Goal: Information Seeking & Learning: Compare options

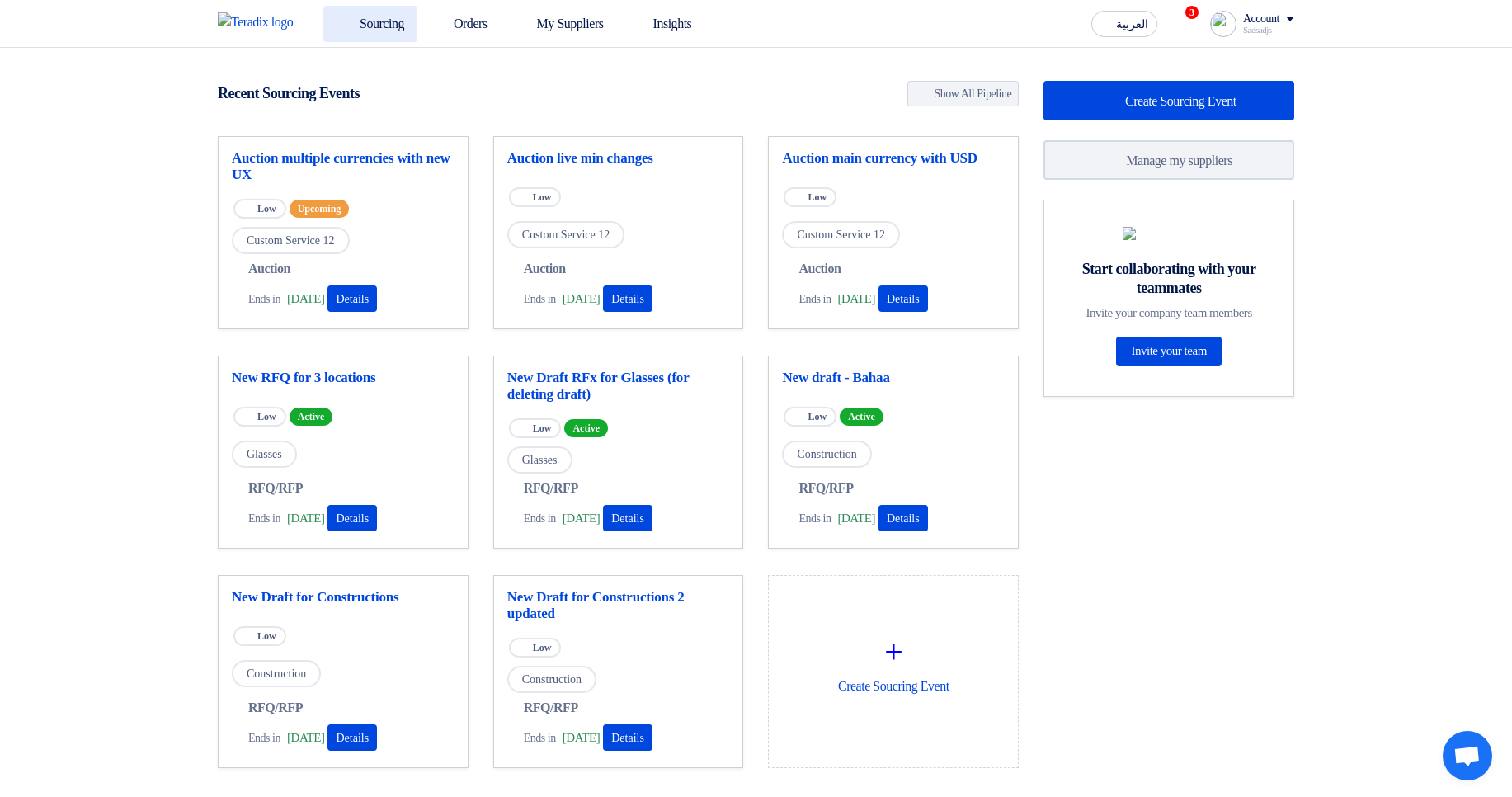
click at [385, 25] on link "Sourcing" at bounding box center [370, 24] width 94 height 36
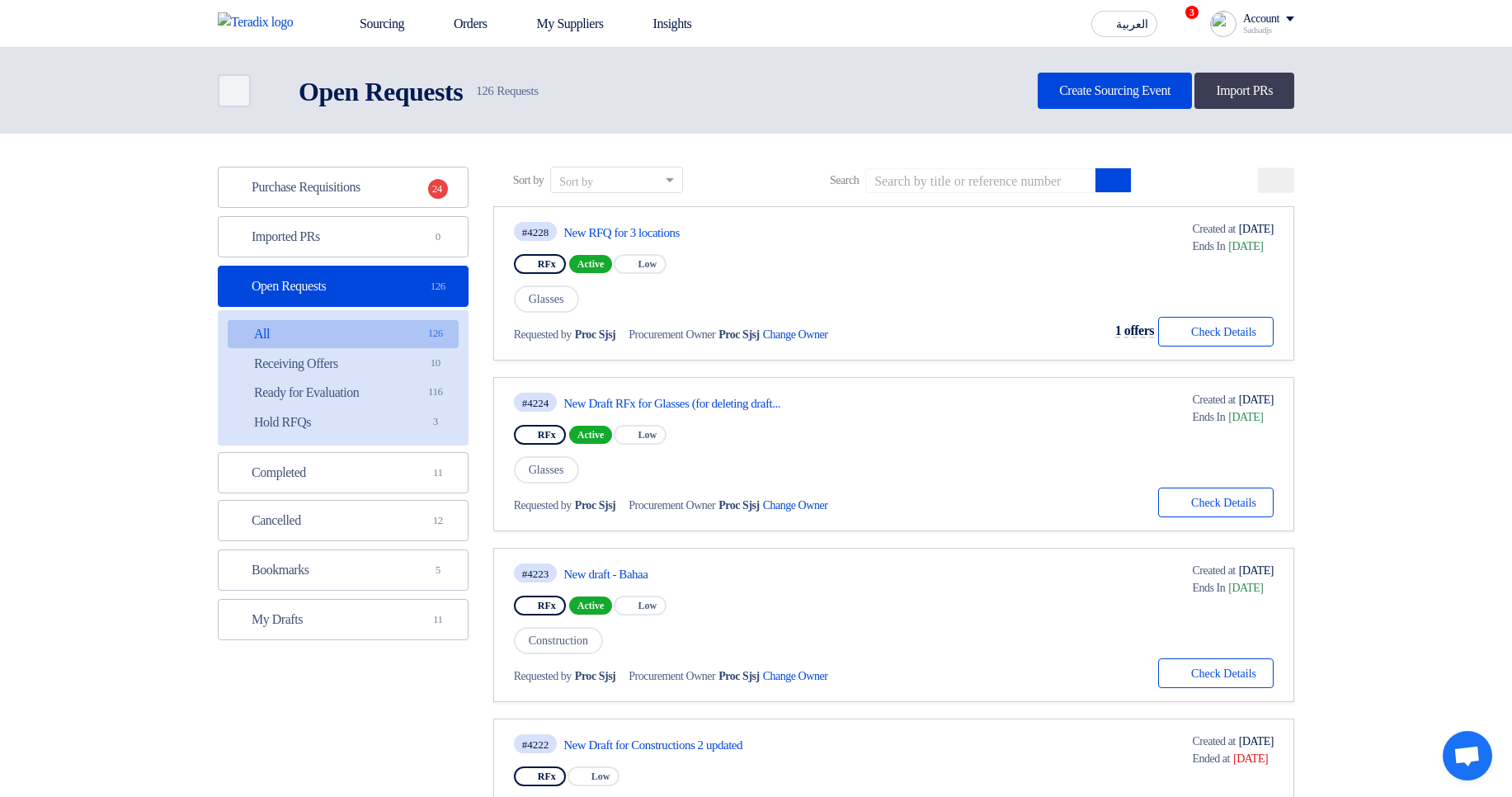
click at [608, 248] on div "#4228 New RFQ for 3 locations RFx Active Priority Low Glasses Requested by Proc…" at bounding box center [695, 283] width 363 height 126
click at [637, 232] on link "New RFQ for 3 locations" at bounding box center [718, 232] width 309 height 15
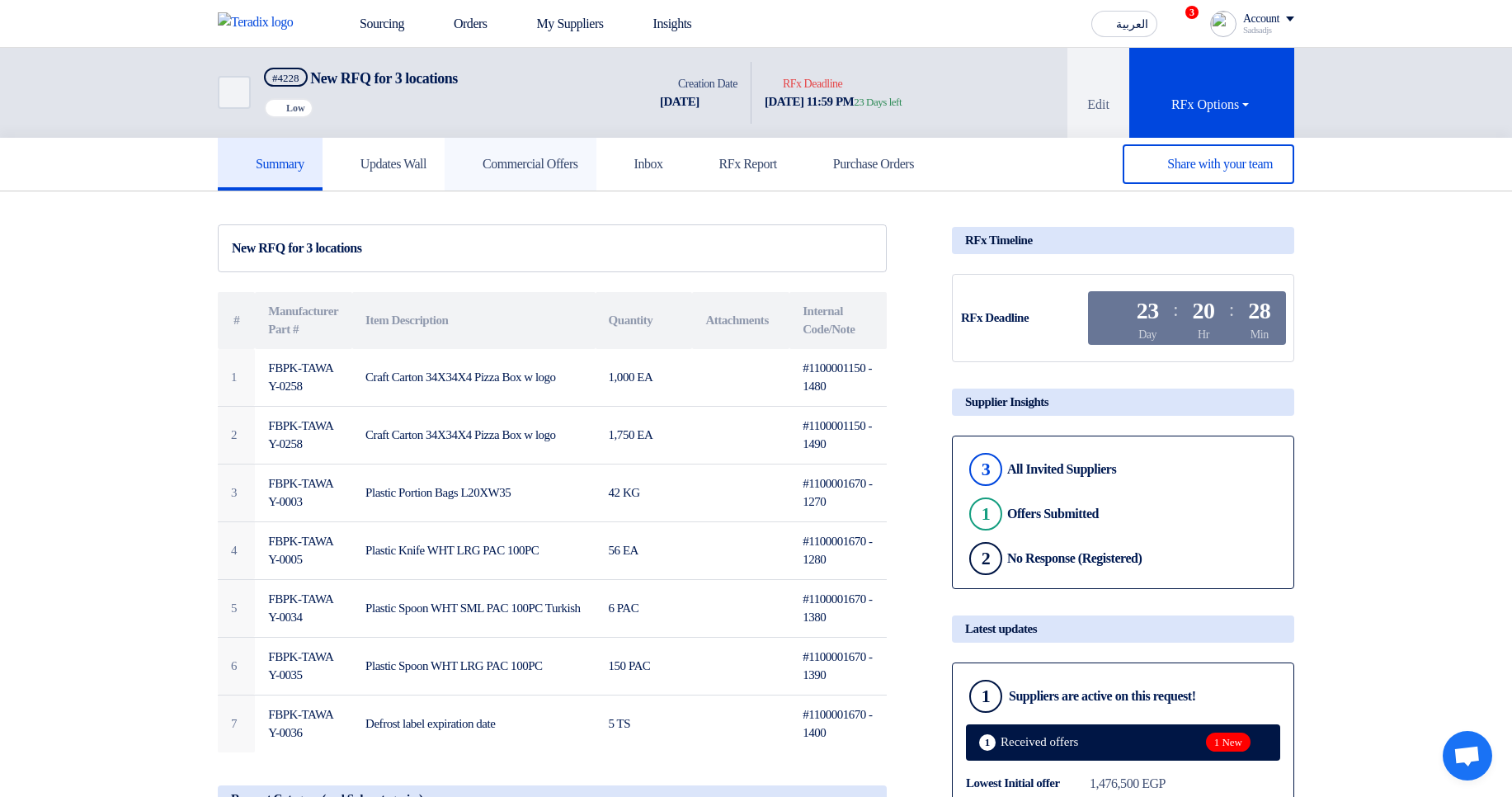
click at [567, 169] on h5 "Commercial Offers" at bounding box center [520, 163] width 115 height 16
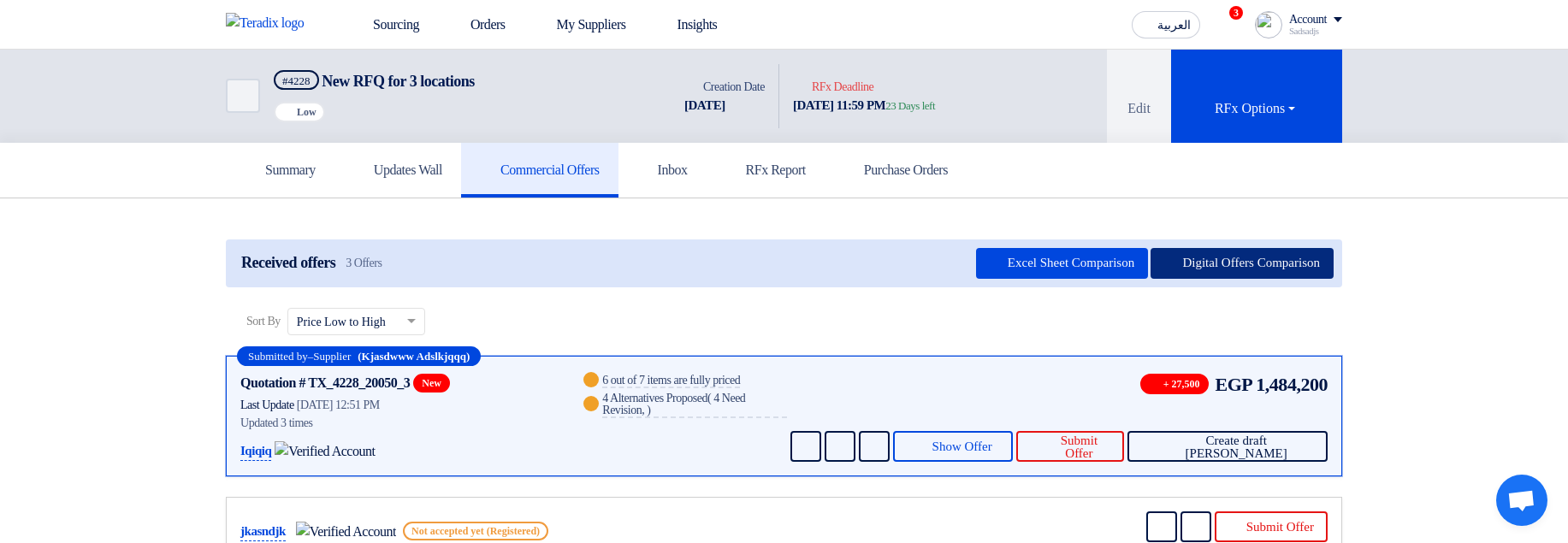
click at [1247, 267] on button "Digital Offers Comparison" at bounding box center [1241, 263] width 183 height 31
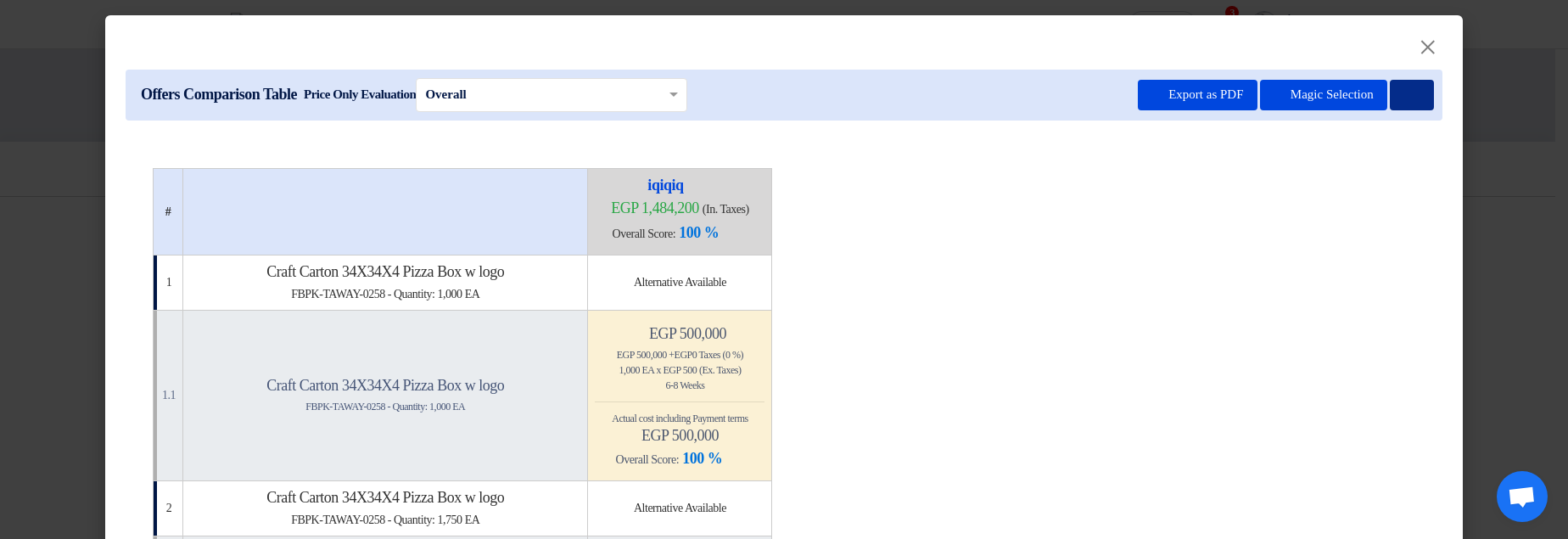
click at [1404, 95] on icon at bounding box center [1410, 96] width 12 height 12
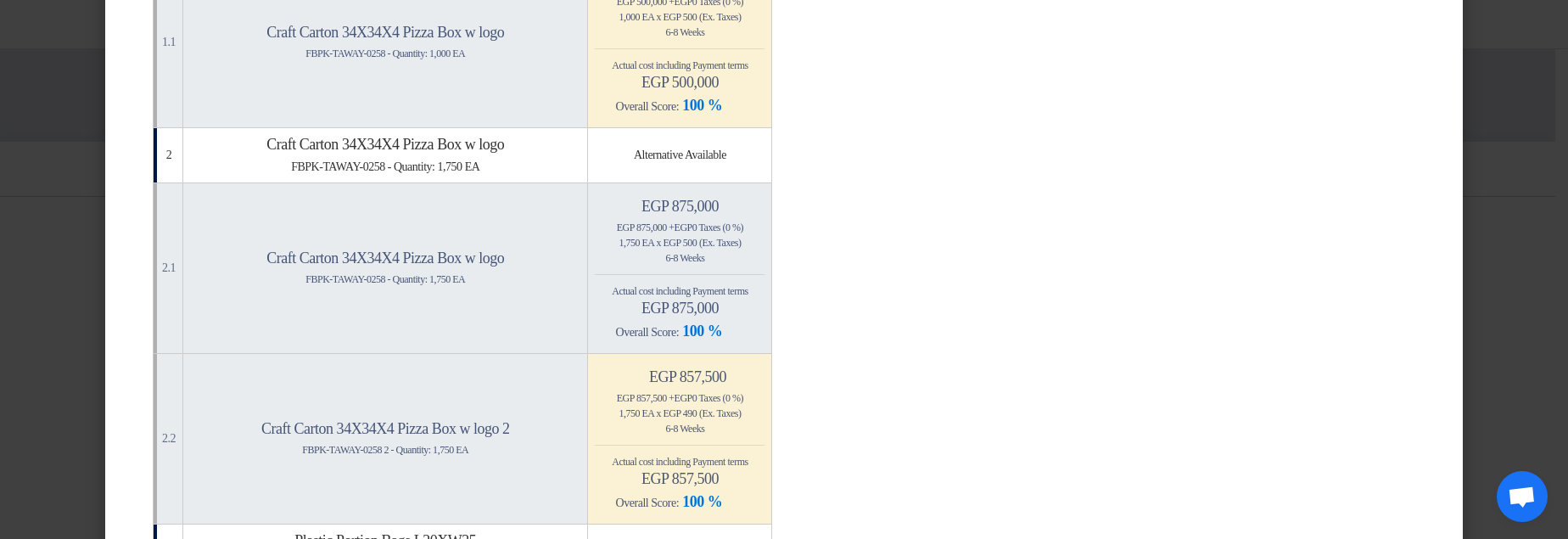
scroll to position [350, 0]
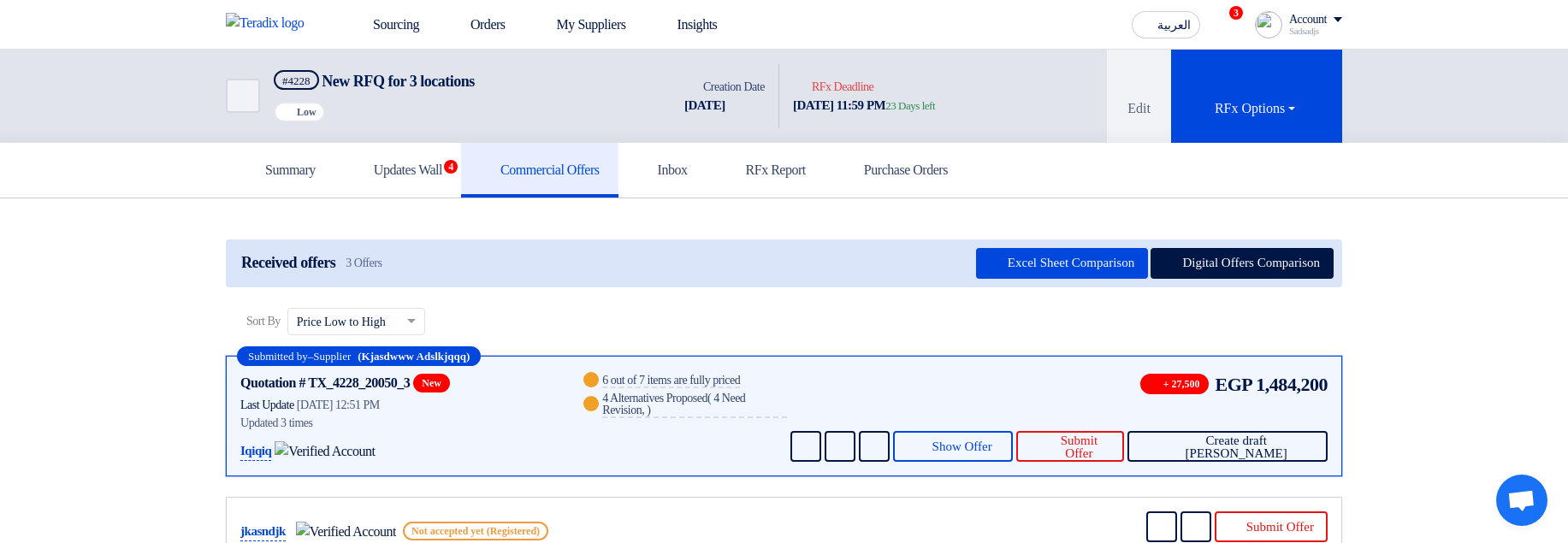
click at [1180, 244] on div "Received offers 3 Offers Excel Sheet Comparison Digital Offers Comparison" at bounding box center [784, 264] width 1116 height 48
click at [1186, 258] on button "Digital Offers Comparison" at bounding box center [1241, 263] width 183 height 31
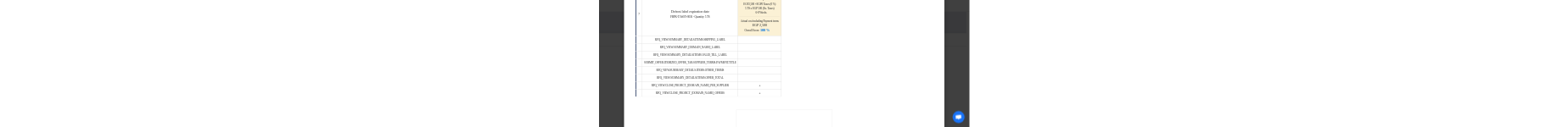
scroll to position [1669, 0]
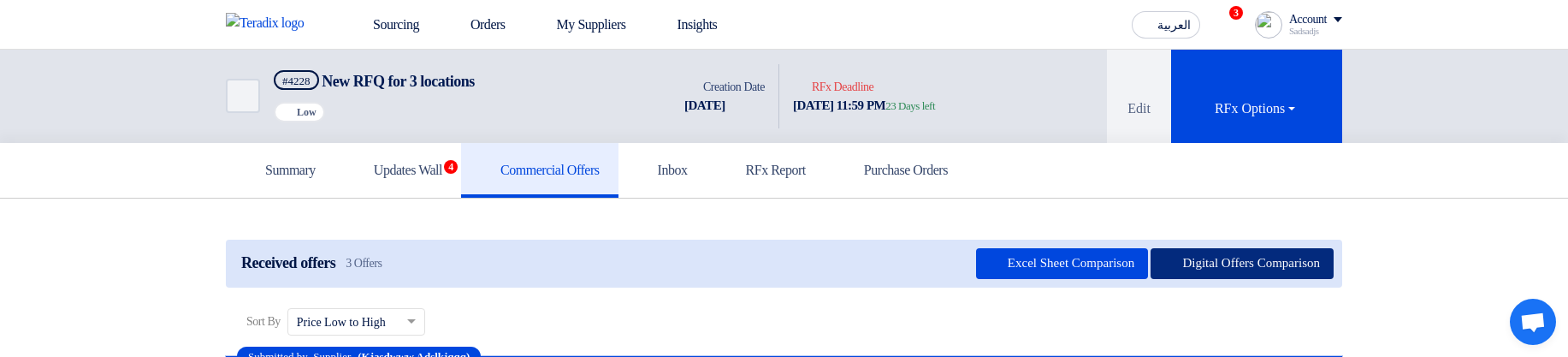
click at [1207, 128] on button "Digital Offers Comparison" at bounding box center [1241, 263] width 183 height 31
click at [1170, 262] on button "Digital Offers Comparison" at bounding box center [1241, 263] width 183 height 31
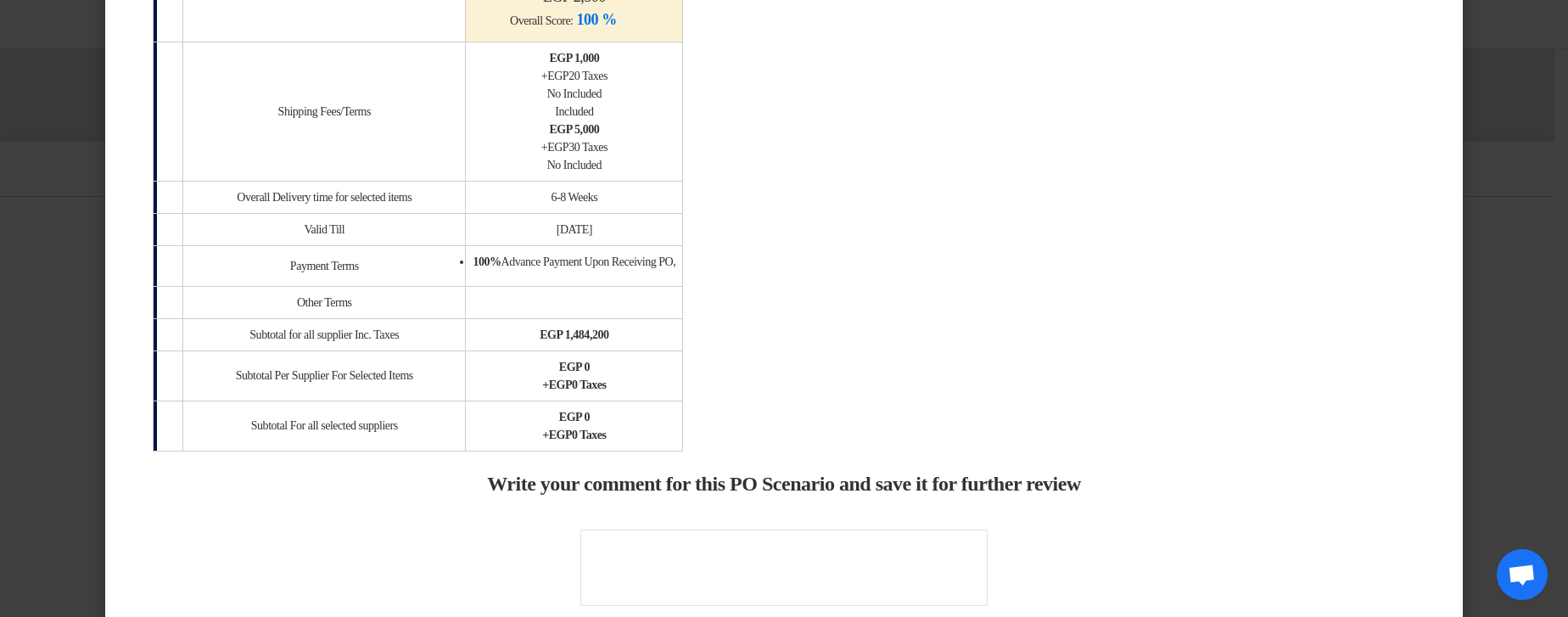
scroll to position [1527, 0]
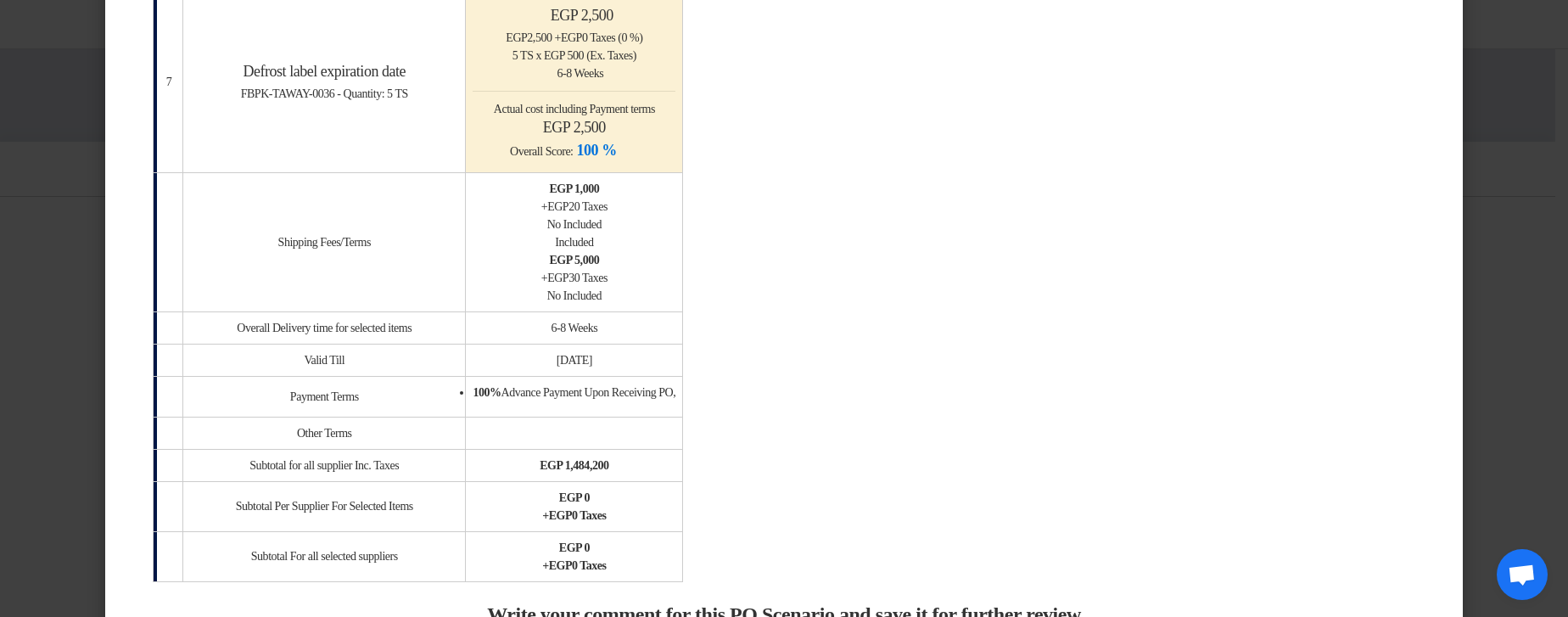
drag, startPoint x: 585, startPoint y: 192, endPoint x: 680, endPoint y: 238, distance: 105.6
click at [680, 238] on td "egp 1,000 + egp 20 Taxes No Included Included egp 5,000 + egp 30 Taxes No Inclu…" at bounding box center [575, 241] width 218 height 139
click at [676, 238] on div "Included" at bounding box center [573, 242] width 203 height 18
drag, startPoint x: 591, startPoint y: 217, endPoint x: 664, endPoint y: 245, distance: 78.2
click at [664, 245] on td "egp 1,000 + egp 20 Taxes No Included Included egp 5,000 + egp 30 Taxes No Inclu…" at bounding box center [575, 241] width 218 height 139
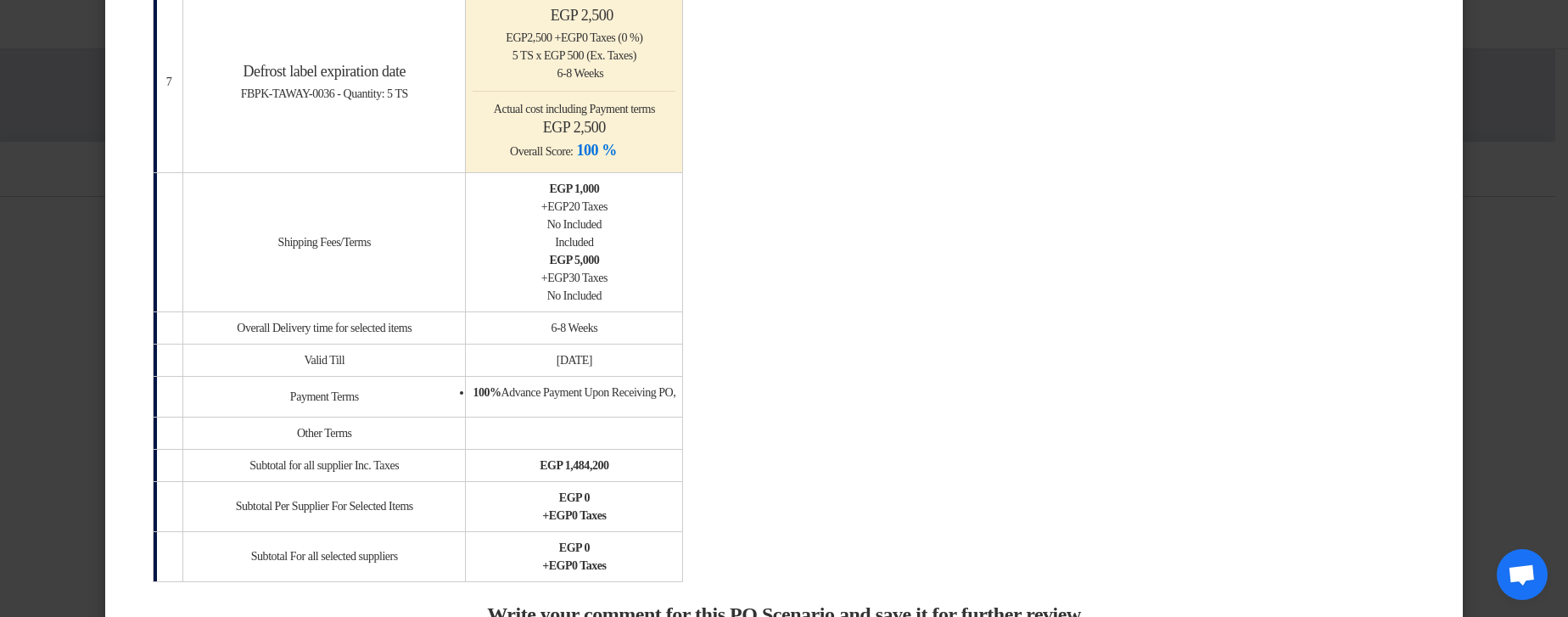
drag, startPoint x: 585, startPoint y: 262, endPoint x: 672, endPoint y: 297, distance: 93.8
click at [666, 297] on td "egp 1,000 + egp 20 Taxes No Included Included egp 5,000 + egp 30 Taxes No Inclu…" at bounding box center [575, 241] width 218 height 139
click at [676, 294] on div "No Included" at bounding box center [573, 295] width 203 height 18
click at [671, 296] on div "No Included" at bounding box center [573, 295] width 203 height 18
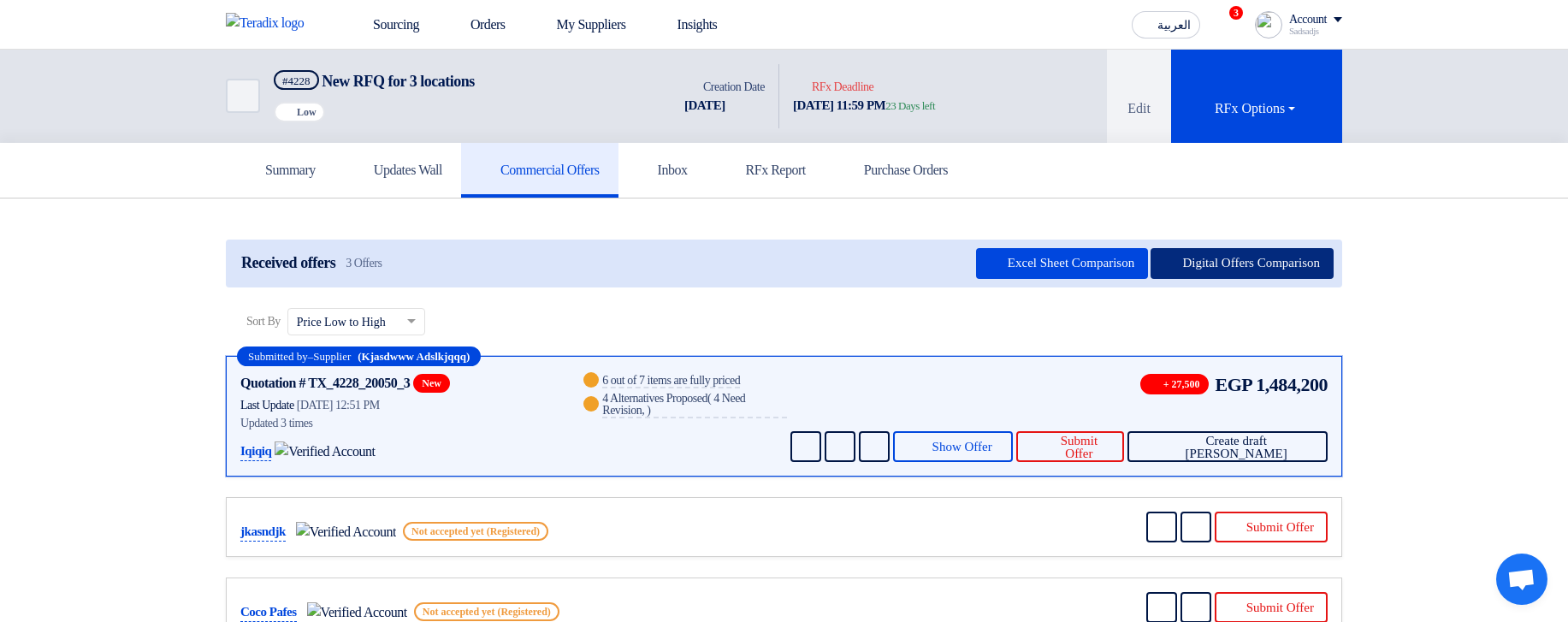
click at [1205, 253] on button "Digital Offers Comparison" at bounding box center [1241, 263] width 183 height 31
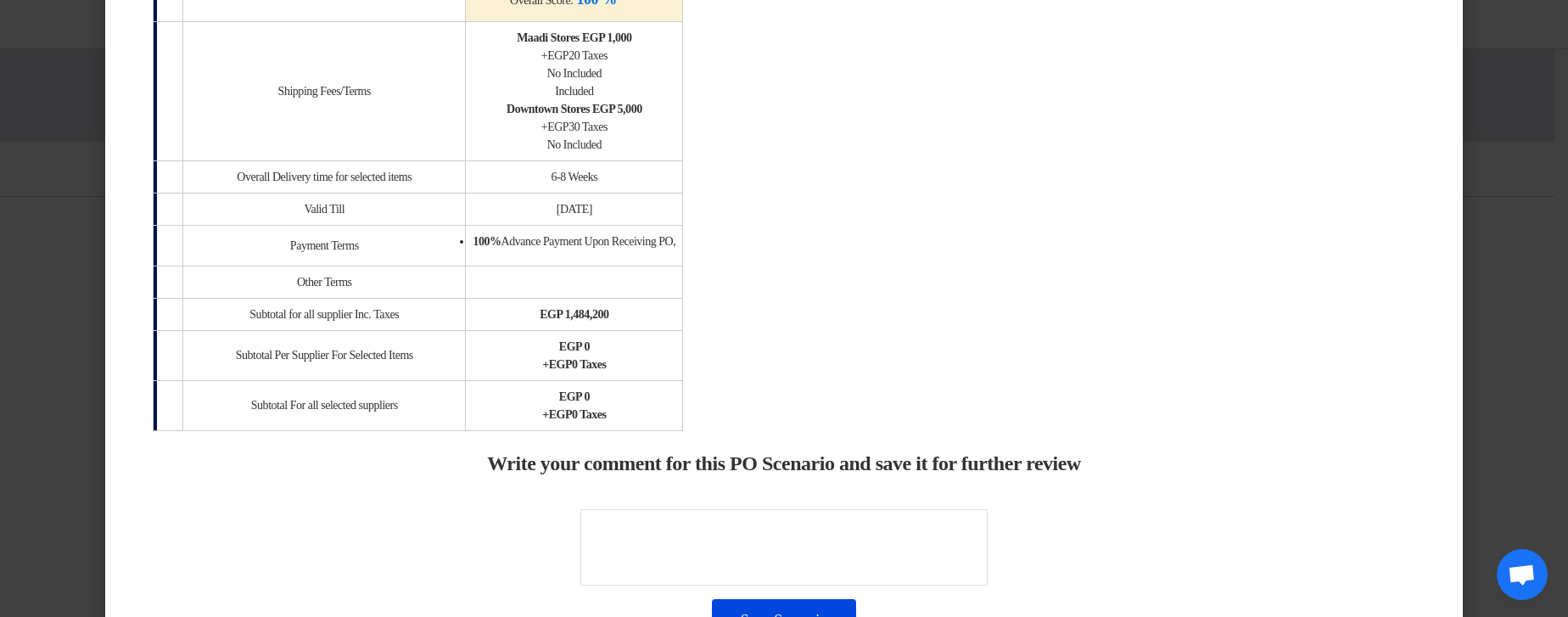
scroll to position [1628, 0]
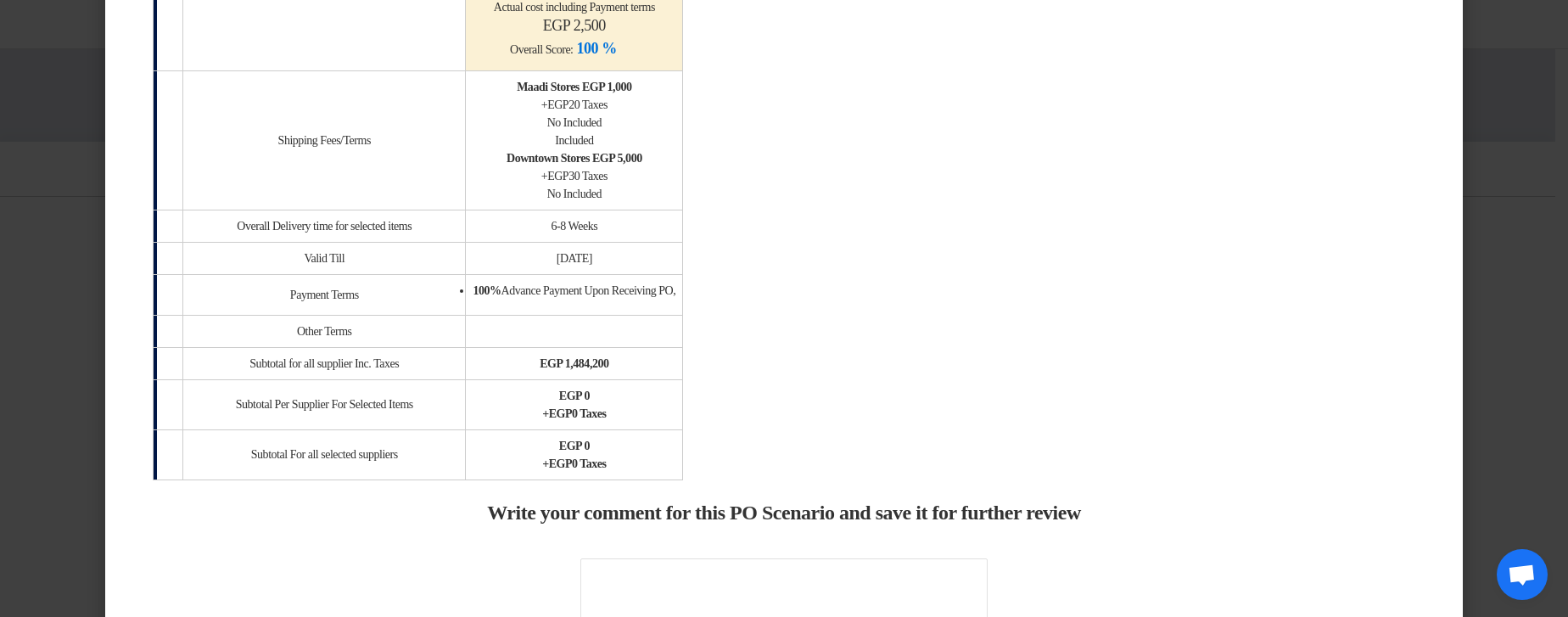
click at [579, 80] on b "Maadi Stores" at bounding box center [547, 87] width 63 height 12
drag, startPoint x: 587, startPoint y: 80, endPoint x: 705, endPoint y: 79, distance: 118.0
click at [676, 79] on div "Maadi Stores egp 1,000 + egp 20 Taxes" at bounding box center [573, 95] width 203 height 35
click at [676, 86] on div "Maadi Stores egp 1,000 + egp 20 Taxes" at bounding box center [573, 95] width 203 height 35
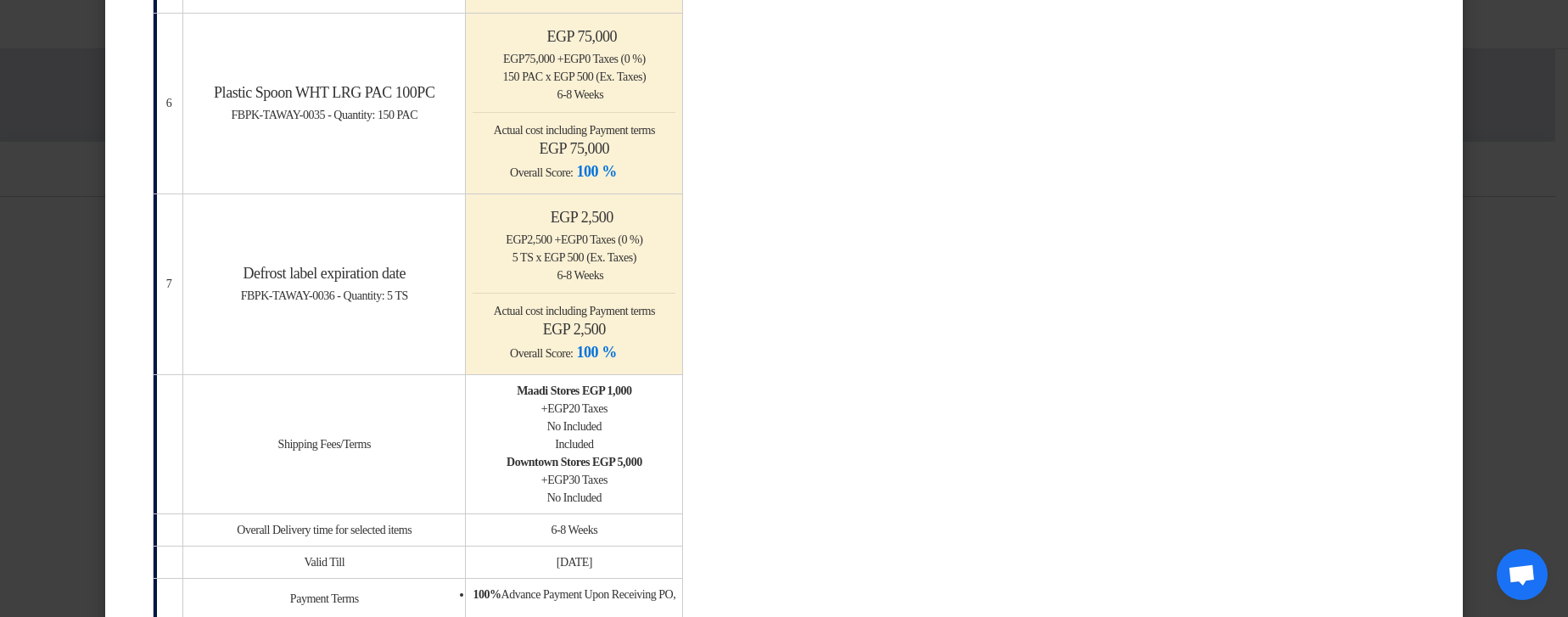
scroll to position [1323, 0]
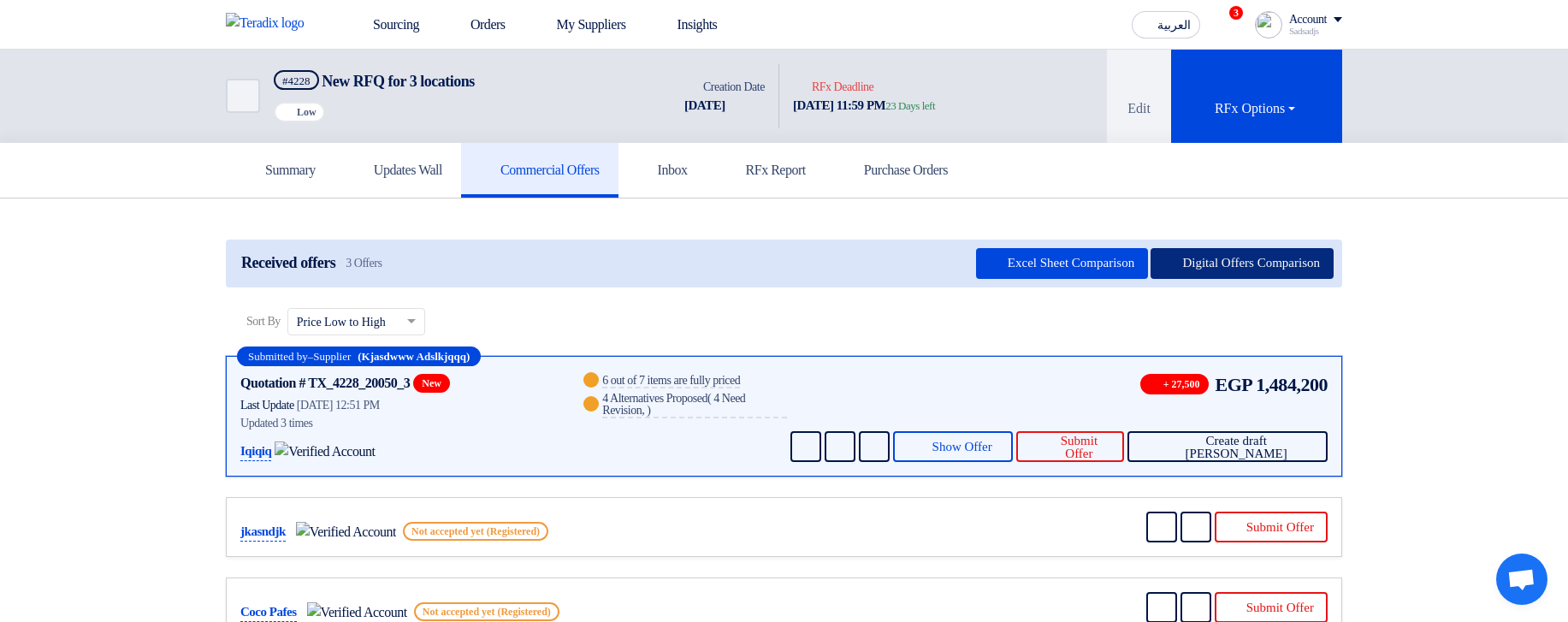
click at [1179, 268] on button "Digital Offers Comparison" at bounding box center [1241, 263] width 183 height 31
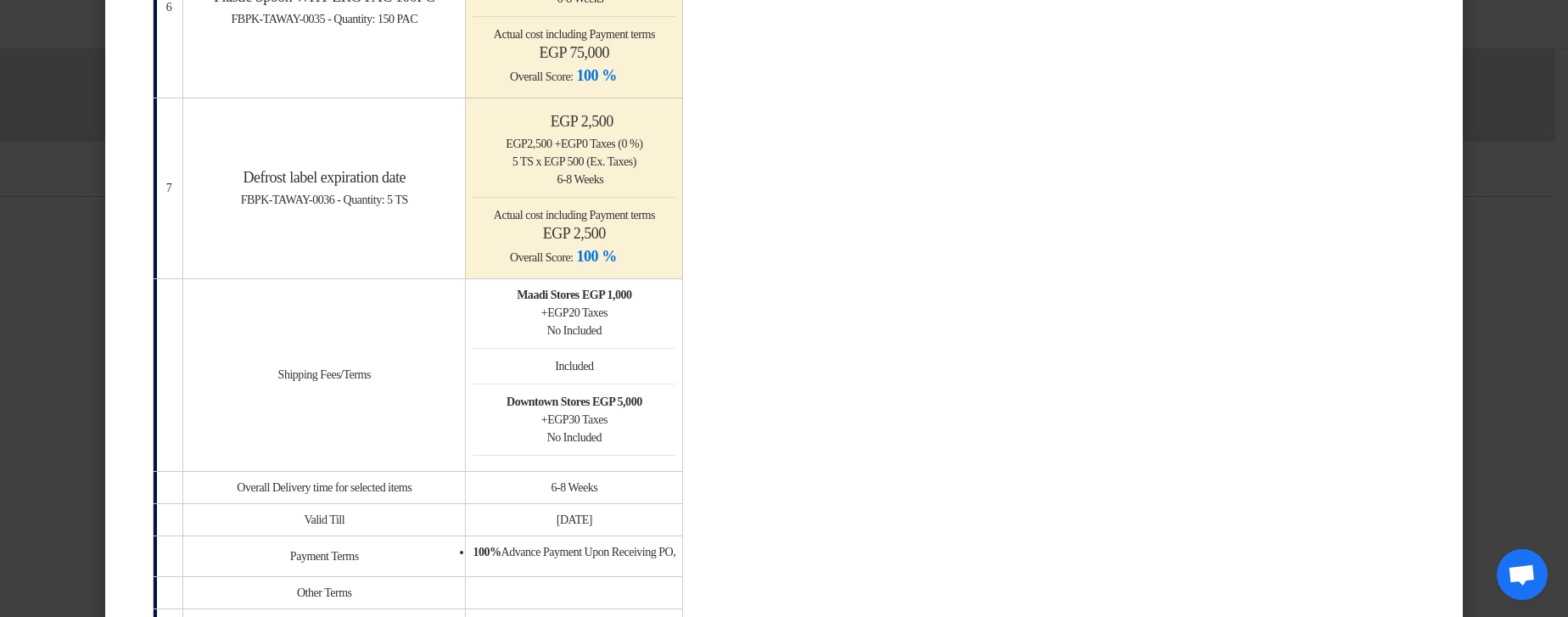
scroll to position [1425, 0]
drag, startPoint x: 602, startPoint y: 365, endPoint x: 669, endPoint y: 364, distance: 67.0
click at [669, 364] on div "Included" at bounding box center [573, 362] width 203 height 18
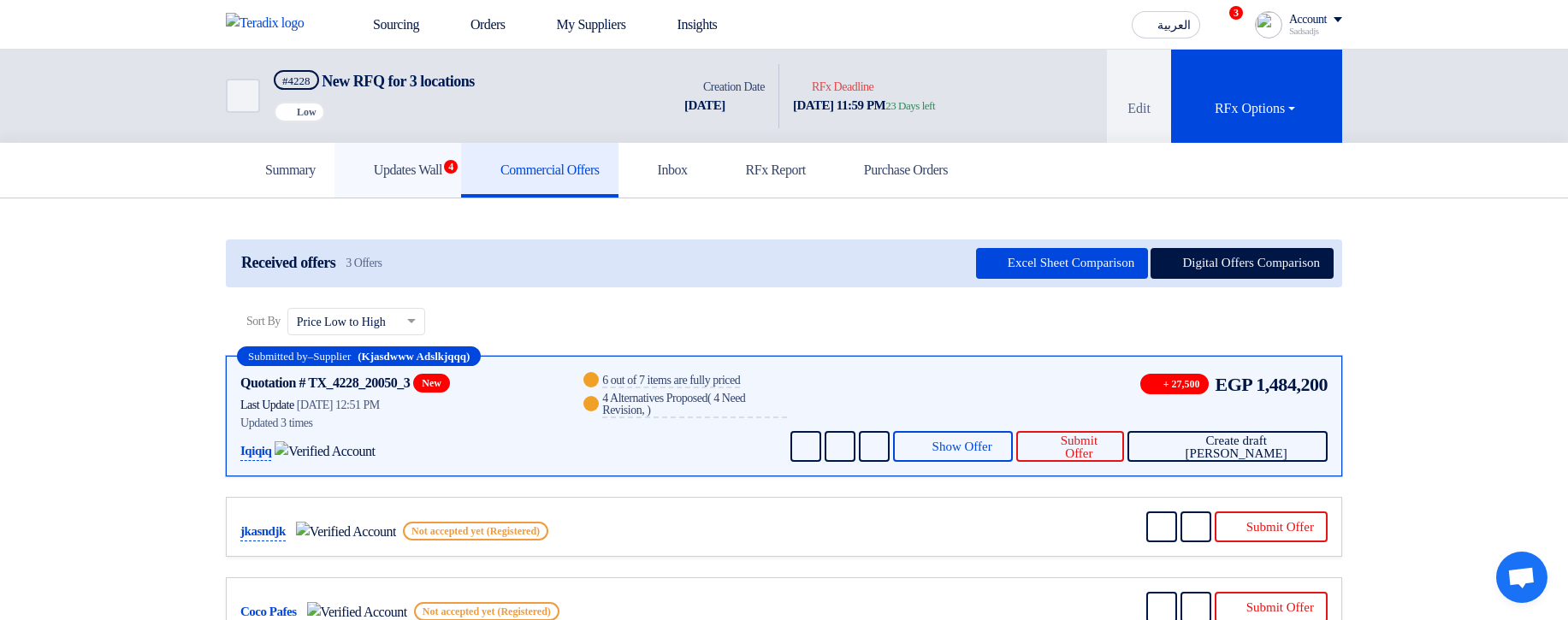
click at [431, 183] on link "Updates Wall 4" at bounding box center [398, 169] width 127 height 54
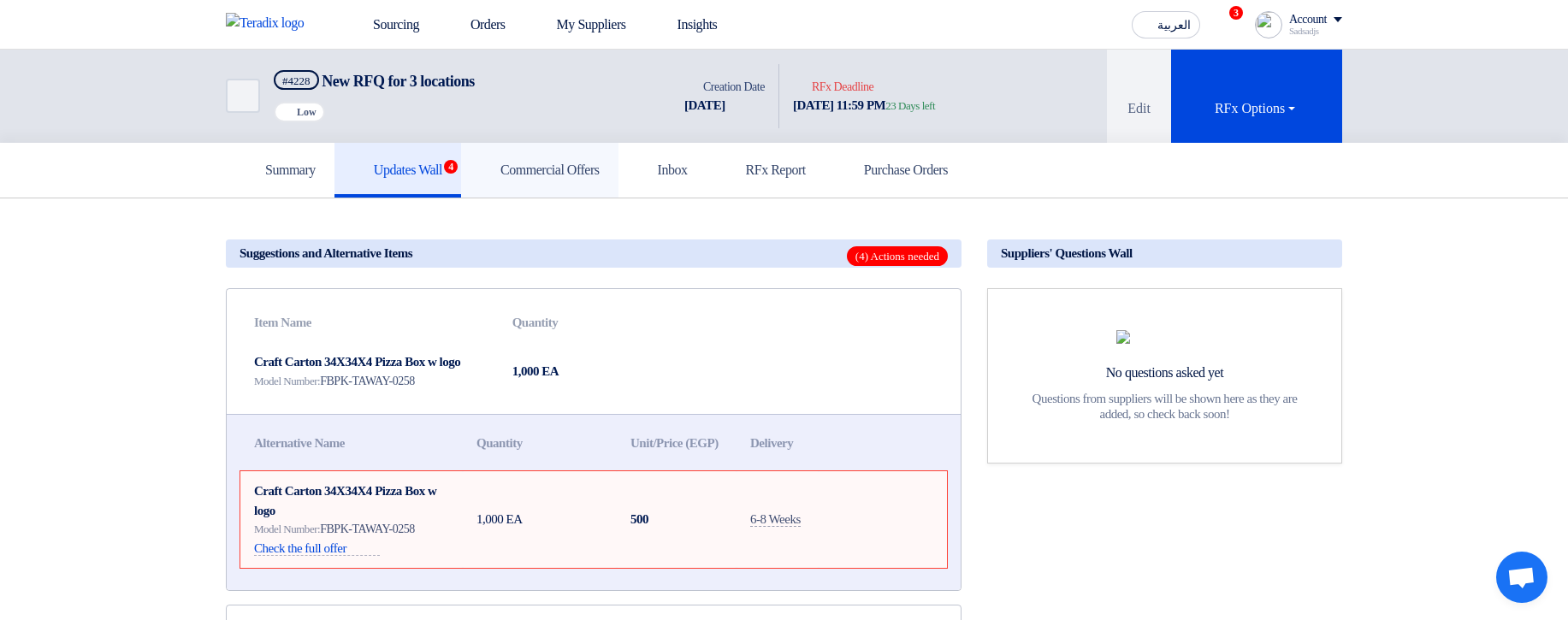
click at [545, 172] on h5 "Commercial Offers" at bounding box center [539, 169] width 119 height 17
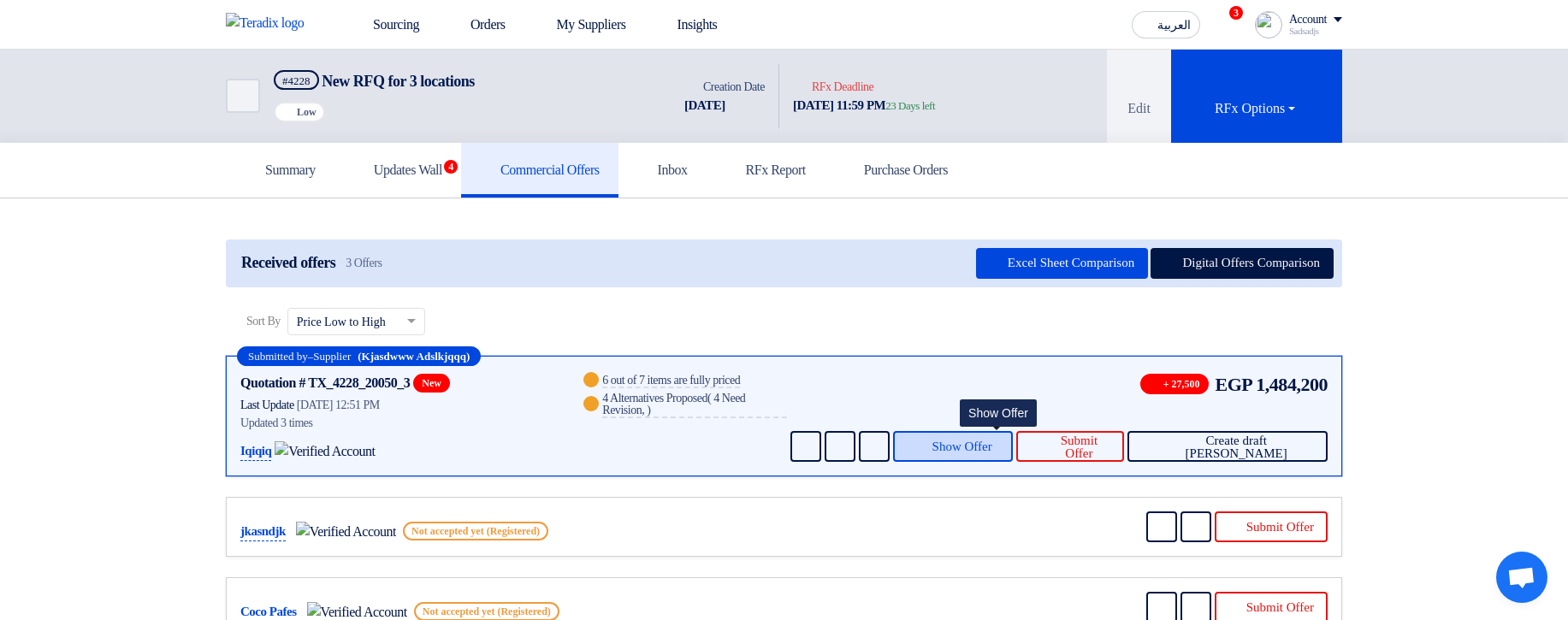
click at [973, 447] on span "Show Offer" at bounding box center [962, 446] width 60 height 12
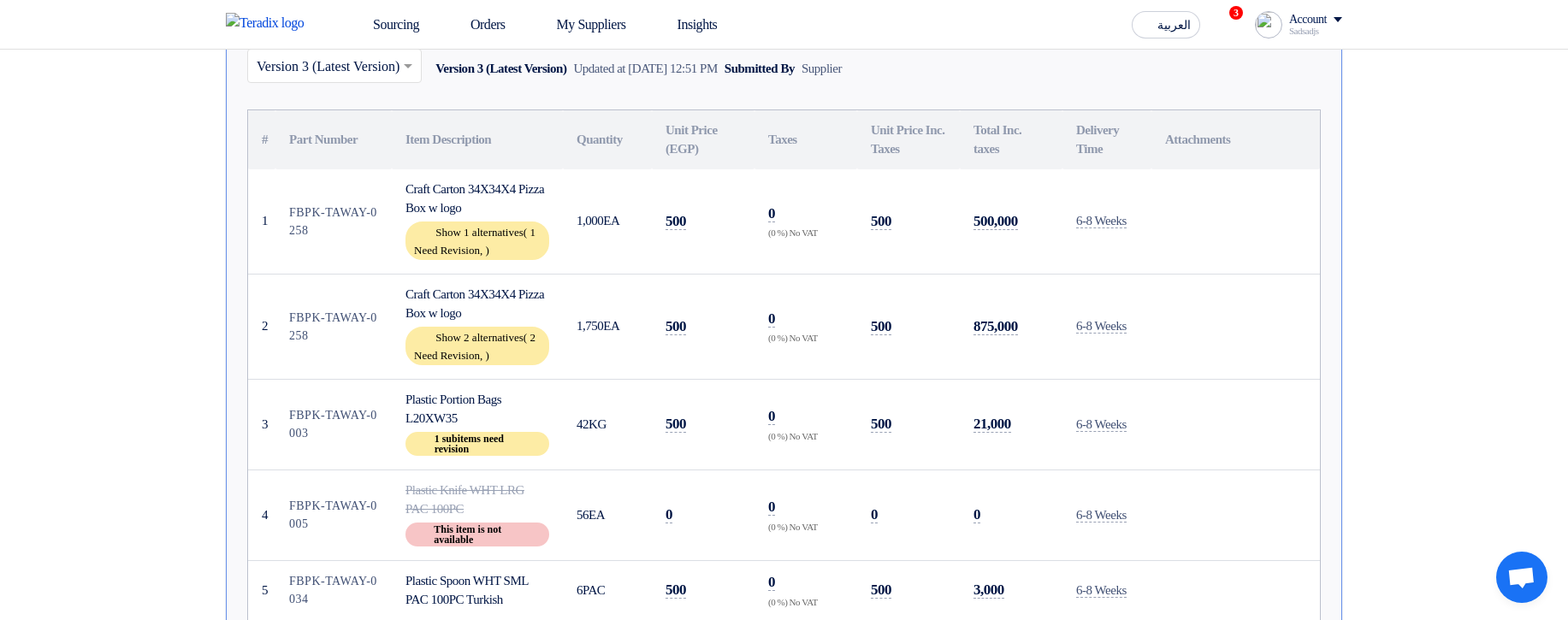
scroll to position [513, 0]
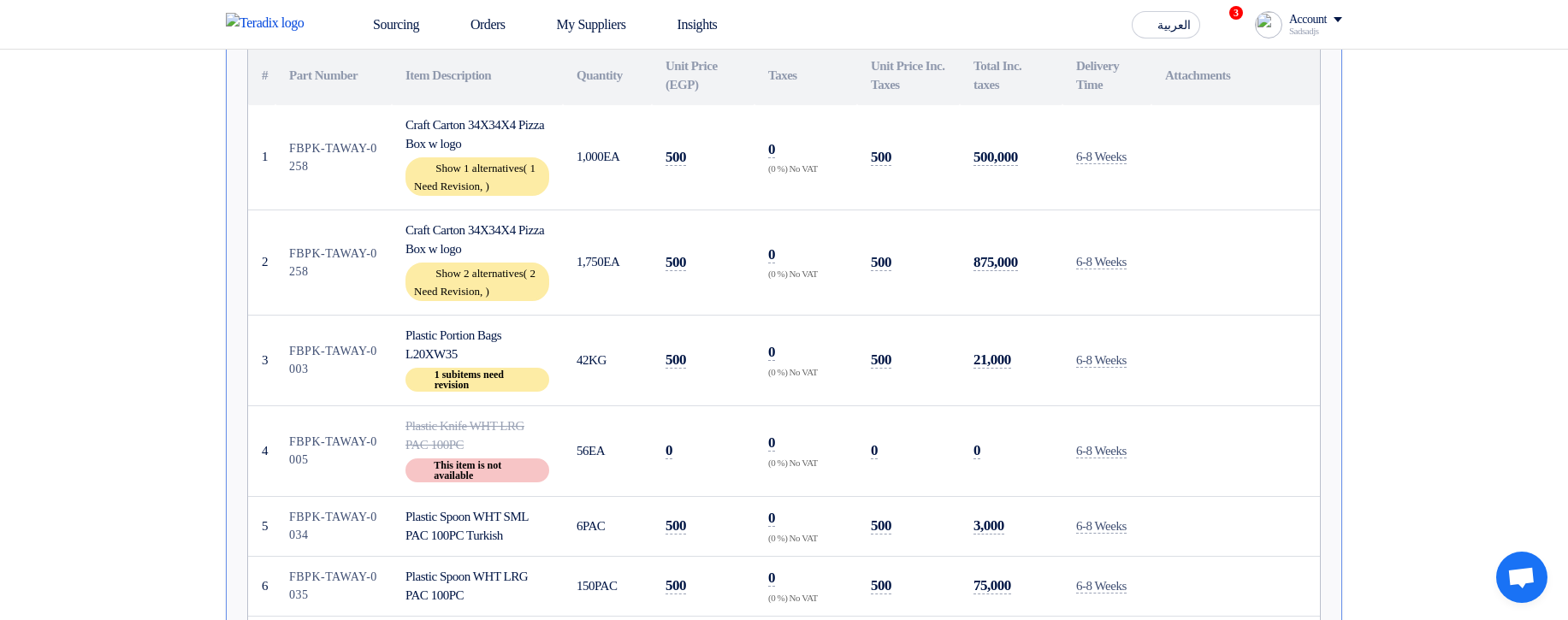
drag, startPoint x: 827, startPoint y: 101, endPoint x: 794, endPoint y: 482, distance: 382.4
click at [794, 482] on table "# Part Number Item Description Quantity Unit Price (EGP) Taxes Unit Price Inc. …" at bounding box center [784, 360] width 1071 height 628
click at [1000, 430] on td "0" at bounding box center [1011, 451] width 103 height 91
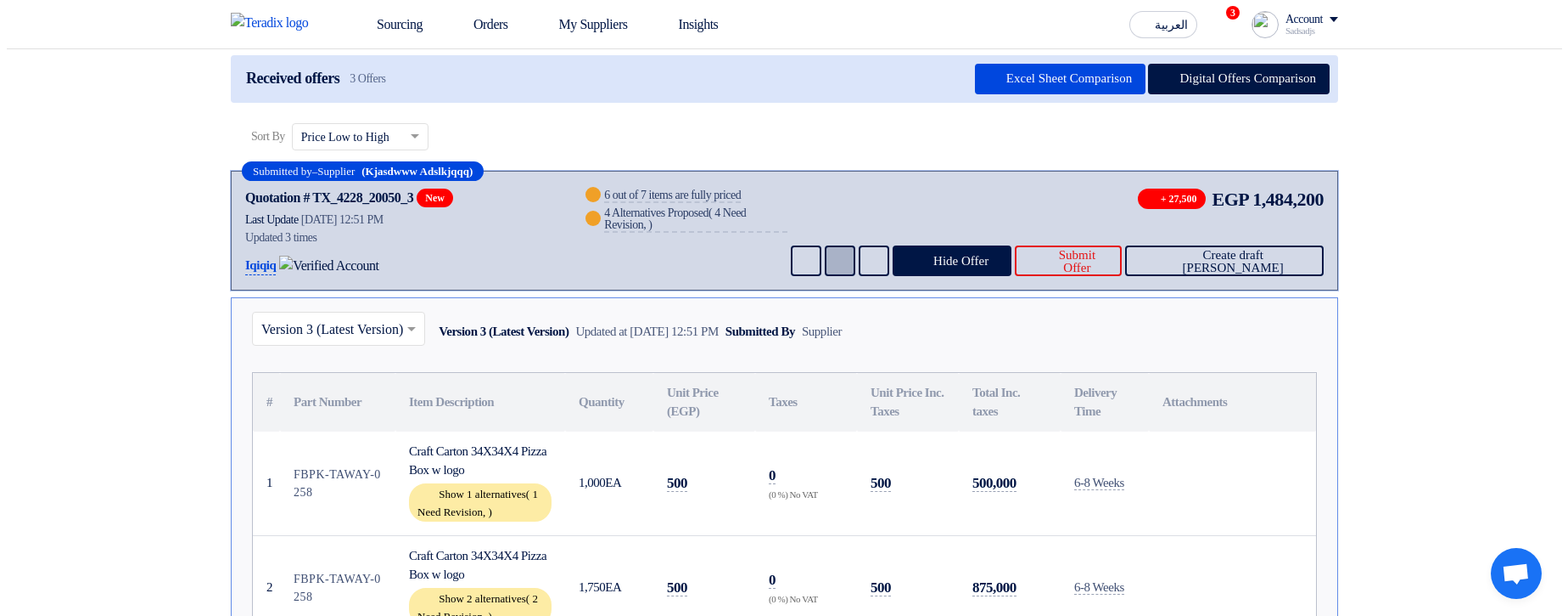
scroll to position [0, 0]
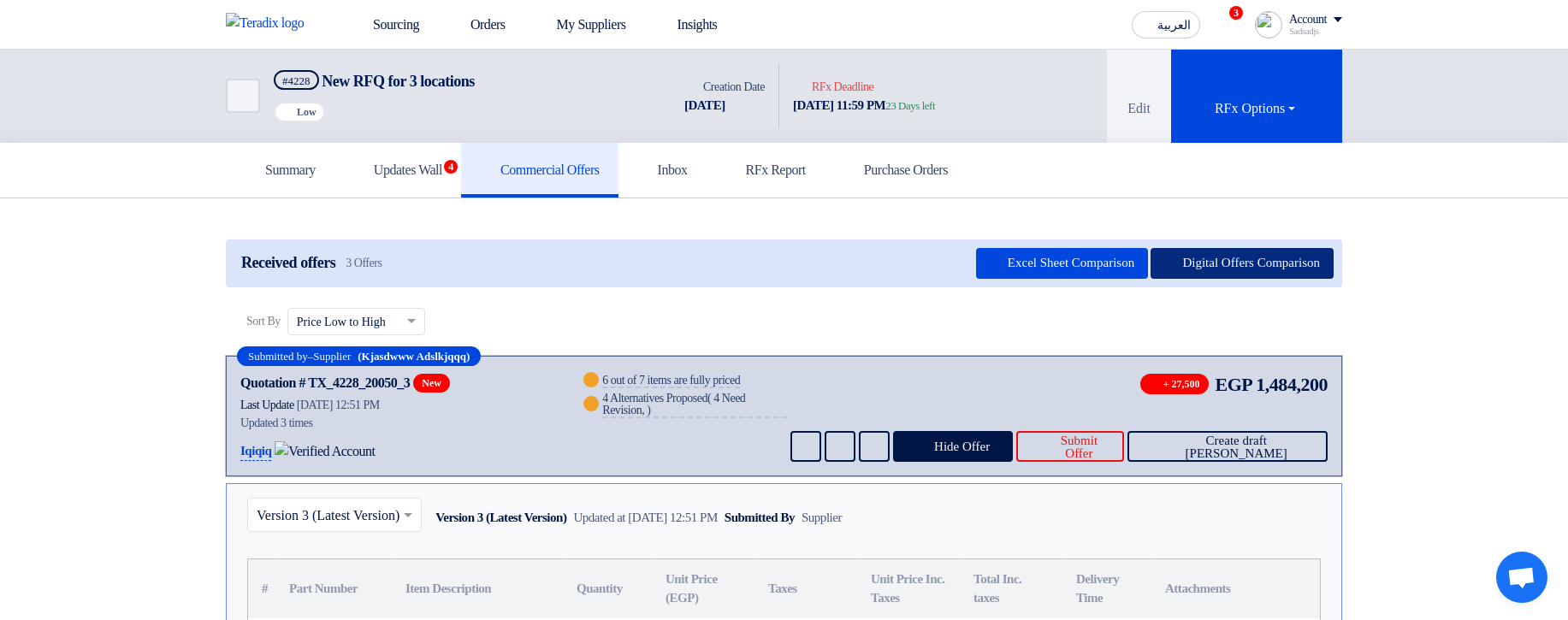
click at [1209, 265] on button "Digital Offers Comparison" at bounding box center [1241, 263] width 183 height 31
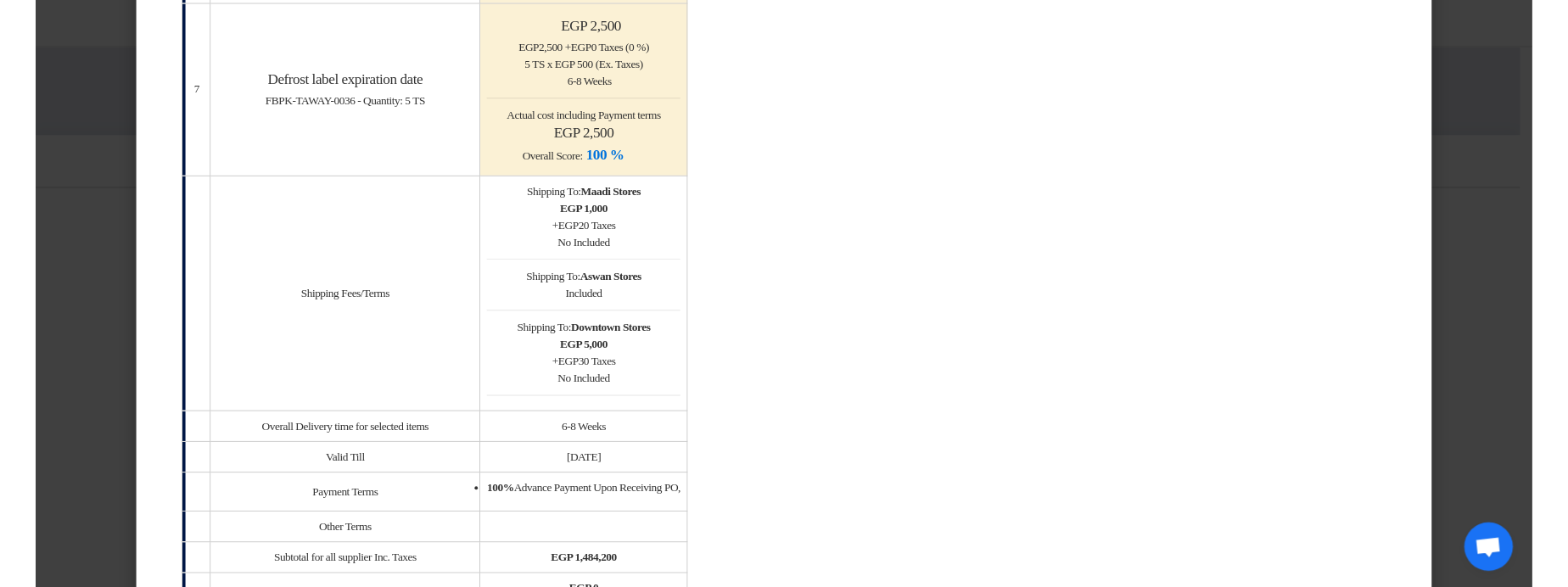
scroll to position [1628, 0]
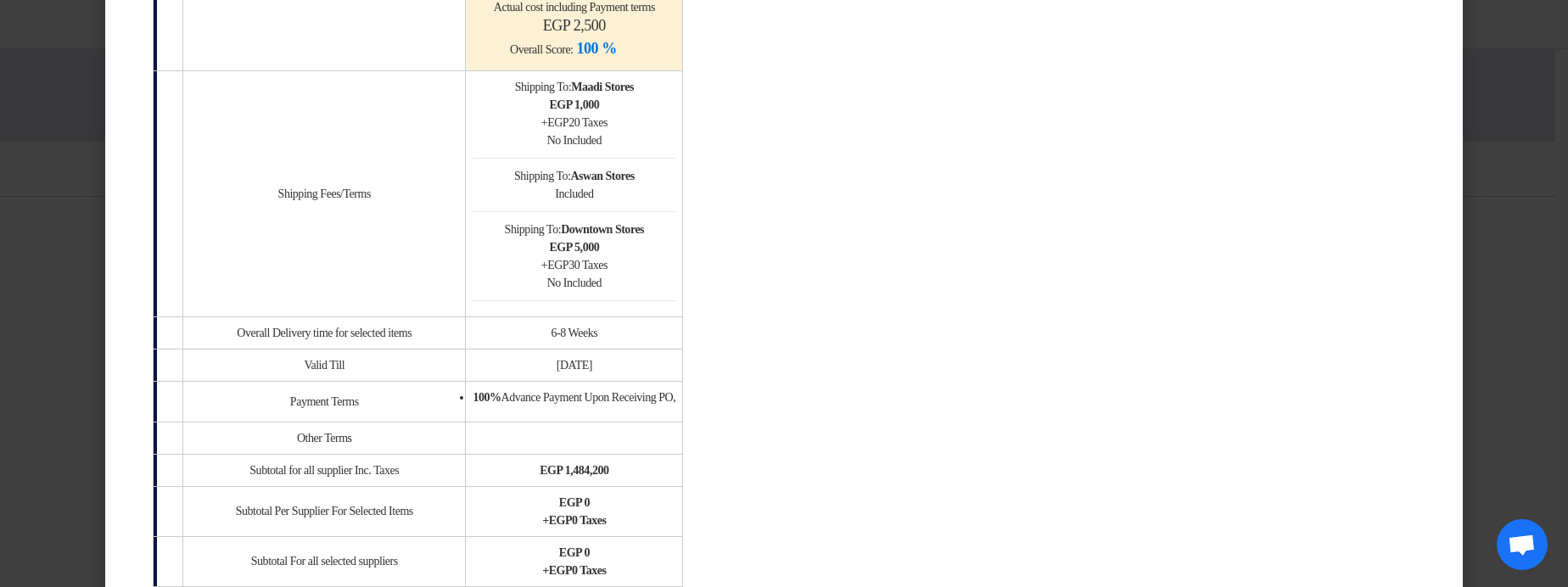
drag, startPoint x: 595, startPoint y: 96, endPoint x: 711, endPoint y: 135, distance: 122.4
click at [683, 134] on td "Shipping To: Maadi Stores egp 1,000 + egp 20 Taxes No Included Shipping To: Asw…" at bounding box center [575, 194] width 218 height 246
click at [676, 136] on div "No Included" at bounding box center [573, 141] width 203 height 18
click at [662, 136] on div "No Included" at bounding box center [573, 141] width 203 height 18
click at [593, 142] on div "No Included" at bounding box center [573, 141] width 203 height 18
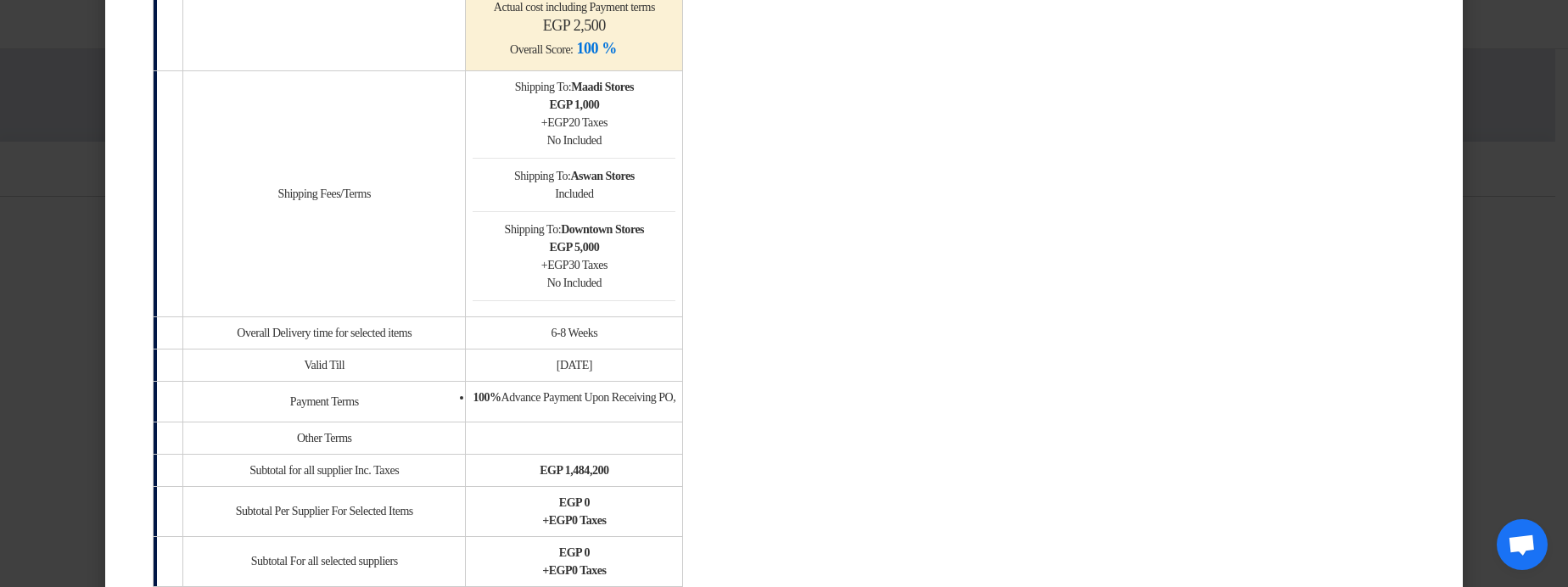
click at [608, 142] on div "No Included" at bounding box center [573, 141] width 203 height 18
drag, startPoint x: 608, startPoint y: 142, endPoint x: 593, endPoint y: 141, distance: 15.0
click at [593, 141] on div "No Included" at bounding box center [573, 141] width 203 height 18
click at [613, 144] on div "No Included" at bounding box center [573, 141] width 203 height 18
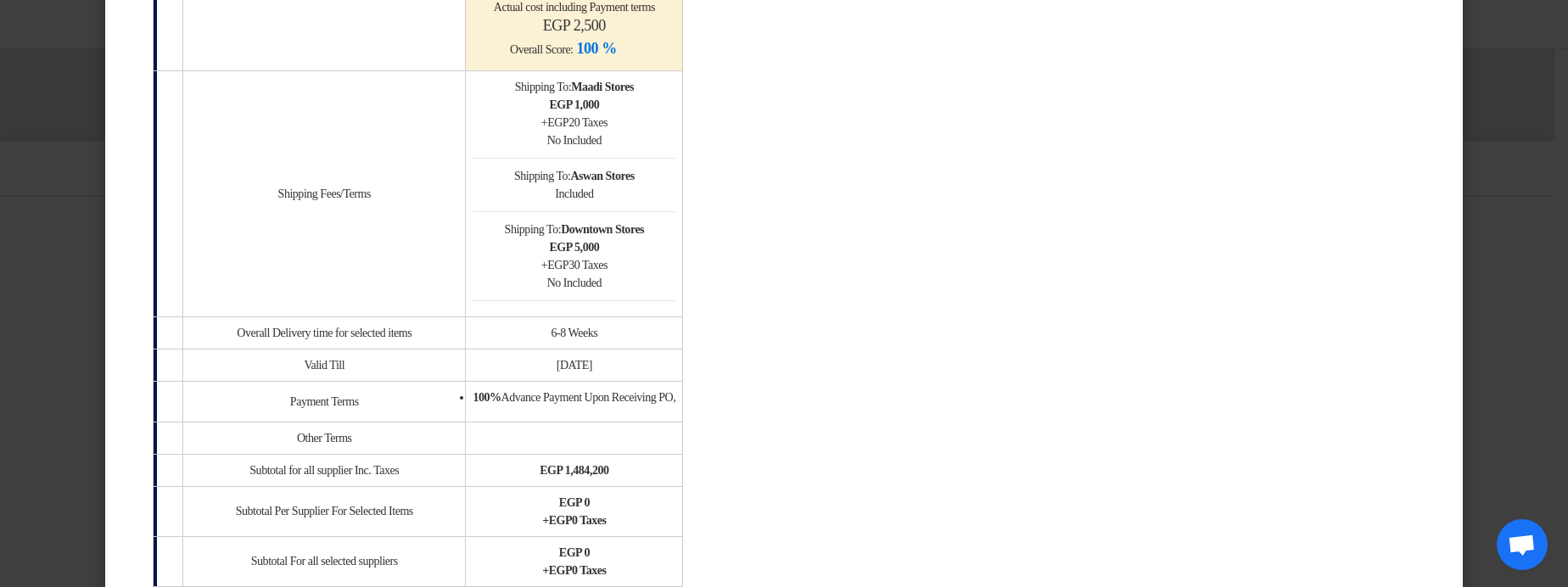
click at [613, 144] on div "No Included" at bounding box center [573, 141] width 203 height 18
click at [646, 145] on div "No Included" at bounding box center [573, 141] width 203 height 18
drag, startPoint x: 646, startPoint y: 145, endPoint x: 599, endPoint y: 143, distance: 47.0
click at [599, 143] on div "No Included" at bounding box center [573, 141] width 203 height 18
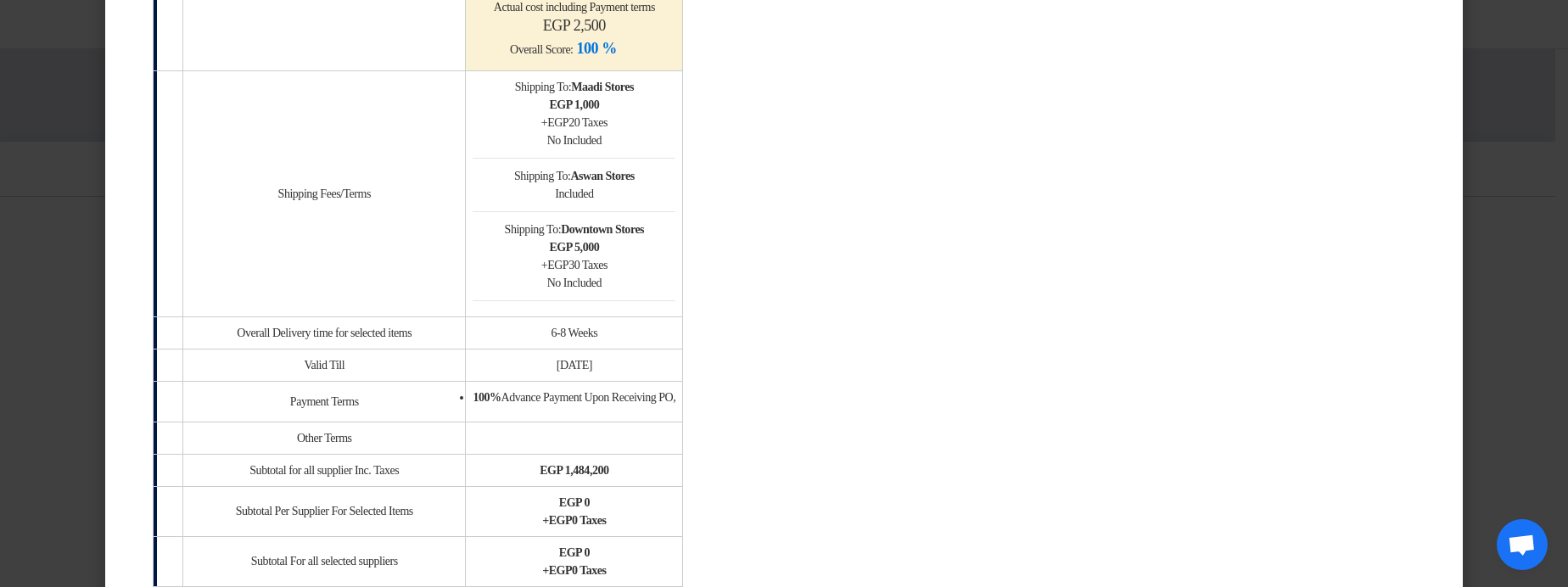
drag, startPoint x: 599, startPoint y: 143, endPoint x: 636, endPoint y: 136, distance: 37.7
click at [636, 136] on div "No Included" at bounding box center [573, 141] width 203 height 18
drag, startPoint x: 600, startPoint y: 105, endPoint x: 710, endPoint y: 118, distance: 110.8
click at [676, 118] on div "egp 1,000 + egp 20 Taxes" at bounding box center [573, 113] width 203 height 35
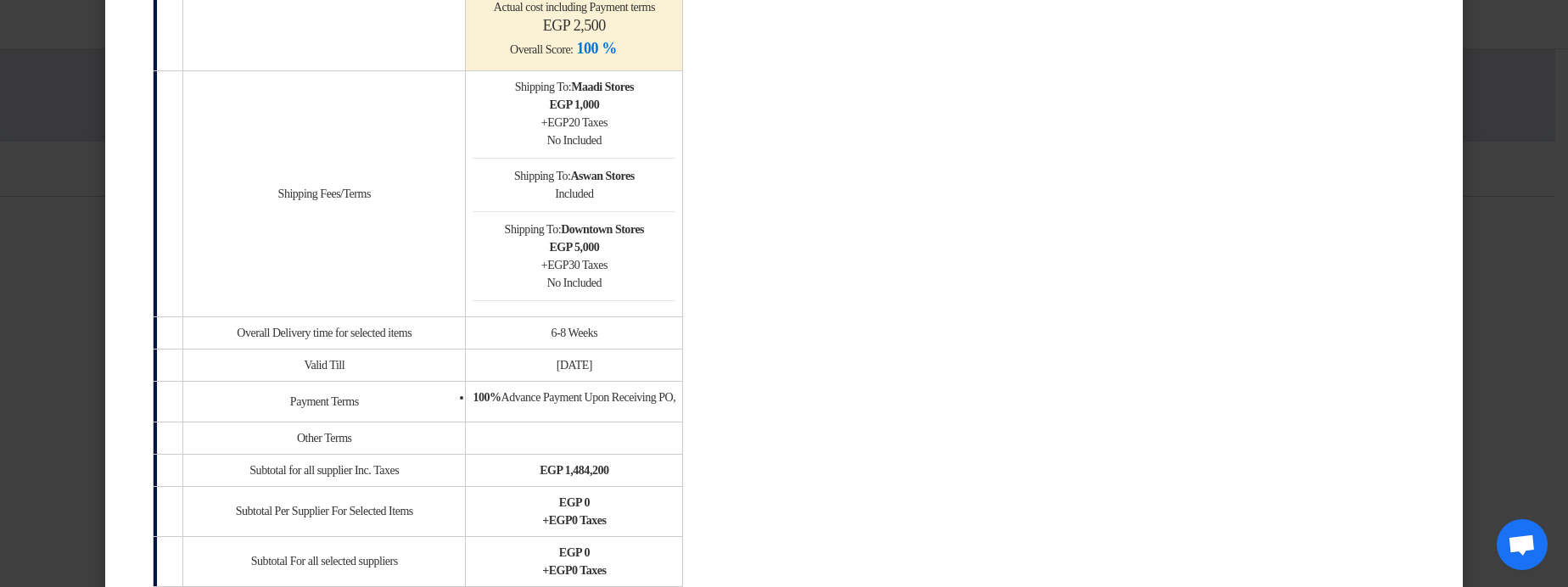
click at [676, 108] on div "egp 1,000 + egp 20 Taxes" at bounding box center [573, 113] width 203 height 35
click at [623, 286] on div "No Included" at bounding box center [573, 283] width 203 height 18
click at [565, 177] on td "Shipping To: Maadi Stores egp 1,000 + egp 20 Taxes No Included Shipping To: Asw…" at bounding box center [575, 194] width 218 height 246
drag, startPoint x: 565, startPoint y: 177, endPoint x: 699, endPoint y: 273, distance: 164.8
click at [683, 273] on td "Shipping To: Maadi Stores egp 1,000 + egp 20 Taxes No Included Shipping To: Asw…" at bounding box center [575, 194] width 218 height 246
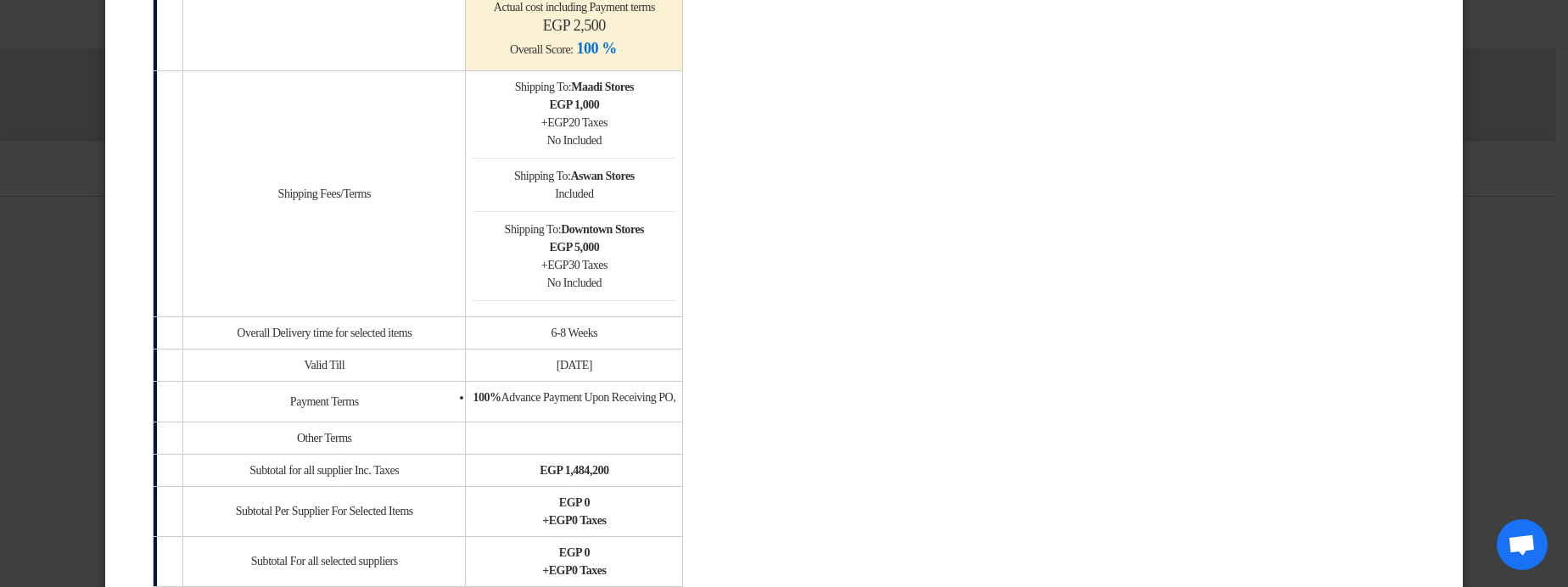
click at [676, 274] on div "No Included" at bounding box center [573, 283] width 203 height 18
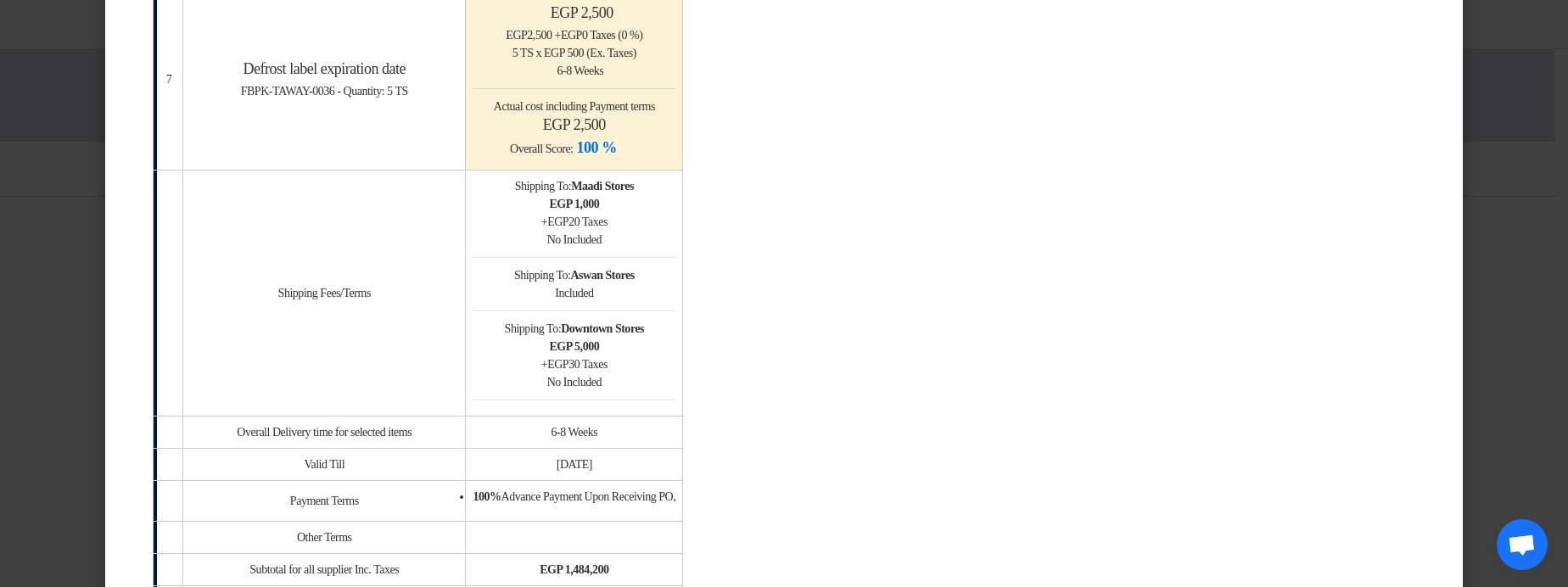
scroll to position [1527, 0]
drag, startPoint x: 547, startPoint y: 327, endPoint x: 738, endPoint y: 386, distance: 199.9
click at [683, 386] on td "Shipping To: Maadi Stores egp 1,000 + egp 20 Taxes No Included Shipping To: Asw…" at bounding box center [575, 295] width 218 height 246
click at [676, 390] on div "No Included" at bounding box center [573, 385] width 203 height 18
click at [577, 188] on td "Shipping To: Maadi Stores egp 1,000 + egp 20 Taxes No Included Shipping To: Asw…" at bounding box center [575, 295] width 218 height 246
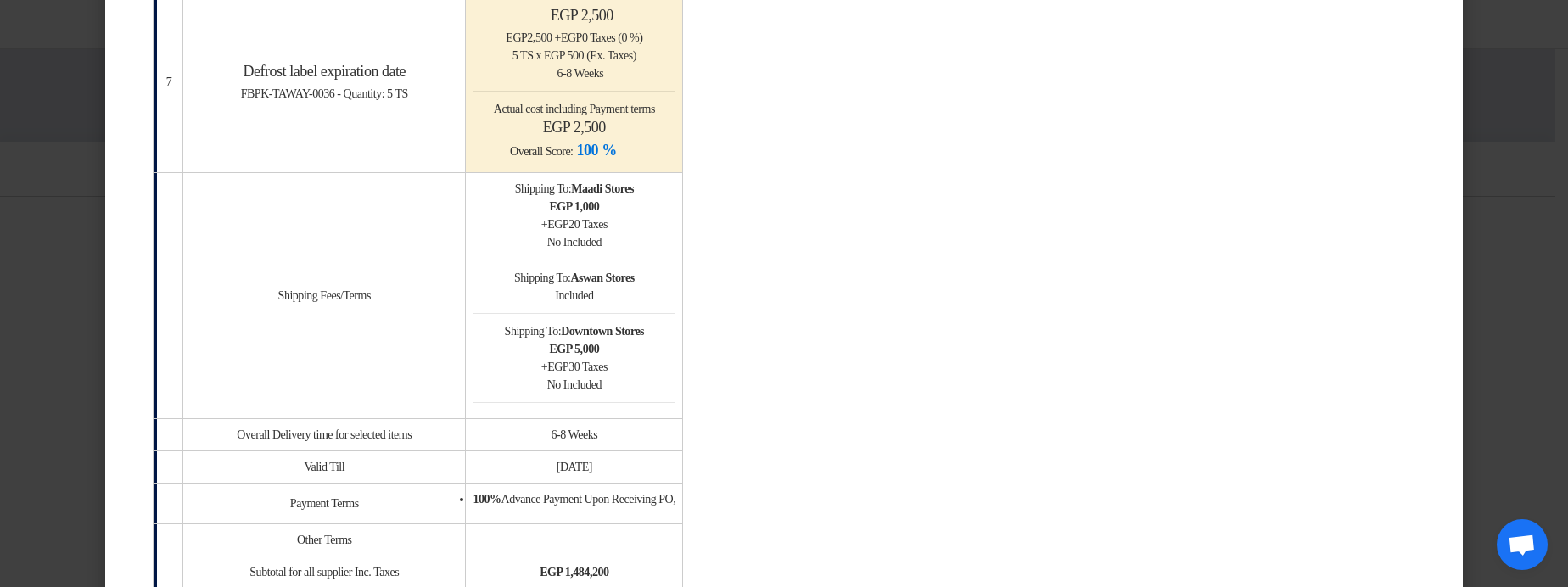
drag, startPoint x: 577, startPoint y: 188, endPoint x: 731, endPoint y: 186, distance: 154.0
click at [683, 186] on td "Shipping To: Maadi Stores egp 1,000 + egp 20 Taxes No Included Shipping To: Asw…" at bounding box center [575, 295] width 218 height 246
click at [634, 188] on b "Maadi Stores" at bounding box center [602, 188] width 63 height 12
drag, startPoint x: 654, startPoint y: 188, endPoint x: 690, endPoint y: 188, distance: 36.0
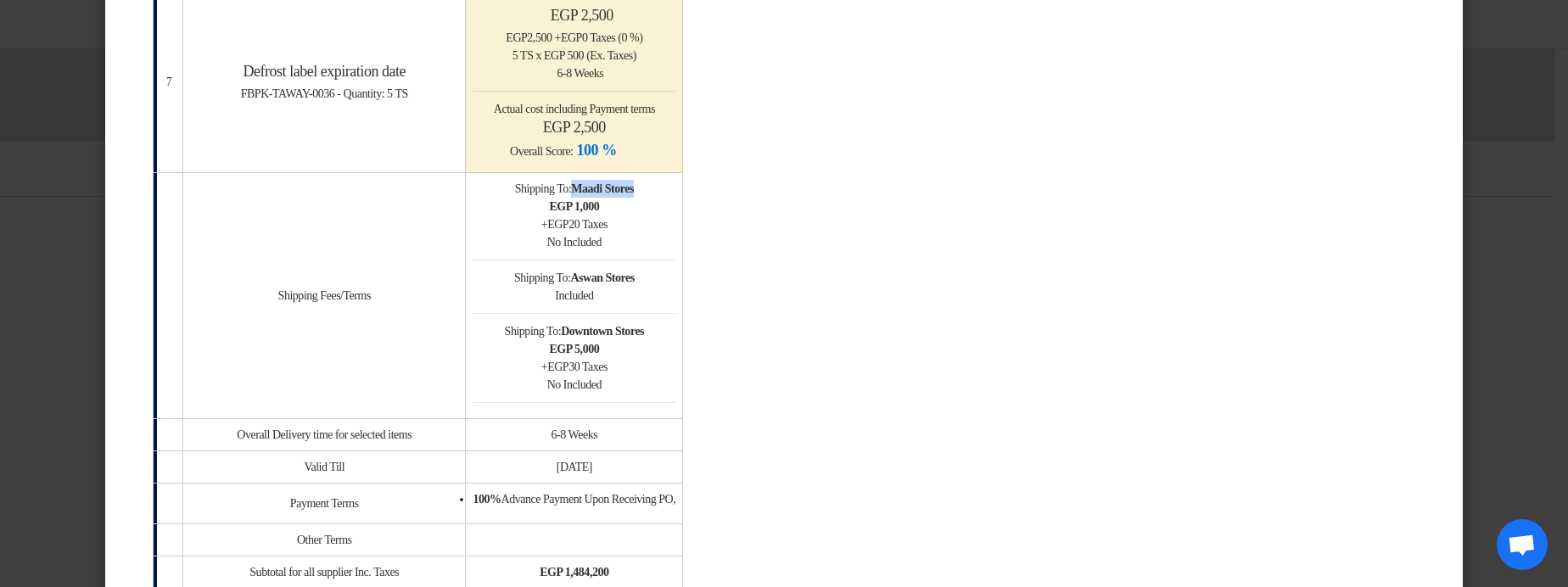
click at [634, 188] on b "Maadi Stores" at bounding box center [602, 188] width 63 height 12
drag, startPoint x: 589, startPoint y: 194, endPoint x: 722, endPoint y: 212, distance: 134.2
click at [683, 212] on td "Shipping To: Maadi Stores egp 1,000 + egp 20 Taxes No Included Shipping To: Asw…" at bounding box center [575, 295] width 218 height 246
click at [676, 218] on div "+ egp 20 Taxes" at bounding box center [573, 225] width 203 height 18
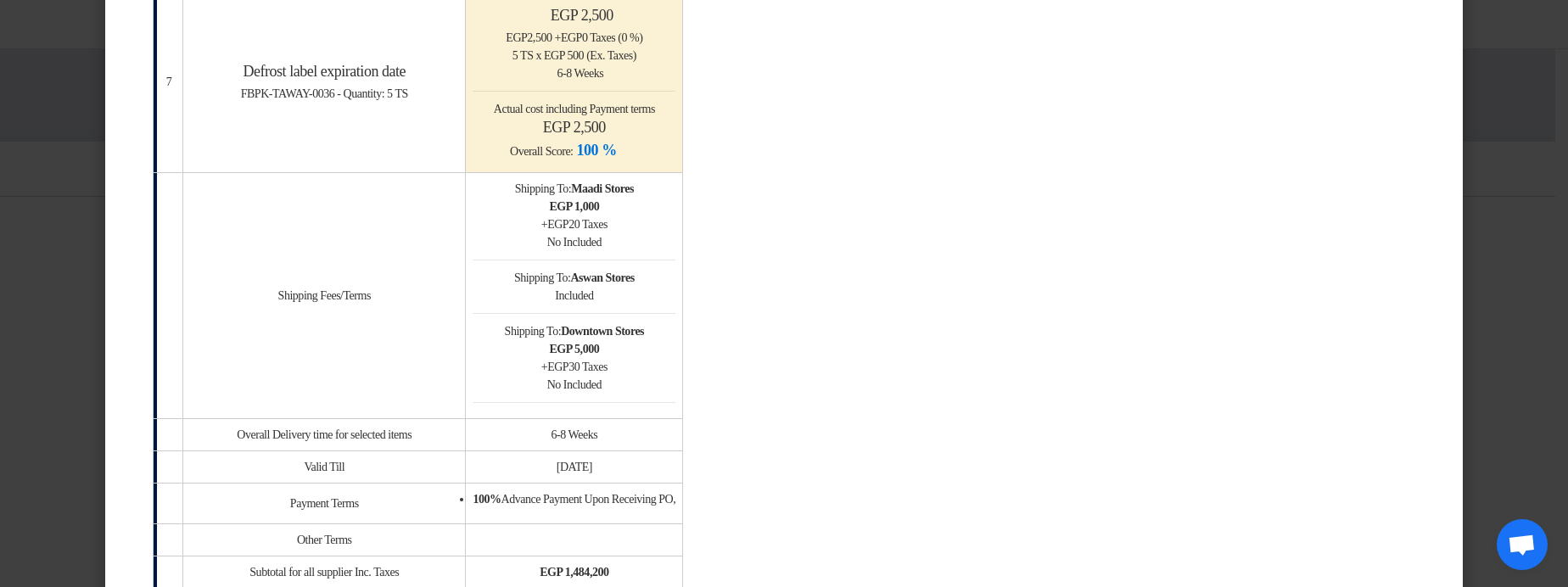
drag, startPoint x: 652, startPoint y: 224, endPoint x: 750, endPoint y: 222, distance: 98.0
click at [683, 222] on td "Shipping To: Maadi Stores egp 1,000 + egp 20 Taxes No Included Shipping To: Asw…" at bounding box center [575, 295] width 218 height 246
click at [633, 229] on div "+ egp 20 Taxes" at bounding box center [573, 225] width 203 height 18
click at [600, 242] on div "No Included" at bounding box center [573, 242] width 203 height 18
drag, startPoint x: 600, startPoint y: 242, endPoint x: 645, endPoint y: 248, distance: 45.4
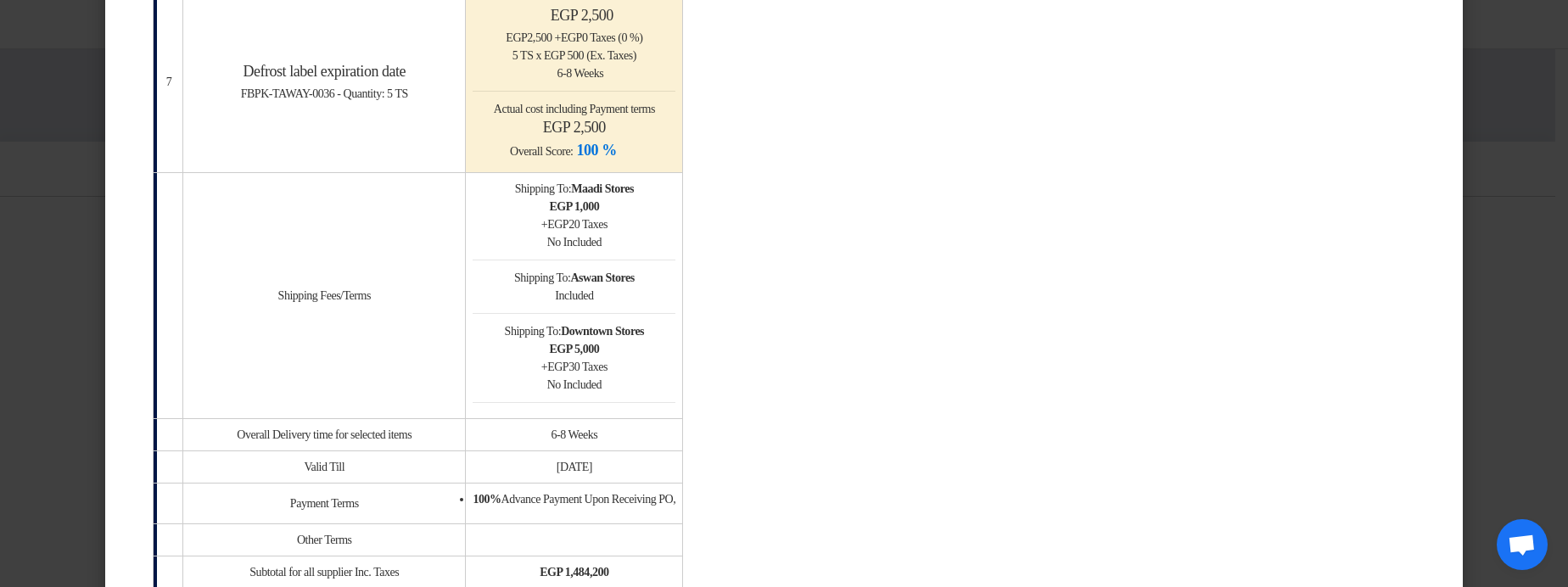
click at [645, 248] on div "No Included" at bounding box center [573, 242] width 203 height 18
click at [623, 294] on div "Included" at bounding box center [573, 295] width 203 height 18
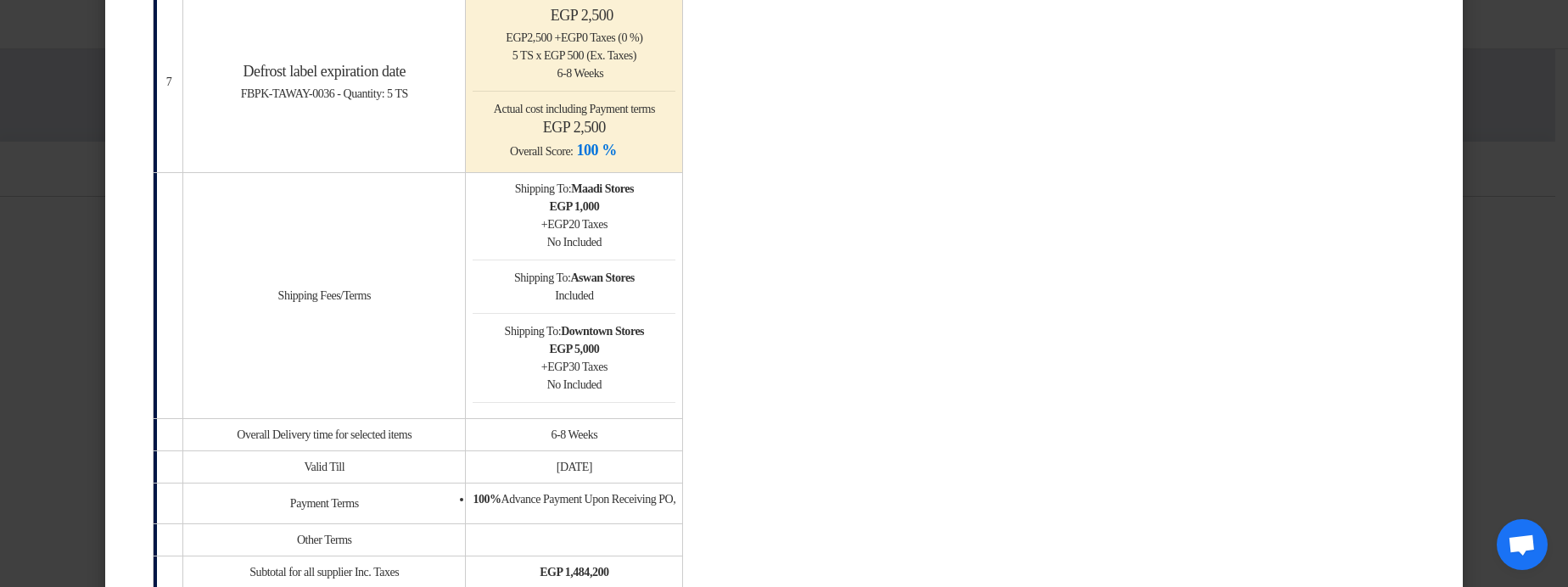
click at [623, 294] on div "Included" at bounding box center [573, 295] width 203 height 18
click at [609, 382] on div "No Included" at bounding box center [573, 385] width 203 height 18
click at [676, 373] on div "+ egp 30 Taxes" at bounding box center [573, 367] width 203 height 18
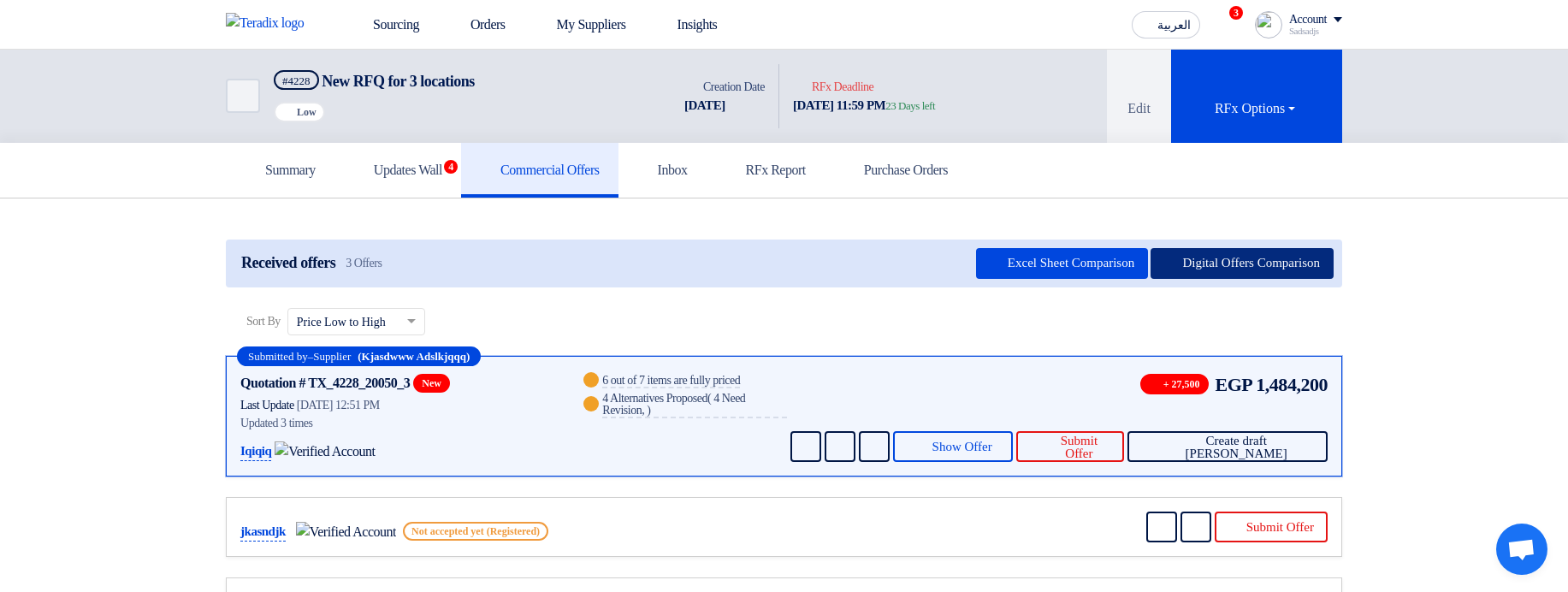
click at [1256, 274] on button "Digital Offers Comparison" at bounding box center [1241, 263] width 183 height 31
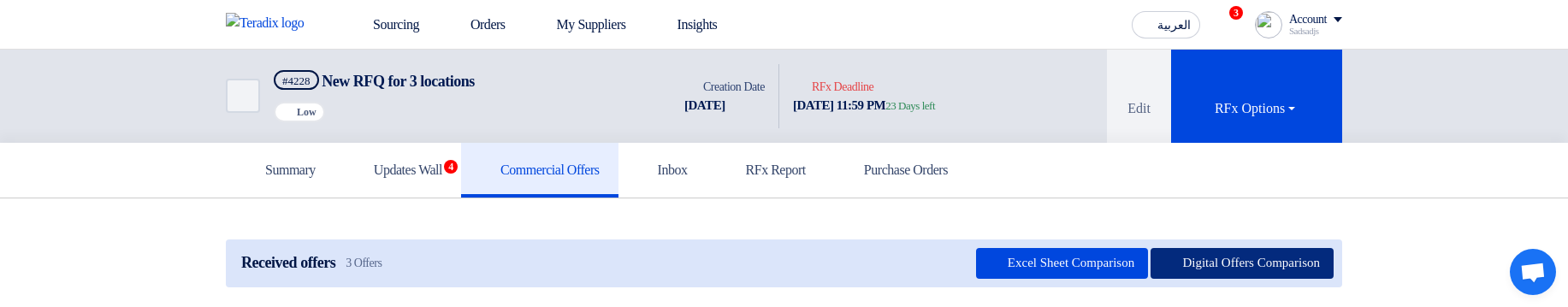
click at [1232, 265] on button "Digital Offers Comparison" at bounding box center [1241, 263] width 183 height 31
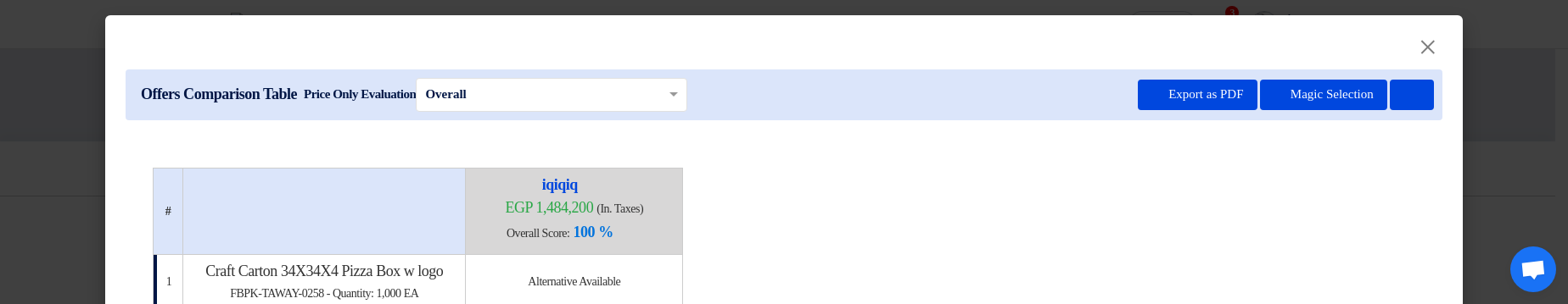
click at [1527, 150] on modal-container "× Offers Comparison Table Price Only Evaluation × Overall × Export as PDF Magic…" at bounding box center [784, 152] width 1568 height 304
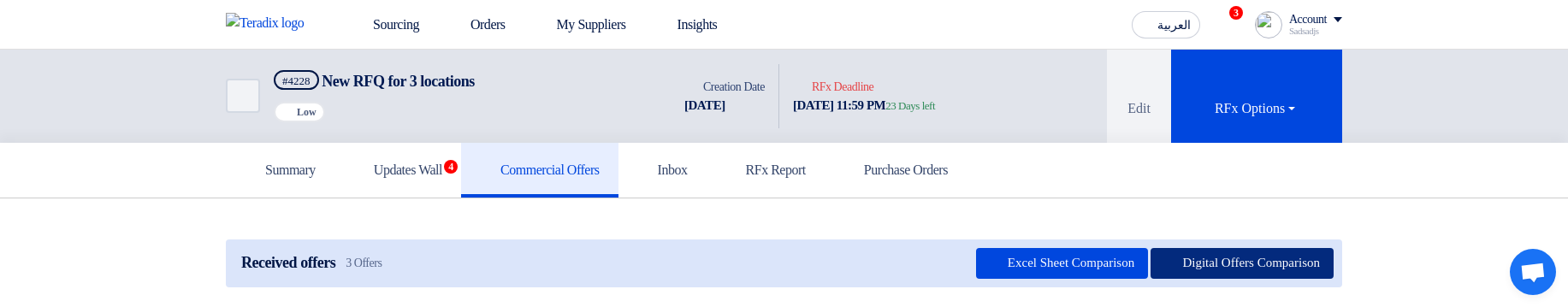
click at [1236, 262] on button "Digital Offers Comparison" at bounding box center [1241, 263] width 183 height 31
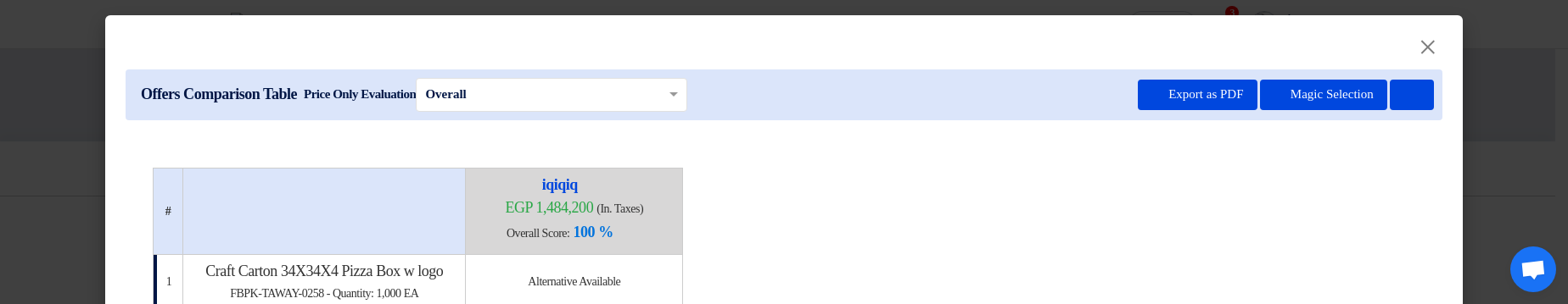
click at [1503, 101] on modal-container "× Offers Comparison Table Price Only Evaluation × Overall × Export as PDF Magic…" at bounding box center [784, 152] width 1568 height 304
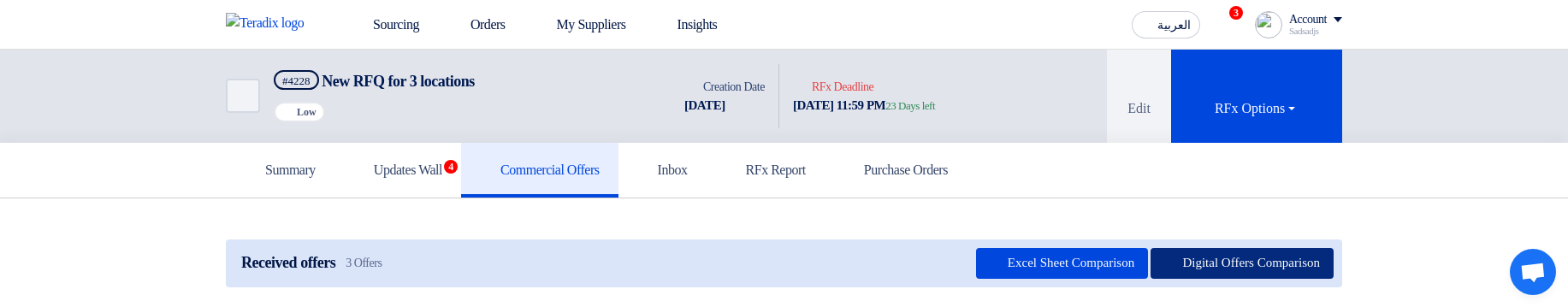
click at [1220, 258] on button "Digital Offers Comparison" at bounding box center [1241, 263] width 183 height 31
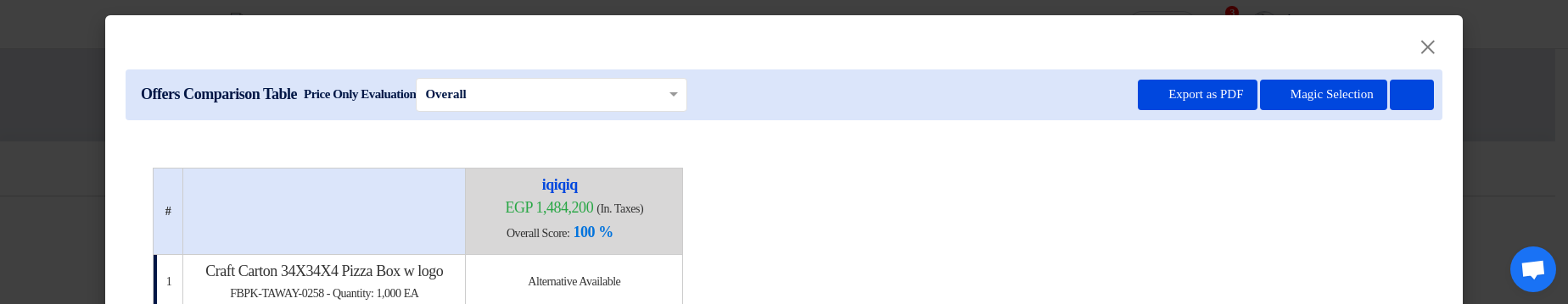
click at [1488, 258] on modal-container "× Offers Comparison Table Price Only Evaluation × Overall × Export as PDF Magic…" at bounding box center [784, 152] width 1568 height 304
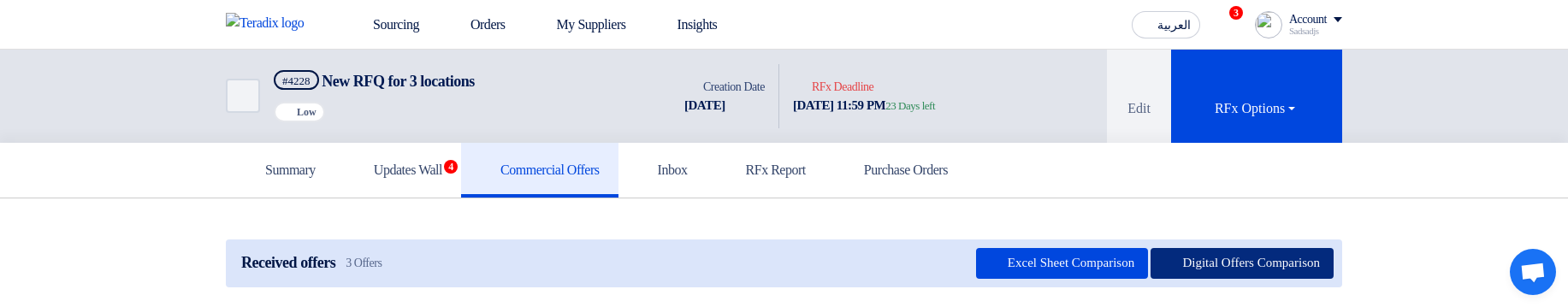
click at [1229, 270] on button "Digital Offers Comparison" at bounding box center [1241, 263] width 183 height 31
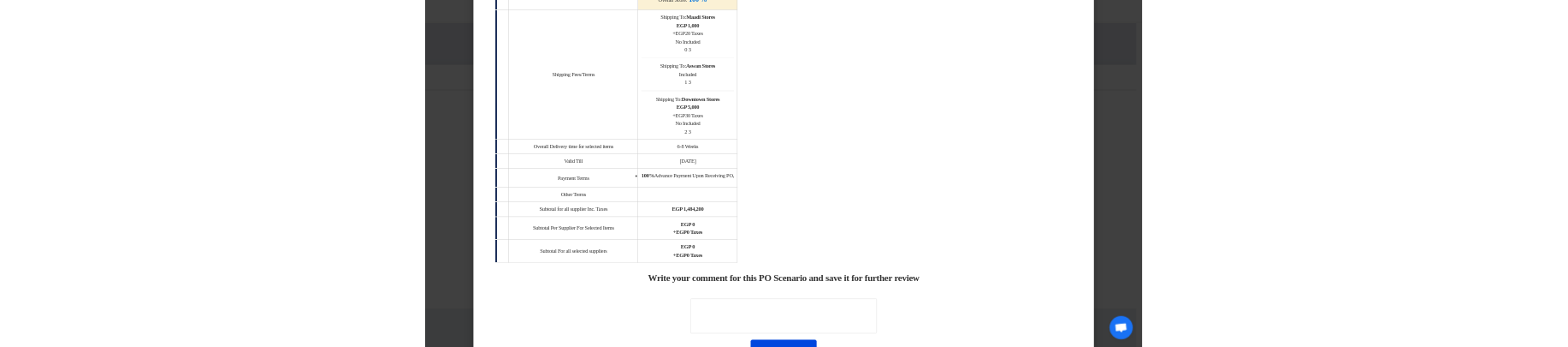
scroll to position [1746, 0]
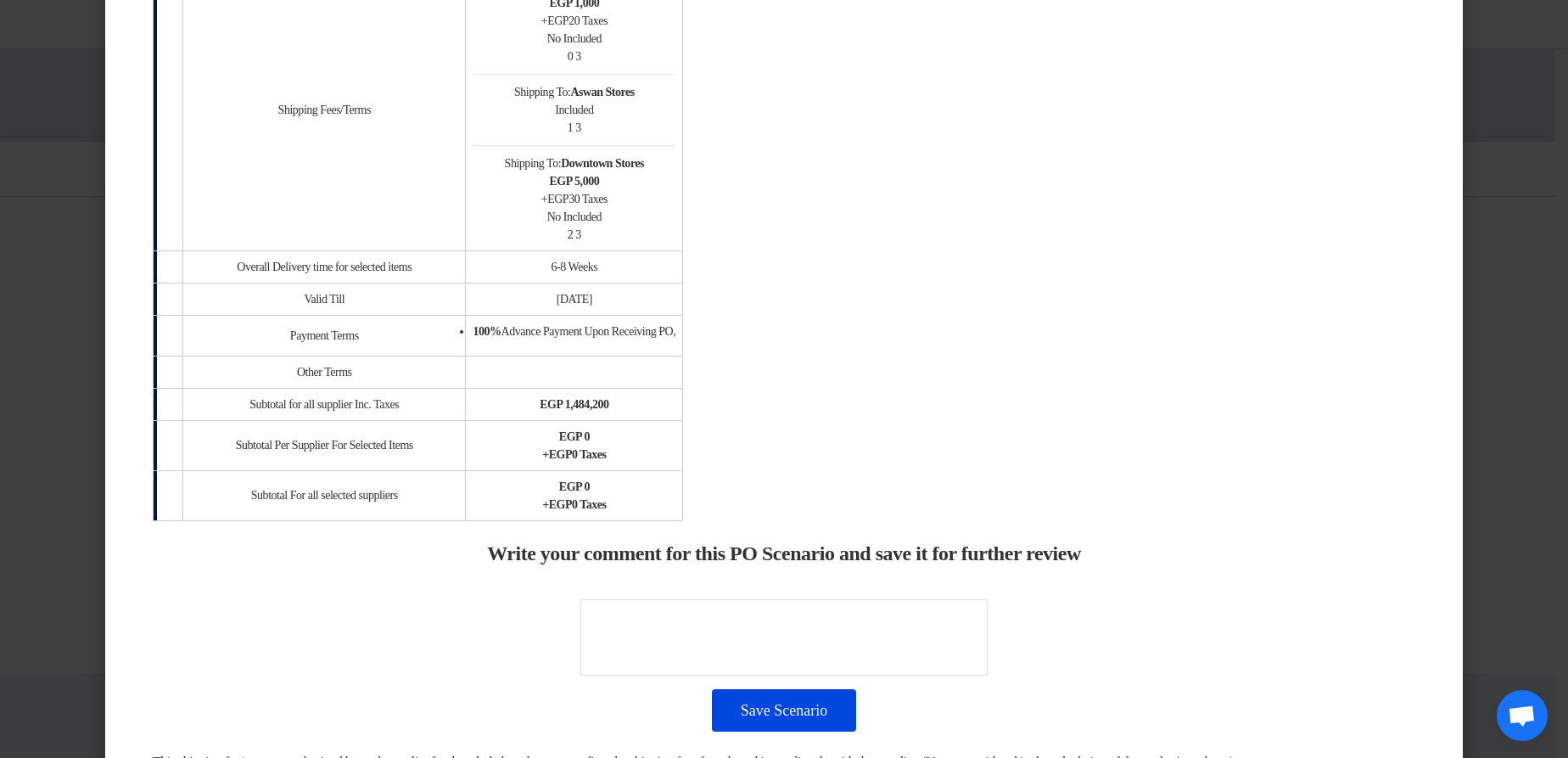
click at [1497, 303] on modal-container "× Offers Comparison Table Price Only Evaluation × Overall × Export as PDF Magic…" at bounding box center [784, 379] width 1568 height 758
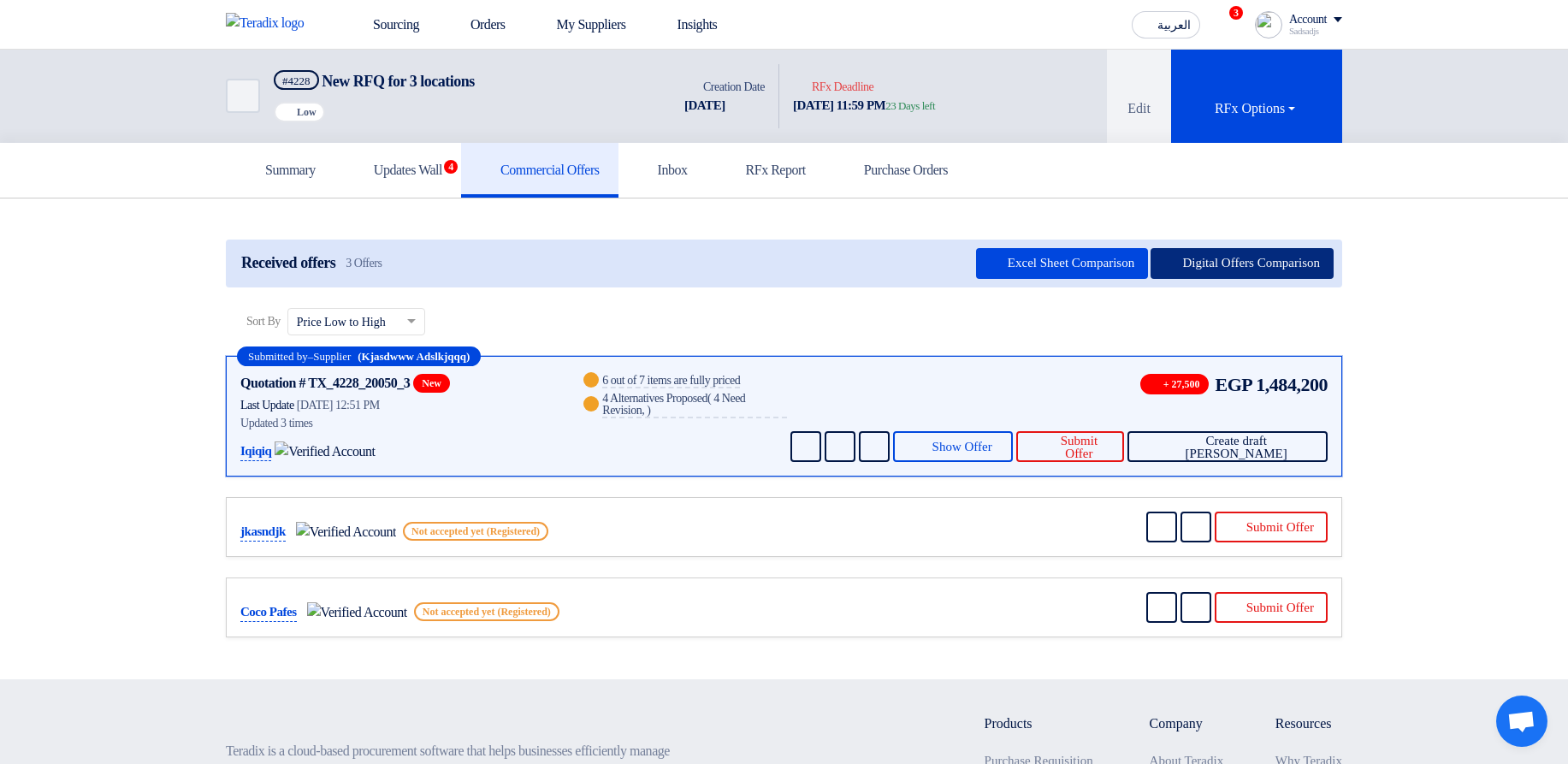
click at [1168, 264] on button "Digital Offers Comparison" at bounding box center [1241, 263] width 183 height 31
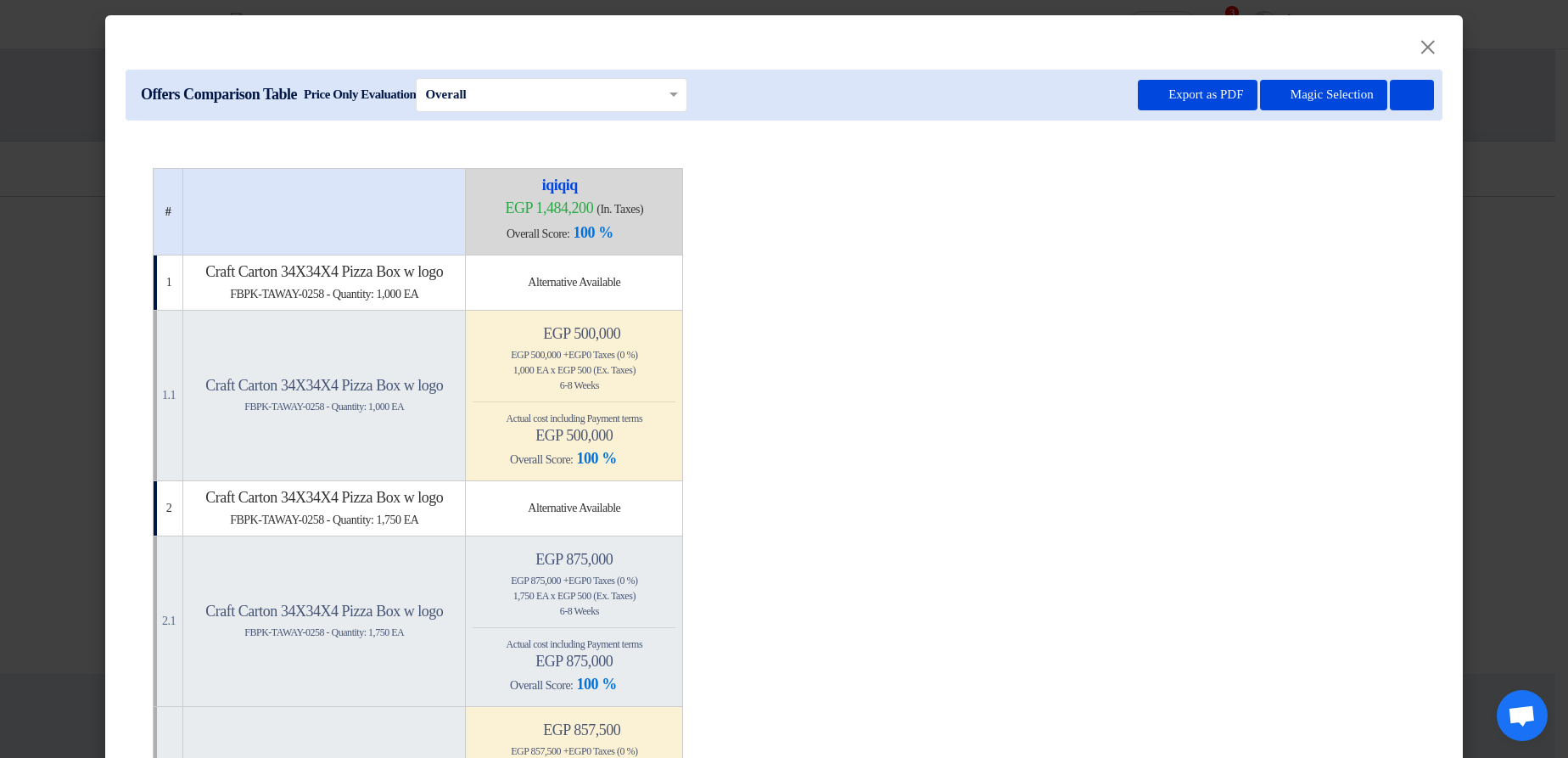
click at [1490, 303] on modal-container "× Offers Comparison Table Price Only Evaluation × Overall × Export as PDF Magic…" at bounding box center [784, 379] width 1568 height 758
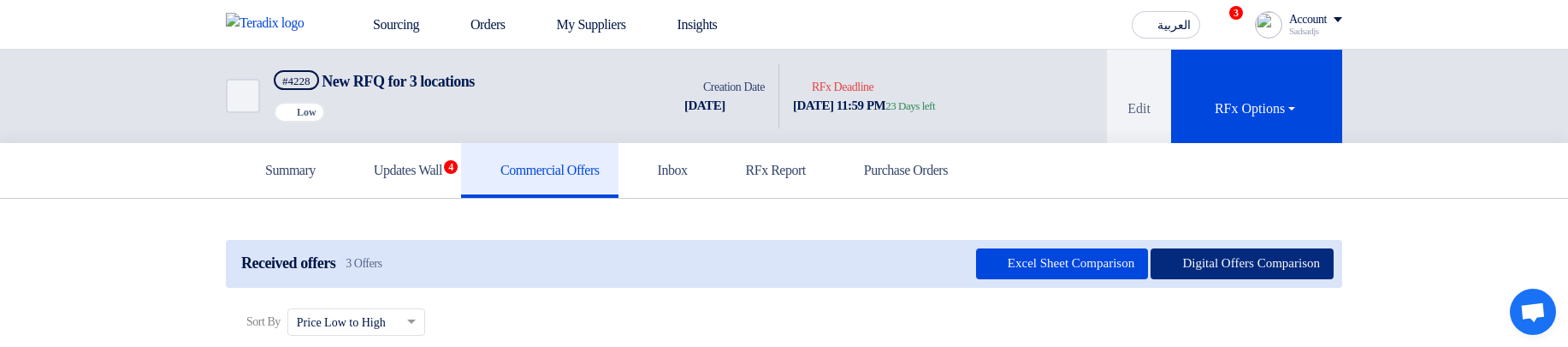
click at [1211, 263] on button "Digital Offers Comparison" at bounding box center [1241, 263] width 183 height 31
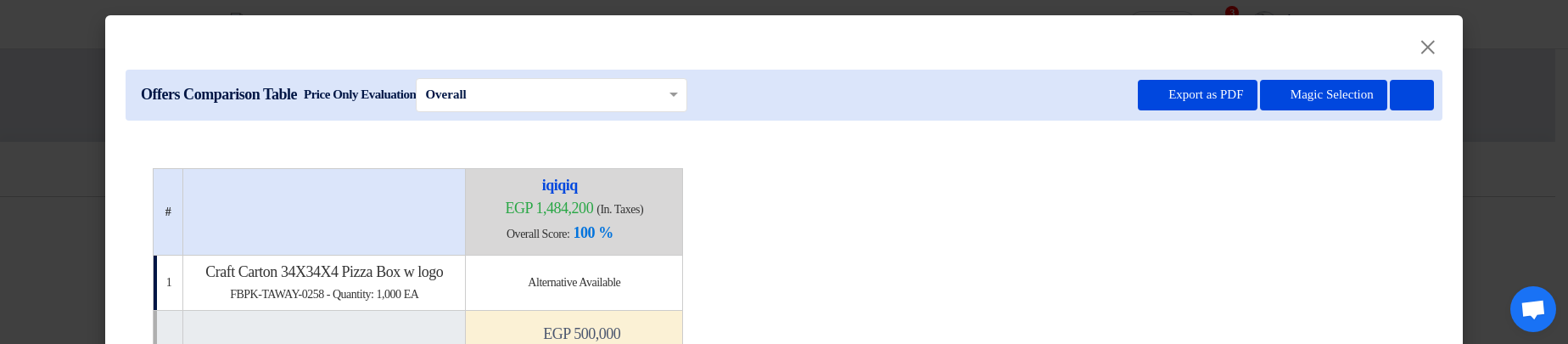
click at [1481, 253] on modal-container "× Offers Comparison Table Price Only Evaluation × Overall × Export as PDF Magic…" at bounding box center [784, 172] width 1568 height 344
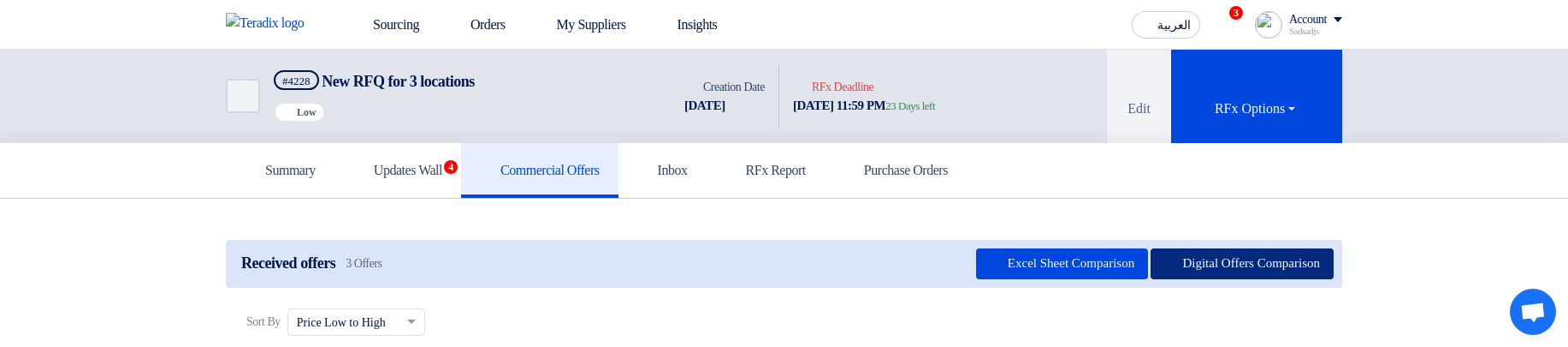
click at [1247, 272] on button "Digital Offers Comparison" at bounding box center [1241, 263] width 183 height 31
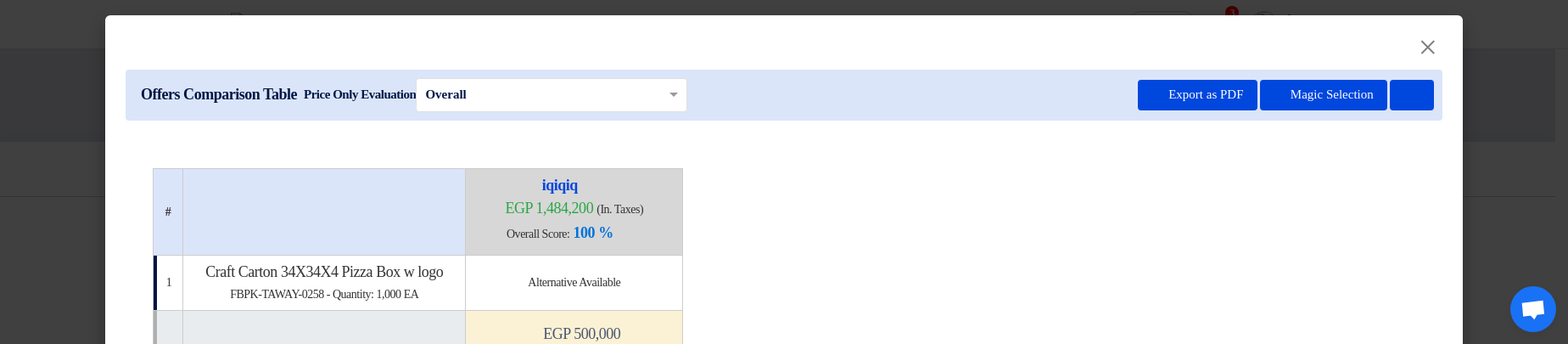
click at [1495, 259] on modal-container "× Offers Comparison Table Price Only Evaluation × Overall × Export as PDF Magic…" at bounding box center [784, 172] width 1568 height 344
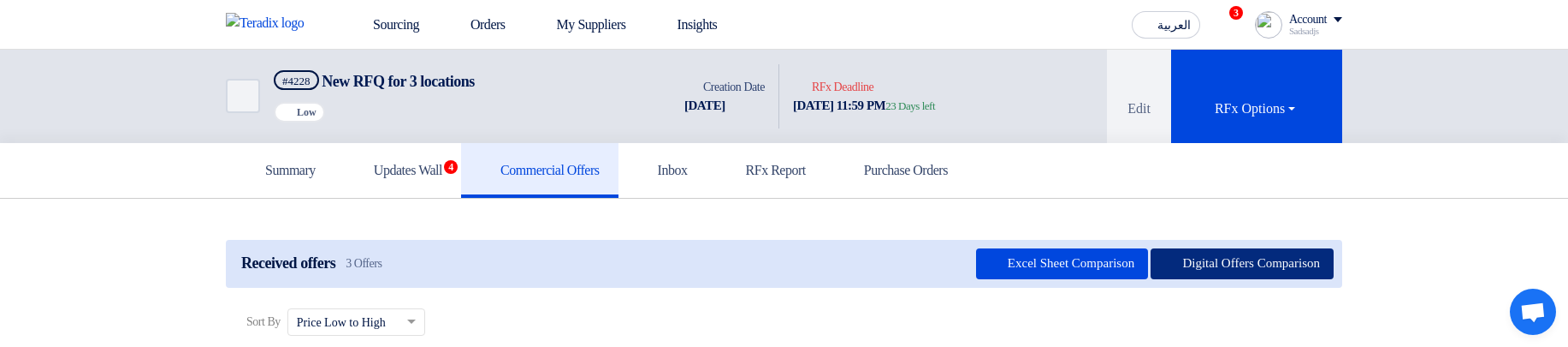
click at [1178, 261] on button "Digital Offers Comparison" at bounding box center [1241, 263] width 183 height 31
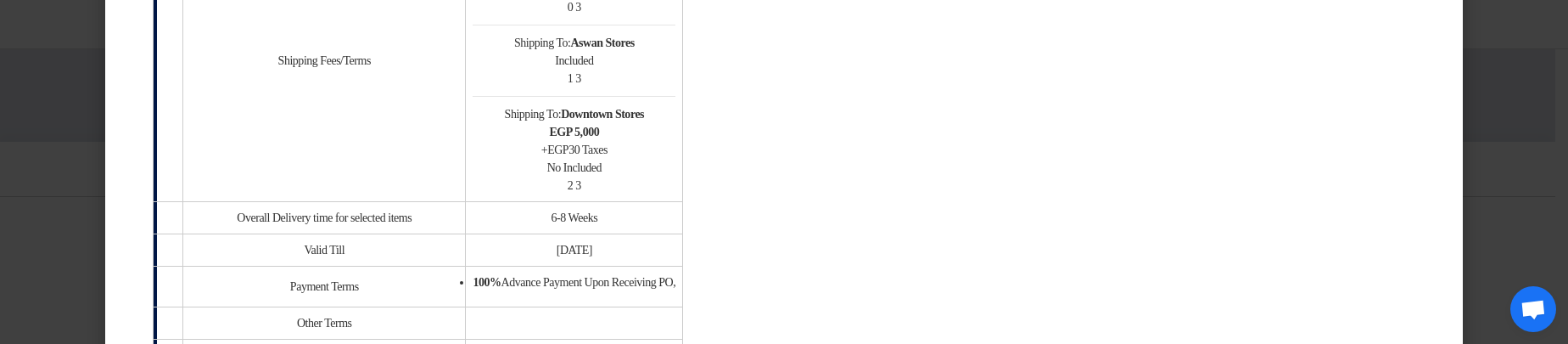
scroll to position [1731, 0]
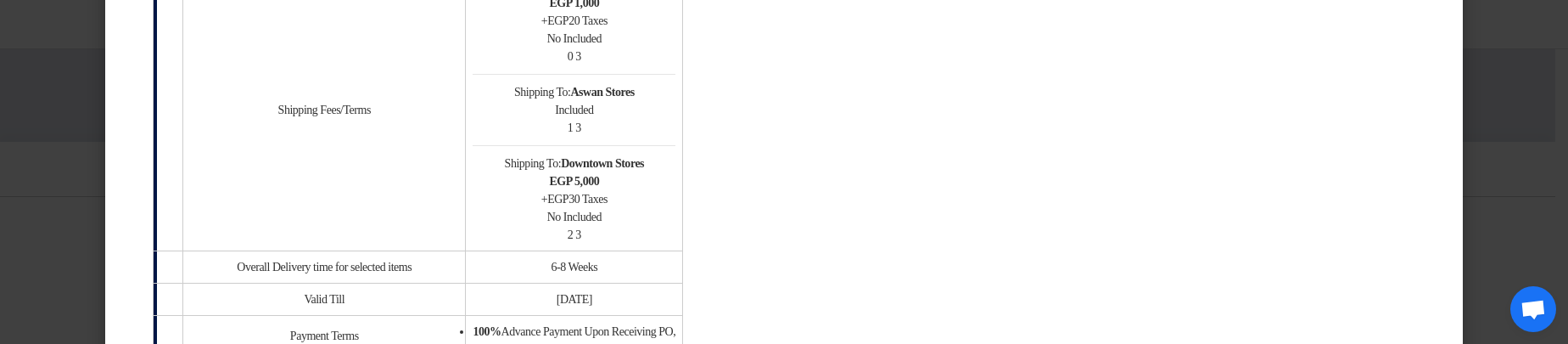
drag, startPoint x: 607, startPoint y: 123, endPoint x: 639, endPoint y: 125, distance: 32.1
click at [639, 125] on td "Shipping To: Maadi Stores egp 1,000 + egp 20 Taxes No Included 0 3 Shipping To:…" at bounding box center [575, 109] width 218 height 282
click at [640, 126] on td "Shipping To: Maadi Stores egp 1,000 + egp 20 Taxes No Included 0 3 Shipping To:…" at bounding box center [575, 109] width 218 height 282
drag, startPoint x: 641, startPoint y: 126, endPoint x: 592, endPoint y: 134, distance: 49.6
click at [592, 134] on td "Shipping To: Maadi Stores egp 1,000 + egp 20 Taxes No Included 0 3 Shipping To:…" at bounding box center [575, 109] width 218 height 282
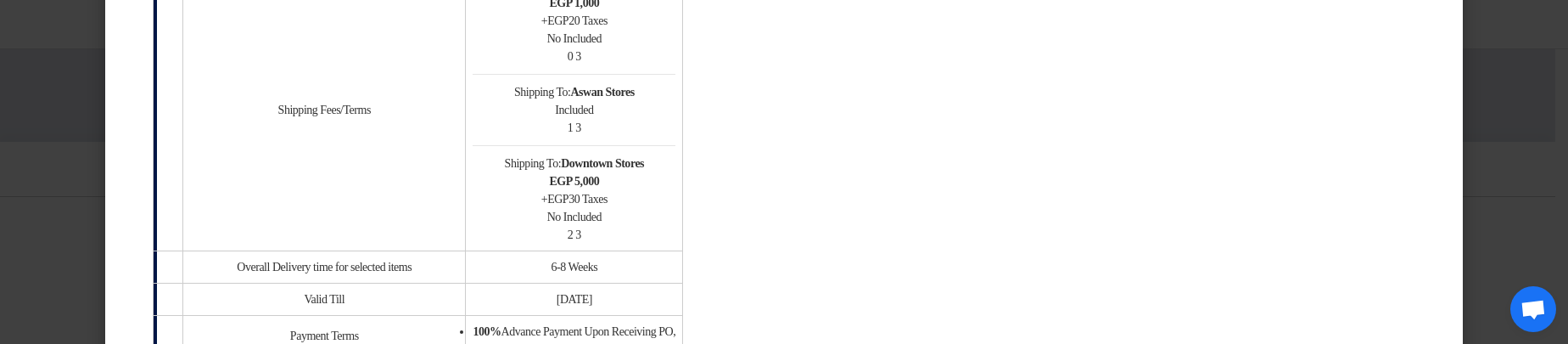
click at [592, 134] on td "Shipping To: Maadi Stores egp 1,000 + egp 20 Taxes No Included 0 3 Shipping To:…" at bounding box center [575, 109] width 218 height 282
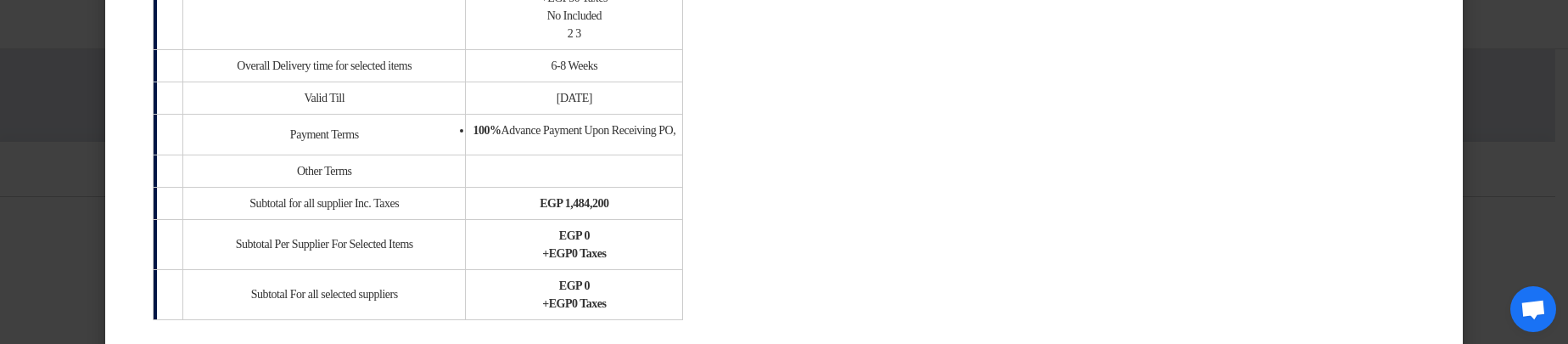
scroll to position [1935, 0]
drag, startPoint x: 619, startPoint y: 134, endPoint x: 669, endPoint y: 206, distance: 87.7
click at [669, 206] on div "egp 1,484,200" at bounding box center [573, 201] width 203 height 18
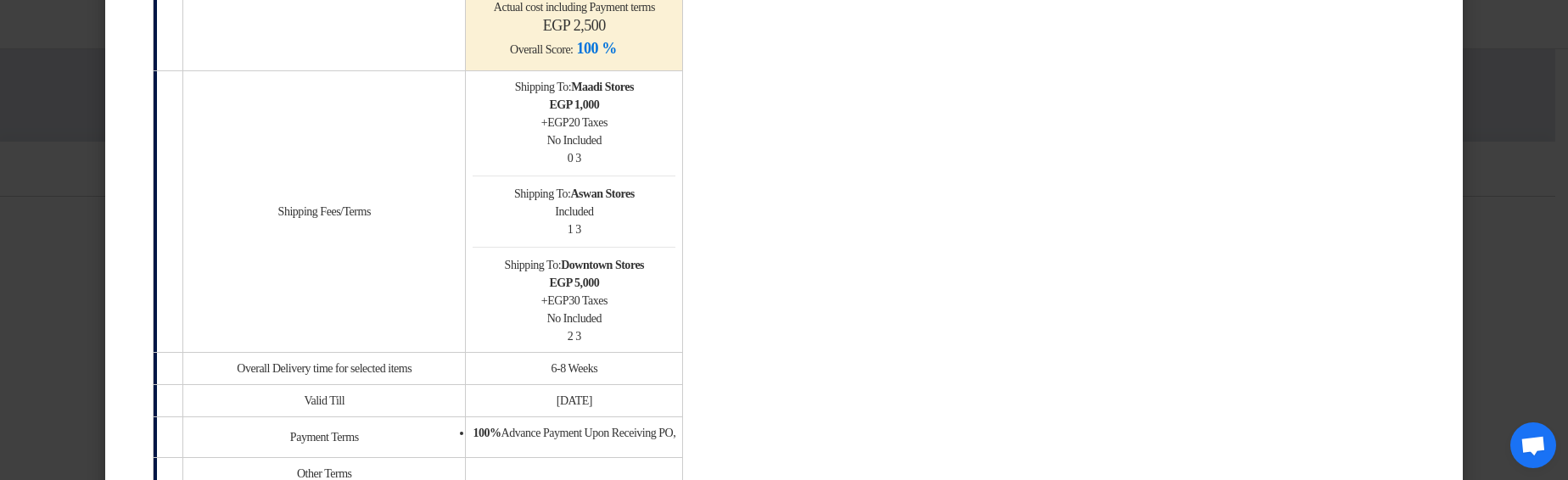
scroll to position [1527, 0]
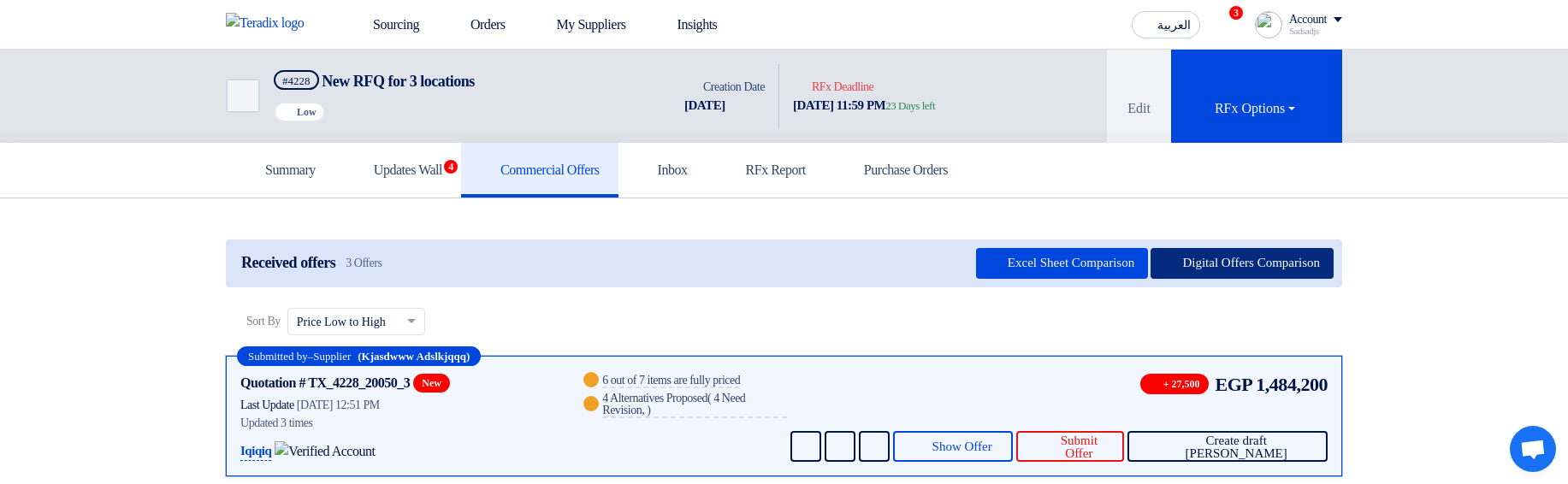
click at [1244, 252] on button "Digital Offers Comparison" at bounding box center [1241, 263] width 183 height 31
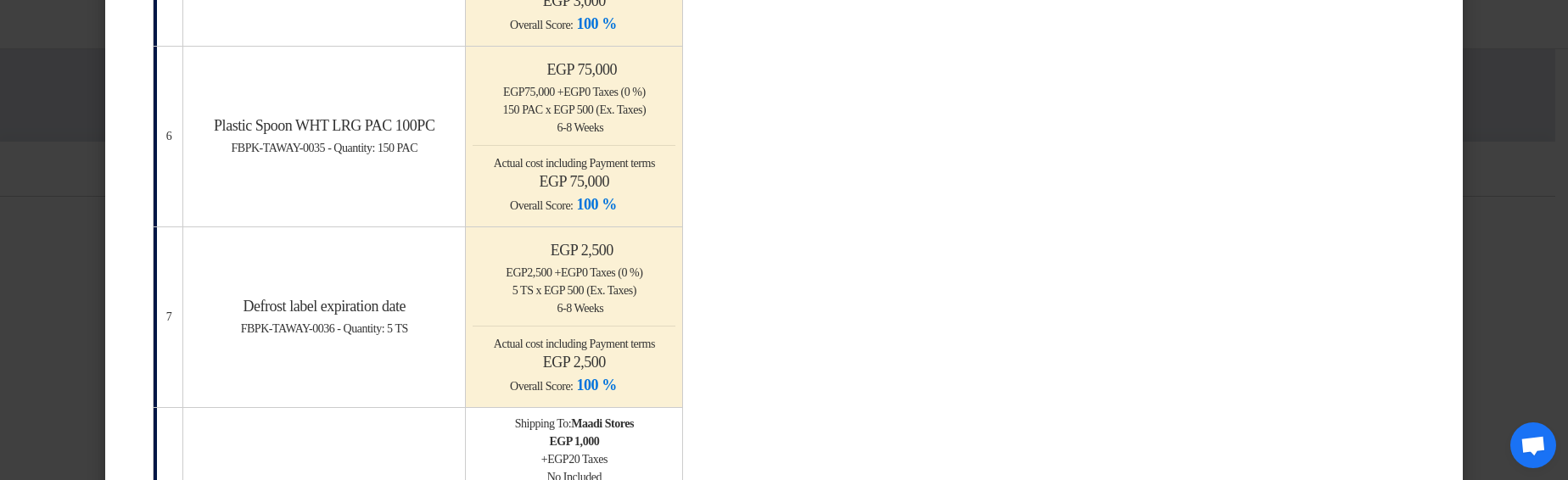
scroll to position [1323, 0]
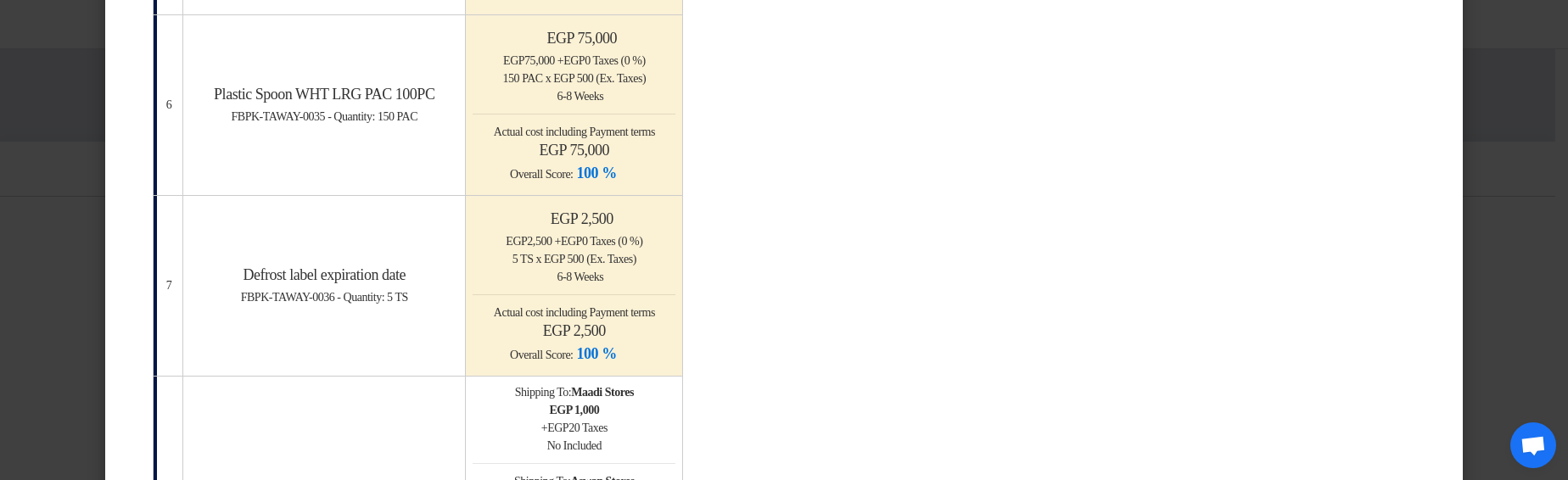
drag, startPoint x: 585, startPoint y: 149, endPoint x: 595, endPoint y: 229, distance: 80.6
click at [585, 149] on h4 "egp 75,000" at bounding box center [573, 149] width 203 height 19
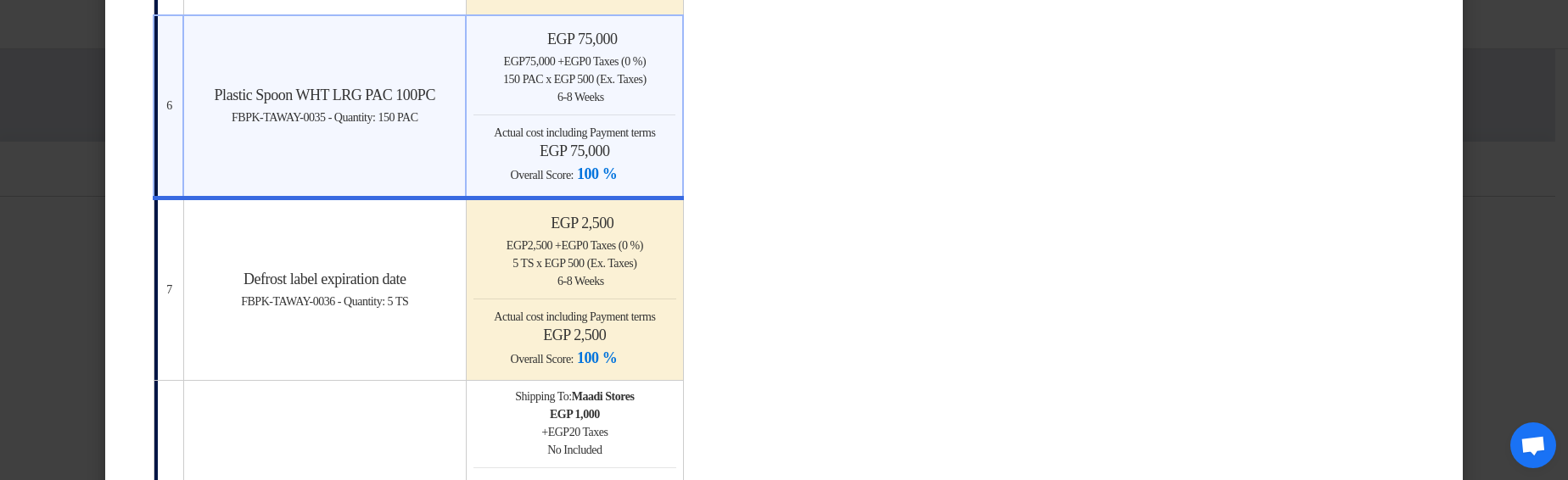
click at [602, 327] on h4 "egp 2,500" at bounding box center [574, 334] width 203 height 19
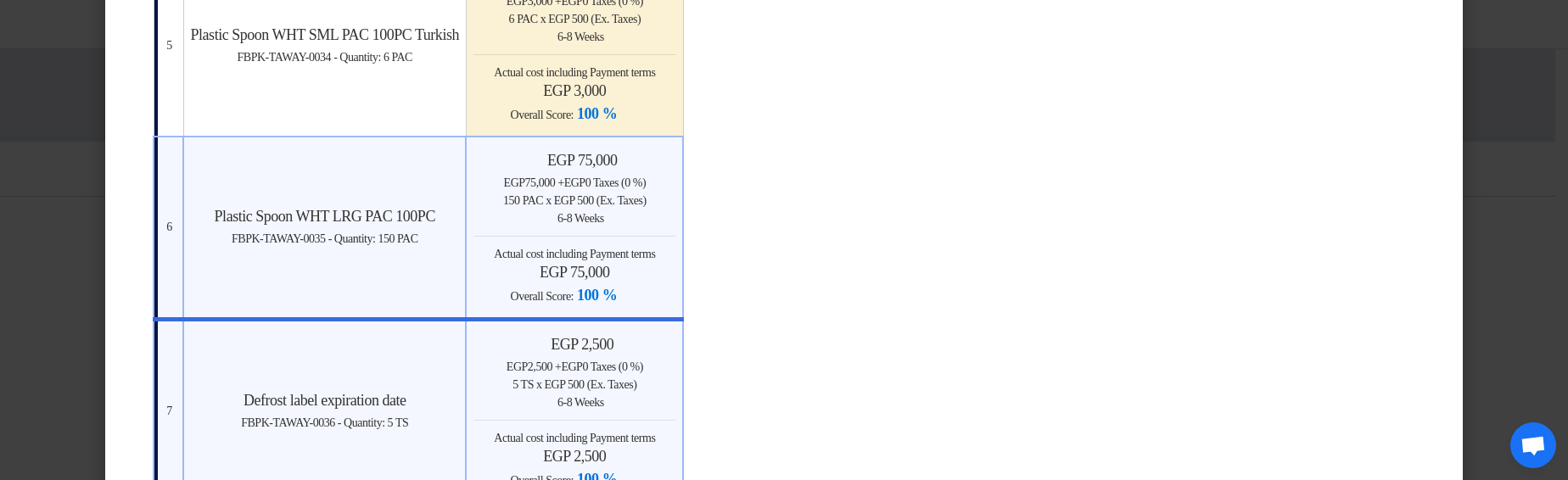
scroll to position [1120, 0]
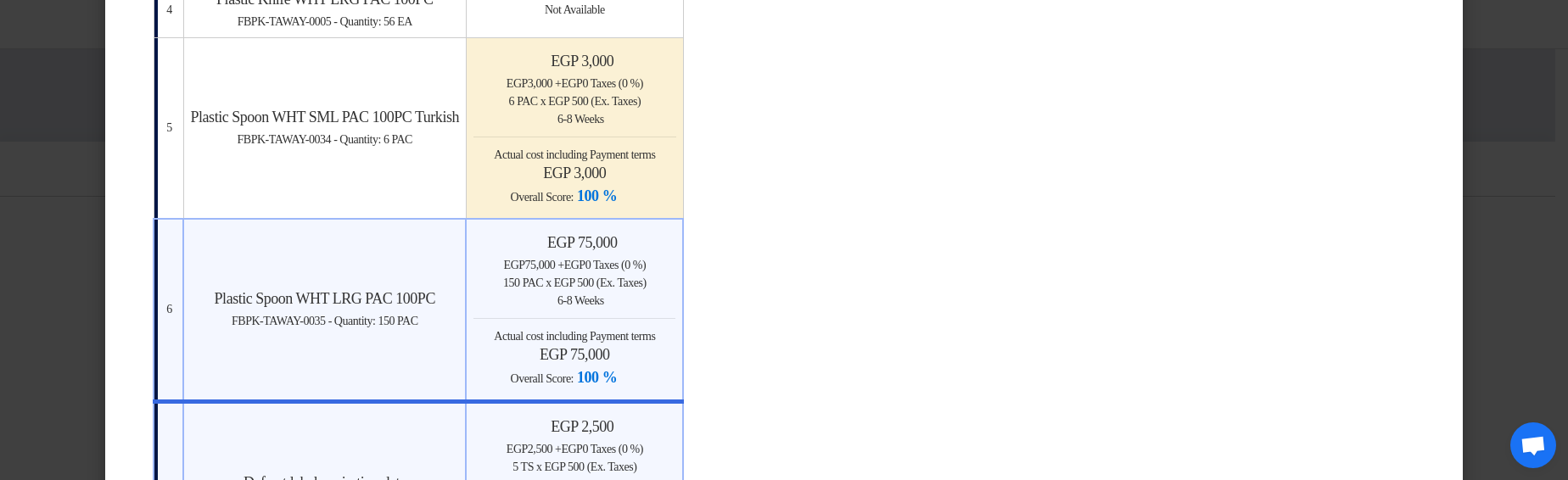
click at [637, 143] on div "Minimize/Maximize Category egp 3,000 egp 3,000 + egp 0 Taxes (0 %) 6 PAC x egp …" at bounding box center [574, 130] width 203 height 156
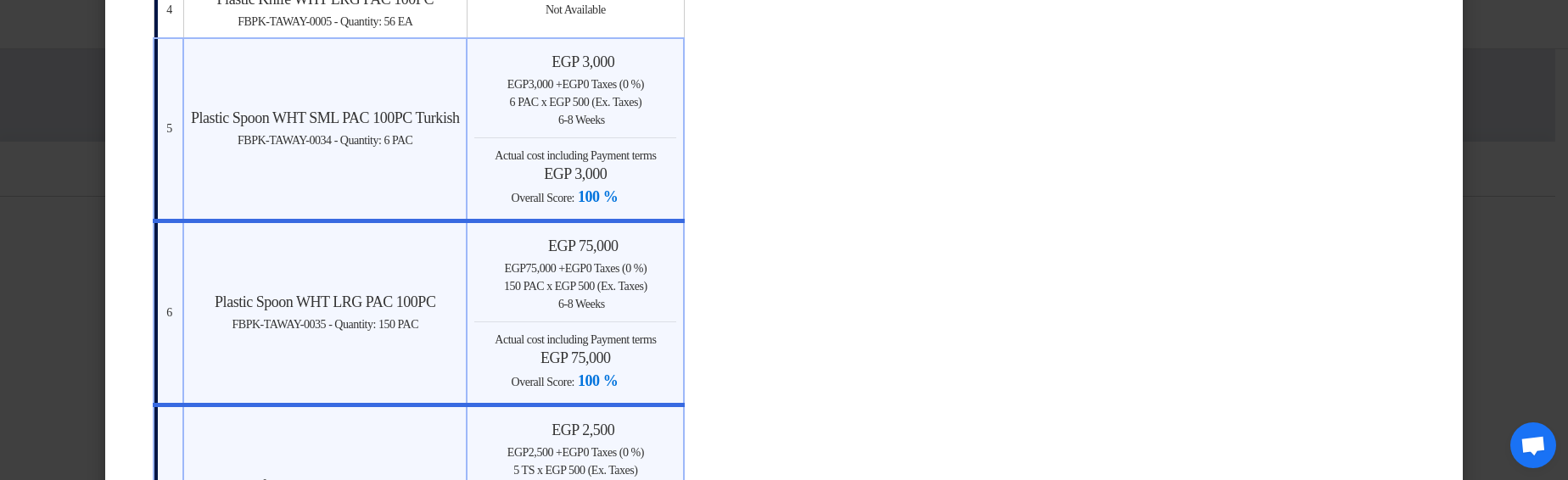
click at [643, 31] on td "Not Available" at bounding box center [576, 10] width 218 height 56
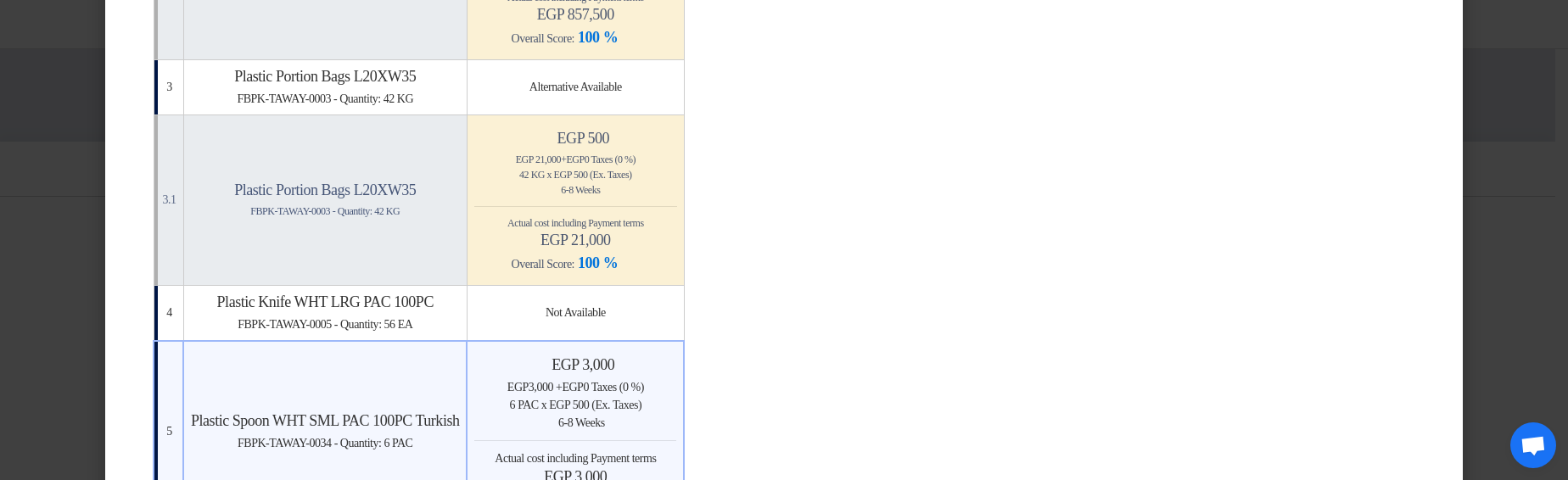
scroll to position [712, 0]
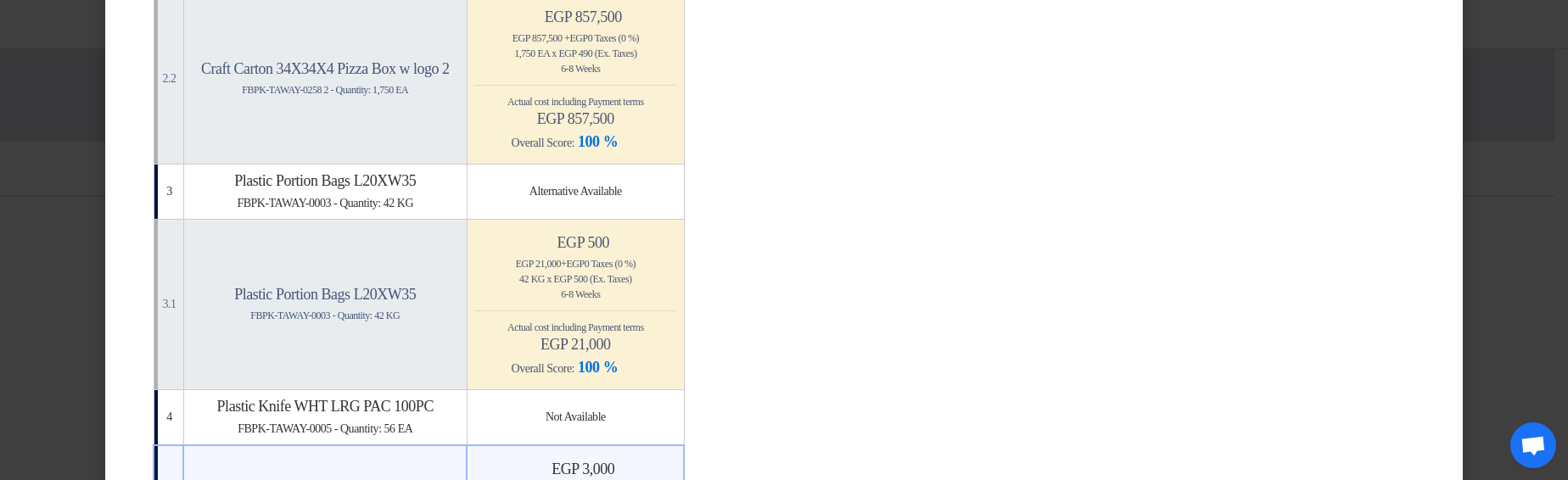
click at [613, 338] on h4 "egp 21,000" at bounding box center [575, 344] width 203 height 19
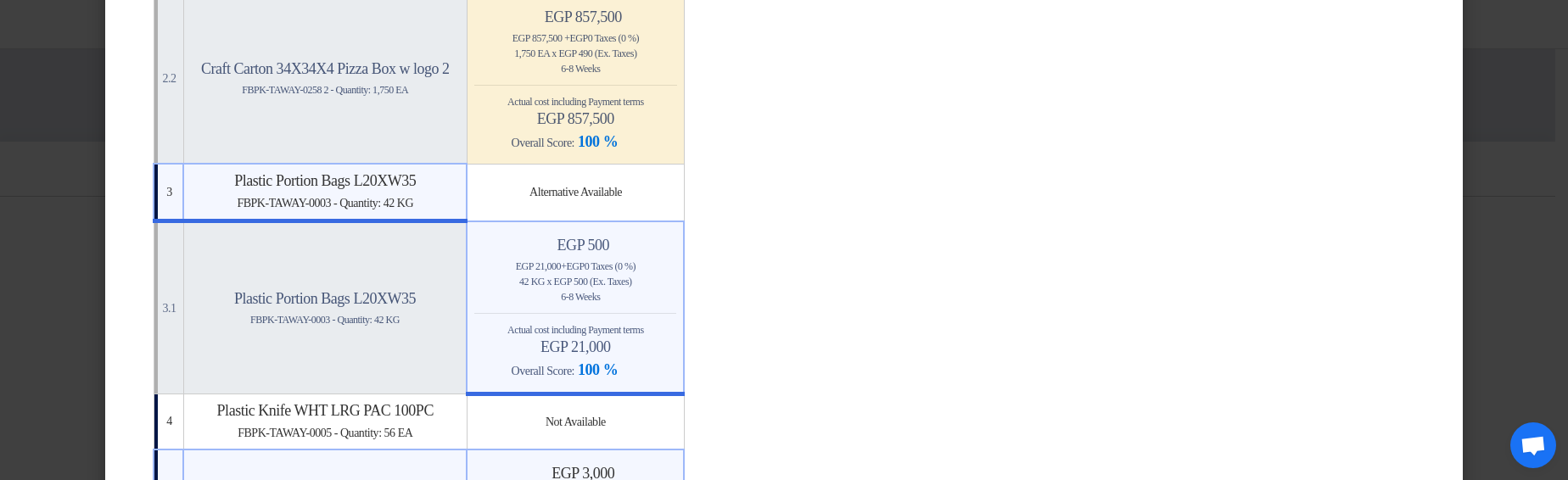
click at [555, 54] on span "EA x" at bounding box center [546, 53] width 19 height 11
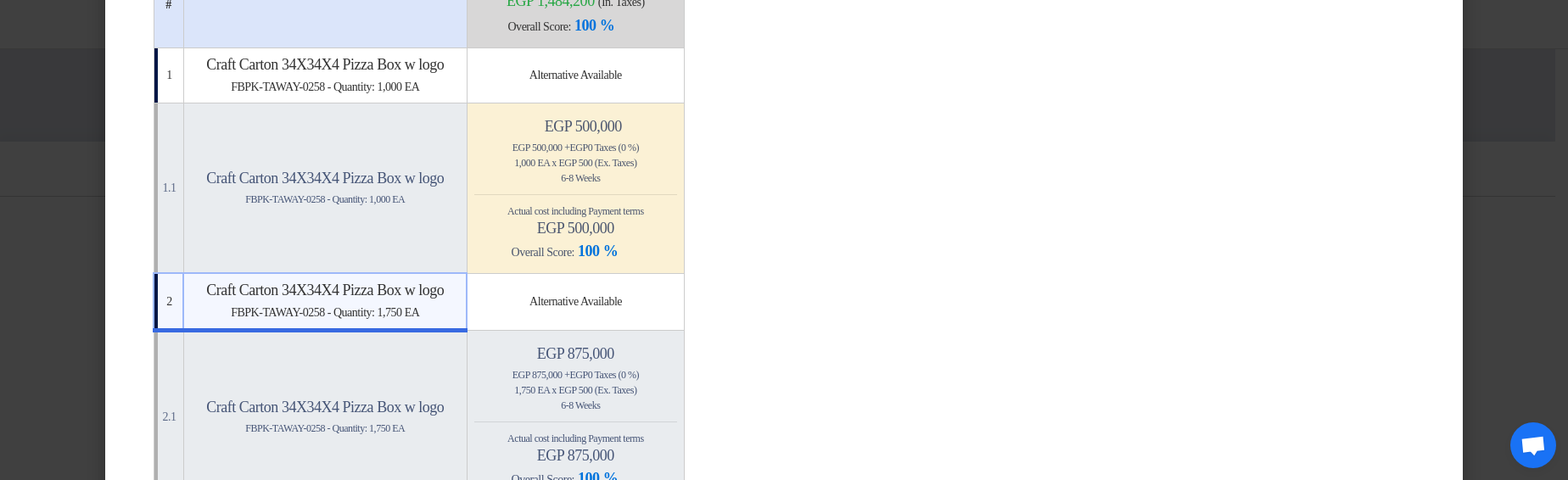
click at [677, 206] on div "Actual cost including Payment terms egp 500,000" at bounding box center [575, 220] width 203 height 34
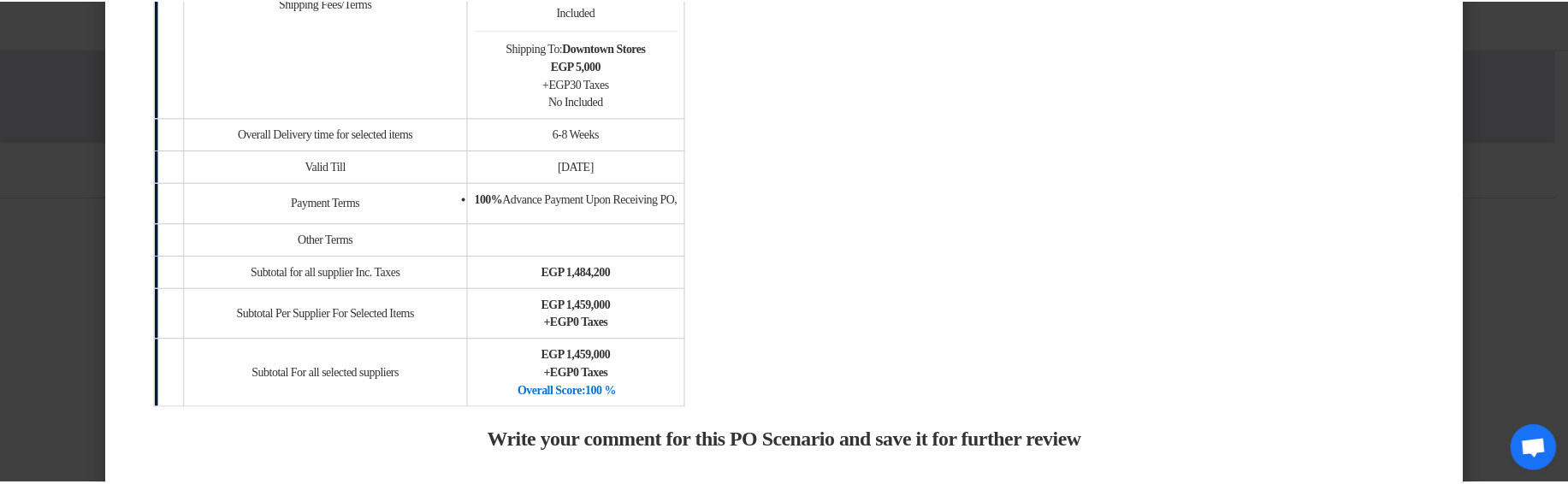
scroll to position [1645, 0]
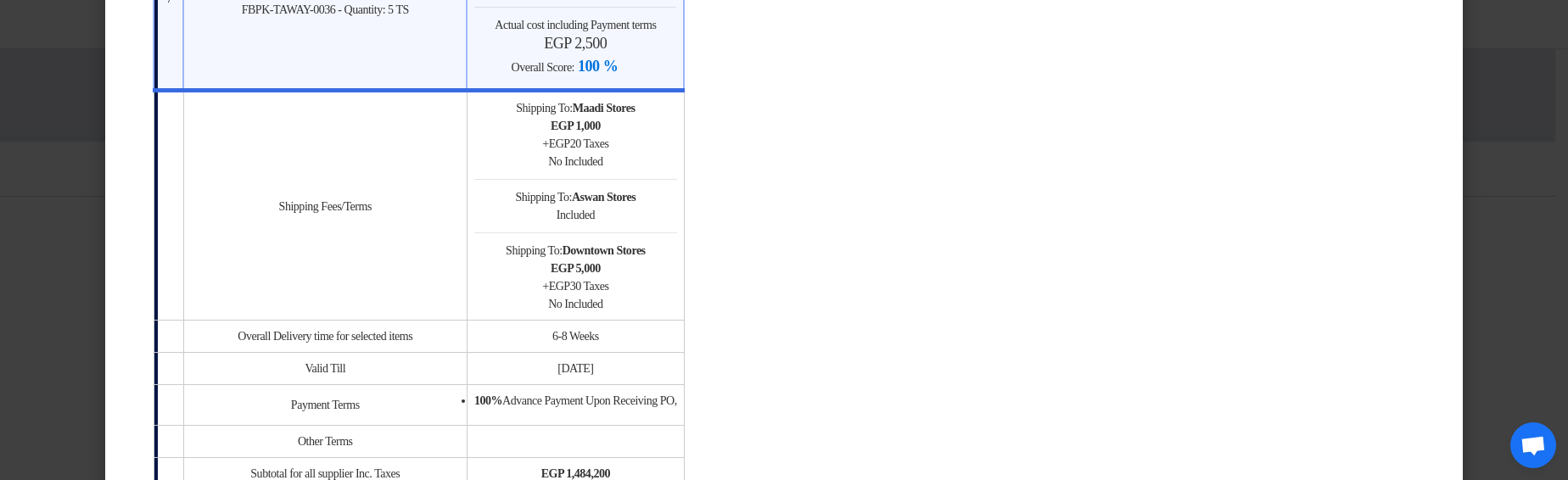
drag, startPoint x: 563, startPoint y: 105, endPoint x: 690, endPoint y: 101, distance: 127.1
click at [684, 101] on td "Shipping To: Maadi Stores egp 1,000 + egp 20 Taxes No Included Shipping To: Asw…" at bounding box center [576, 206] width 218 height 230
drag, startPoint x: 613, startPoint y: 120, endPoint x: 676, endPoint y: 157, distance: 73.1
click at [676, 157] on td "Shipping To: Maadi Stores egp 1,000 + egp 20 Taxes No Included Shipping To: Asw…" at bounding box center [576, 206] width 218 height 230
click at [677, 158] on div "No Included" at bounding box center [575, 162] width 203 height 18
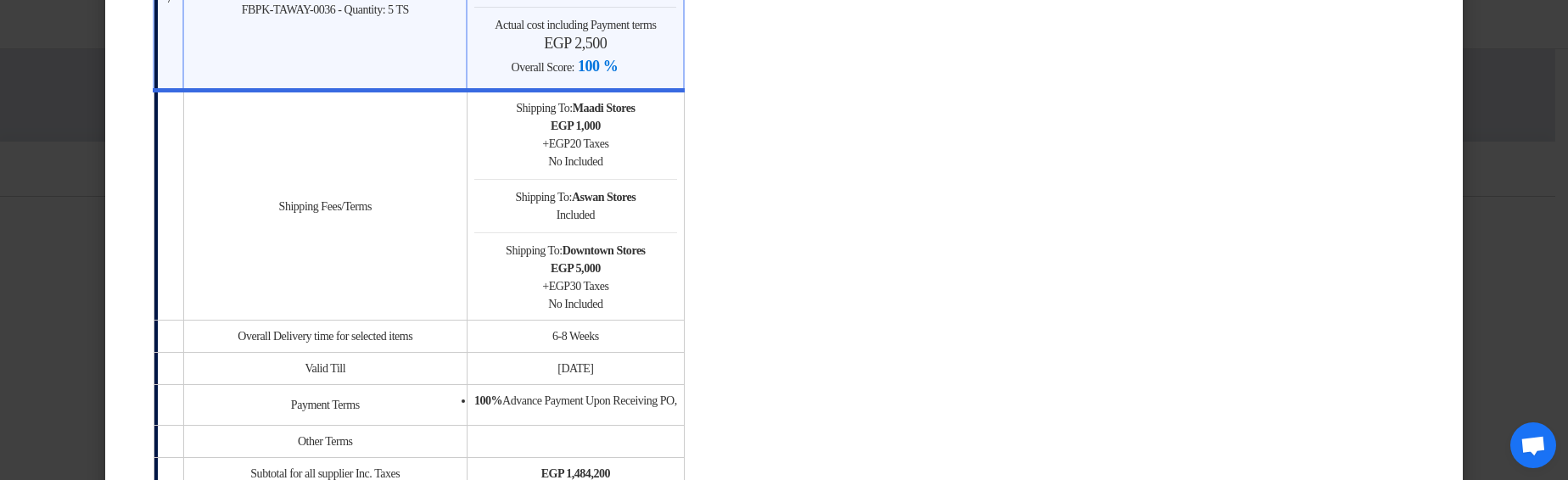
click at [1476, 159] on modal-container "× Offers Comparison Table Price Only Evaluation × Overall × Export as PDF Magic…" at bounding box center [784, 240] width 1568 height 480
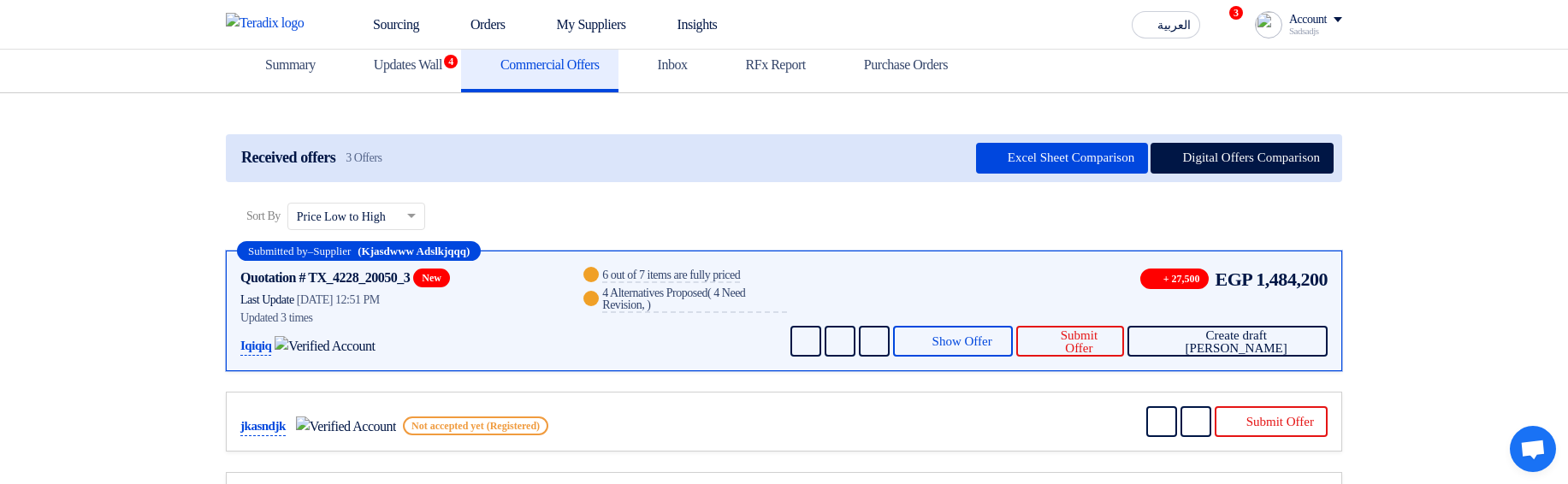
scroll to position [0, 0]
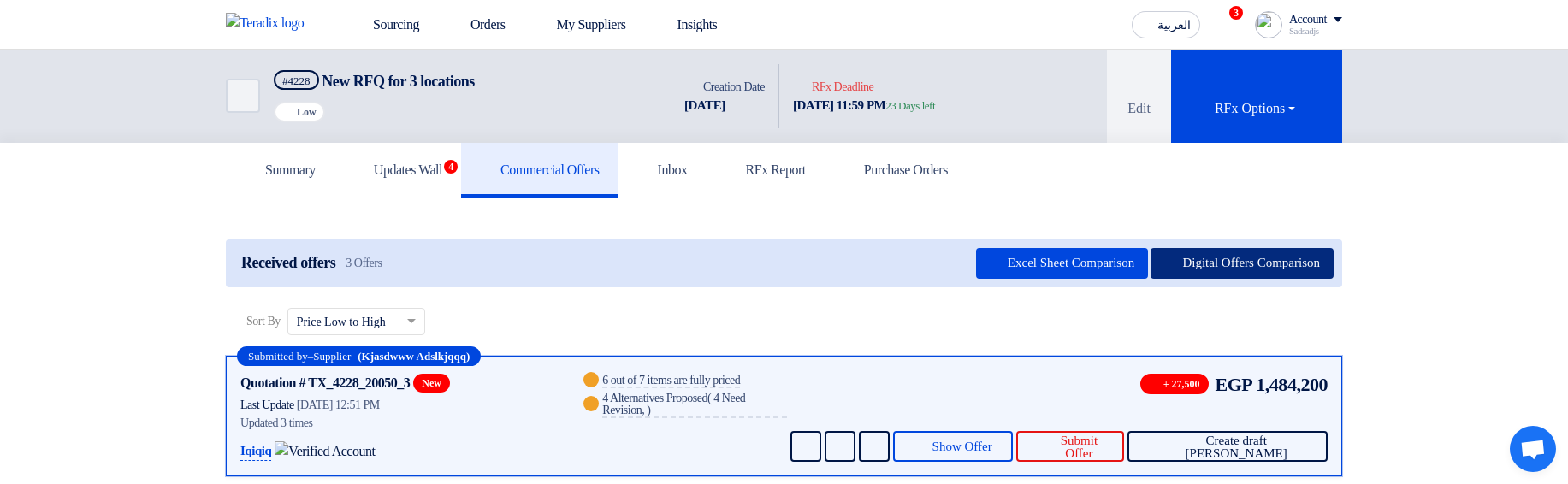
click at [1260, 261] on button "Digital Offers Comparison" at bounding box center [1241, 263] width 183 height 31
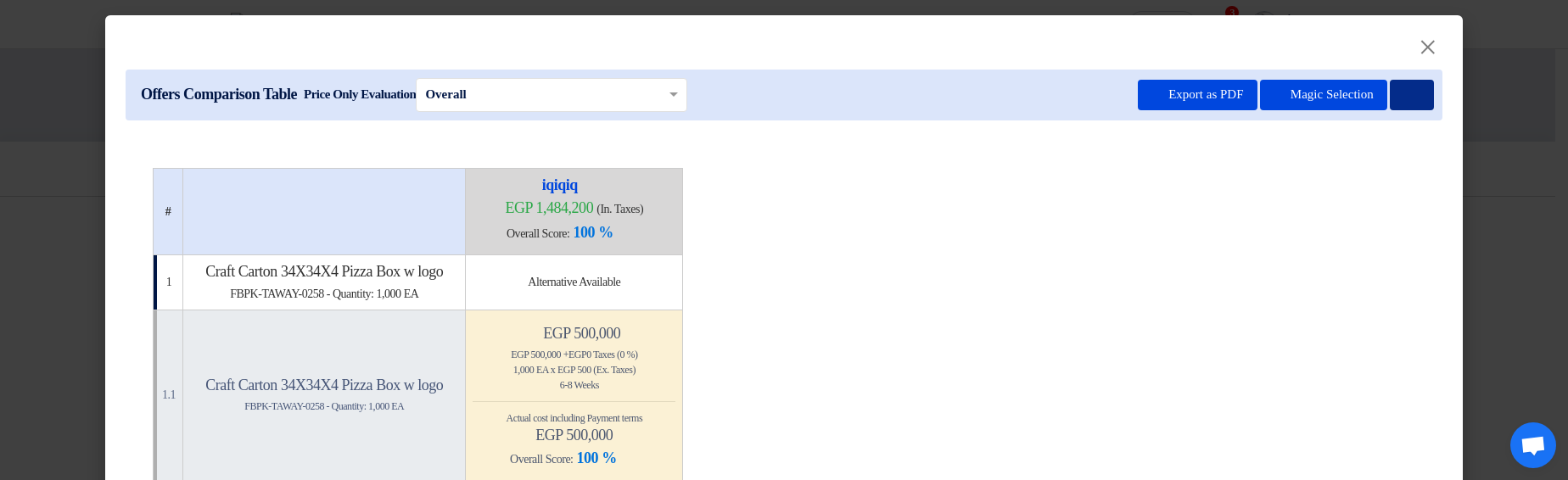
click at [1406, 90] on icon at bounding box center [1410, 95] width 12 height 12
click at [1505, 69] on modal-container "× Offers Comparison Table Price Only Evaluation × Overall × Export as PDF Magic…" at bounding box center [784, 240] width 1568 height 480
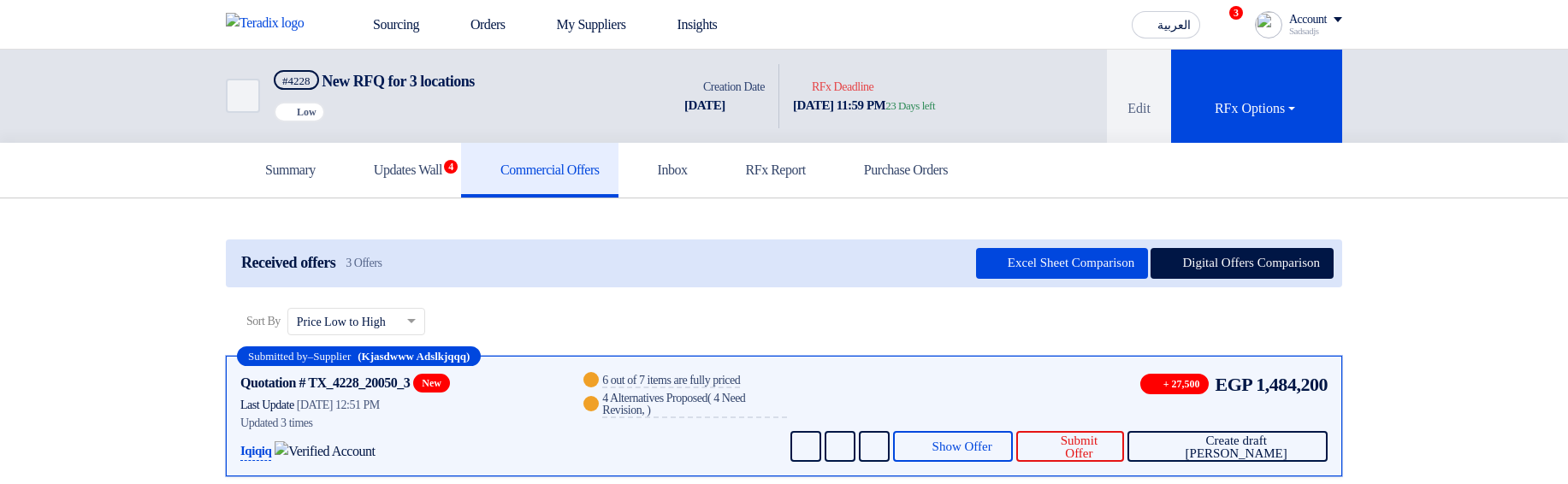
click at [1267, 235] on div "Received offers 3 Offers Excel Sheet Comparison Digital Offers Comparison Sort …" at bounding box center [784, 439] width 1142 height 412
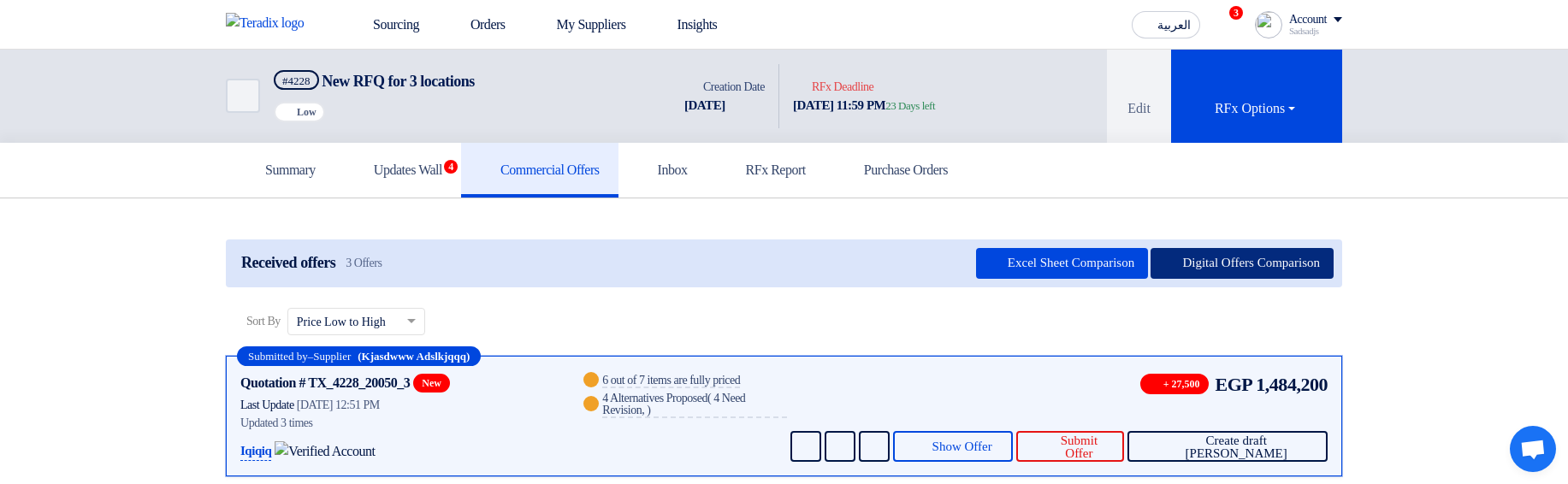
click at [1252, 260] on button "Digital Offers Comparison" at bounding box center [1241, 263] width 183 height 31
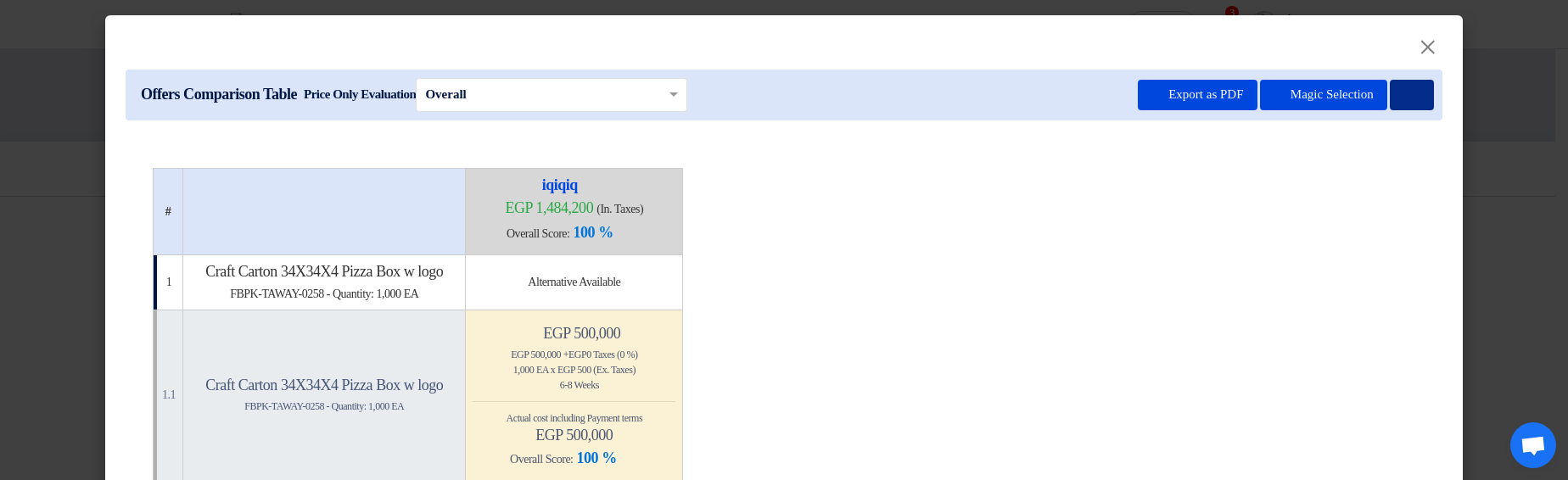
click at [1404, 89] on use at bounding box center [1404, 89] width 0 height 0
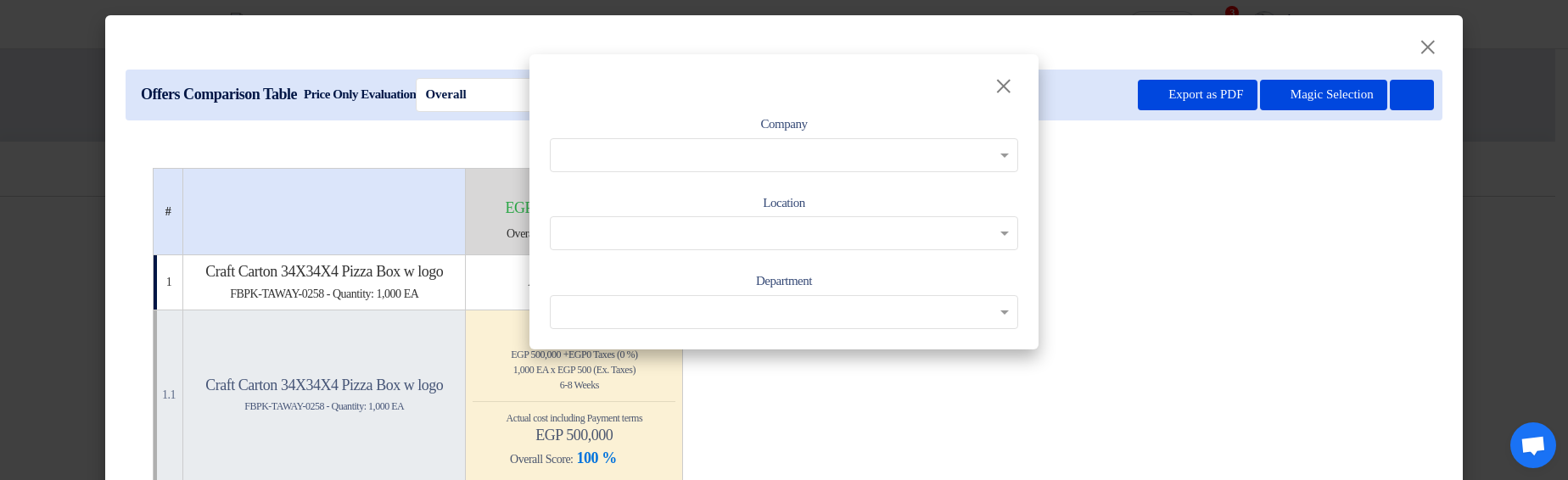
click at [947, 153] on input "text" at bounding box center [775, 155] width 432 height 28
click at [904, 115] on div "Company" at bounding box center [784, 143] width 469 height 58
click at [880, 229] on input "text" at bounding box center [775, 234] width 432 height 28
click at [891, 90] on div "×" at bounding box center [784, 73] width 509 height 39
click at [899, 305] on input "text" at bounding box center [775, 312] width 432 height 28
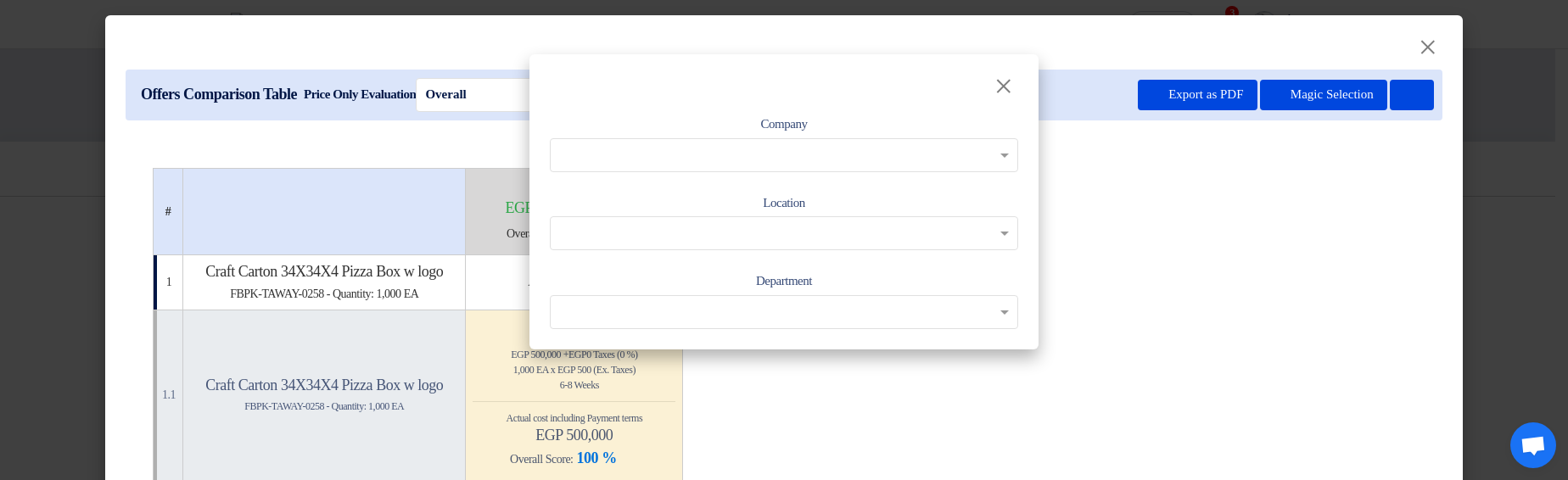
click at [891, 106] on div "Company Location Department" at bounding box center [784, 222] width 509 height 256
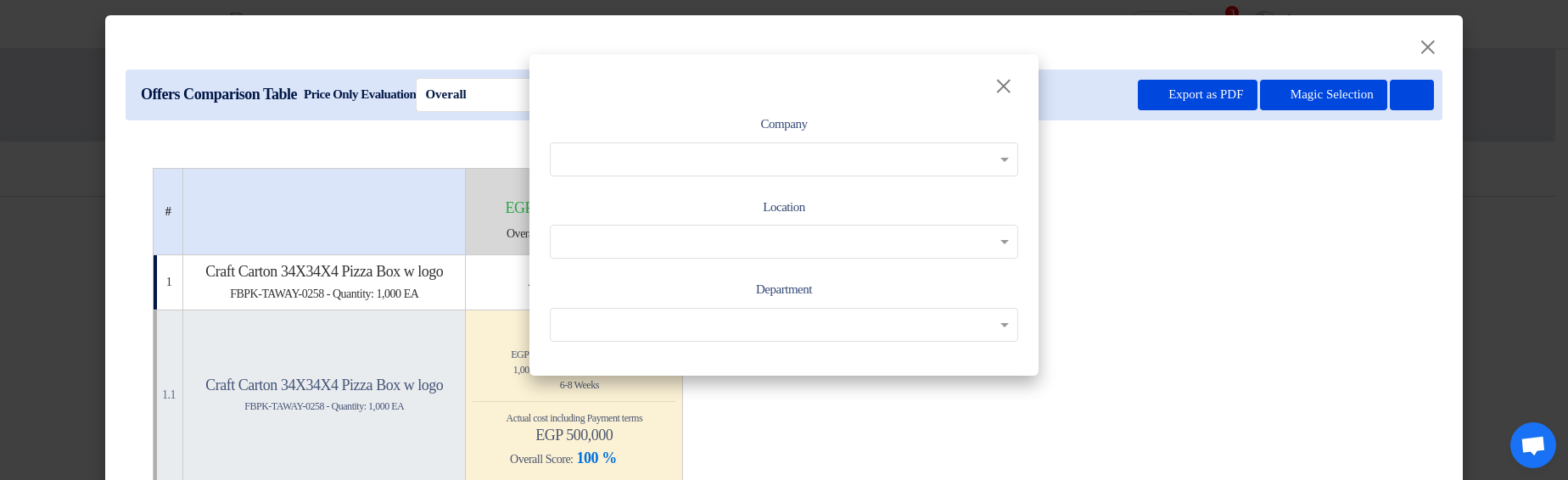
click at [795, 104] on div "Company Location Department" at bounding box center [784, 228] width 509 height 269
click at [754, 130] on div "Company" at bounding box center [784, 145] width 469 height 63
click at [776, 127] on label "Company" at bounding box center [784, 125] width 47 height 19
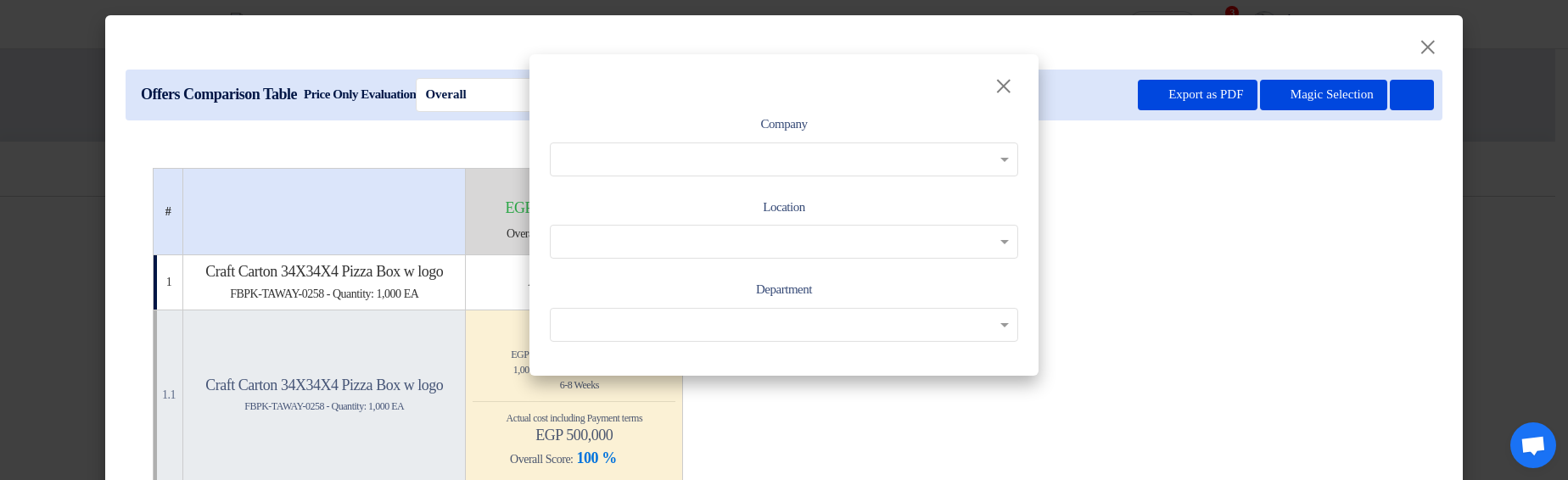
click at [832, 120] on div "Company" at bounding box center [784, 145] width 469 height 63
click at [999, 79] on span "×" at bounding box center [1004, 86] width 19 height 38
click at [1356, 233] on modal-container "× Company Location Department" at bounding box center [784, 240] width 1568 height 480
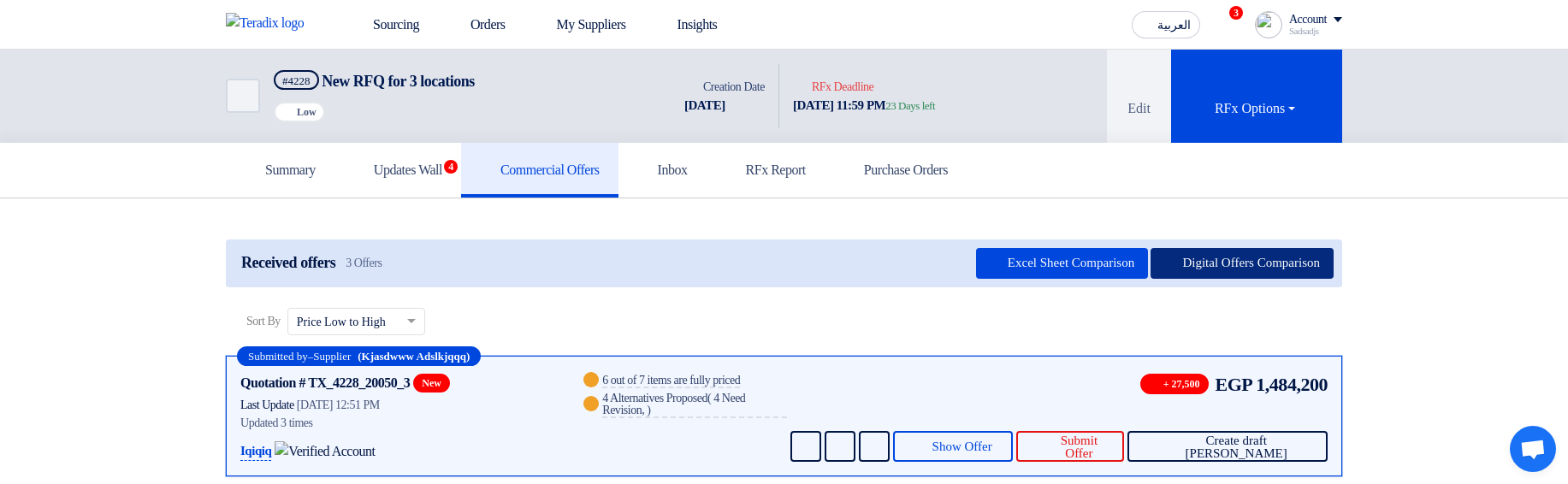
click at [1256, 255] on button "Digital Offers Comparison" at bounding box center [1241, 263] width 183 height 31
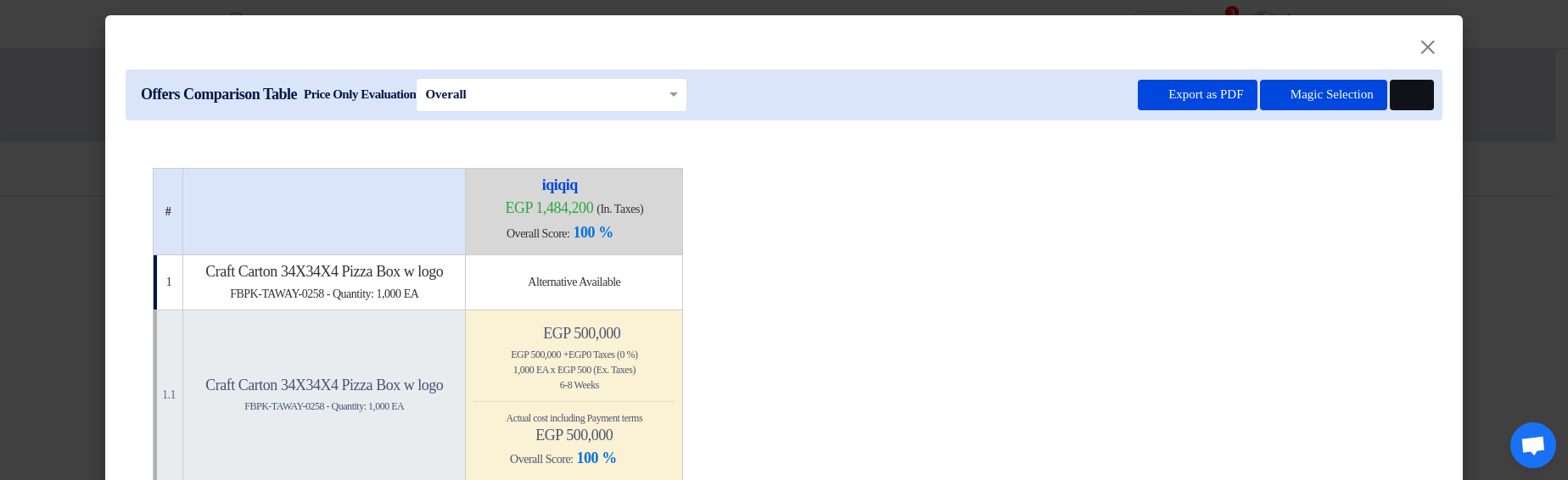
click at [1396, 95] on button at bounding box center [1412, 95] width 44 height 31
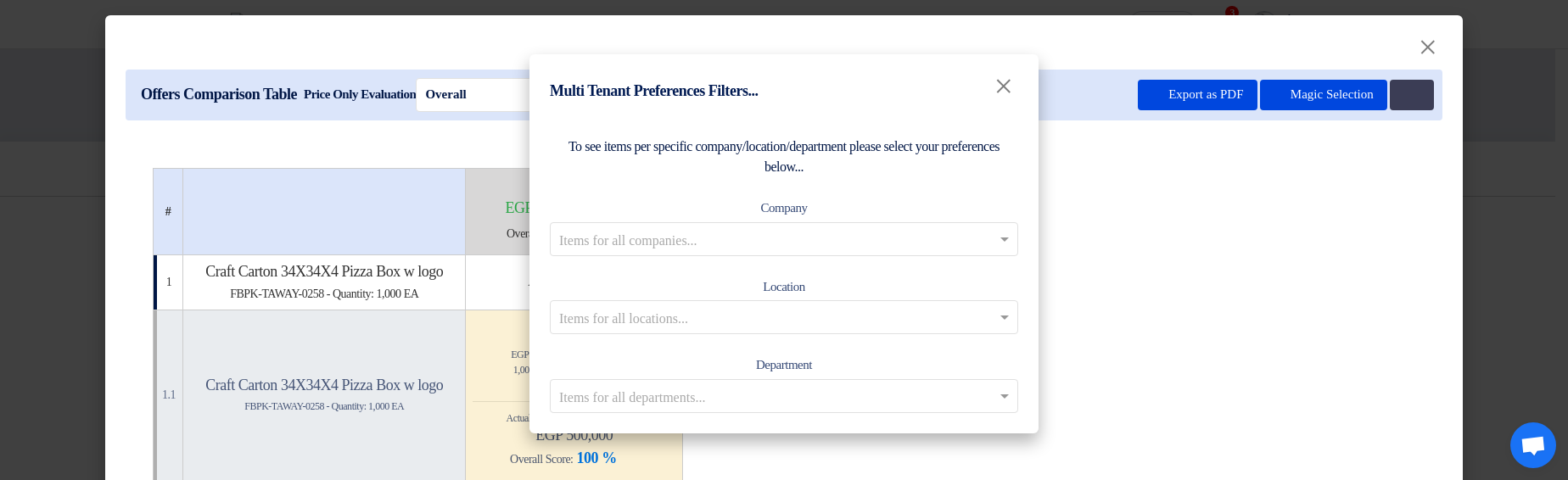
click at [857, 225] on input "text" at bounding box center [775, 239] width 432 height 28
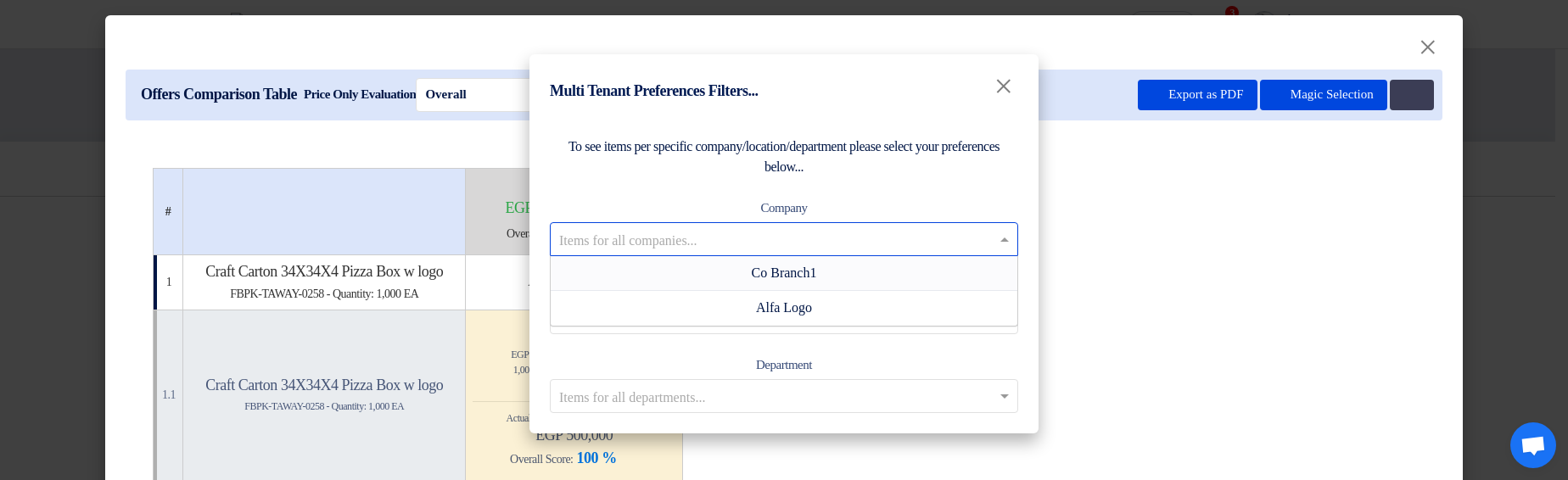
click at [831, 270] on div "Co Branch1" at bounding box center [784, 273] width 467 height 34
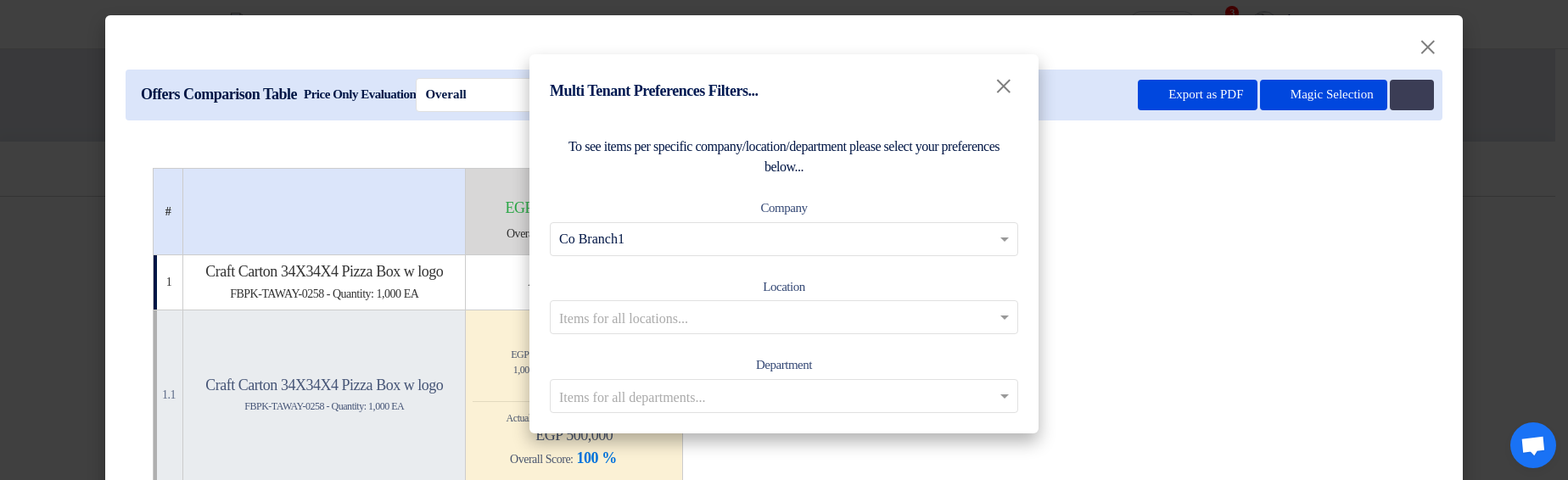
click at [973, 233] on input "text" at bounding box center [775, 239] width 432 height 28
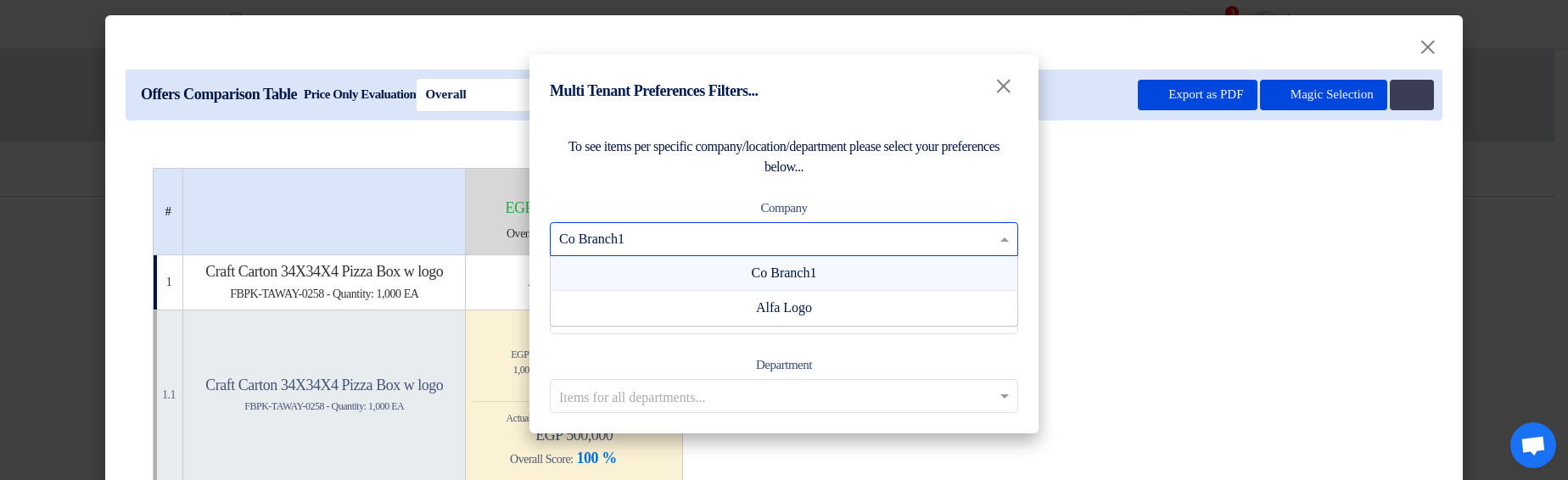
click at [939, 262] on div "Co Branch1" at bounding box center [784, 273] width 467 height 34
click at [932, 235] on input "text" at bounding box center [775, 239] width 432 height 28
click at [864, 313] on div "Alfa Logo" at bounding box center [784, 308] width 467 height 34
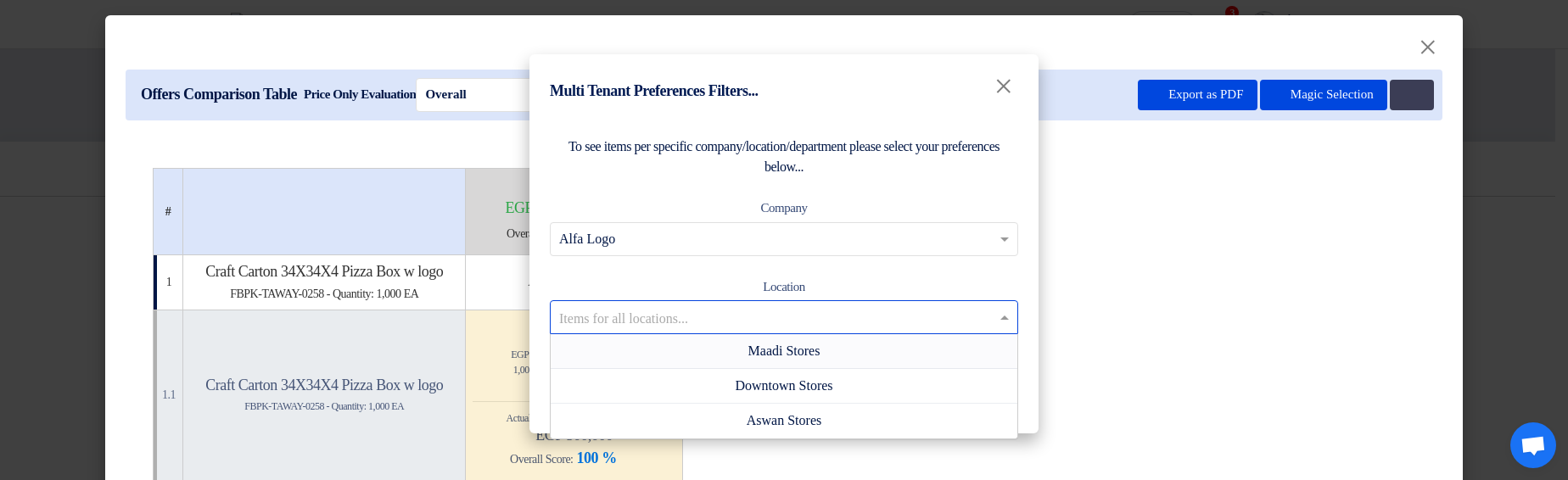
click at [882, 314] on input "text" at bounding box center [775, 317] width 432 height 28
click at [890, 362] on div "Maadi Stores" at bounding box center [784, 351] width 467 height 34
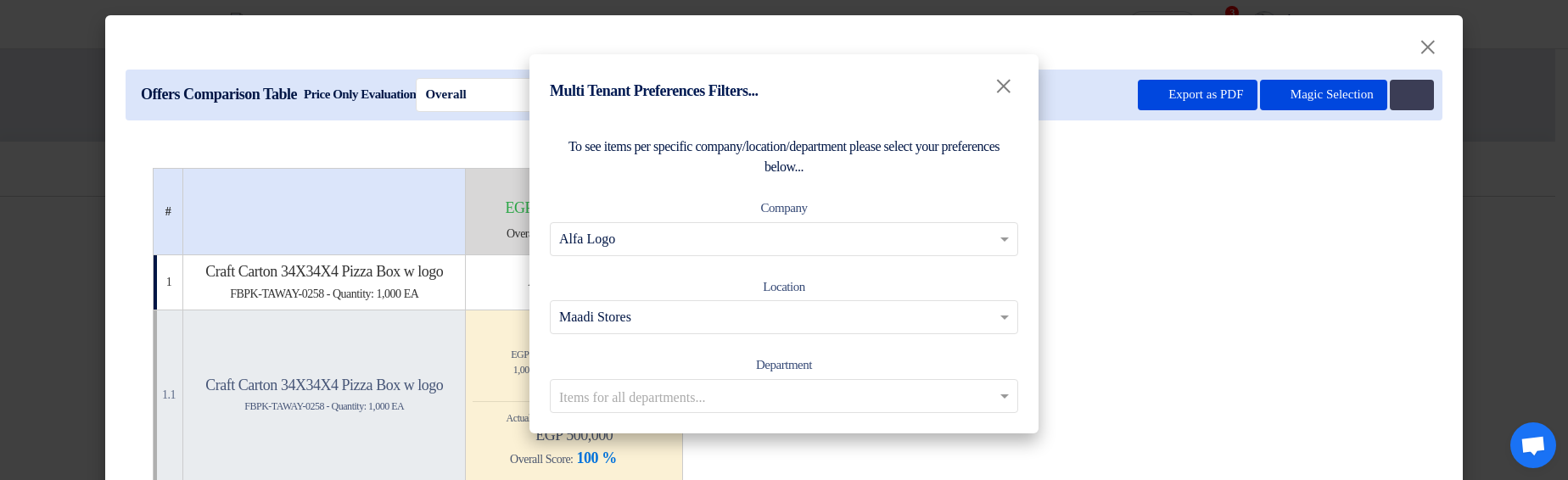
click at [898, 400] on input "text" at bounding box center [775, 396] width 432 height 28
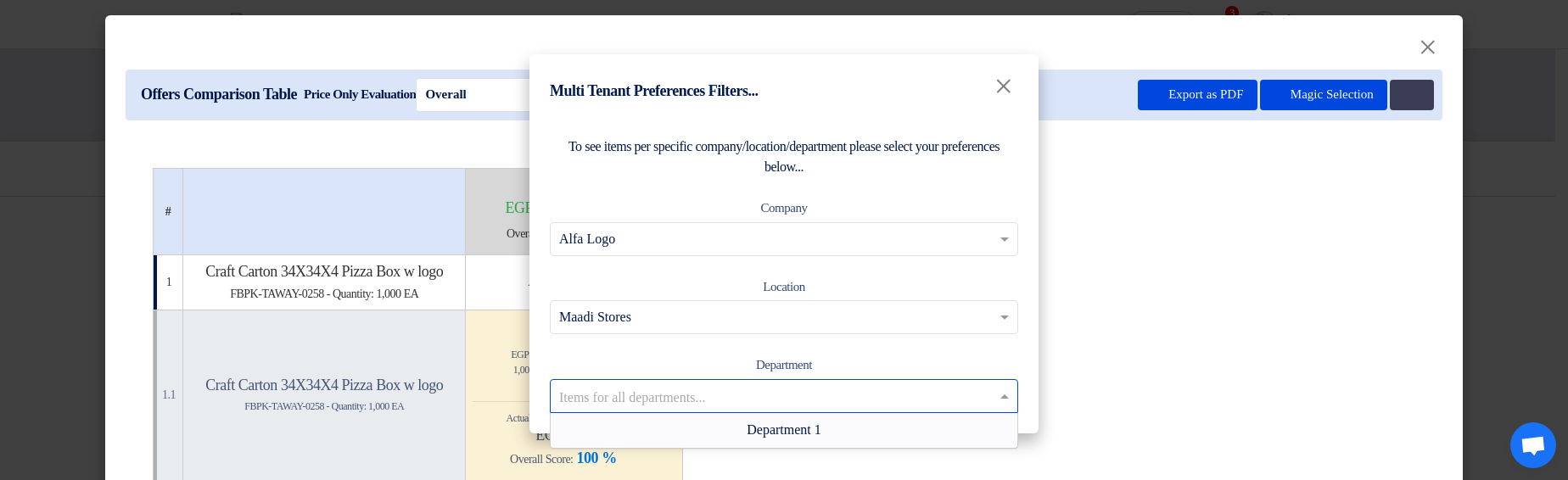
click at [830, 428] on div "Department 1" at bounding box center [784, 430] width 467 height 34
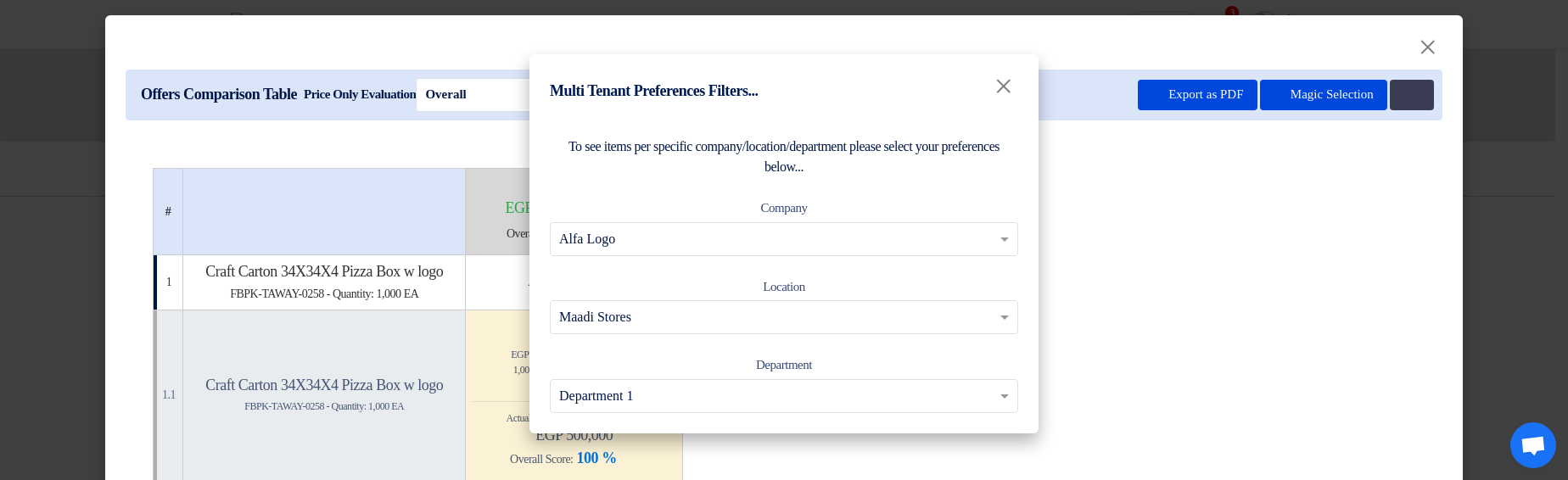
click at [974, 394] on input "text" at bounding box center [775, 396] width 432 height 28
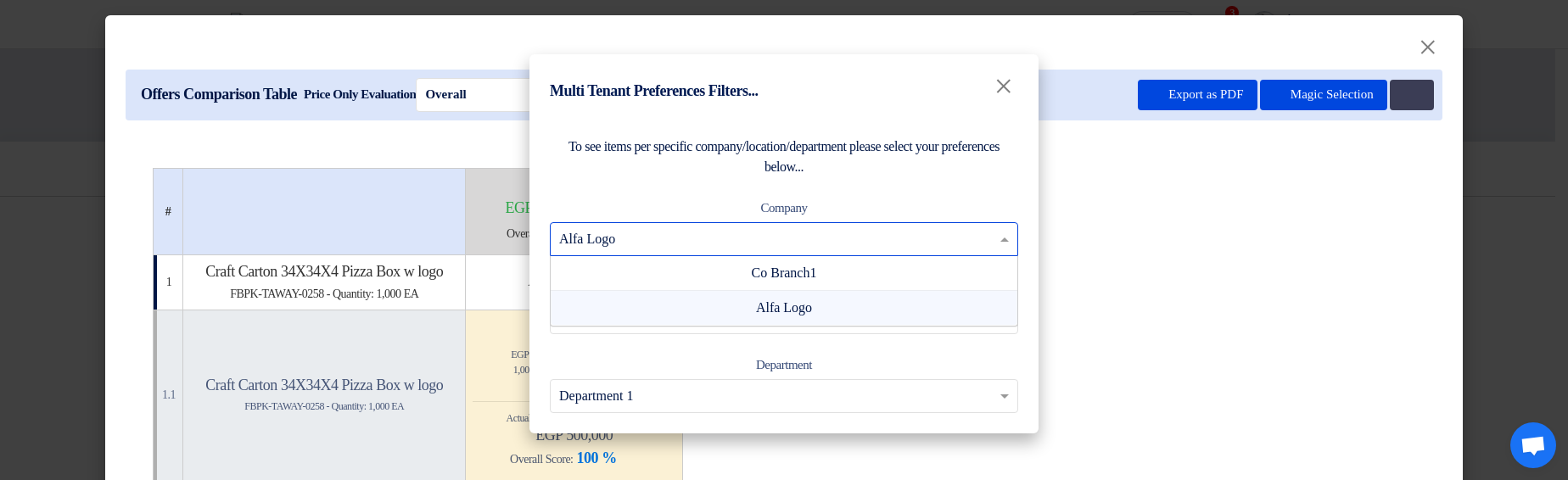
click at [986, 241] on div at bounding box center [784, 239] width 467 height 28
click at [874, 192] on div "To see items per specific company/location/department please select your prefer…" at bounding box center [784, 274] width 509 height 317
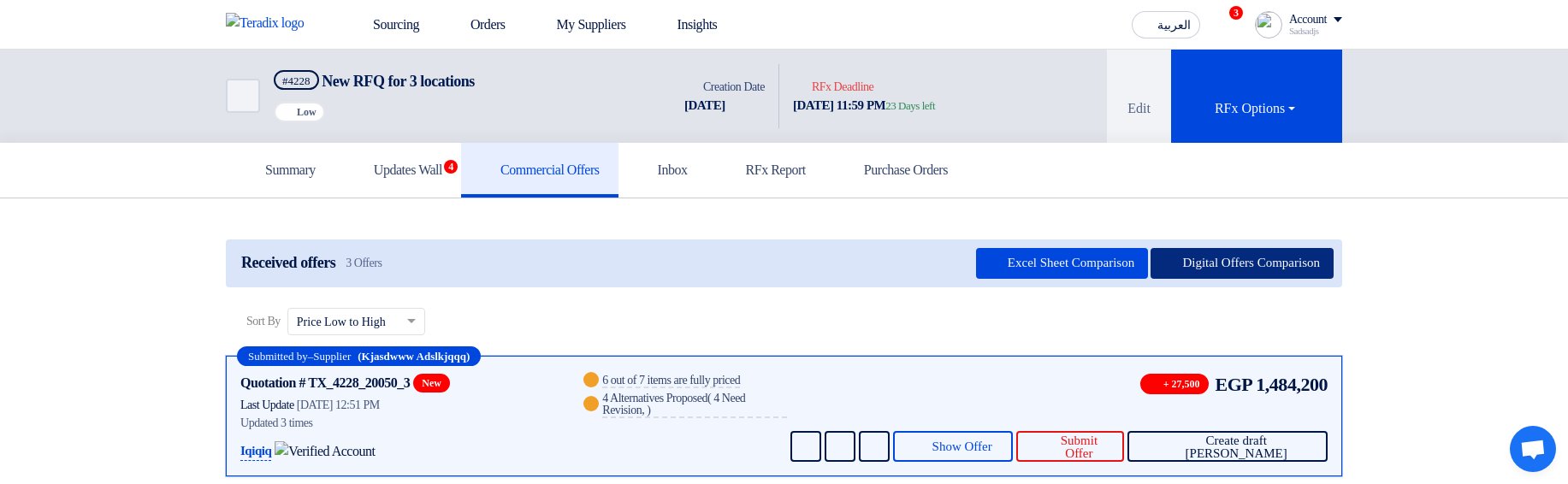
click at [1249, 266] on button "Digital Offers Comparison" at bounding box center [1241, 263] width 183 height 31
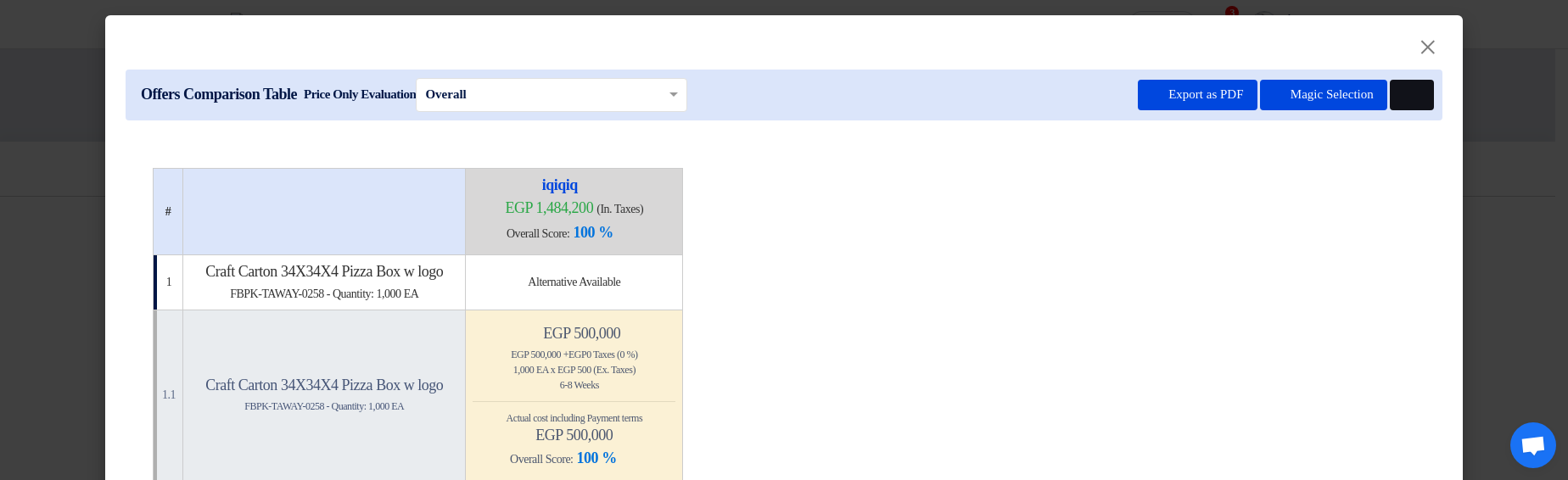
click at [1404, 89] on use at bounding box center [1404, 89] width 0 height 0
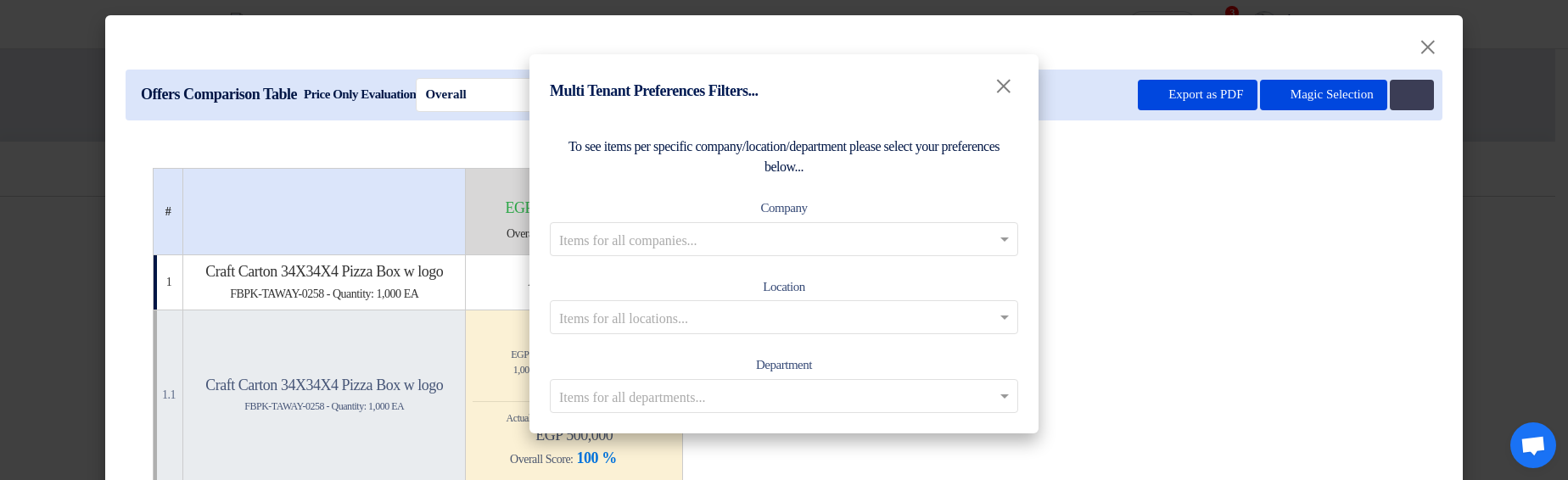
click at [879, 256] on div "To see items per specific company/location/department please select your prefer…" at bounding box center [784, 274] width 509 height 317
click at [873, 240] on input "text" at bounding box center [775, 239] width 432 height 28
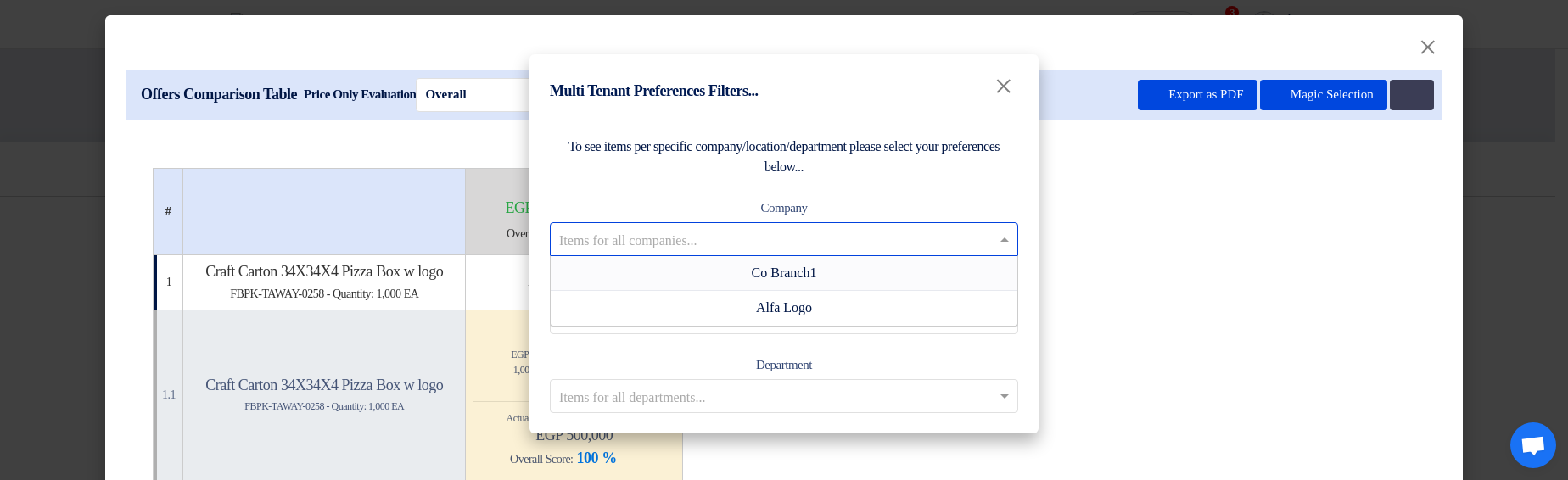
click at [840, 271] on div "Co Branch1" at bounding box center [784, 273] width 467 height 34
click at [983, 240] on input "text" at bounding box center [775, 239] width 432 height 28
drag, startPoint x: 982, startPoint y: 240, endPoint x: 974, endPoint y: 240, distance: 8.0
click at [979, 240] on input "text" at bounding box center [775, 239] width 432 height 28
click at [974, 237] on input "text" at bounding box center [775, 239] width 432 height 28
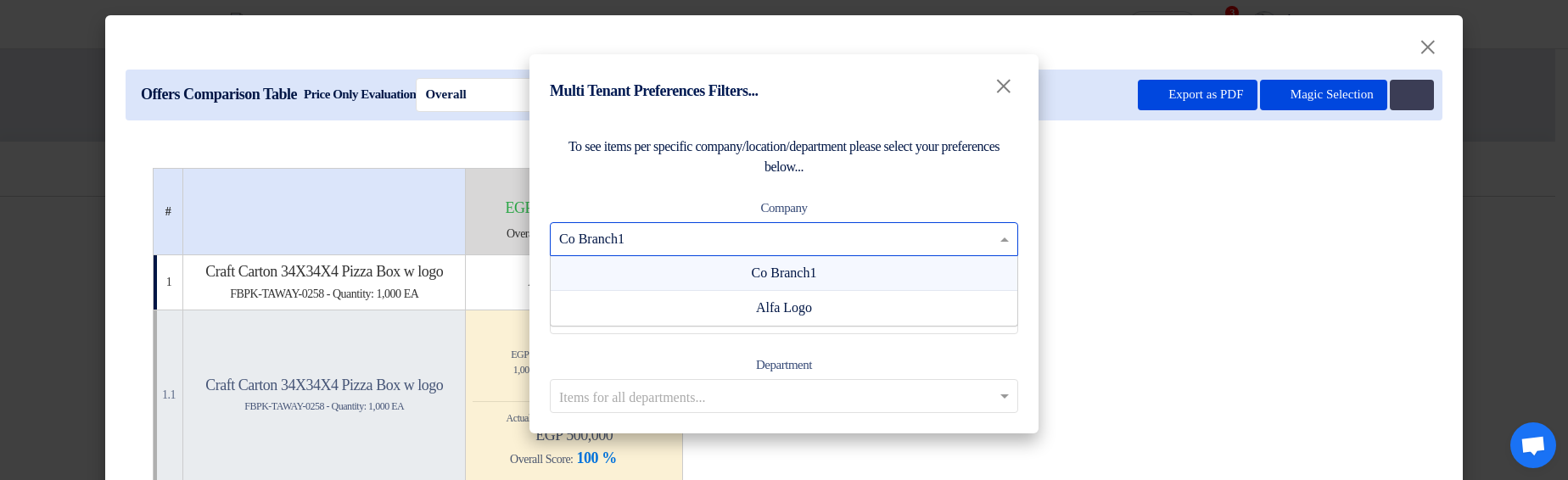
click at [974, 236] on input "text" at bounding box center [775, 239] width 432 height 28
click at [906, 240] on input "text" at bounding box center [775, 239] width 432 height 28
click at [880, 302] on div "Alfa Logo" at bounding box center [784, 308] width 467 height 34
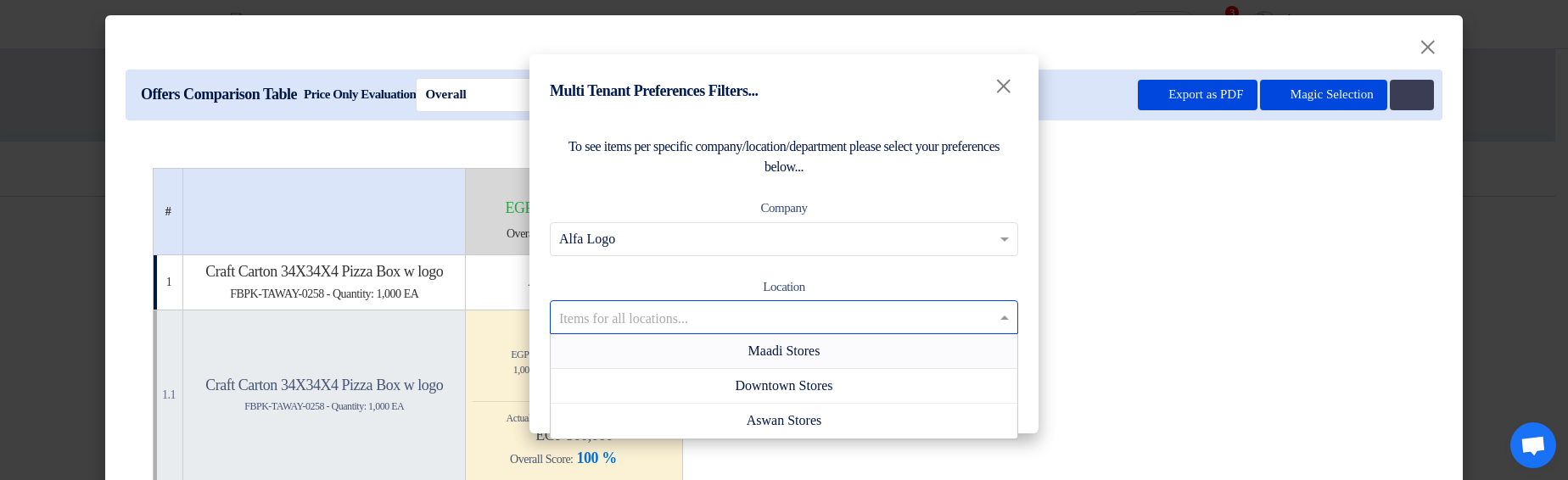
click at [876, 315] on input "text" at bounding box center [775, 317] width 432 height 28
click at [804, 362] on div "Maadi Stores" at bounding box center [784, 351] width 467 height 34
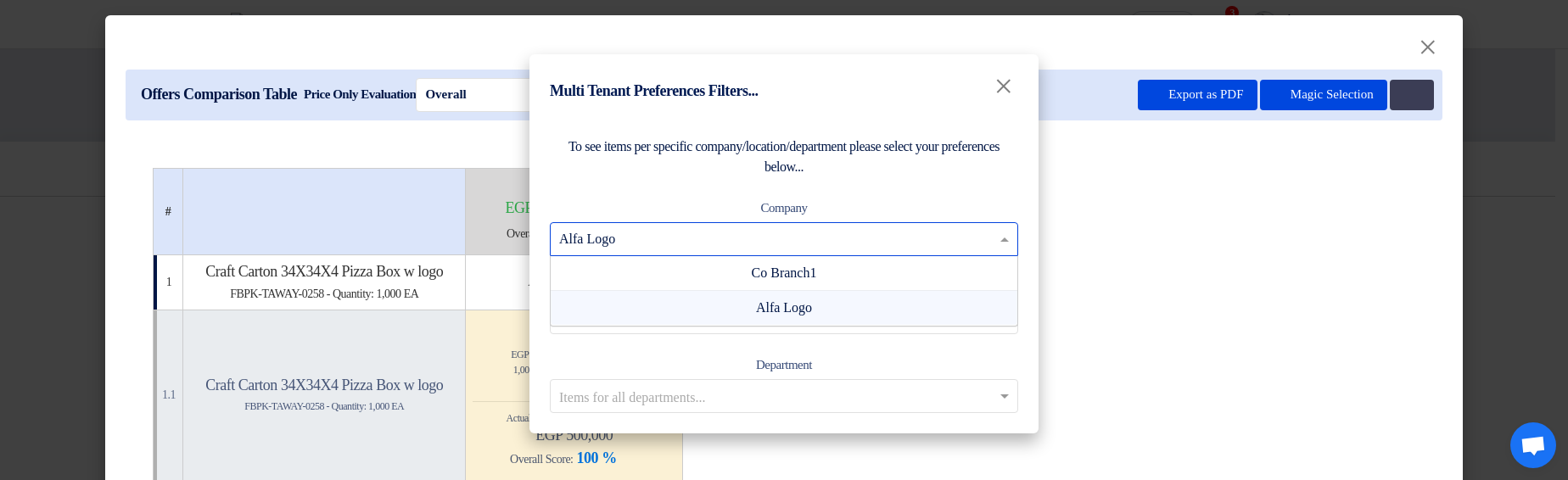
click at [883, 240] on input "text" at bounding box center [775, 239] width 432 height 28
click at [974, 240] on input "text" at bounding box center [775, 239] width 432 height 28
click at [928, 277] on div "Co Branch1" at bounding box center [784, 273] width 467 height 34
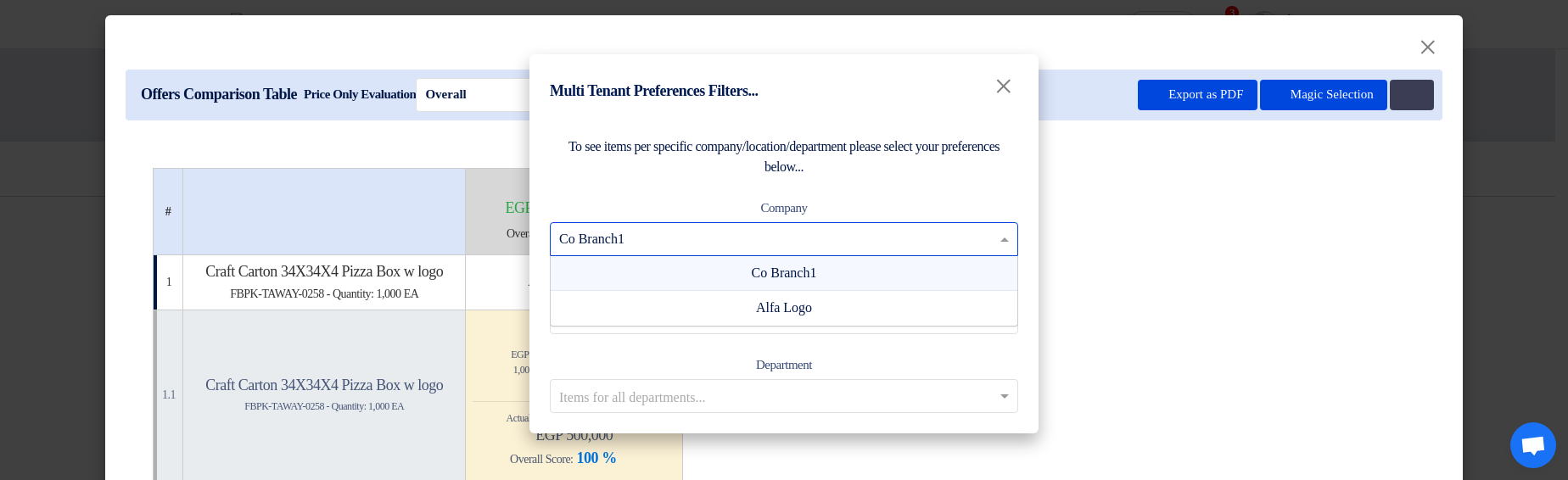
click at [925, 243] on input "text" at bounding box center [775, 239] width 432 height 28
click at [927, 276] on div "Co Branch1" at bounding box center [784, 273] width 467 height 34
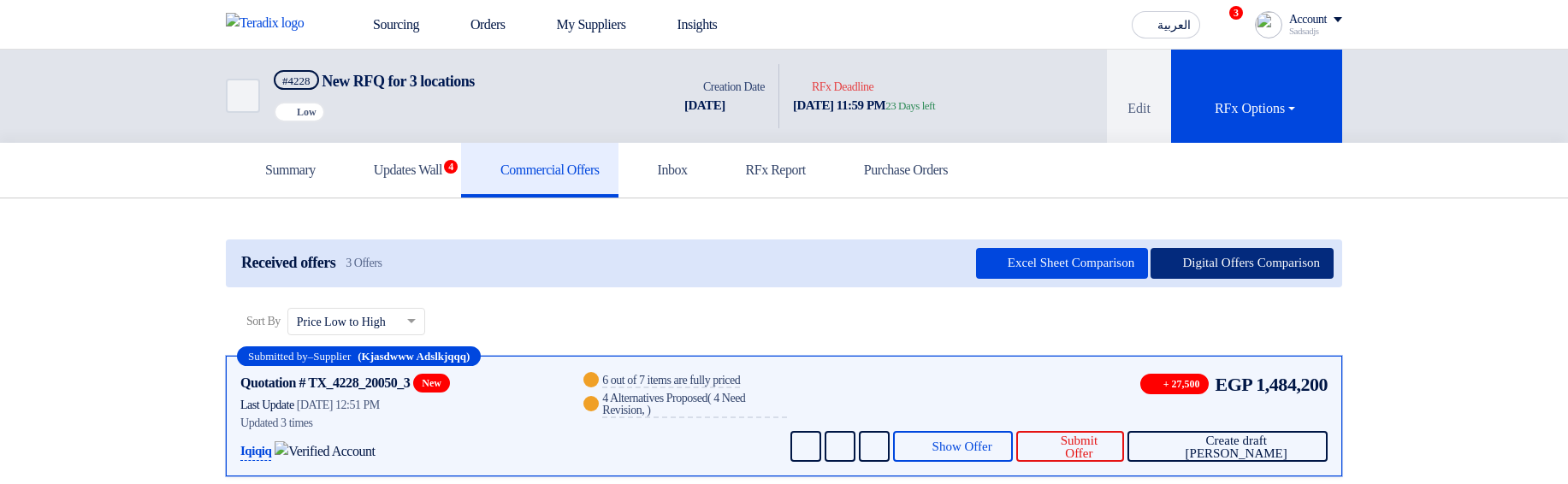
click at [1223, 258] on button "Digital Offers Comparison" at bounding box center [1241, 263] width 183 height 31
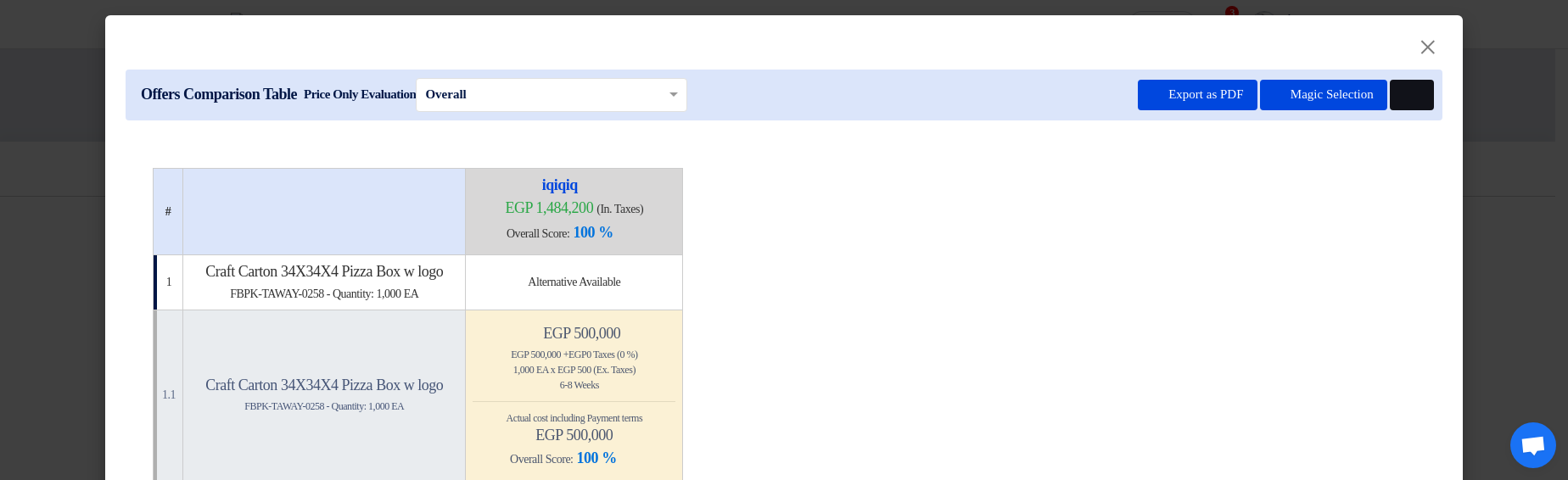
click at [1393, 96] on button at bounding box center [1412, 95] width 44 height 31
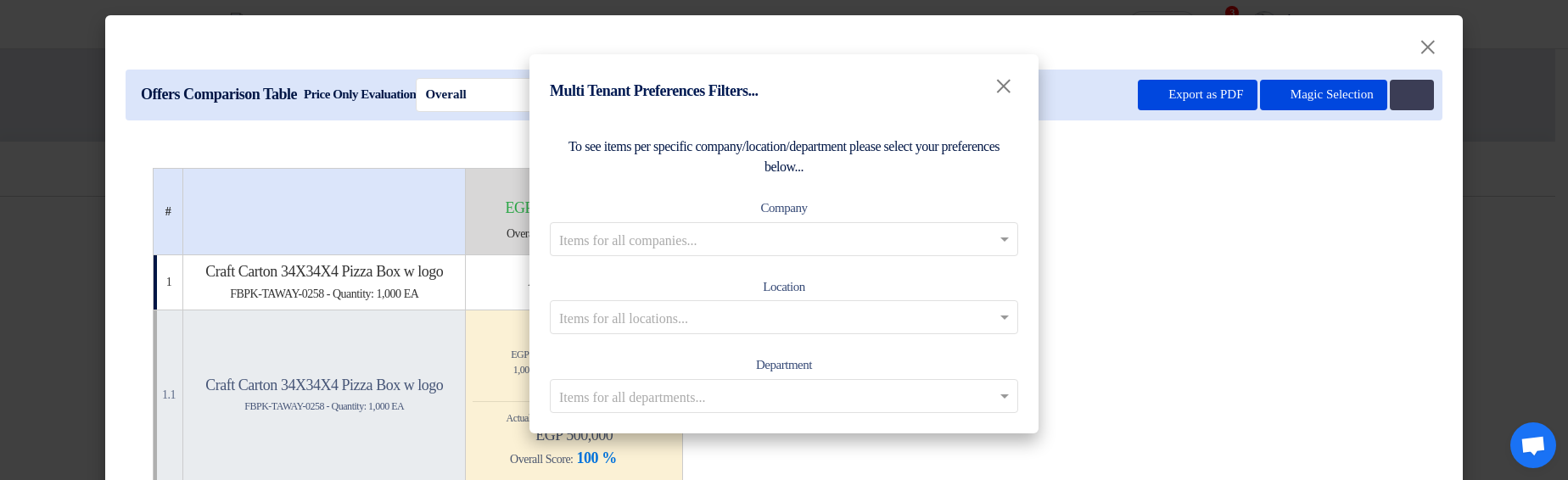
click at [969, 230] on input "text" at bounding box center [775, 239] width 432 height 28
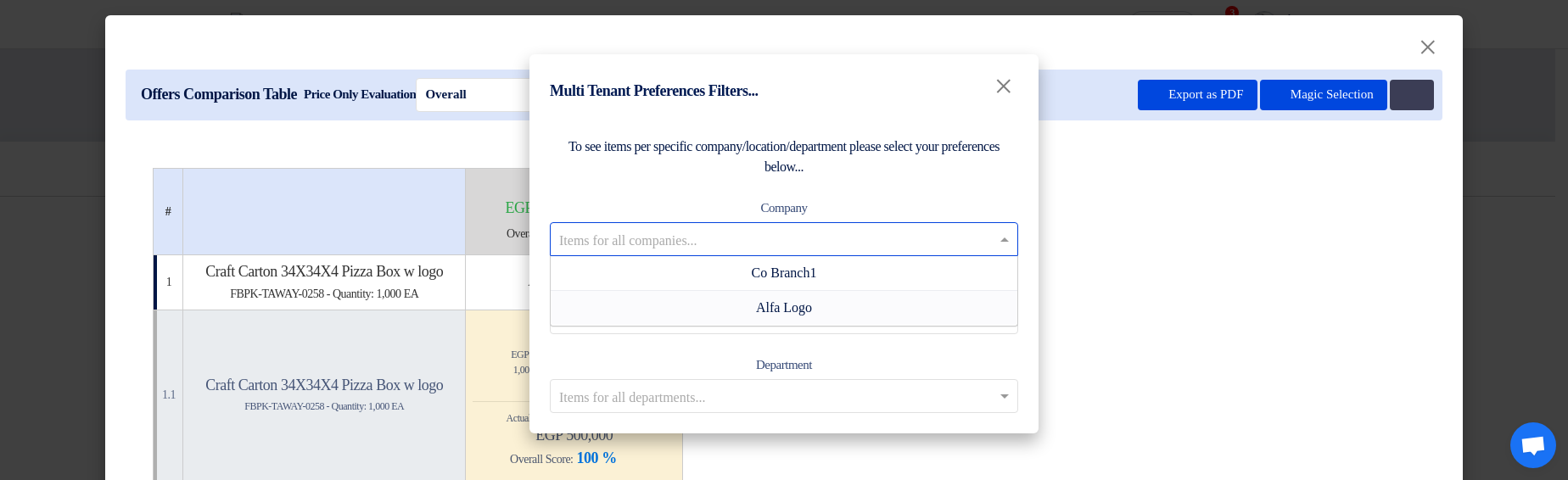
click at [932, 297] on div "Alfa Logo" at bounding box center [784, 308] width 467 height 34
click at [975, 236] on input "text" at bounding box center [775, 239] width 432 height 28
click at [849, 280] on div "Co Branch1" at bounding box center [784, 273] width 467 height 34
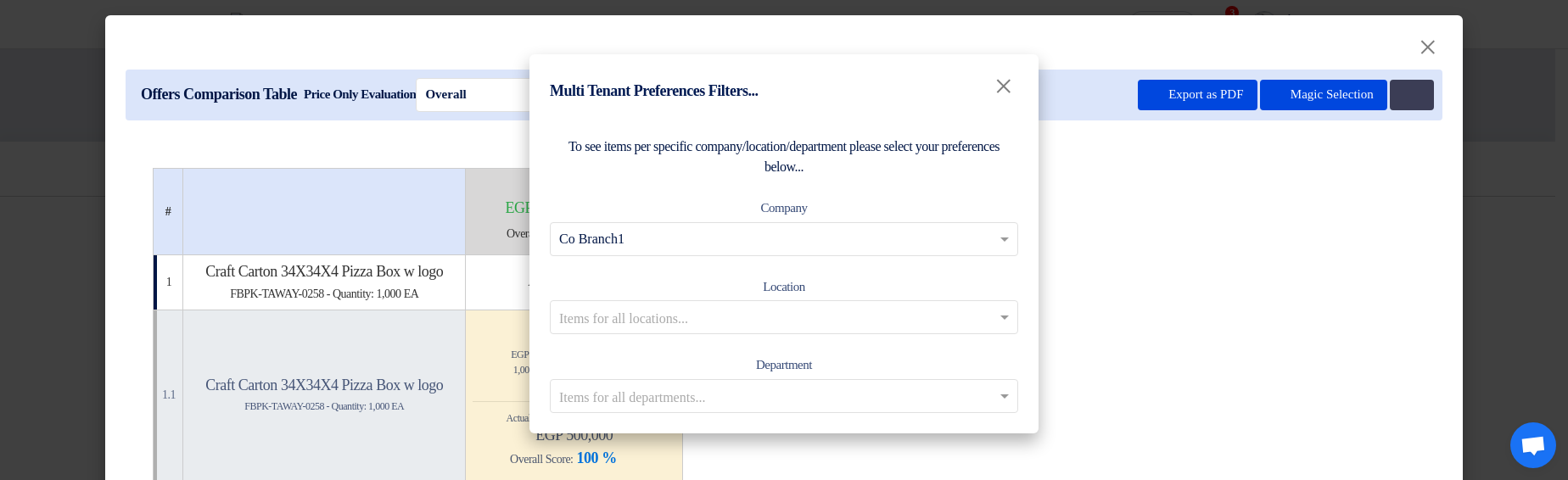
click at [886, 323] on input "text" at bounding box center [775, 317] width 432 height 28
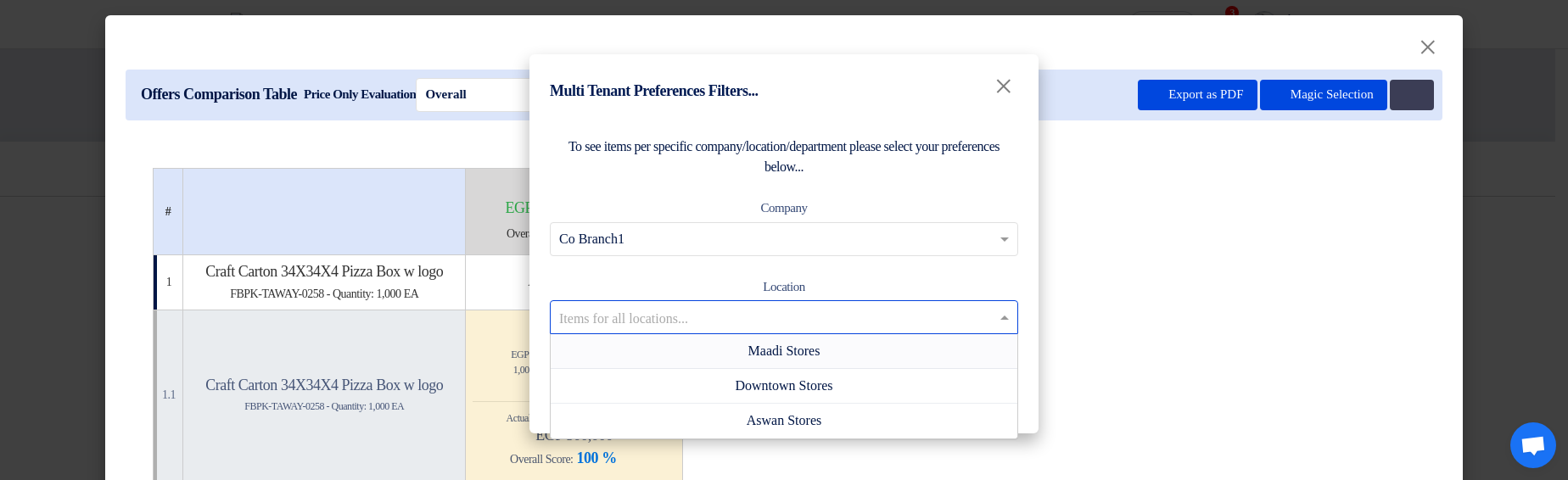
click at [887, 366] on div "Maadi Stores" at bounding box center [784, 351] width 467 height 34
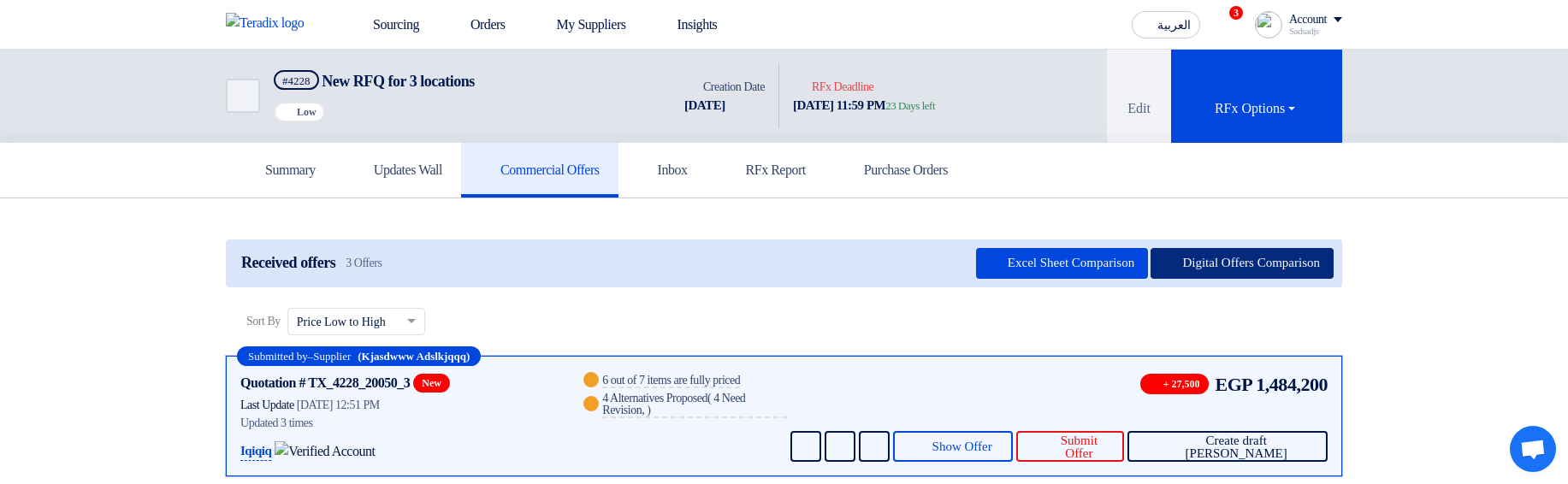
click at [1228, 273] on button "Digital Offers Comparison" at bounding box center [1241, 263] width 183 height 31
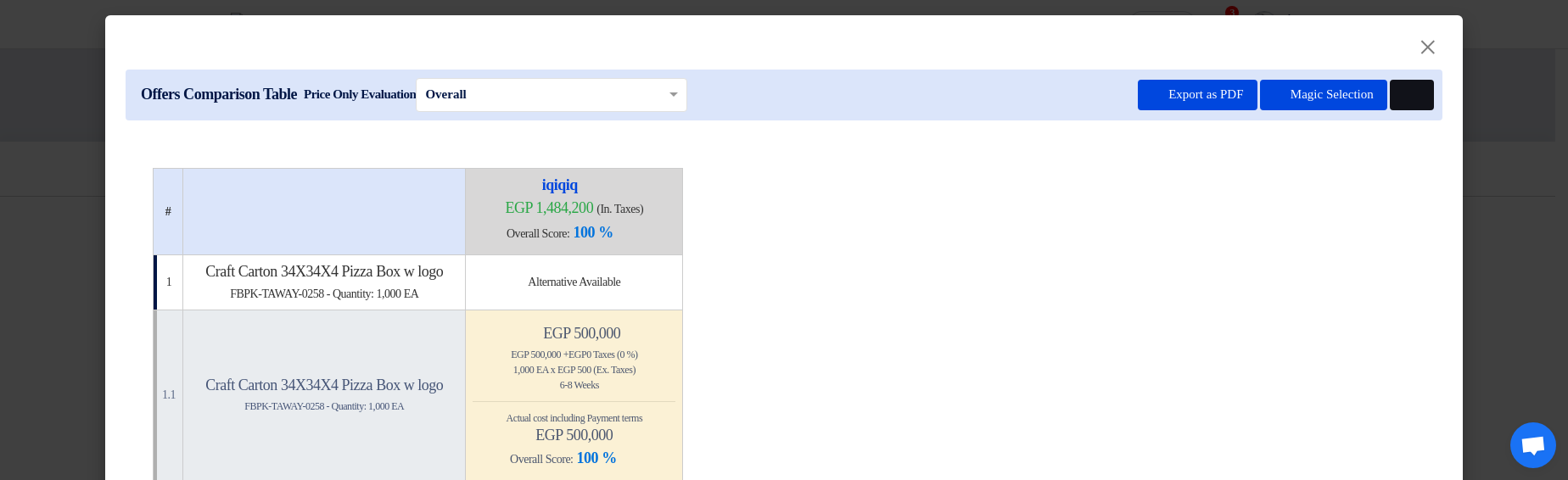
click at [1412, 93] on button at bounding box center [1412, 95] width 44 height 31
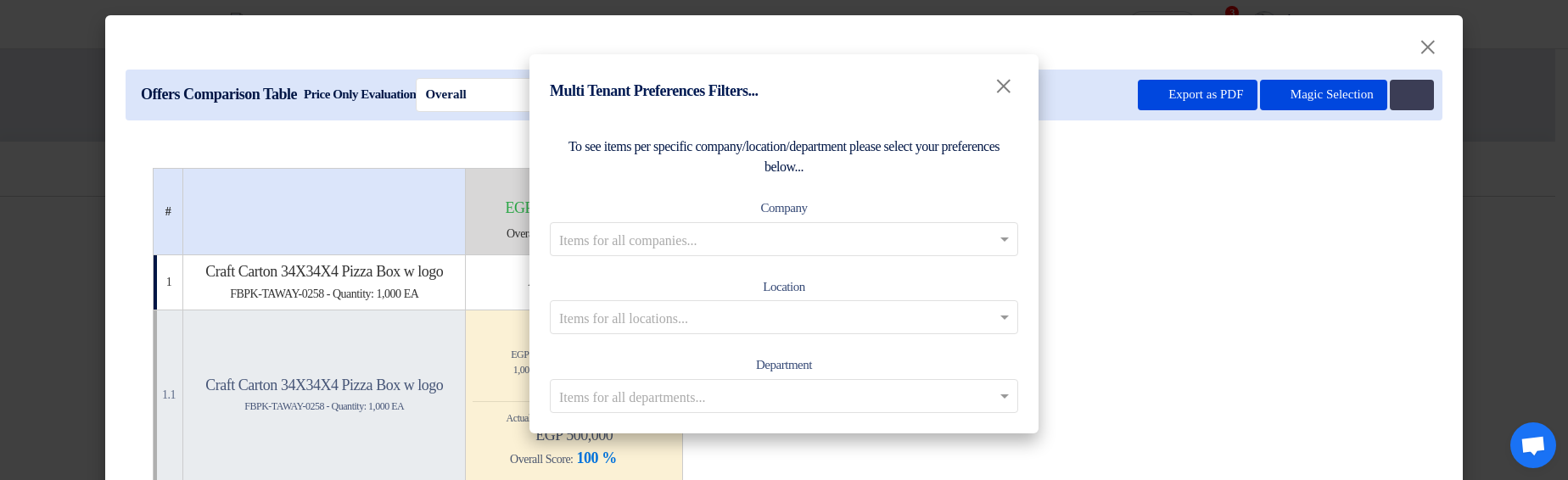
click at [913, 245] on input "text" at bounding box center [775, 239] width 432 height 28
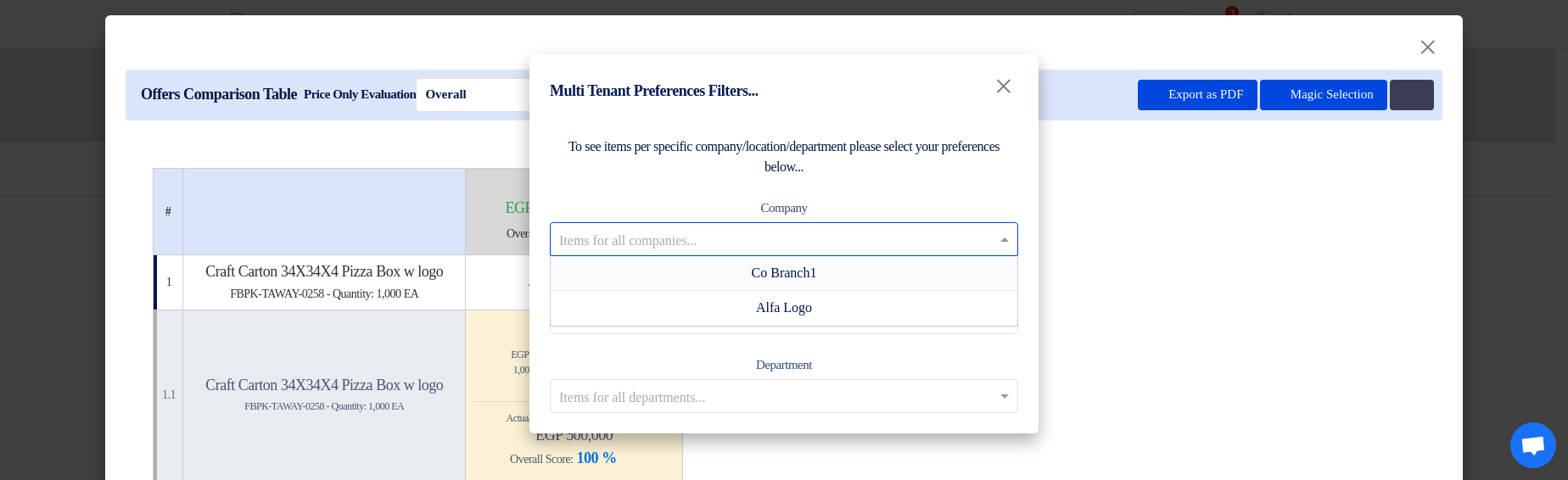
click at [876, 269] on div "Co Branch1" at bounding box center [784, 273] width 467 height 34
click at [982, 240] on input "text" at bounding box center [775, 239] width 432 height 28
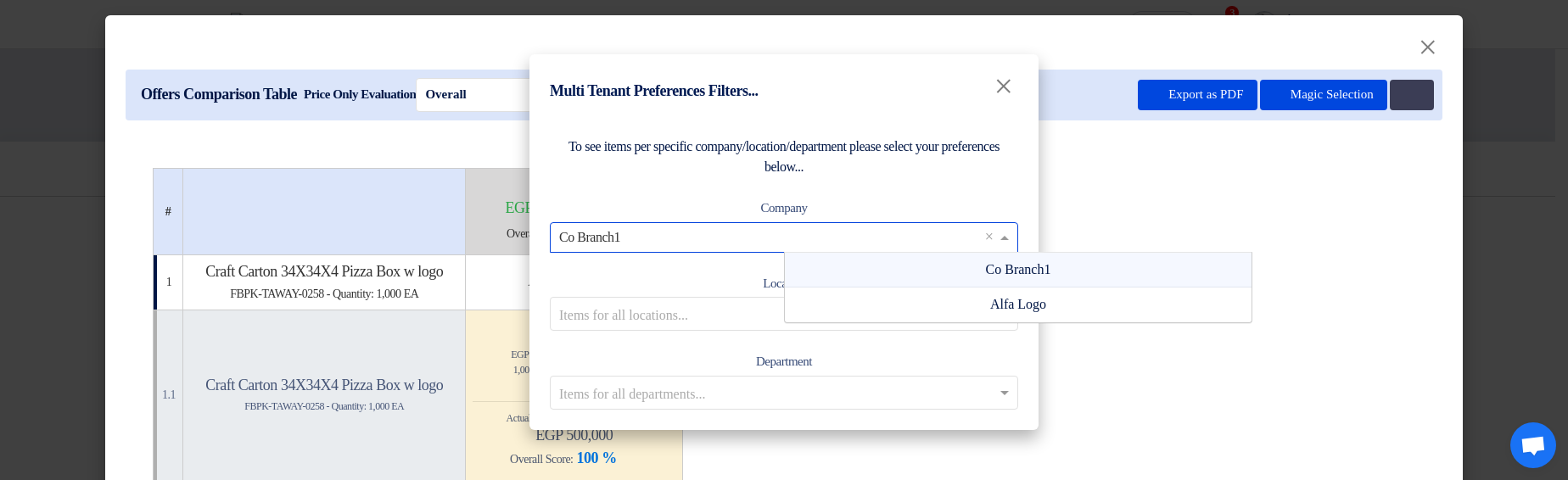
click at [981, 184] on div "To see items per specific company/location/department please select your prefer…" at bounding box center [784, 272] width 509 height 314
click at [925, 239] on input "text" at bounding box center [775, 237] width 432 height 28
click at [1208, 179] on modal-container "Multi Tenant Preferences Filters... × To see items per specific company/locatio…" at bounding box center [784, 240] width 1568 height 480
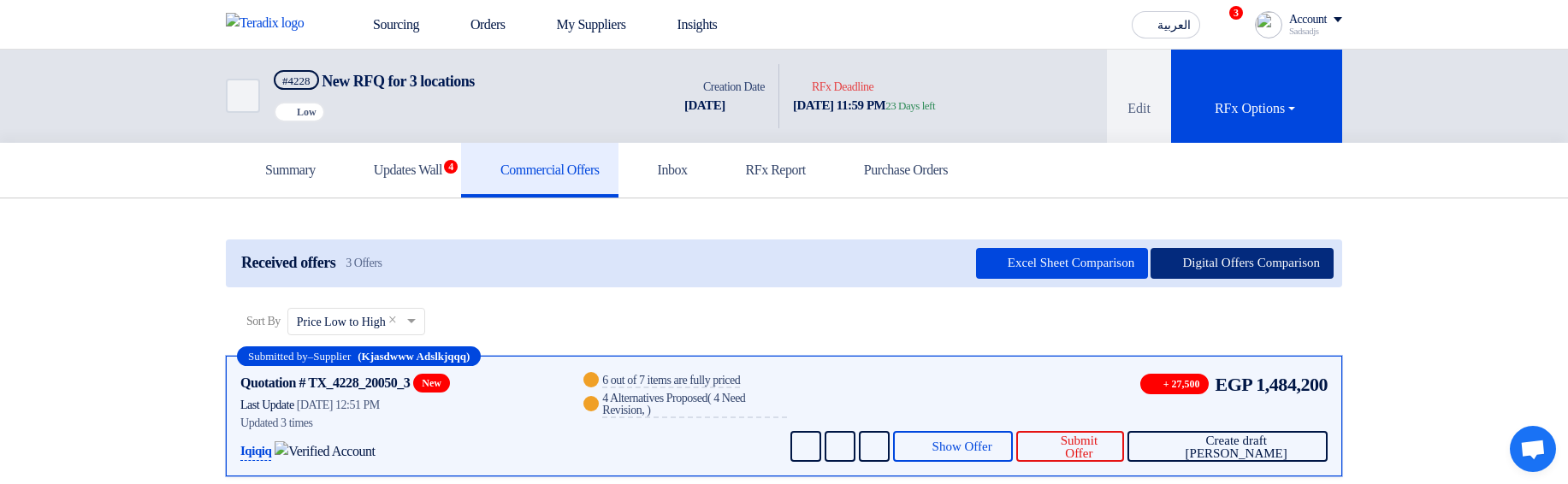
click at [1265, 259] on button "Digital Offers Comparison" at bounding box center [1241, 263] width 183 height 31
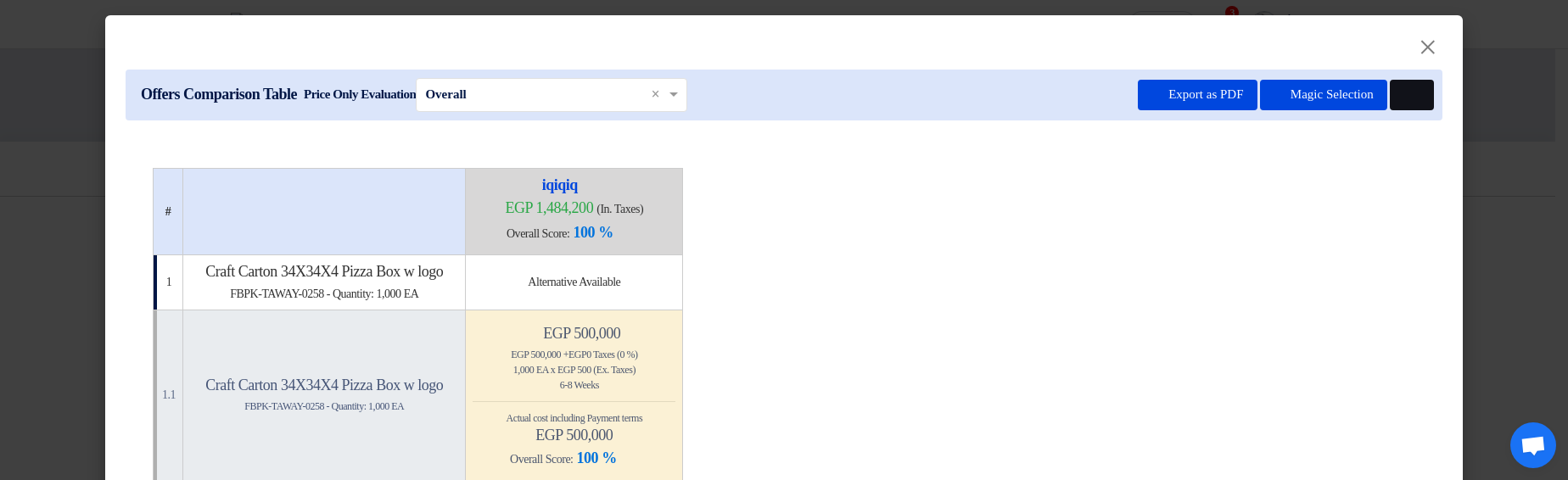
click at [1413, 101] on button at bounding box center [1412, 95] width 44 height 31
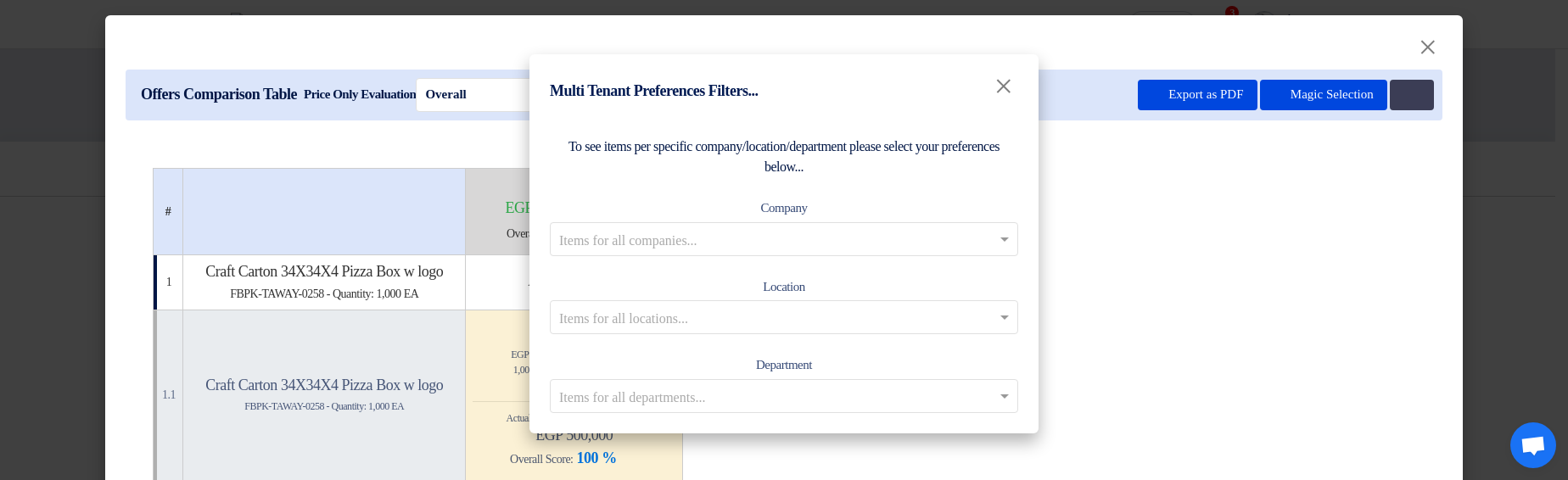
click at [819, 237] on input "text" at bounding box center [775, 239] width 432 height 28
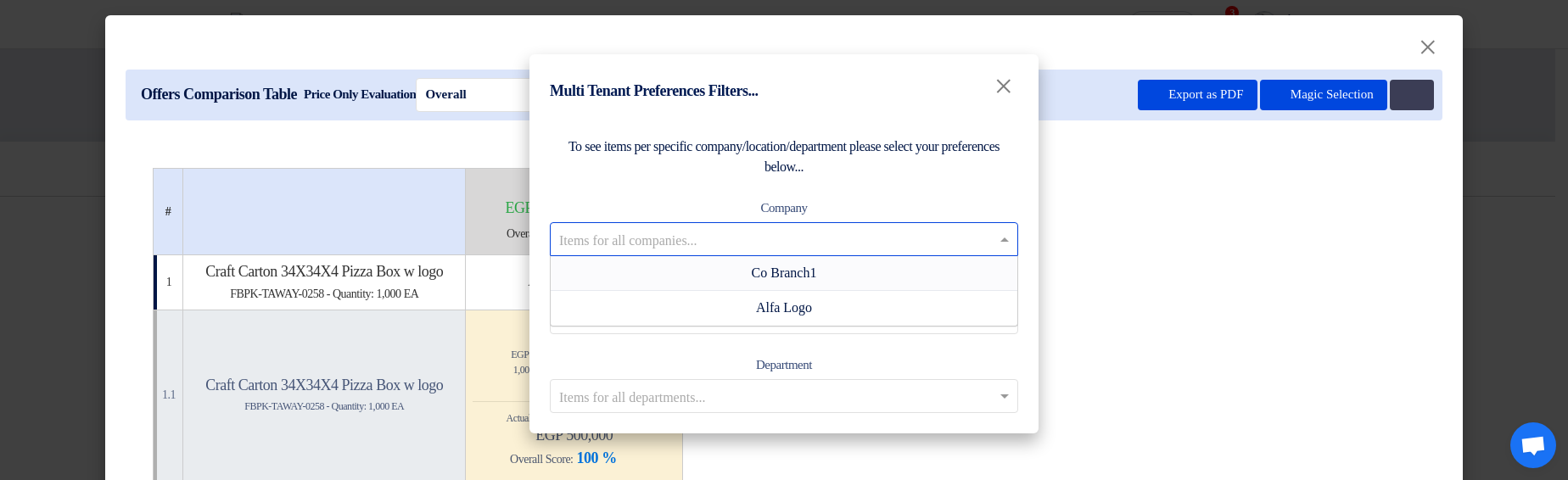
click at [802, 276] on span "Co Branch1" at bounding box center [784, 272] width 65 height 14
click at [877, 244] on input "text" at bounding box center [775, 239] width 432 height 28
click at [845, 308] on div "Alfa Logo" at bounding box center [784, 308] width 467 height 34
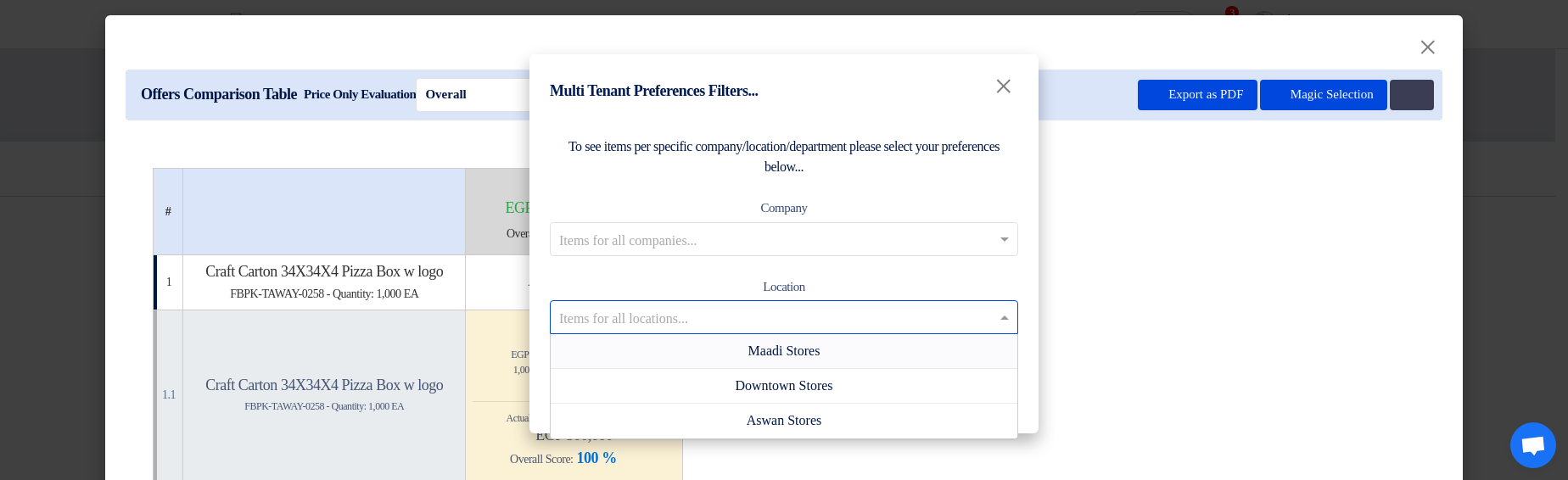
click at [896, 313] on input "text" at bounding box center [775, 317] width 432 height 28
click at [859, 358] on div "Maadi Stores" at bounding box center [784, 351] width 467 height 34
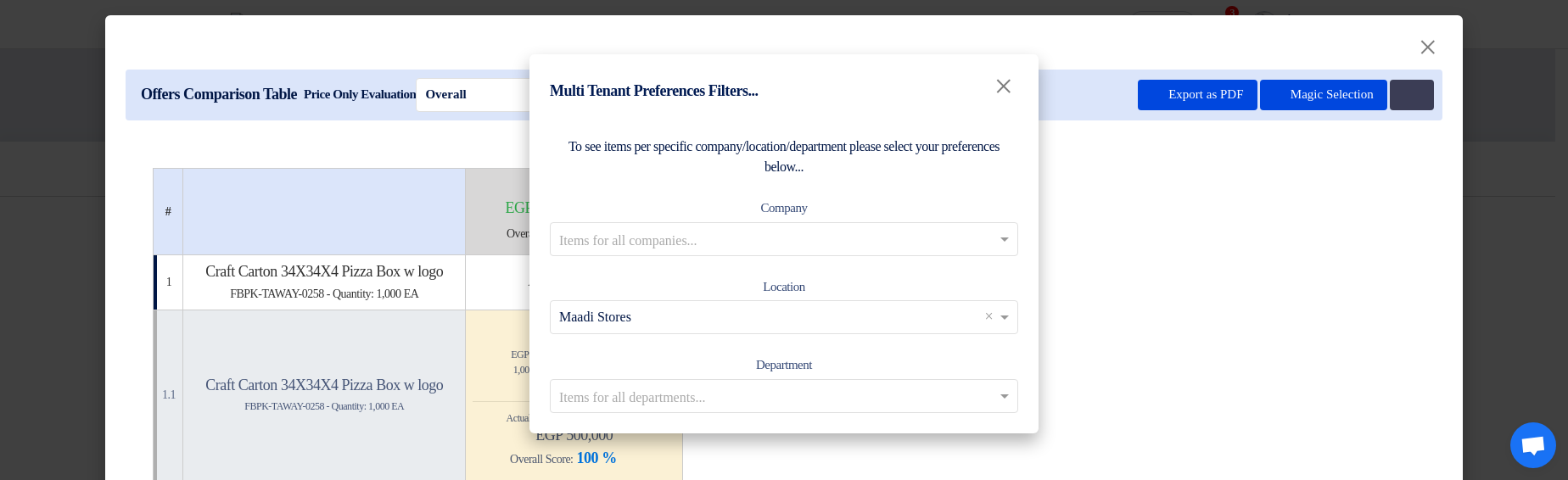
click at [899, 376] on div "Department Items for all departments..." at bounding box center [784, 384] width 469 height 58
click at [886, 393] on input "text" at bounding box center [775, 396] width 432 height 28
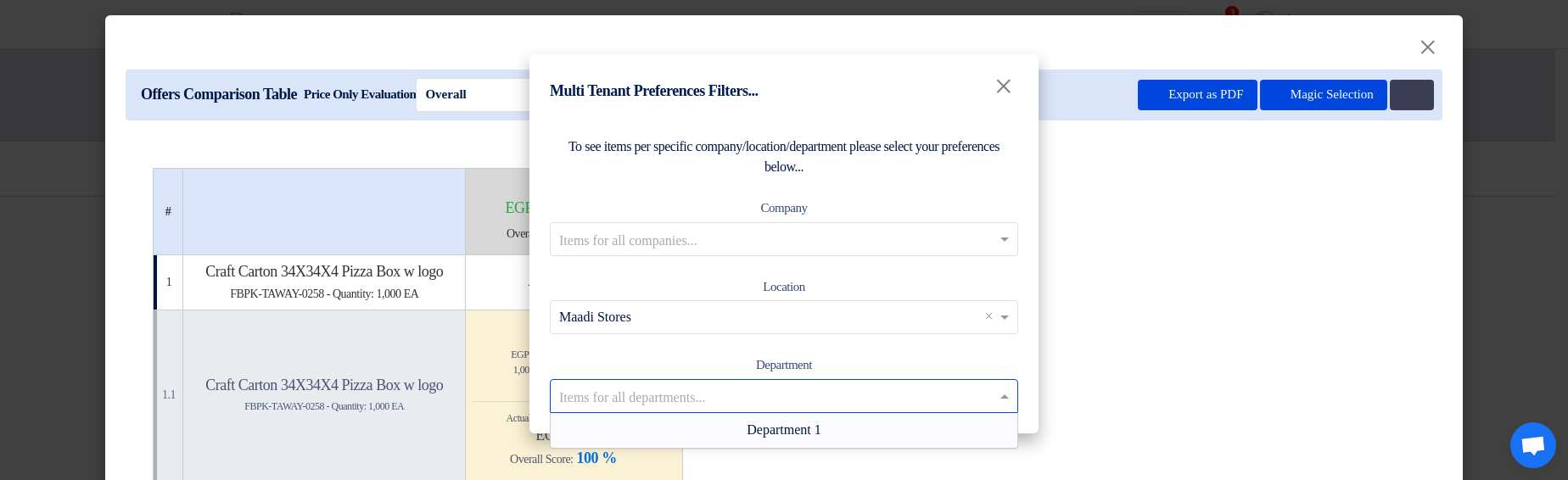
click at [809, 438] on div "Department 1" at bounding box center [784, 430] width 467 height 34
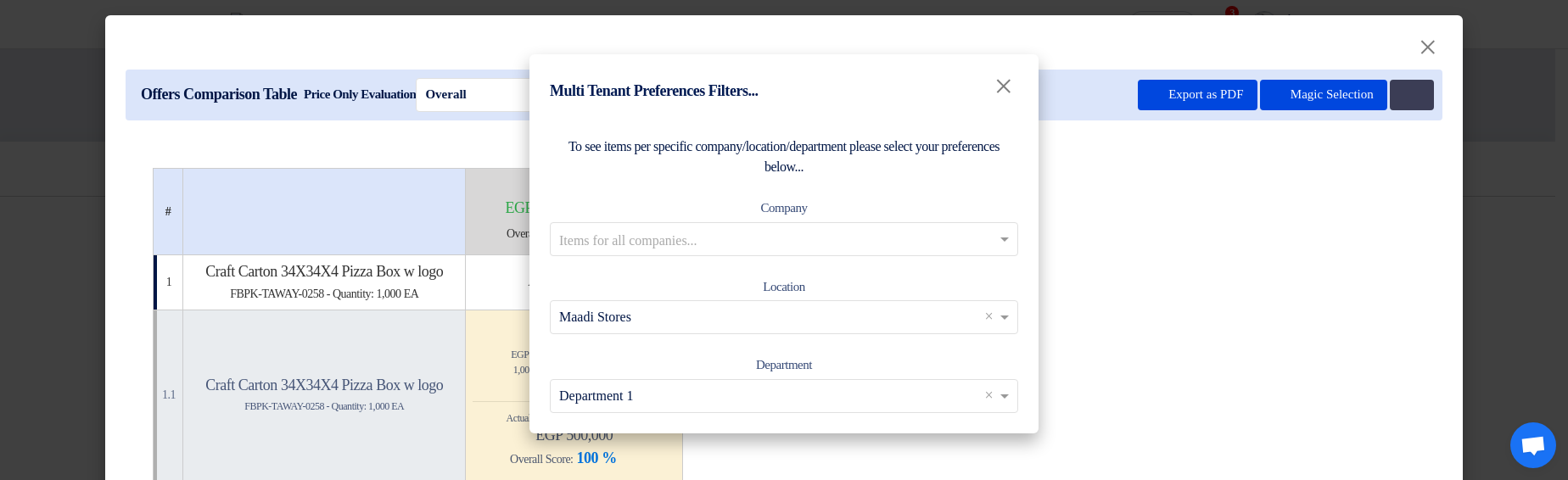
click at [972, 248] on input "text" at bounding box center [775, 239] width 432 height 28
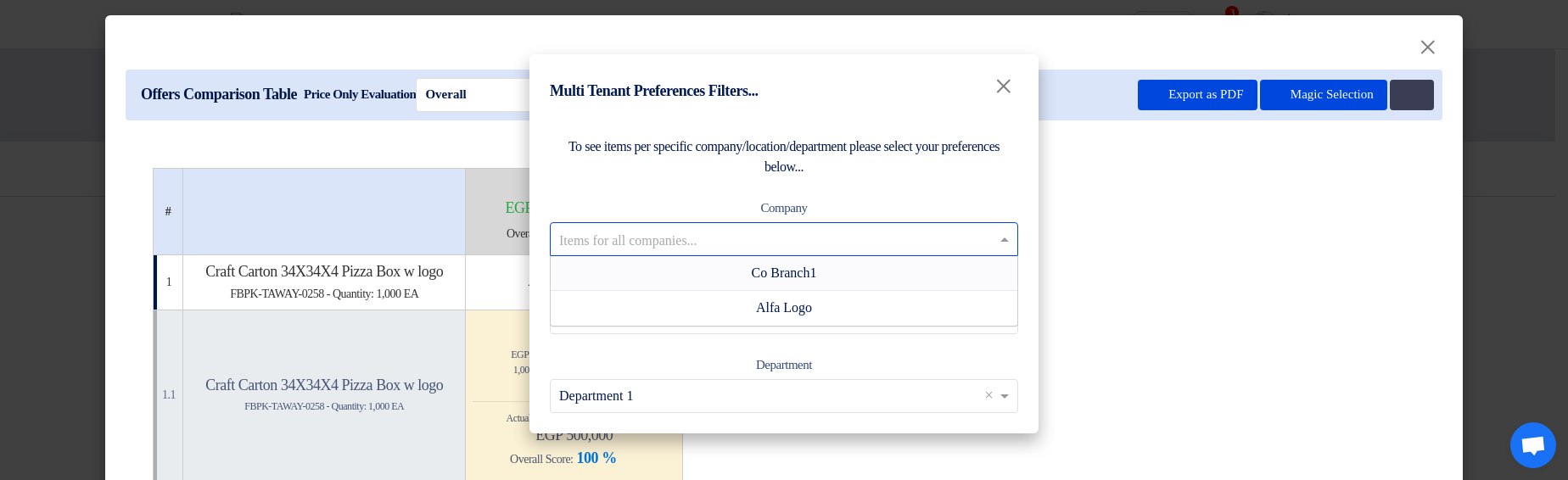
click at [963, 278] on div "Co Branch1" at bounding box center [784, 273] width 467 height 34
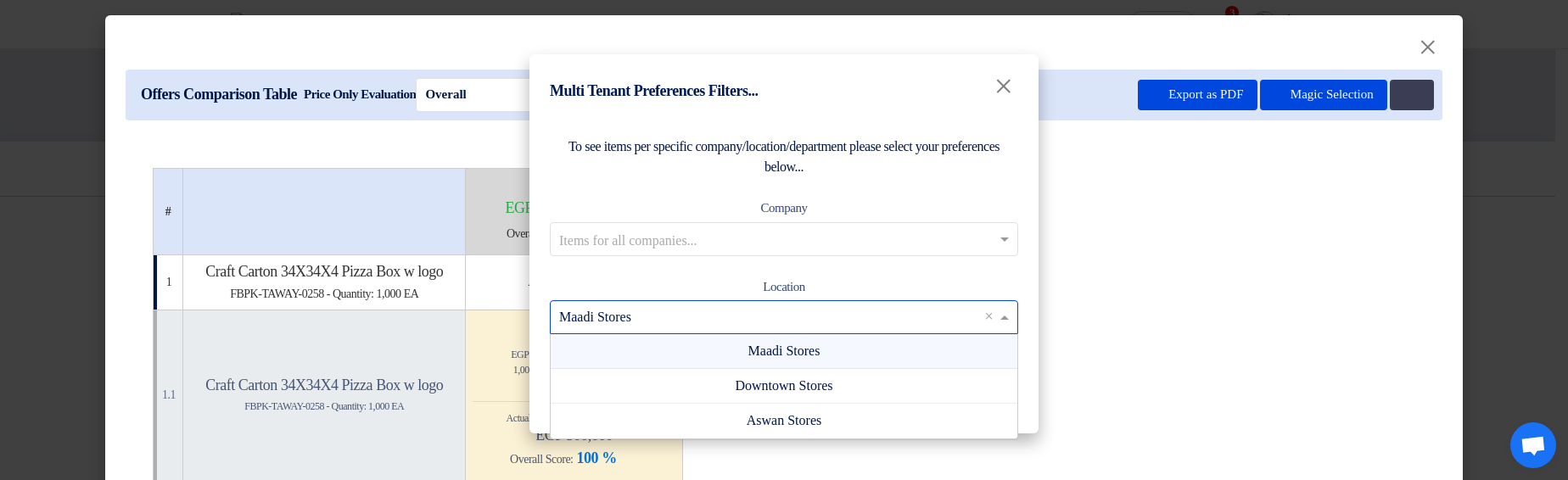
click at [982, 319] on span "×" at bounding box center [989, 316] width 14 height 20
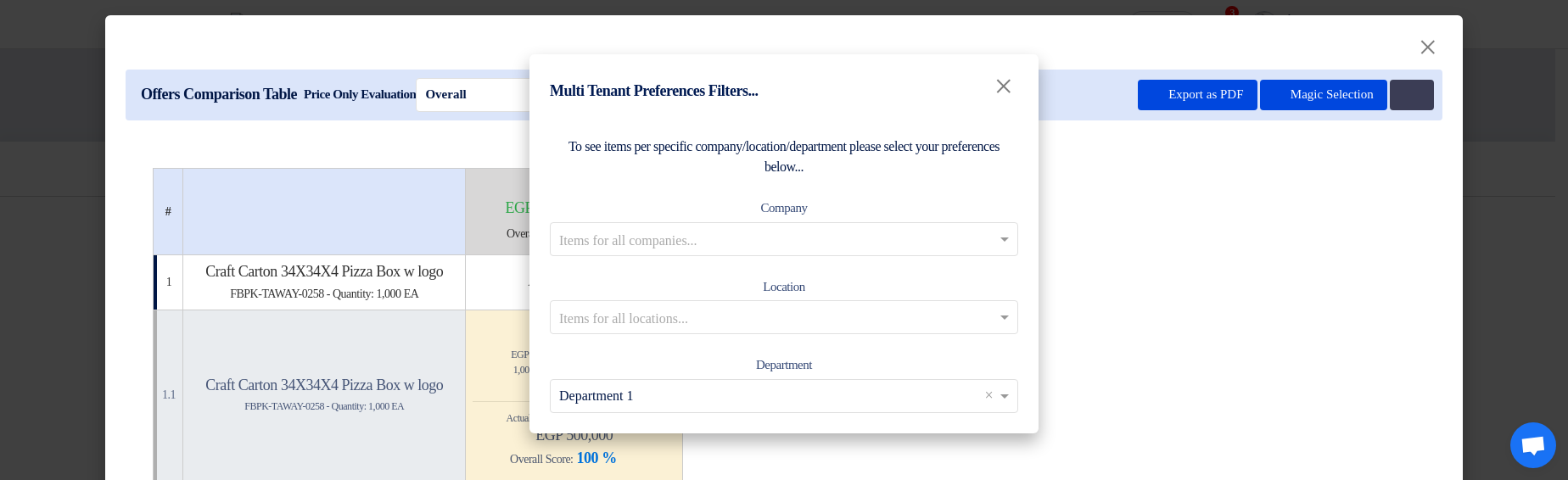
click at [952, 291] on div "Location Items for all locations..." at bounding box center [784, 306] width 469 height 58
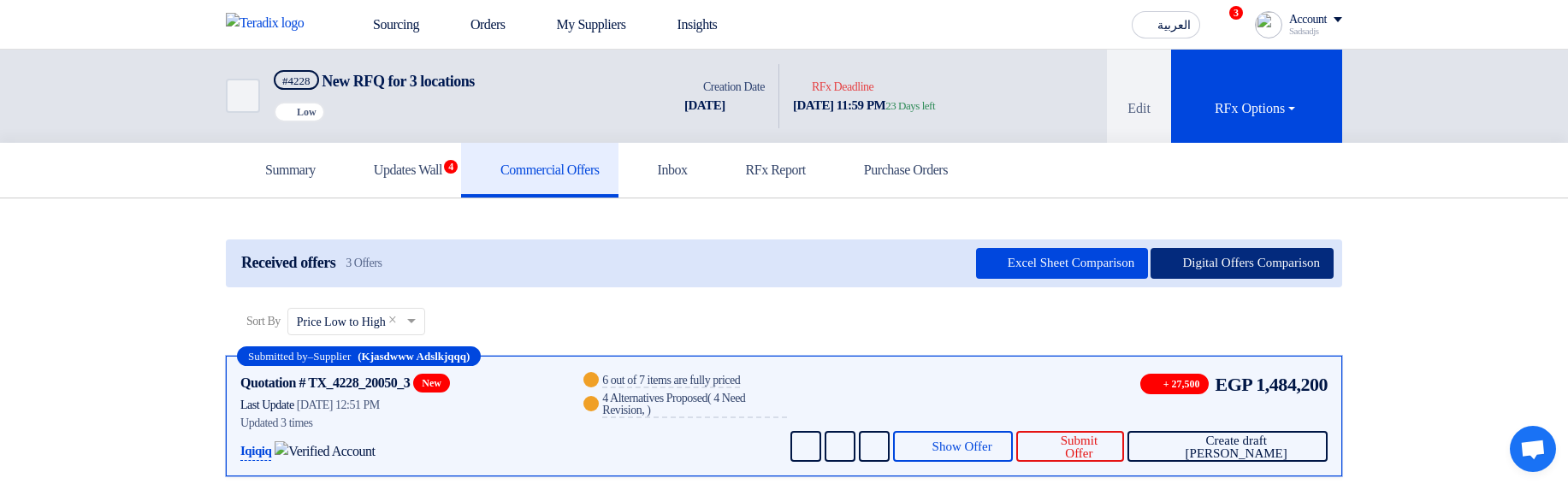
click at [1214, 275] on button "Digital Offers Comparison" at bounding box center [1241, 263] width 183 height 31
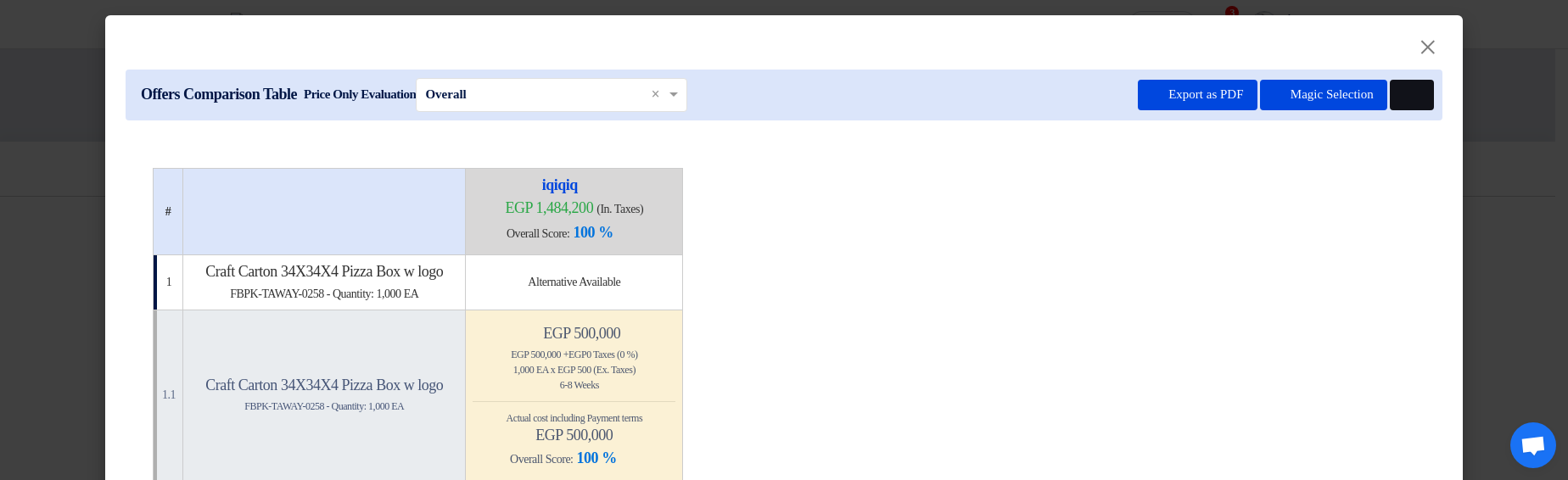
click at [1404, 101] on icon at bounding box center [1410, 95] width 12 height 12
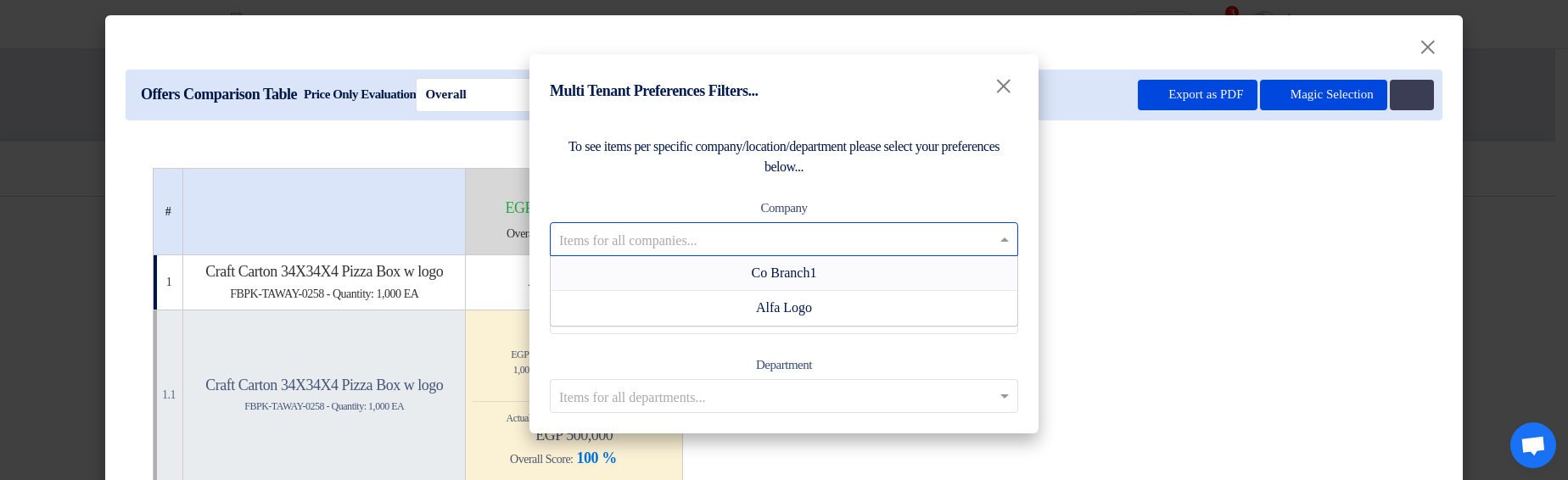
click at [844, 236] on input "text" at bounding box center [775, 239] width 432 height 28
click at [794, 321] on div "Alfa Logo" at bounding box center [784, 308] width 467 height 34
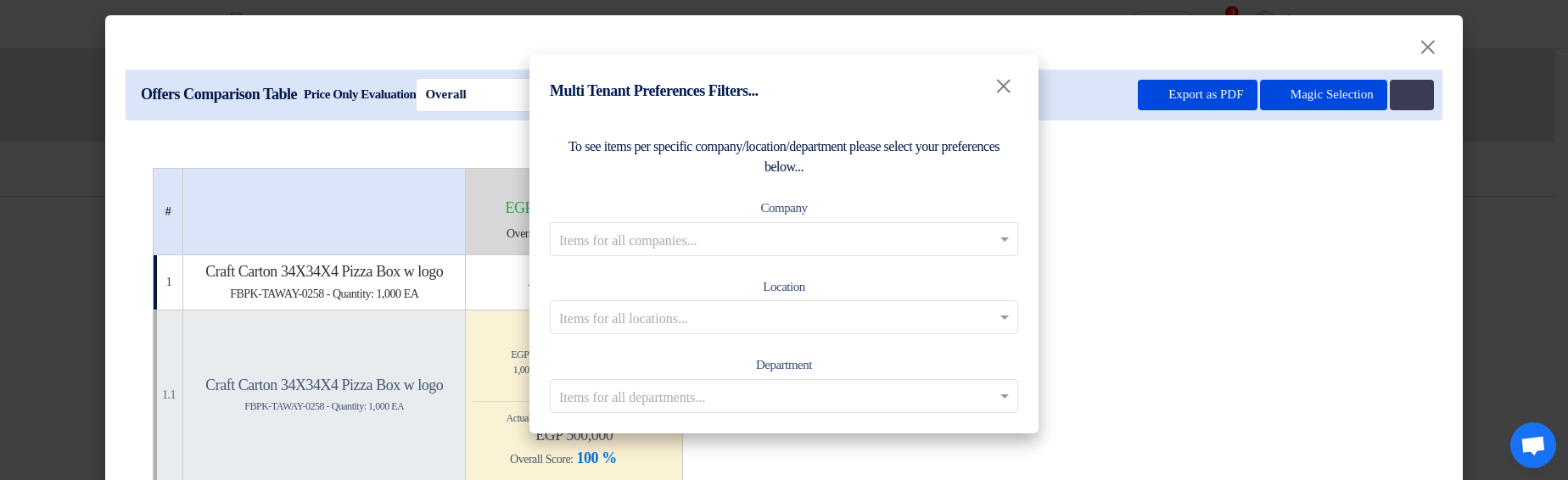
click at [900, 325] on input "text" at bounding box center [775, 317] width 432 height 28
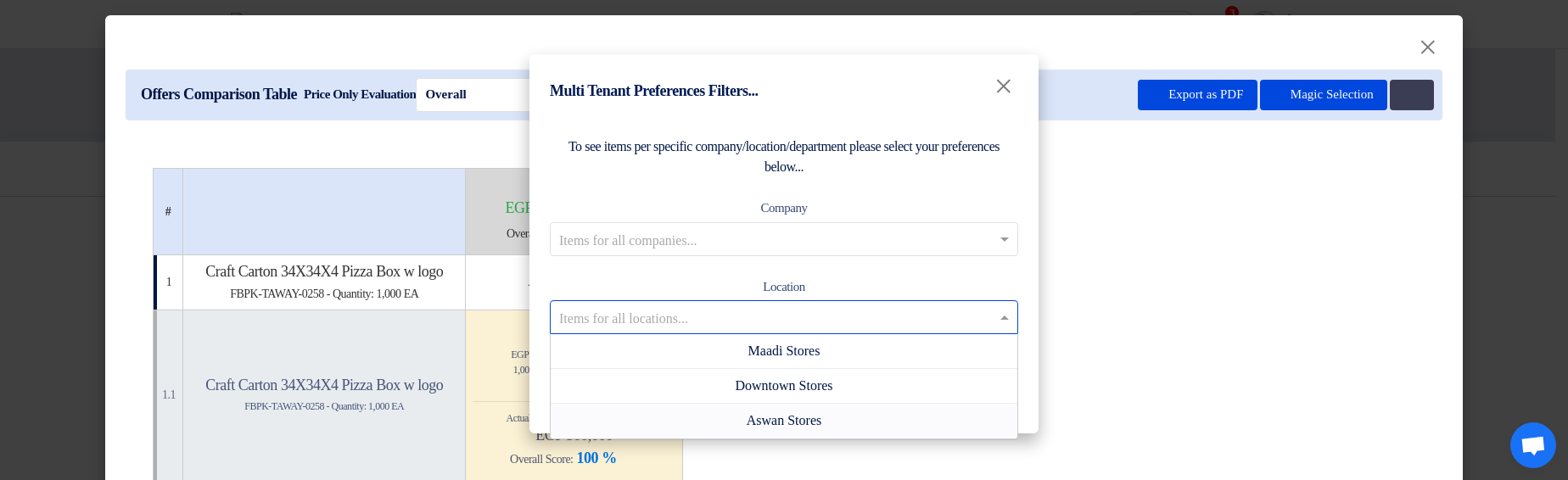
click at [810, 414] on span "Aswan Stores" at bounding box center [784, 420] width 74 height 14
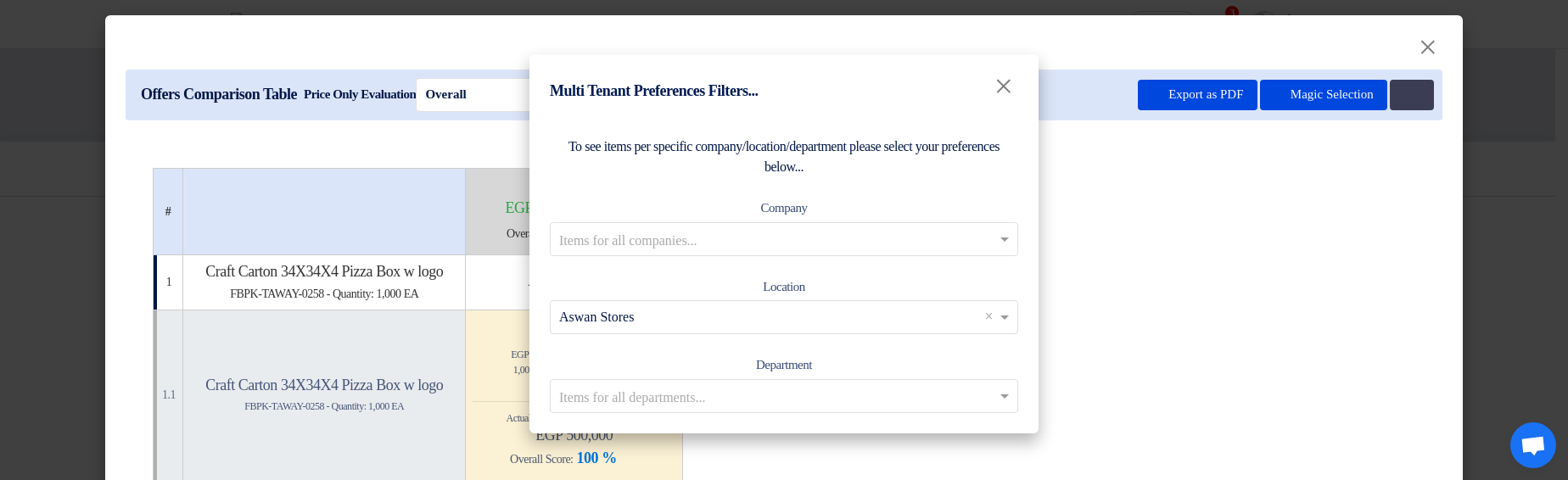
click at [917, 128] on div "To see items per specific company/location/department please select your prefer…" at bounding box center [784, 274] width 509 height 317
click at [999, 79] on span "×" at bounding box center [1004, 86] width 19 height 38
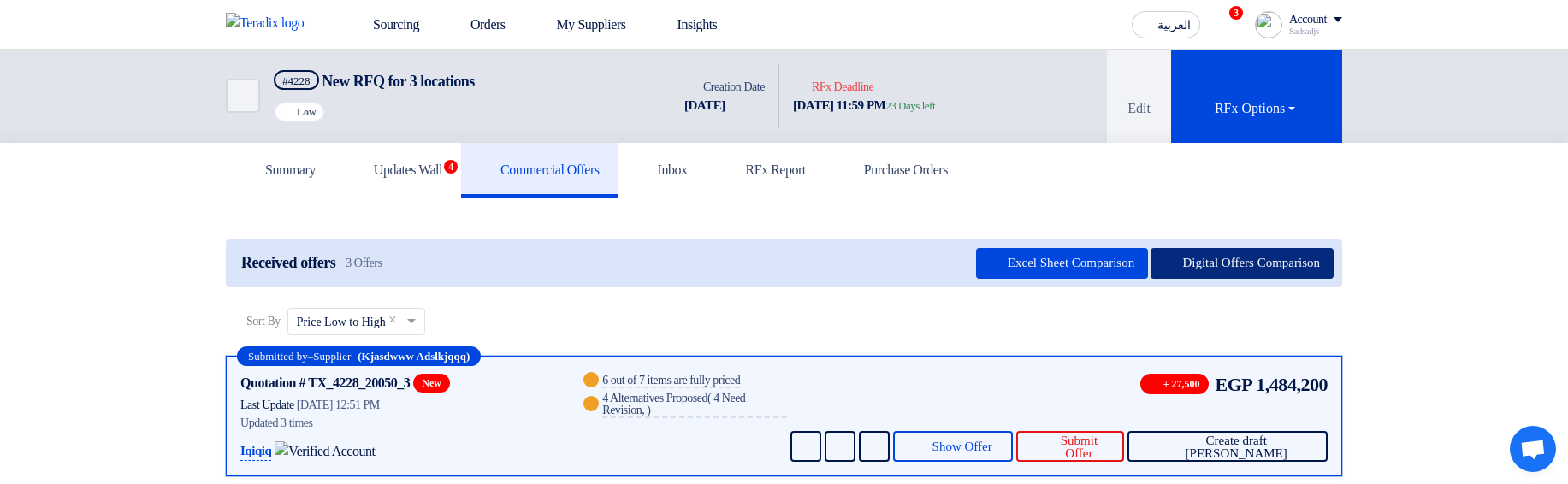
click at [1254, 253] on button "Digital Offers Comparison" at bounding box center [1241, 263] width 183 height 31
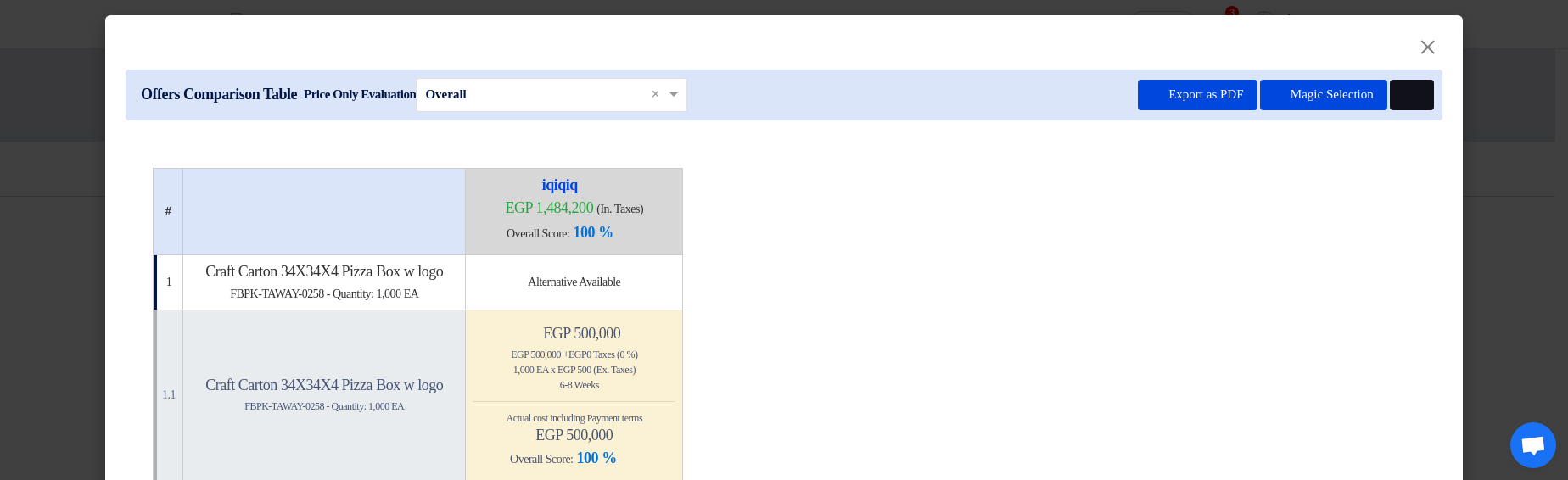
click at [1424, 93] on button at bounding box center [1412, 95] width 44 height 31
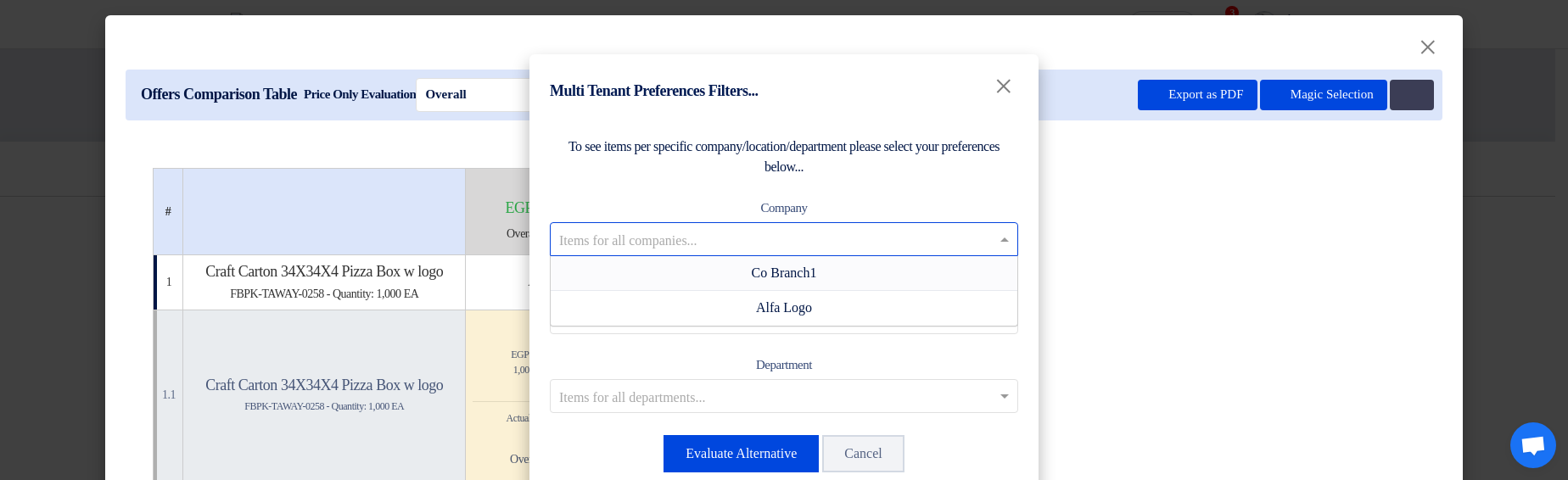
click at [815, 243] on input "text" at bounding box center [775, 239] width 432 height 28
click at [815, 270] on div "Co Branch1" at bounding box center [784, 273] width 467 height 34
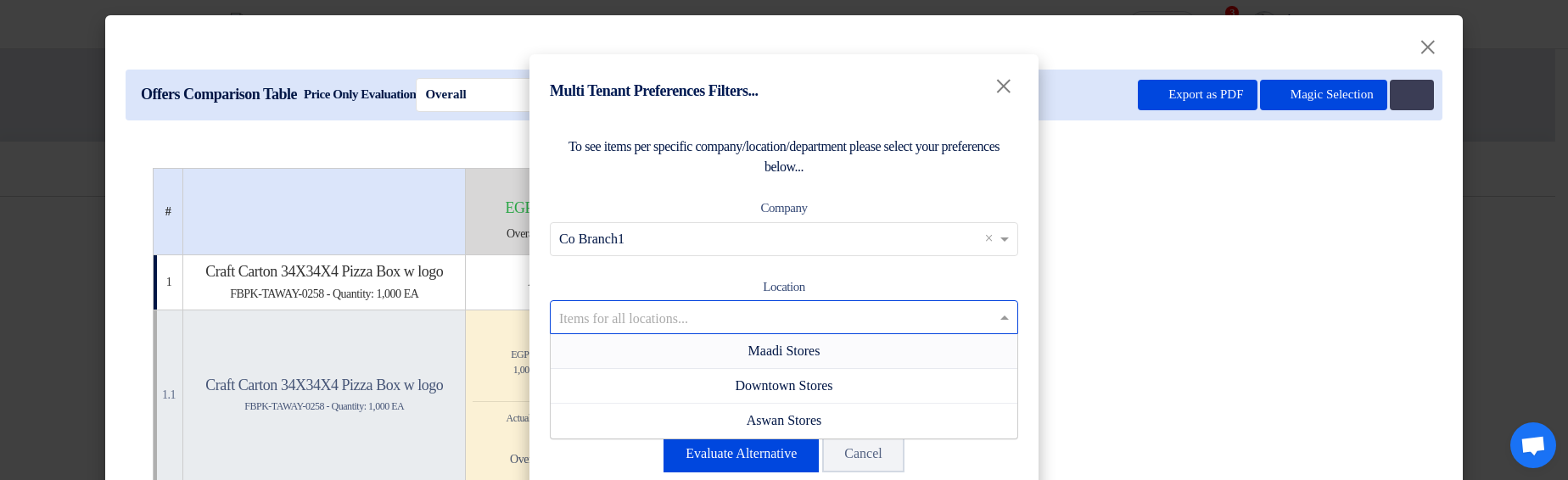
click at [826, 329] on input "text" at bounding box center [775, 317] width 432 height 28
click at [809, 358] on span "Maadi Stores" at bounding box center [784, 351] width 73 height 14
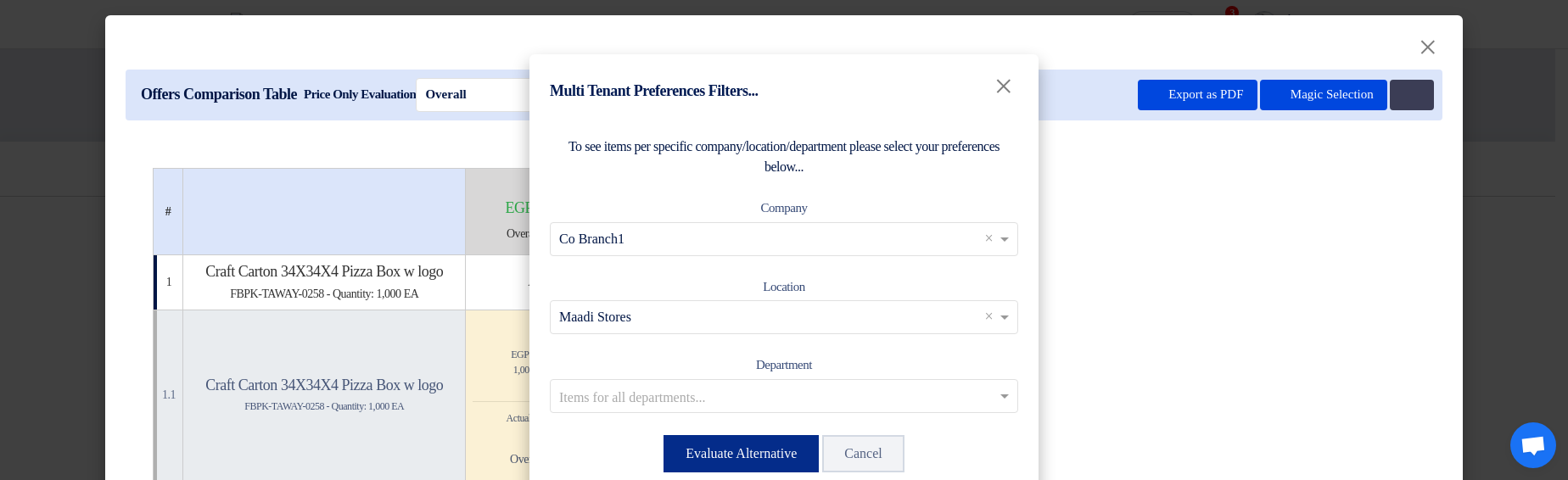
click at [767, 453] on button "Evaluate Alternative" at bounding box center [741, 453] width 156 height 37
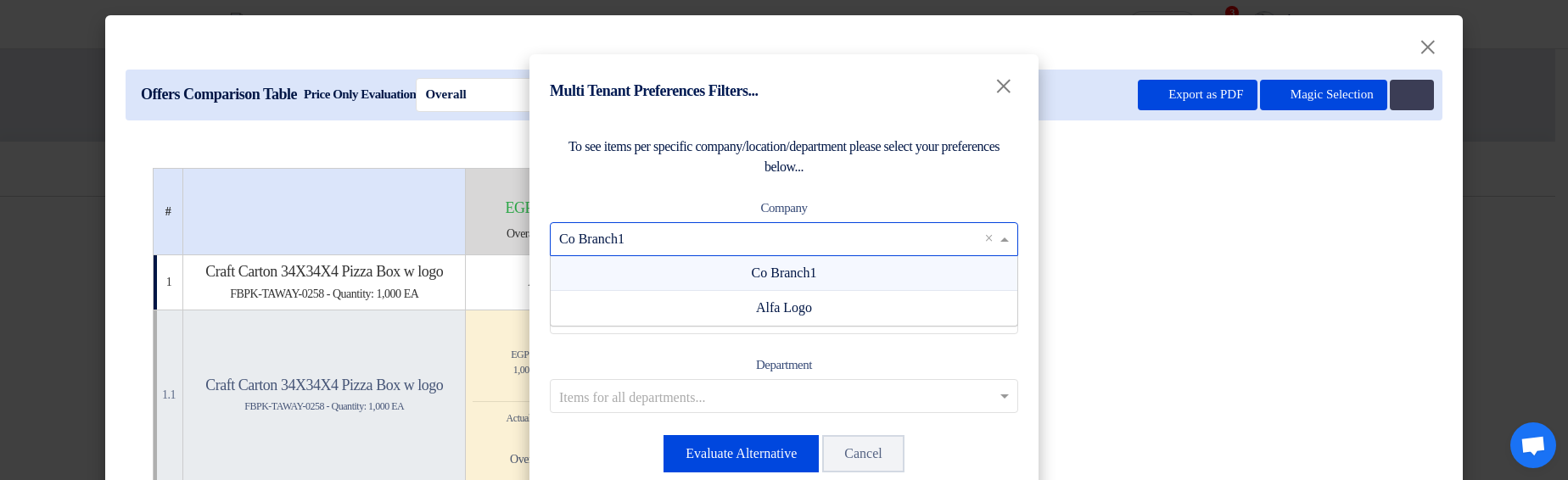
click at [830, 239] on input "text" at bounding box center [775, 239] width 432 height 28
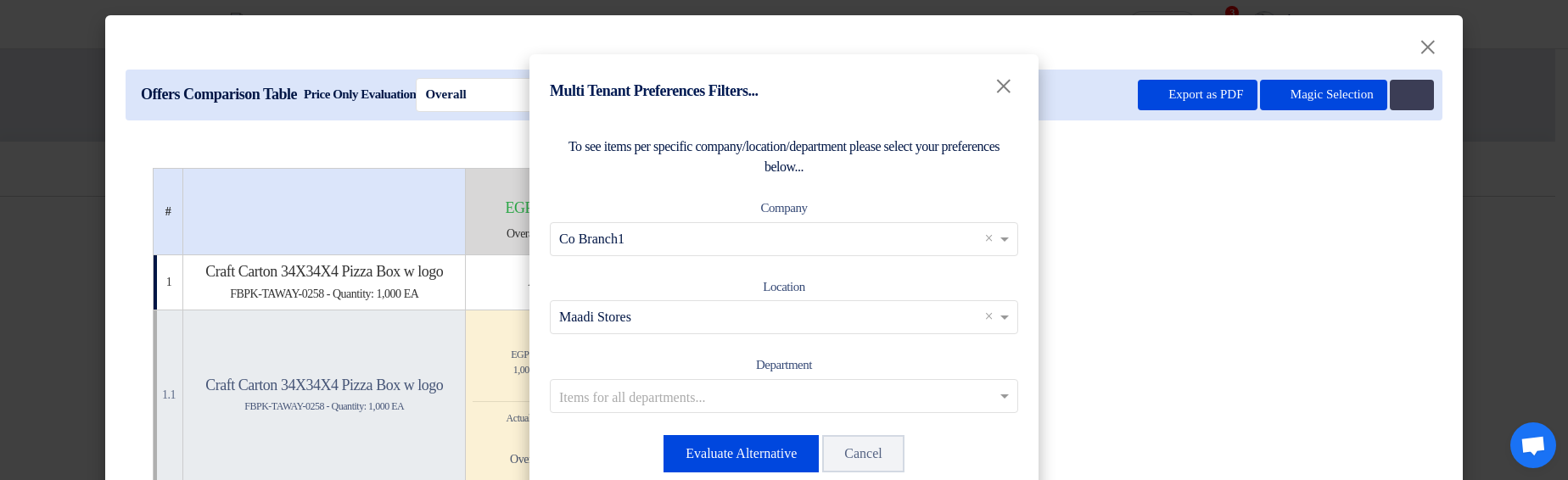
click at [941, 179] on div "To see items per specific company/location/department please select your prefer…" at bounding box center [784, 305] width 509 height 378
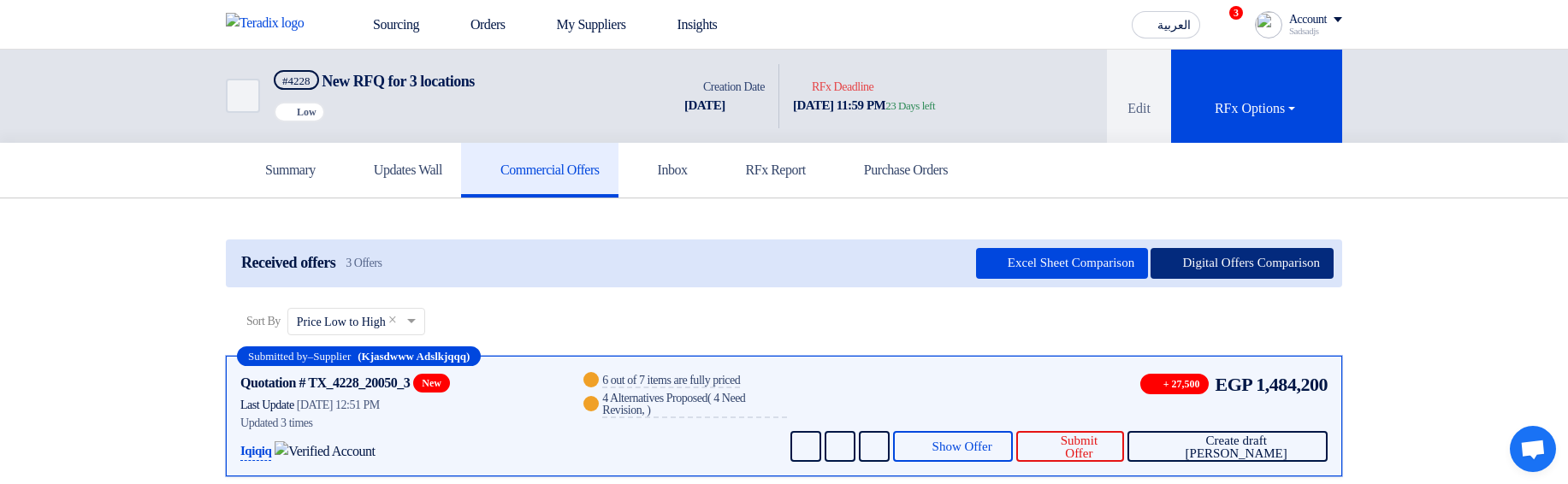
click at [1282, 262] on button "Digital Offers Comparison" at bounding box center [1241, 263] width 183 height 31
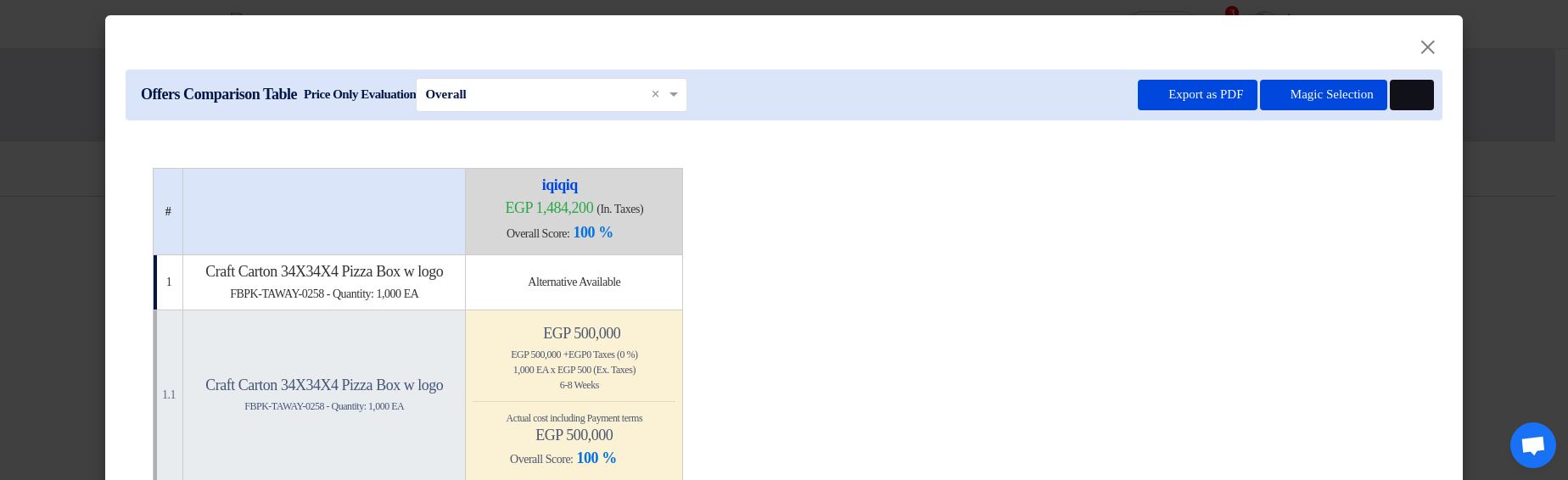
click at [1413, 95] on button at bounding box center [1412, 95] width 44 height 31
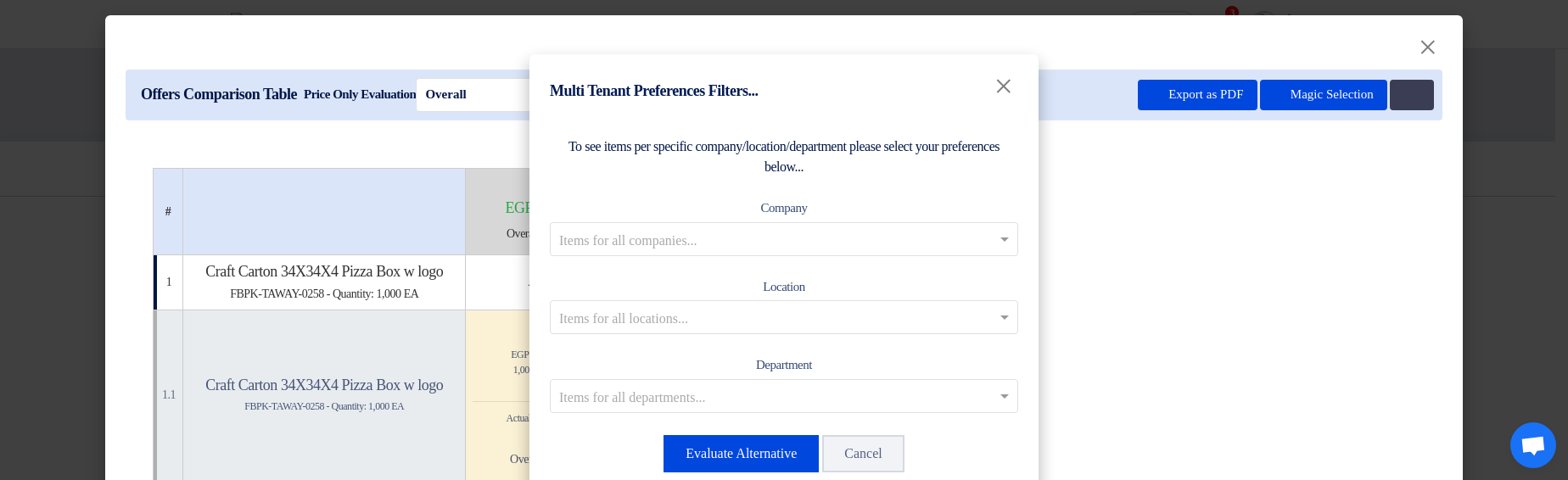
click at [812, 241] on input "text" at bounding box center [775, 239] width 432 height 28
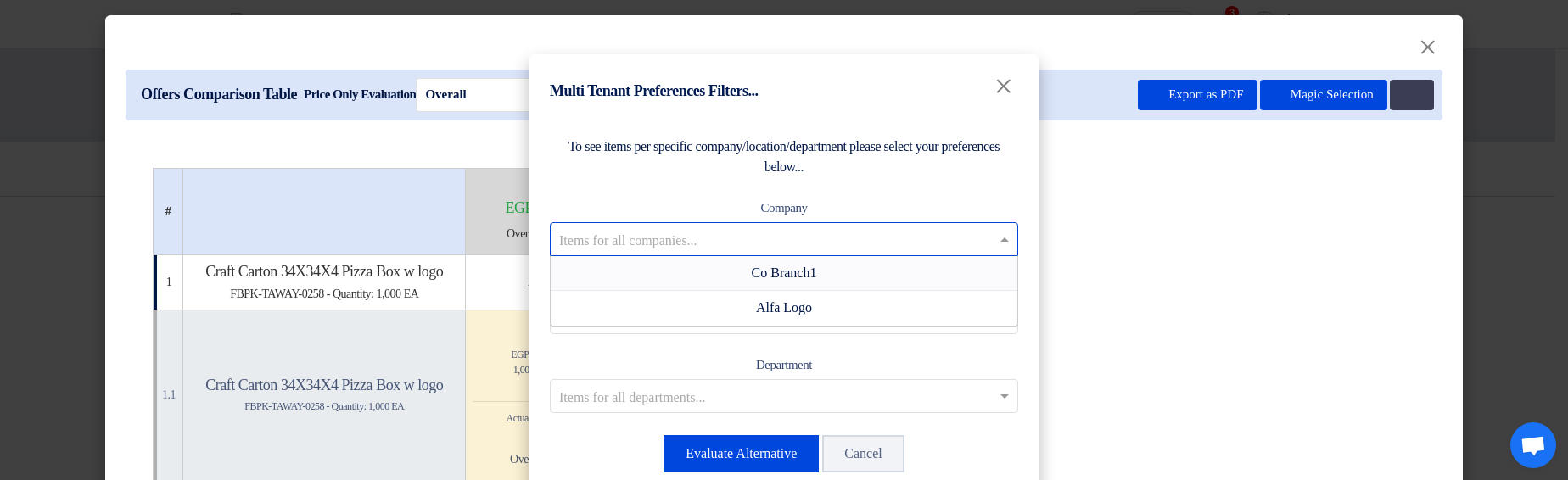
click at [792, 268] on span "Co Branch1" at bounding box center [784, 272] width 65 height 14
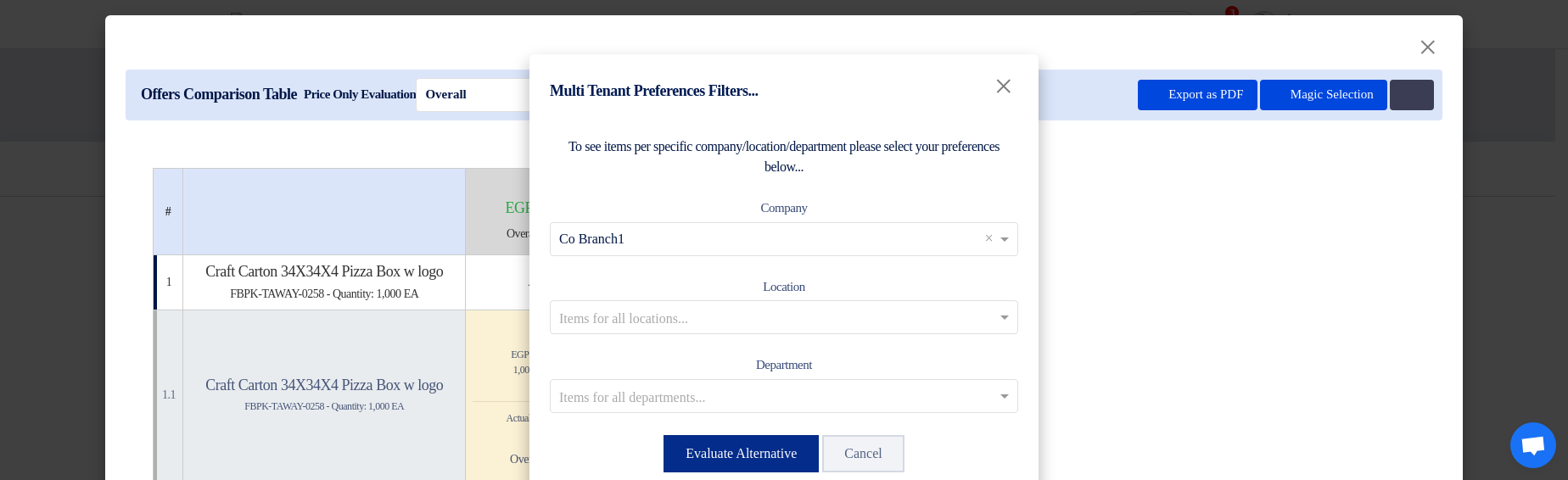
click at [740, 452] on button "Evaluate Alternative" at bounding box center [741, 453] width 156 height 37
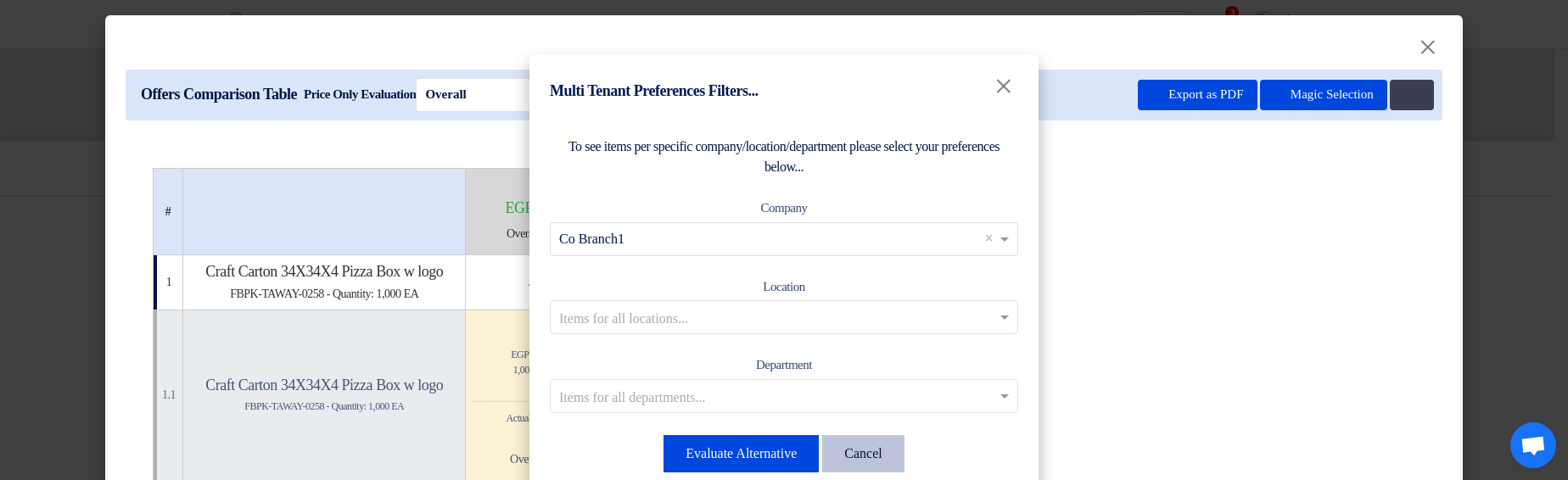
click at [899, 455] on button "Cancel" at bounding box center [863, 453] width 81 height 37
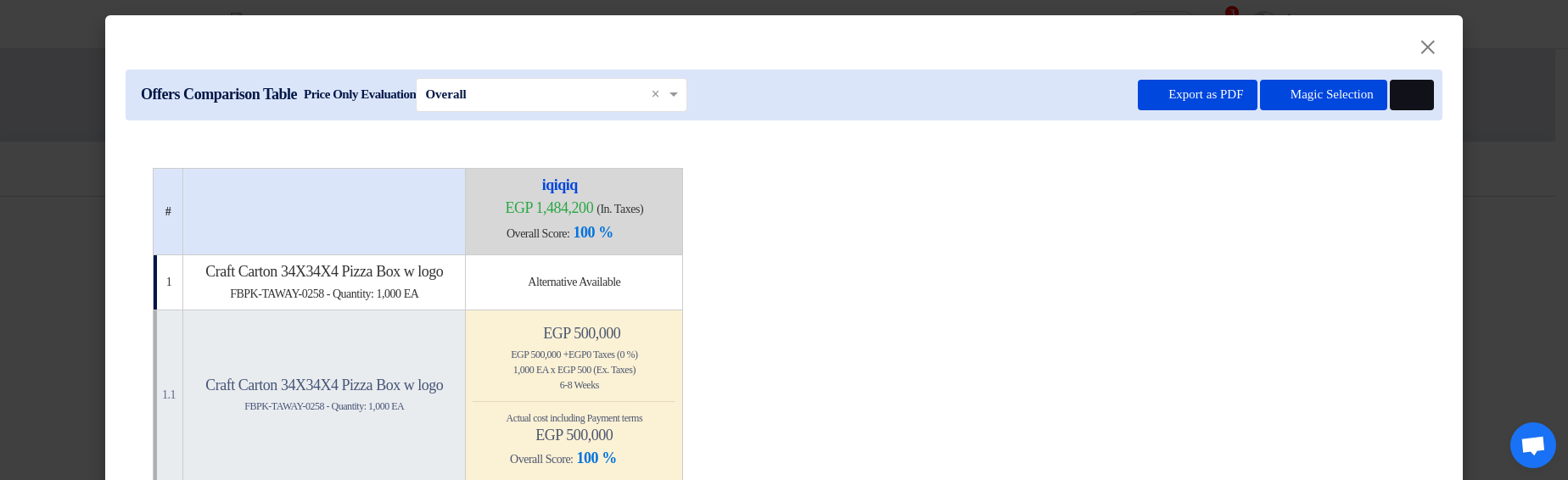
click at [1405, 95] on icon at bounding box center [1410, 95] width 12 height 12
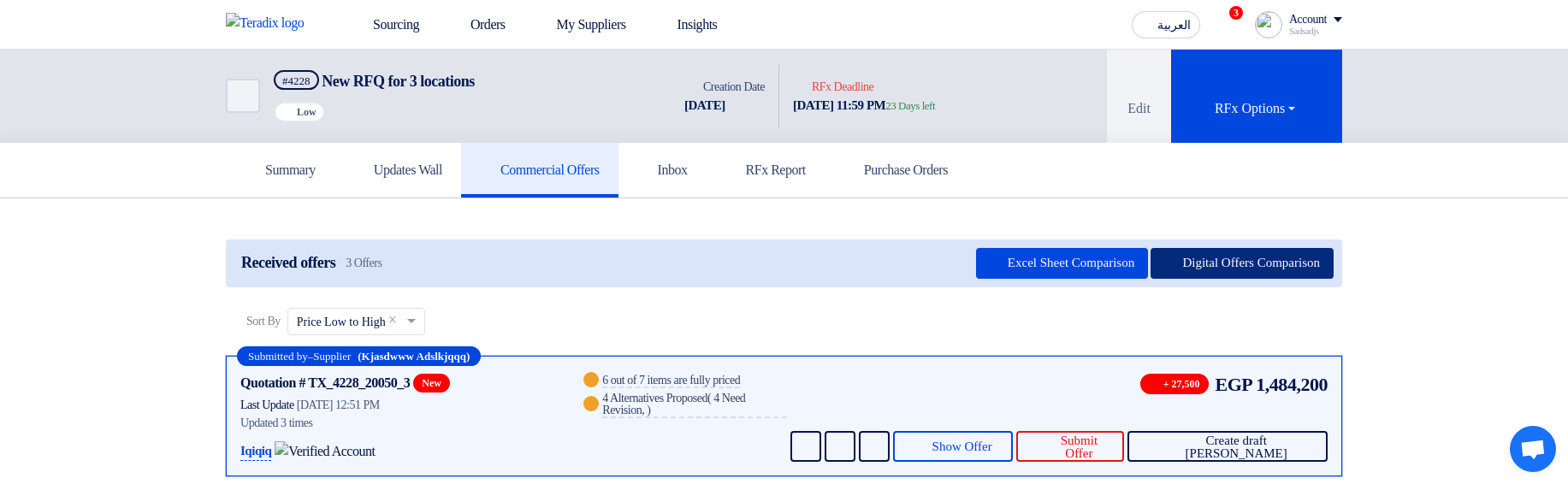
click at [1264, 267] on button "Digital Offers Comparison" at bounding box center [1241, 263] width 183 height 31
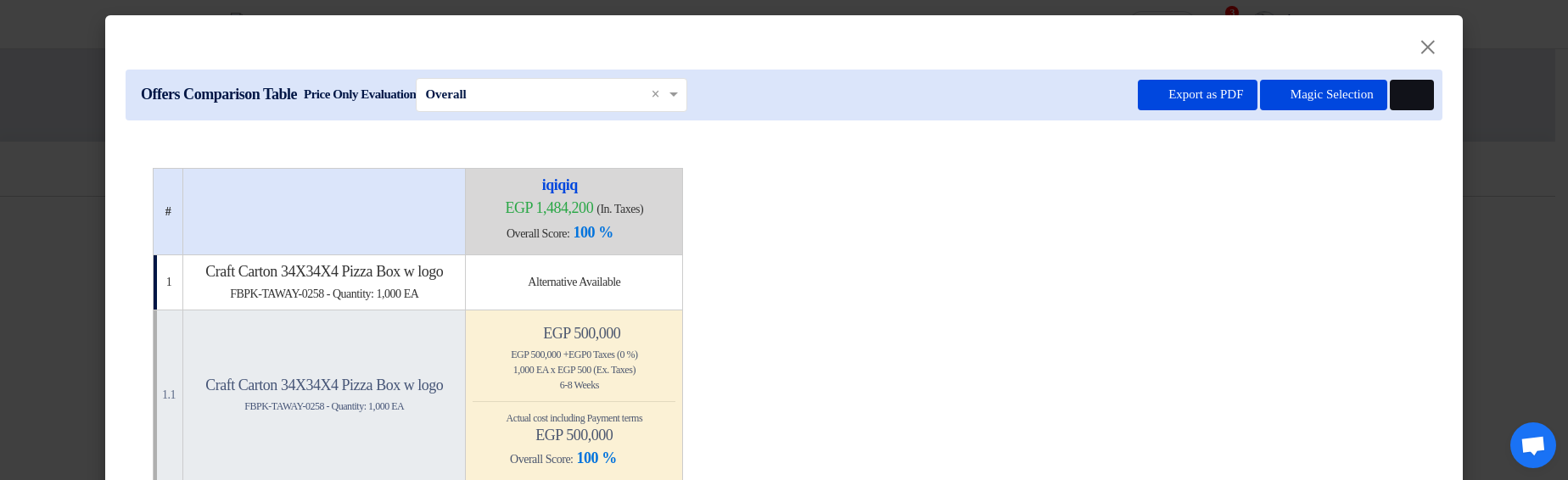
click at [1408, 89] on icon at bounding box center [1410, 95] width 12 height 12
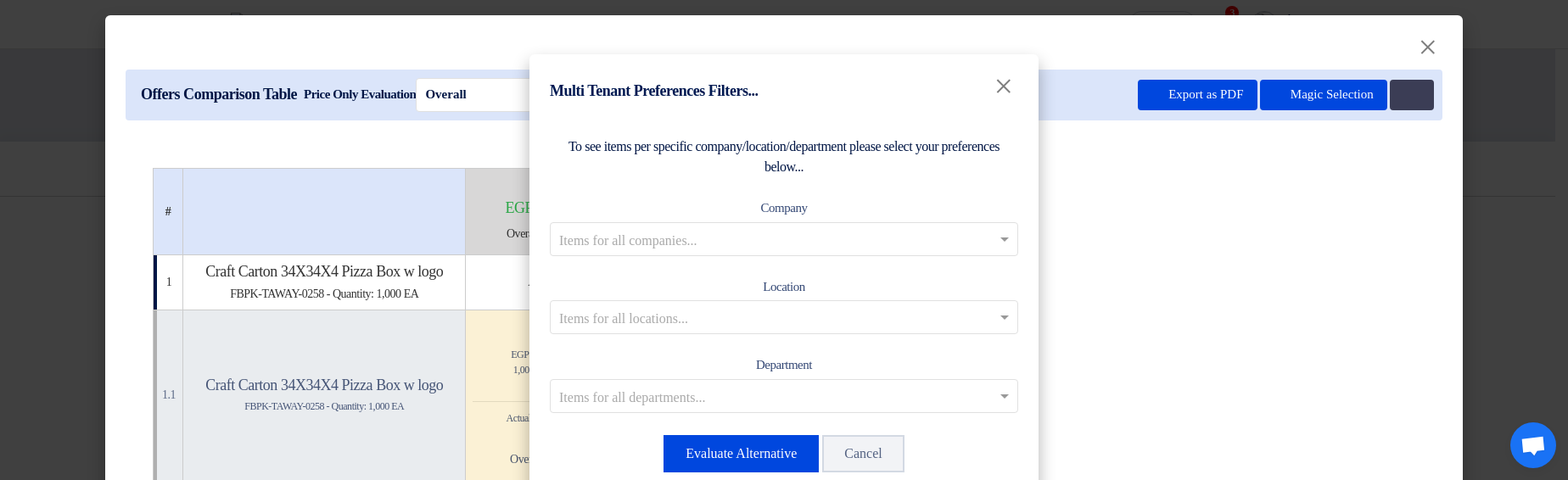
click at [730, 240] on input "text" at bounding box center [775, 239] width 432 height 28
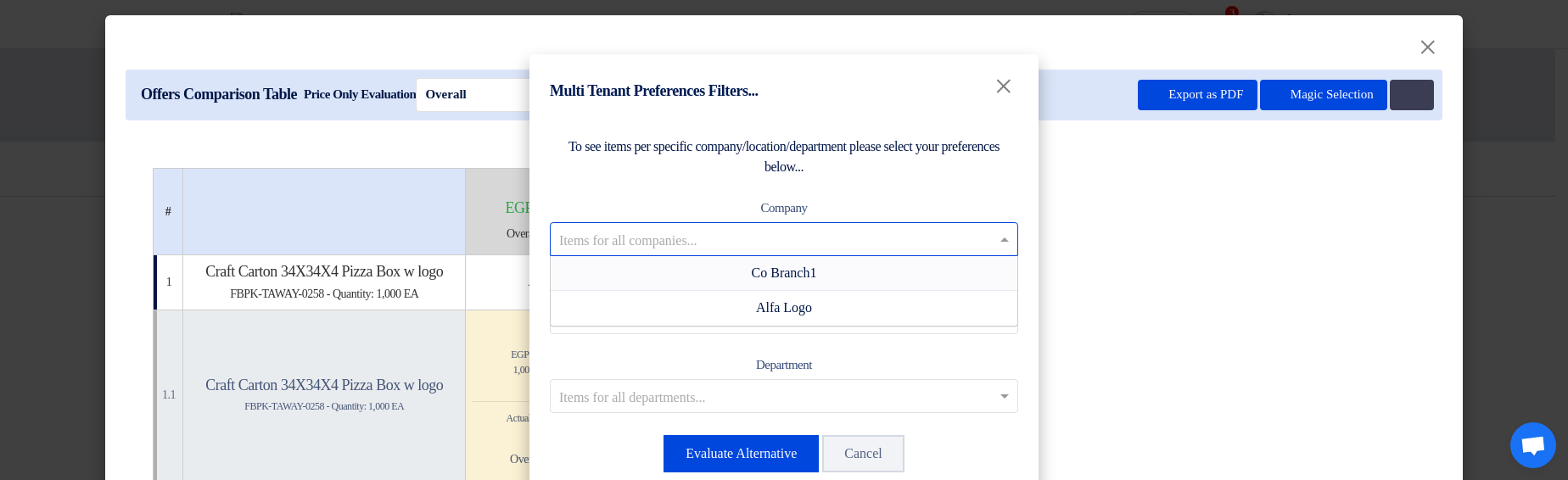
click at [753, 266] on span "Co Branch1" at bounding box center [784, 272] width 65 height 14
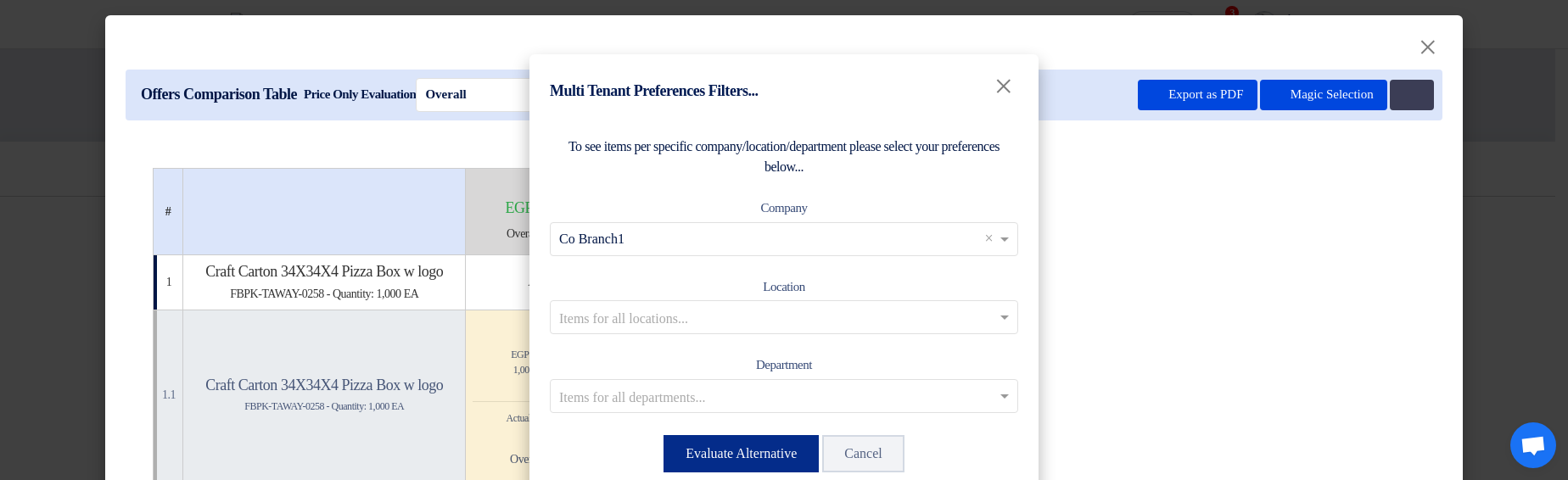
click at [734, 455] on button "Evaluate Alternative" at bounding box center [741, 453] width 156 height 37
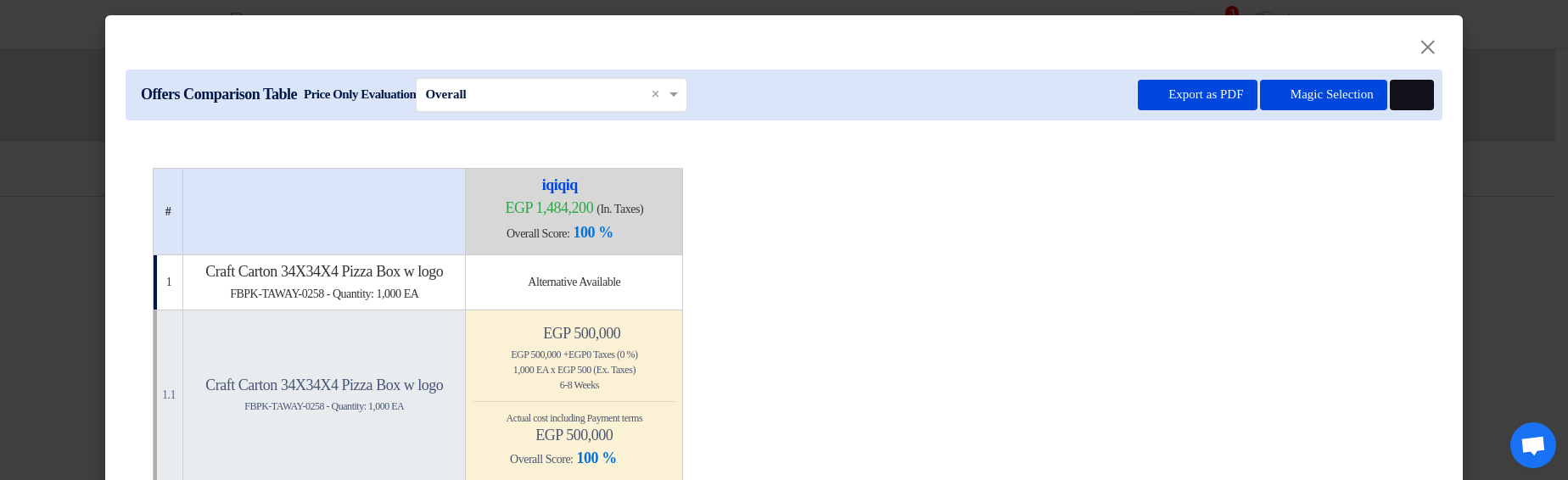
click at [1392, 107] on button at bounding box center [1412, 95] width 44 height 31
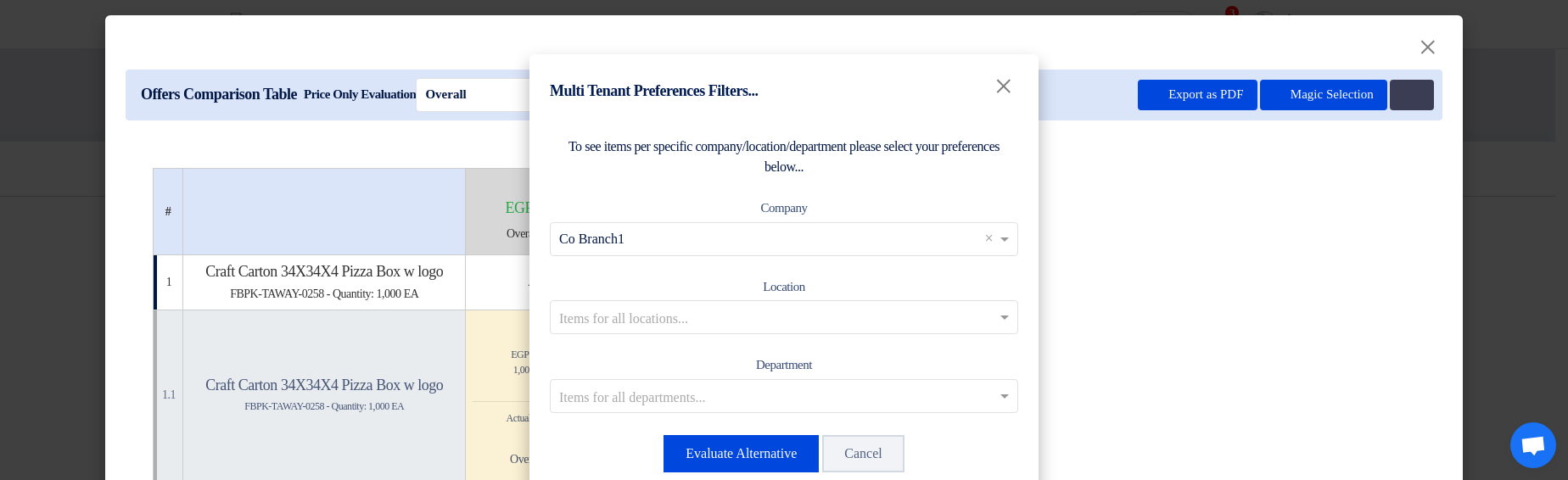
click at [852, 304] on input "text" at bounding box center [775, 317] width 432 height 28
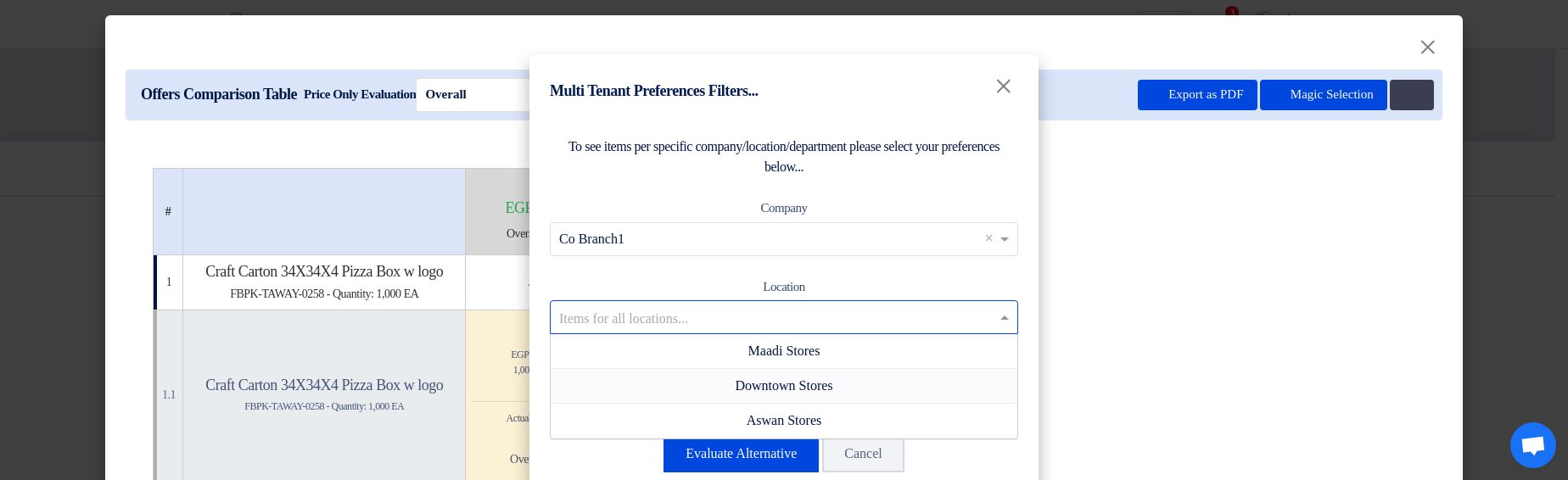
click at [797, 380] on span "Downtown Stores" at bounding box center [784, 385] width 97 height 14
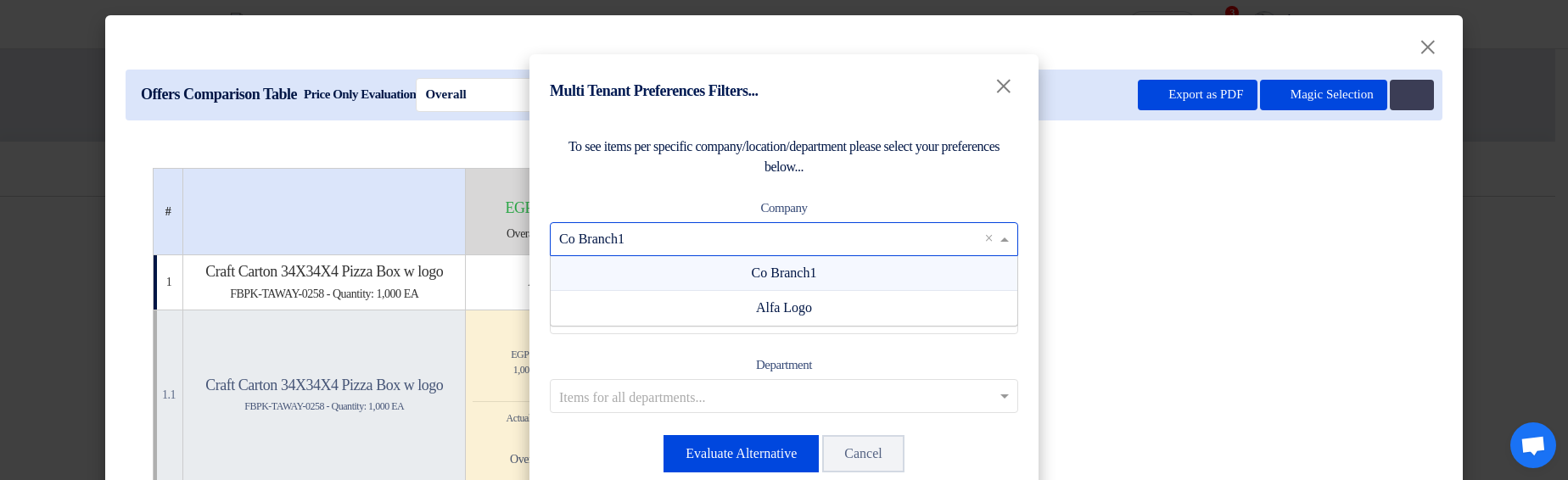
click at [974, 237] on input "text" at bounding box center [775, 239] width 432 height 28
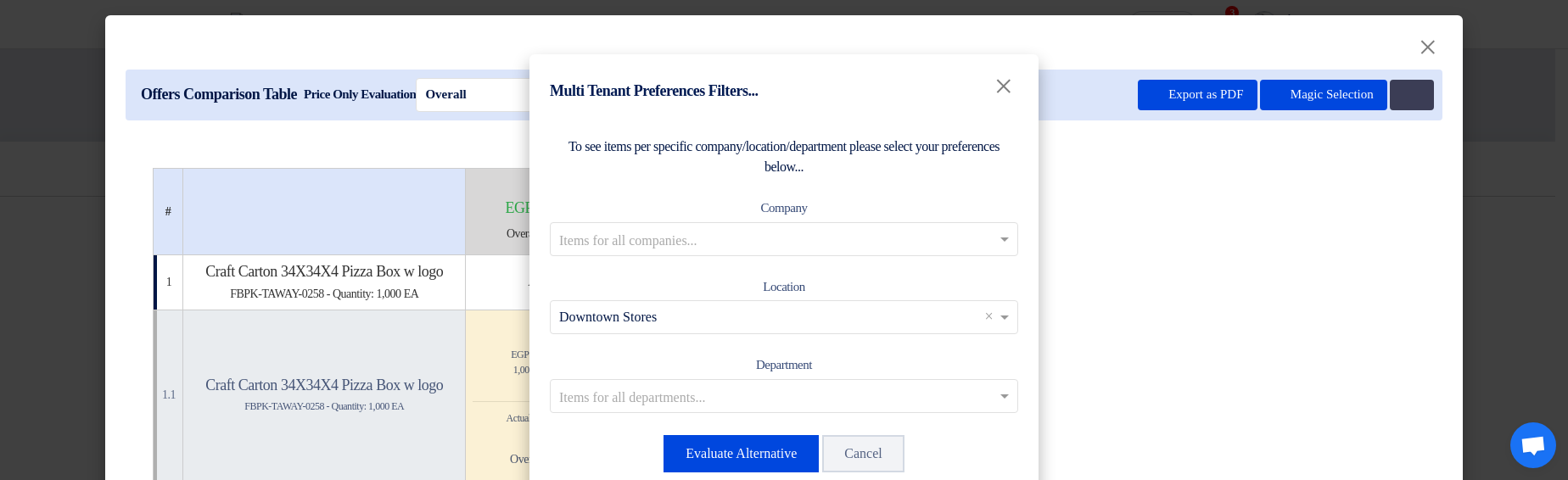
click at [892, 187] on div "To see items per specific company/location/department please select your prefer…" at bounding box center [784, 305] width 509 height 378
click at [782, 448] on button "Evaluate Alternative" at bounding box center [741, 453] width 156 height 37
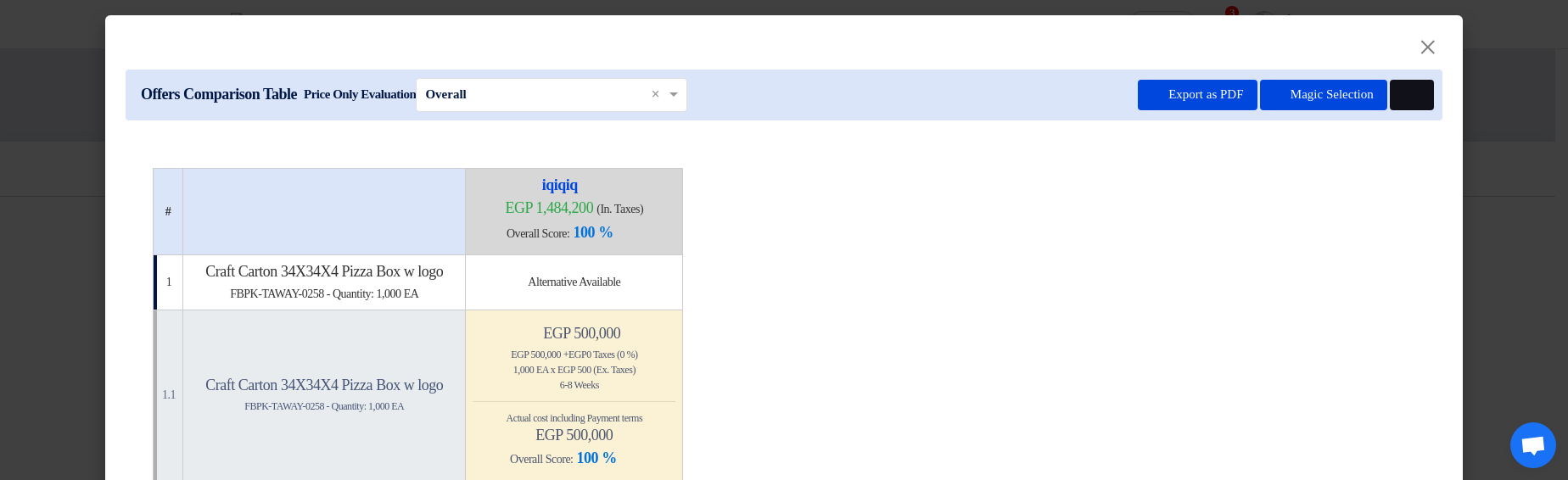
click at [1407, 97] on icon at bounding box center [1410, 95] width 12 height 12
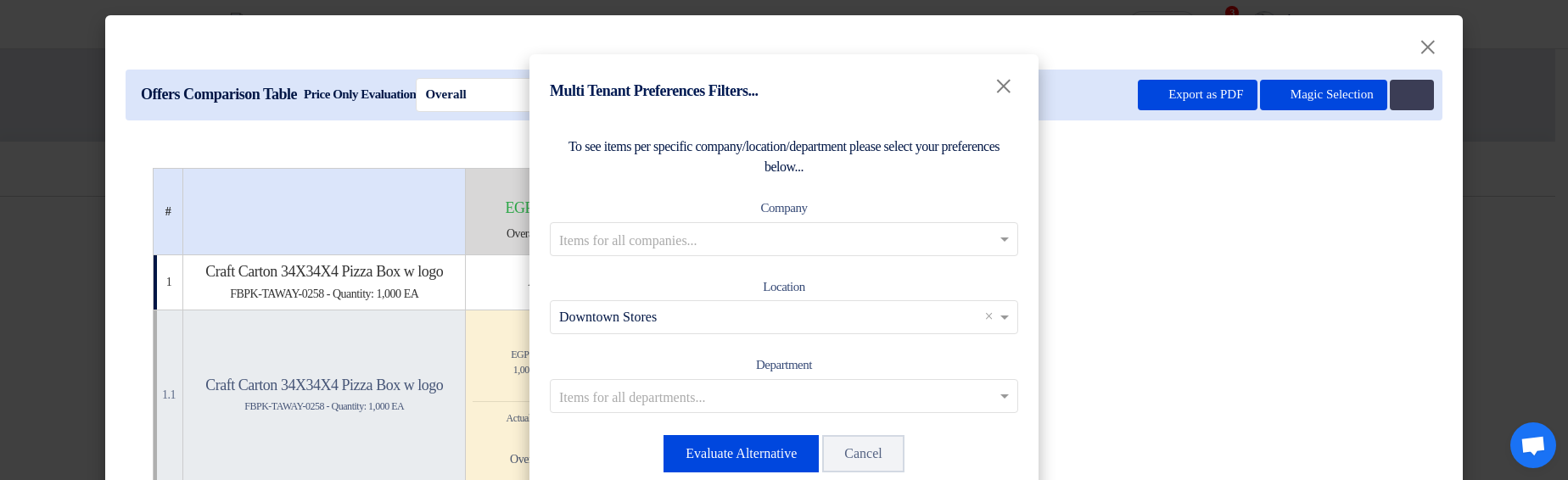
click at [838, 396] on input "text" at bounding box center [775, 396] width 432 height 28
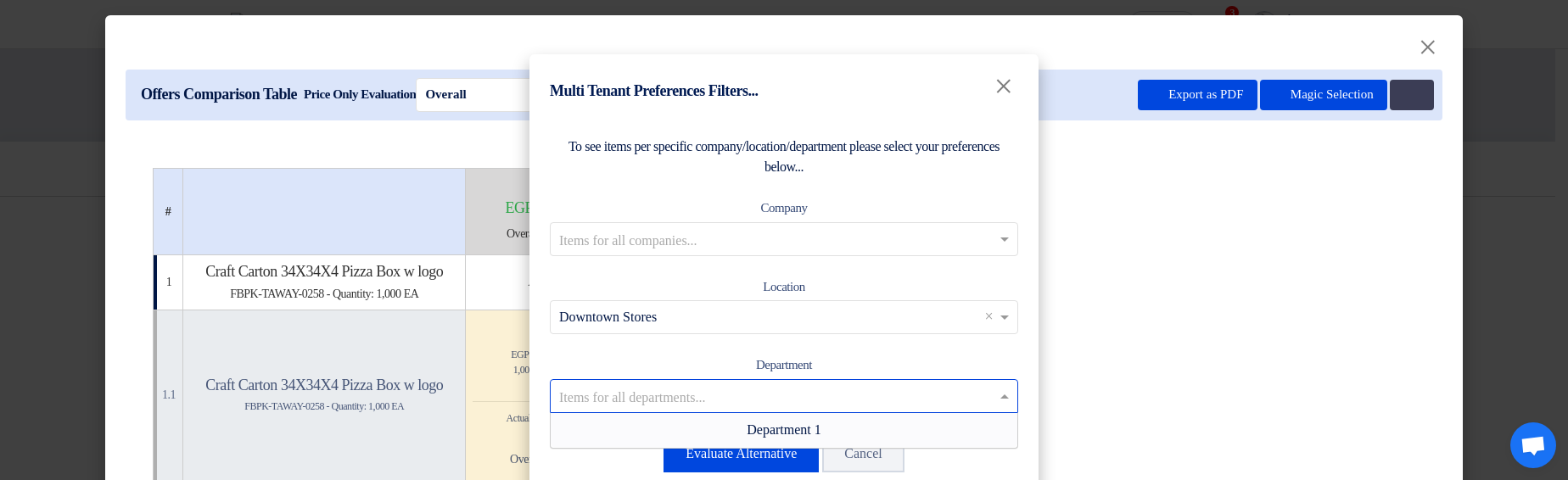
click at [784, 430] on span "Department 1" at bounding box center [784, 430] width 74 height 14
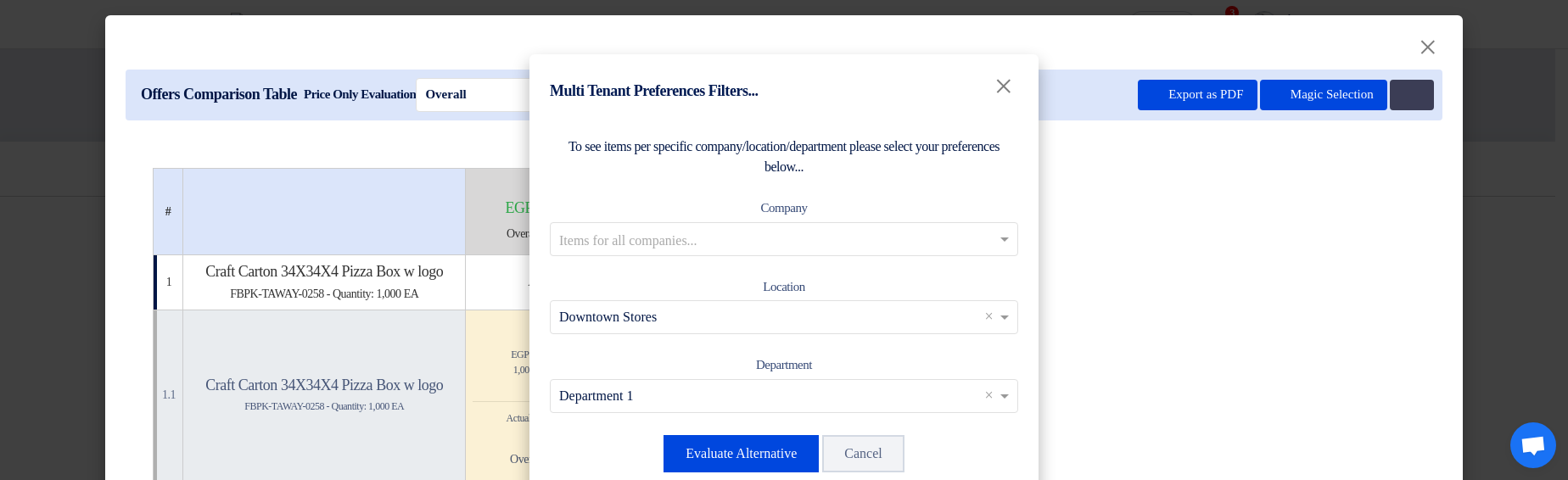
click at [915, 237] on input "text" at bounding box center [775, 239] width 432 height 28
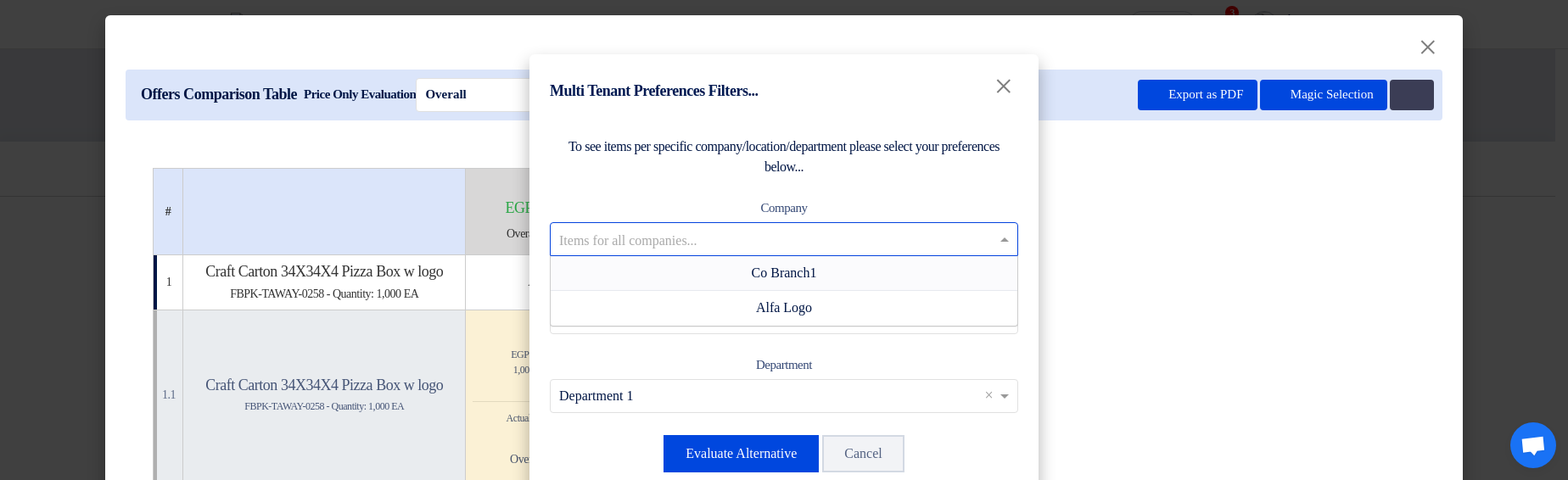
click at [890, 275] on div "Co Branch1" at bounding box center [784, 273] width 467 height 34
click at [866, 229] on input "text" at bounding box center [775, 239] width 432 height 28
click at [832, 300] on div "Alfa Logo" at bounding box center [784, 308] width 467 height 34
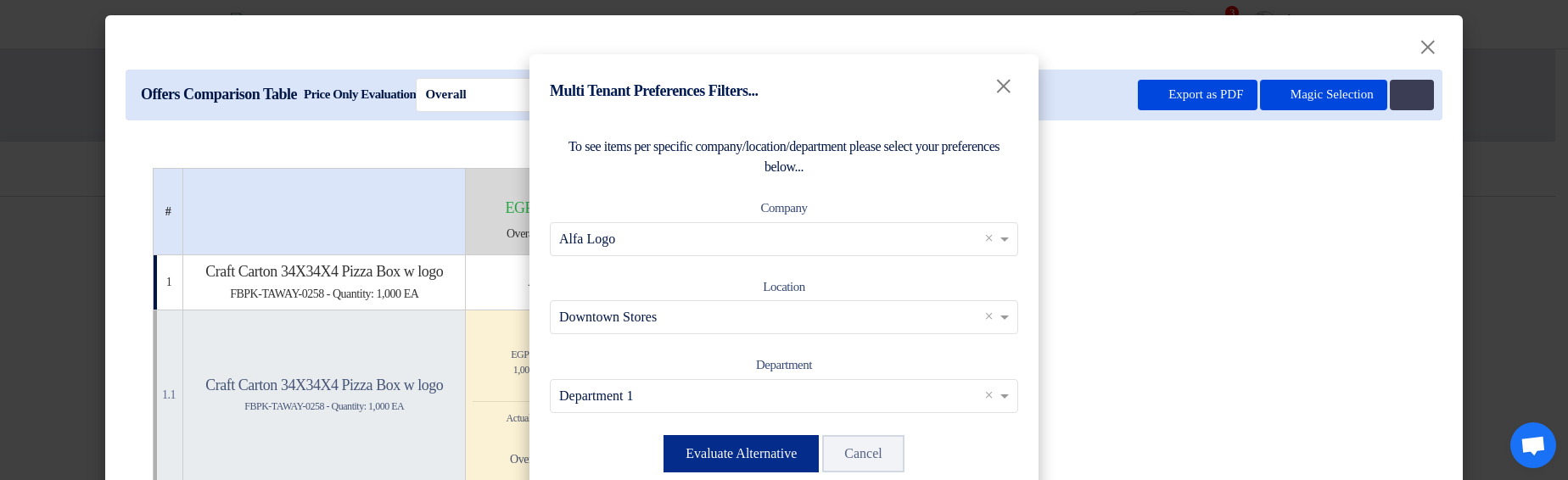
click at [723, 450] on button "Evaluate Alternative" at bounding box center [741, 453] width 156 height 37
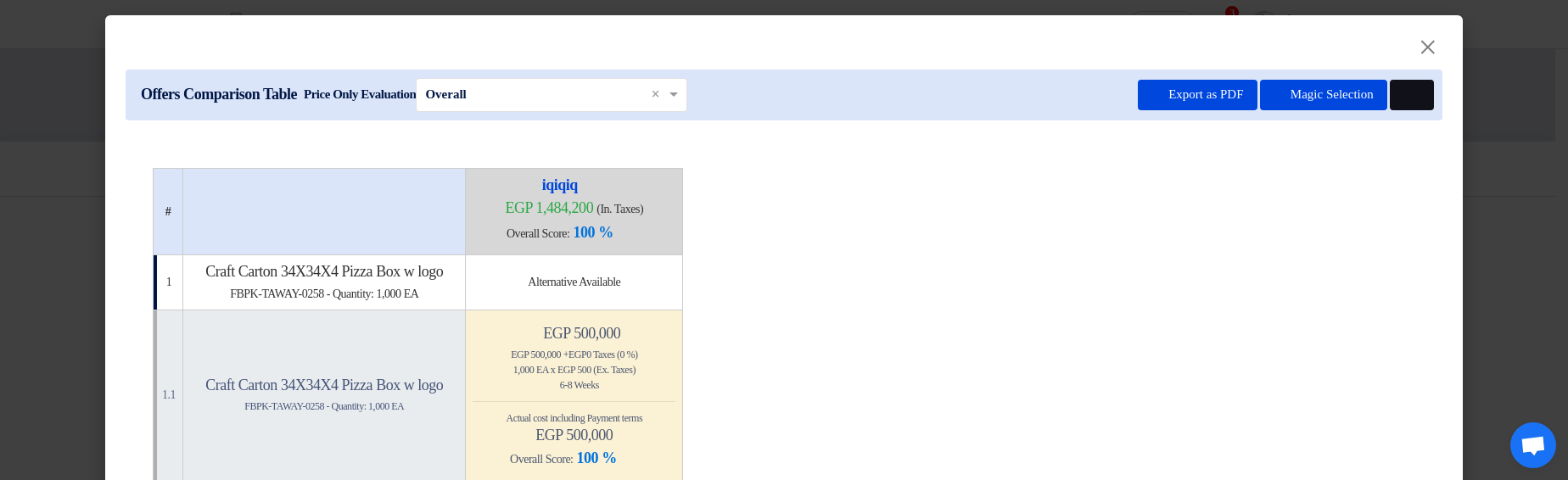
click at [1396, 103] on button at bounding box center [1412, 95] width 44 height 31
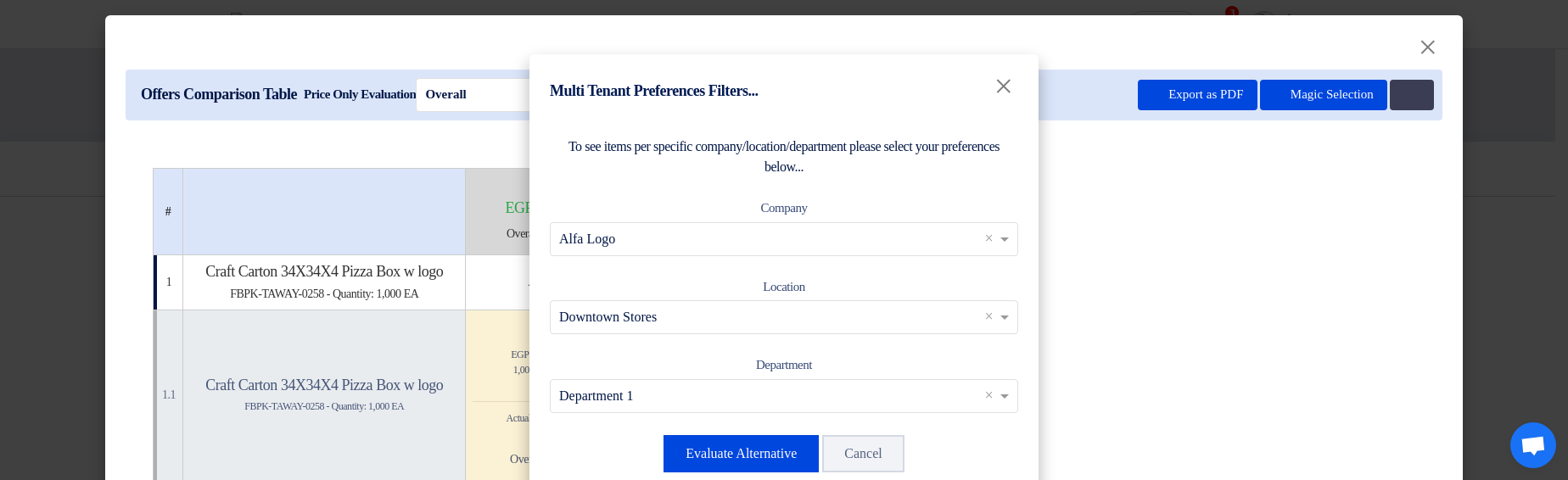
drag, startPoint x: 981, startPoint y: 393, endPoint x: 959, endPoint y: 408, distance: 26.6
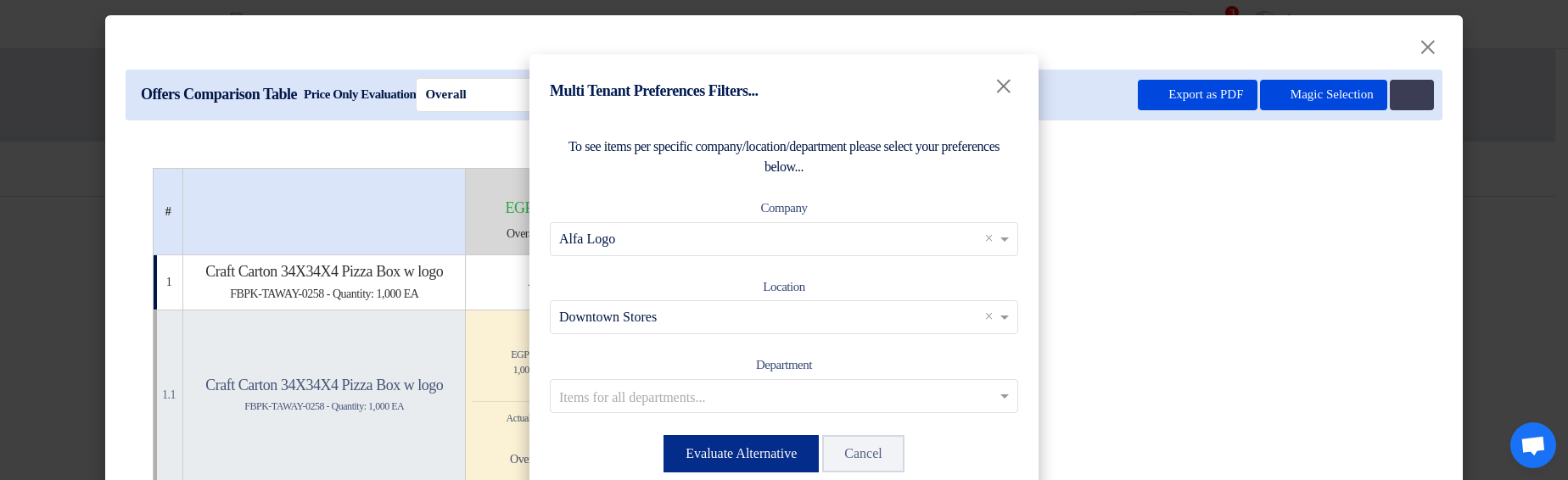
click at [757, 464] on button "Evaluate Alternative" at bounding box center [741, 453] width 156 height 37
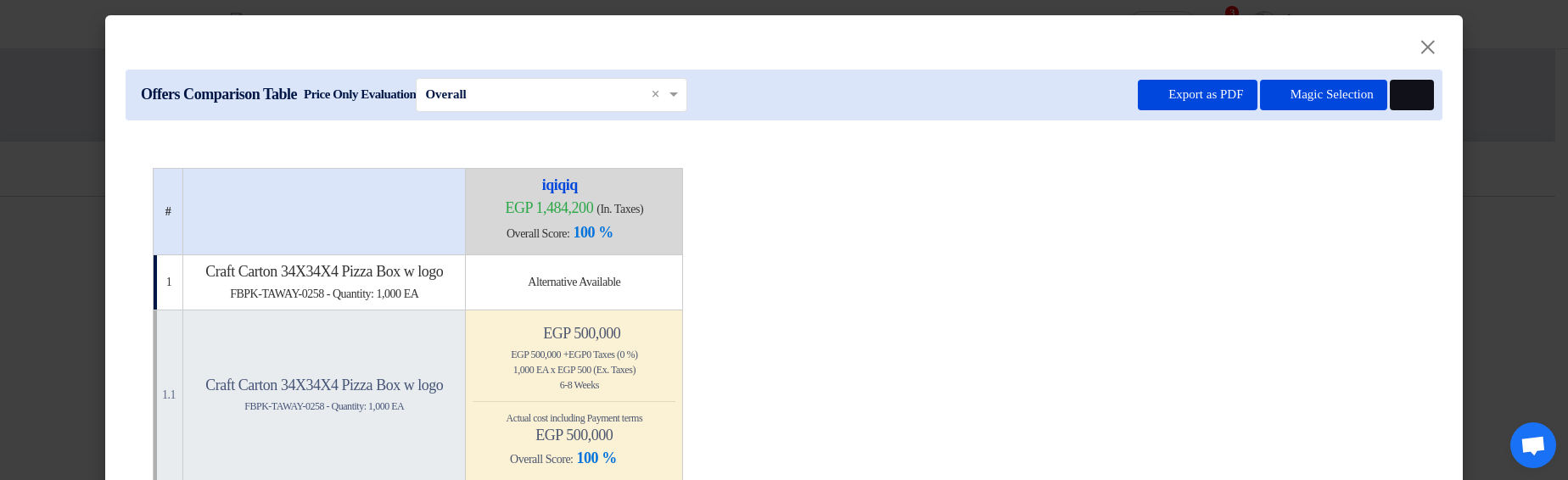
click at [1404, 99] on icon at bounding box center [1410, 95] width 12 height 12
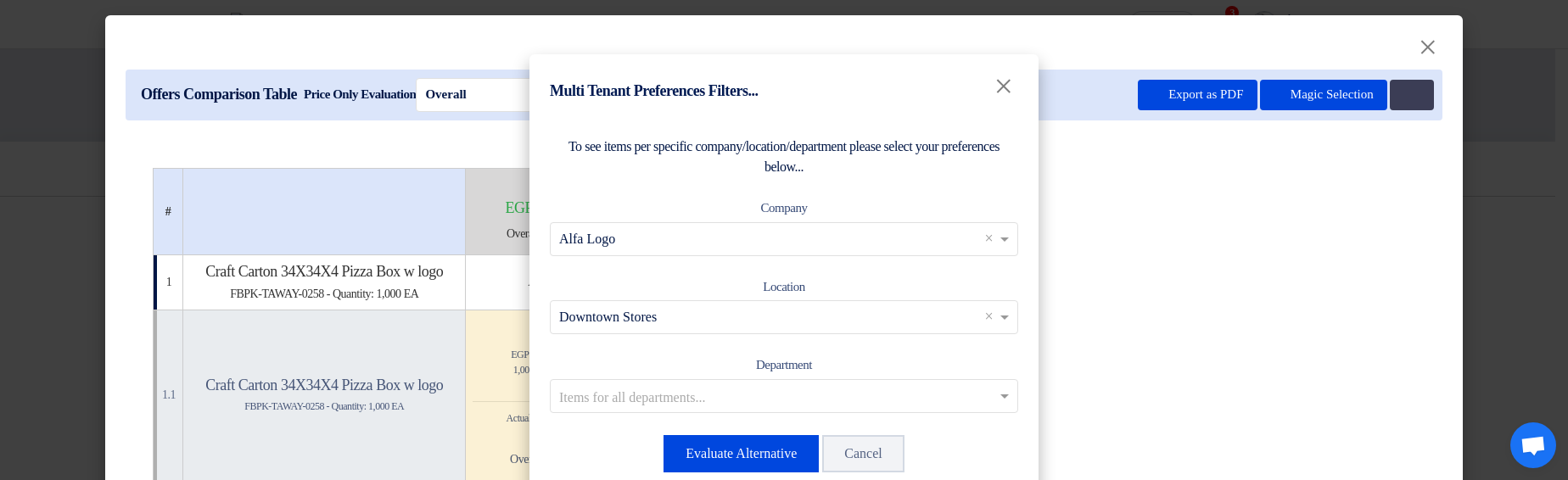
click at [1333, 161] on modal-container "Multi Tenant Preferences Filters... × To see items per specific company/locatio…" at bounding box center [784, 240] width 1568 height 480
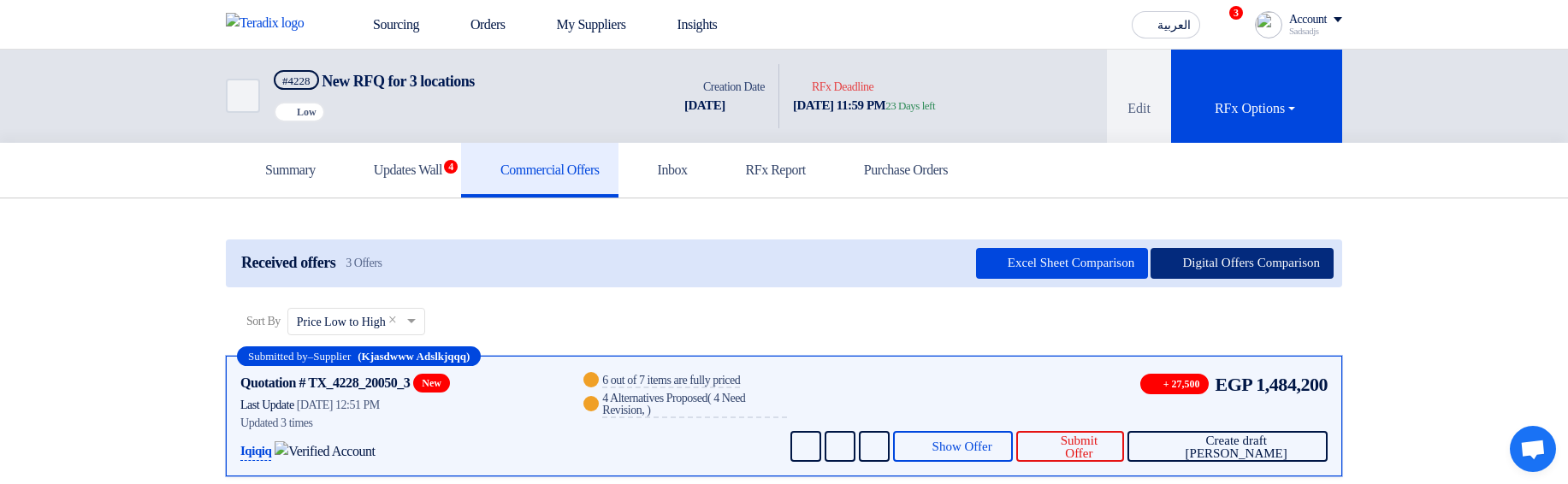
click at [1214, 268] on button "Digital Offers Comparison" at bounding box center [1241, 263] width 183 height 31
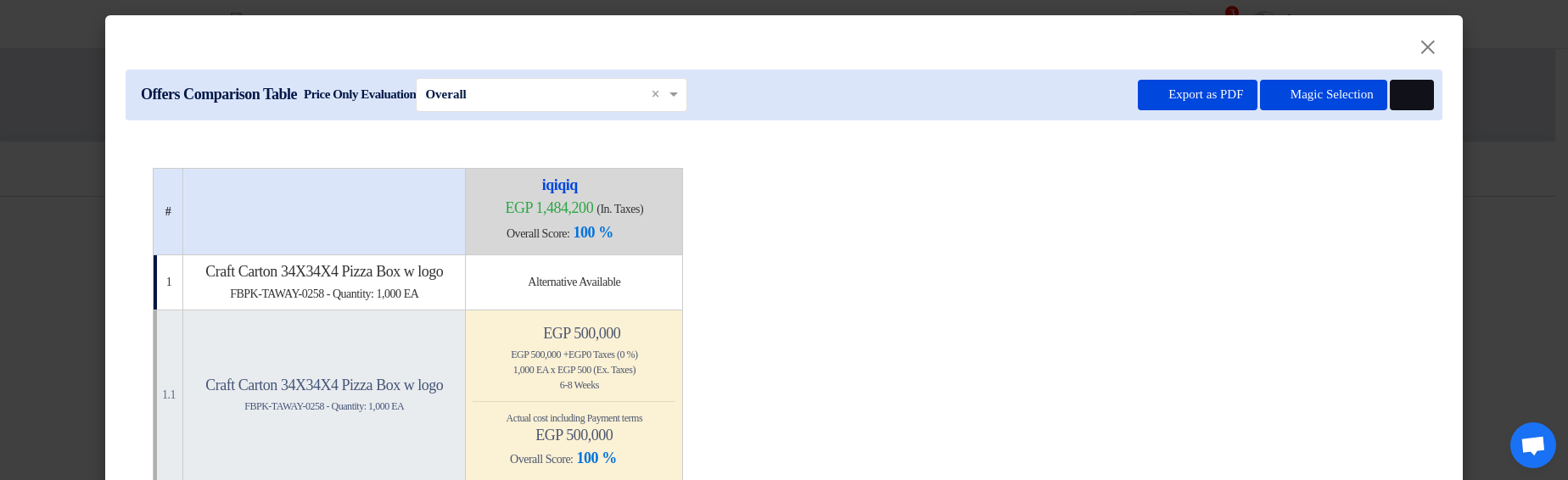
click at [1408, 87] on button at bounding box center [1412, 95] width 44 height 31
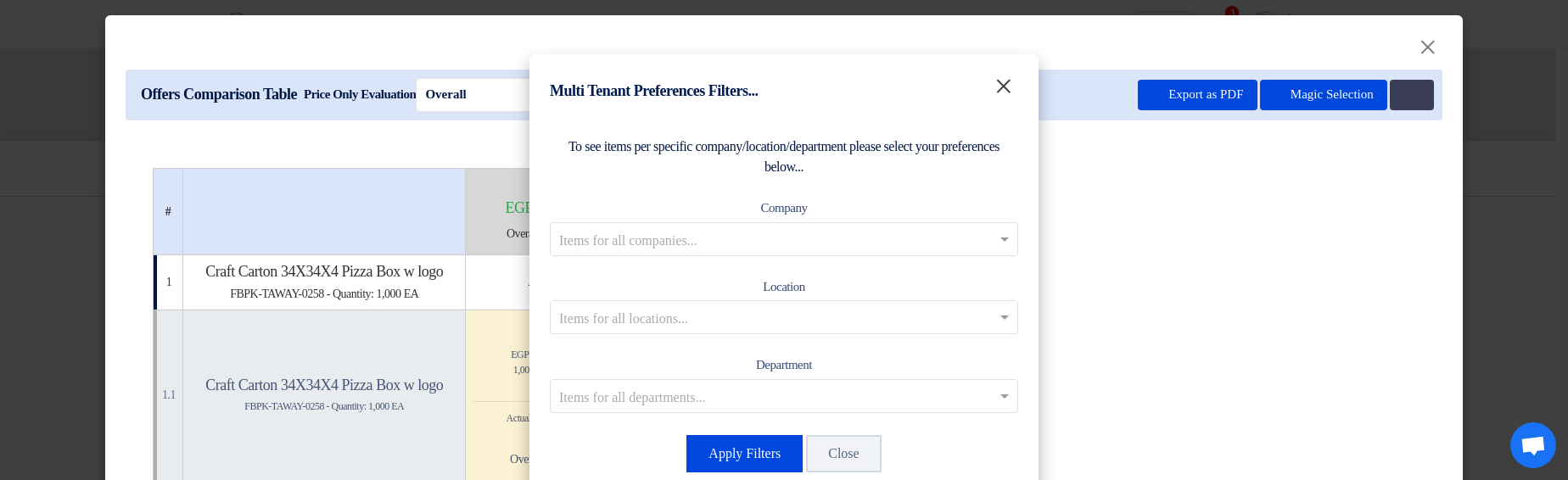
click at [995, 74] on span "×" at bounding box center [1004, 86] width 19 height 38
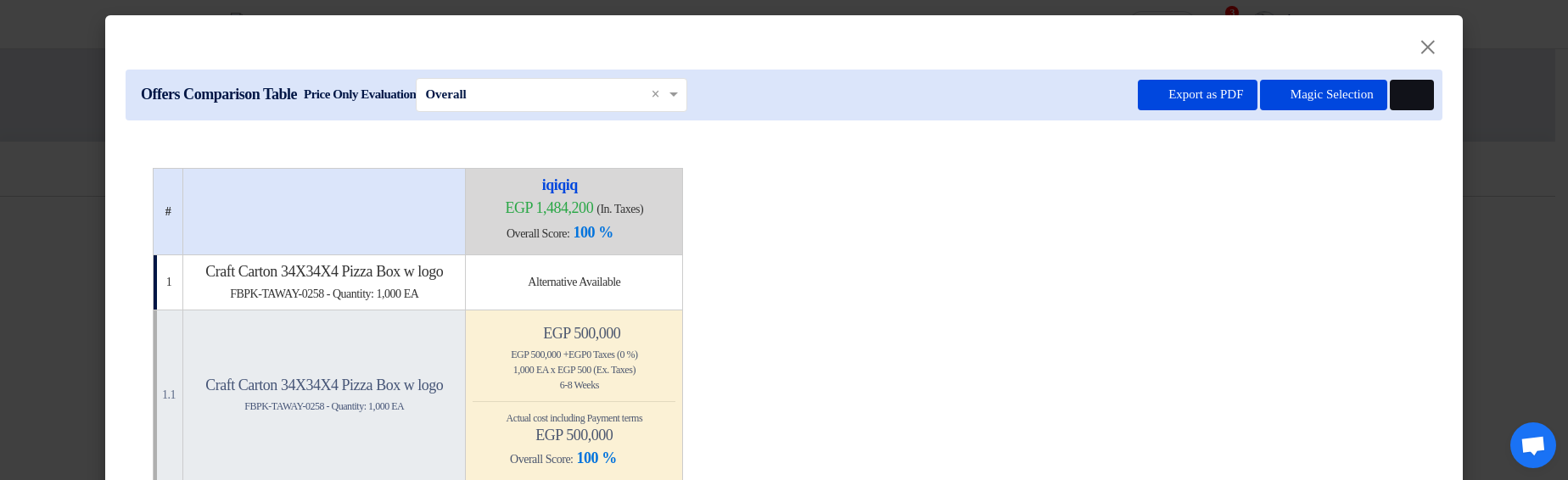
click at [1405, 103] on button at bounding box center [1412, 95] width 44 height 31
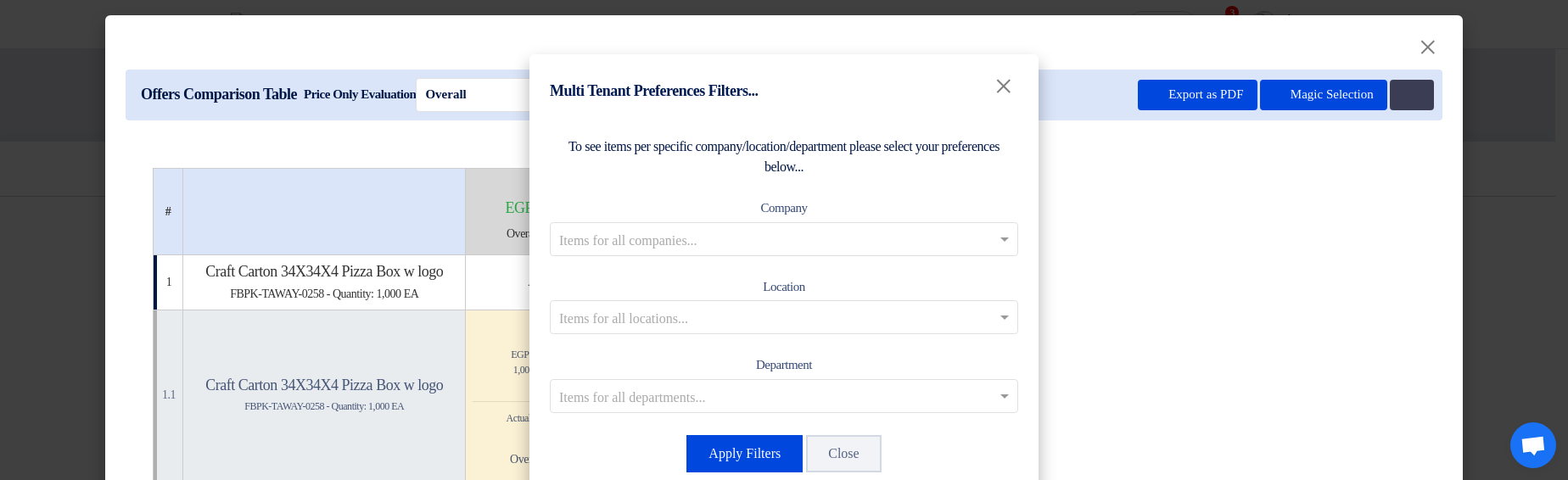
click at [826, 222] on div "Items for all companies..." at bounding box center [784, 239] width 469 height 34
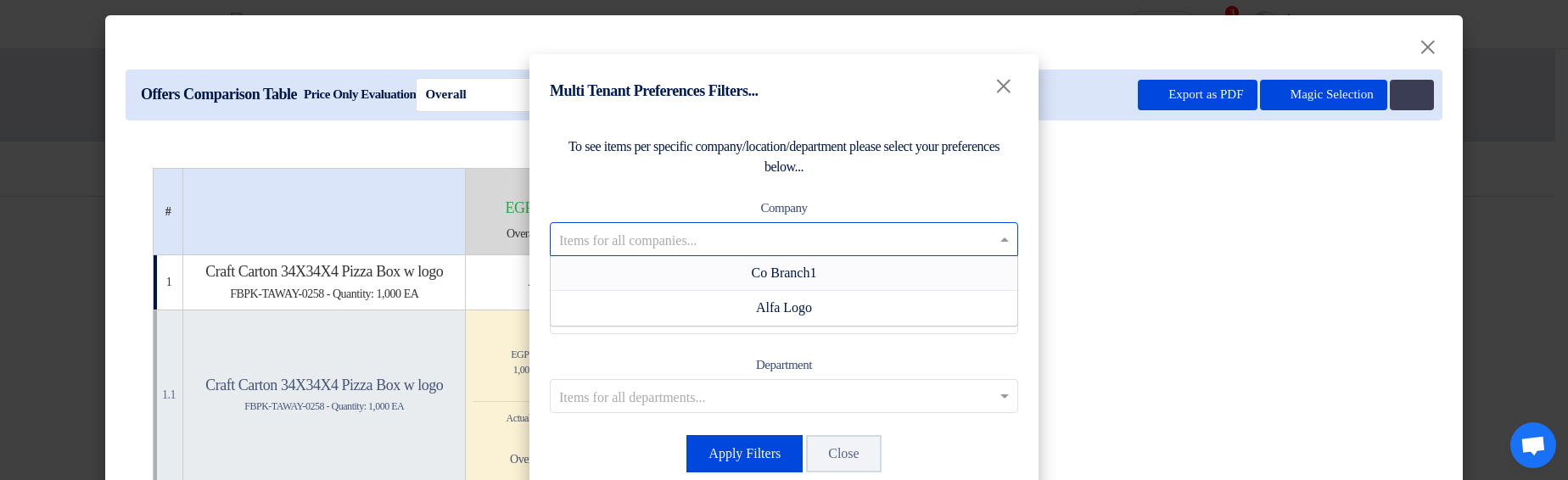
click at [841, 255] on ng-dropdown-panel "Co Branch1 Alfa Logo" at bounding box center [784, 291] width 469 height 72
click at [870, 265] on div "Co Branch1" at bounding box center [784, 273] width 467 height 34
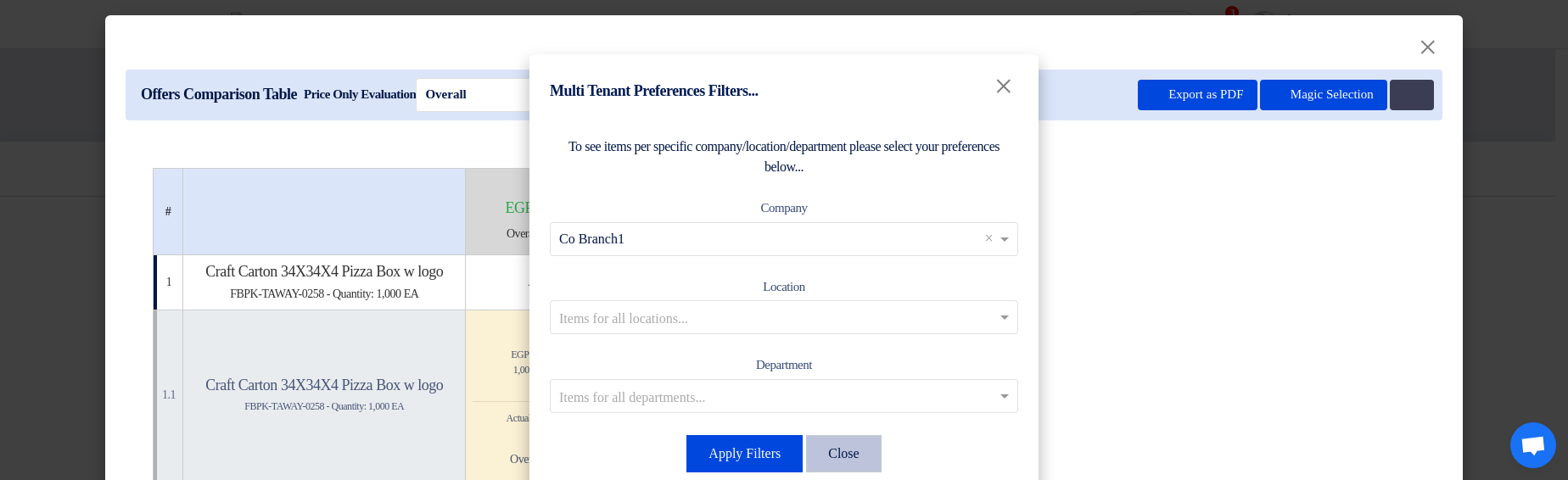
click at [871, 461] on button "Close" at bounding box center [843, 453] width 74 height 37
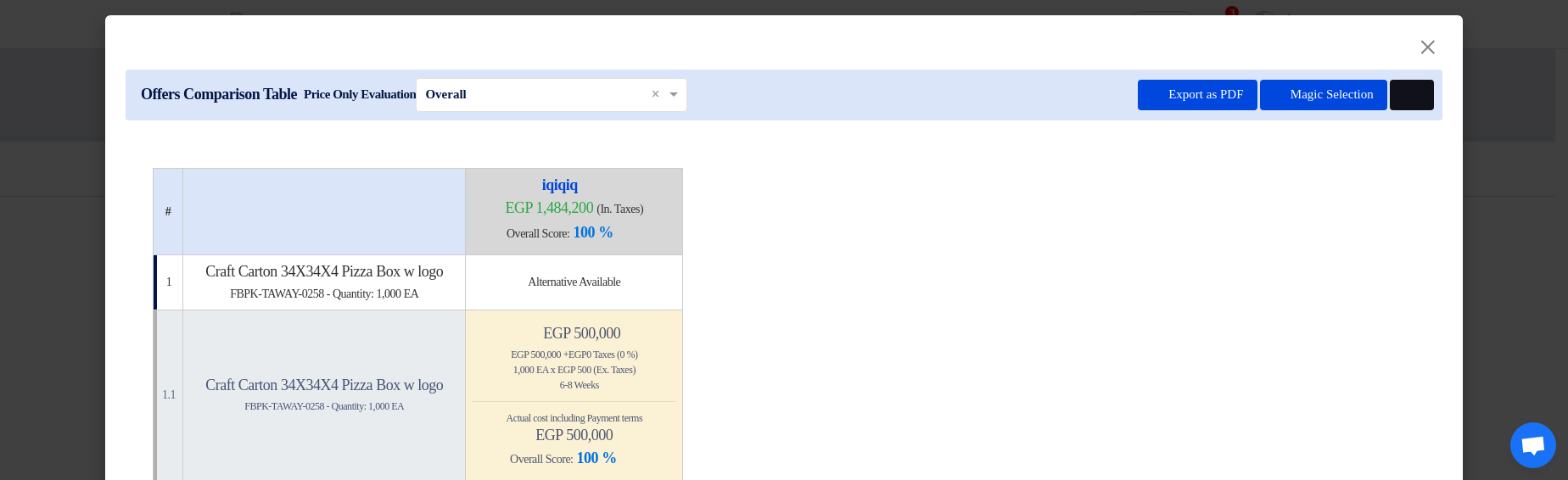
click at [1404, 95] on icon at bounding box center [1410, 95] width 12 height 12
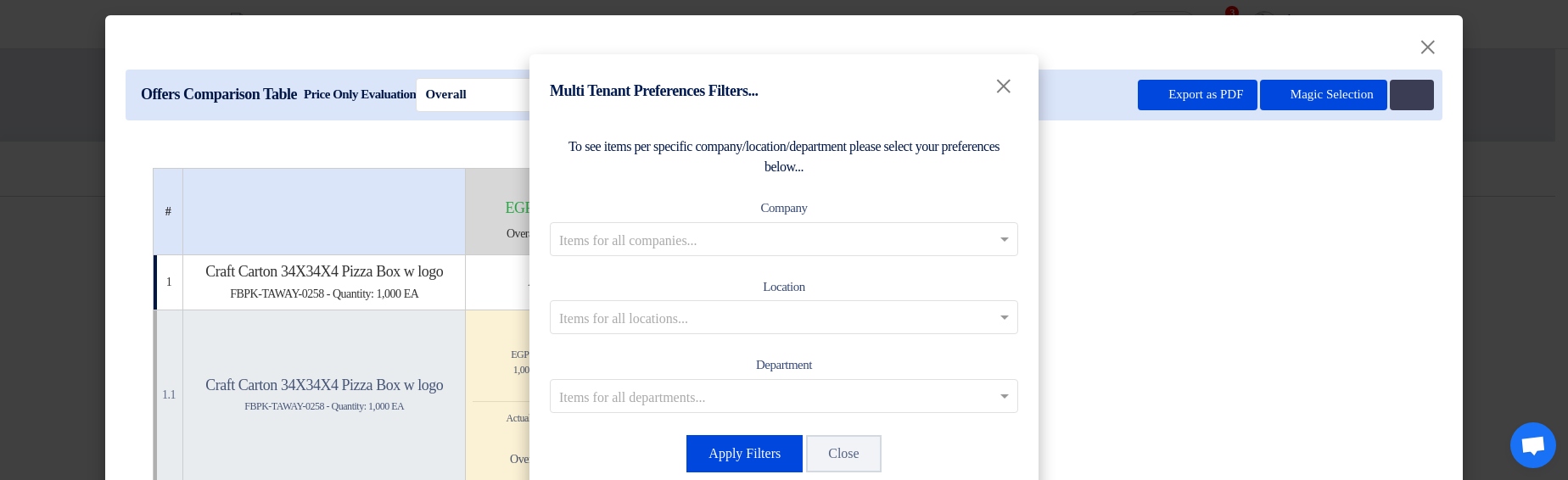
click at [806, 322] on input "text" at bounding box center [775, 317] width 432 height 28
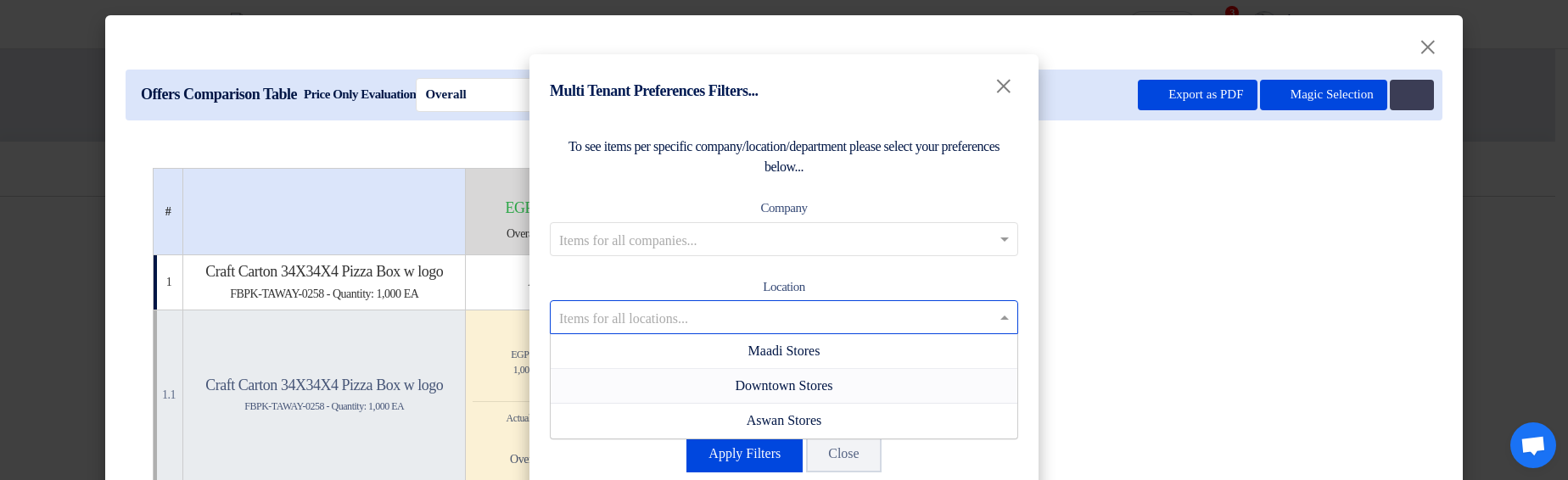
click at [743, 370] on div "Downtown Stores" at bounding box center [784, 385] width 467 height 34
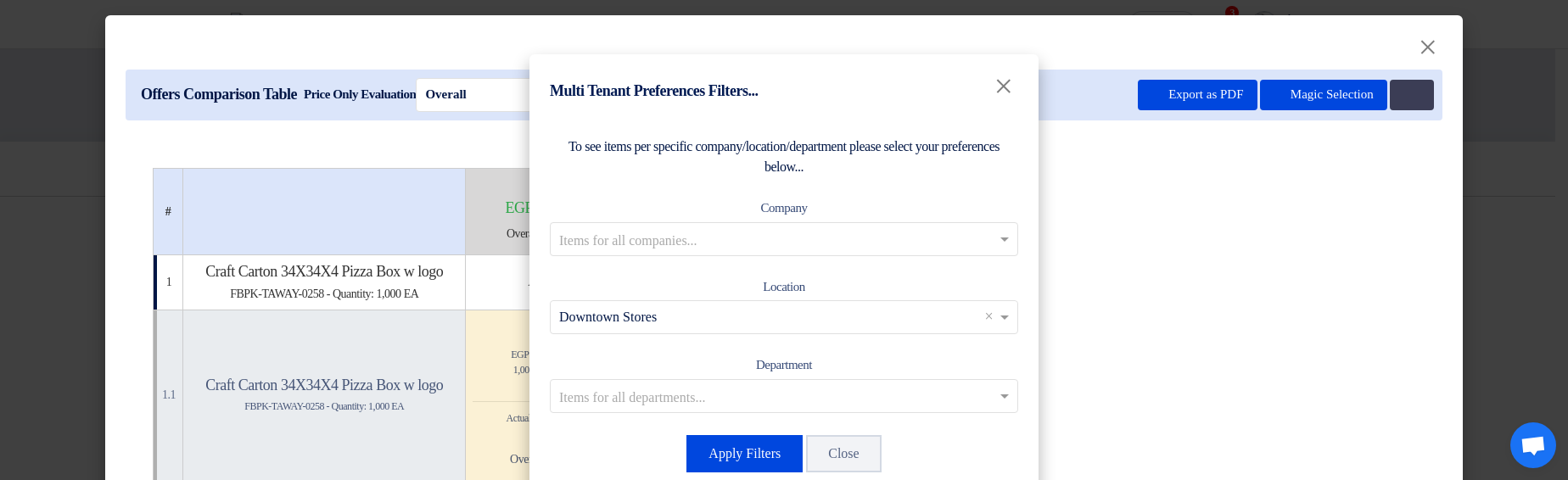
click at [799, 232] on input "text" at bounding box center [775, 239] width 432 height 28
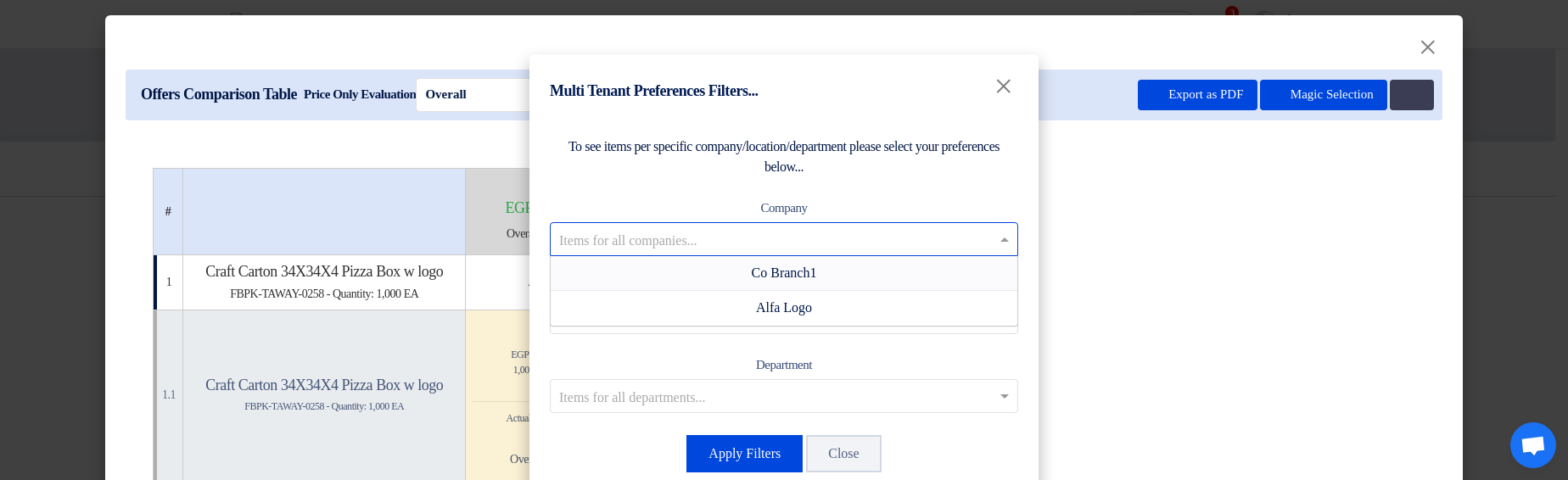
click at [785, 266] on span "Co Branch1" at bounding box center [784, 272] width 65 height 14
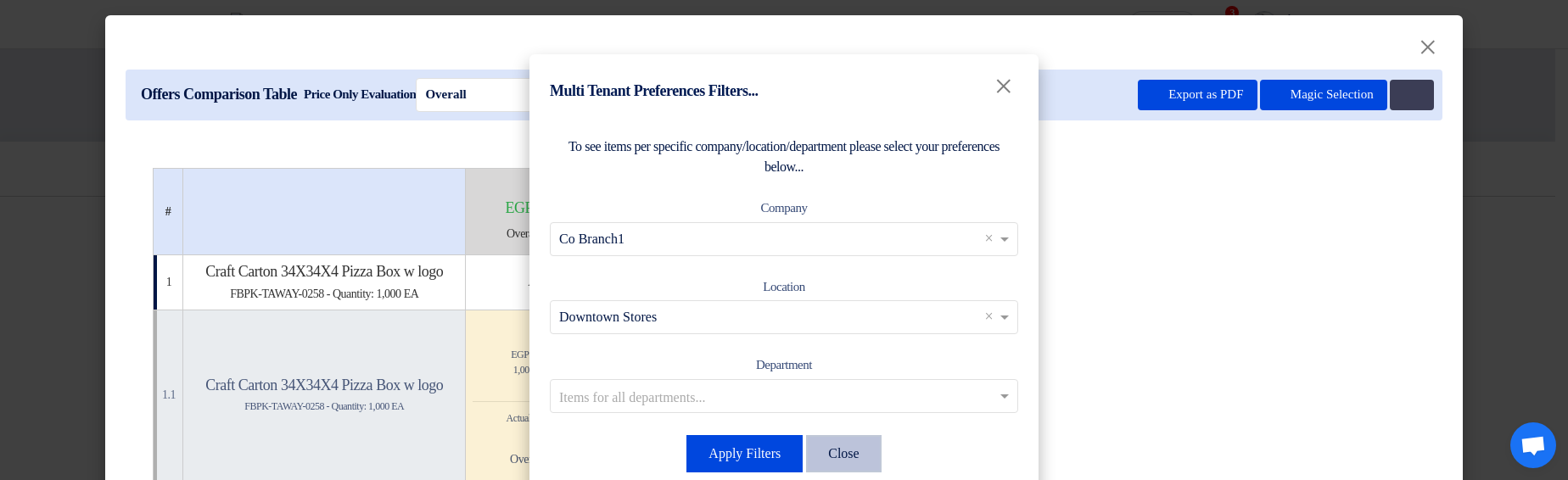
click at [842, 458] on button "Close" at bounding box center [843, 453] width 74 height 37
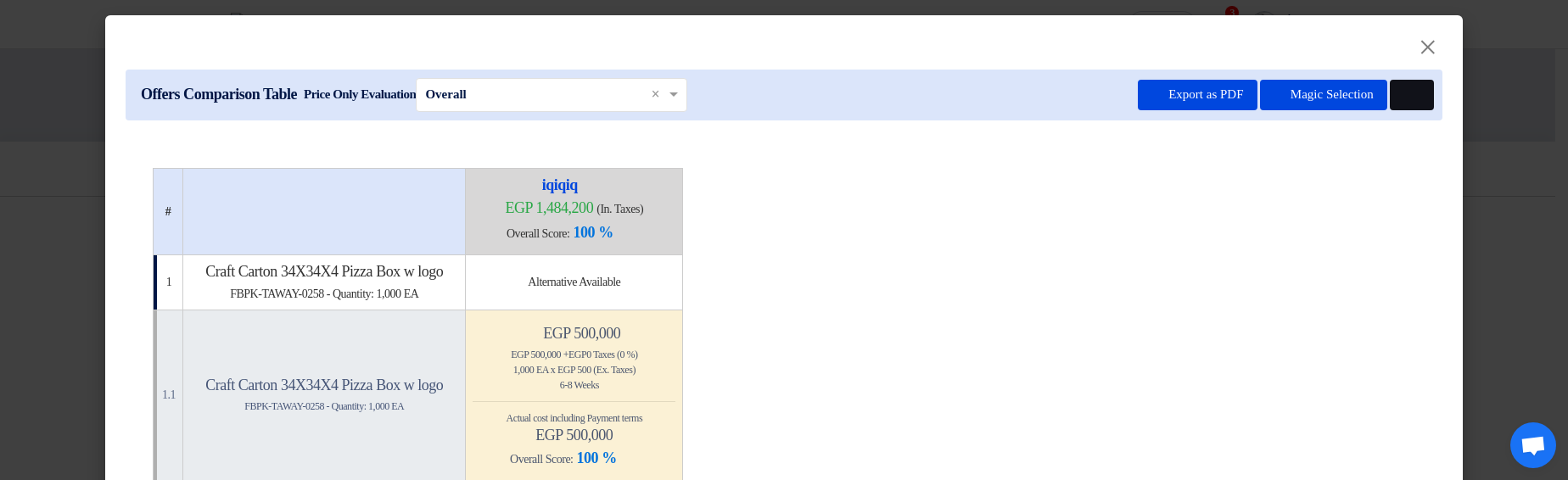
click at [1401, 103] on button at bounding box center [1412, 95] width 44 height 31
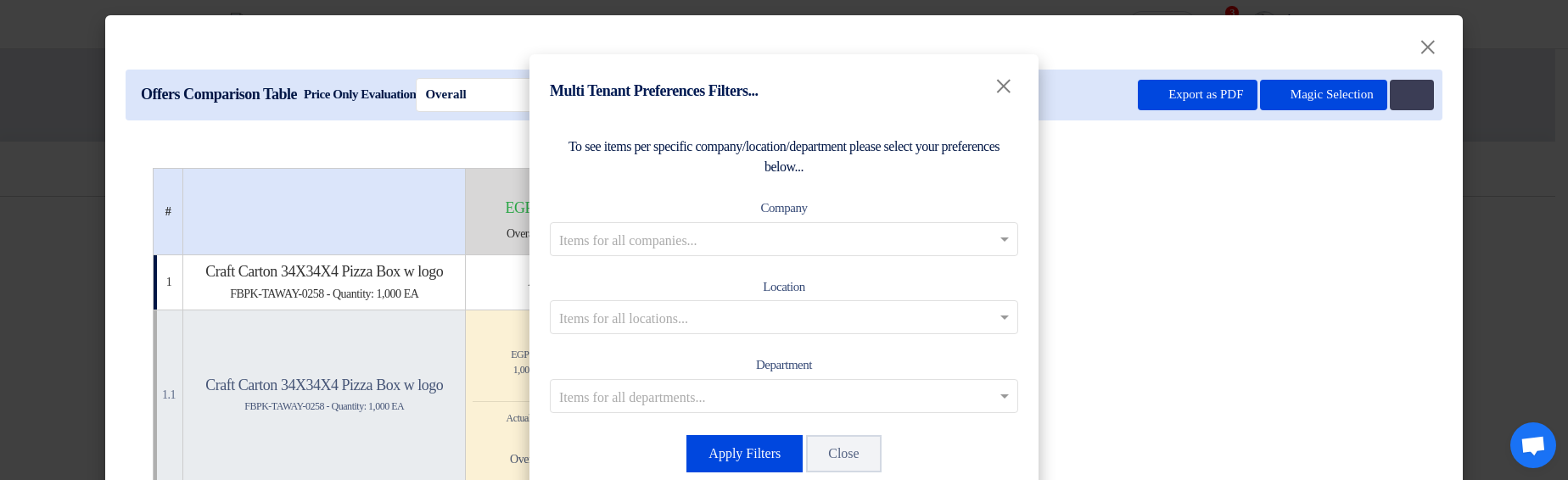
click at [724, 222] on div "Items for all companies..." at bounding box center [784, 239] width 469 height 34
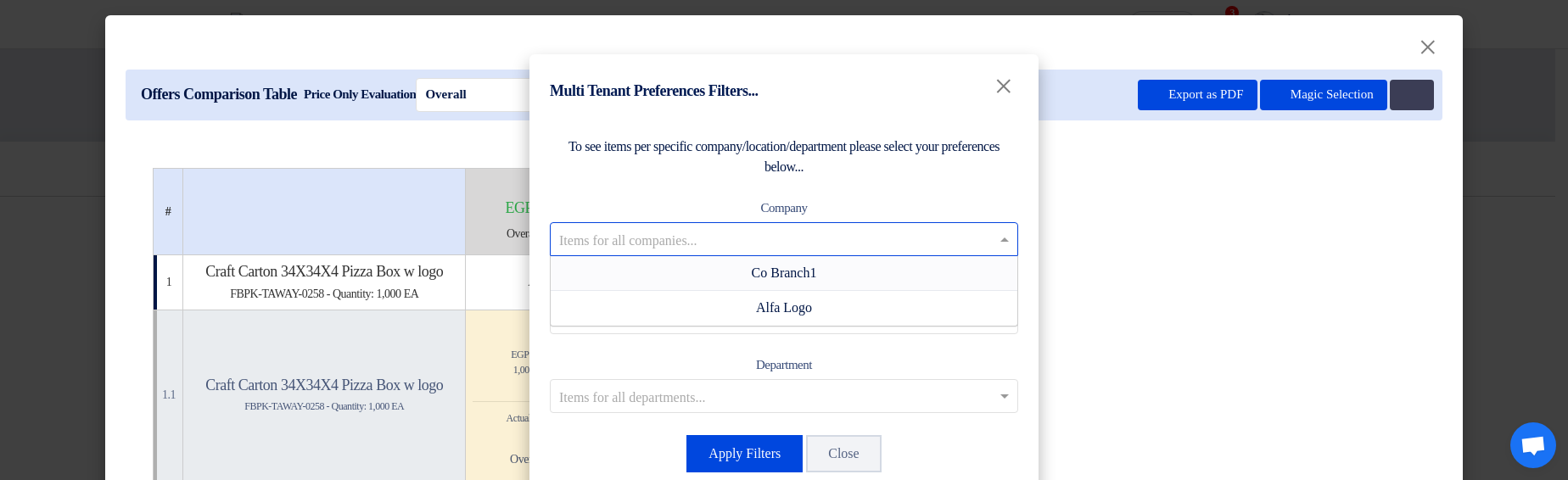
click at [752, 266] on span "Co Branch1" at bounding box center [784, 272] width 65 height 14
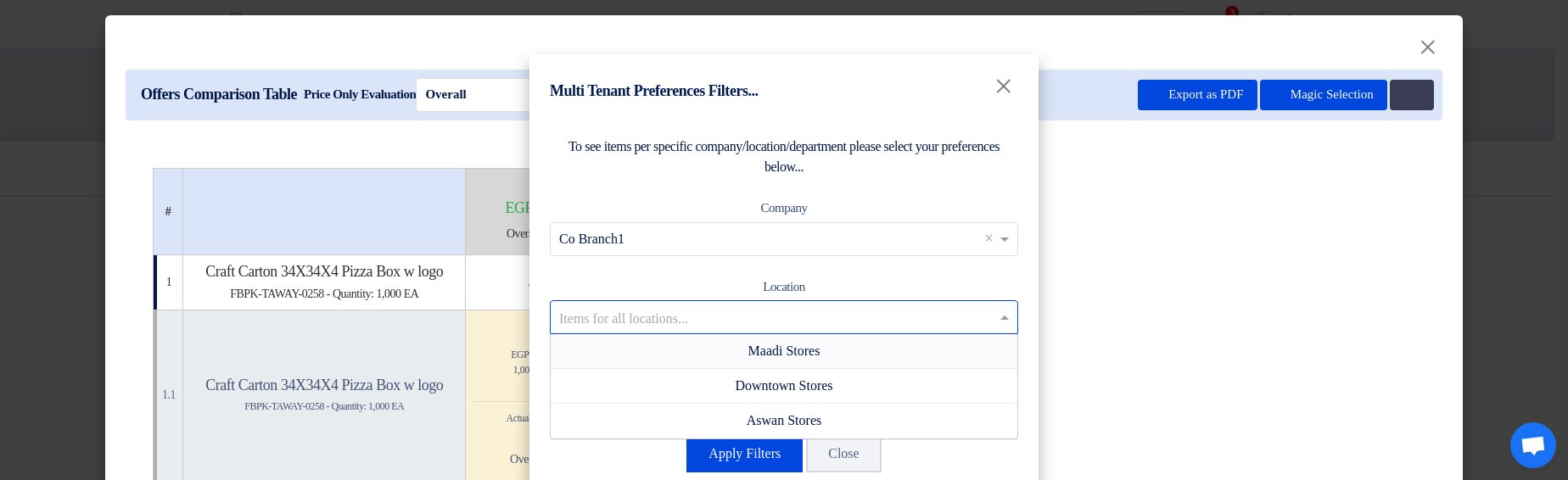
click at [772, 309] on input "text" at bounding box center [775, 317] width 432 height 28
click at [766, 347] on span "Maadi Stores" at bounding box center [784, 351] width 73 height 14
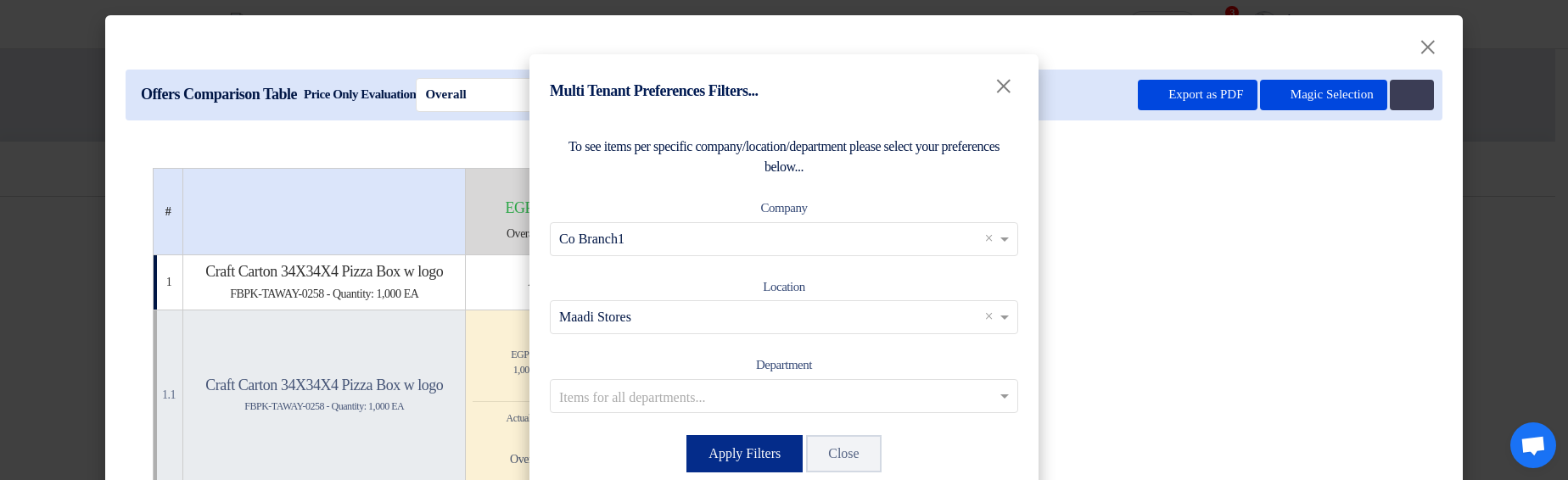
click at [731, 446] on button "Apply Filters" at bounding box center [744, 453] width 116 height 37
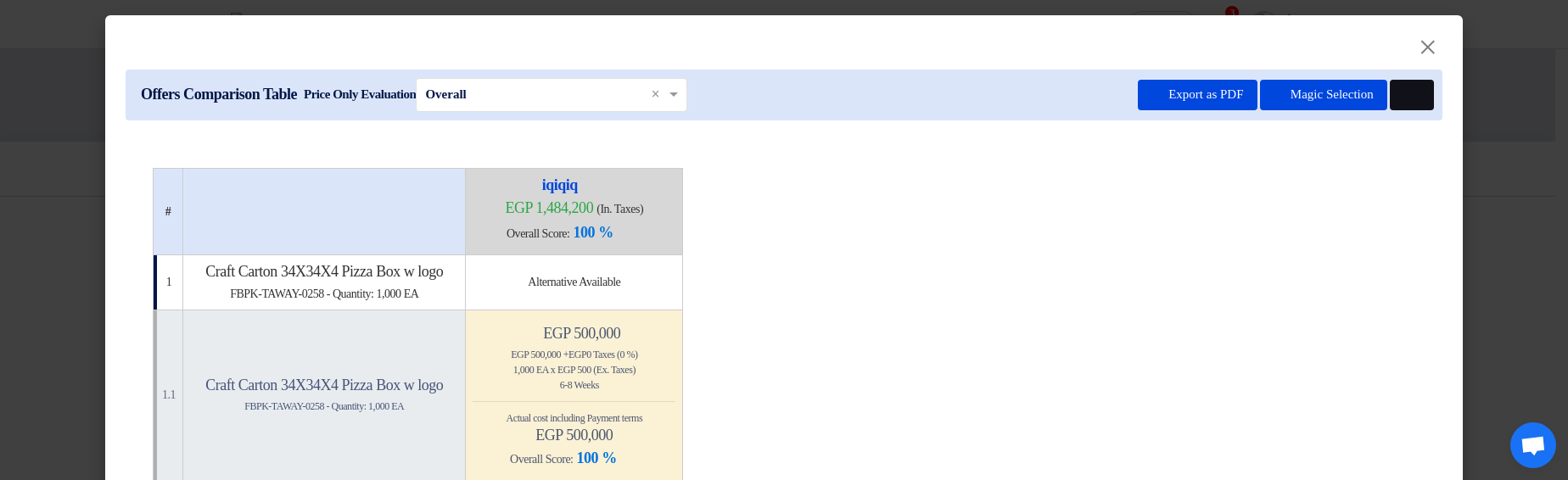
click at [1417, 99] on button at bounding box center [1412, 95] width 44 height 31
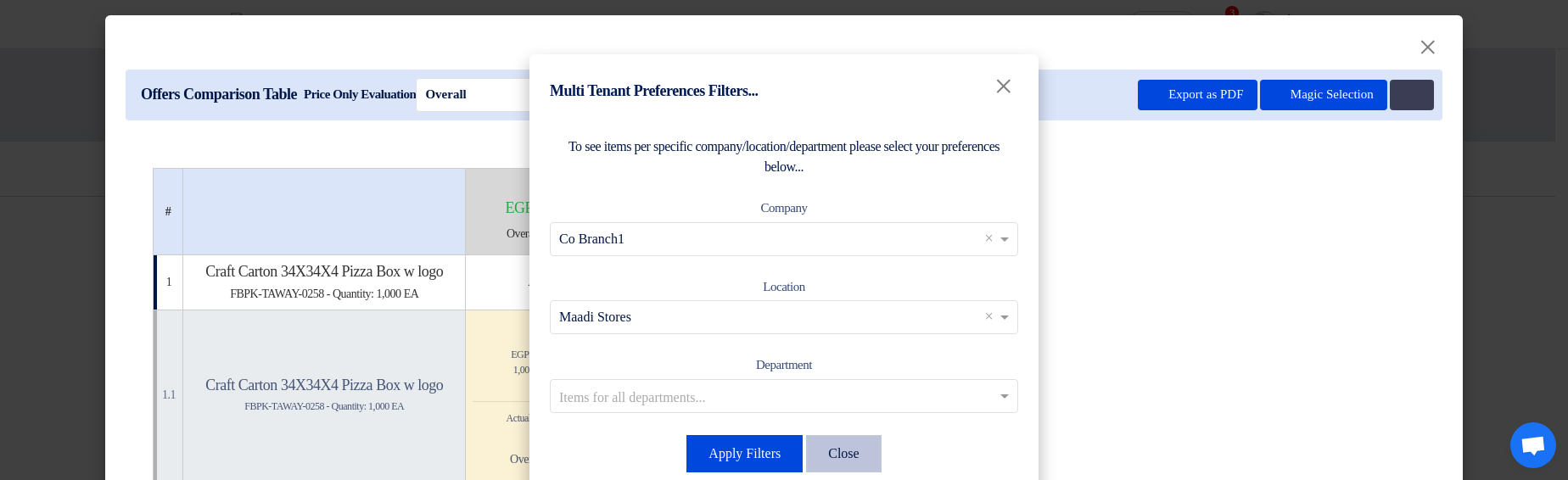
click at [843, 449] on button "Close" at bounding box center [843, 453] width 74 height 37
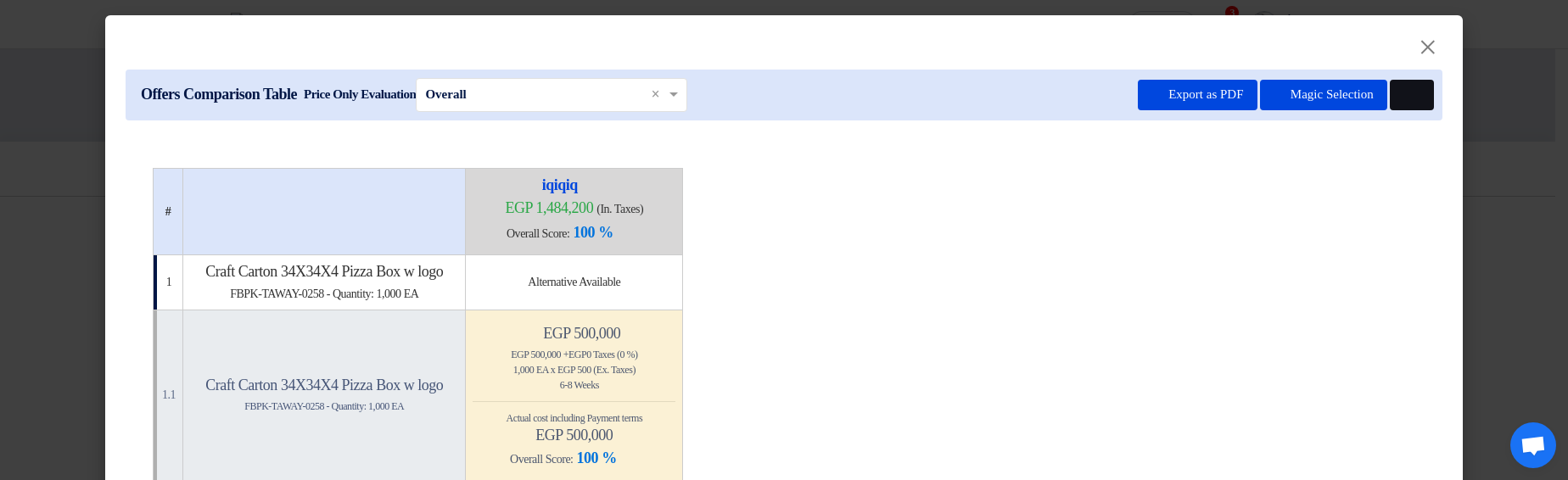
click at [1404, 90] on icon at bounding box center [1410, 95] width 12 height 12
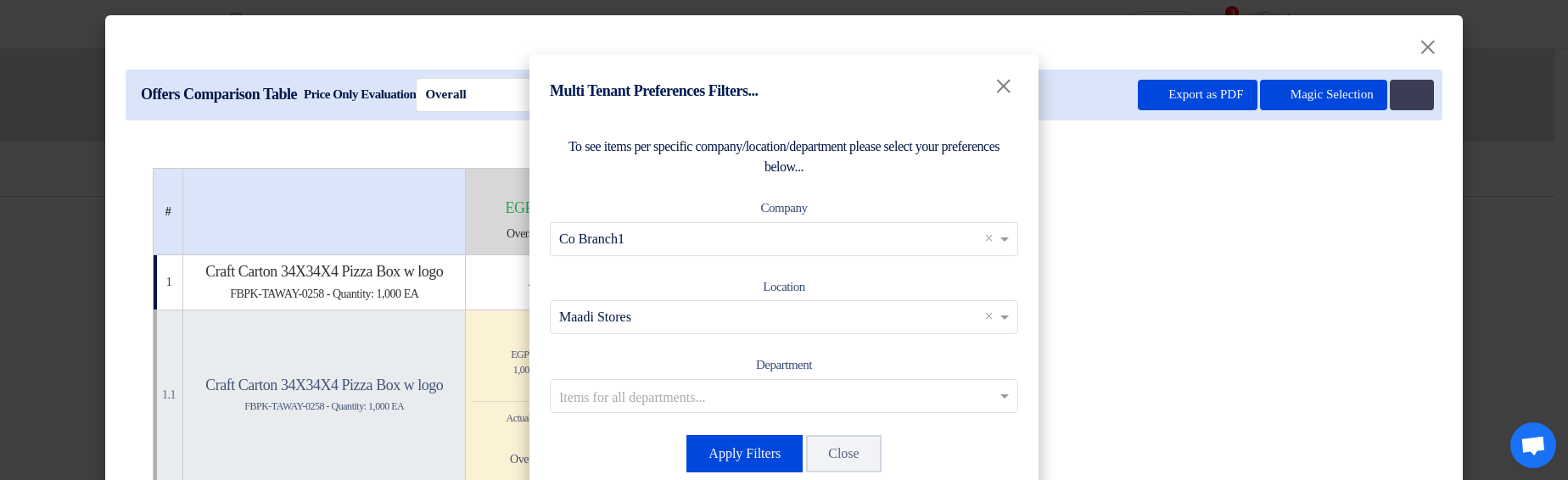
click at [839, 392] on input "text" at bounding box center [775, 396] width 432 height 28
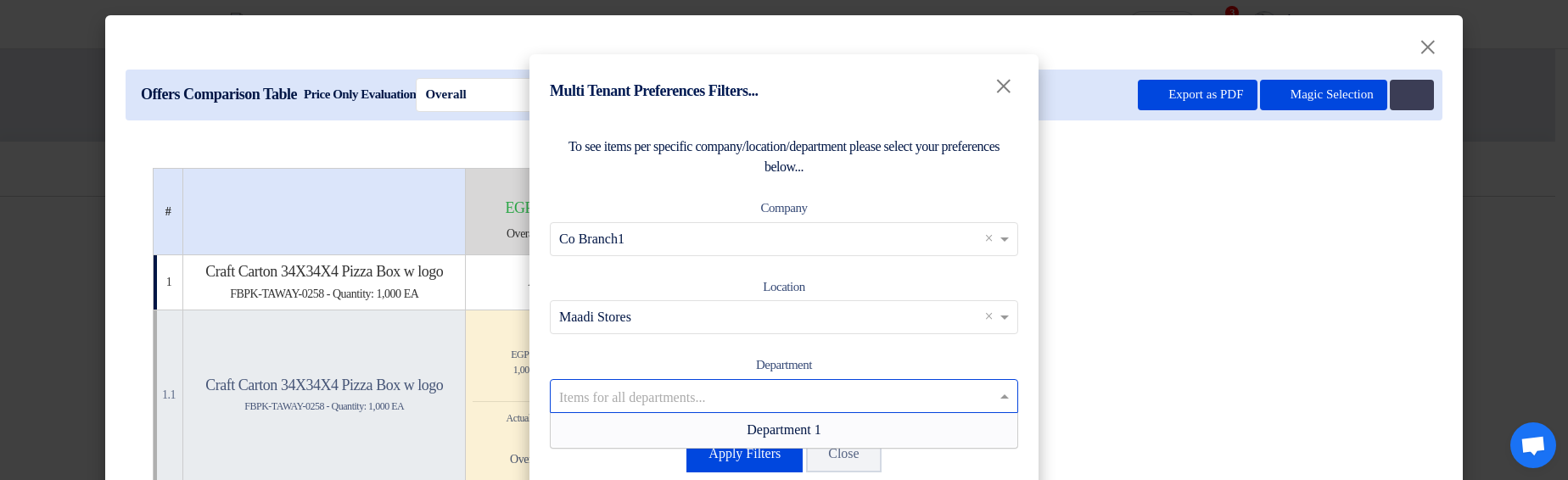
click at [825, 422] on div "Department 1" at bounding box center [784, 430] width 467 height 34
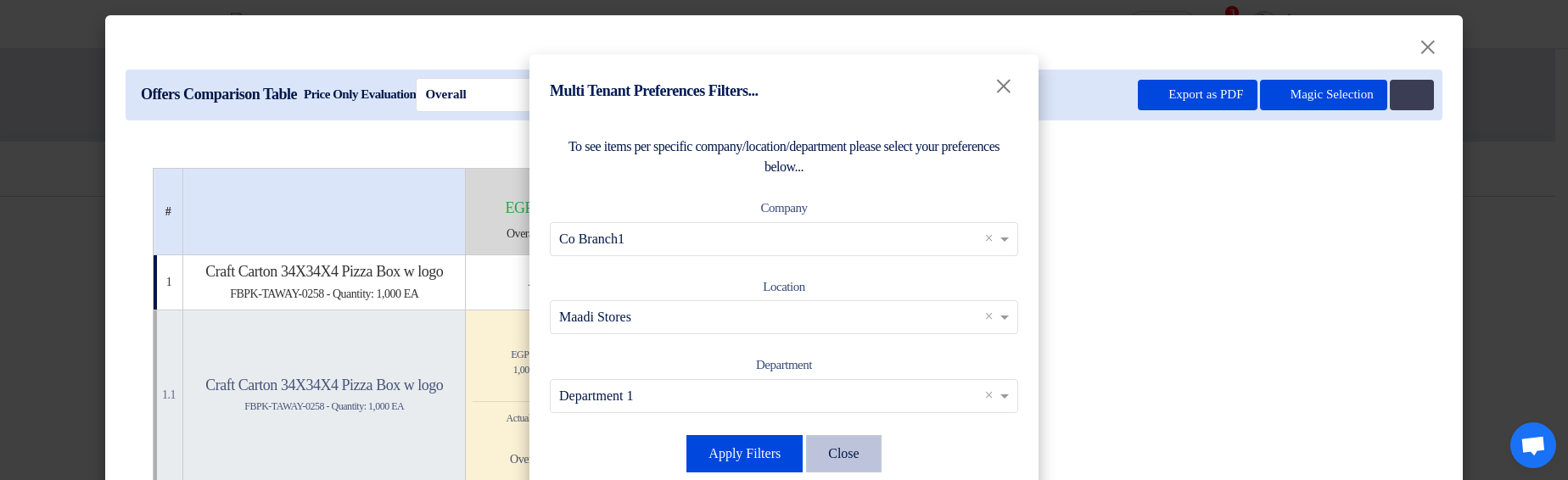
click at [845, 451] on button "Close" at bounding box center [843, 453] width 74 height 37
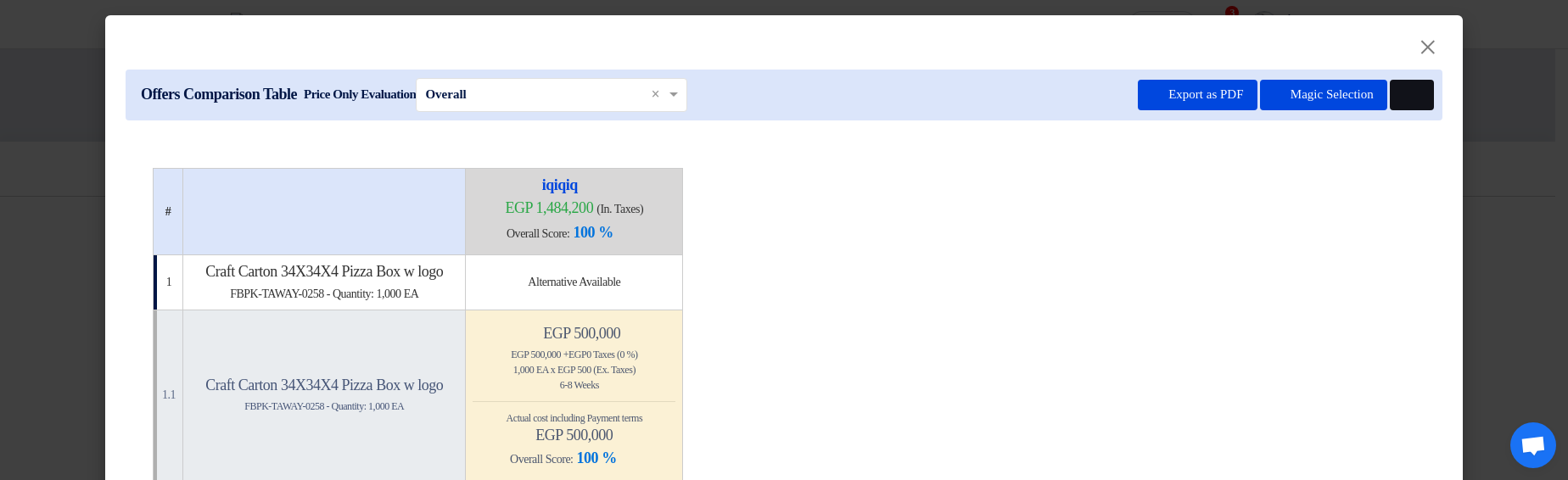
click at [1416, 103] on button at bounding box center [1412, 95] width 44 height 31
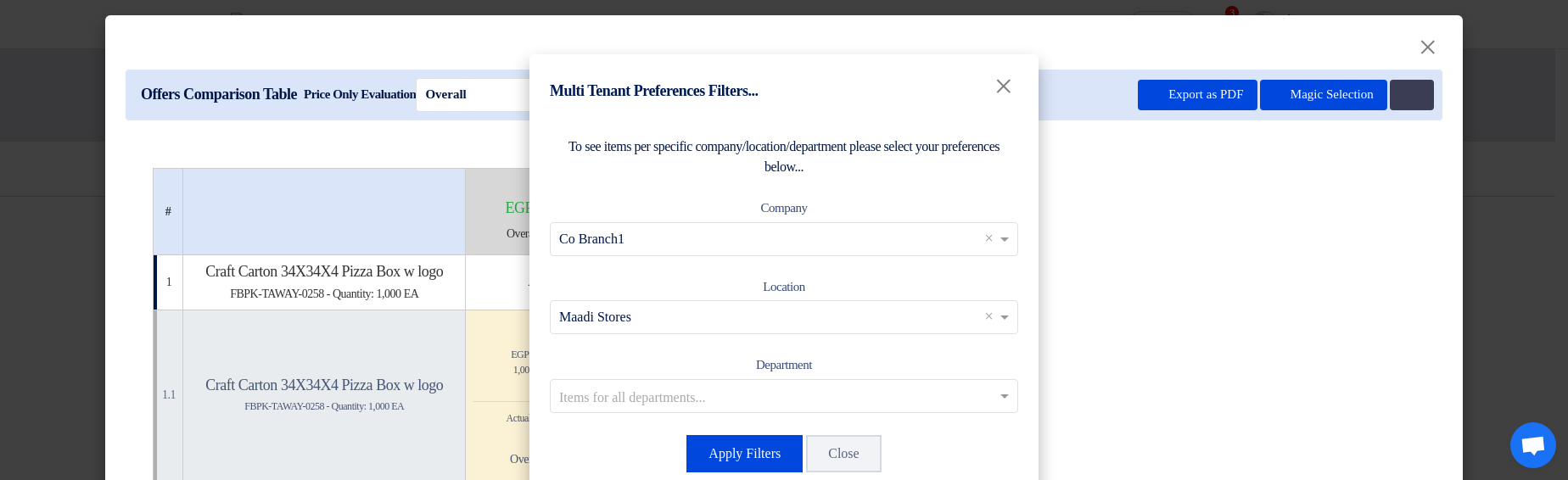
click at [1187, 295] on modal-container "Multi Tenant Preferences Filters... × To see items per specific company/locatio…" at bounding box center [784, 240] width 1568 height 480
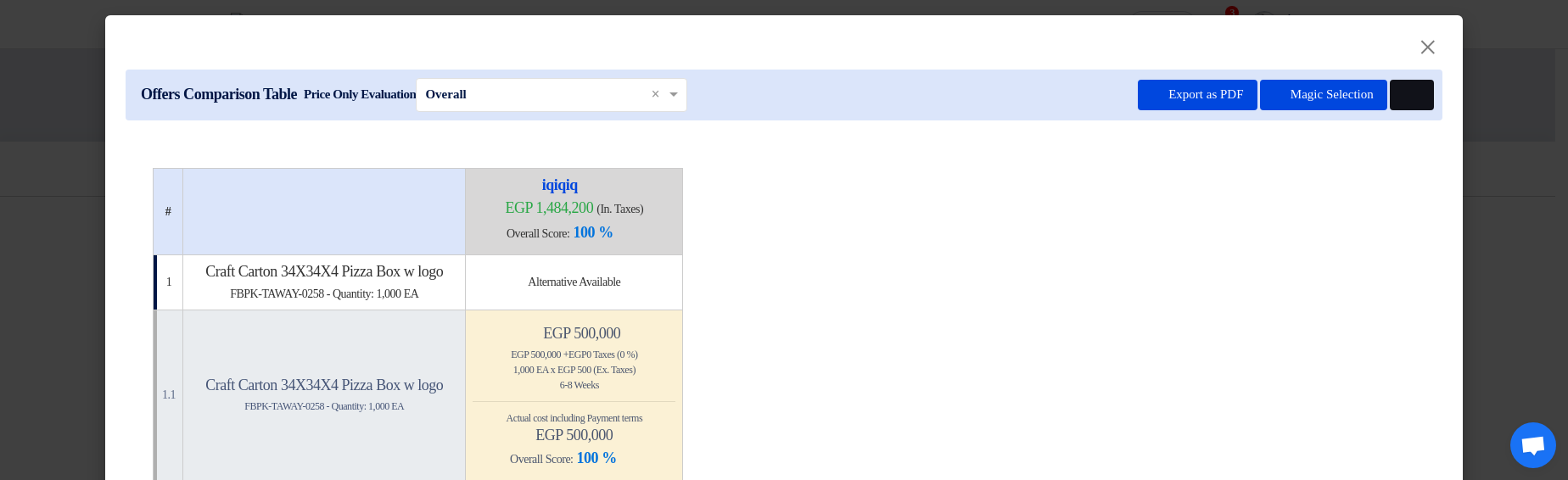
click at [1403, 84] on button at bounding box center [1412, 95] width 44 height 31
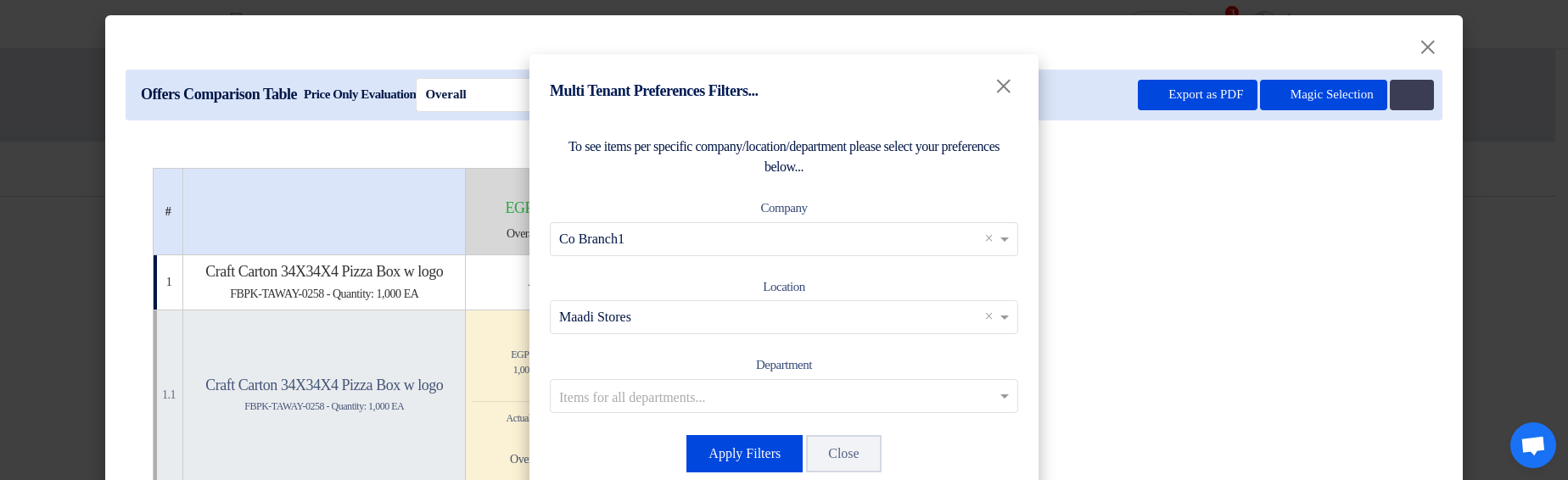
click at [1185, 266] on modal-container "Multi Tenant Preferences Filters... × To see items per specific company/locatio…" at bounding box center [784, 240] width 1568 height 480
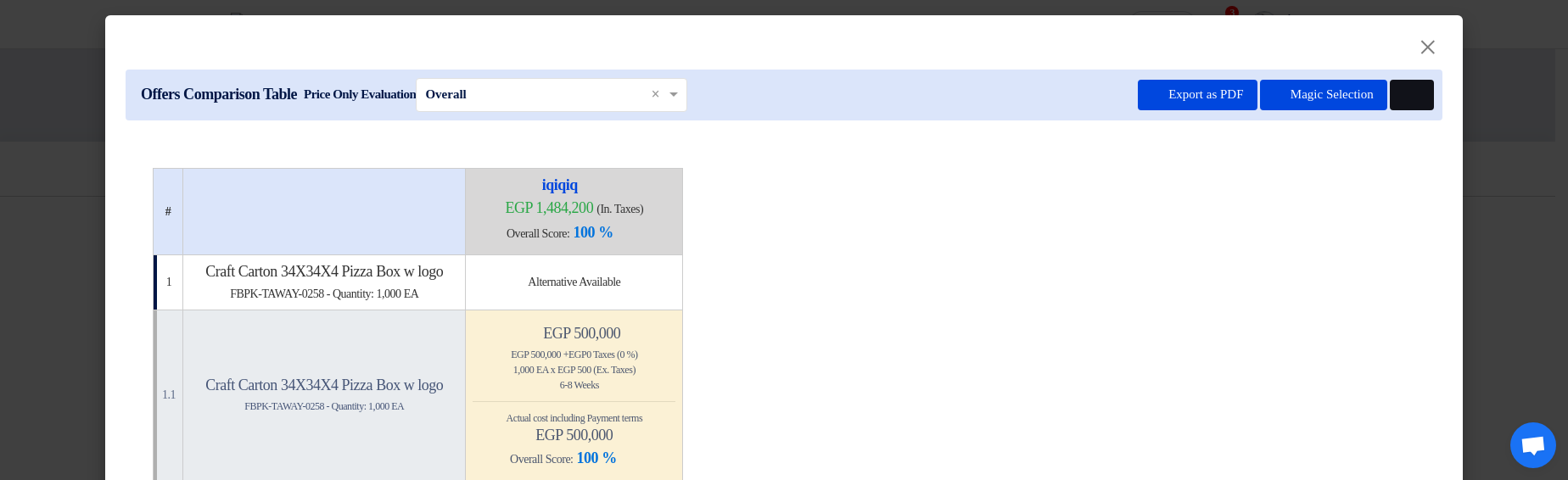
click at [1404, 95] on icon at bounding box center [1410, 95] width 12 height 12
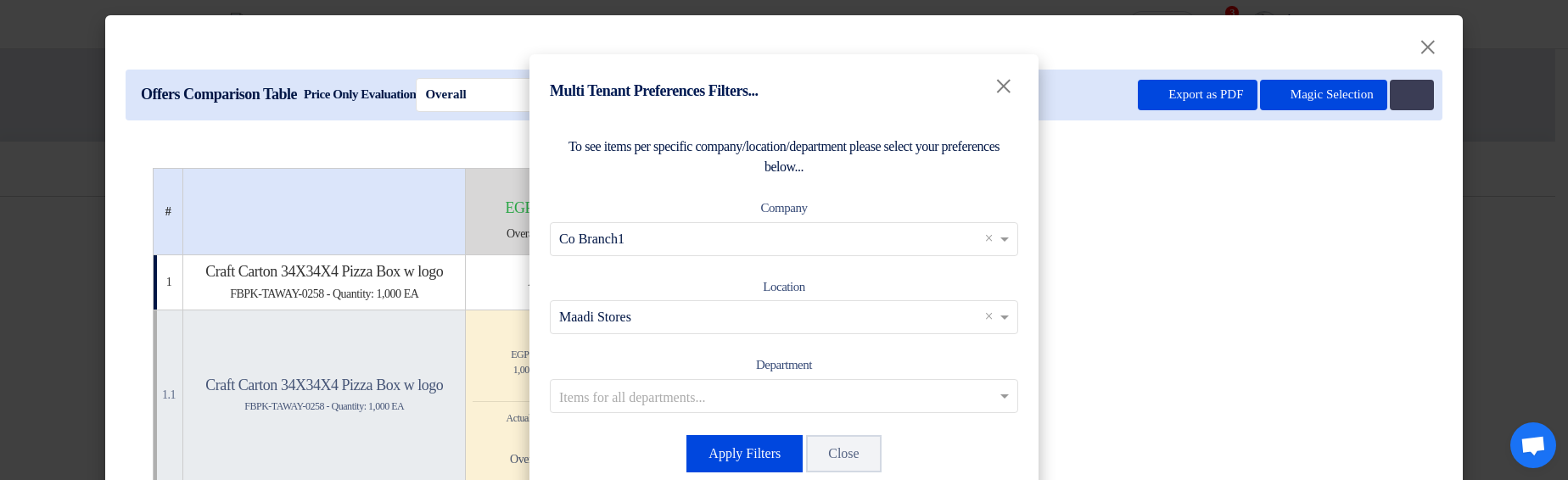
click at [1239, 220] on modal-container "Multi Tenant Preferences Filters... × To see items per specific company/locatio…" at bounding box center [784, 240] width 1568 height 480
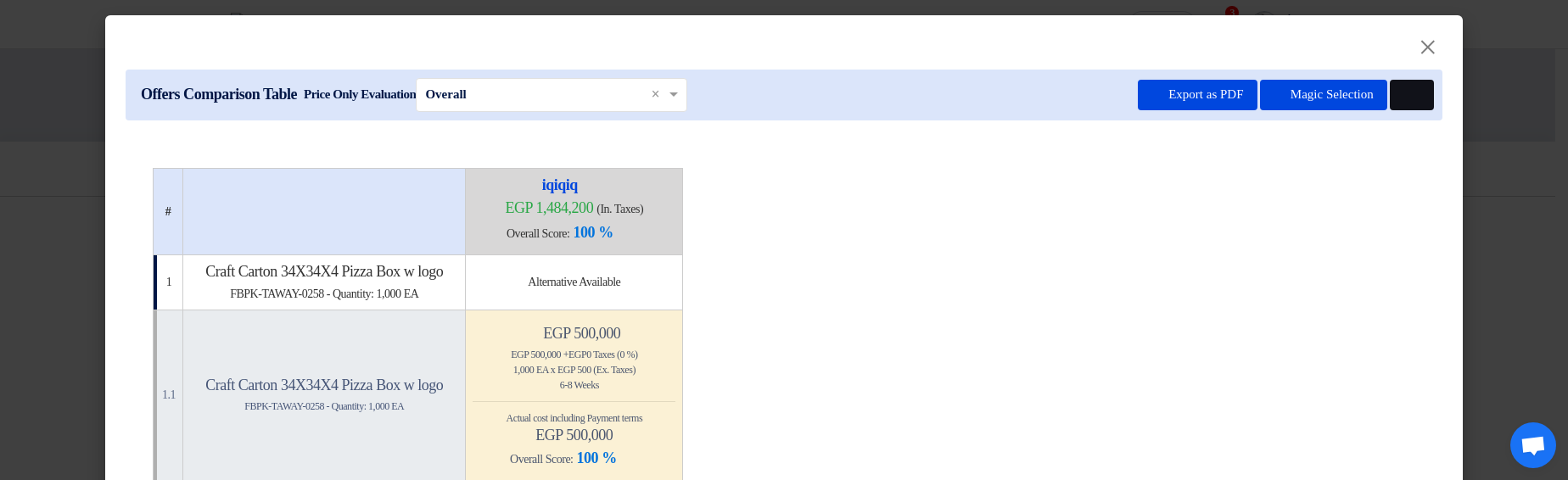
click at [1421, 98] on button at bounding box center [1412, 95] width 44 height 31
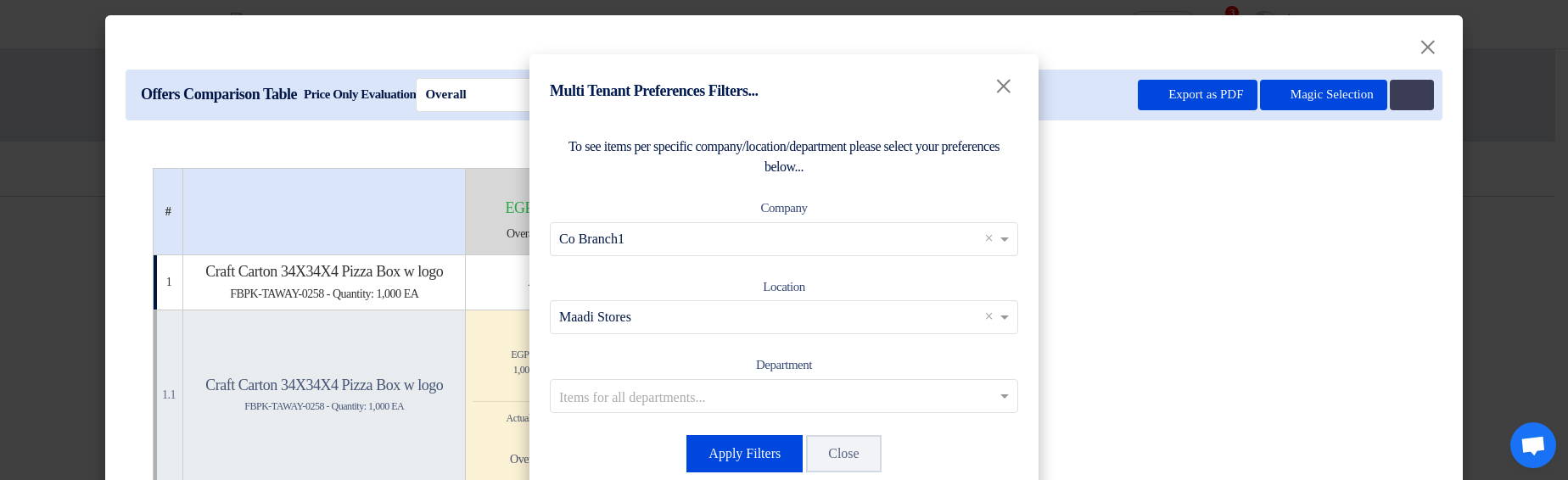
click at [1227, 248] on modal-container "Multi Tenant Preferences Filters... × To see items per specific company/locatio…" at bounding box center [784, 240] width 1568 height 480
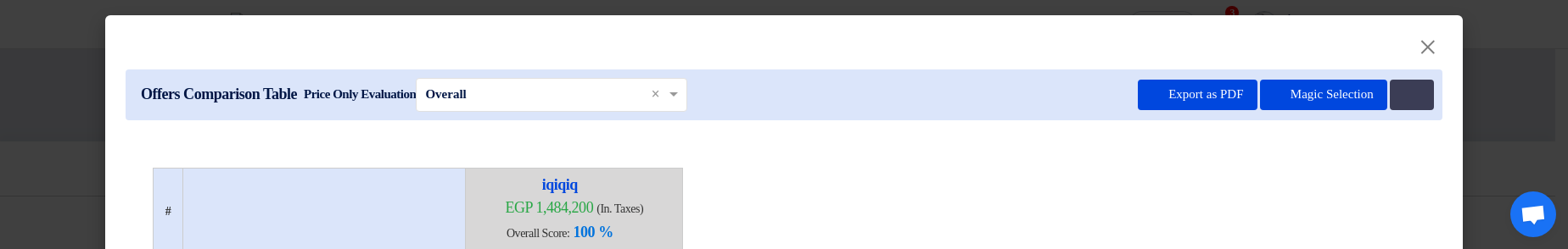
click at [1516, 82] on modal-container "× Offers Comparison Table Price Only Evaluation × Overall × Export as PDF Magic…" at bounding box center [784, 124] width 1568 height 249
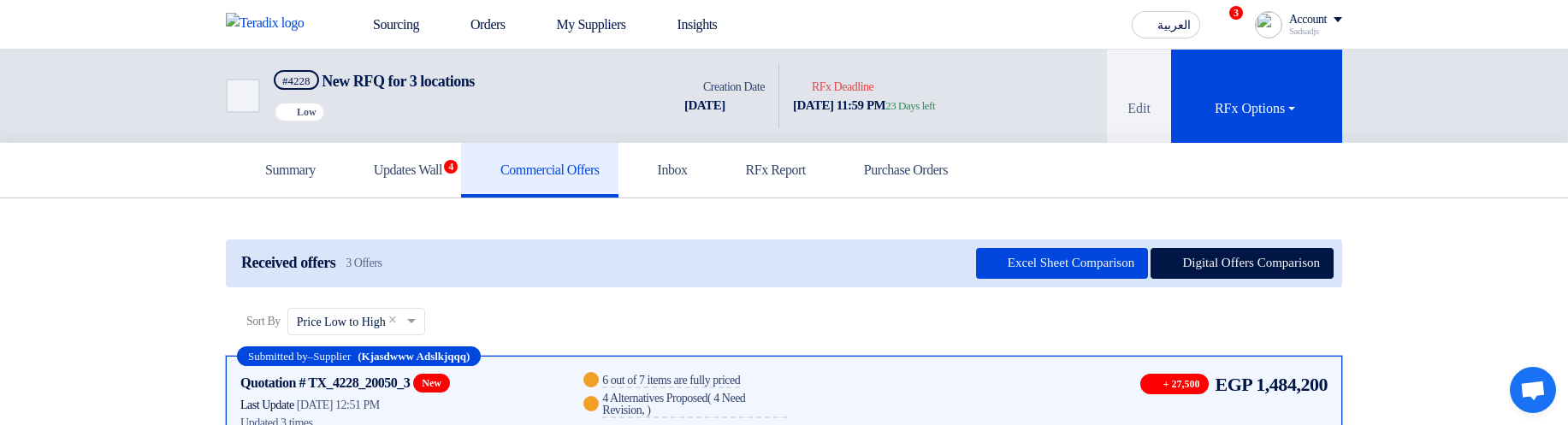
click at [1217, 275] on button "Digital Offers Comparison" at bounding box center [1241, 263] width 183 height 31
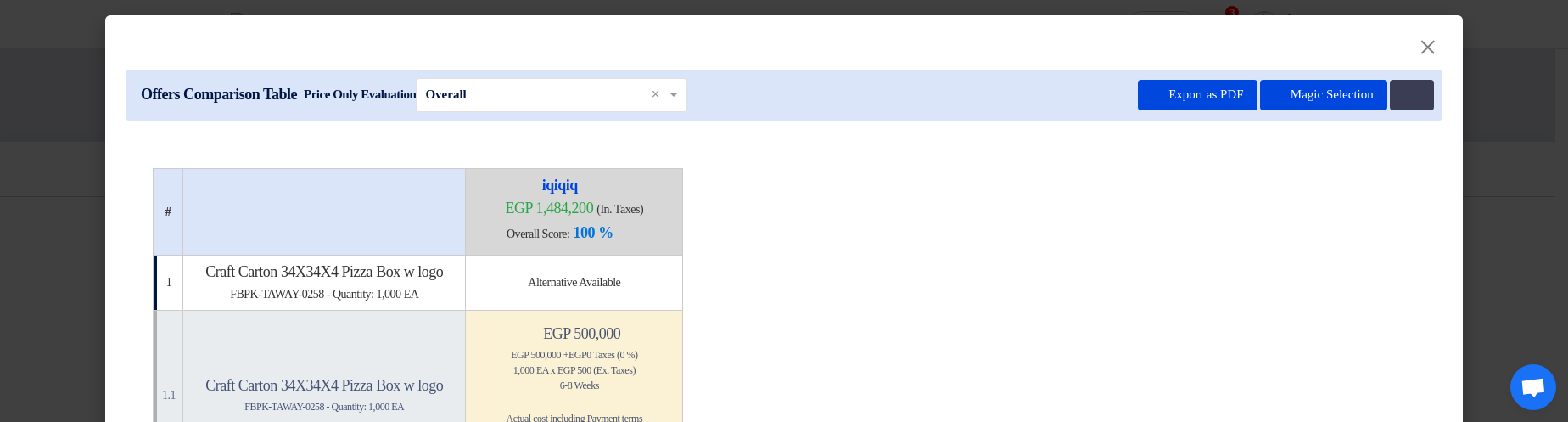
click at [1406, 77] on div "Offers Comparison Table Price Only Evaluation × Overall × Export as PDF Magic S…" at bounding box center [784, 96] width 1317 height 51
click at [1404, 89] on use at bounding box center [1404, 89] width 0 height 0
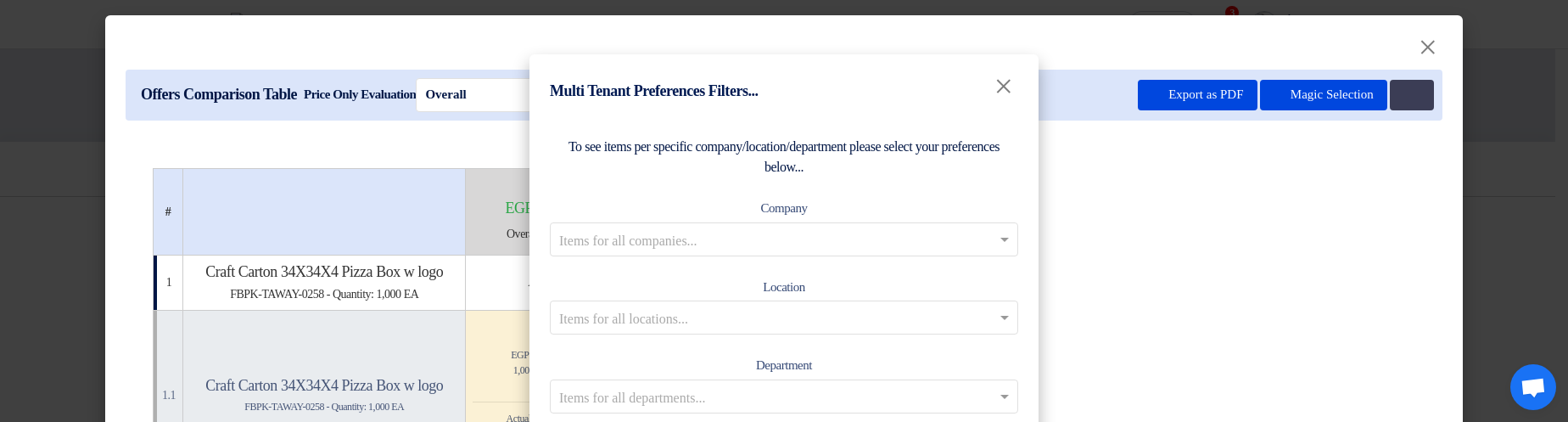
click at [876, 175] on div "To see items per specific company/location/department please select your prefer…" at bounding box center [784, 157] width 469 height 41
click at [900, 162] on div "To see items per specific company/location/department please select your prefer…" at bounding box center [784, 157] width 469 height 41
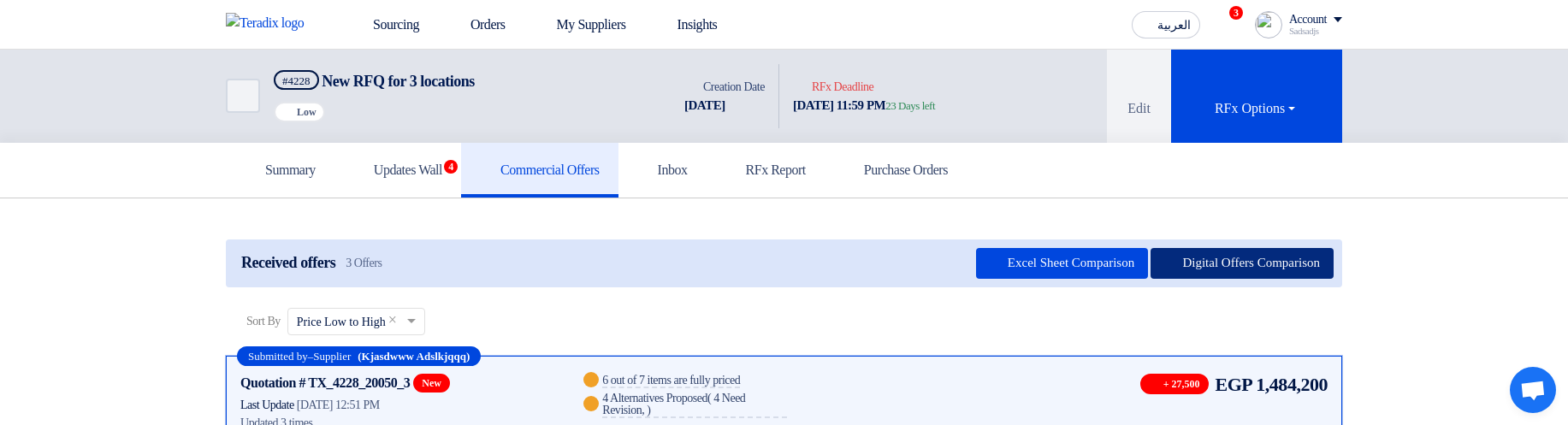
click at [1250, 274] on button "Digital Offers Comparison" at bounding box center [1241, 263] width 183 height 31
click at [1260, 266] on button "Digital Offers Comparison" at bounding box center [1241, 263] width 183 height 31
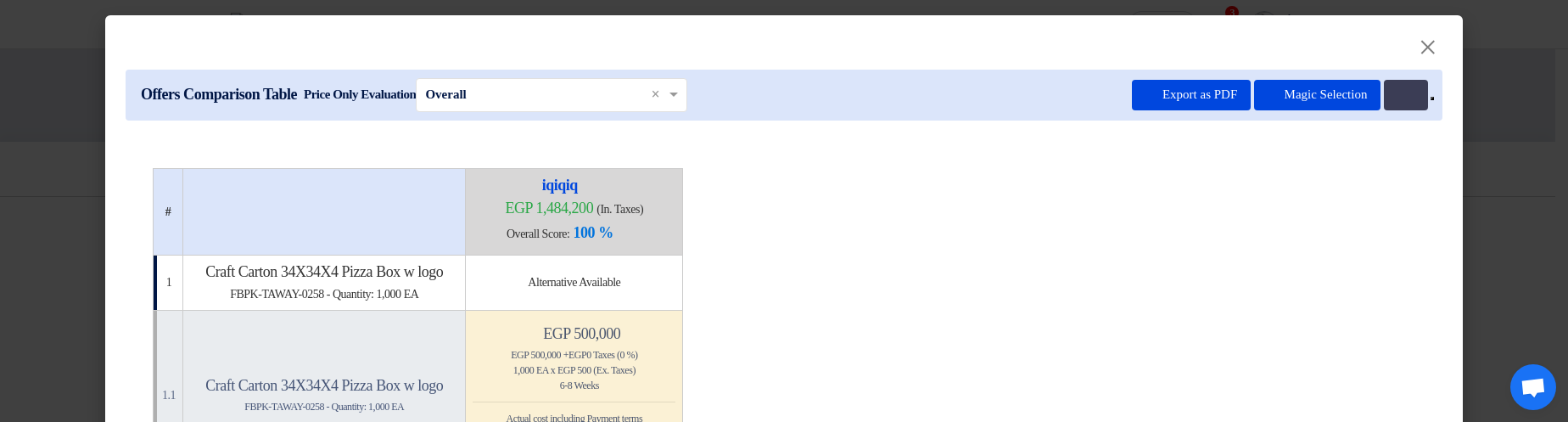
click at [1426, 95] on span "Export as PDF Magic Selection Multi Tenant Preferences Item Card filters" at bounding box center [1283, 95] width 302 height 31
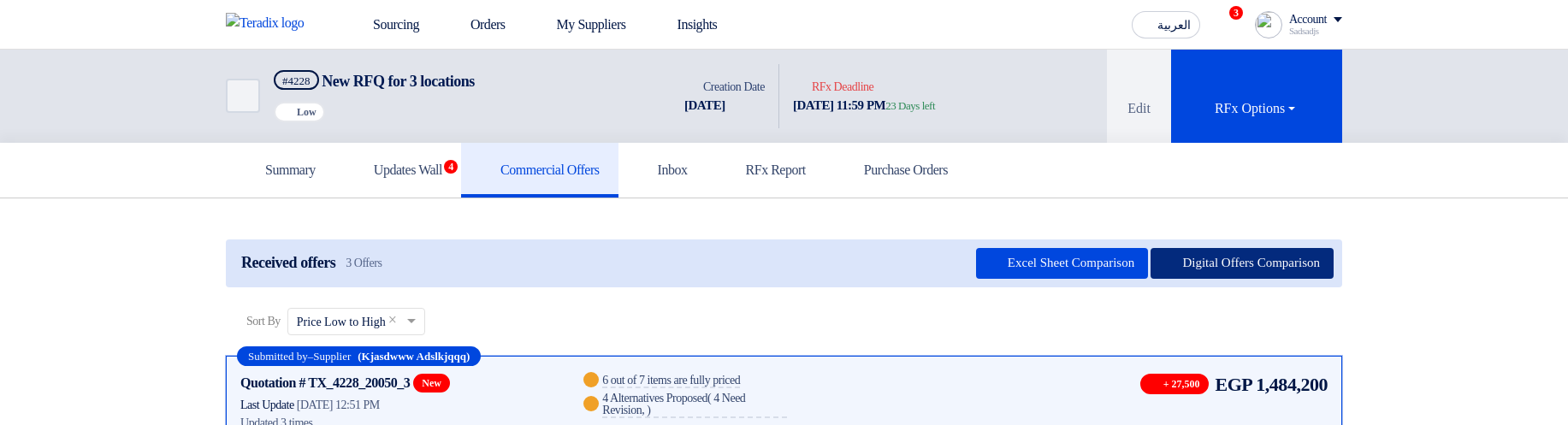
click at [1235, 261] on button "Digital Offers Comparison" at bounding box center [1241, 263] width 183 height 31
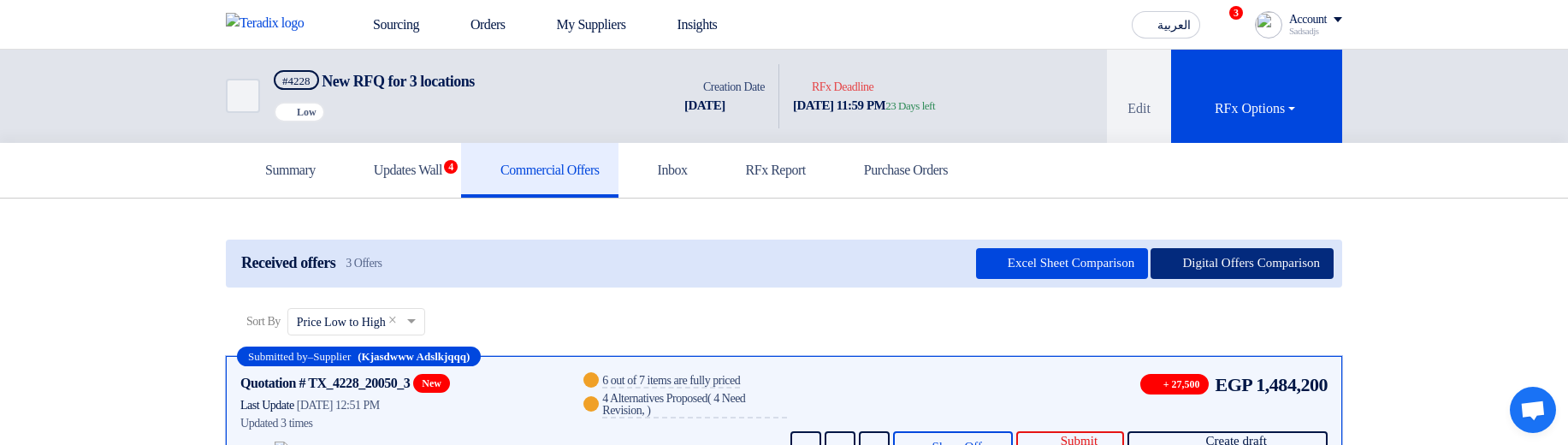
click at [1286, 227] on button "Digital Offers Comparison" at bounding box center [1241, 263] width 183 height 31
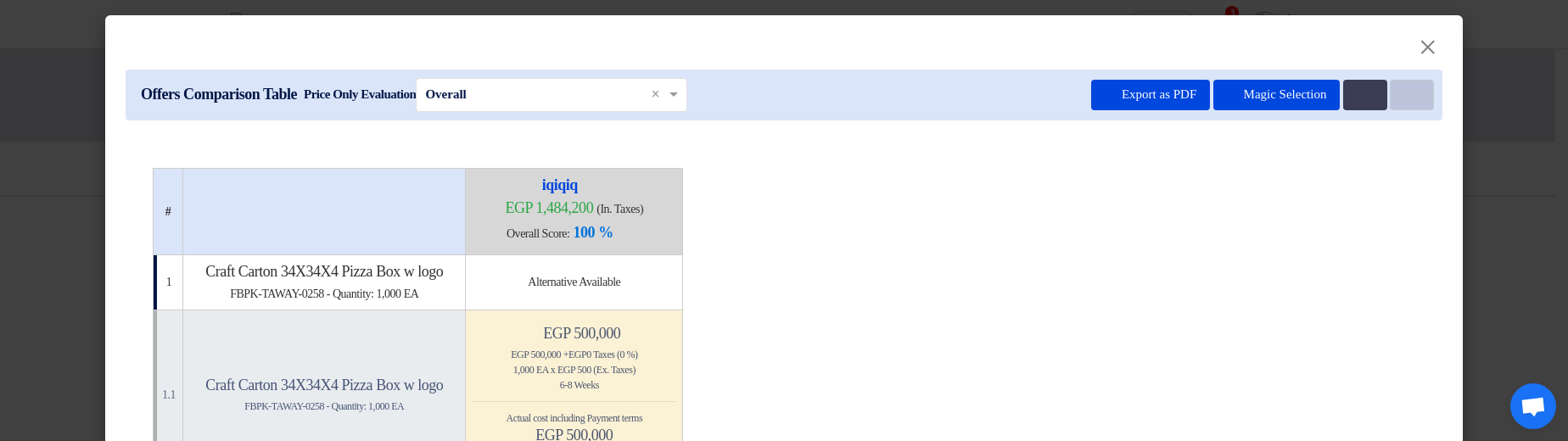
click at [1411, 100] on button "Item Card filters" at bounding box center [1412, 95] width 44 height 31
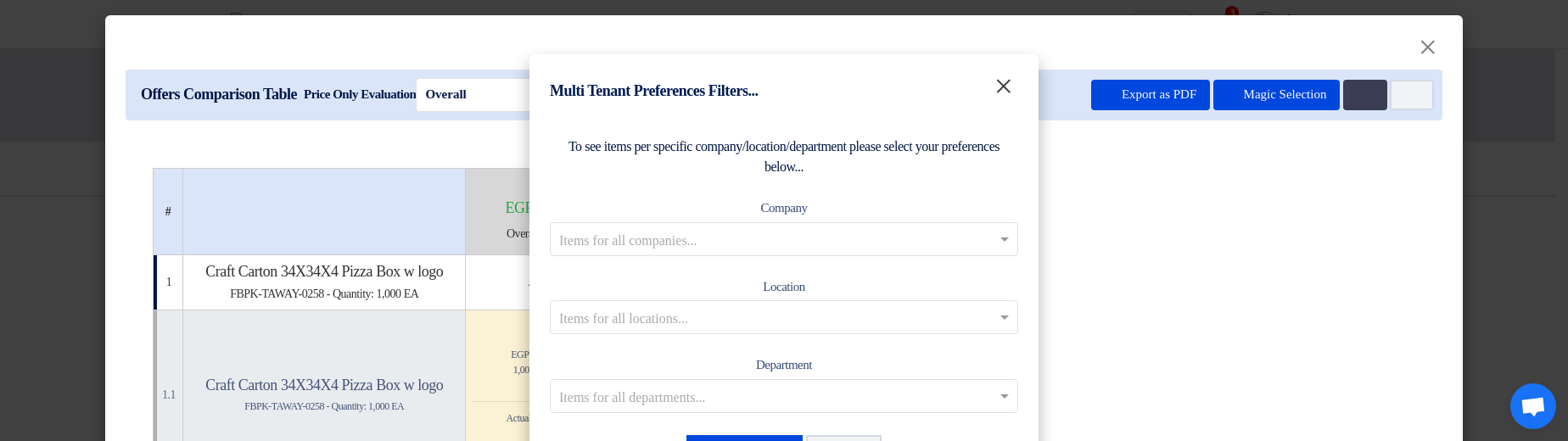
click at [994, 84] on span "×" at bounding box center [1004, 86] width 19 height 38
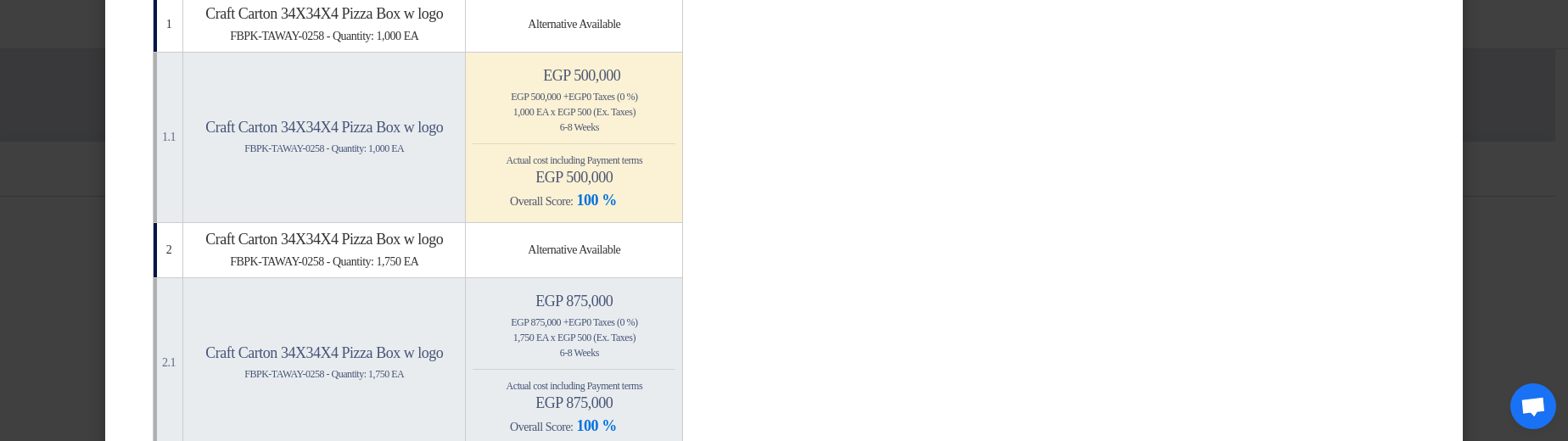
scroll to position [305, 0]
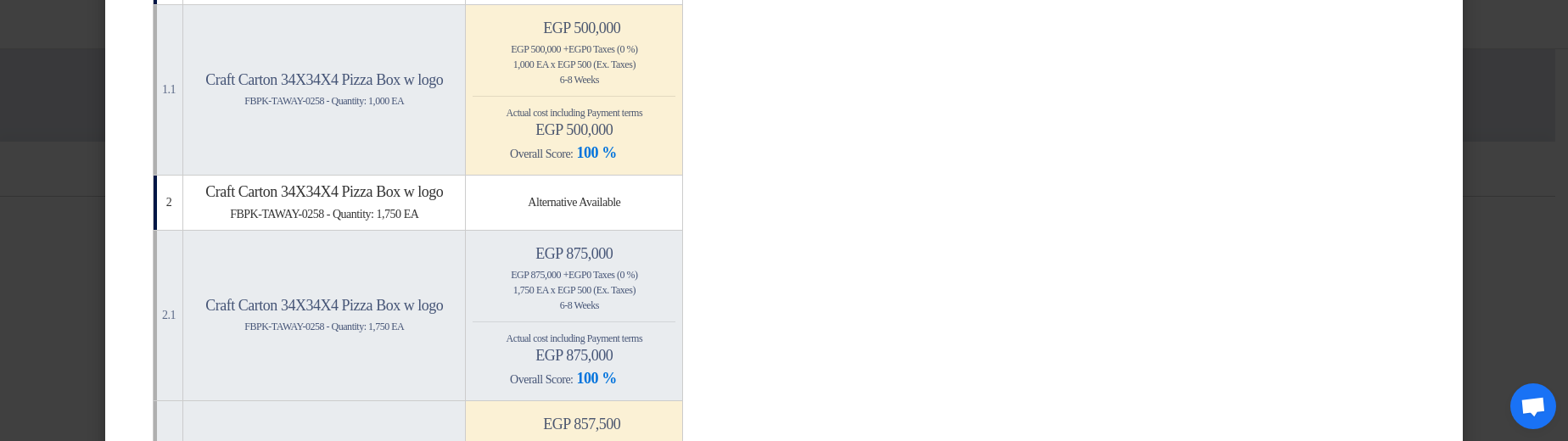
drag, startPoint x: 602, startPoint y: 61, endPoint x: 700, endPoint y: 61, distance: 98.0
click at [676, 61] on div "1,000 EA x egp 500 (Ex. Taxes)" at bounding box center [573, 64] width 203 height 15
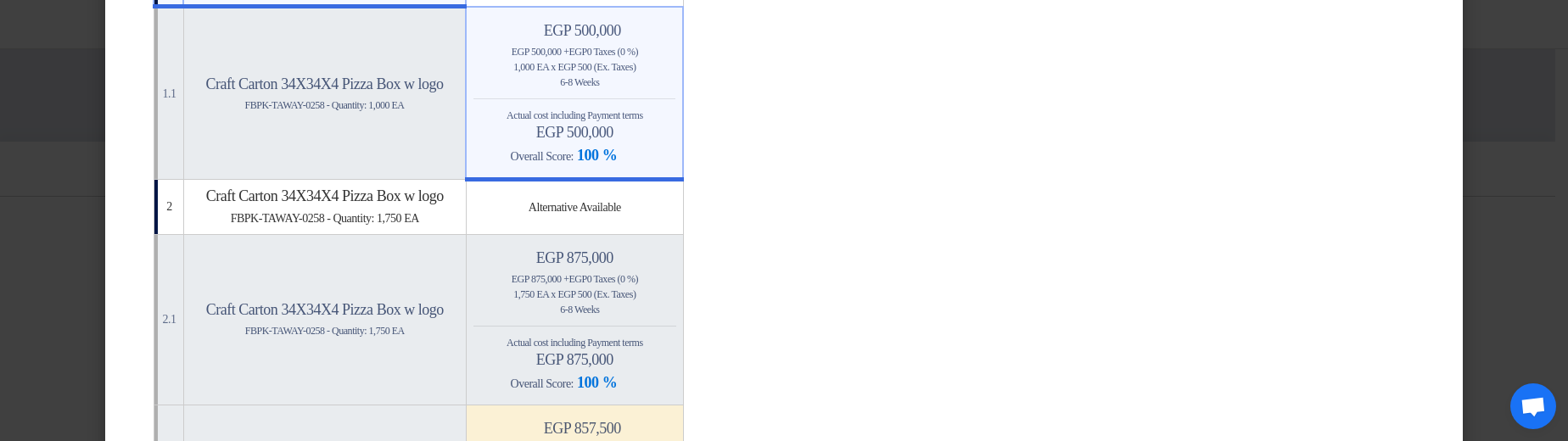
click at [676, 61] on div "1,000 EA x egp 500 (Ex. Taxes)" at bounding box center [574, 66] width 202 height 15
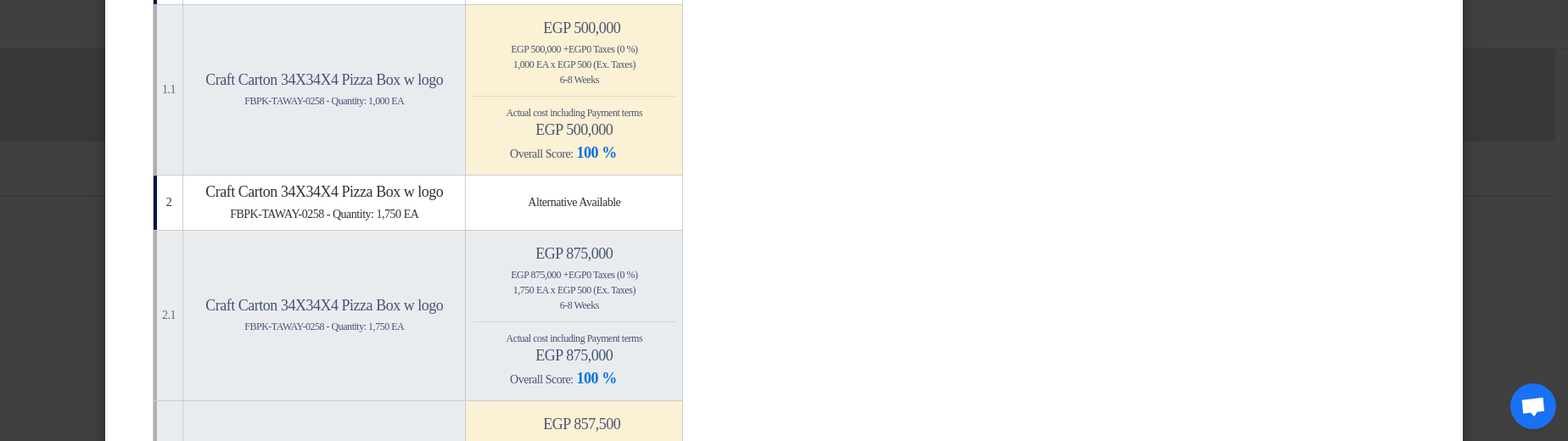
drag, startPoint x: 615, startPoint y: 46, endPoint x: 711, endPoint y: 44, distance: 96.0
click at [676, 44] on div "egp 500,000 + egp 0 Taxes (0 %)" at bounding box center [573, 49] width 203 height 15
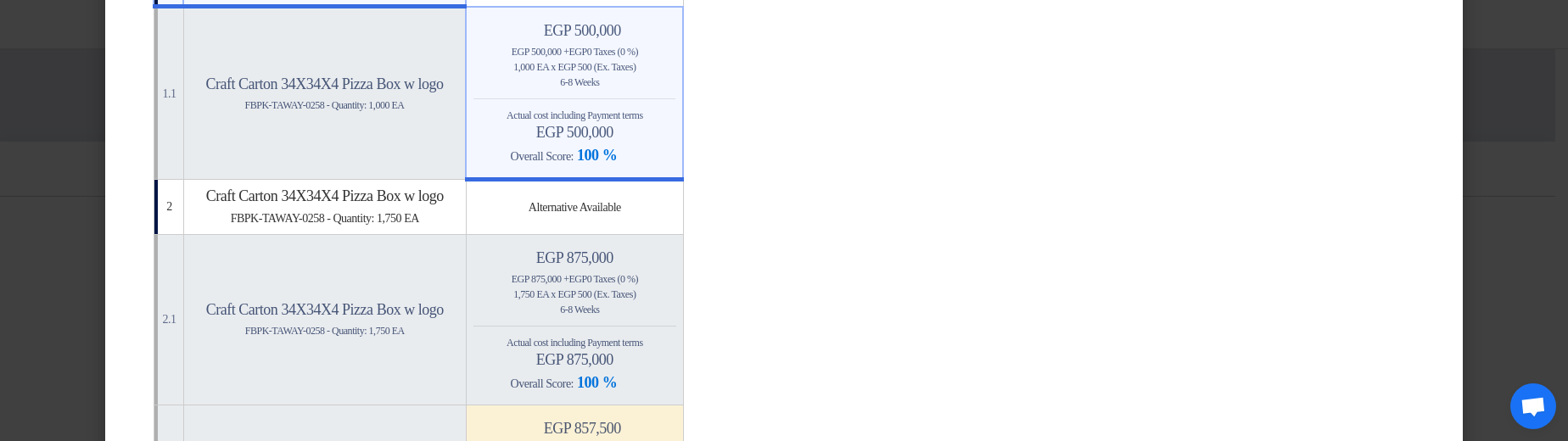
click at [676, 44] on div "egp 500,000 + egp 0 Taxes (0 %)" at bounding box center [574, 51] width 202 height 15
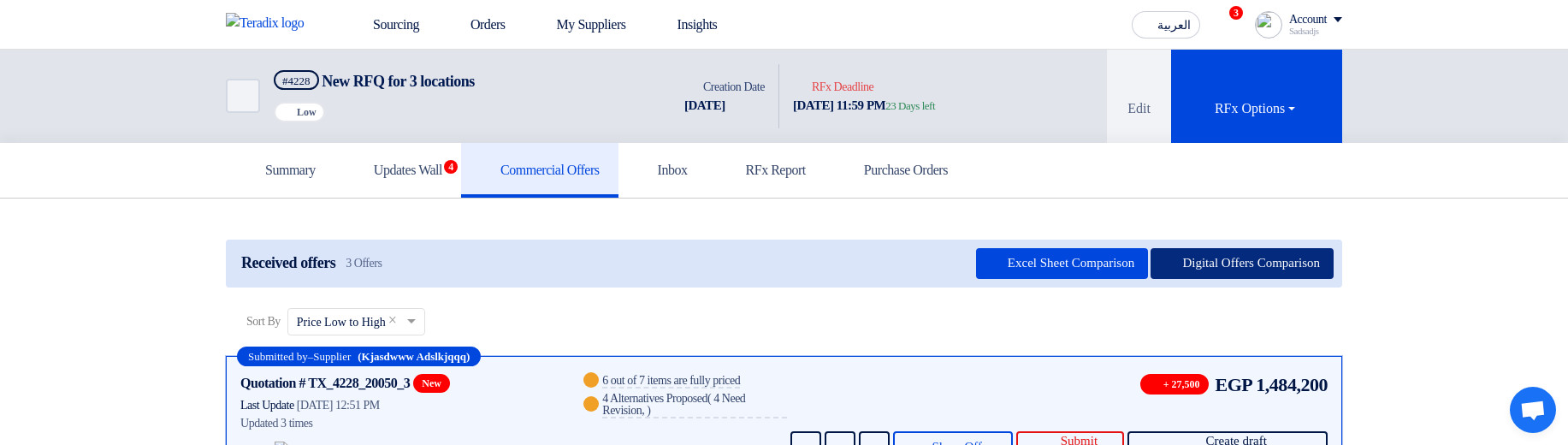
click at [1206, 269] on button "Digital Offers Comparison" at bounding box center [1241, 263] width 183 height 31
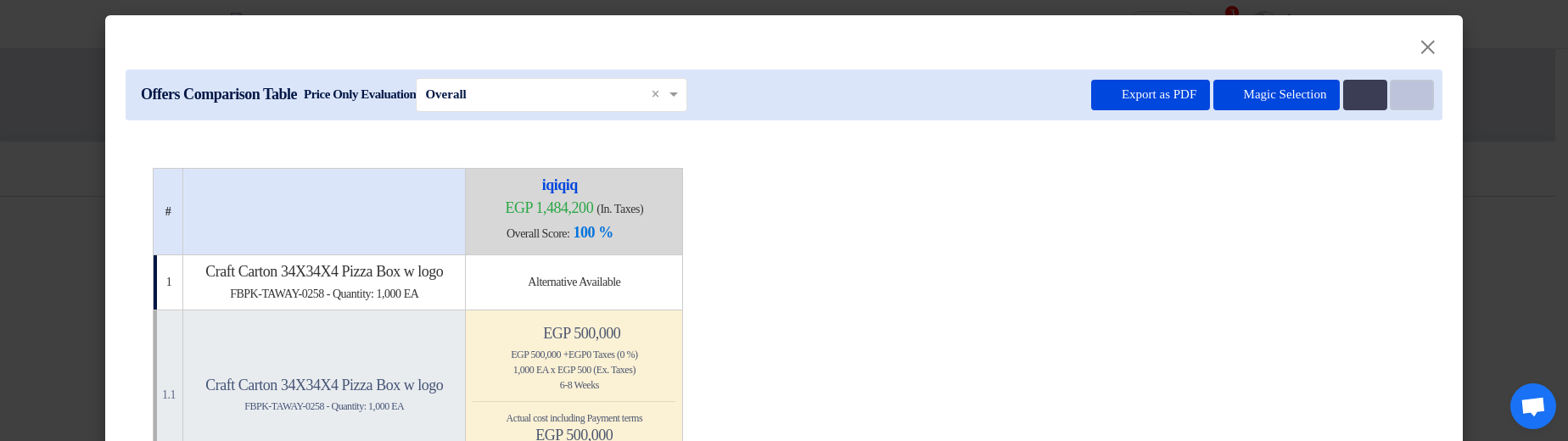
click at [1397, 104] on button "Item Card filters" at bounding box center [1412, 95] width 44 height 31
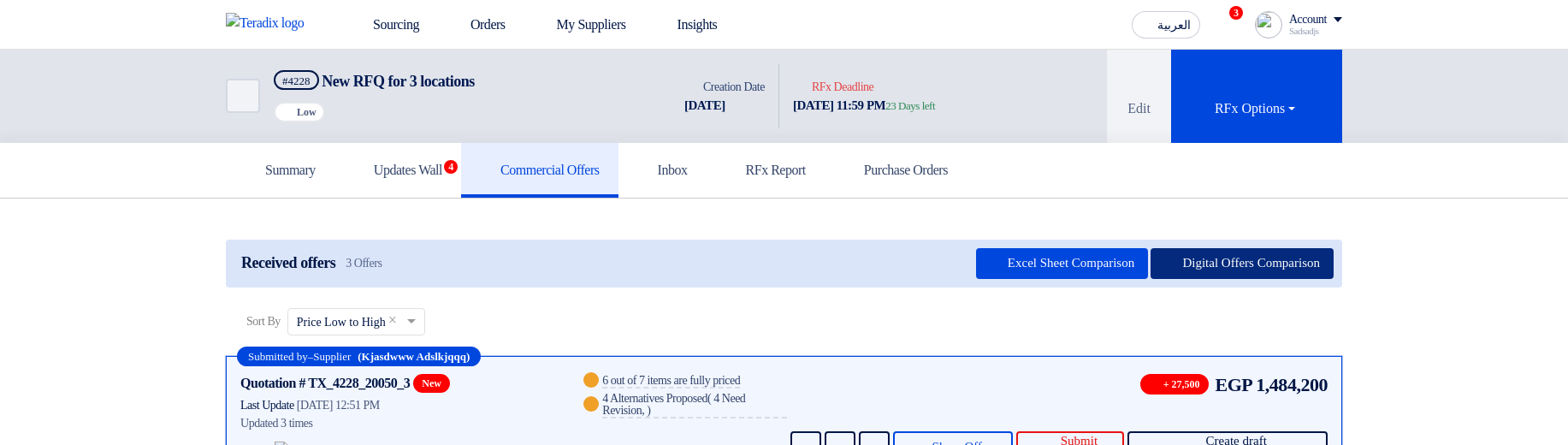
click at [1294, 264] on button "Digital Offers Comparison" at bounding box center [1241, 263] width 183 height 31
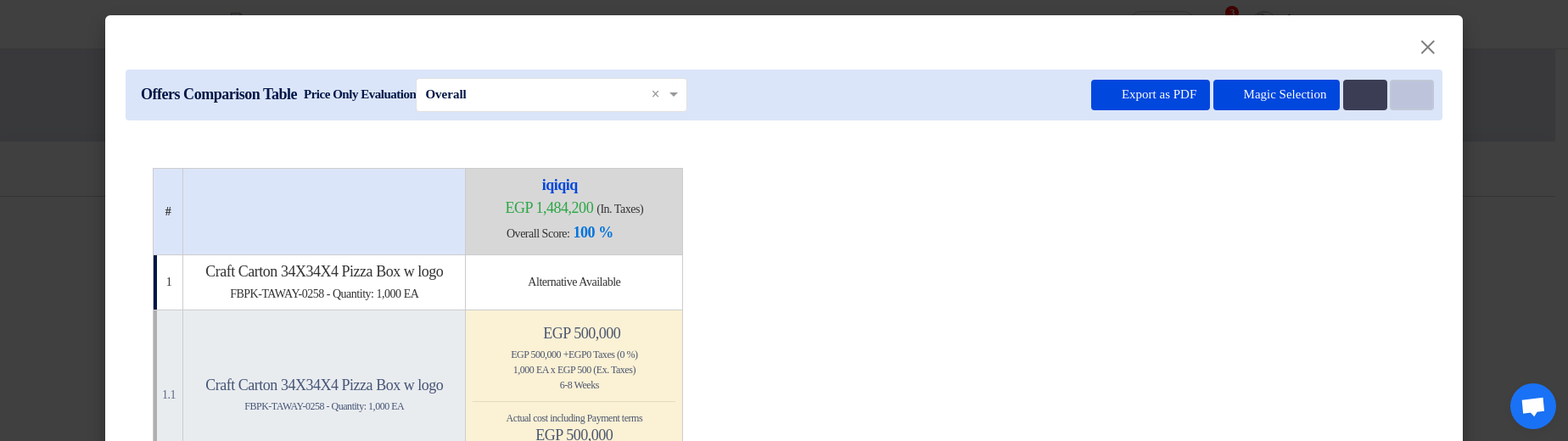
click at [1413, 88] on button "Item Card filters" at bounding box center [1412, 95] width 44 height 31
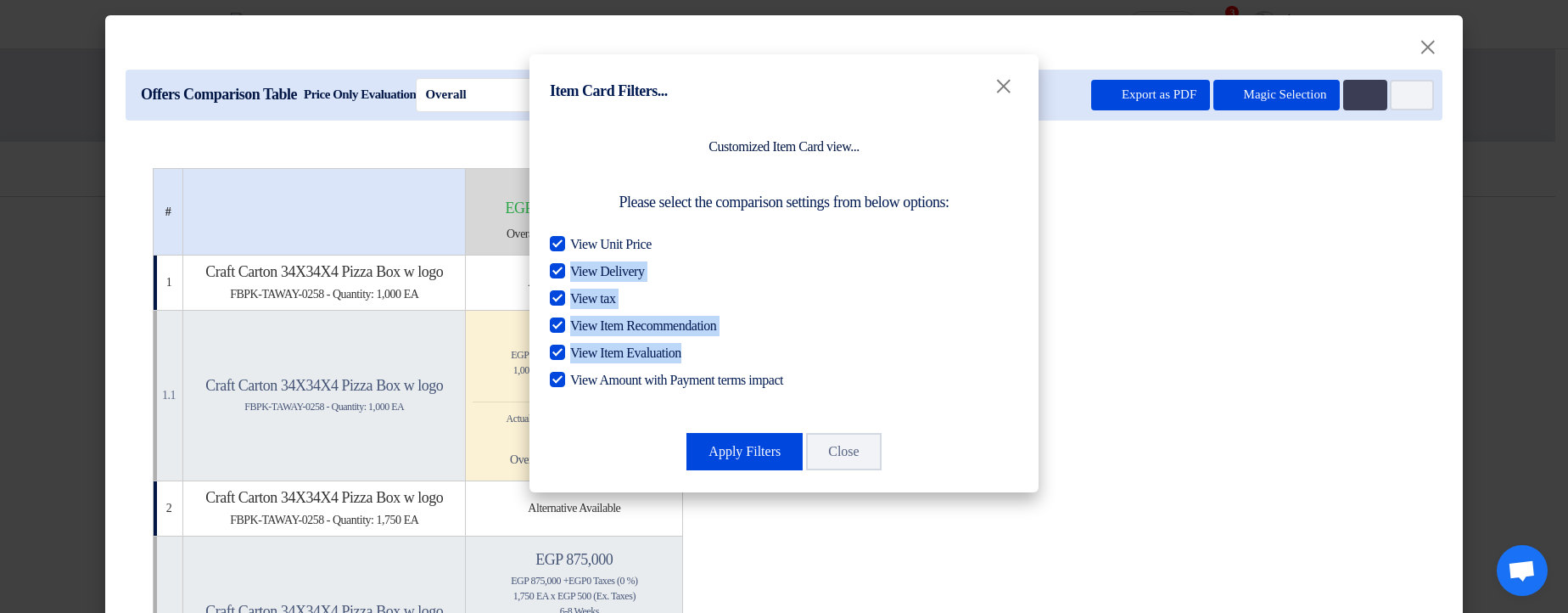
drag, startPoint x: 759, startPoint y: 243, endPoint x: 865, endPoint y: 353, distance: 152.8
click at [865, 353] on div "View Unit Price View Delivery View tax View Item Recommendation View Item Evalu…" at bounding box center [784, 312] width 469 height 157
click at [918, 356] on label "View Item Evaluation" at bounding box center [784, 353] width 469 height 20
click at [581, 354] on input "View Item Evaluation" at bounding box center [576, 349] width 11 height 11
checkbox input "false"
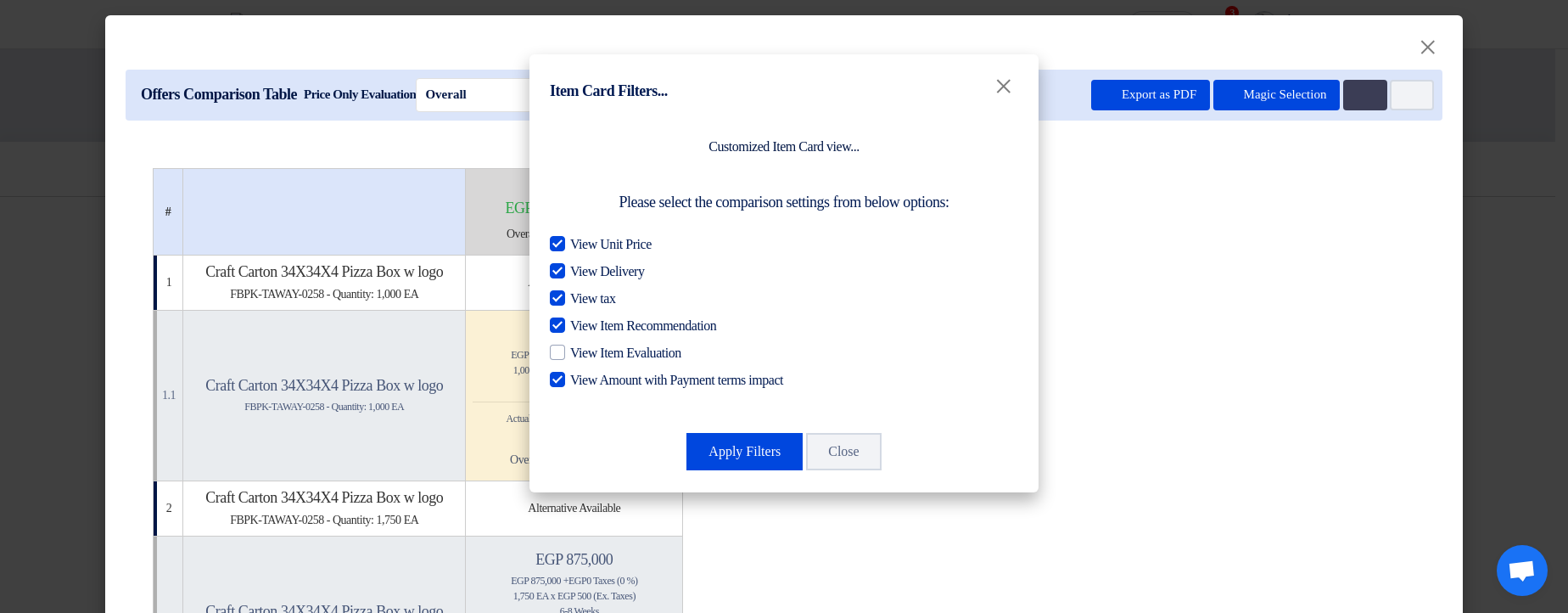
click at [586, 249] on span "View Unit Price" at bounding box center [611, 244] width 81 height 20
click at [581, 245] on input "View Unit Price" at bounding box center [576, 240] width 11 height 11
checkbox input "false"
click at [589, 280] on span "View Delivery" at bounding box center [607, 272] width 73 height 20
click at [581, 272] on input "View Delivery" at bounding box center [576, 267] width 11 height 11
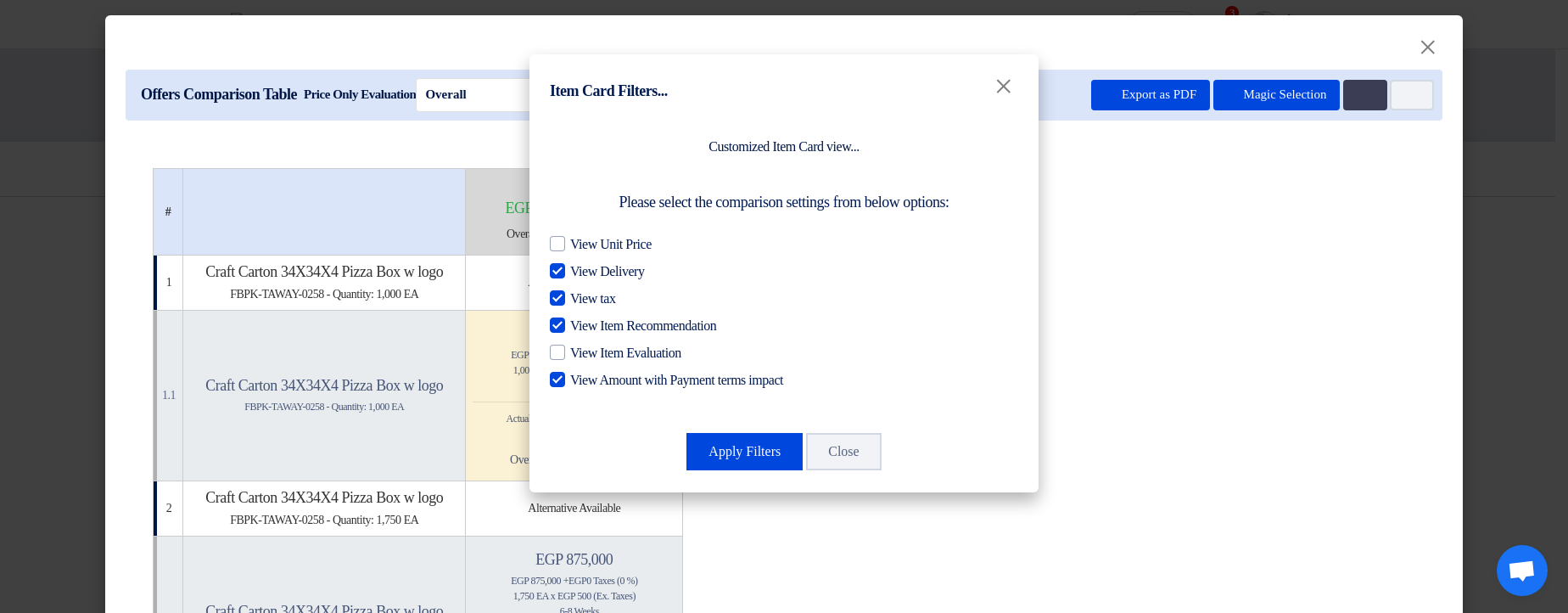
checkbox input "false"
click at [586, 307] on span "View tax" at bounding box center [593, 298] width 45 height 20
click at [581, 300] on input "View tax" at bounding box center [576, 294] width 11 height 11
checkbox input "false"
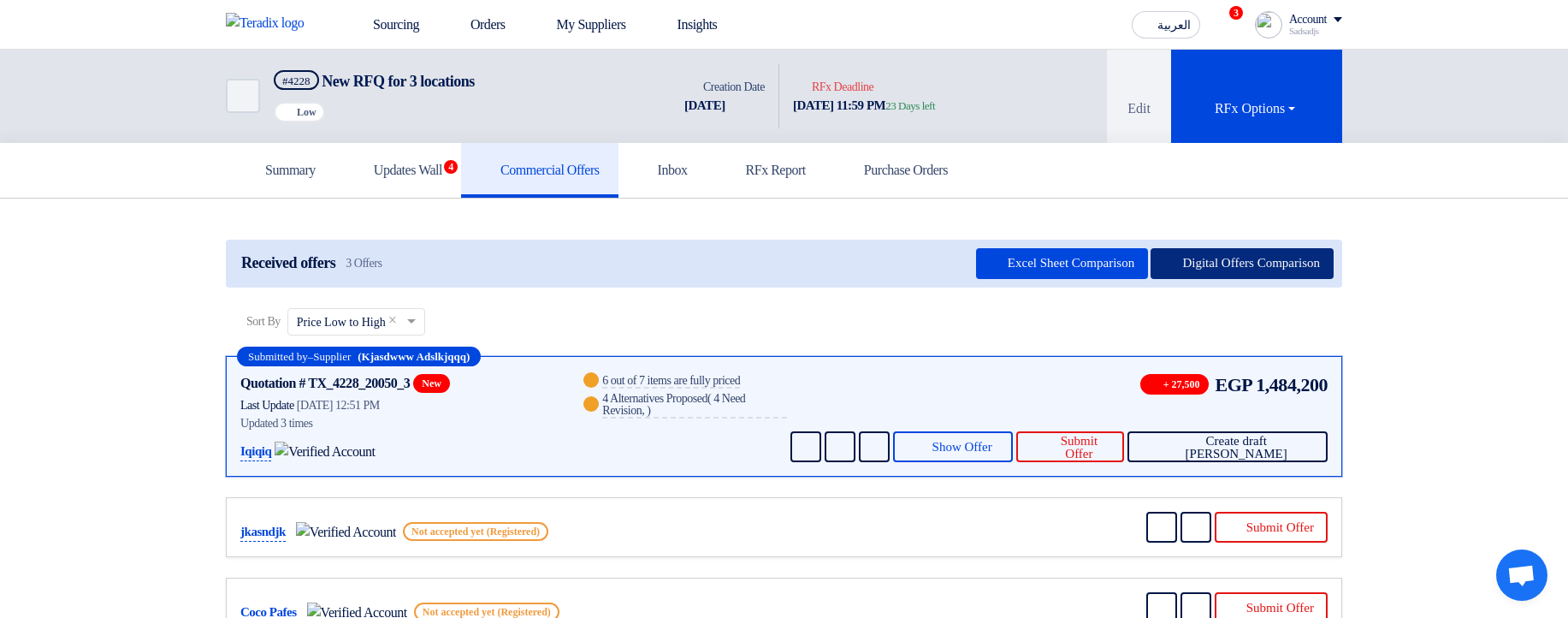
click at [1172, 261] on button "Digital Offers Comparison" at bounding box center [1241, 263] width 183 height 31
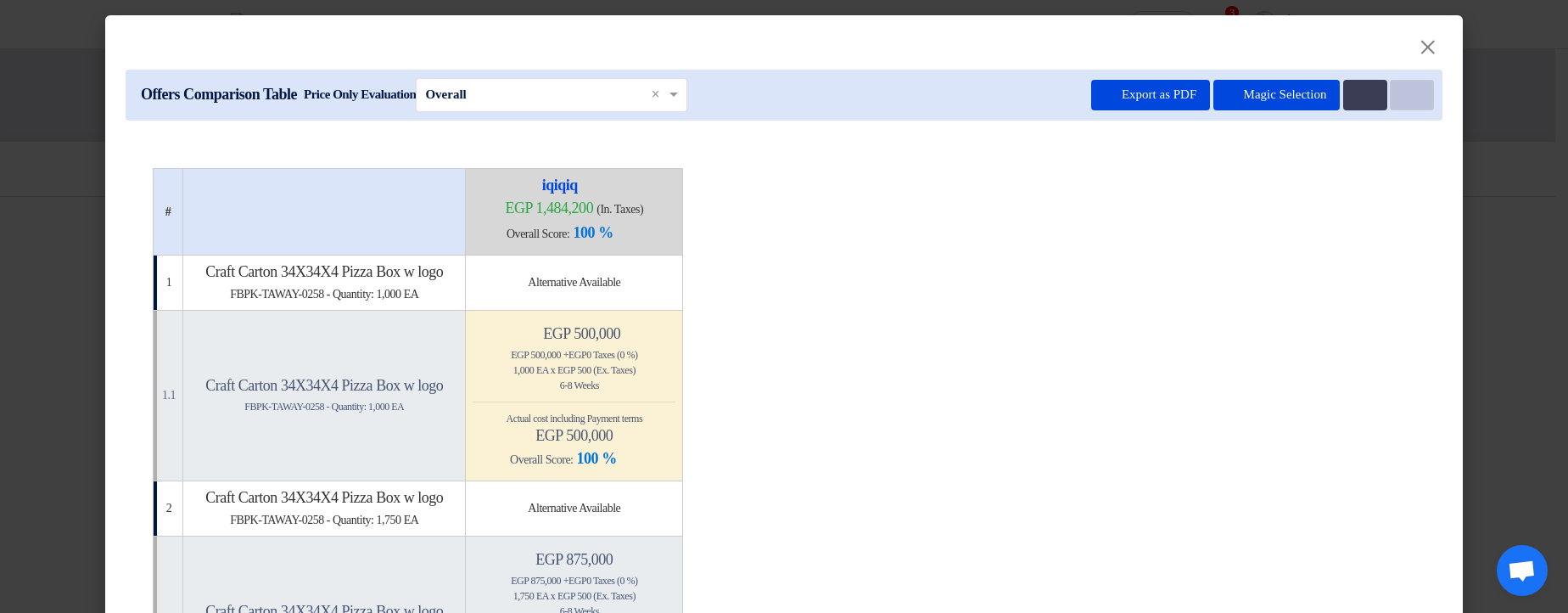
click at [1404, 98] on icon "Item Card filters" at bounding box center [1410, 96] width 12 height 12
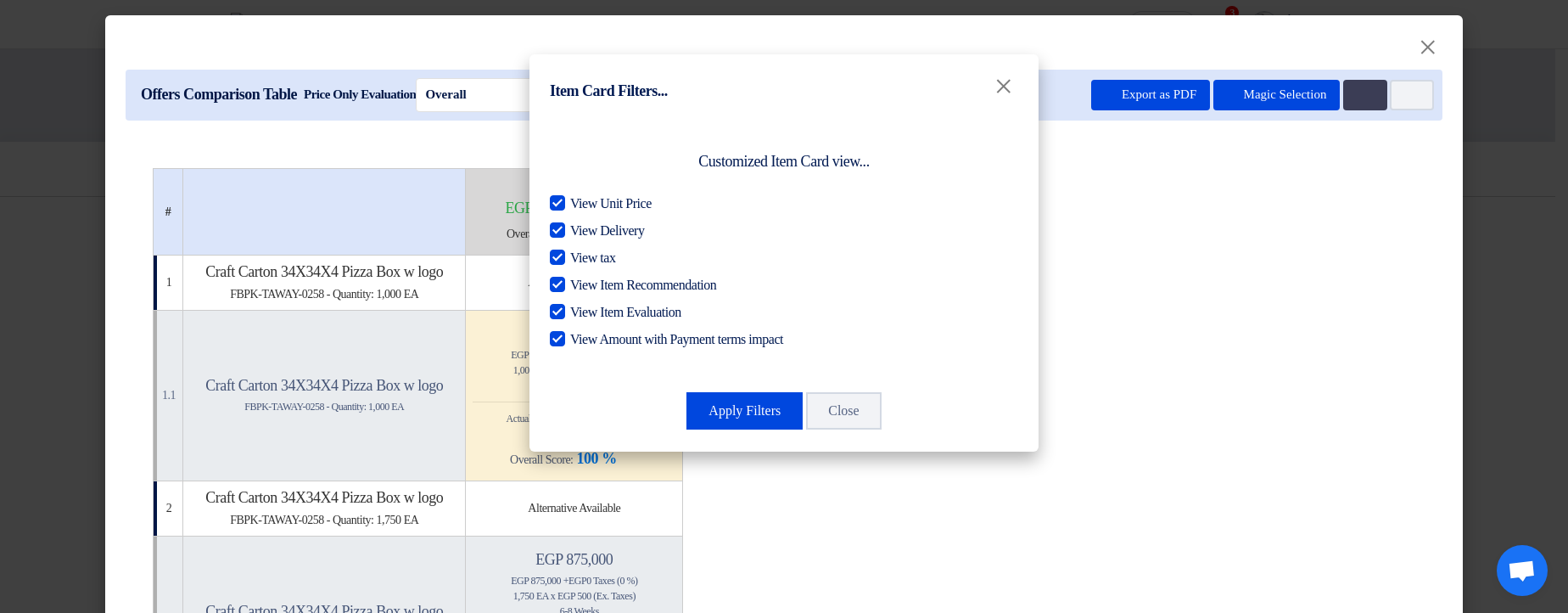
click at [600, 210] on span "View Unit Price" at bounding box center [611, 203] width 81 height 20
click at [581, 204] on input "View Unit Price" at bounding box center [576, 199] width 11 height 11
checkbox input "false"
drag, startPoint x: 605, startPoint y: 228, endPoint x: 597, endPoint y: 258, distance: 31.0
click at [605, 228] on span "View Delivery" at bounding box center [607, 230] width 73 height 20
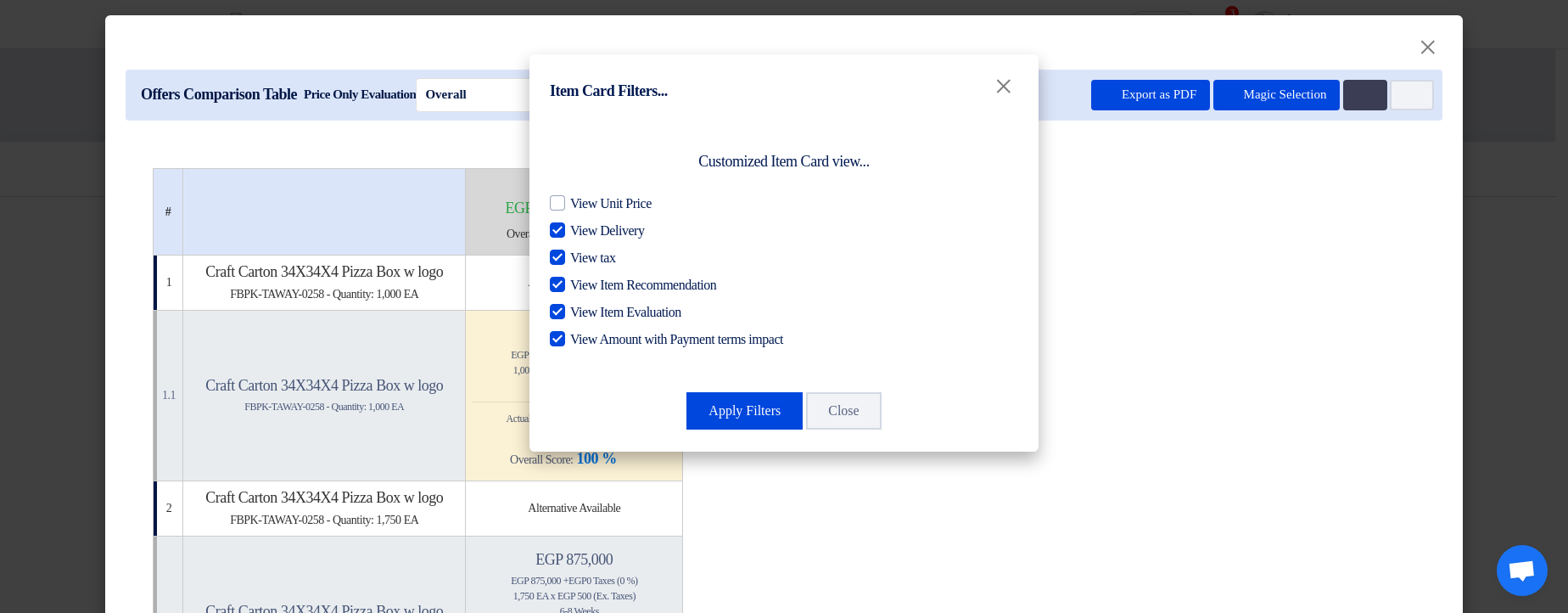
click at [581, 228] on input "View Delivery" at bounding box center [576, 226] width 11 height 11
checkbox input "false"
click at [587, 280] on span "View Item Recommendation" at bounding box center [643, 285] width 146 height 20
click at [581, 280] on input "View Item Recommendation" at bounding box center [576, 280] width 11 height 11
checkbox input "false"
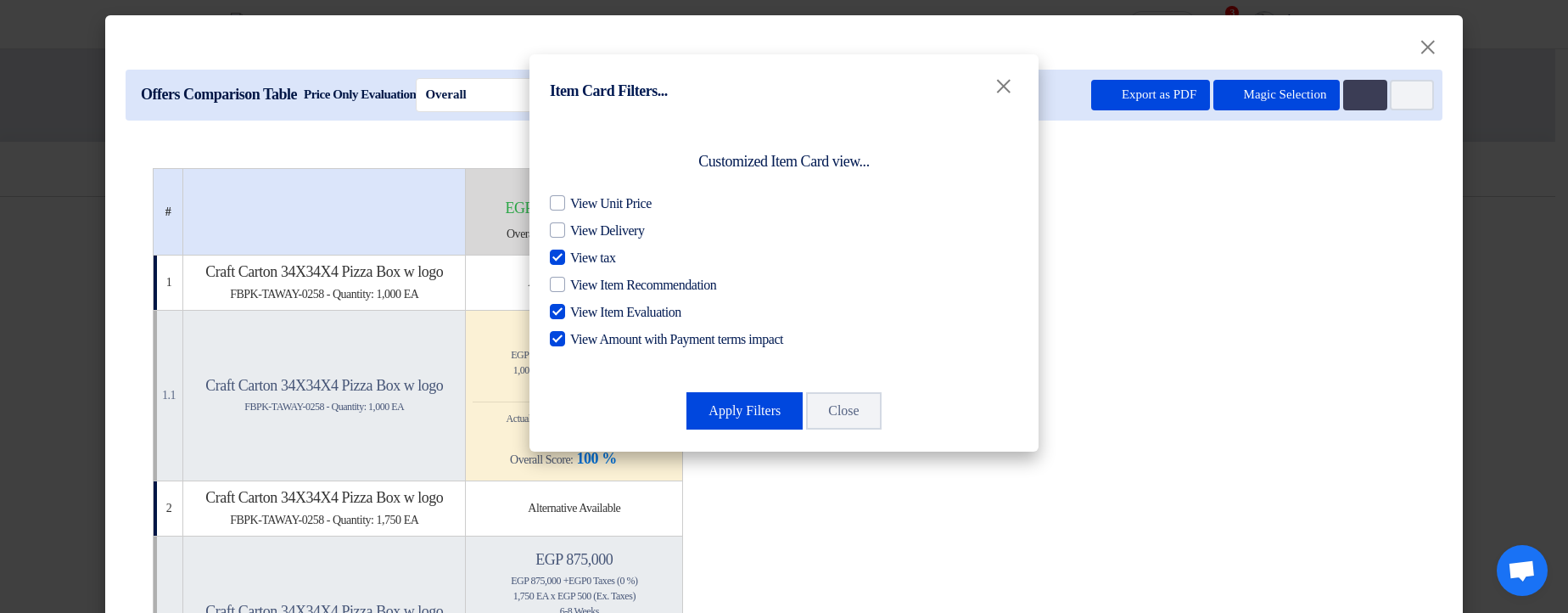
click at [597, 340] on span "View Amount with Payment terms impact" at bounding box center [677, 339] width 213 height 20
click at [581, 340] on input "View Amount with Payment terms impact" at bounding box center [576, 334] width 11 height 11
checkbox input "false"
click at [639, 308] on span "View Item Evaluation" at bounding box center [626, 312] width 111 height 20
click at [581, 308] on input "View Item Evaluation" at bounding box center [576, 308] width 11 height 11
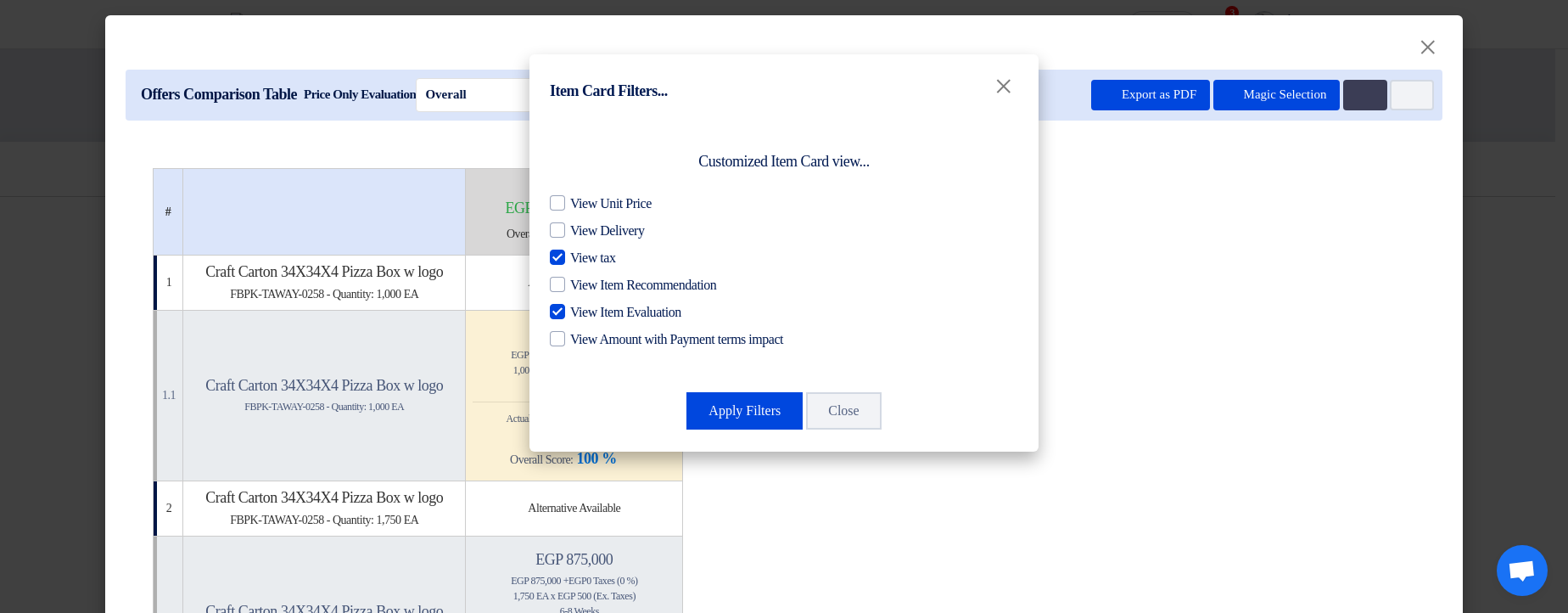
checkbox input "false"
click at [622, 239] on span "View Delivery" at bounding box center [607, 230] width 73 height 20
click at [581, 232] on input "View Delivery" at bounding box center [576, 226] width 11 height 11
checkbox input "true"
click at [608, 250] on span "View tax" at bounding box center [593, 257] width 45 height 20
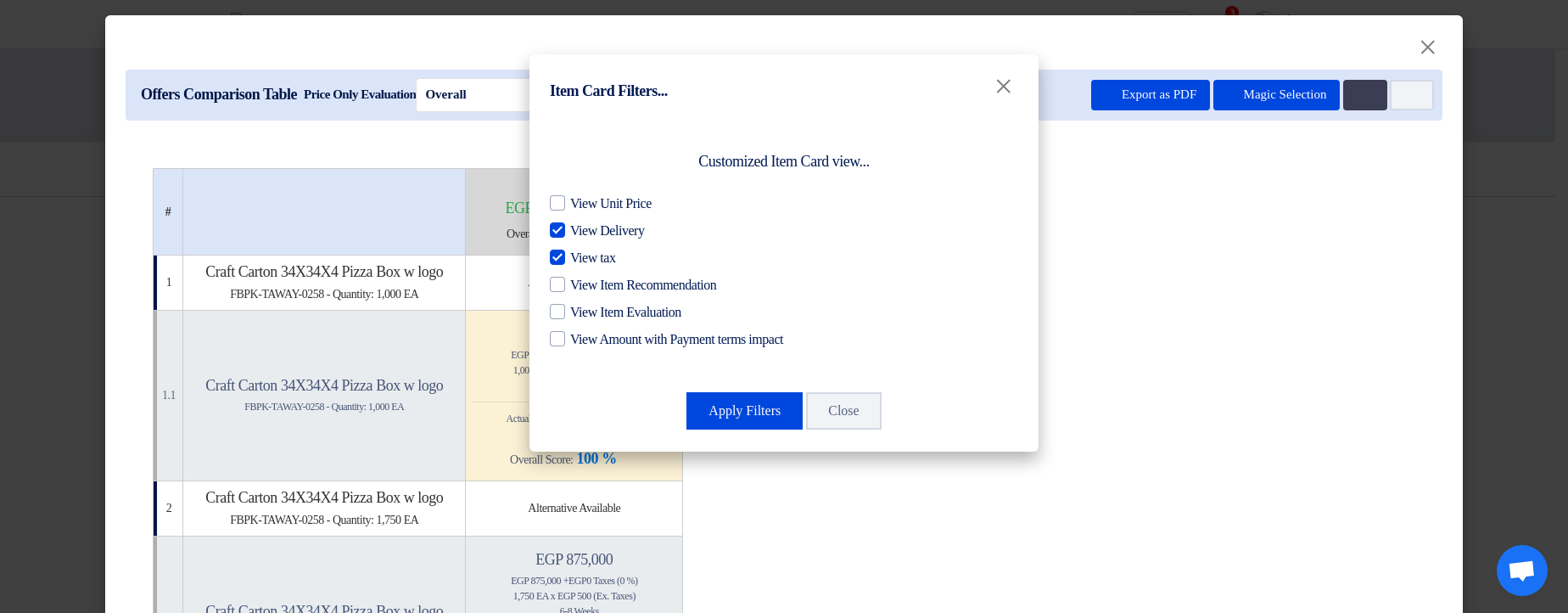
click at [581, 250] on input "View tax" at bounding box center [576, 253] width 11 height 11
checkbox input "false"
click at [615, 241] on span "View Delivery" at bounding box center [607, 230] width 73 height 20
click at [581, 232] on input "View Delivery" at bounding box center [576, 226] width 11 height 11
checkbox input "false"
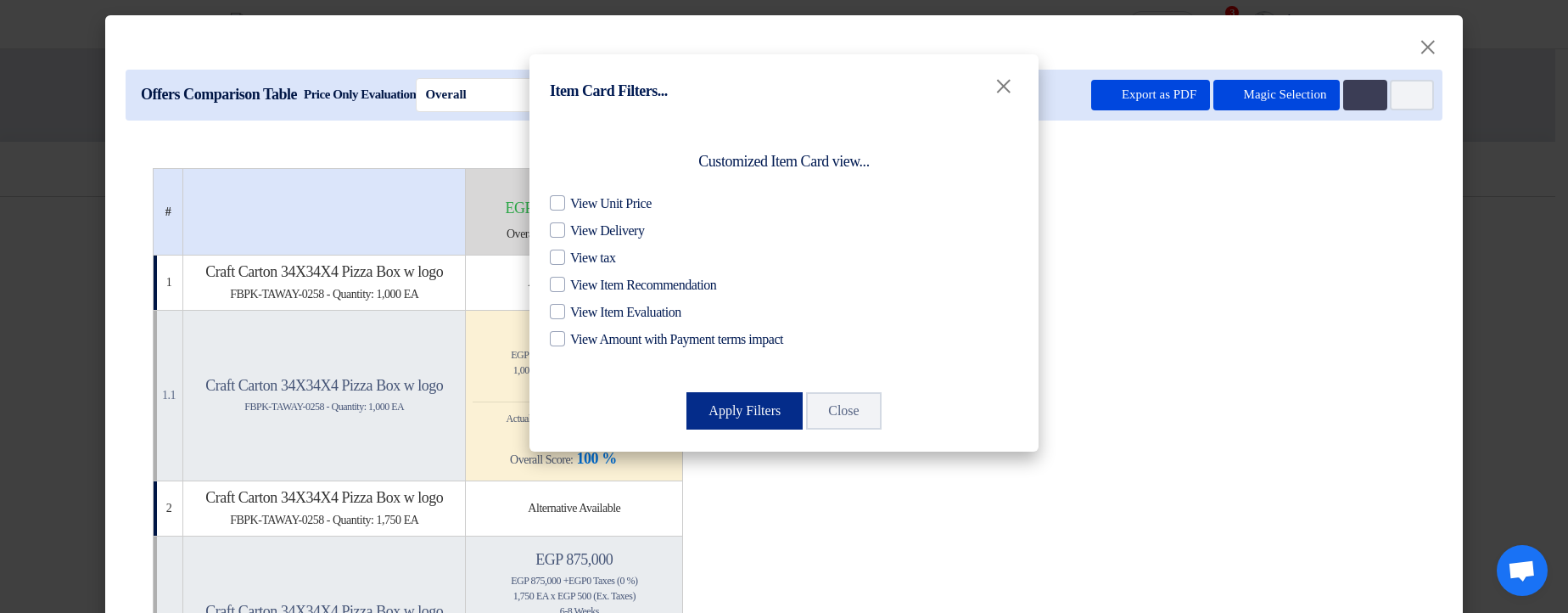
click at [712, 416] on button "Apply Filters" at bounding box center [744, 410] width 116 height 37
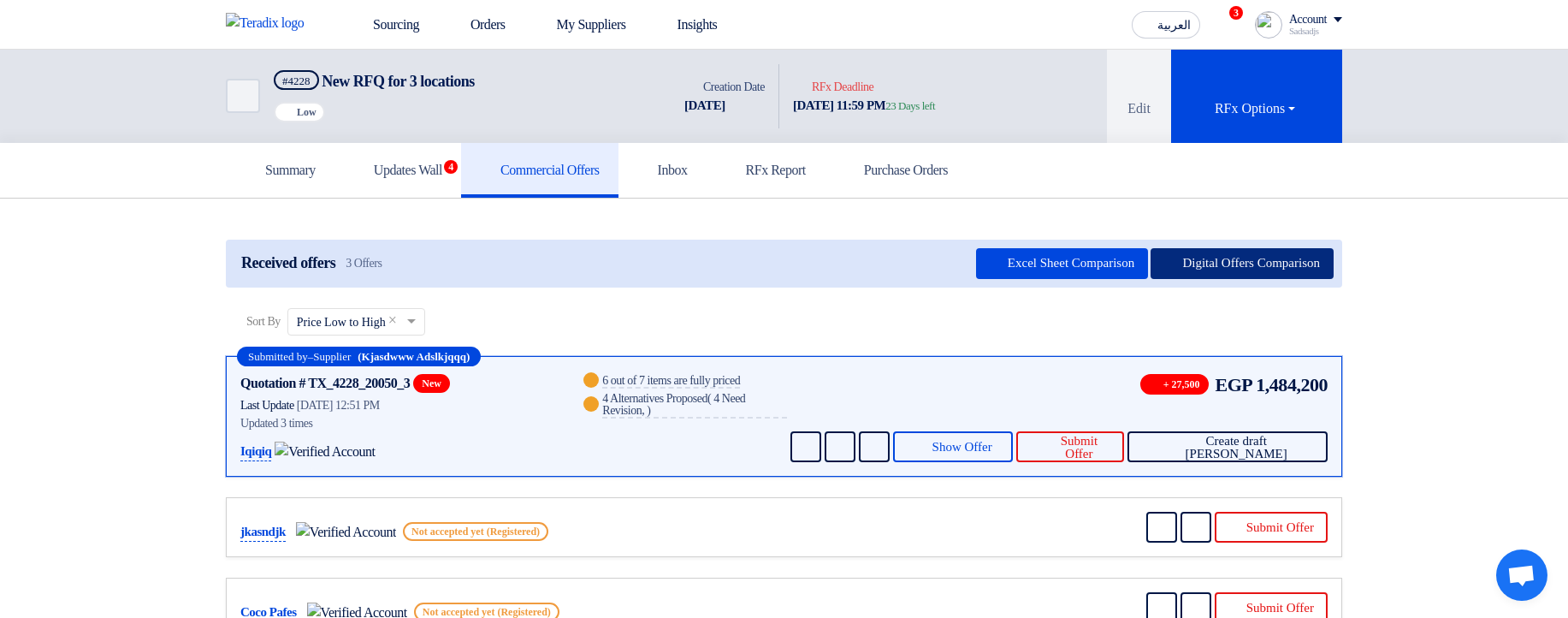
click at [1247, 263] on button "Digital Offers Comparison" at bounding box center [1241, 263] width 183 height 31
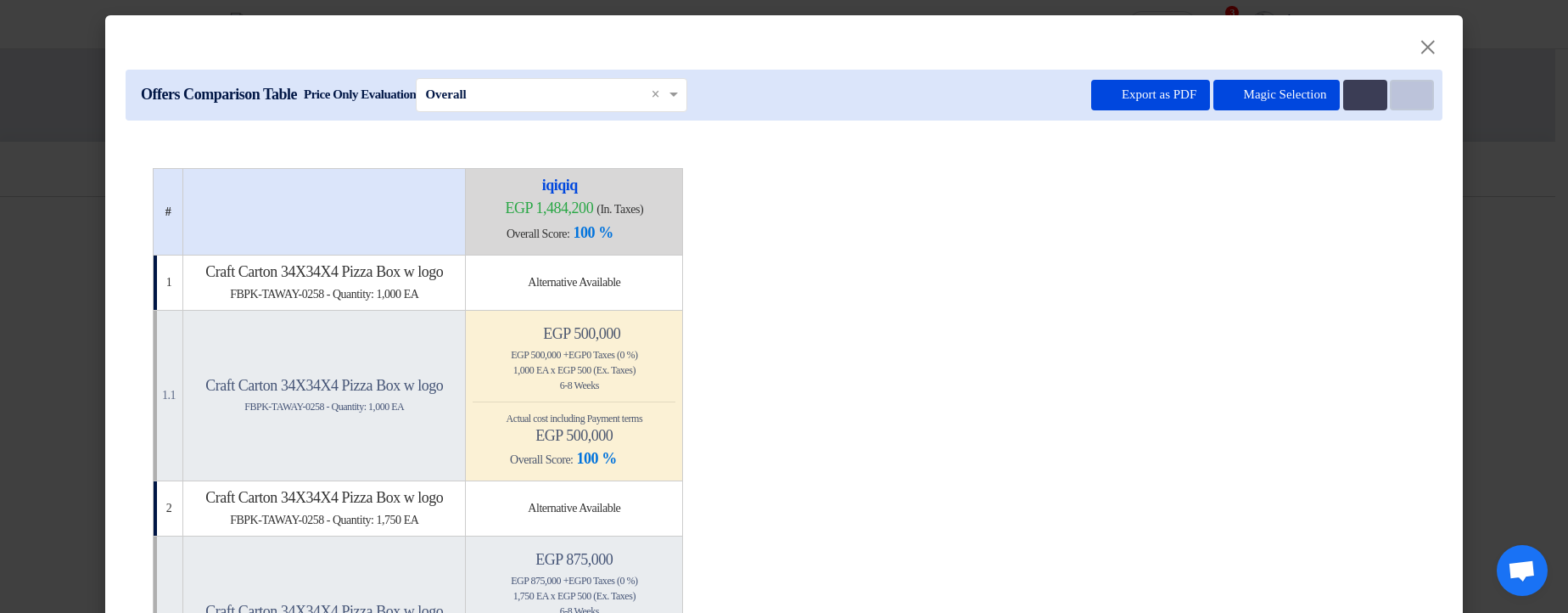
click at [1414, 88] on button "Item Card filters" at bounding box center [1412, 95] width 44 height 31
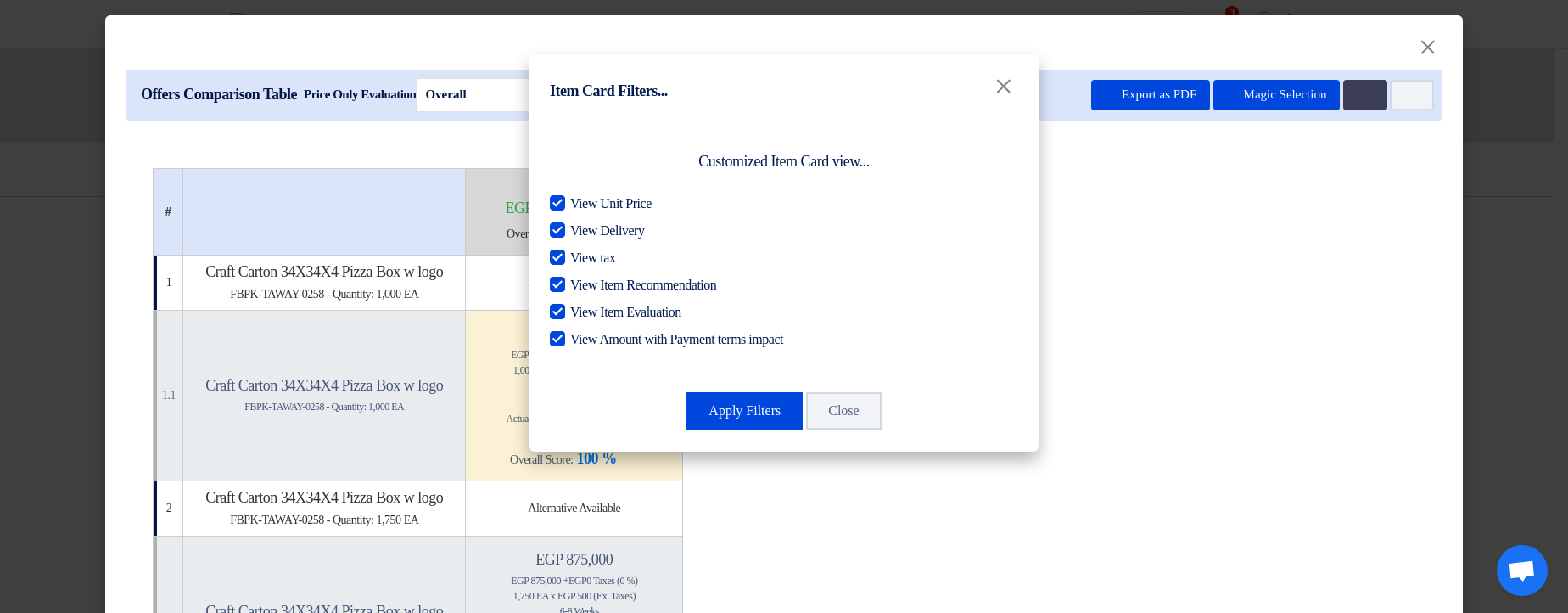
click at [614, 199] on span "View Unit Price" at bounding box center [611, 203] width 81 height 20
click at [581, 199] on input "View Unit Price" at bounding box center [576, 199] width 11 height 11
checkbox input "false"
click at [748, 414] on button "Apply Filters" at bounding box center [744, 410] width 116 height 37
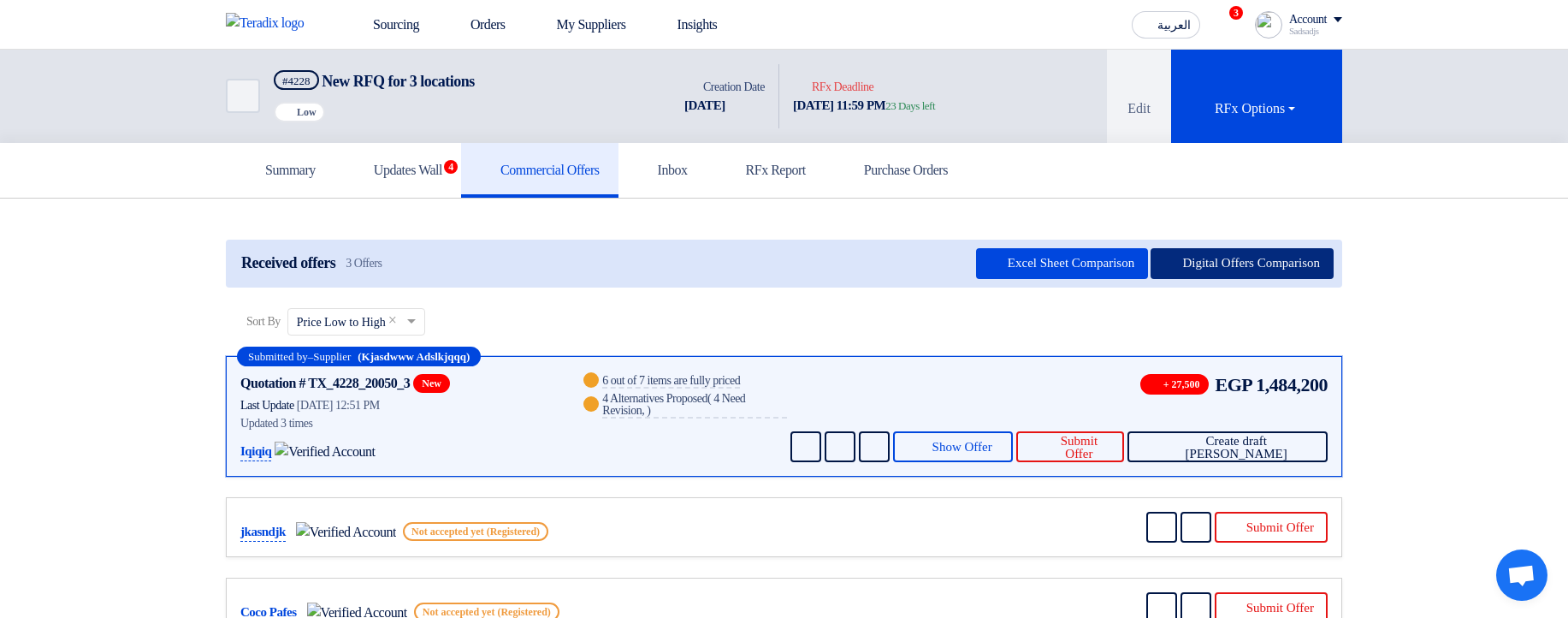
click at [1237, 256] on button "Digital Offers Comparison" at bounding box center [1241, 263] width 183 height 31
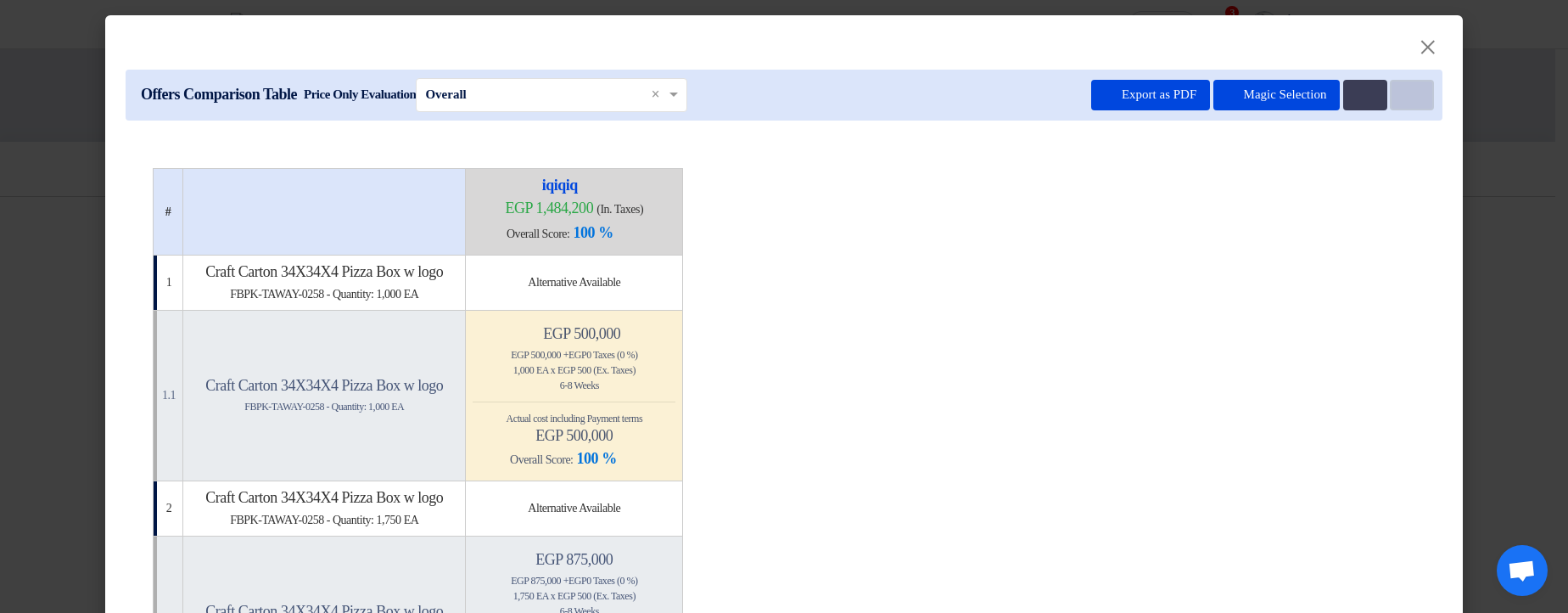
click at [1404, 89] on use at bounding box center [1404, 89] width 0 height 0
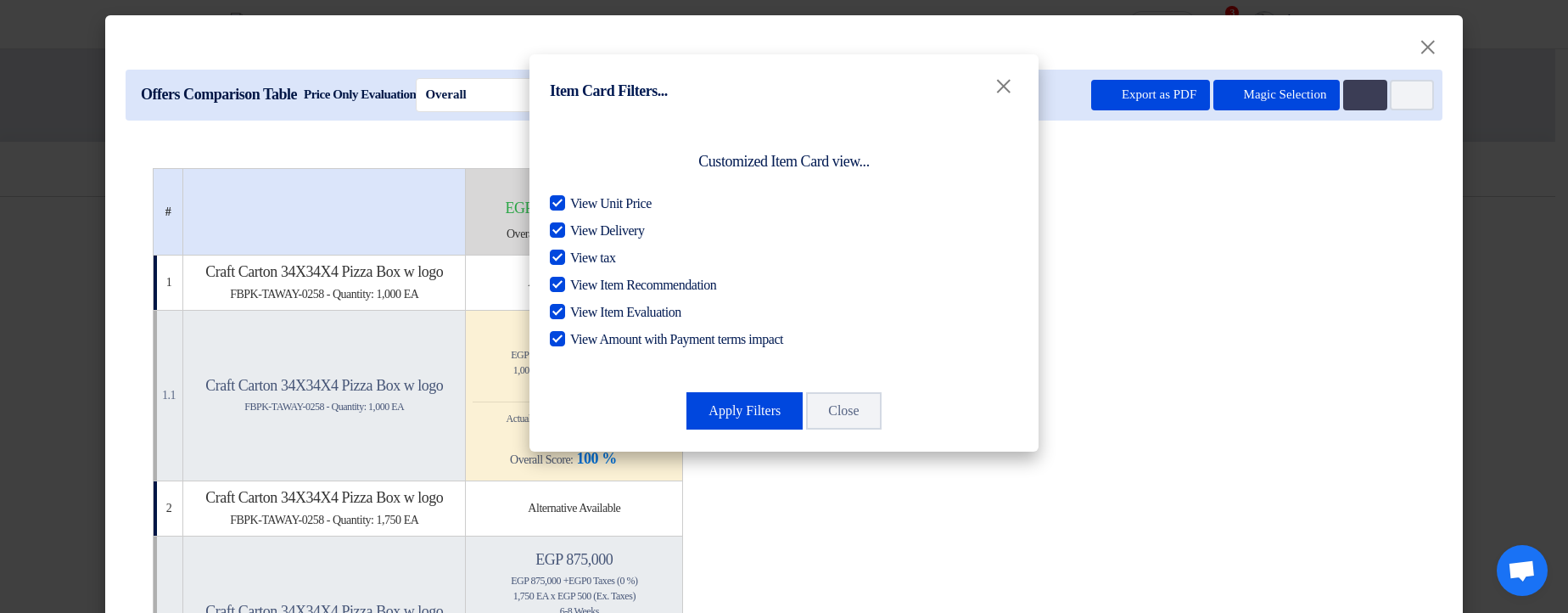
click at [641, 197] on span "View Unit Price" at bounding box center [611, 203] width 81 height 20
click at [581, 197] on input "View Unit Price" at bounding box center [576, 199] width 11 height 11
checkbox input "false"
click at [723, 407] on button "Apply Filters" at bounding box center [744, 410] width 116 height 37
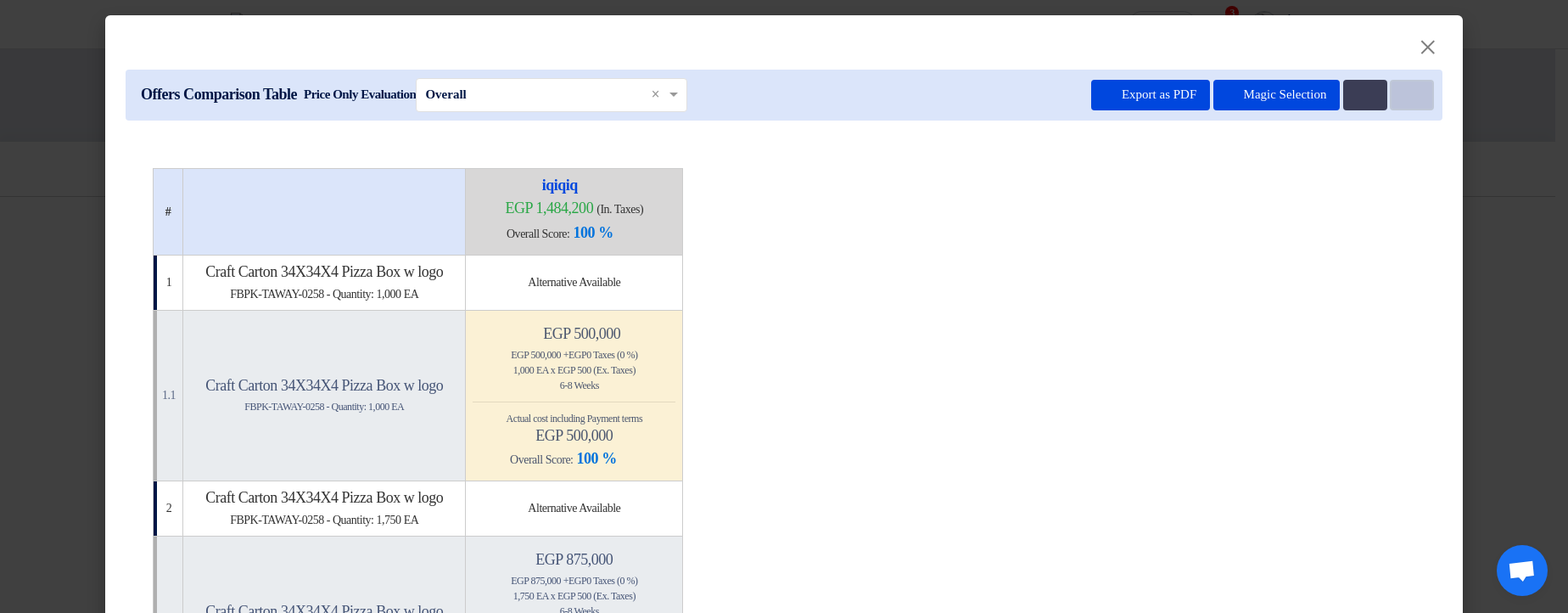
click at [1406, 95] on button "Item Card filters" at bounding box center [1412, 95] width 44 height 31
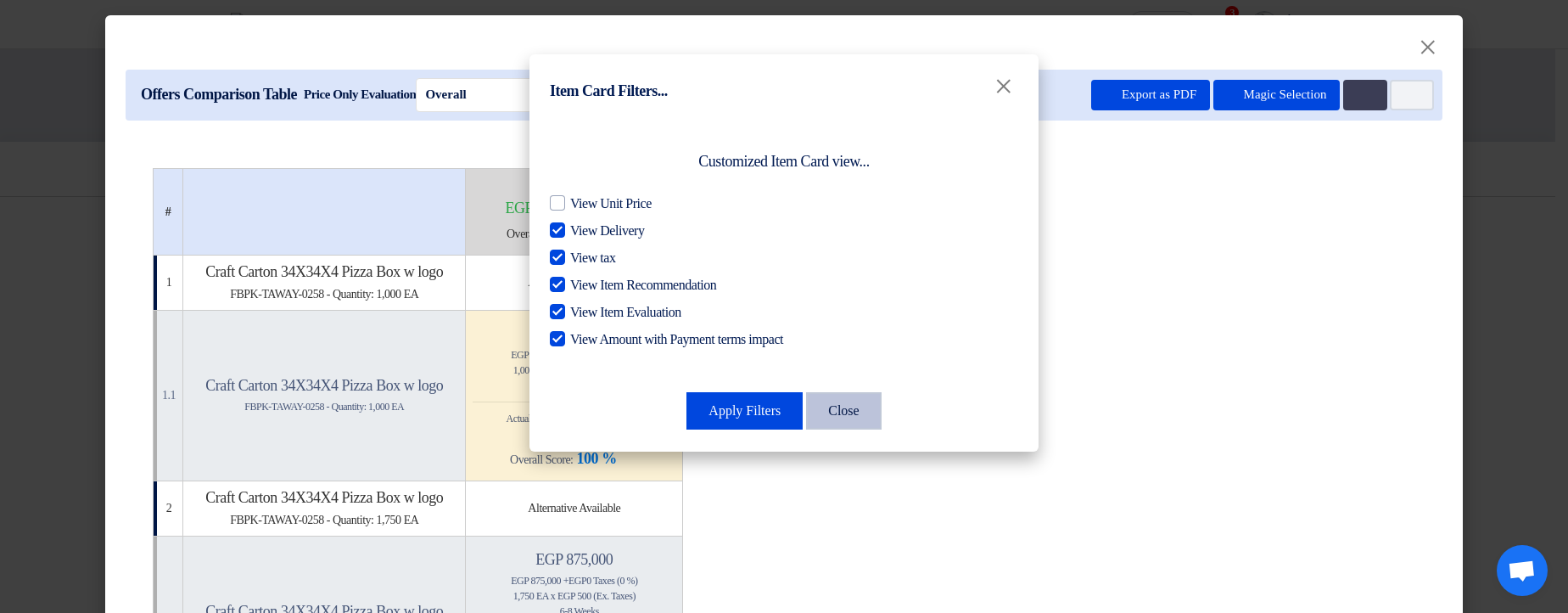
click at [825, 408] on button "Close" at bounding box center [843, 410] width 74 height 37
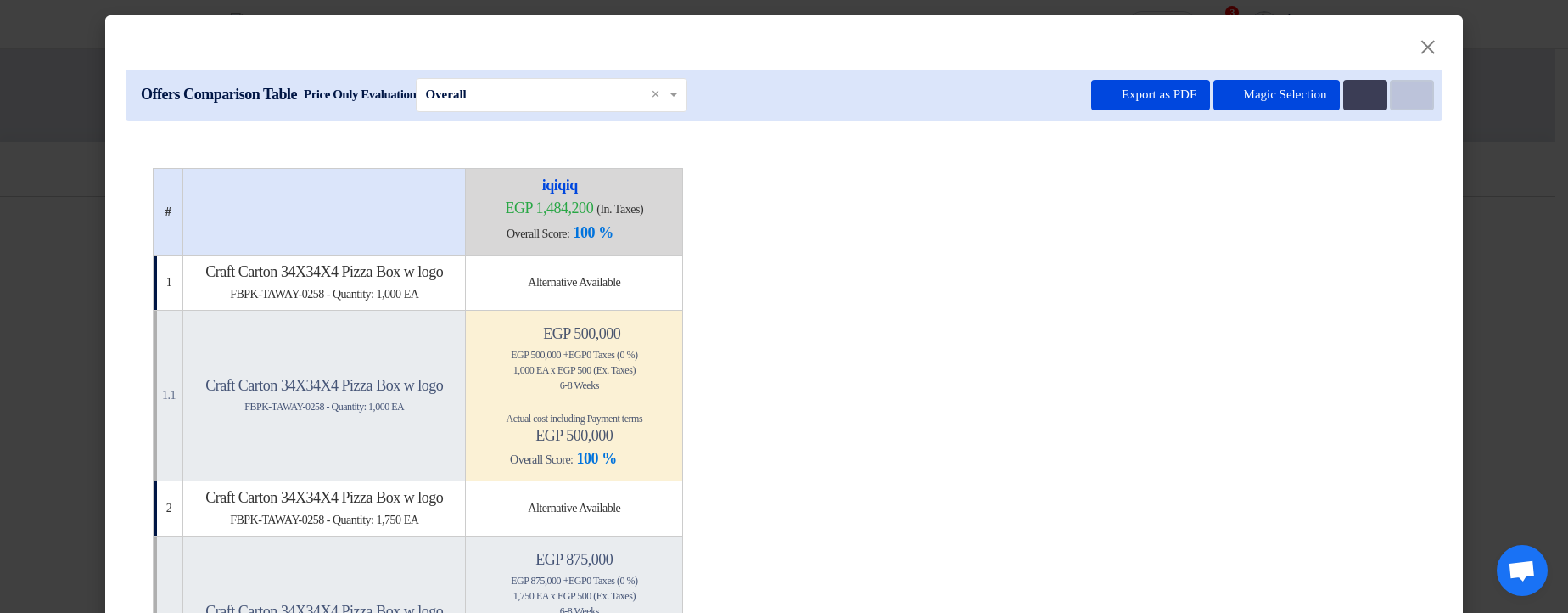
click at [1405, 99] on icon "Item Card filters" at bounding box center [1410, 96] width 12 height 12
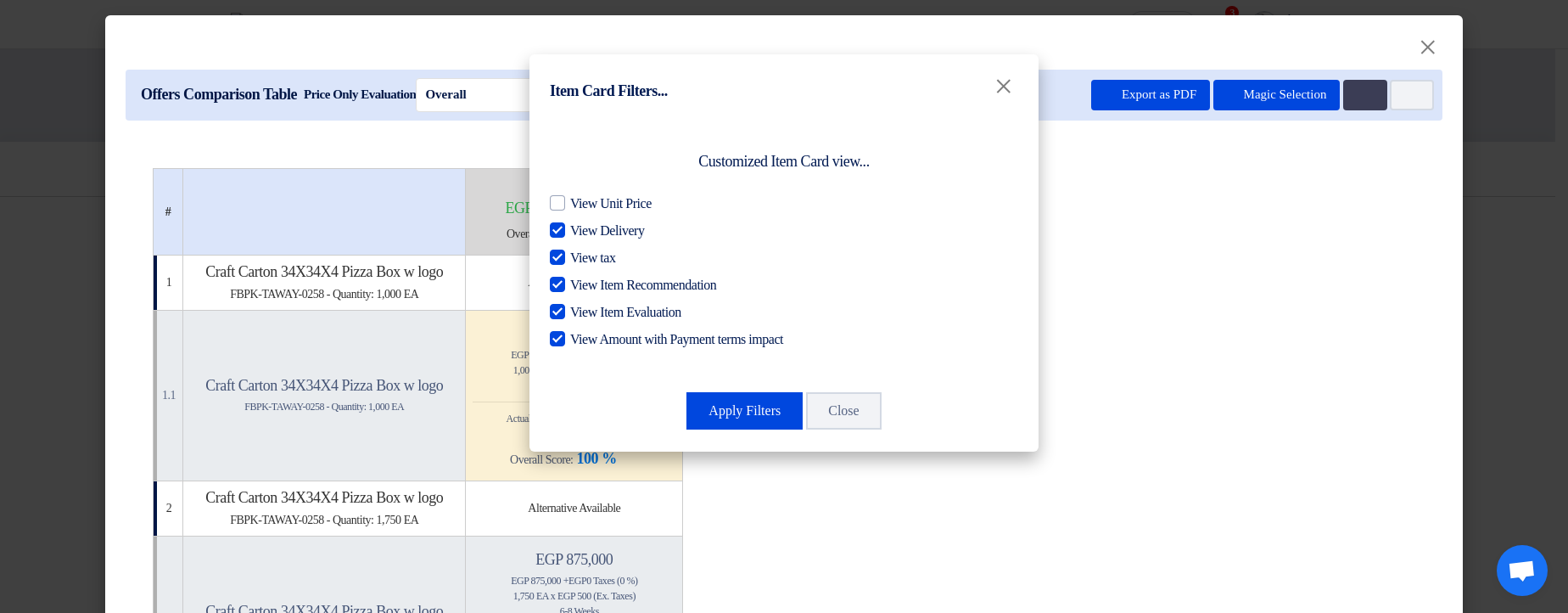
click at [595, 235] on span "View Delivery" at bounding box center [607, 230] width 73 height 20
click at [581, 232] on input "View Delivery" at bounding box center [576, 226] width 11 height 11
checkbox input "false"
click at [579, 264] on span "View tax" at bounding box center [593, 257] width 45 height 20
click at [579, 259] on input "View tax" at bounding box center [576, 253] width 11 height 11
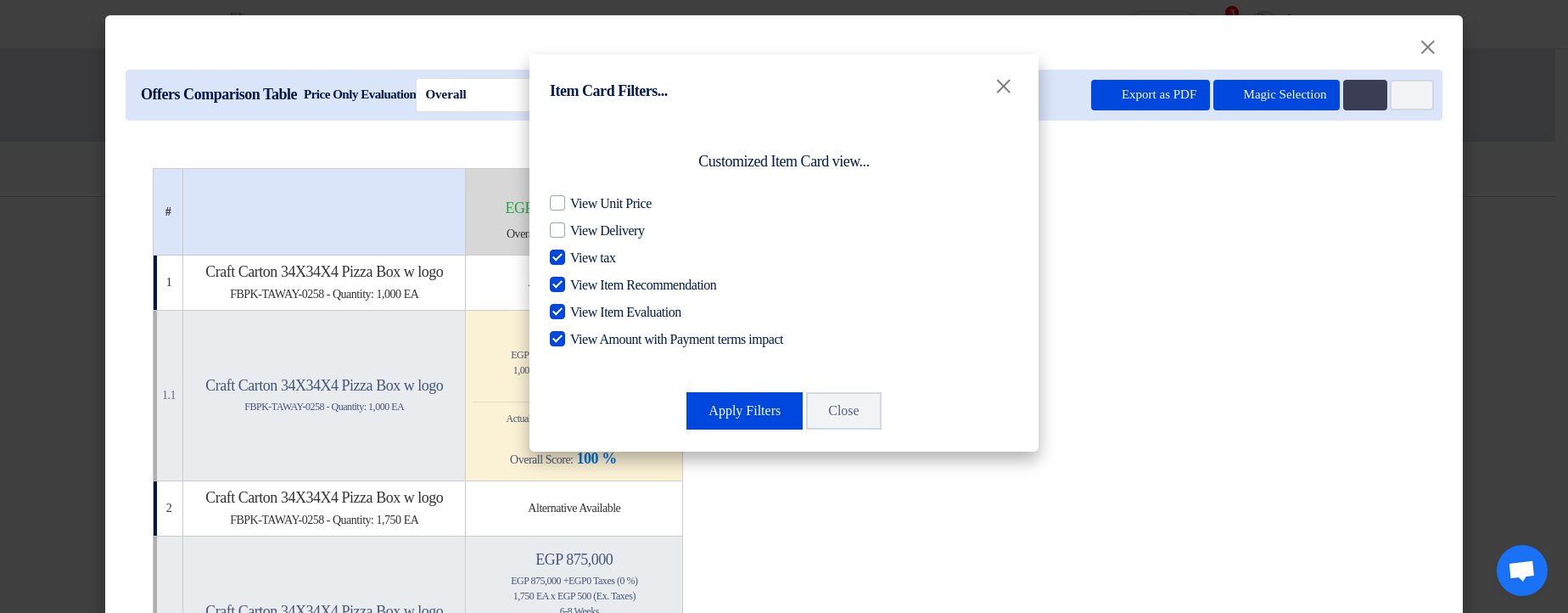
checkbox input "false"
click at [861, 401] on button "Close" at bounding box center [843, 410] width 74 height 37
checkbox input "true"
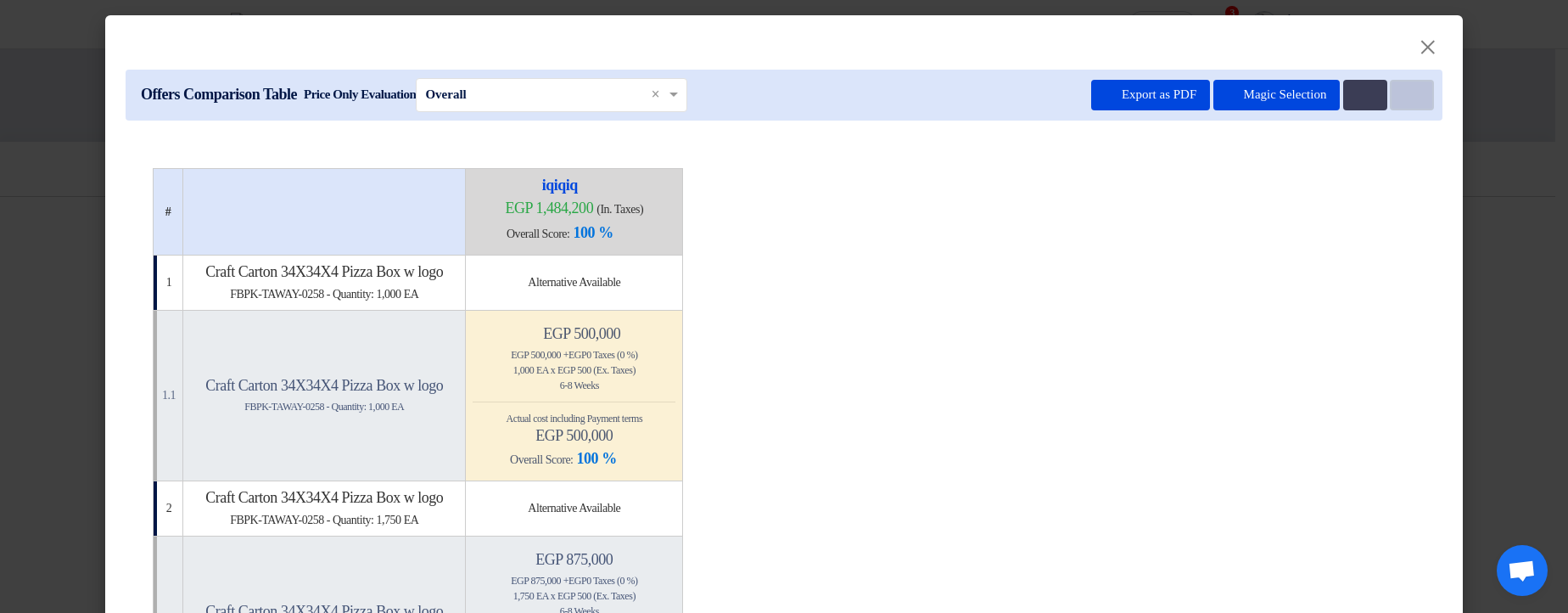
click at [1421, 88] on button "Item Card filters" at bounding box center [1412, 95] width 44 height 31
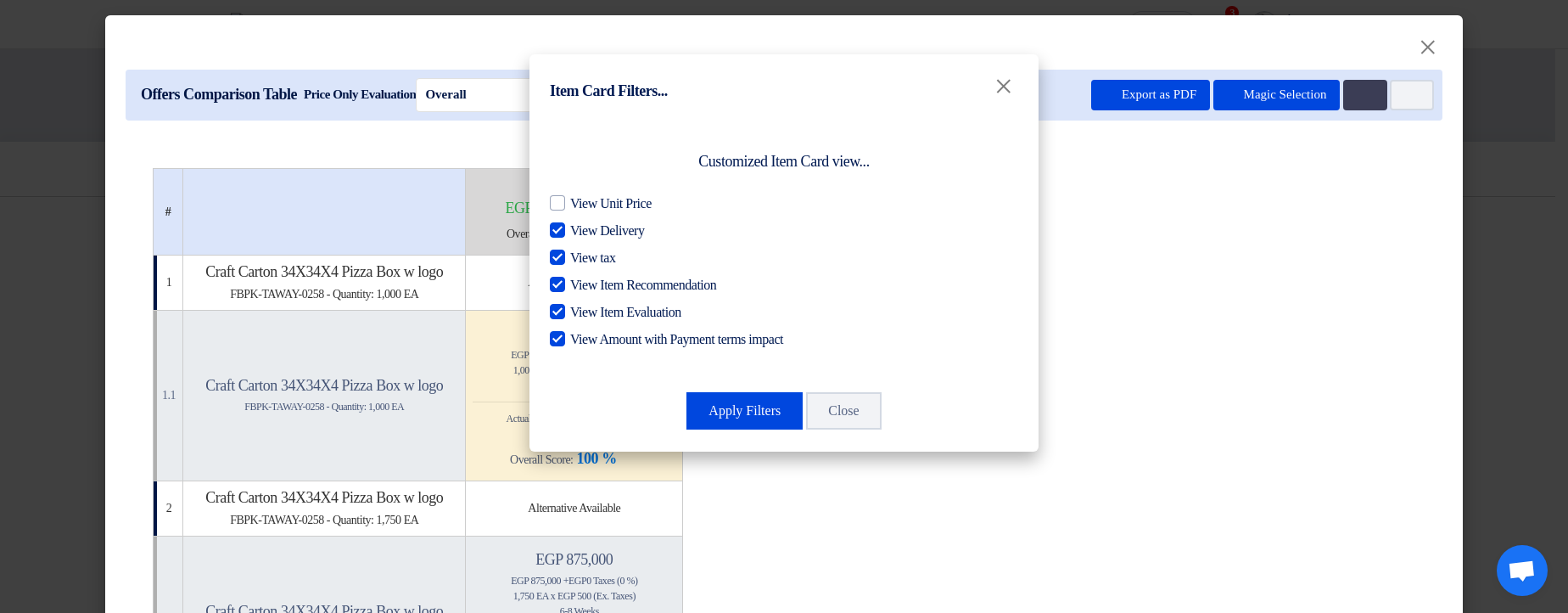
drag, startPoint x: 601, startPoint y: 240, endPoint x: 584, endPoint y: 253, distance: 21.4
click at [601, 240] on span "View Delivery" at bounding box center [607, 230] width 73 height 20
click at [581, 232] on input "View Delivery" at bounding box center [576, 226] width 11 height 11
checkbox input "false"
click at [576, 260] on span "View tax" at bounding box center [593, 257] width 45 height 20
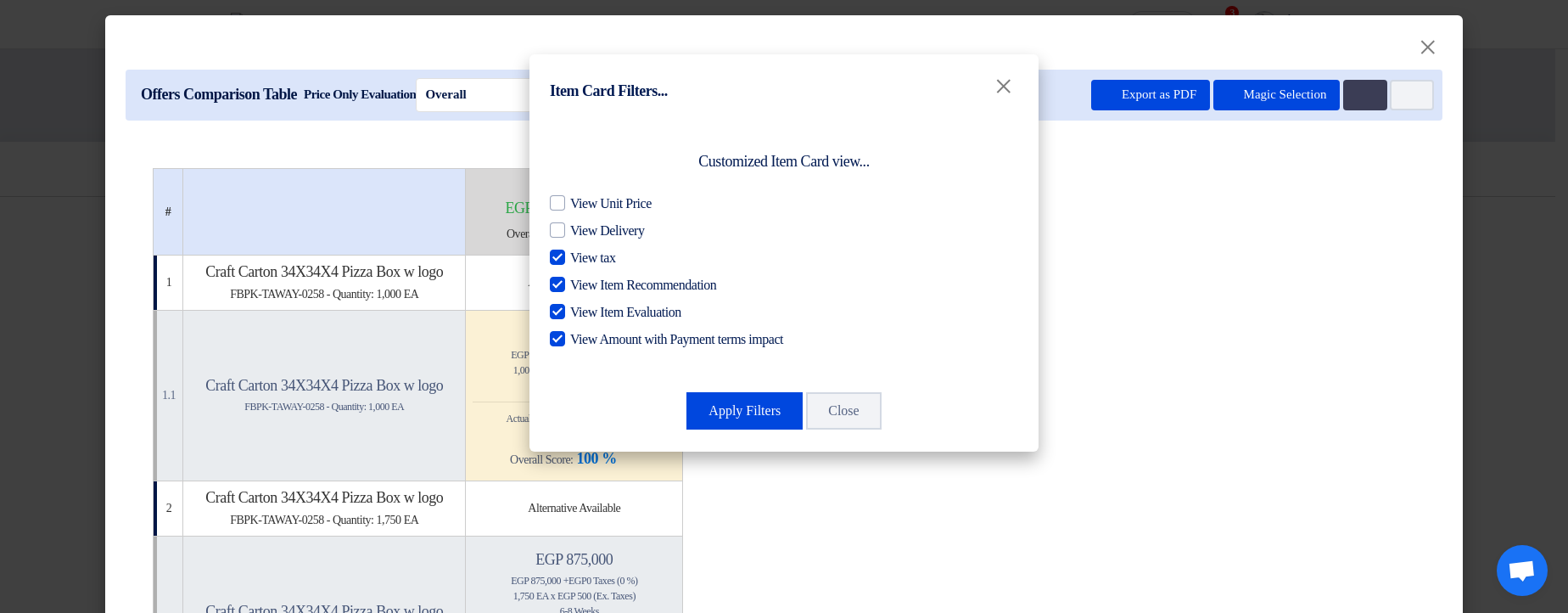
click at [576, 259] on input "View tax" at bounding box center [576, 253] width 11 height 11
checkbox input "false"
click at [718, 404] on button "Apply Filters" at bounding box center [744, 410] width 116 height 37
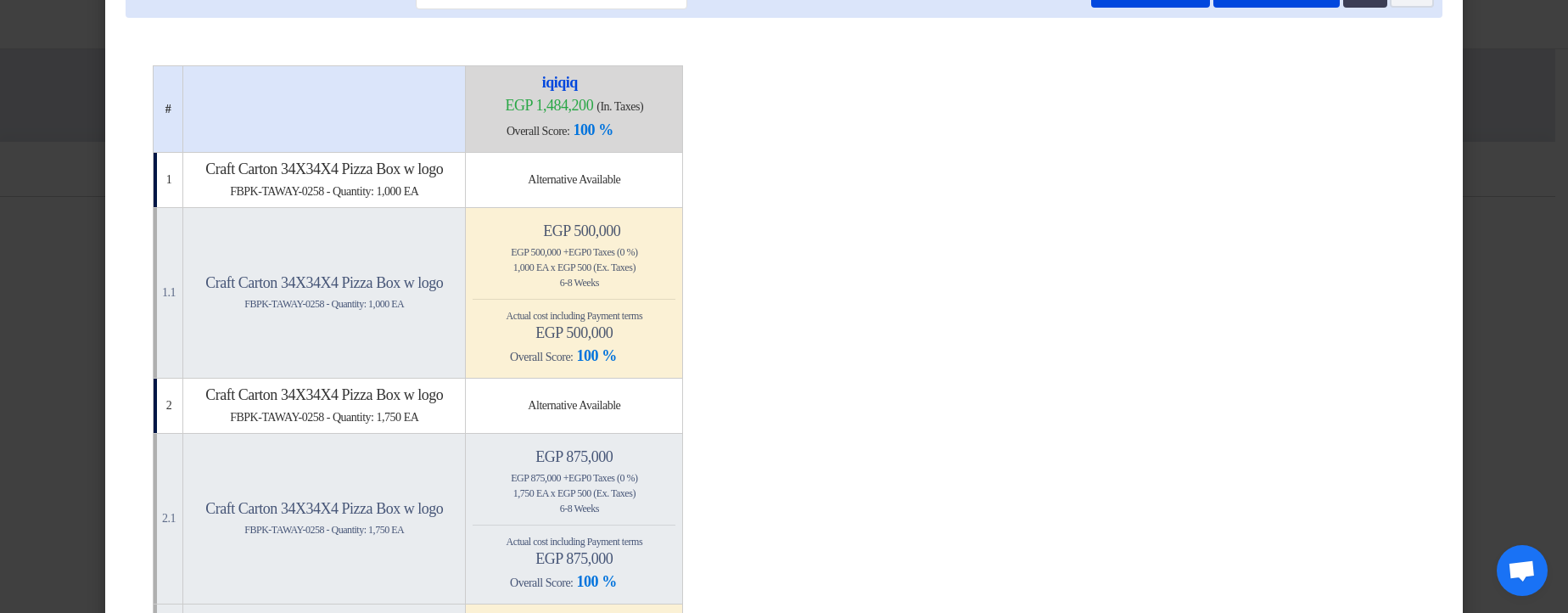
scroll to position [102, 0]
click at [547, 310] on span "Actual cost including Payment terms" at bounding box center [575, 316] width 136 height 11
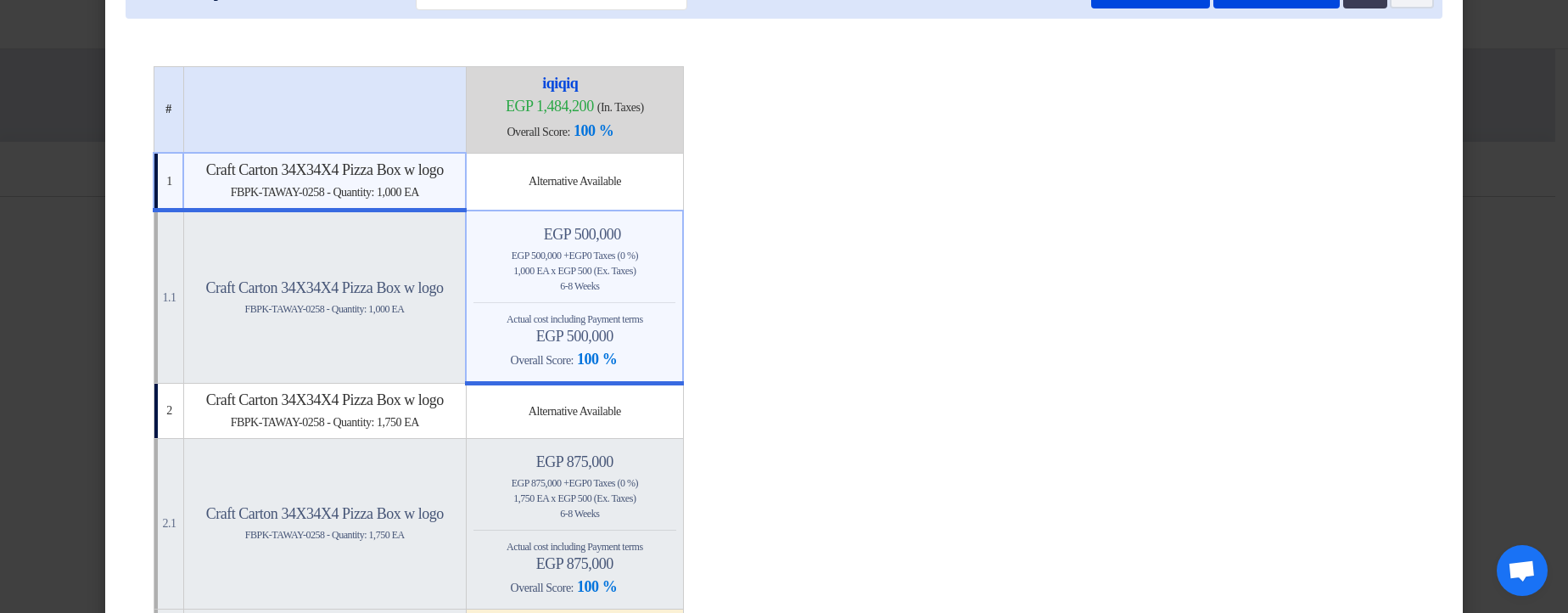
drag, startPoint x: 547, startPoint y: 310, endPoint x: 642, endPoint y: 333, distance: 97.7
click at [642, 333] on div "Actual cost including Payment terms egp 500,000" at bounding box center [574, 328] width 202 height 34
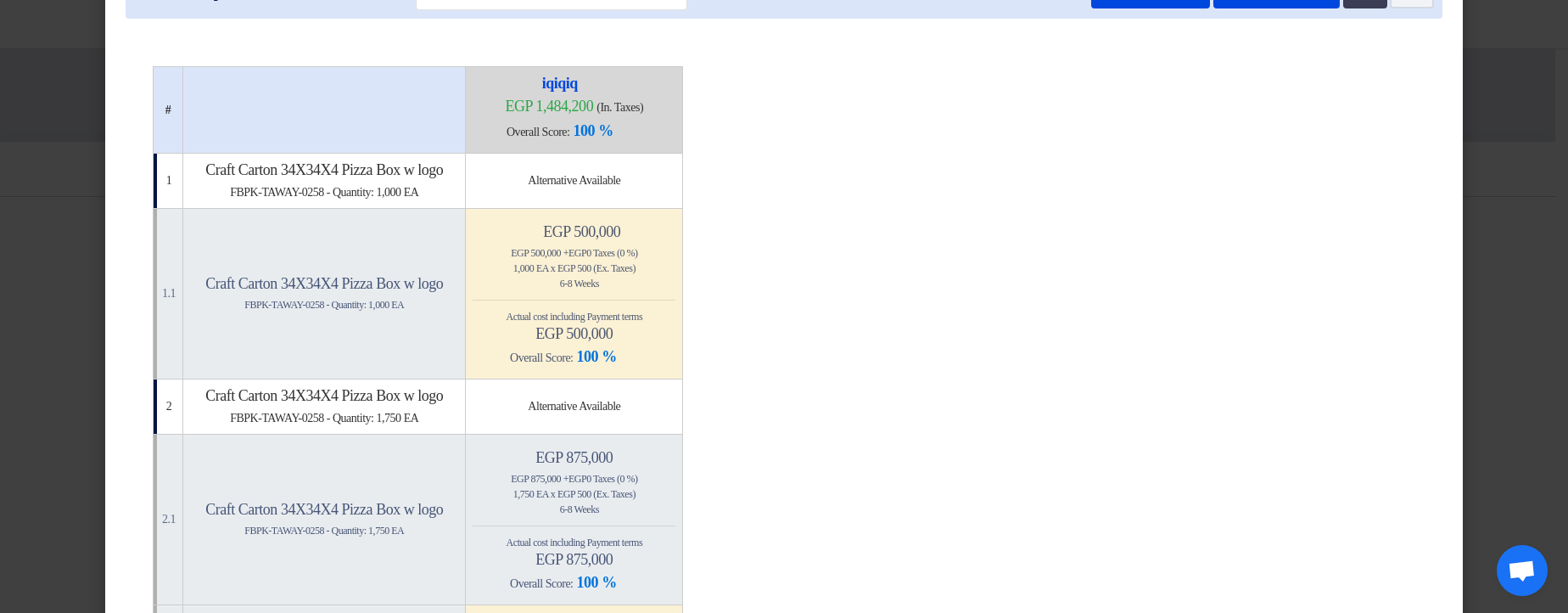
click at [642, 333] on h4 "egp 500,000" at bounding box center [573, 333] width 203 height 19
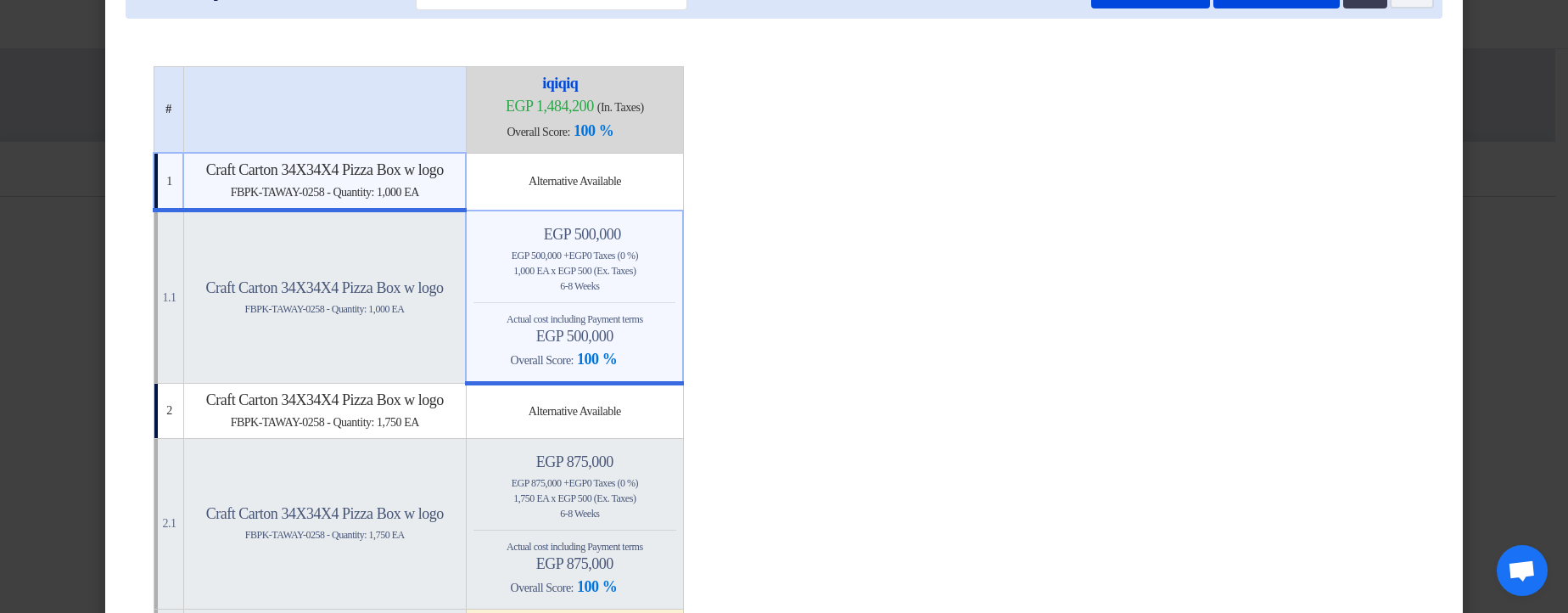
click at [555, 363] on h4 "Overall Score: 100 %" at bounding box center [574, 359] width 202 height 20
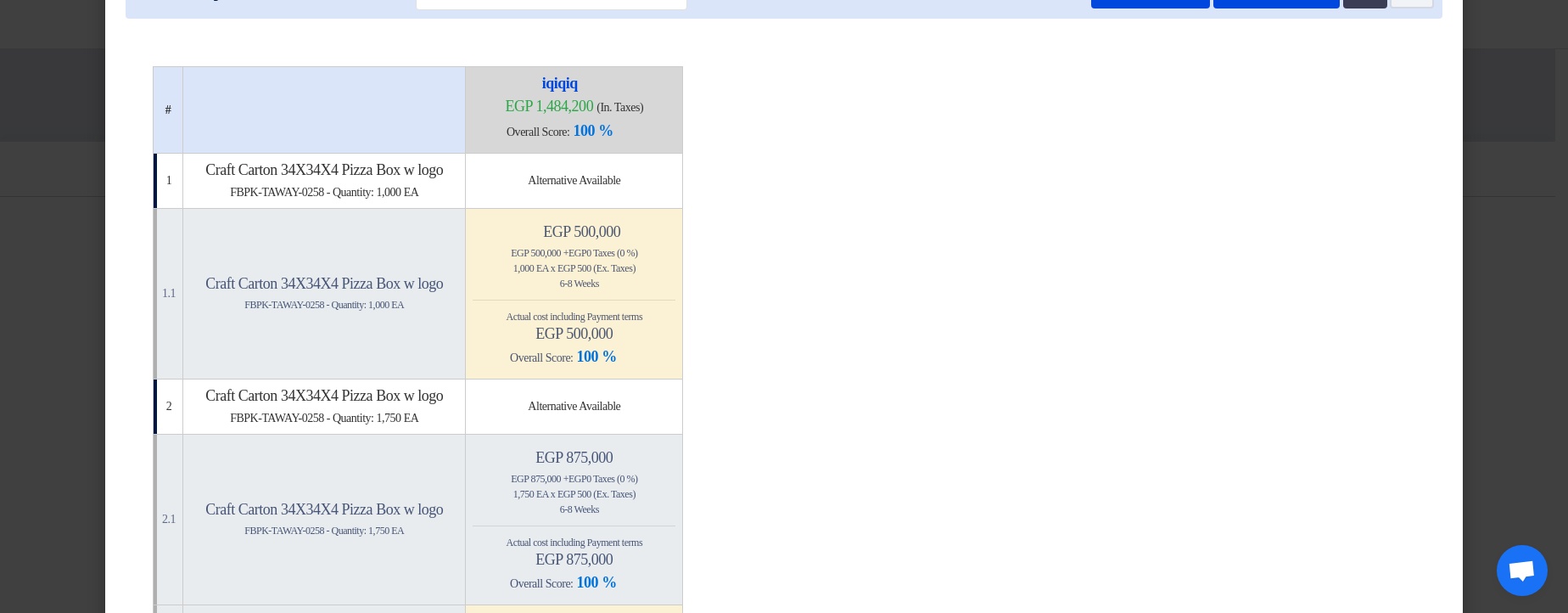
drag, startPoint x: 555, startPoint y: 363, endPoint x: 701, endPoint y: 357, distance: 146.1
click at [676, 357] on h4 "Overall Score: 100 %" at bounding box center [573, 356] width 203 height 20
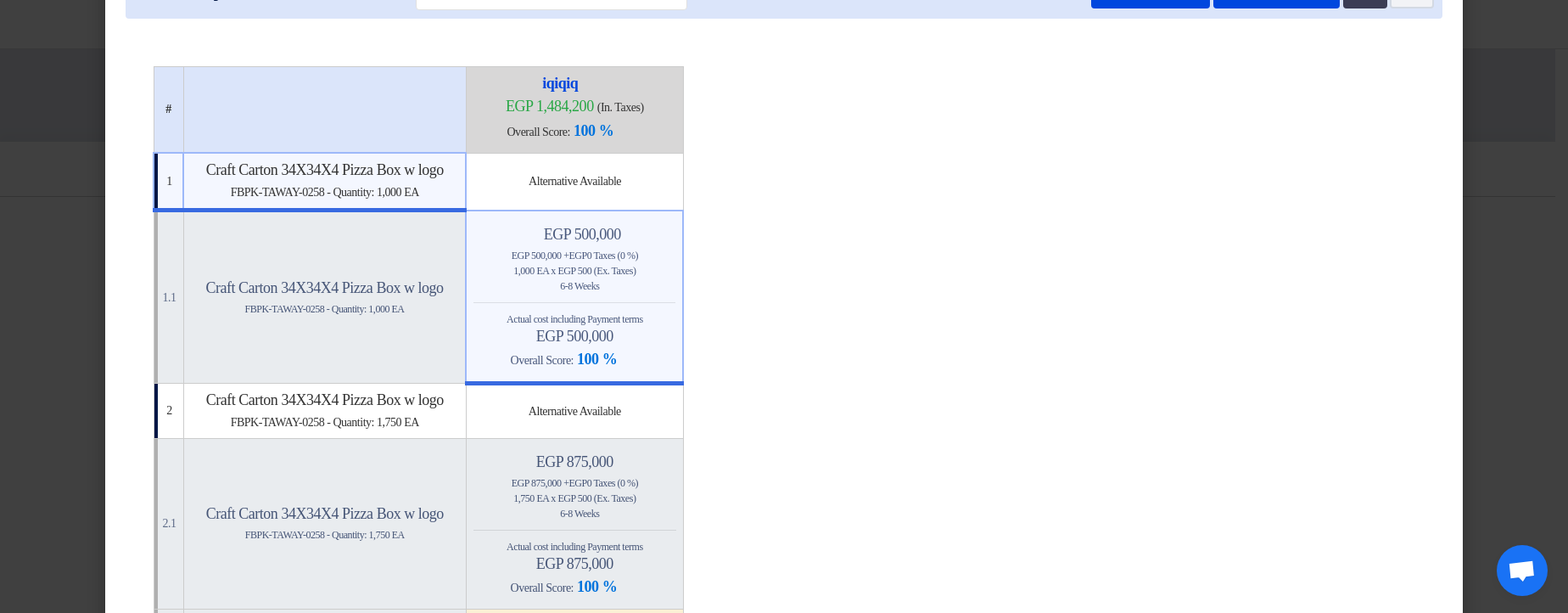
click at [676, 356] on h4 "Overall Score: 100 %" at bounding box center [574, 359] width 202 height 20
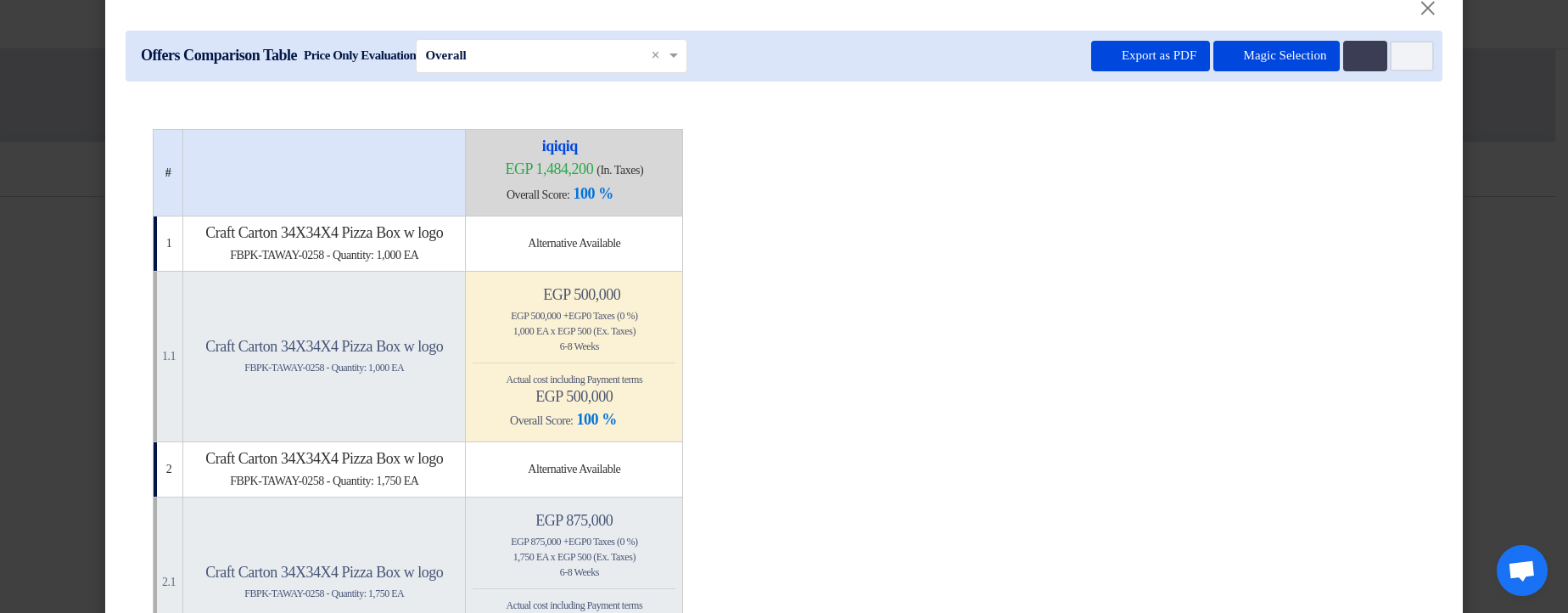
scroll to position [0, 0]
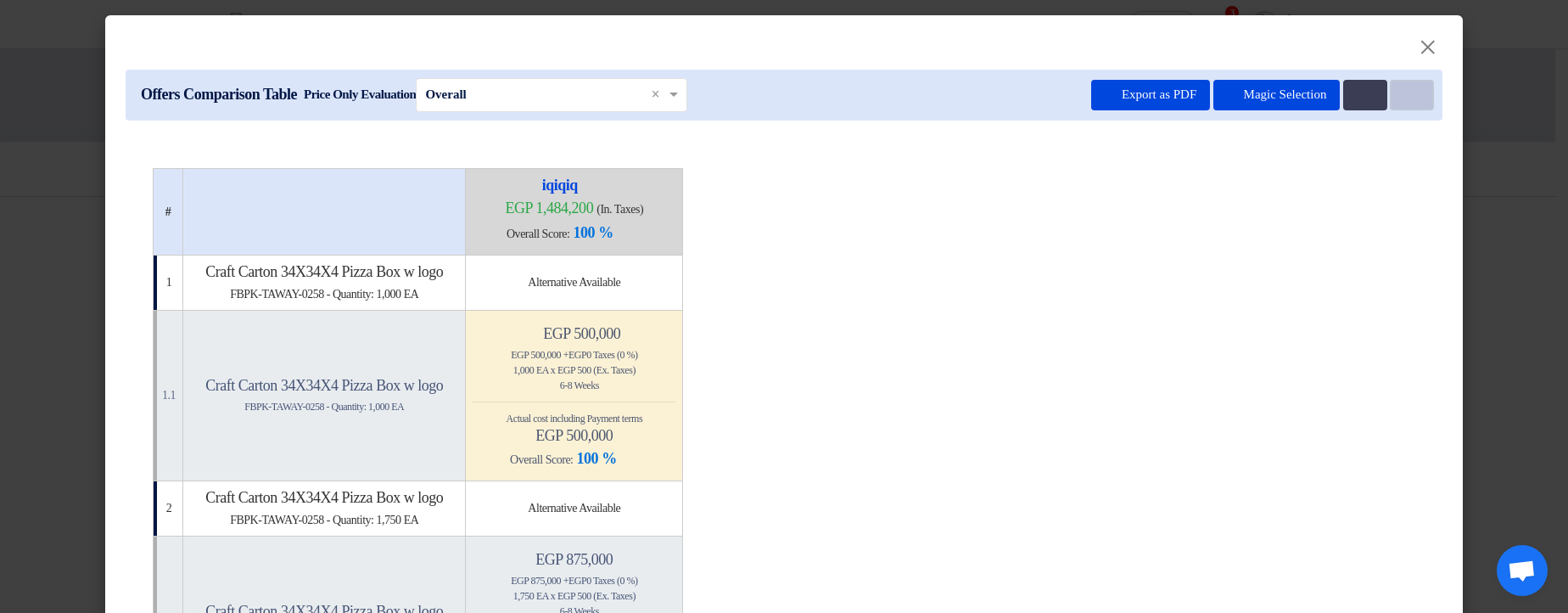
click at [1404, 96] on icon "Item Card filters" at bounding box center [1410, 96] width 12 height 12
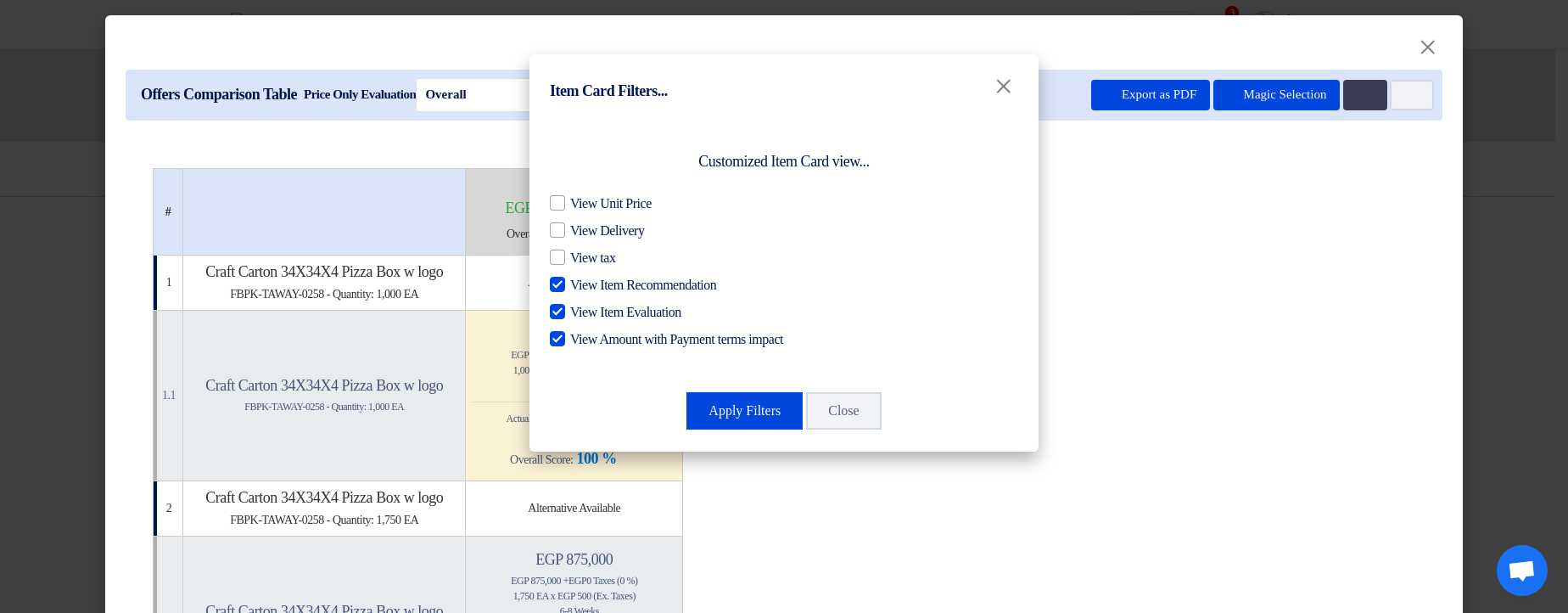
click at [816, 432] on div "Customized Item Card view... View Unit Price View Delivery View tax View Item R…" at bounding box center [784, 283] width 509 height 335
click at [847, 421] on button "Close" at bounding box center [843, 410] width 74 height 37
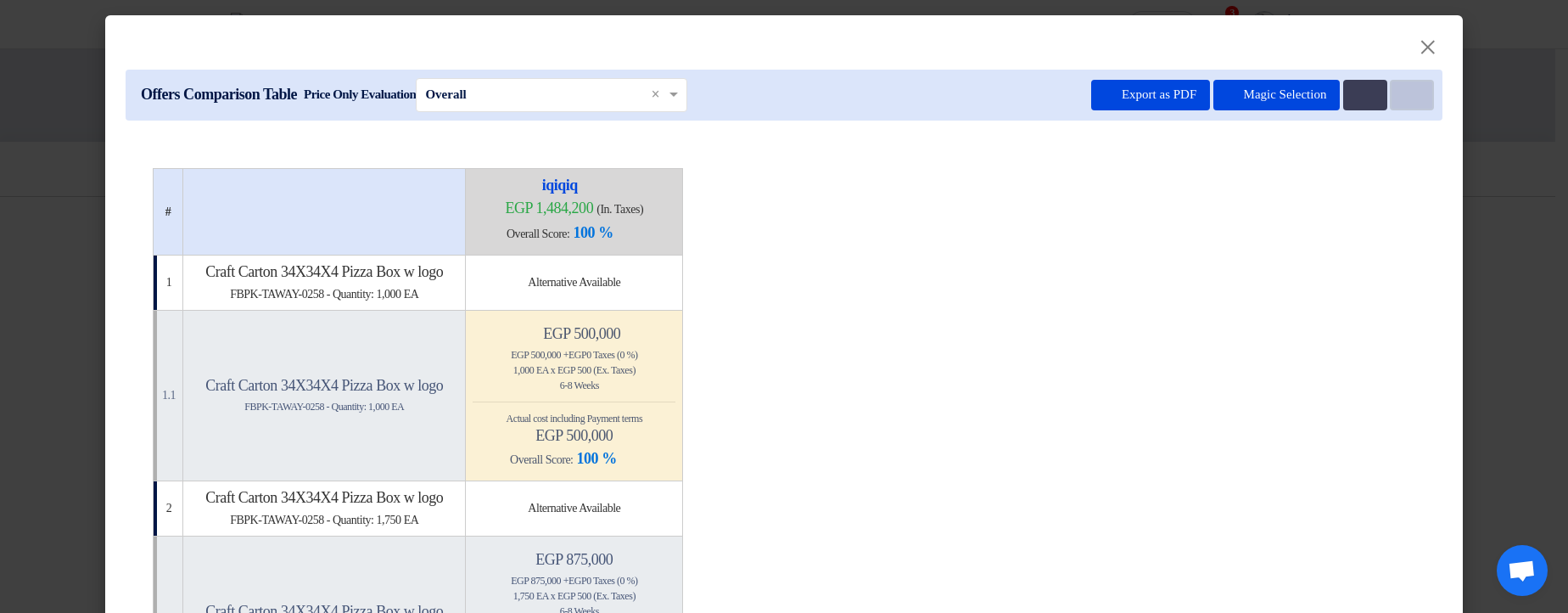
click at [1407, 103] on button "Item Card filters" at bounding box center [1412, 95] width 44 height 31
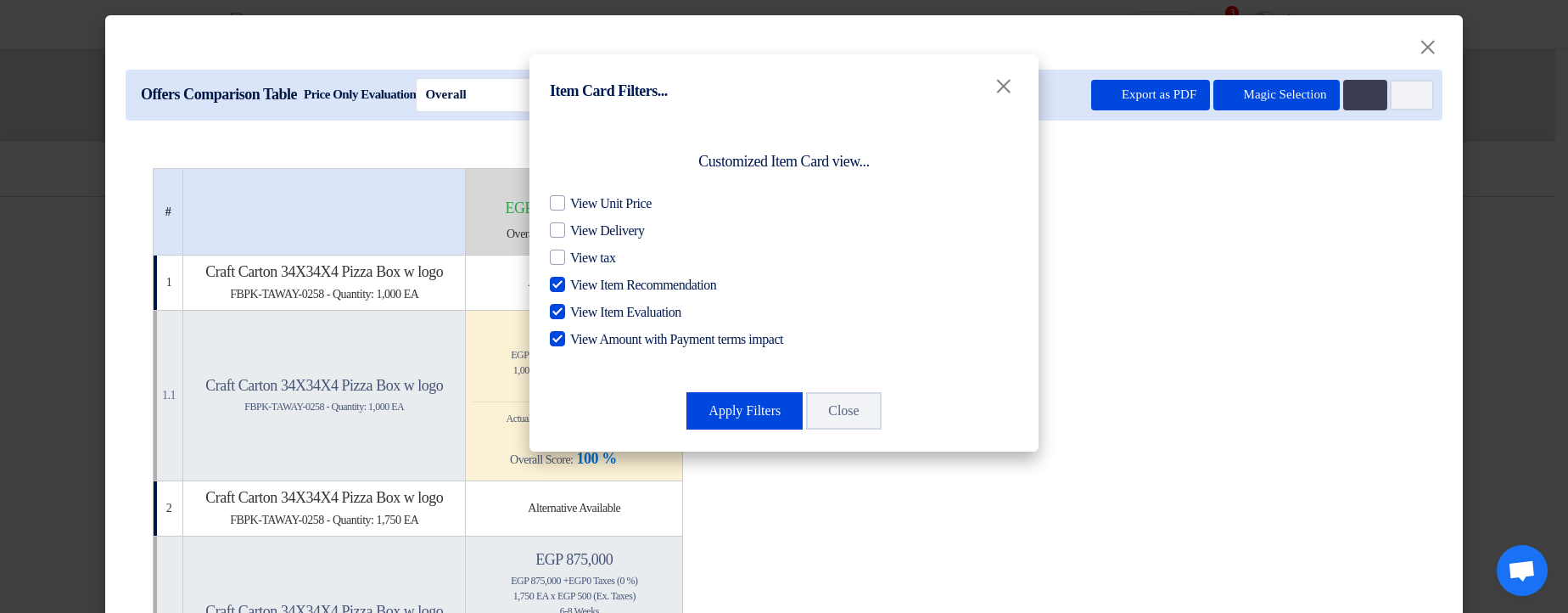
click at [1266, 138] on modal-container "Item Card Filters... × Customized Item Card view... View Unit Price View Delive…" at bounding box center [784, 306] width 1568 height 613
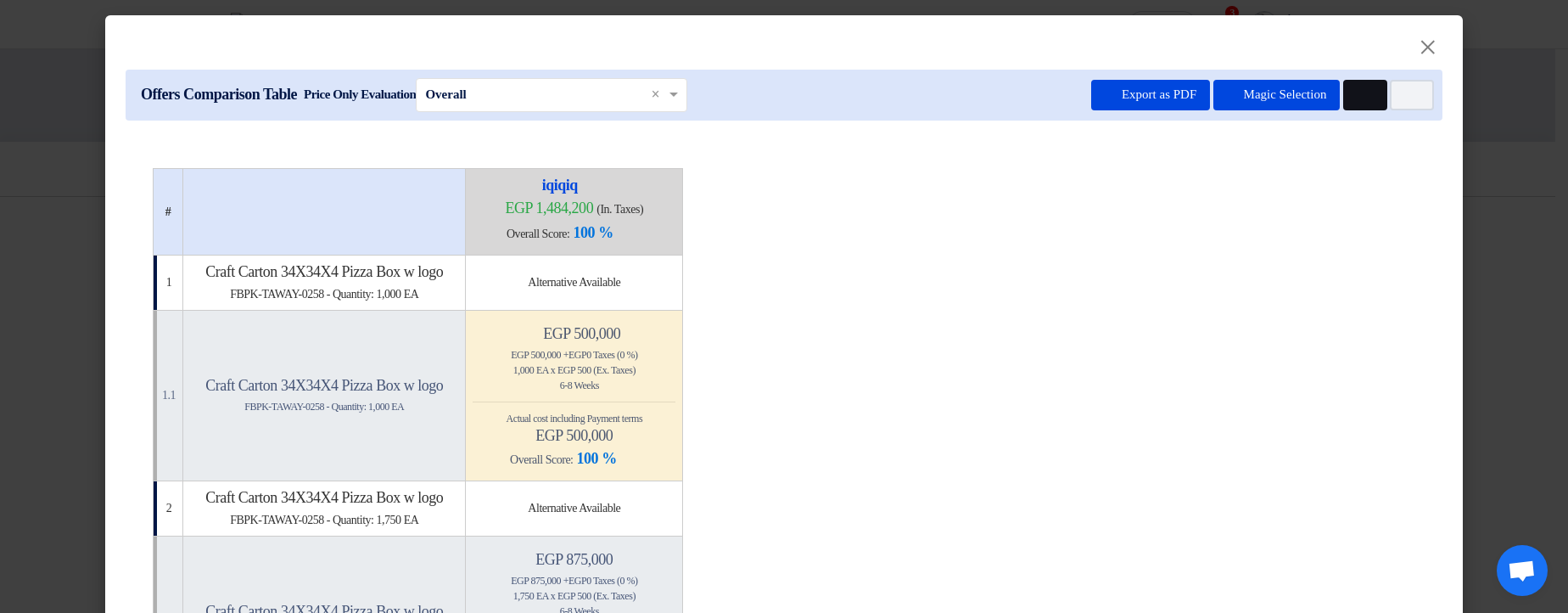
click at [1357, 89] on use at bounding box center [1357, 89] width 0 height 0
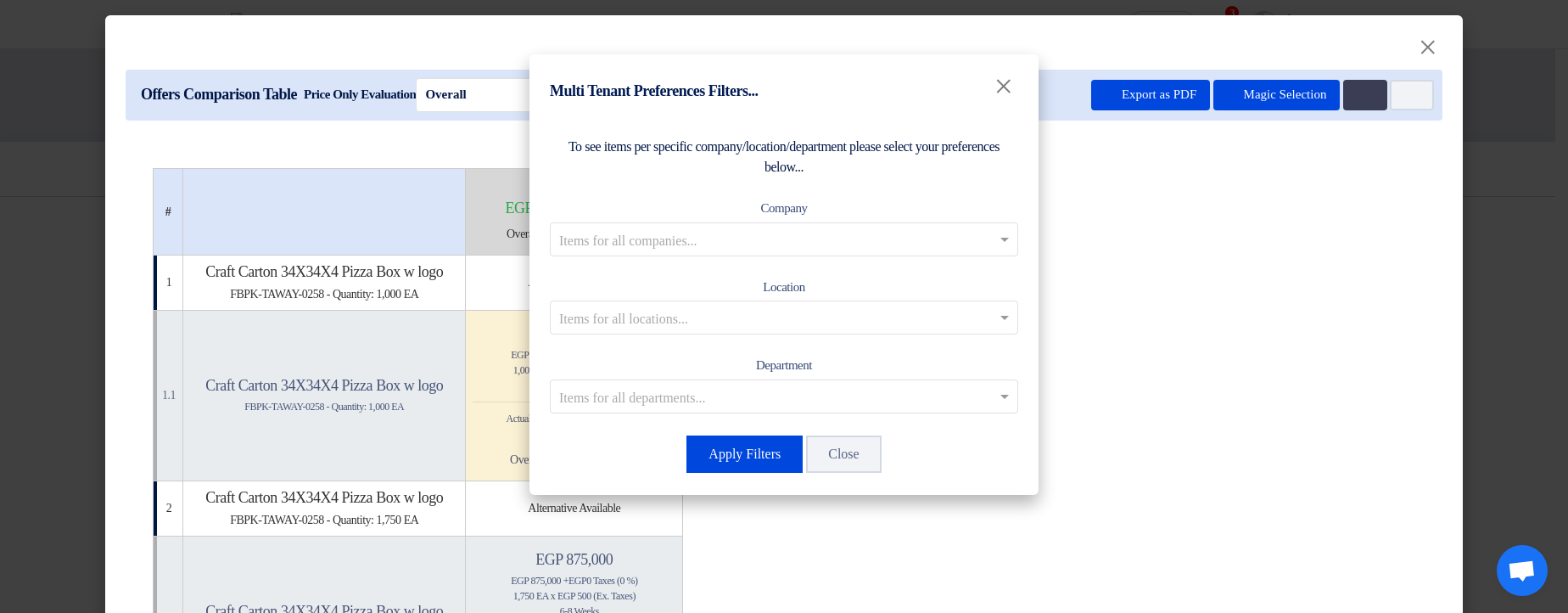
drag, startPoint x: 626, startPoint y: 142, endPoint x: 860, endPoint y: 167, distance: 235.3
click at [860, 167] on div "To see items per specific company/location/department please select your prefer…" at bounding box center [784, 157] width 469 height 41
click at [860, 167] on div "To see items per specific company/location/department please select your prefer…" at bounding box center [784, 157] width 469 height 41
click at [867, 458] on button "Close" at bounding box center [843, 454] width 74 height 37
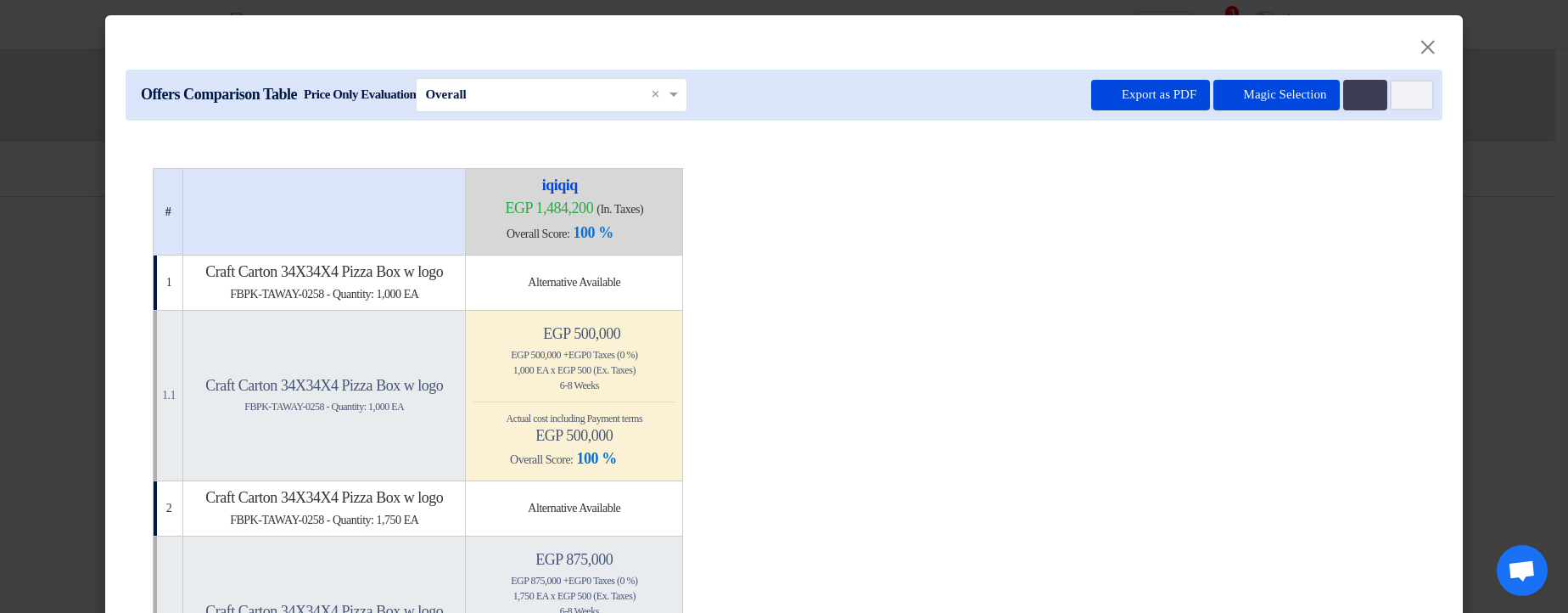
click at [1432, 93] on div "Offers Comparison Table Price Only Evaluation × Overall × Export as PDF Magic S…" at bounding box center [784, 96] width 1317 height 51
click at [1419, 100] on button "Item Card filters" at bounding box center [1412, 95] width 44 height 31
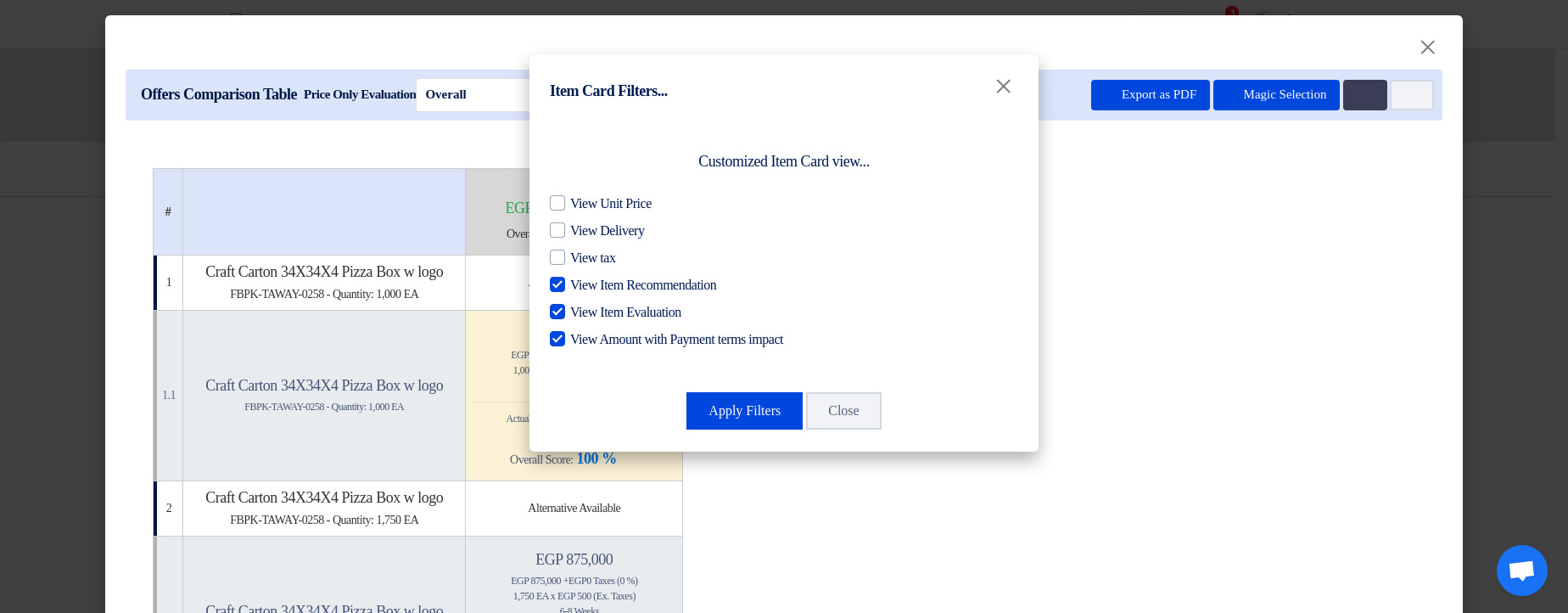
click at [692, 150] on div "Customized Item Card view..." at bounding box center [784, 162] width 469 height 23
drag, startPoint x: 692, startPoint y: 150, endPoint x: 797, endPoint y: 155, distance: 105.1
click at [797, 155] on div "Customized Item Card view..." at bounding box center [784, 162] width 469 height 23
click at [871, 410] on button "Close" at bounding box center [843, 410] width 74 height 37
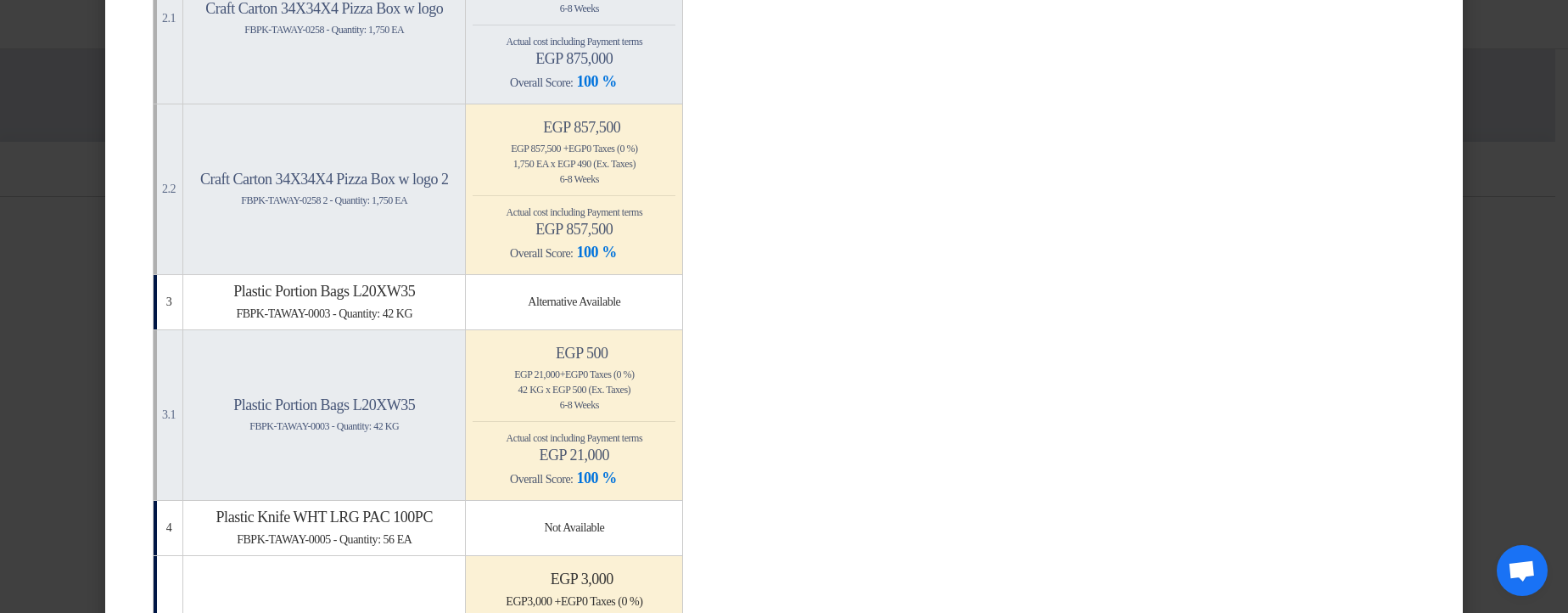
scroll to position [611, 0]
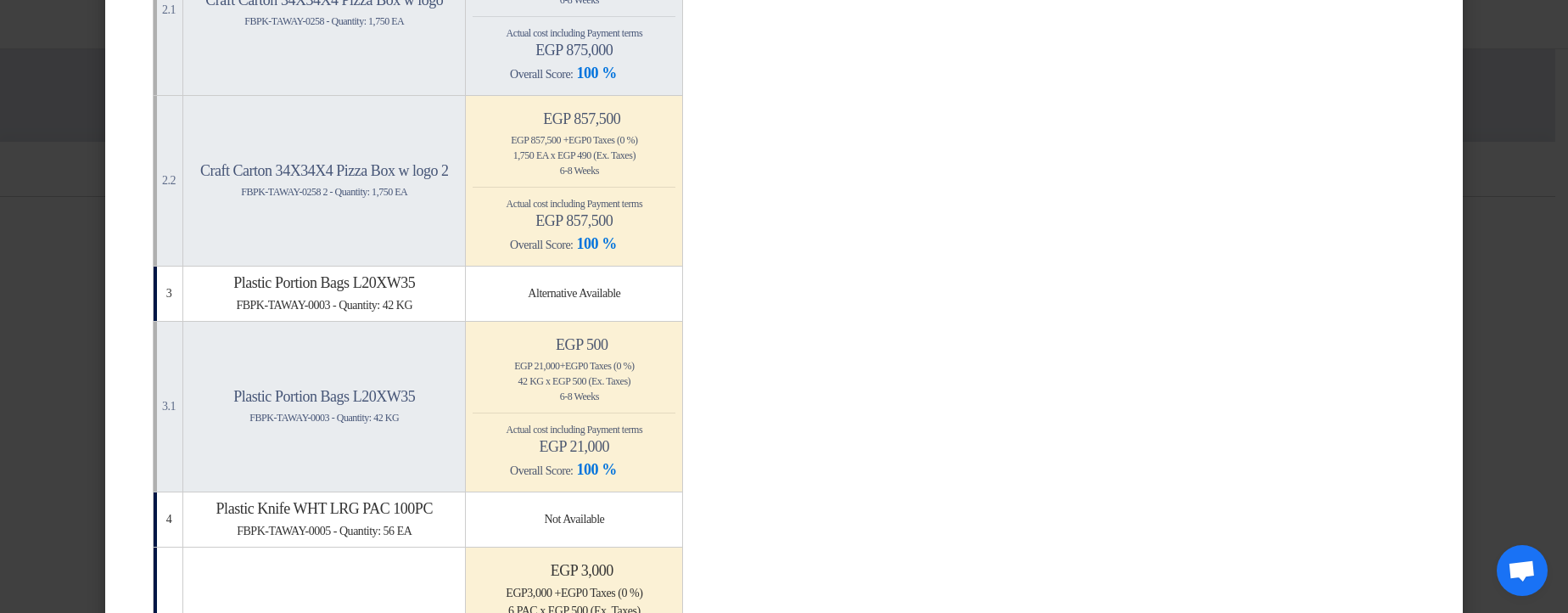
drag, startPoint x: 635, startPoint y: 336, endPoint x: 685, endPoint y: 338, distance: 50.0
click at [676, 338] on h4 "Minimize/Maximize Category egp 500" at bounding box center [573, 344] width 203 height 19
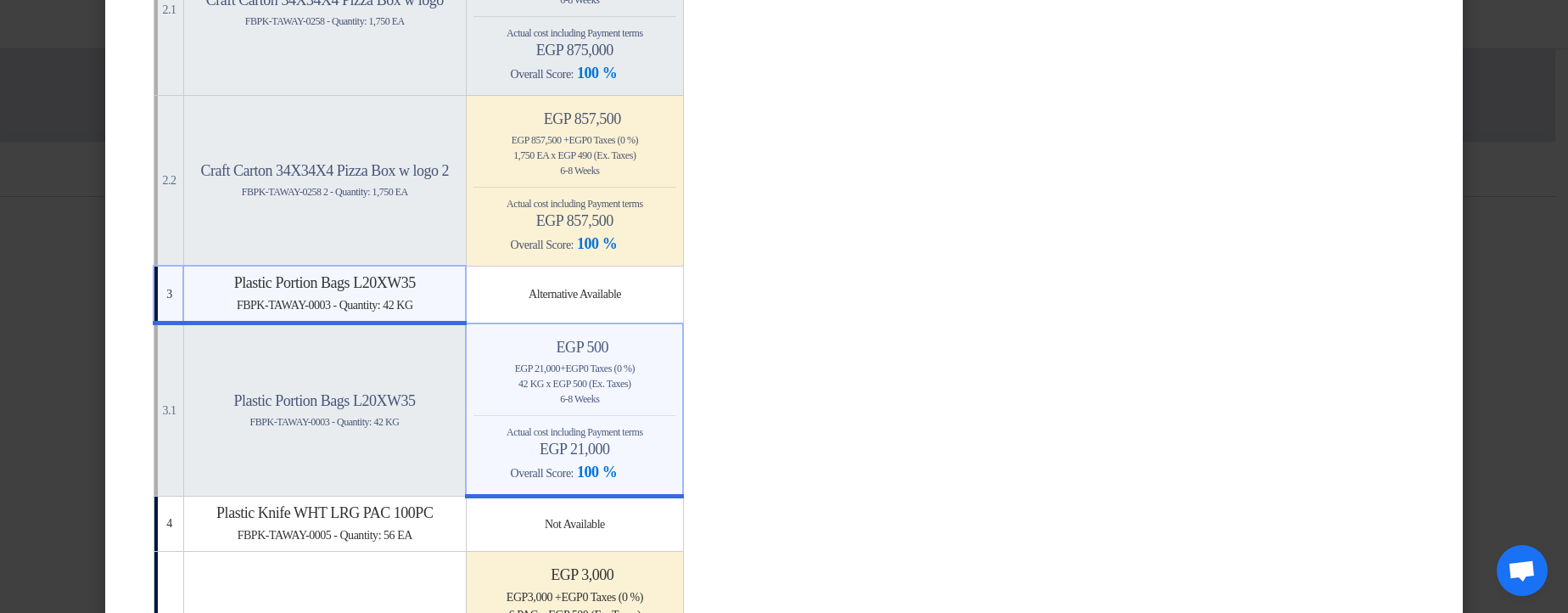
click at [676, 338] on h4 "Minimize/Maximize Category egp 500" at bounding box center [574, 347] width 202 height 19
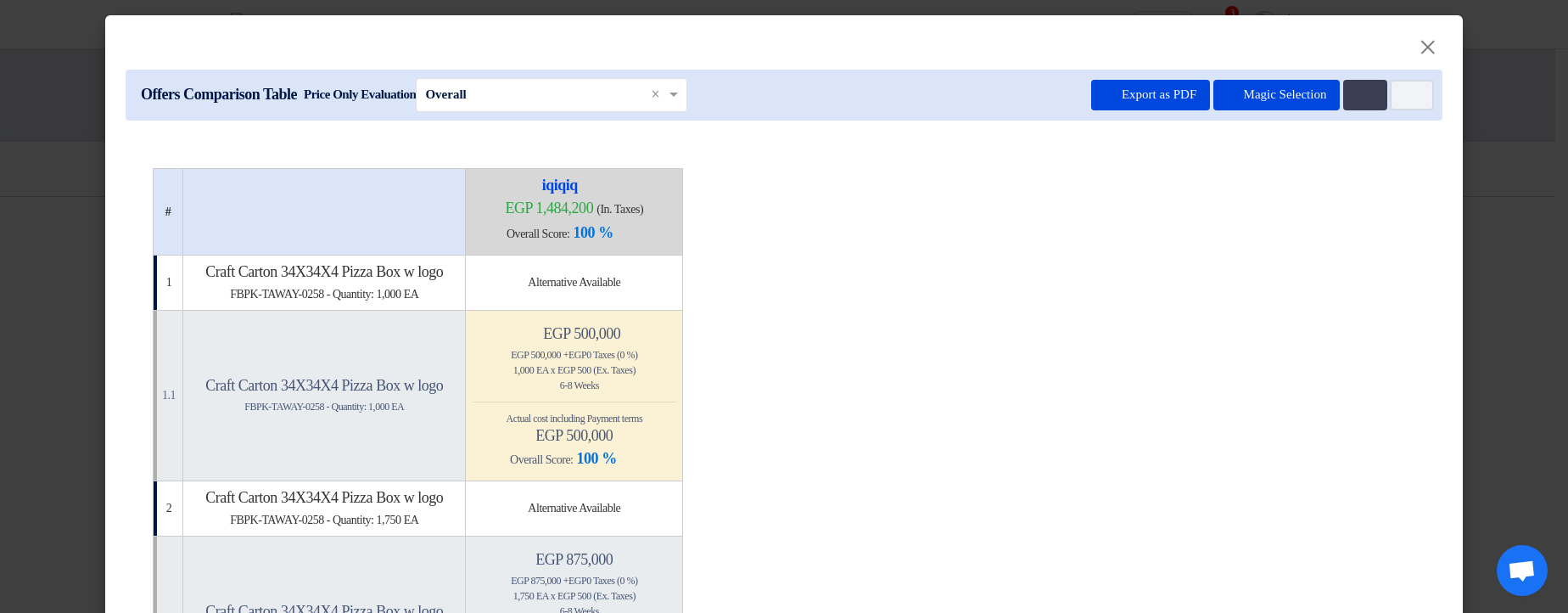
scroll to position [102, 0]
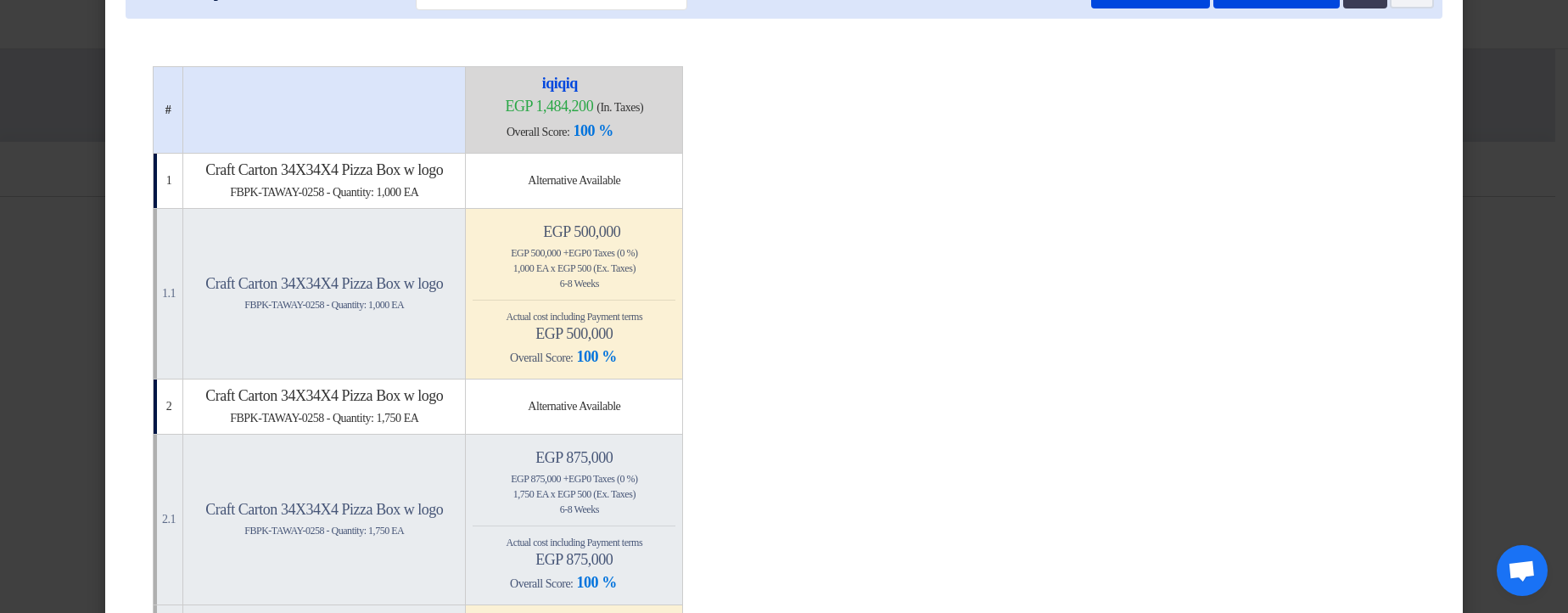
drag, startPoint x: 617, startPoint y: 254, endPoint x: 707, endPoint y: 246, distance: 90.4
click at [676, 246] on div "egp 500,000 + egp 0 Taxes (0 %)" at bounding box center [573, 252] width 203 height 15
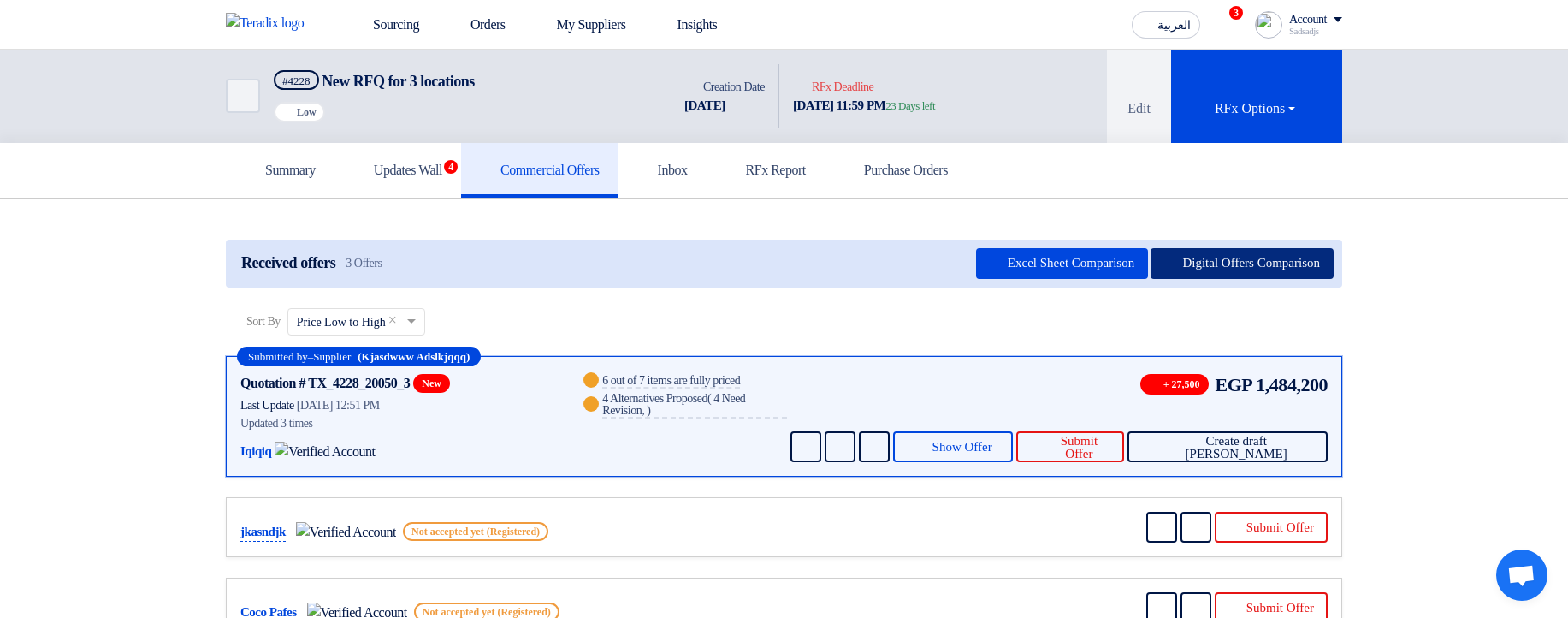
click at [1164, 258] on icon at bounding box center [1170, 264] width 13 height 13
click at [1211, 268] on button "Digital Offers Comparison" at bounding box center [1241, 263] width 183 height 31
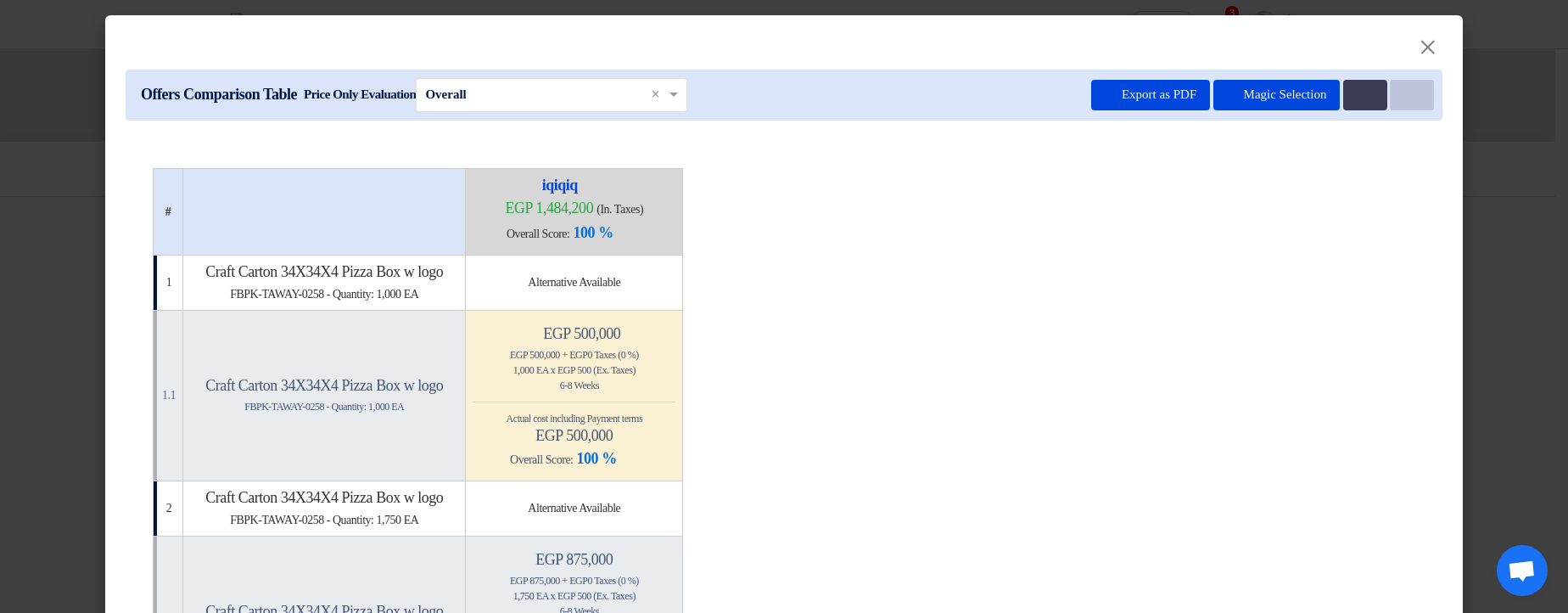
click at [1409, 98] on icon "Item Card filters" at bounding box center [1410, 96] width 12 height 12
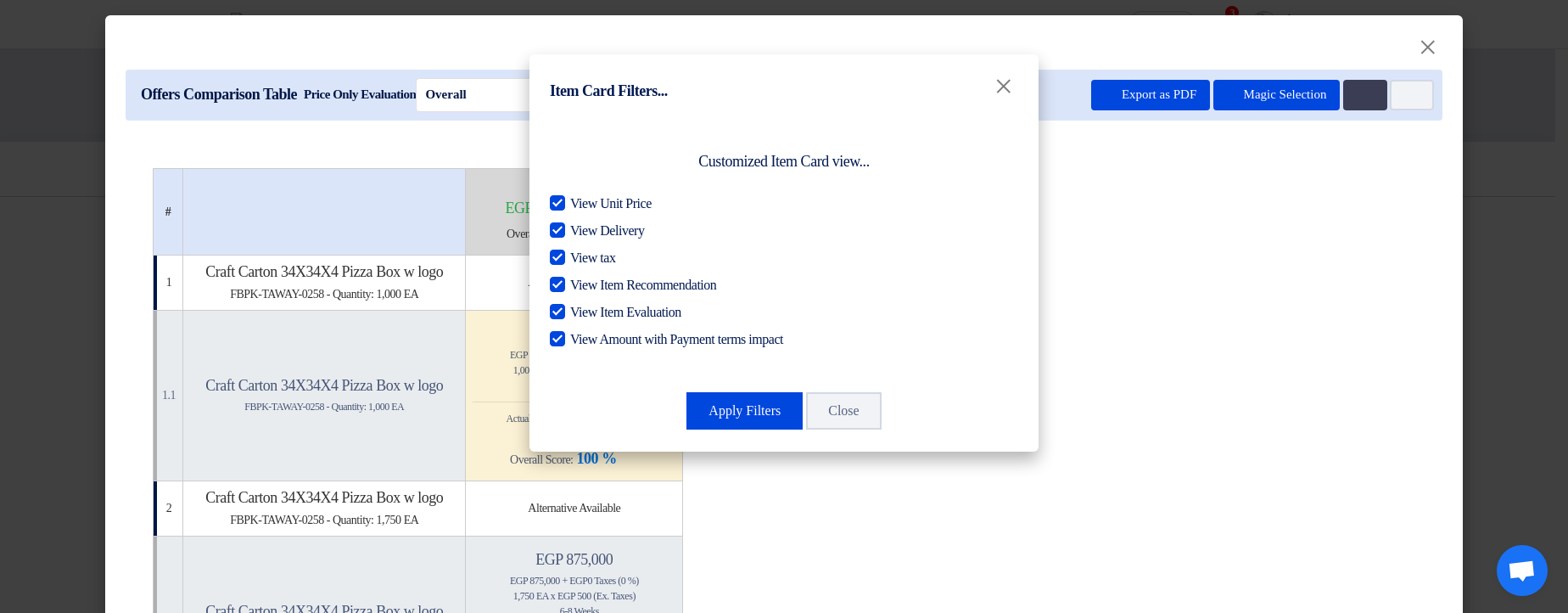
click at [625, 206] on span "View Unit Price" at bounding box center [611, 203] width 81 height 20
click at [581, 204] on input "View Unit Price" at bounding box center [576, 199] width 11 height 11
checkbox input "false"
click at [618, 240] on span "View Delivery" at bounding box center [607, 230] width 73 height 20
click at [581, 232] on input "View Delivery" at bounding box center [576, 226] width 11 height 11
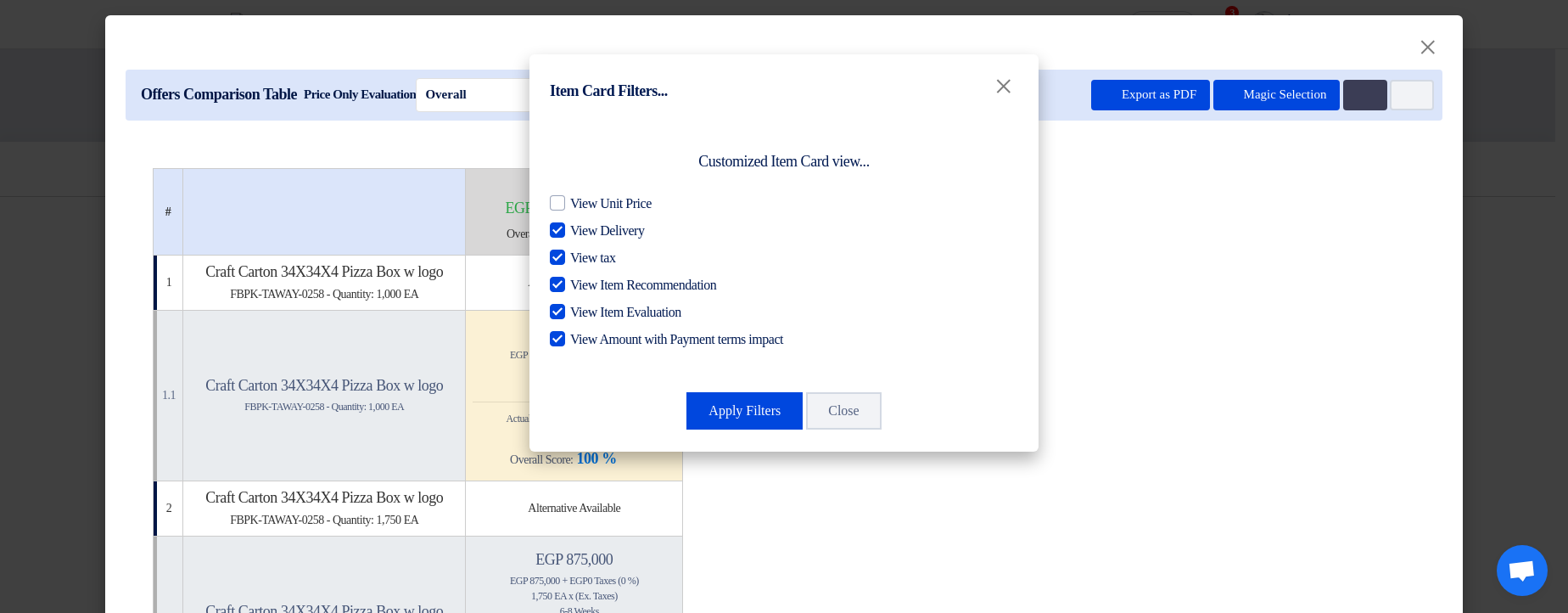
checkbox input "false"
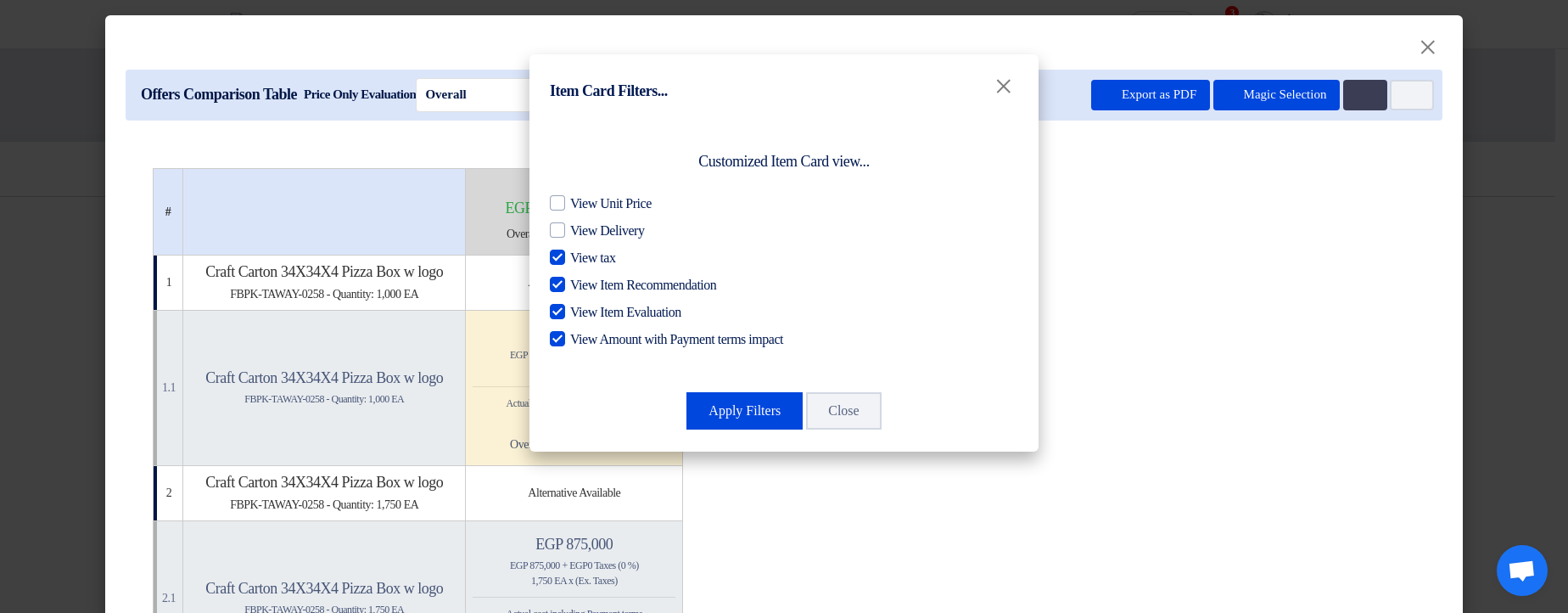
click at [611, 259] on span "View tax" at bounding box center [593, 257] width 45 height 20
click at [581, 259] on input "View tax" at bounding box center [576, 253] width 11 height 11
checkbox input "false"
click at [597, 285] on span "View Item Recommendation" at bounding box center [643, 285] width 146 height 20
click at [581, 285] on input "View Item Recommendation" at bounding box center [576, 280] width 11 height 11
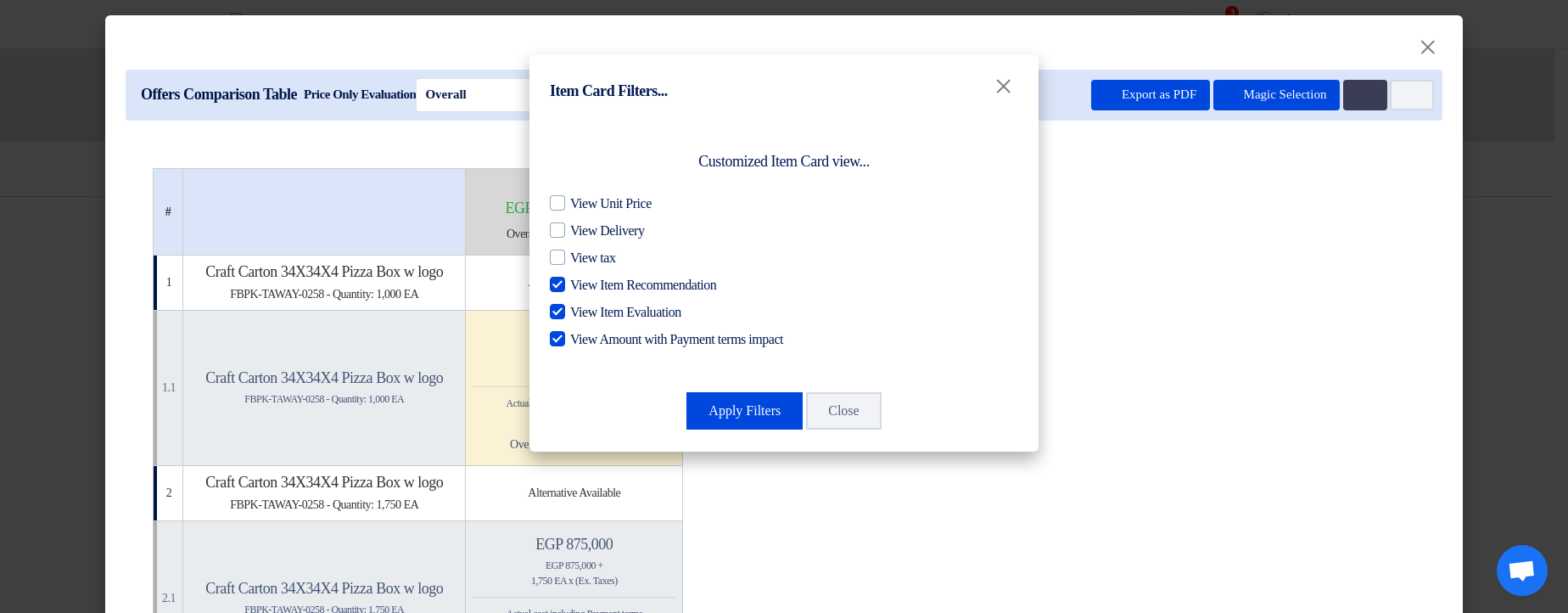
checkbox input "false"
click at [609, 320] on span "View Item Evaluation" at bounding box center [626, 312] width 111 height 20
click at [581, 313] on input "View Item Evaluation" at bounding box center [576, 308] width 11 height 11
checkbox input "false"
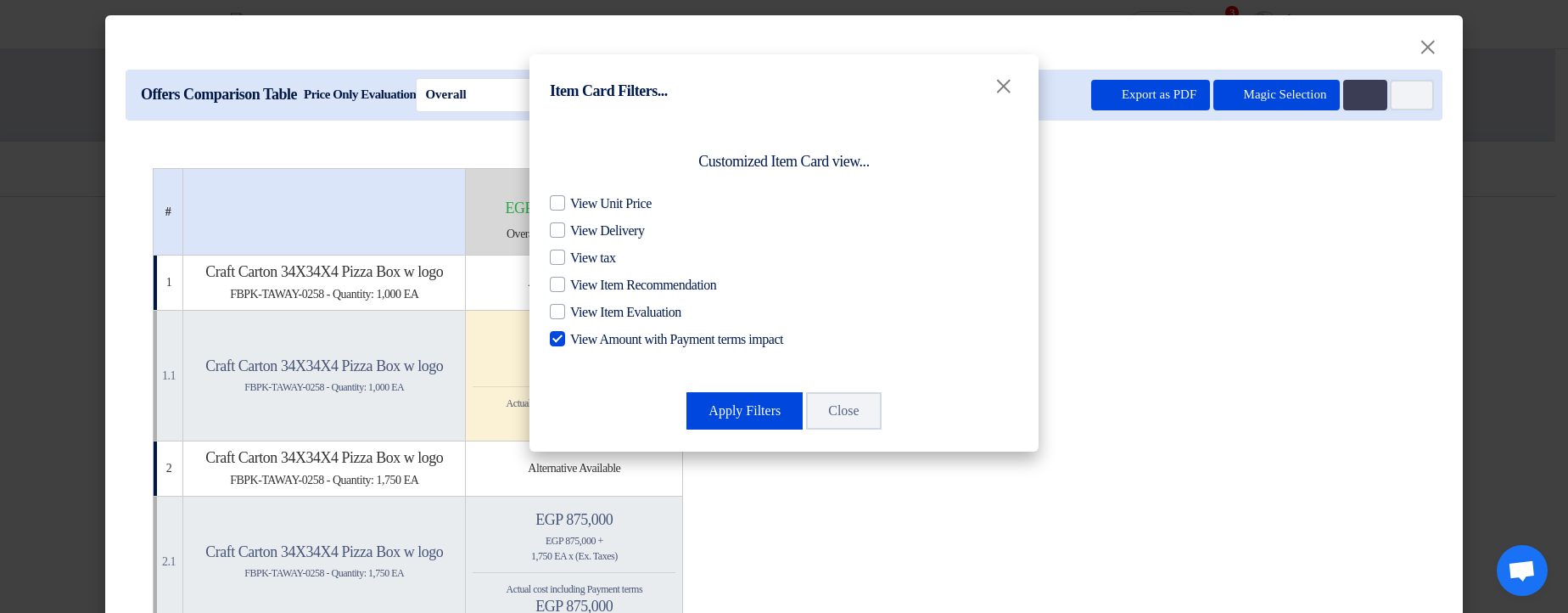
click at [602, 342] on span "View Amount with Payment terms impact" at bounding box center [677, 339] width 213 height 20
click at [581, 341] on input "View Amount with Payment terms impact" at bounding box center [576, 334] width 11 height 11
checkbox input "false"
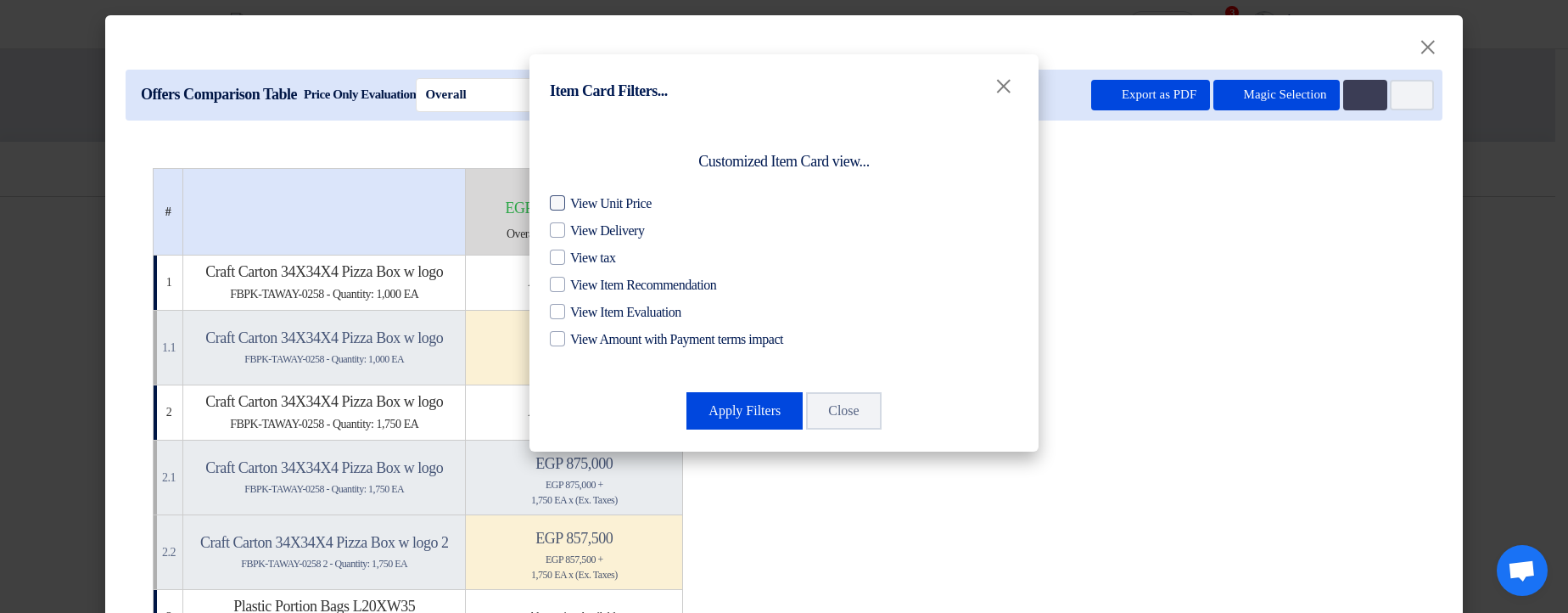
click at [602, 202] on span "View Unit Price" at bounding box center [611, 203] width 81 height 20
click at [581, 202] on input "View Unit Price" at bounding box center [576, 199] width 11 height 11
checkbox input "true"
click at [599, 227] on span "View Delivery" at bounding box center [607, 230] width 73 height 20
click at [581, 227] on input "View Delivery" at bounding box center [576, 226] width 11 height 11
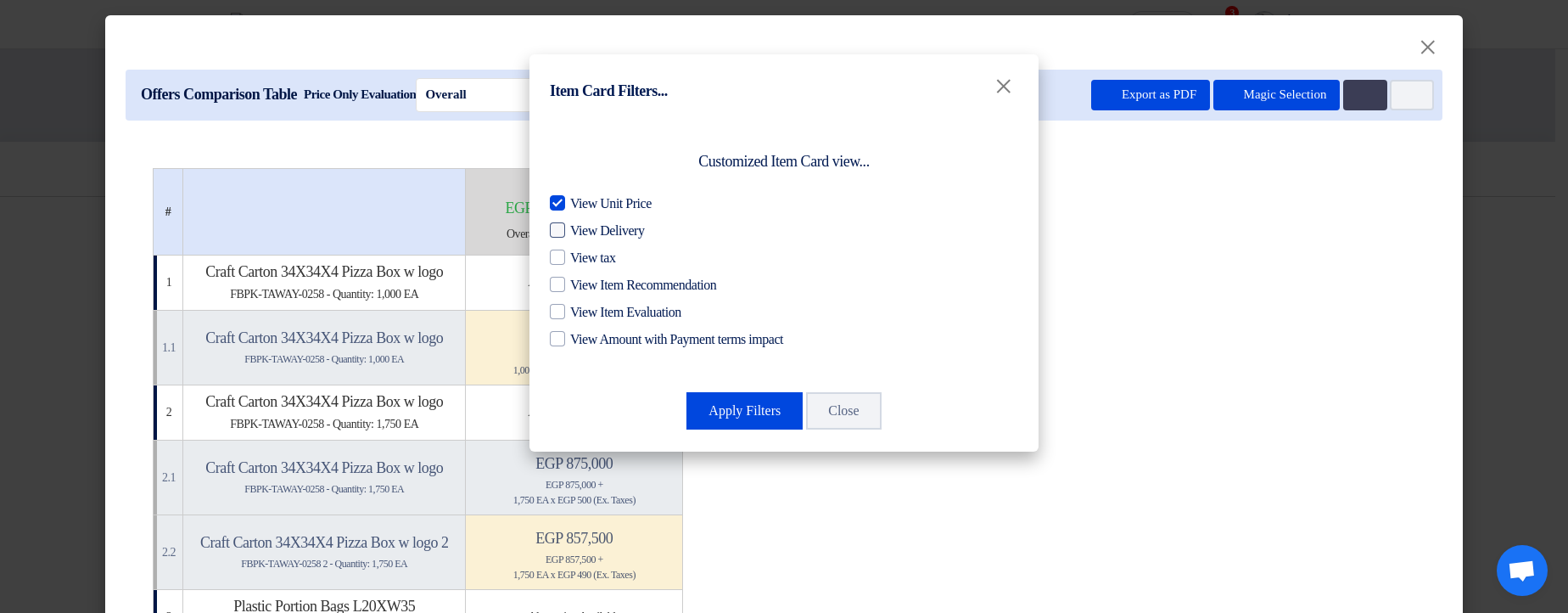
checkbox input "true"
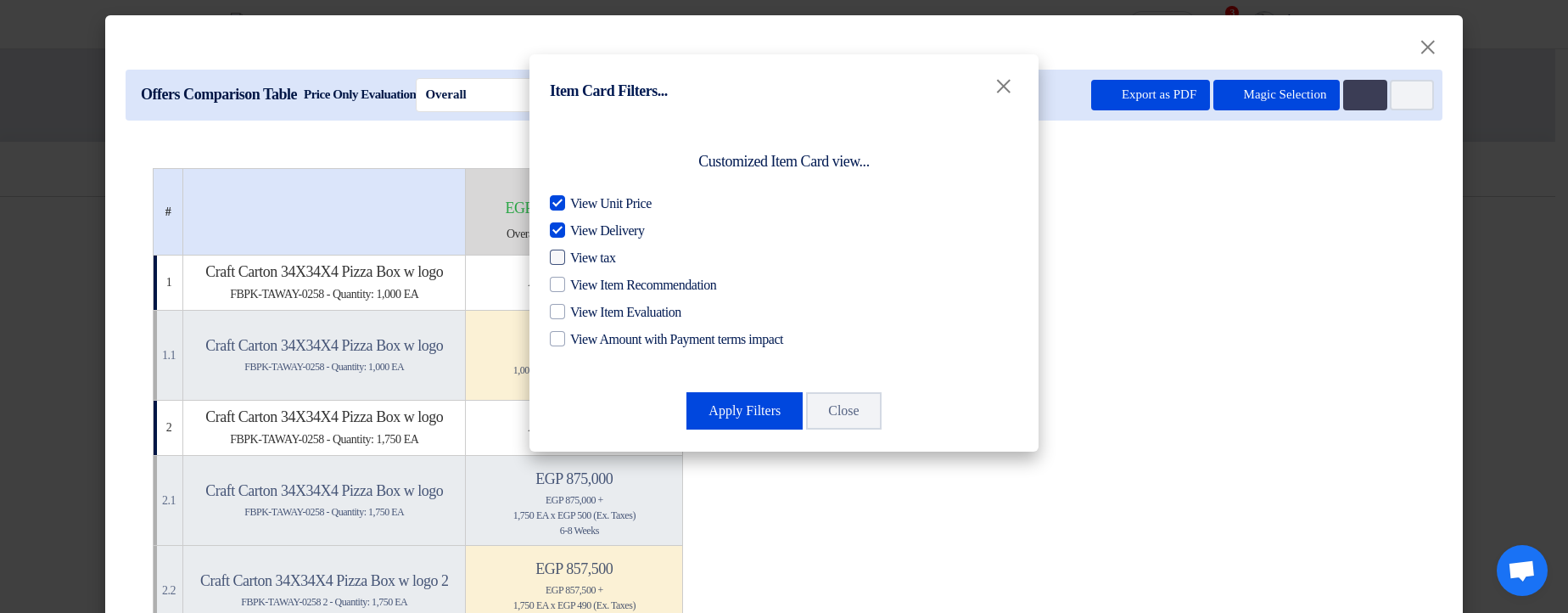
click at [593, 257] on span "View tax" at bounding box center [593, 257] width 45 height 20
click at [581, 257] on input "View tax" at bounding box center [576, 253] width 11 height 11
checkbox input "true"
click at [594, 286] on span "View Item Recommendation" at bounding box center [643, 285] width 146 height 20
click at [581, 286] on input "View Item Recommendation" at bounding box center [576, 280] width 11 height 11
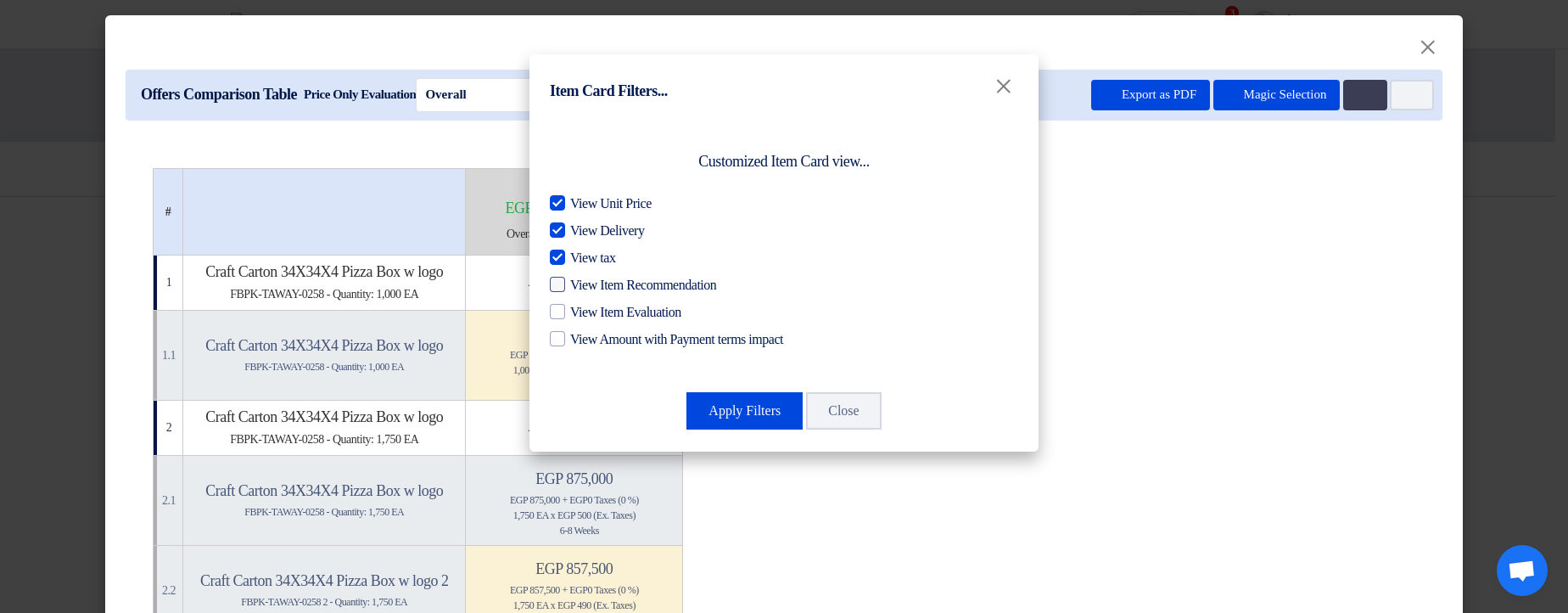
checkbox input "true"
click at [593, 312] on span "View Item Evaluation" at bounding box center [626, 312] width 111 height 20
click at [581, 312] on input "View Item Evaluation" at bounding box center [576, 308] width 11 height 11
checkbox input "true"
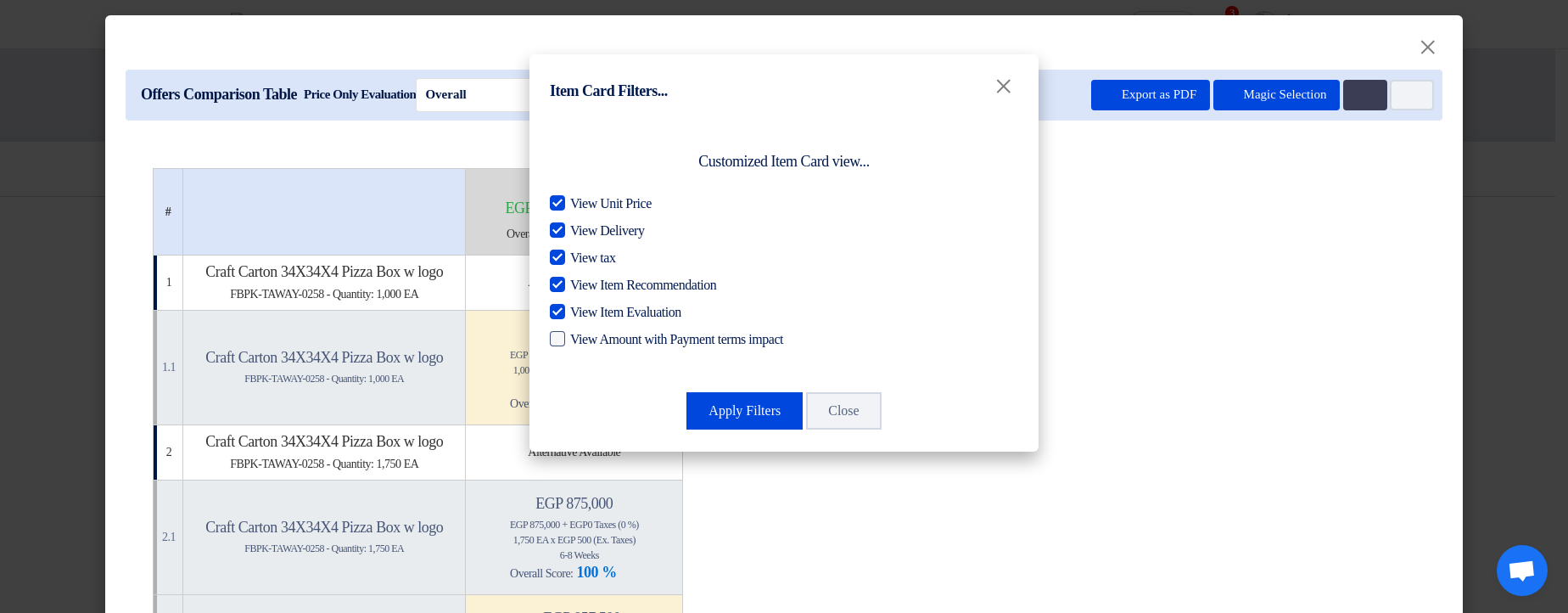
click at [596, 341] on span "View Amount with Payment terms impact" at bounding box center [677, 339] width 213 height 20
click at [581, 341] on input "View Amount with Payment terms impact" at bounding box center [576, 334] width 11 height 11
checkbox input "true"
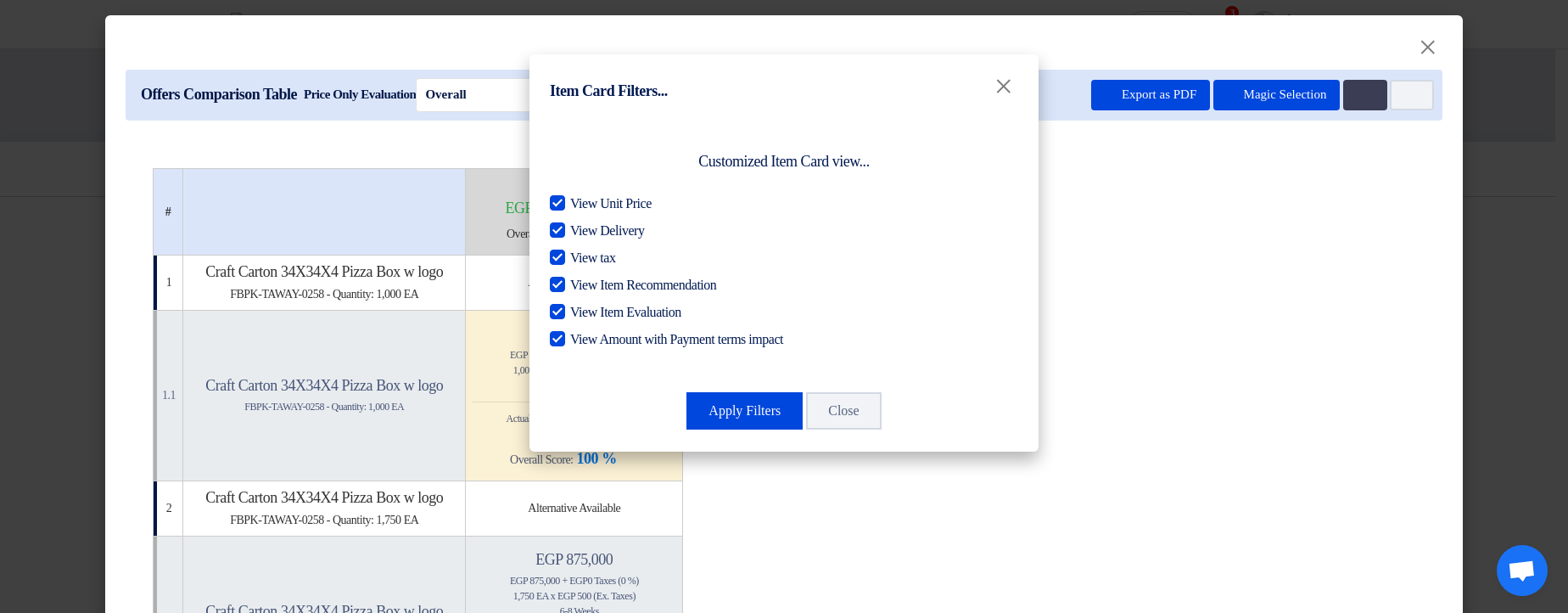
click at [623, 234] on span "View Delivery" at bounding box center [607, 230] width 73 height 20
click at [581, 232] on input "View Delivery" at bounding box center [576, 226] width 11 height 11
checkbox input "false"
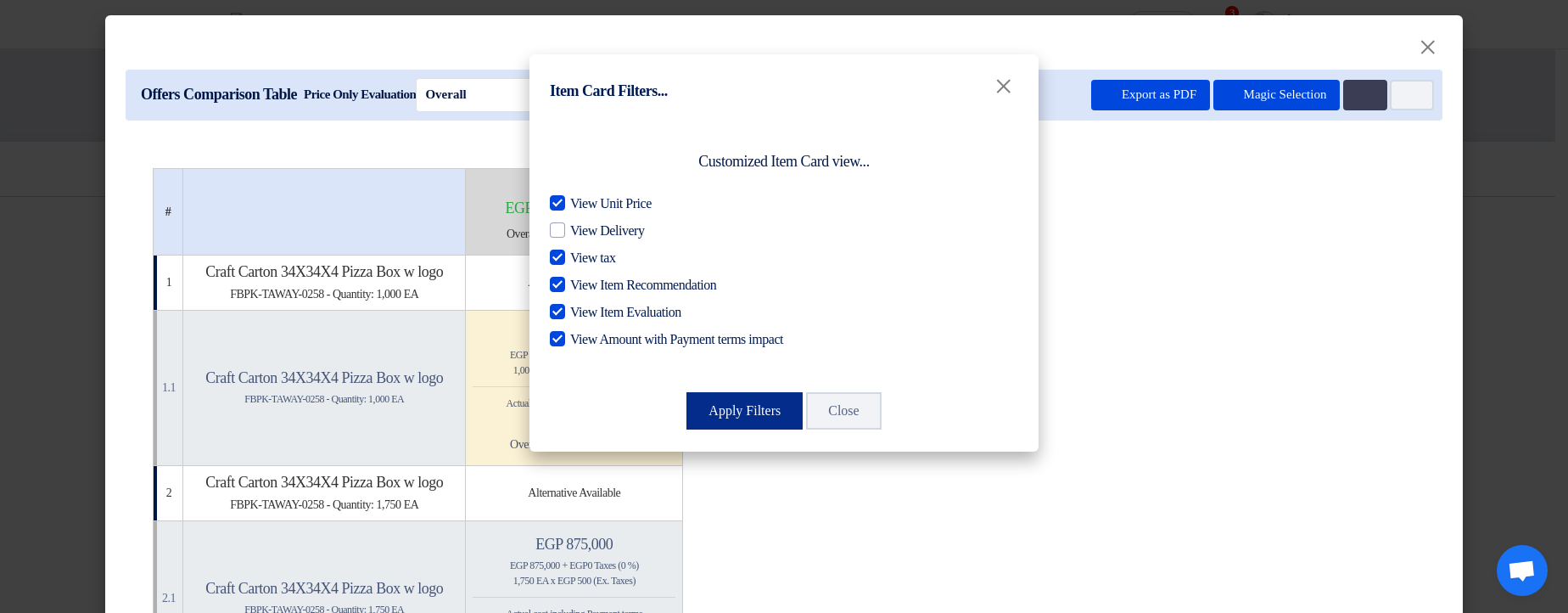
click at [742, 413] on button "Apply Filters" at bounding box center [744, 410] width 116 height 37
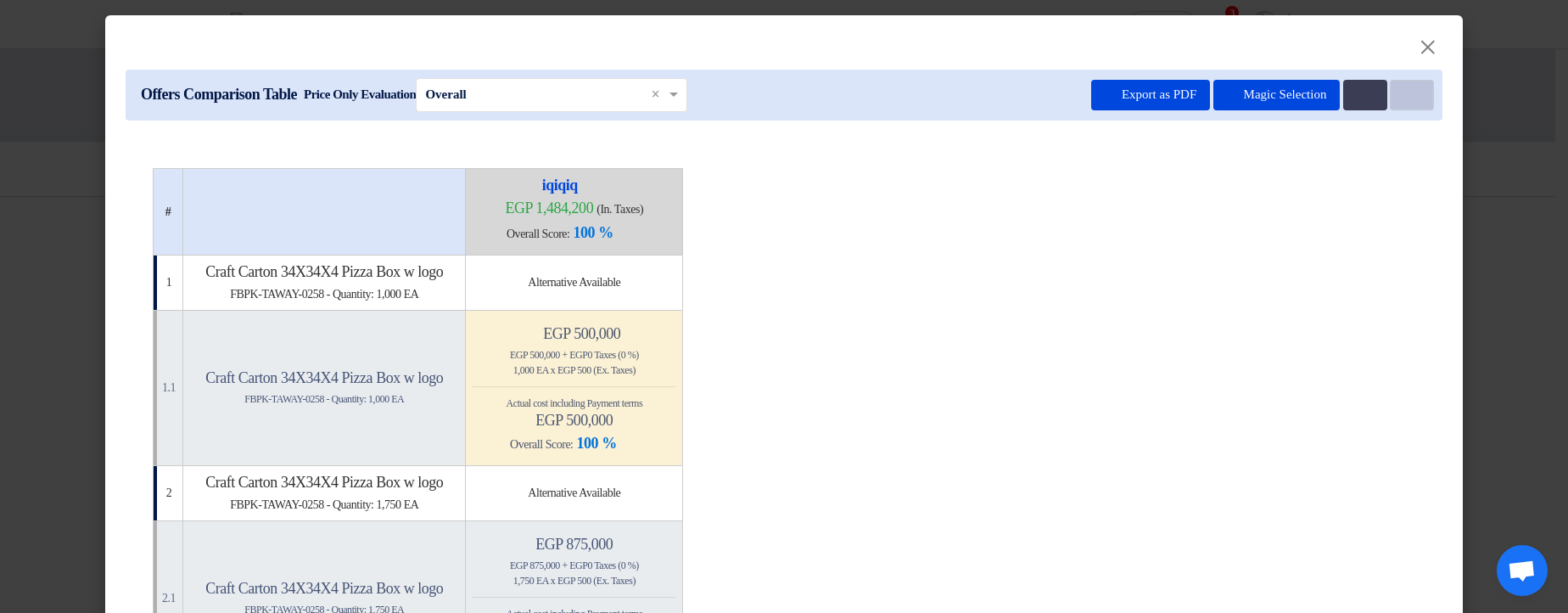
click at [1393, 90] on button "Item Card filters" at bounding box center [1412, 95] width 44 height 31
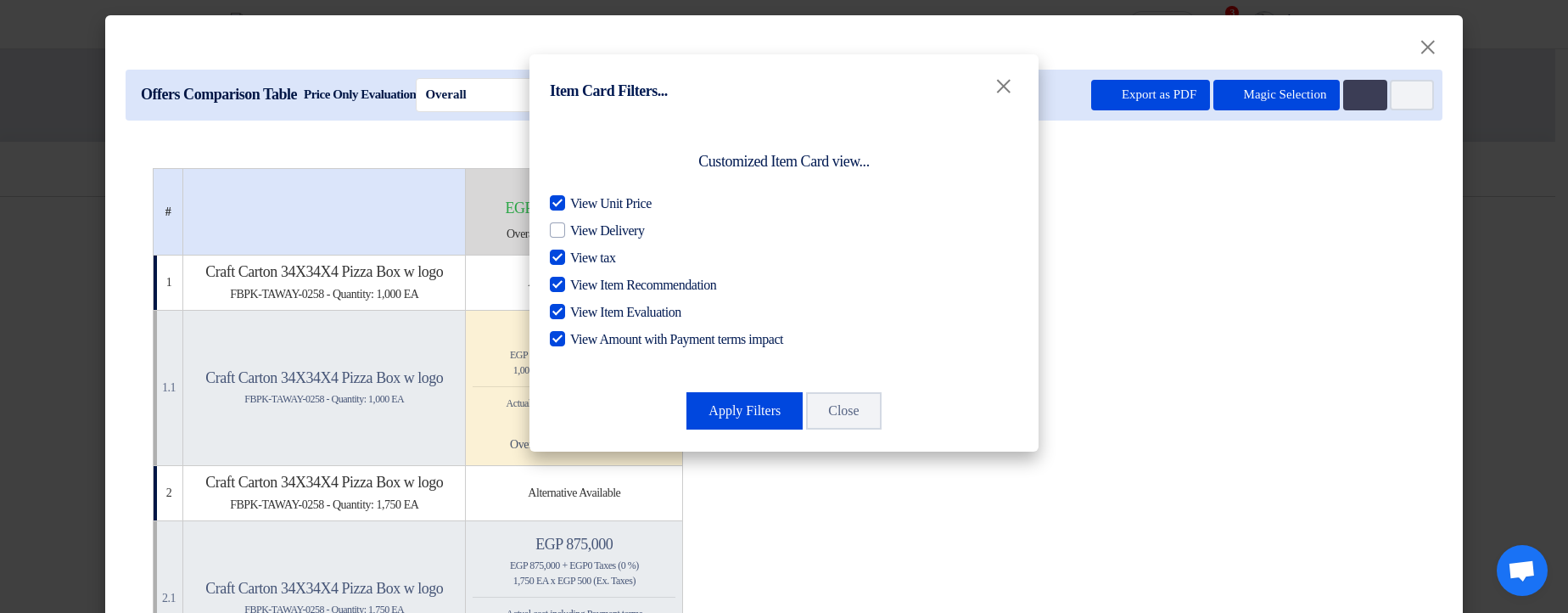
click at [585, 260] on span "View tax" at bounding box center [593, 257] width 45 height 20
click at [581, 259] on input "View tax" at bounding box center [576, 253] width 11 height 11
checkbox input "false"
click at [723, 405] on button "Apply Filters" at bounding box center [744, 410] width 116 height 37
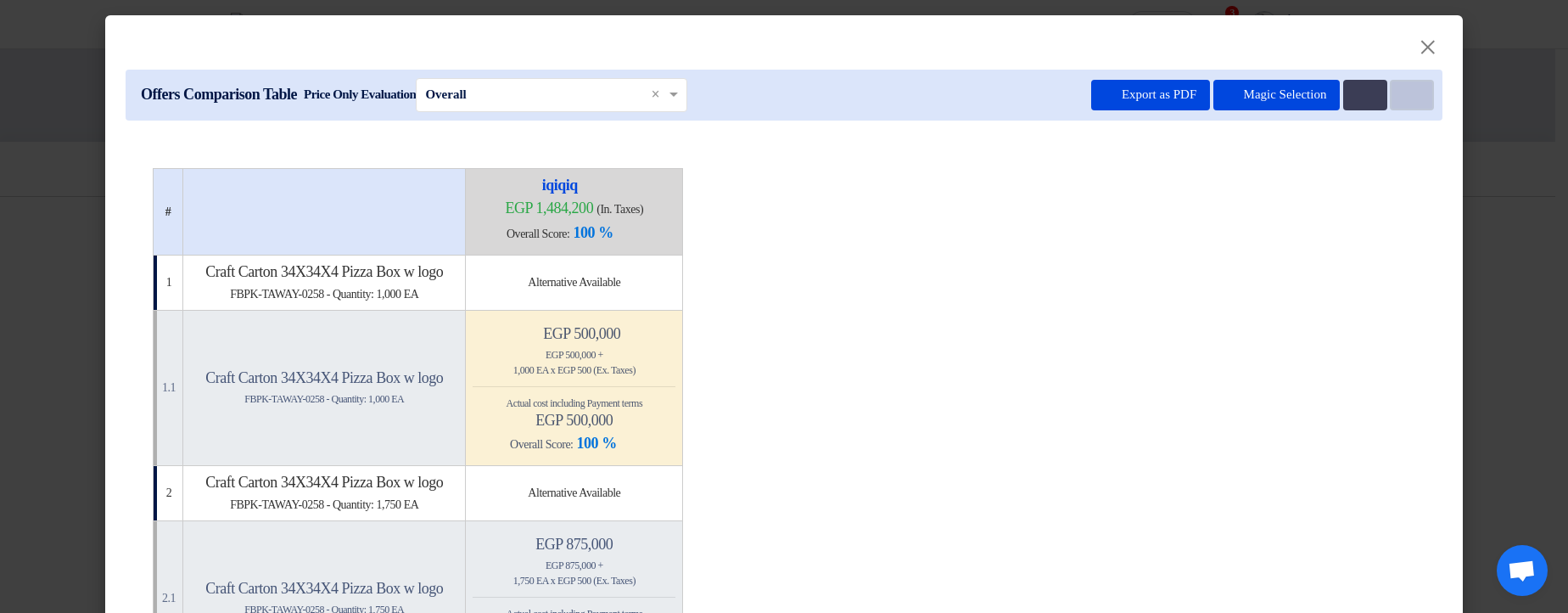
click at [1416, 95] on button "Item Card filters" at bounding box center [1412, 95] width 44 height 31
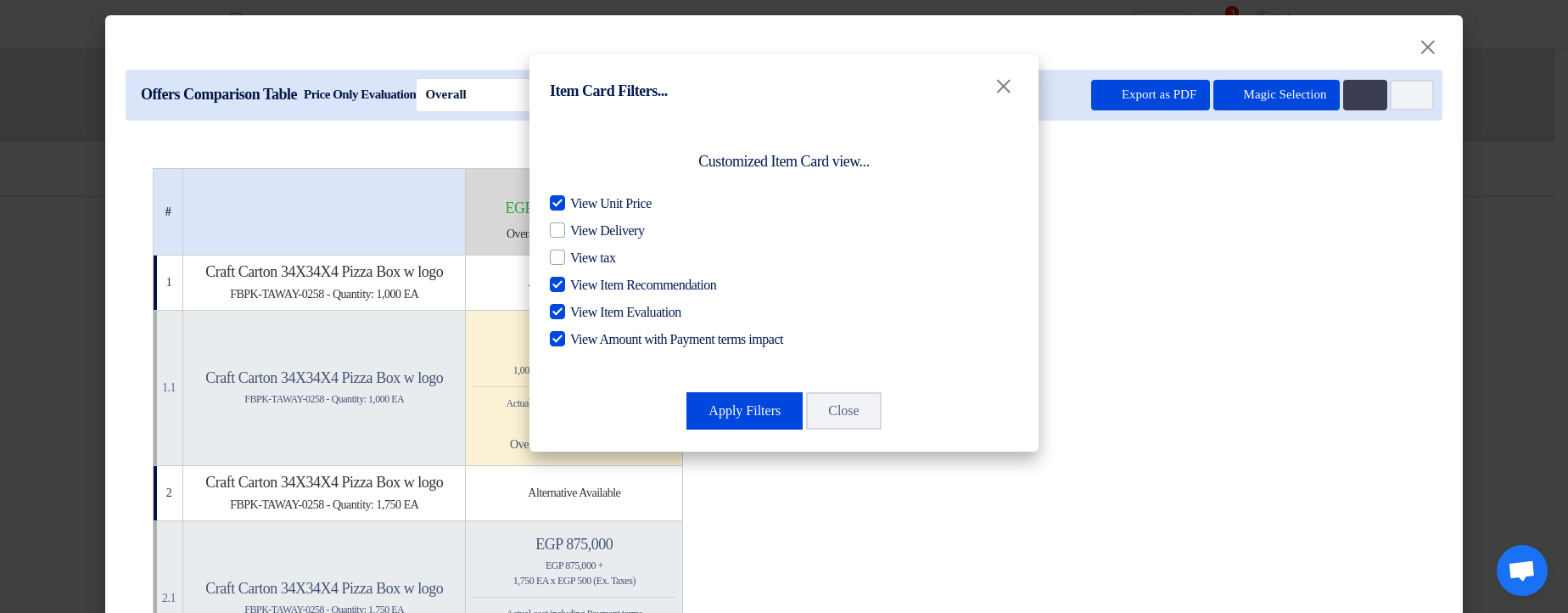
click at [646, 286] on span "View Item Recommendation" at bounding box center [643, 285] width 146 height 20
click at [581, 286] on input "View Item Recommendation" at bounding box center [576, 280] width 11 height 11
checkbox input "false"
click at [714, 409] on button "Apply Filters" at bounding box center [744, 410] width 116 height 37
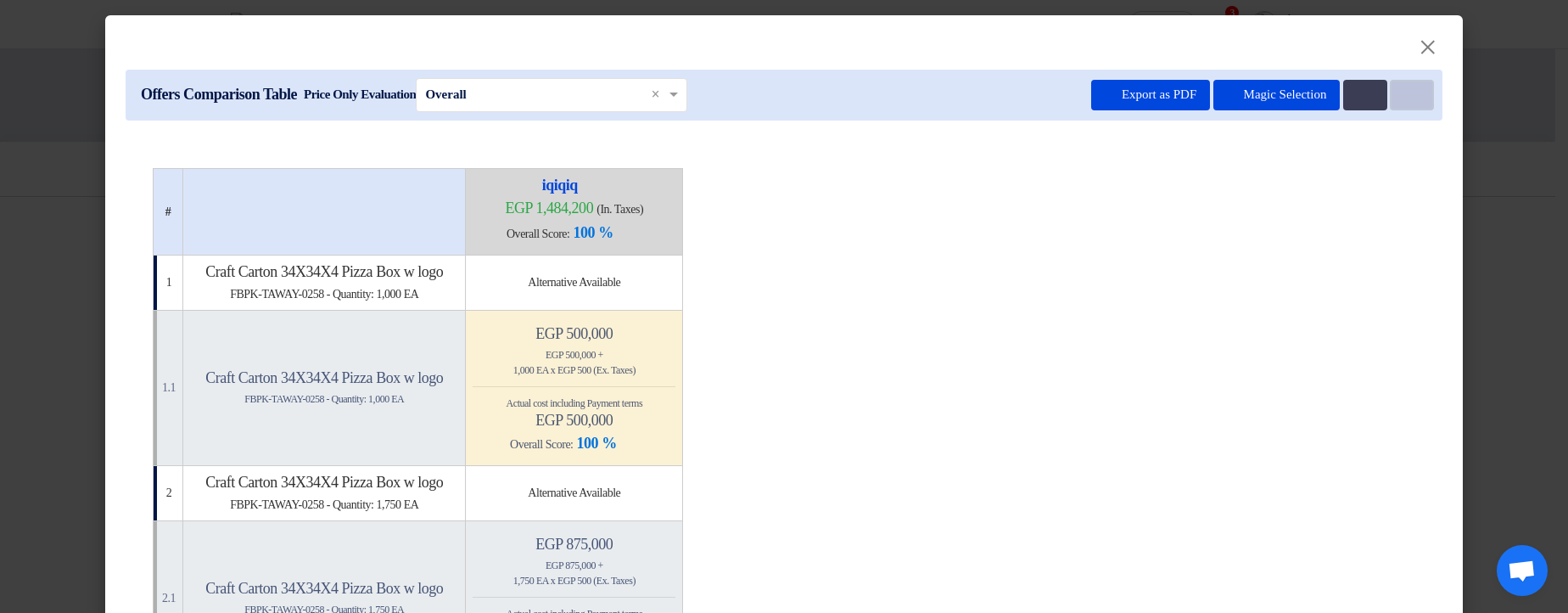
click at [1393, 100] on button "Item Card filters" at bounding box center [1412, 95] width 44 height 31
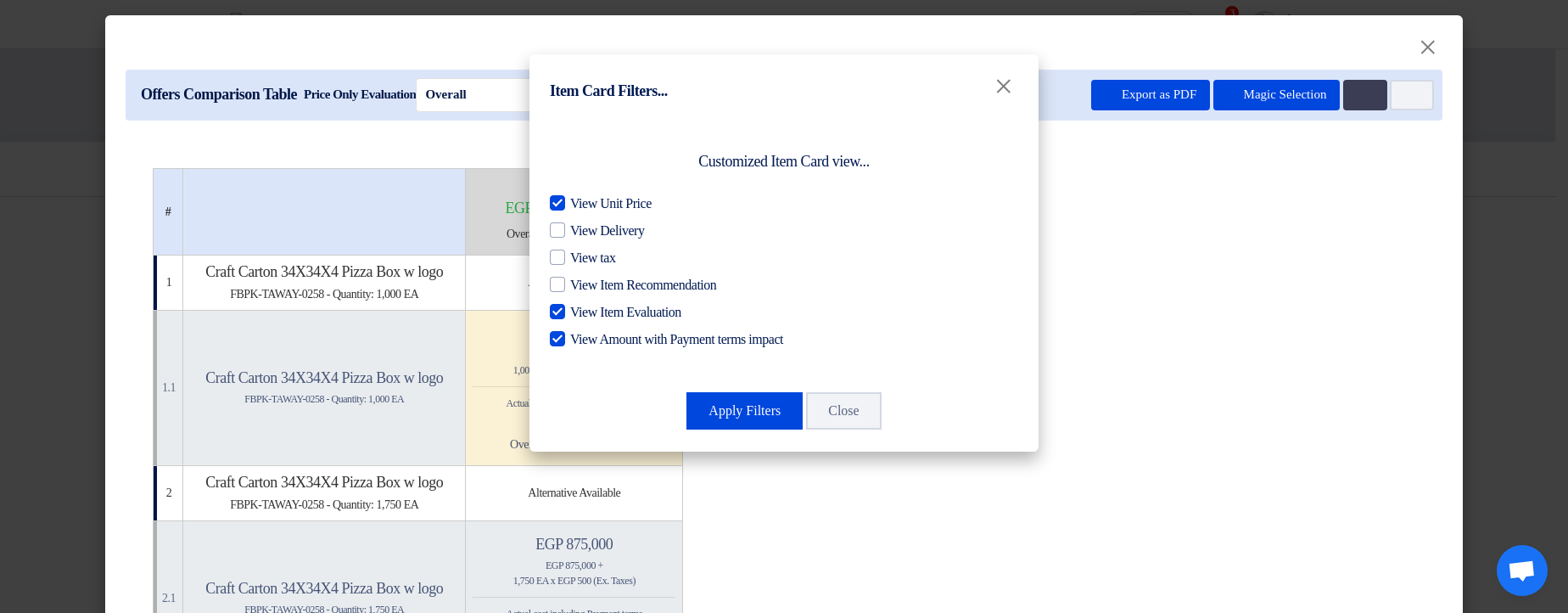
click at [638, 321] on span "View Item Evaluation" at bounding box center [626, 312] width 111 height 20
click at [581, 313] on input "View Item Evaluation" at bounding box center [576, 308] width 11 height 11
checkbox input "false"
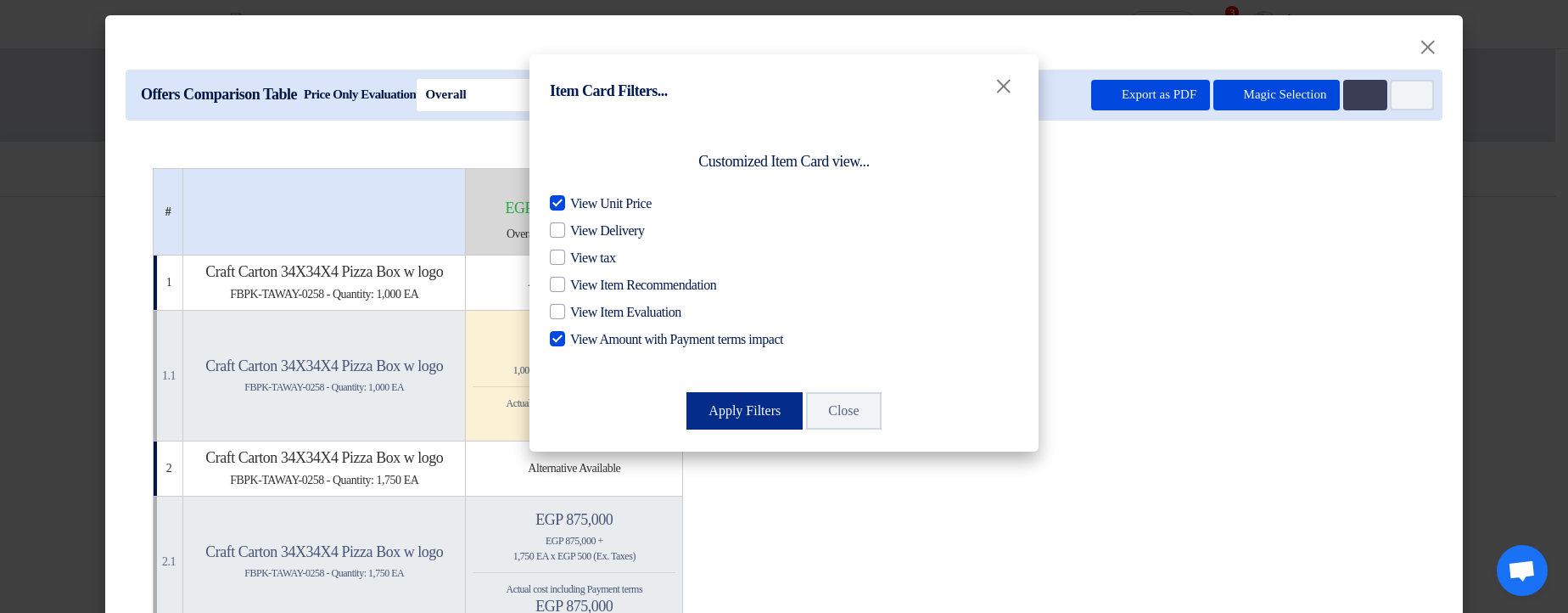
click at [718, 408] on button "Apply Filters" at bounding box center [744, 410] width 116 height 37
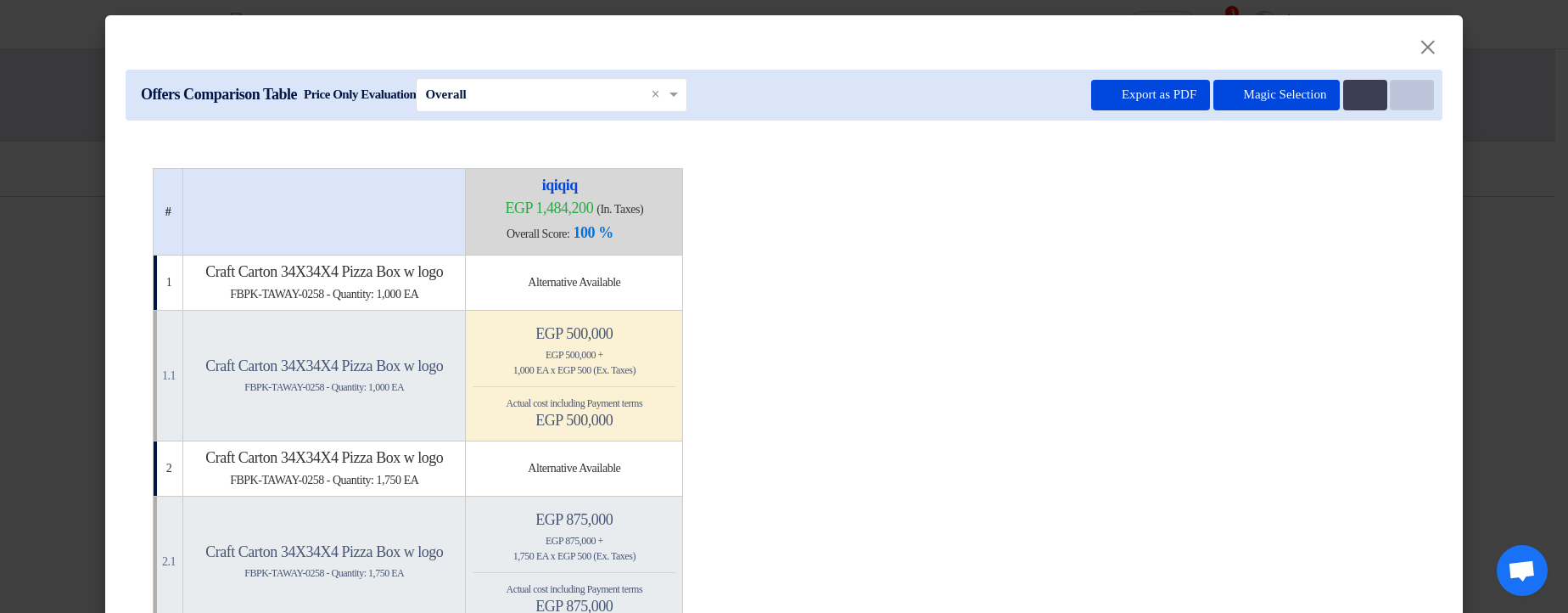
click at [1411, 110] on button "Item Card filters" at bounding box center [1412, 95] width 44 height 31
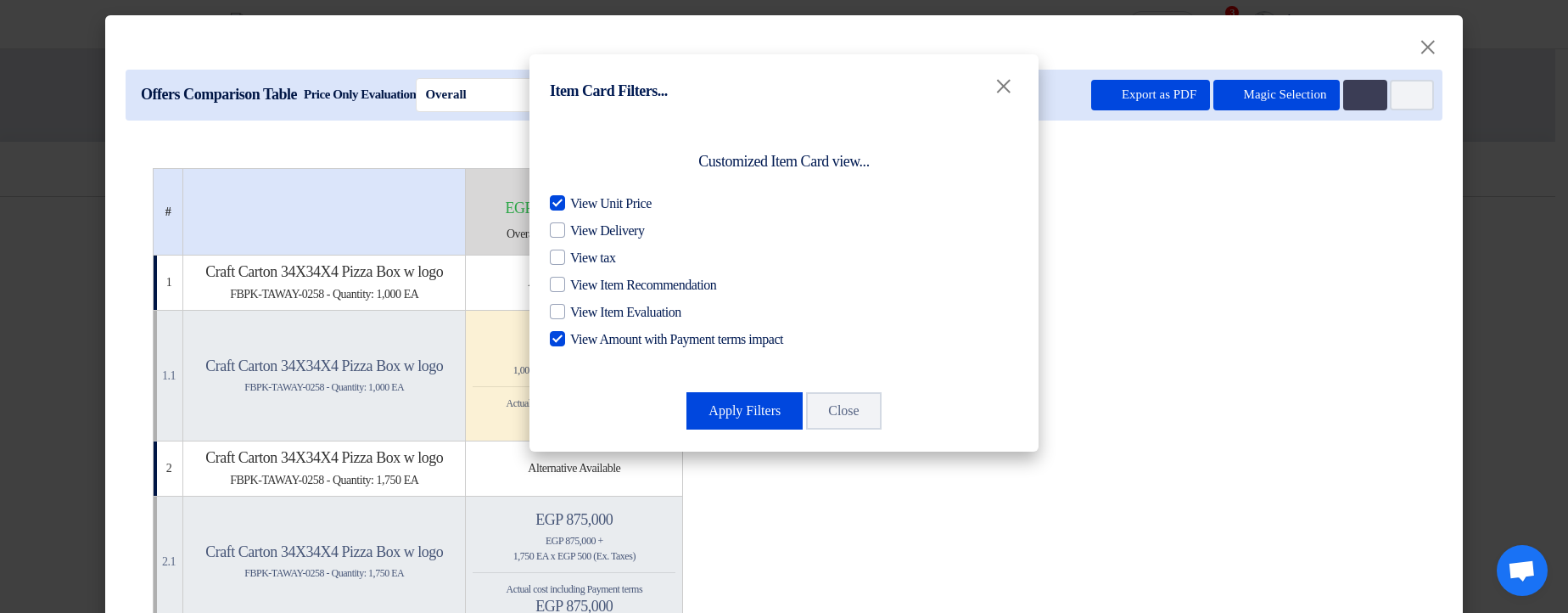
click at [567, 345] on label "View Amount with Payment terms impact" at bounding box center [784, 339] width 469 height 20
click at [570, 341] on input "View Amount with Payment terms impact" at bounding box center [576, 334] width 11 height 11
checkbox input "false"
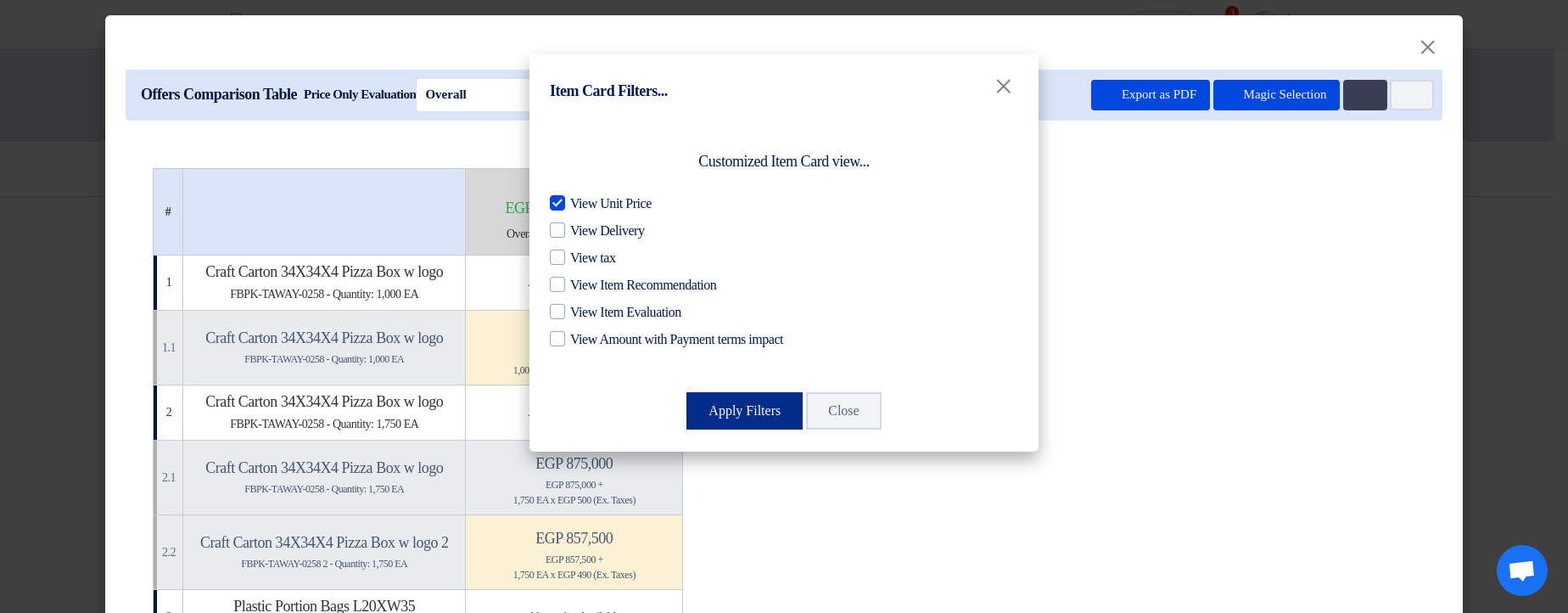
click at [728, 400] on button "Apply Filters" at bounding box center [744, 410] width 116 height 37
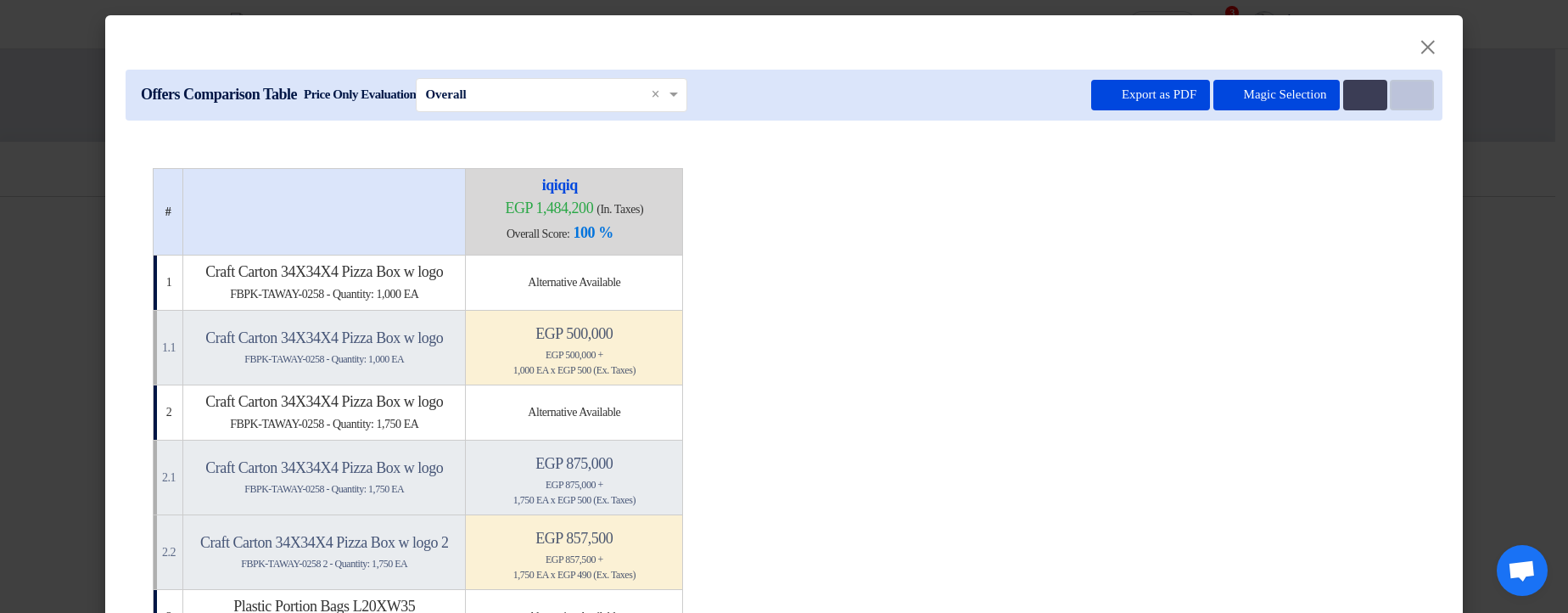
click at [1390, 99] on button "Item Card filters" at bounding box center [1412, 95] width 44 height 31
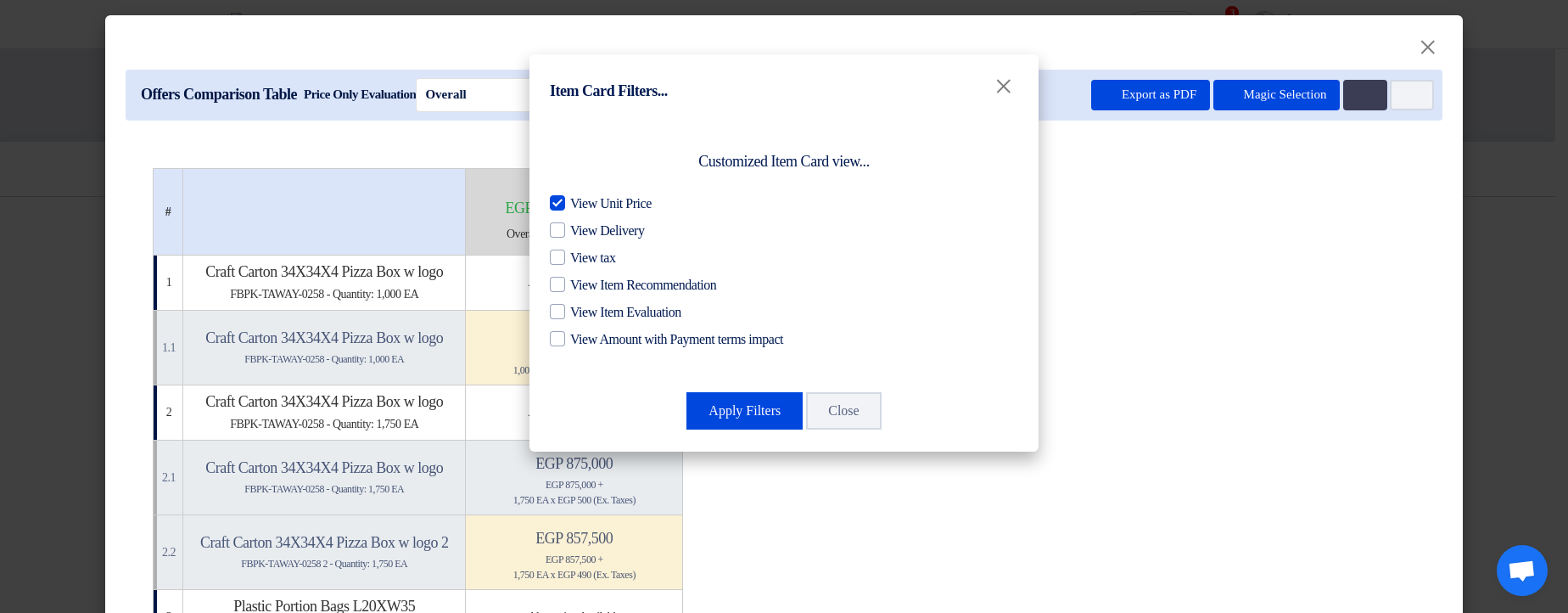
click at [635, 203] on span "View Unit Price" at bounding box center [611, 203] width 81 height 20
click at [581, 203] on input "View Unit Price" at bounding box center [576, 199] width 11 height 11
checkbox input "false"
click at [746, 406] on button "Apply Filters" at bounding box center [744, 410] width 116 height 37
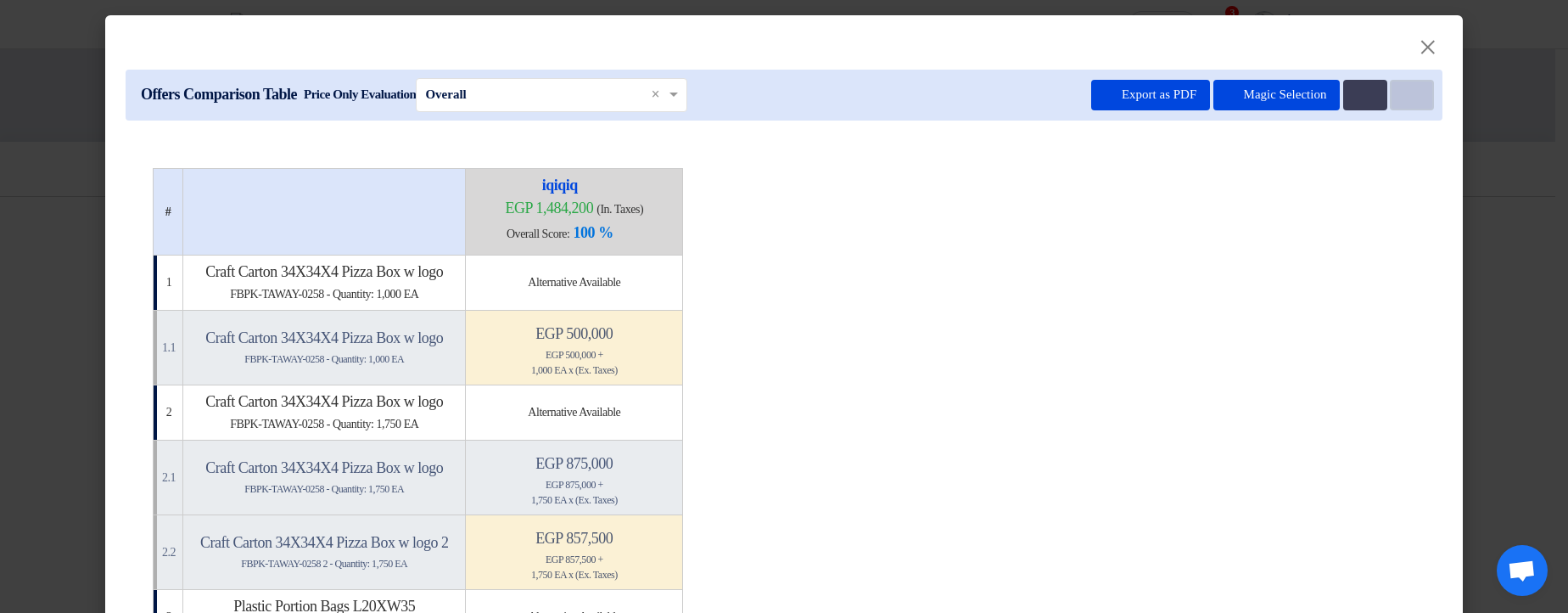
click at [1404, 89] on use at bounding box center [1404, 89] width 0 height 0
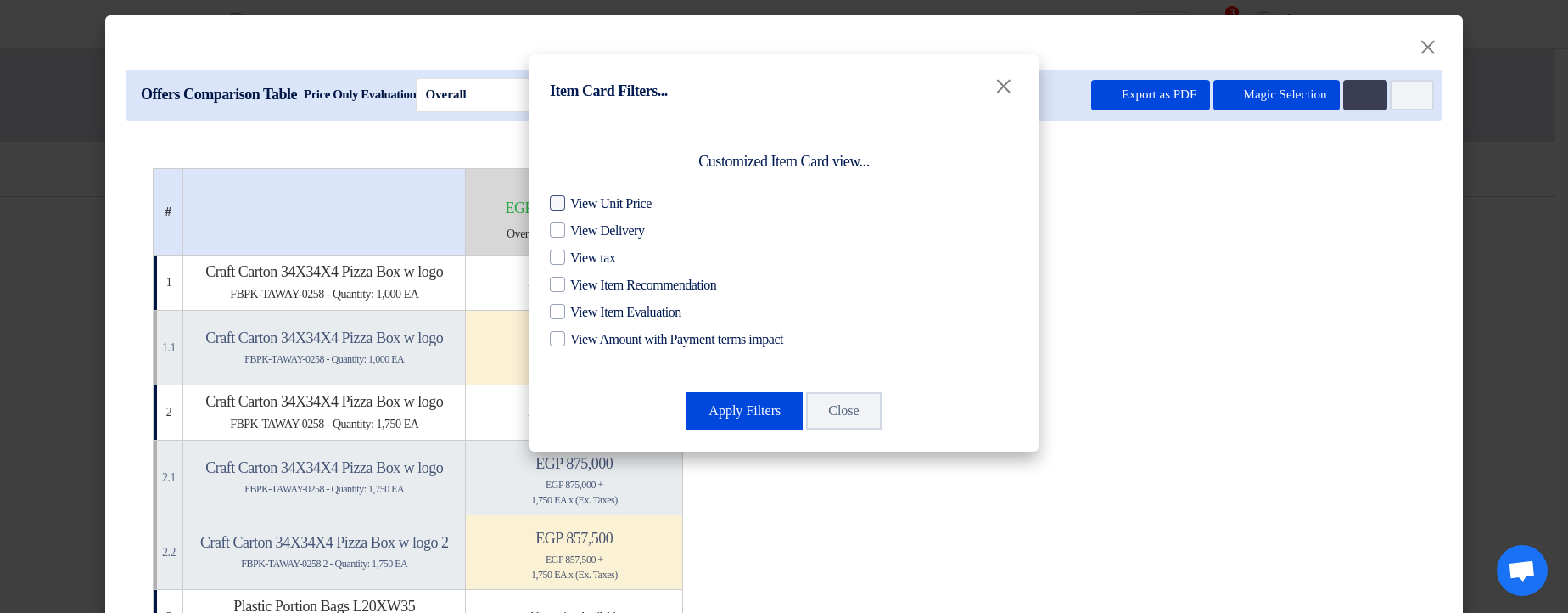
click at [631, 202] on span "View Unit Price" at bounding box center [611, 203] width 81 height 20
click at [581, 202] on input "View Unit Price" at bounding box center [576, 199] width 11 height 11
checkbox input "true"
click at [725, 409] on button "Apply Filters" at bounding box center [744, 410] width 116 height 37
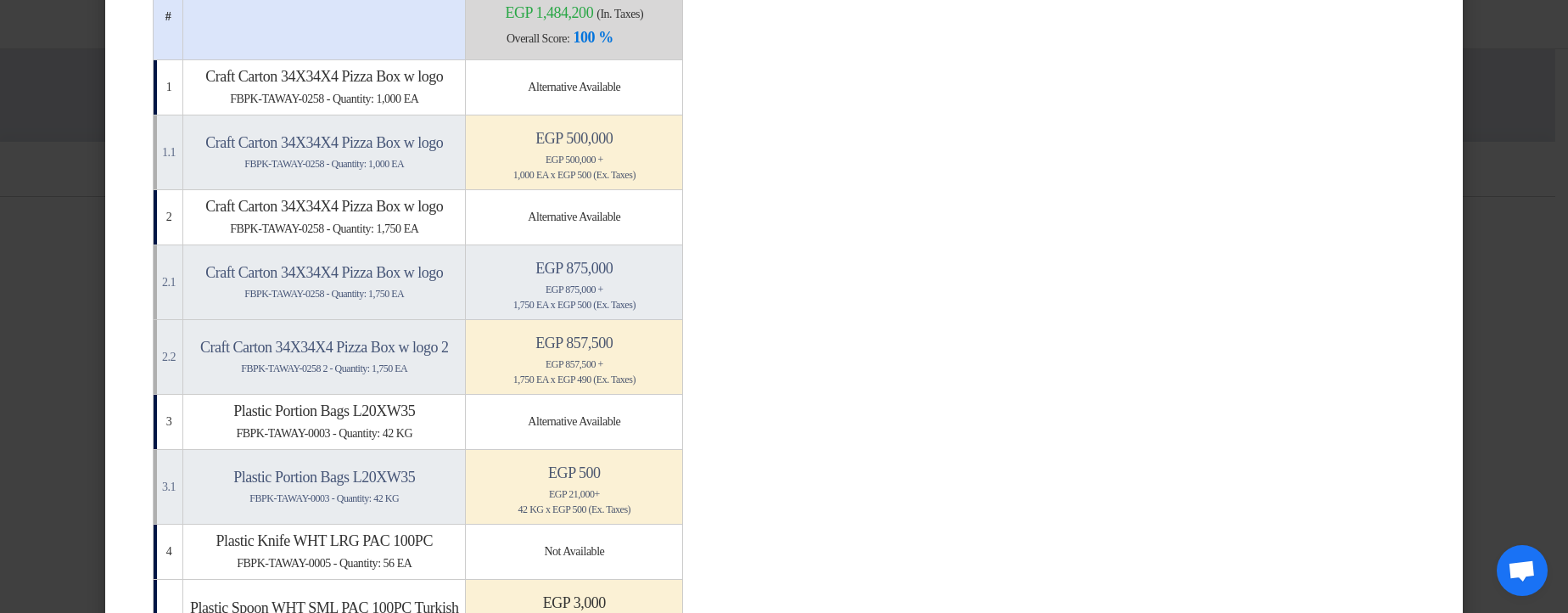
scroll to position [305, 0]
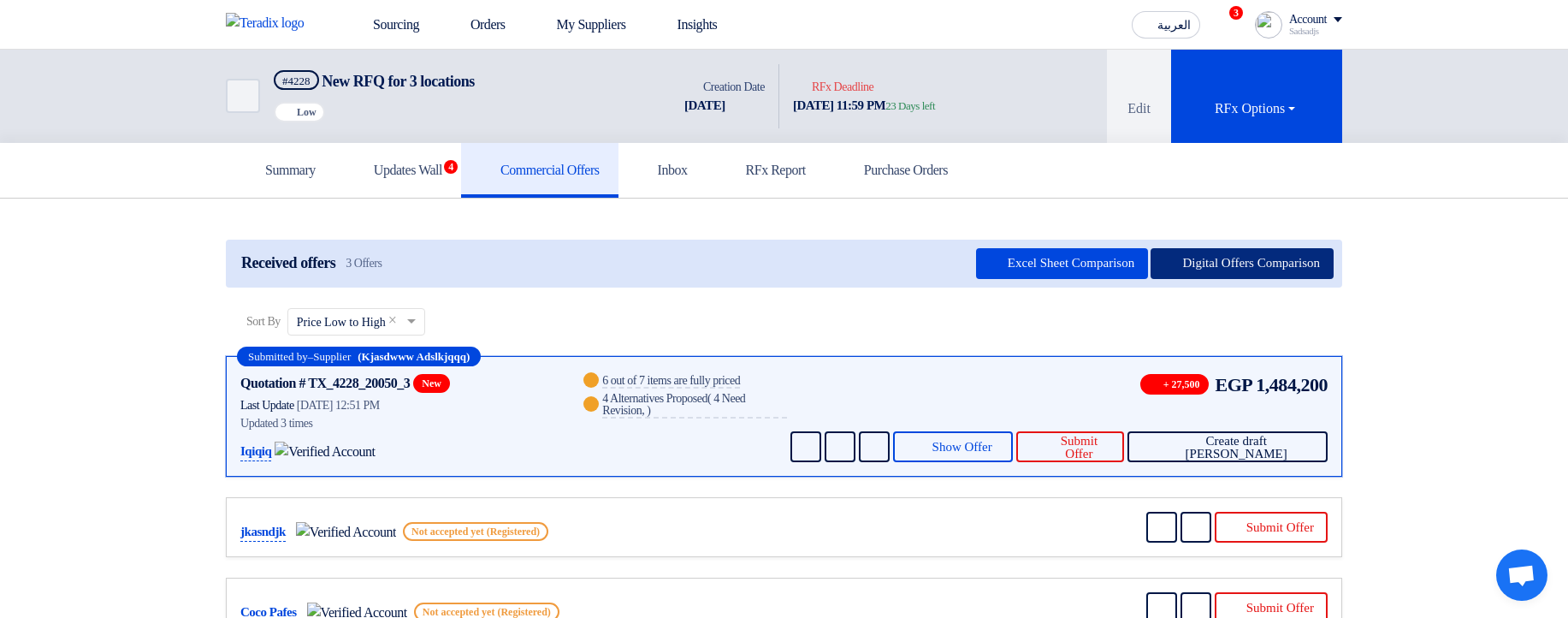
click at [1213, 254] on button "Digital Offers Comparison" at bounding box center [1241, 263] width 183 height 31
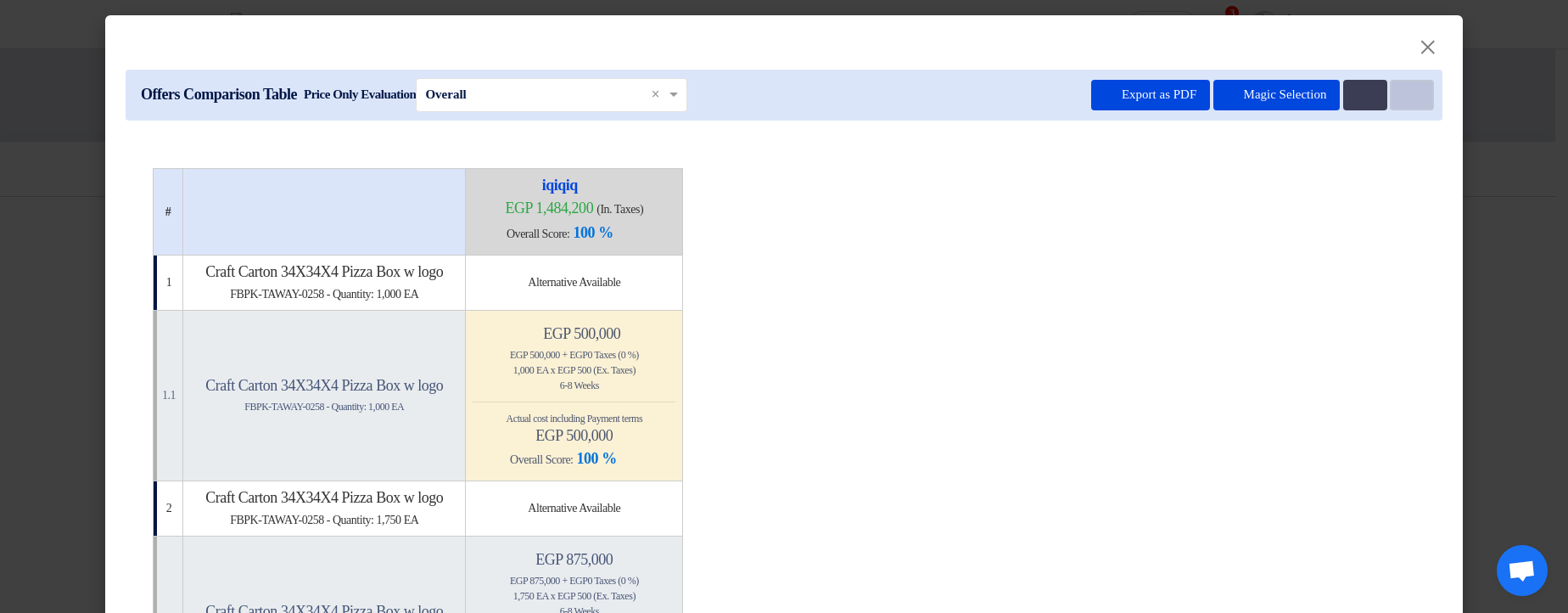
click at [1411, 94] on button "Item Card filters" at bounding box center [1412, 95] width 44 height 31
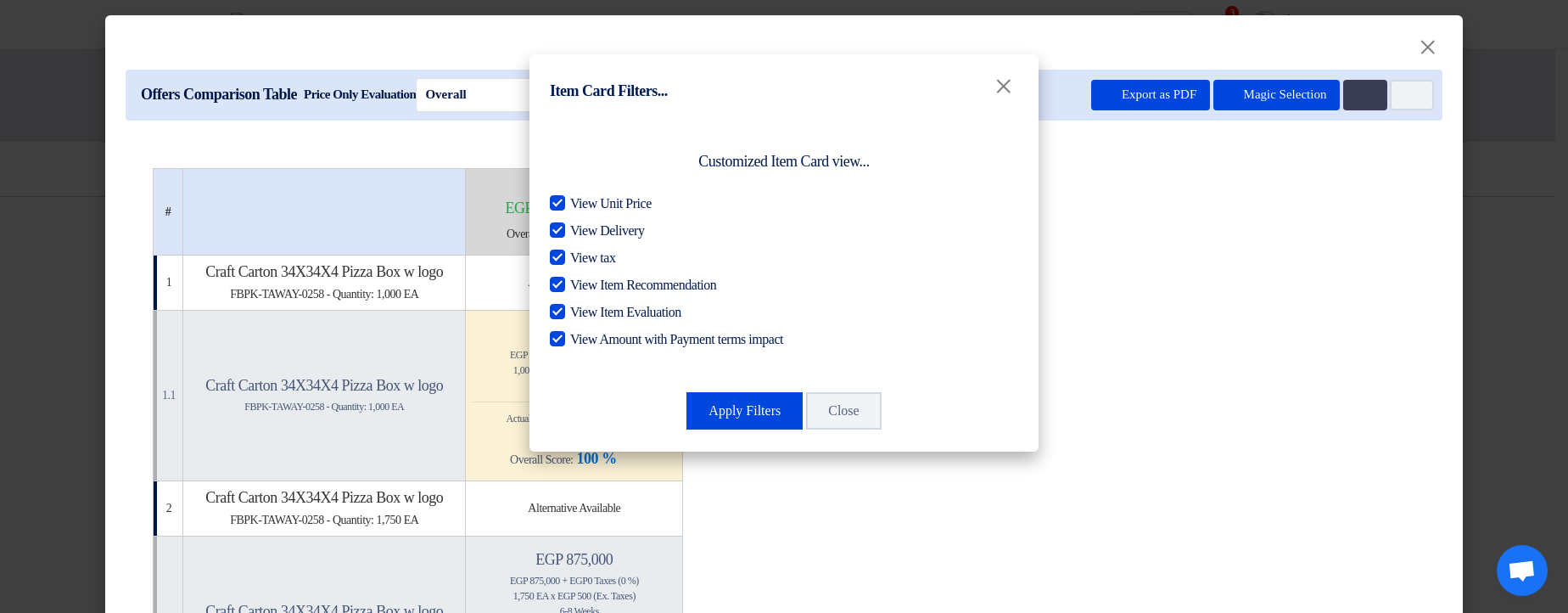
click at [1300, 191] on modal-container "Item Card Filters... × Customized Item Card view... View Unit Price View Delive…" at bounding box center [784, 306] width 1568 height 613
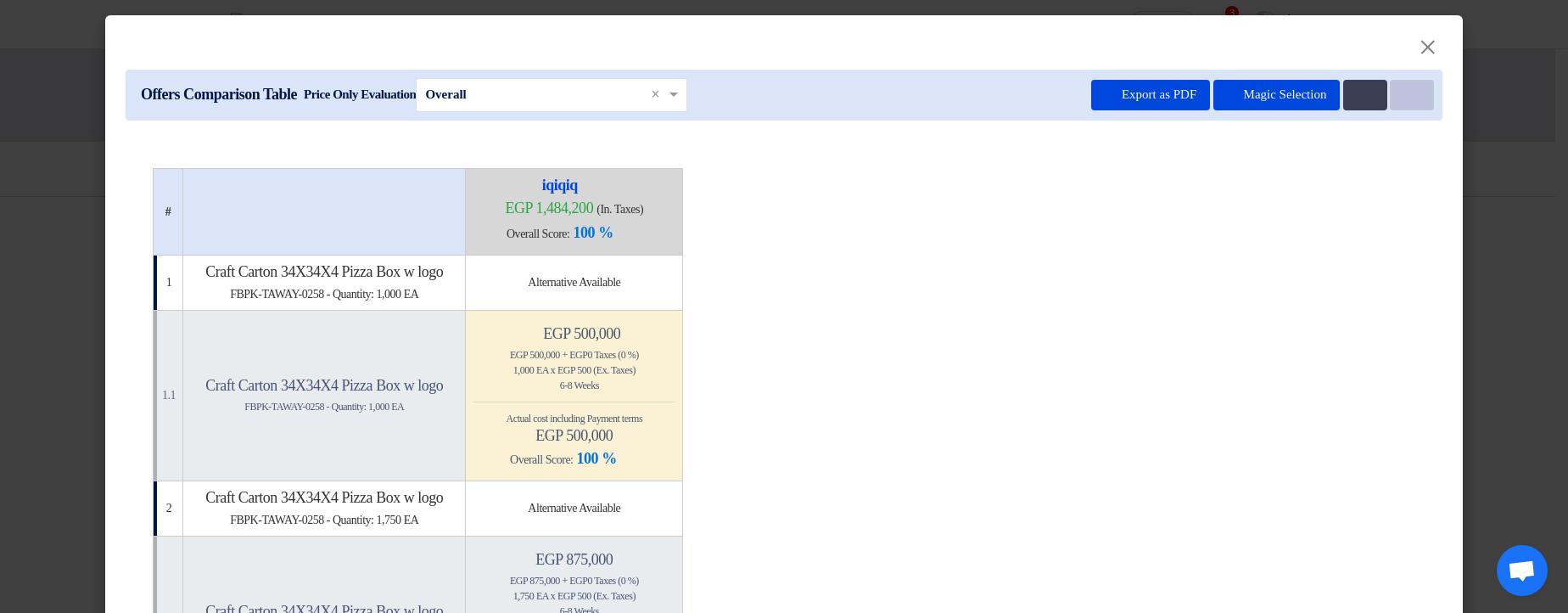
click at [1398, 88] on button "Item Card filters" at bounding box center [1412, 95] width 44 height 31
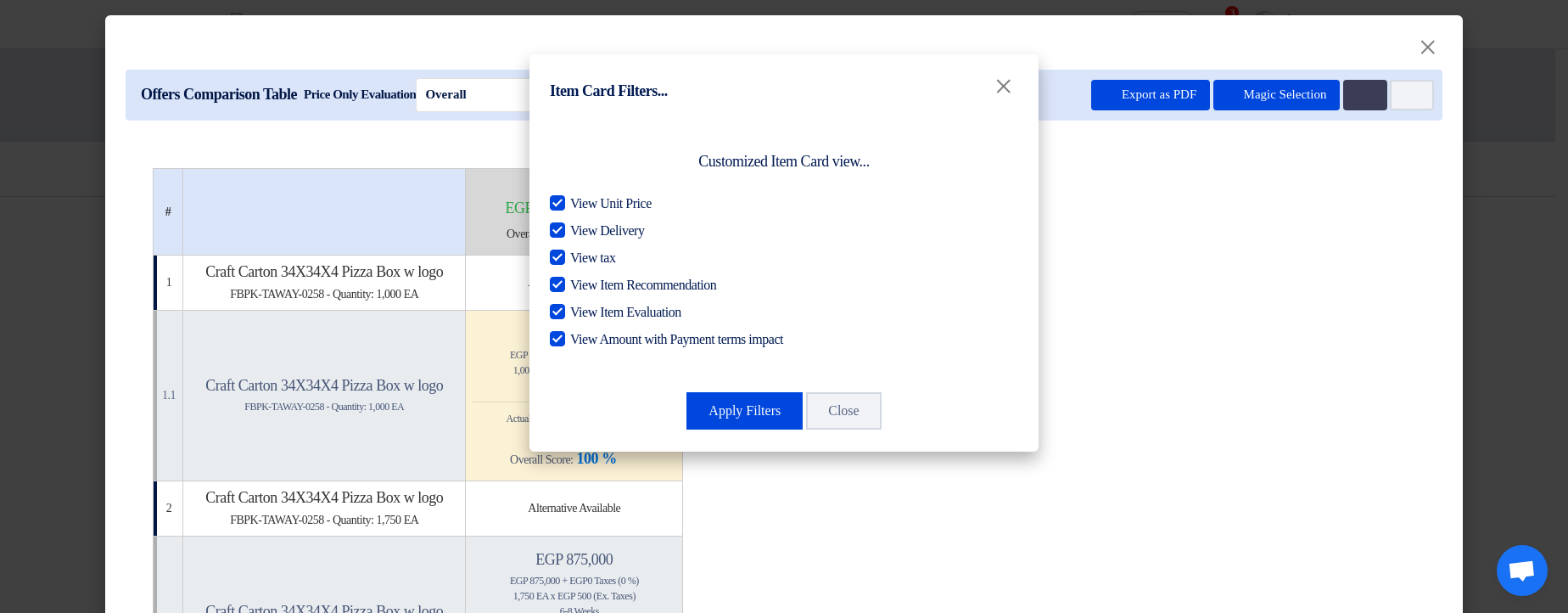
click at [610, 257] on span "View tax" at bounding box center [593, 257] width 45 height 20
click at [581, 257] on input "View tax" at bounding box center [576, 253] width 11 height 11
checkbox input "false"
click at [742, 415] on button "Apply Filters" at bounding box center [744, 410] width 116 height 37
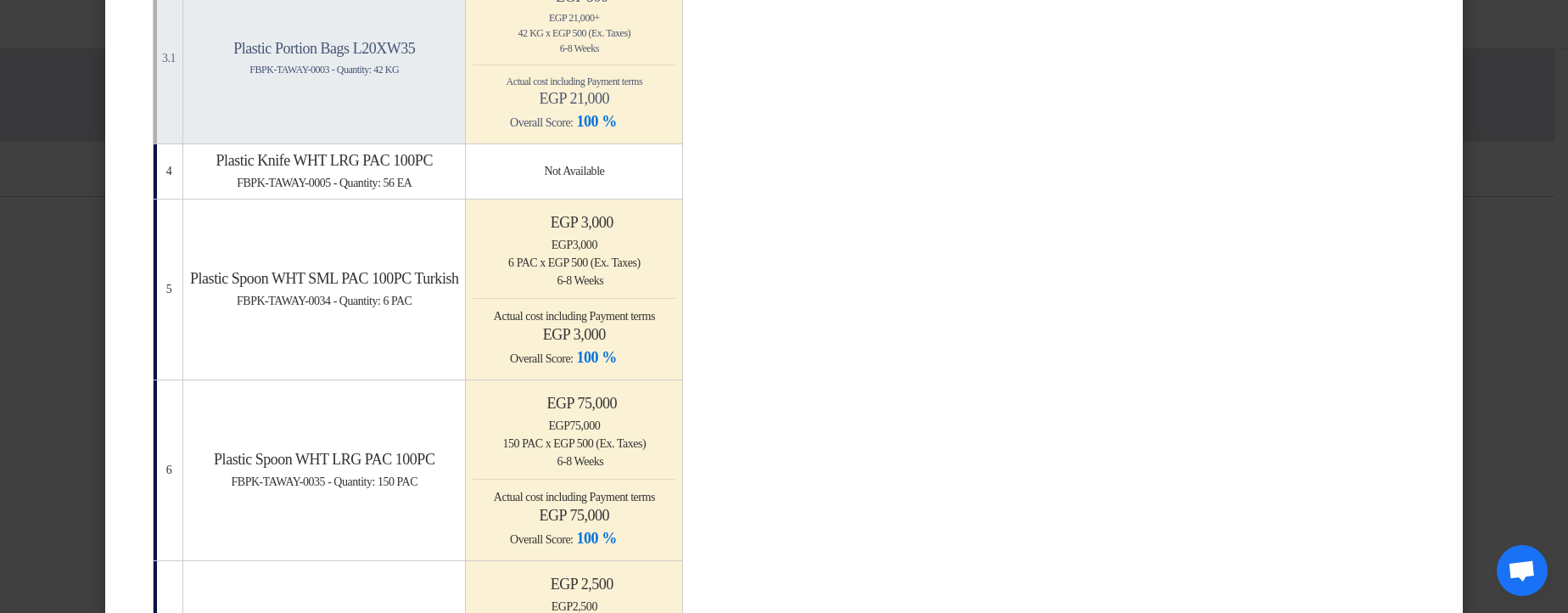
scroll to position [916, 0]
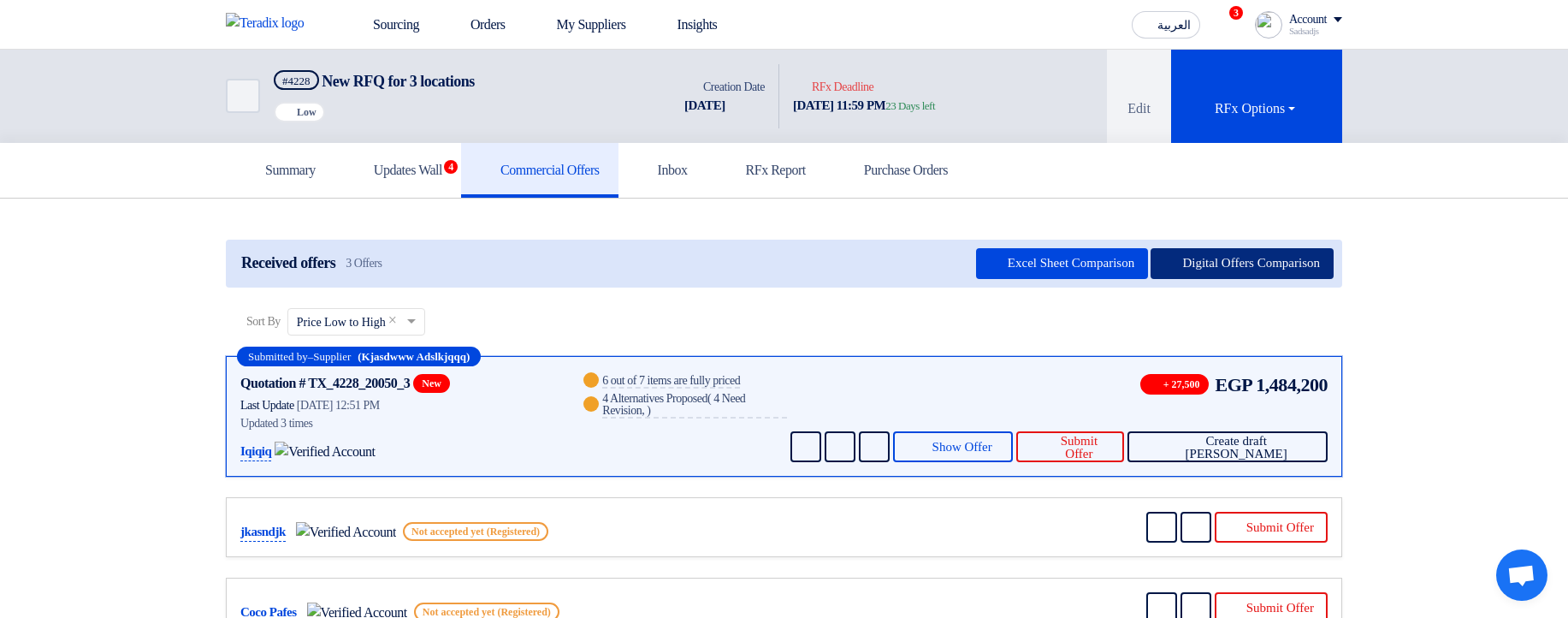
click at [1316, 262] on button "Digital Offers Comparison" at bounding box center [1241, 263] width 183 height 31
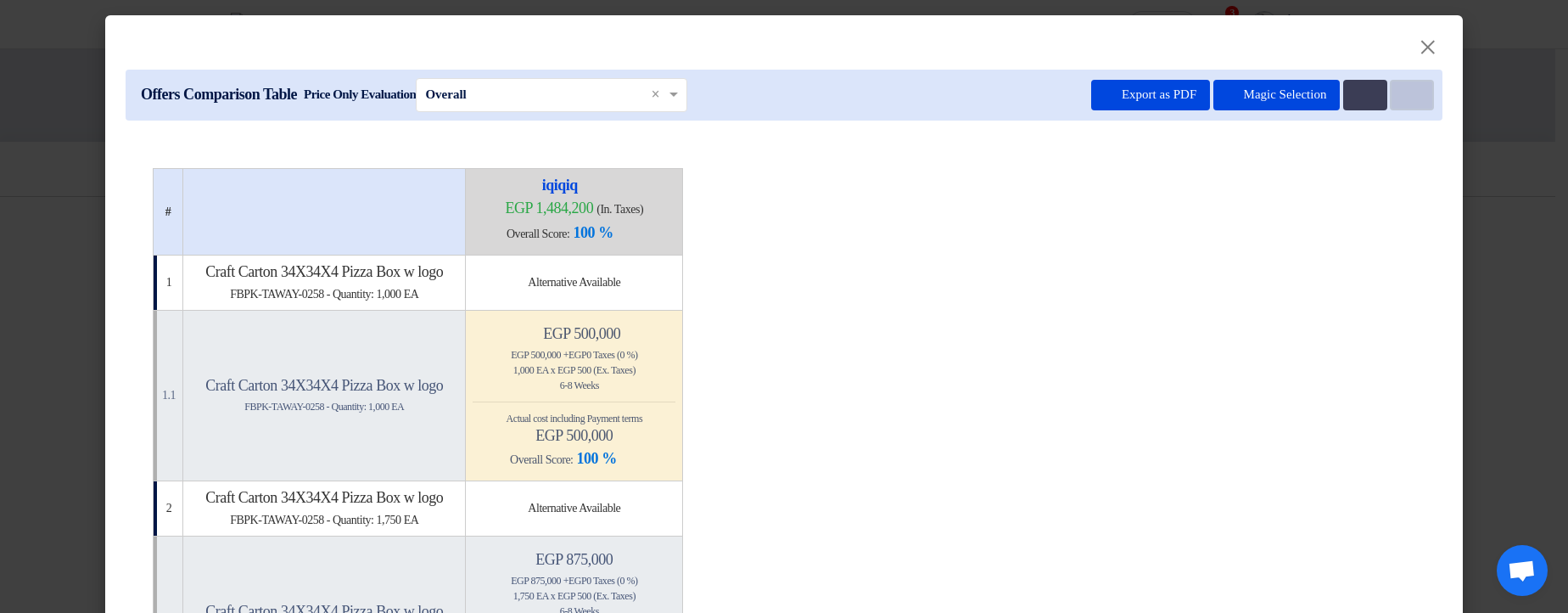
click at [1404, 97] on icon "Item Card filters" at bounding box center [1410, 96] width 12 height 12
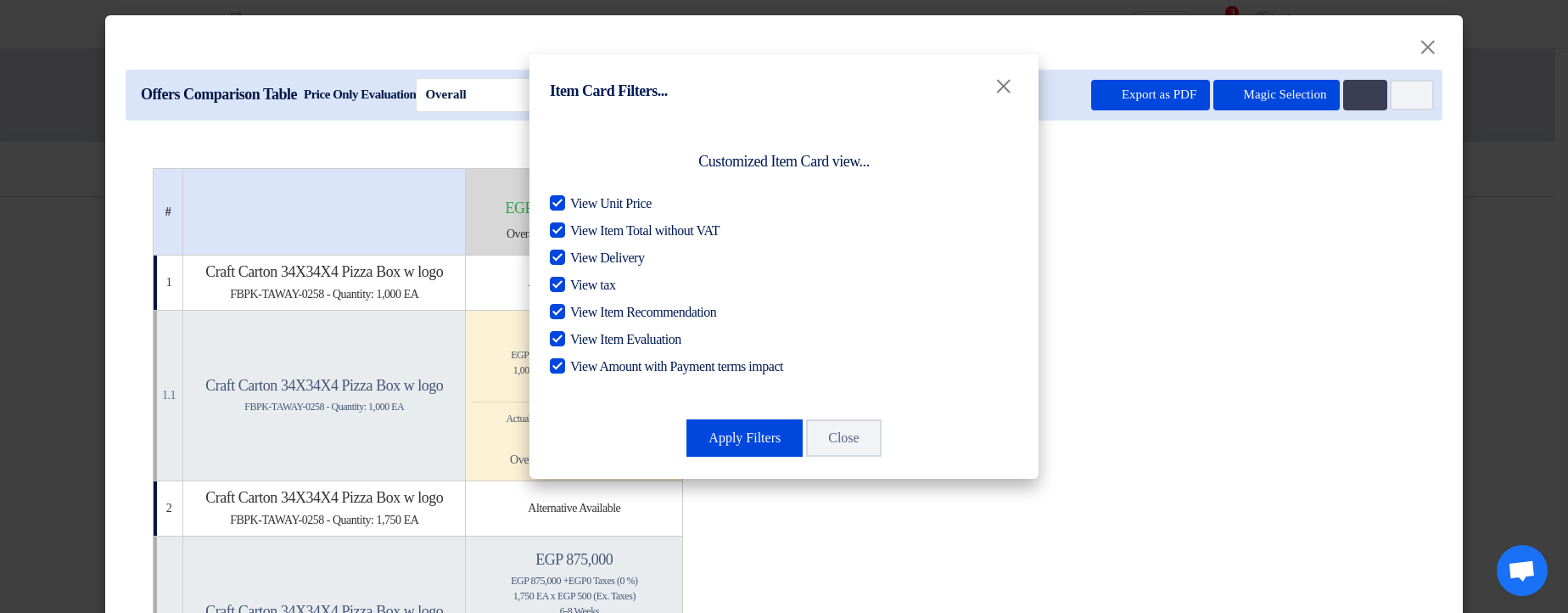
click at [628, 199] on span "View Unit Price" at bounding box center [611, 203] width 81 height 20
click at [581, 199] on input "View Unit Price" at bounding box center [576, 199] width 11 height 11
checkbox input "false"
click at [738, 429] on button "Apply Filters" at bounding box center [744, 438] width 116 height 37
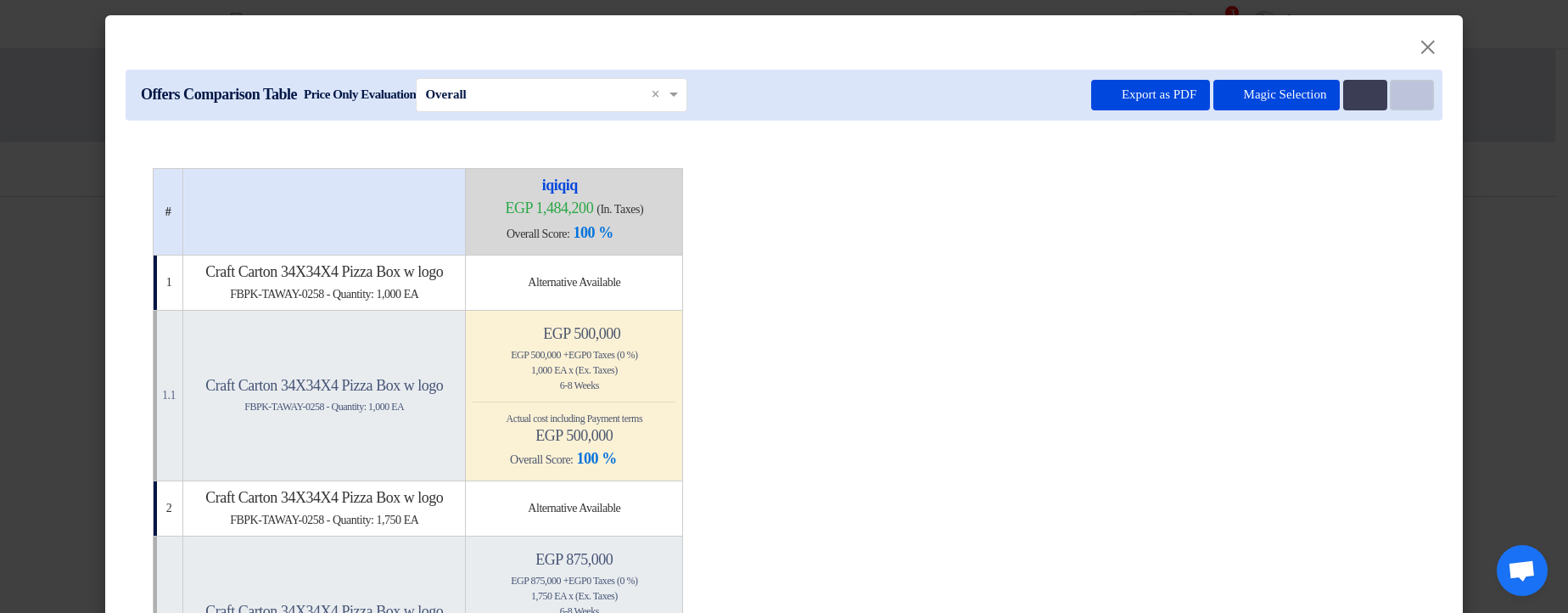
click at [1416, 96] on button "Item Card filters" at bounding box center [1412, 95] width 44 height 31
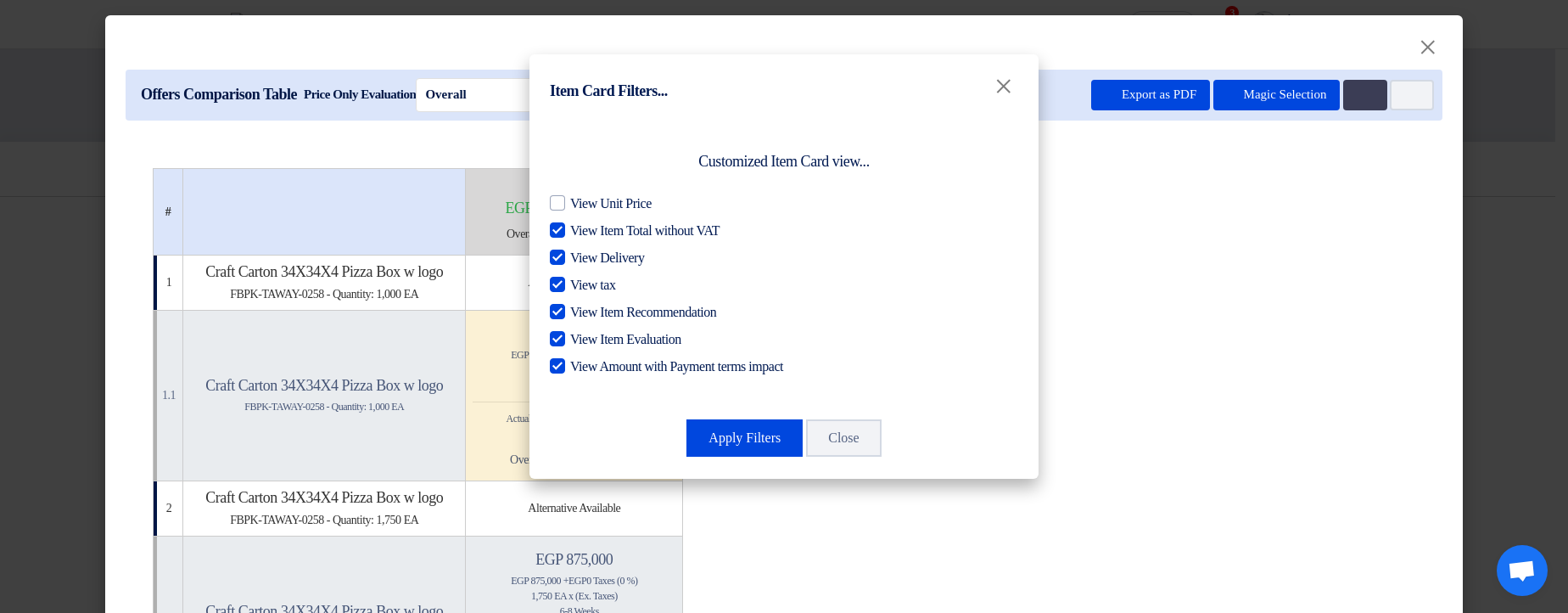
click at [635, 226] on span "View Item Total without VAT" at bounding box center [645, 230] width 149 height 20
click at [581, 226] on input "View Item Total without VAT" at bounding box center [576, 226] width 11 height 11
checkbox input "false"
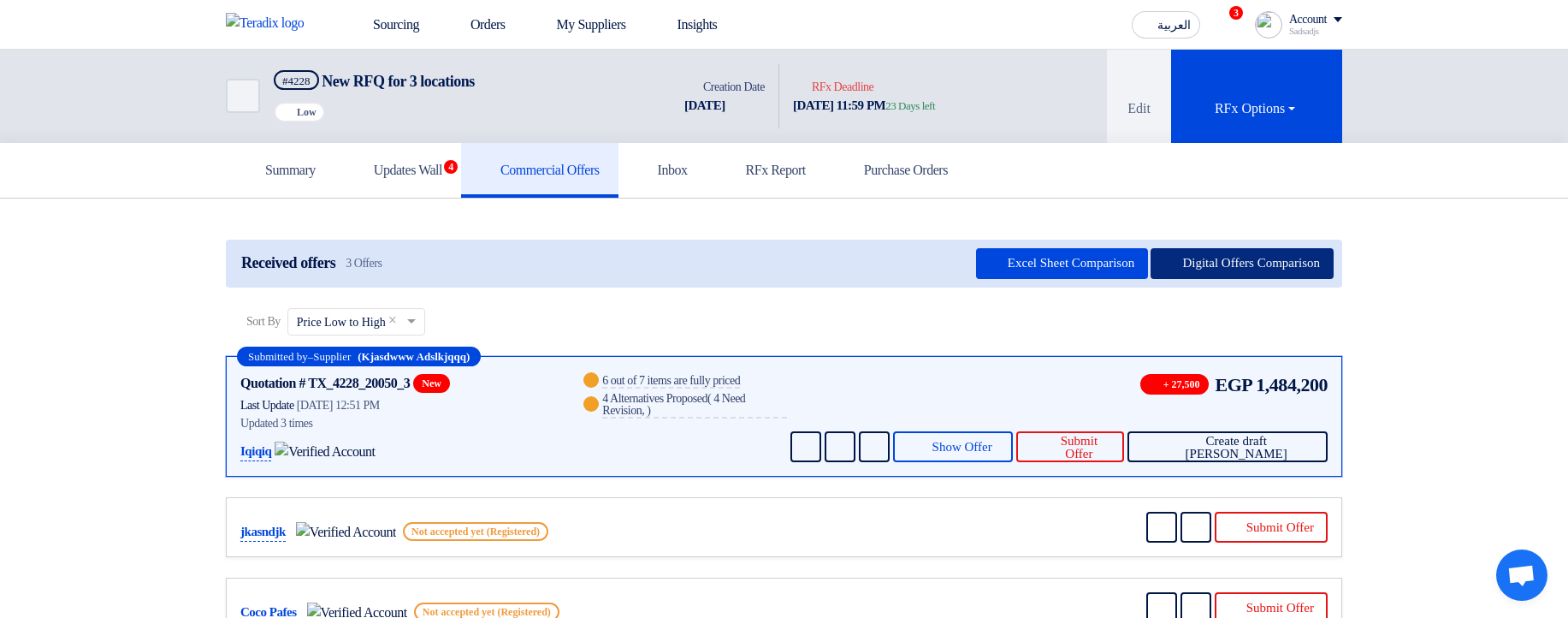
click at [1211, 265] on button "Digital Offers Comparison" at bounding box center [1241, 263] width 183 height 31
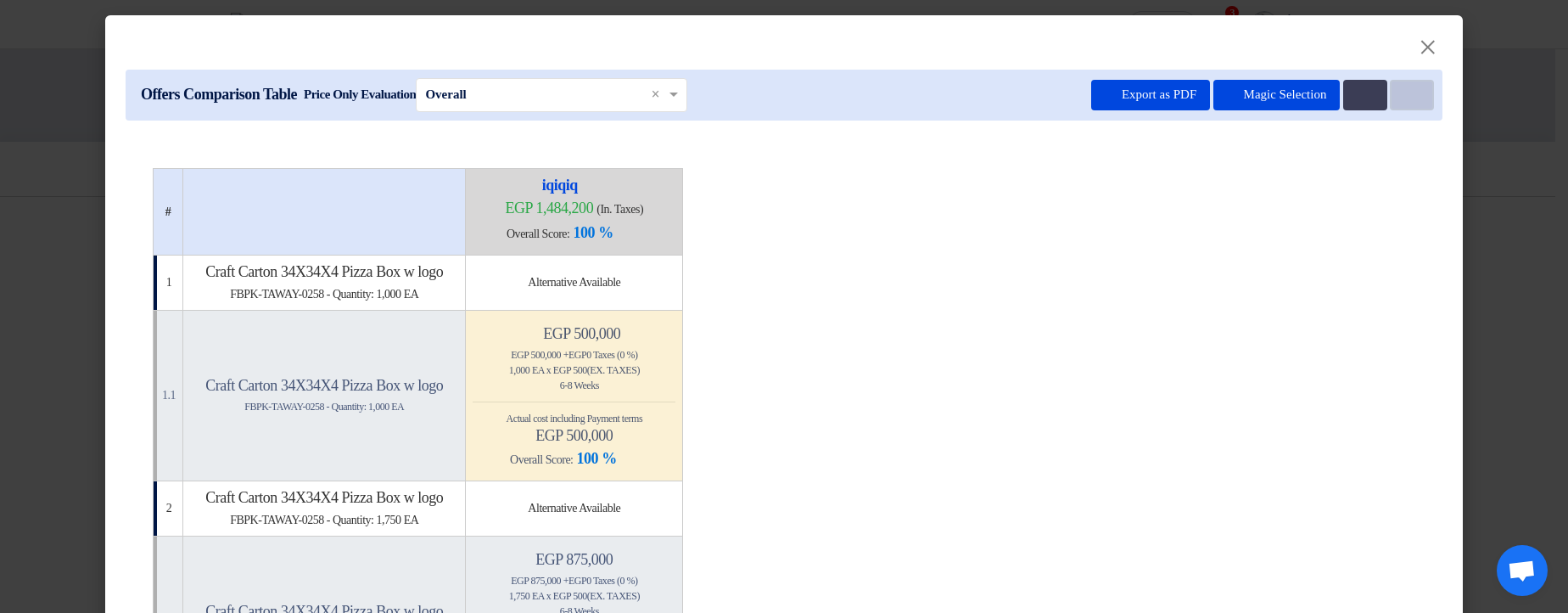
click at [1411, 97] on button "Item Card filters" at bounding box center [1412, 95] width 44 height 31
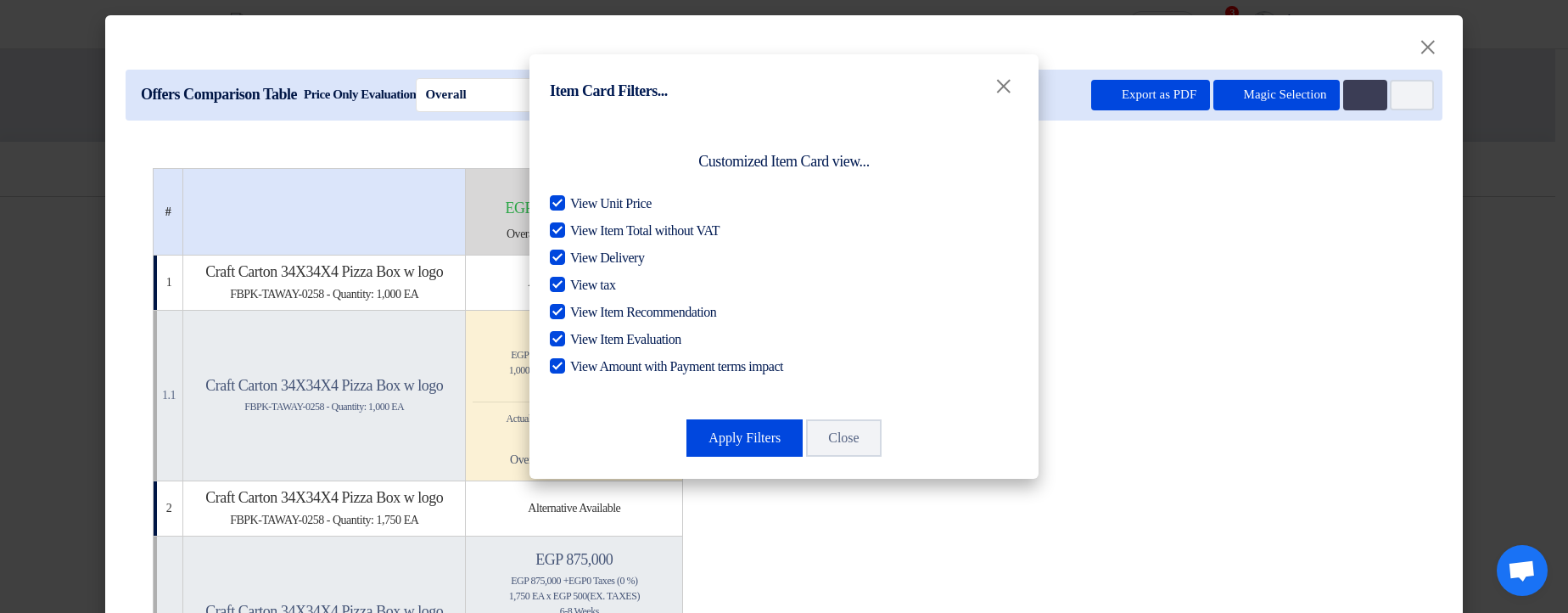
click at [614, 204] on span "View Unit Price" at bounding box center [611, 203] width 81 height 20
click at [581, 204] on input "View Unit Price" at bounding box center [576, 199] width 11 height 11
checkbox input "false"
click at [763, 429] on button "Apply Filters" at bounding box center [744, 438] width 116 height 37
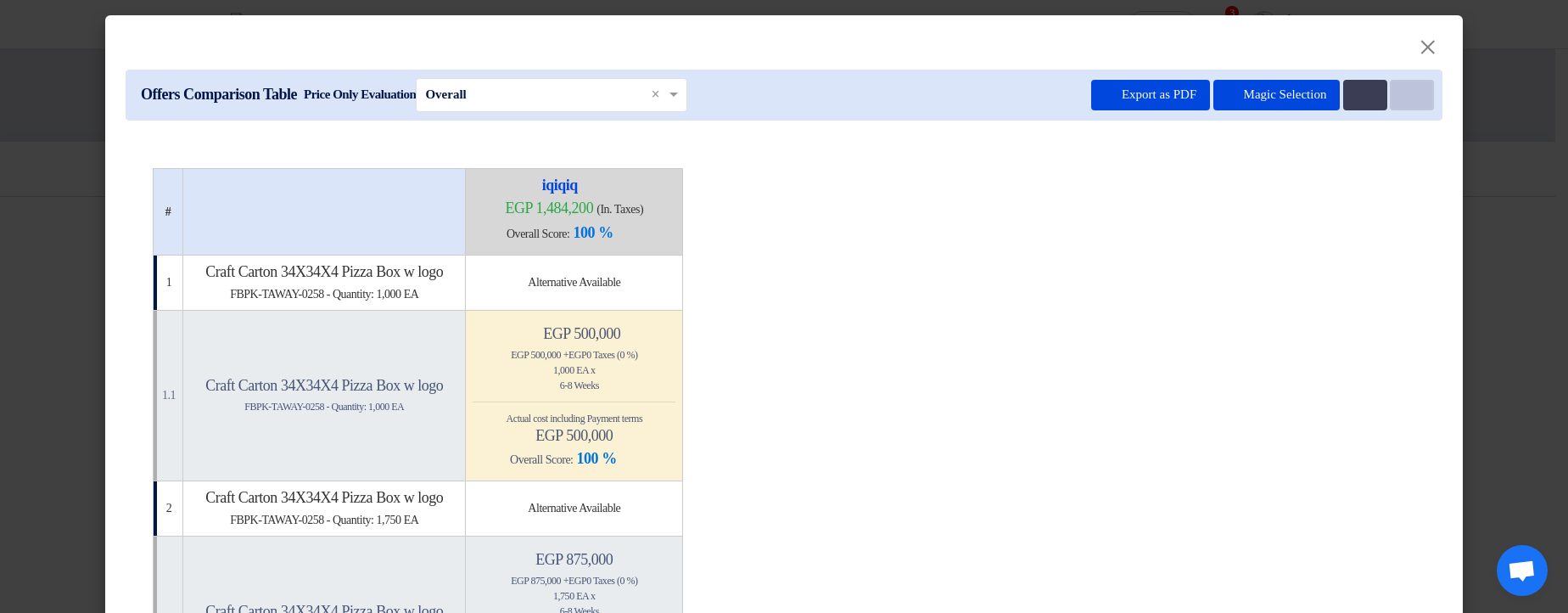
click at [1415, 103] on button "Item Card filters" at bounding box center [1412, 95] width 44 height 31
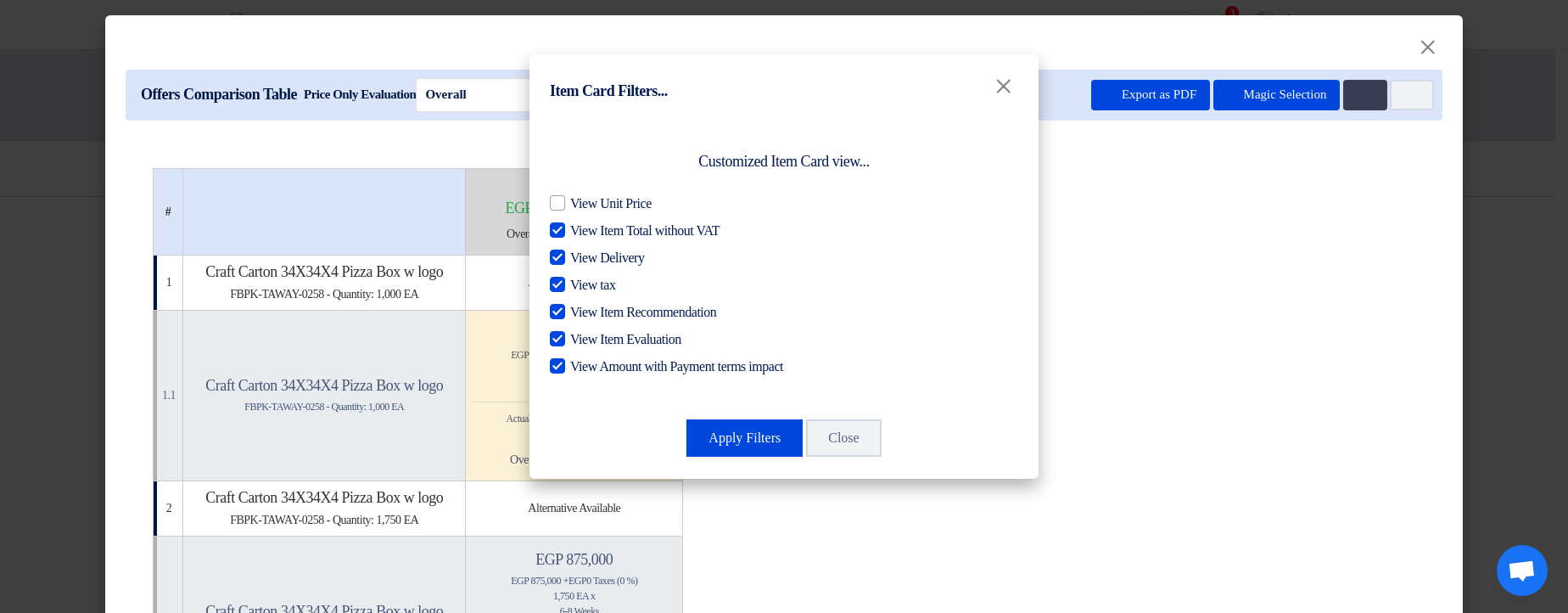
click at [597, 228] on span "View Item Total without VAT" at bounding box center [645, 230] width 149 height 20
click at [581, 228] on input "View Item Total without VAT" at bounding box center [576, 226] width 11 height 11
checkbox input "false"
click at [742, 437] on button "Apply Filters" at bounding box center [744, 438] width 116 height 37
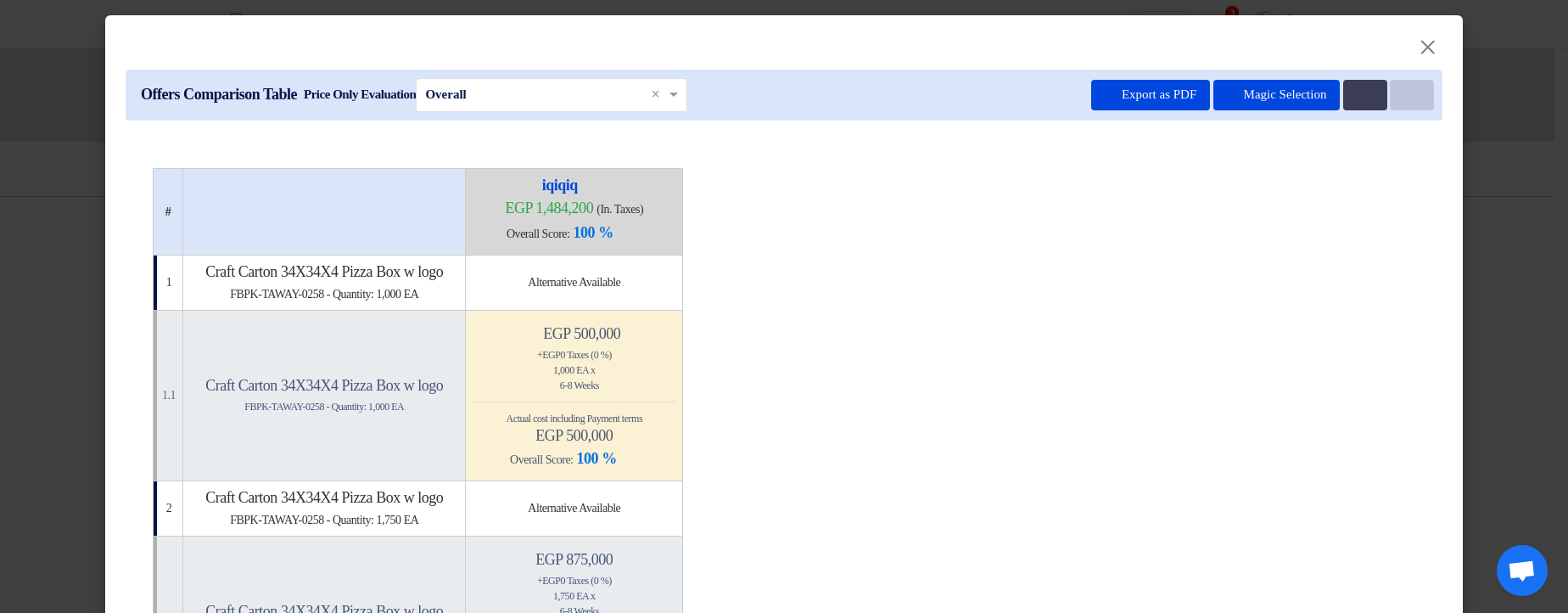
click at [1405, 97] on icon "Item Card filters" at bounding box center [1410, 96] width 12 height 12
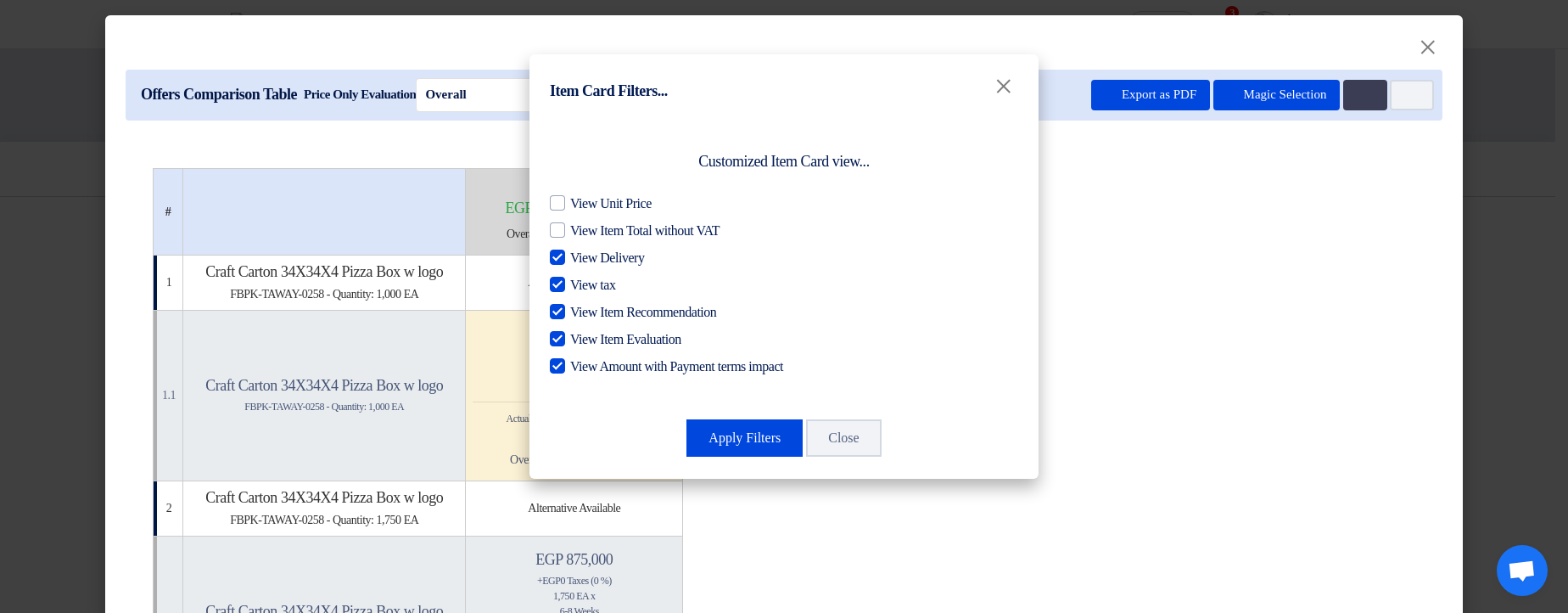
click at [591, 260] on span "View Delivery" at bounding box center [607, 257] width 73 height 20
click at [581, 259] on input "View Delivery" at bounding box center [576, 253] width 11 height 11
checkbox input "false"
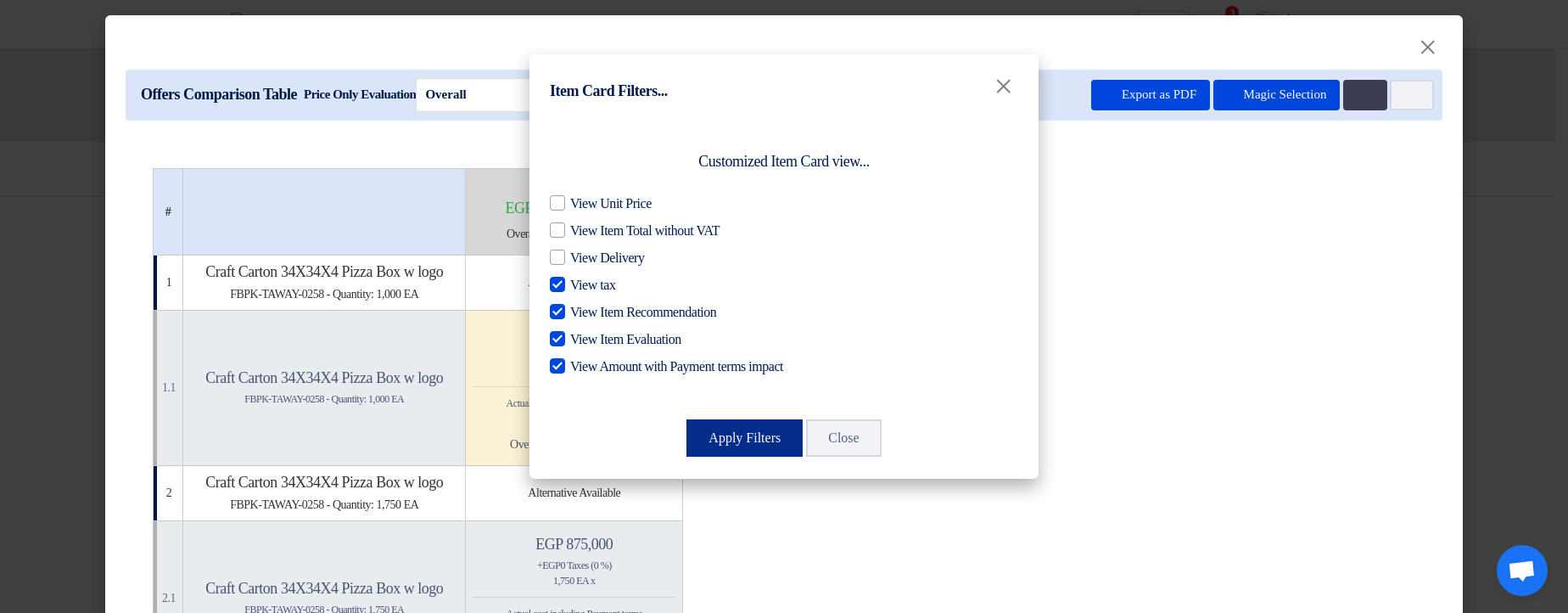
click at [710, 440] on button "Apply Filters" at bounding box center [744, 438] width 116 height 37
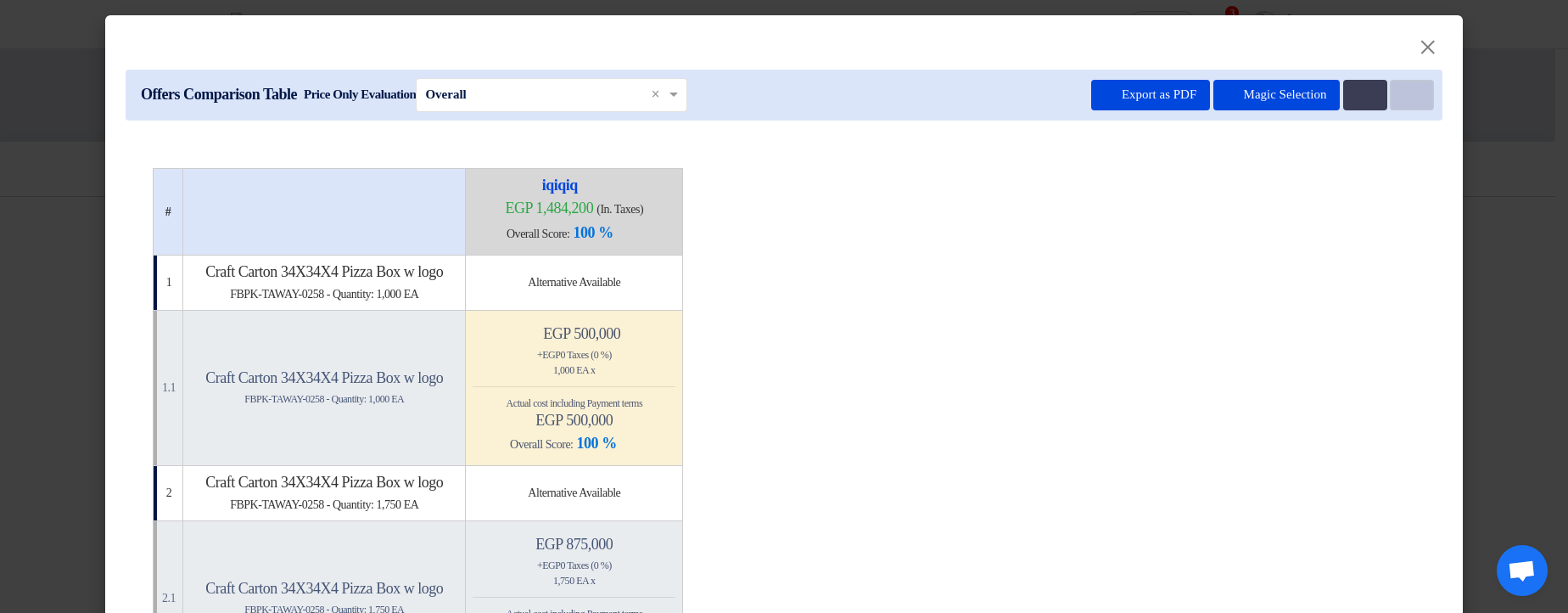
click at [1414, 92] on button "Item Card filters" at bounding box center [1412, 95] width 44 height 31
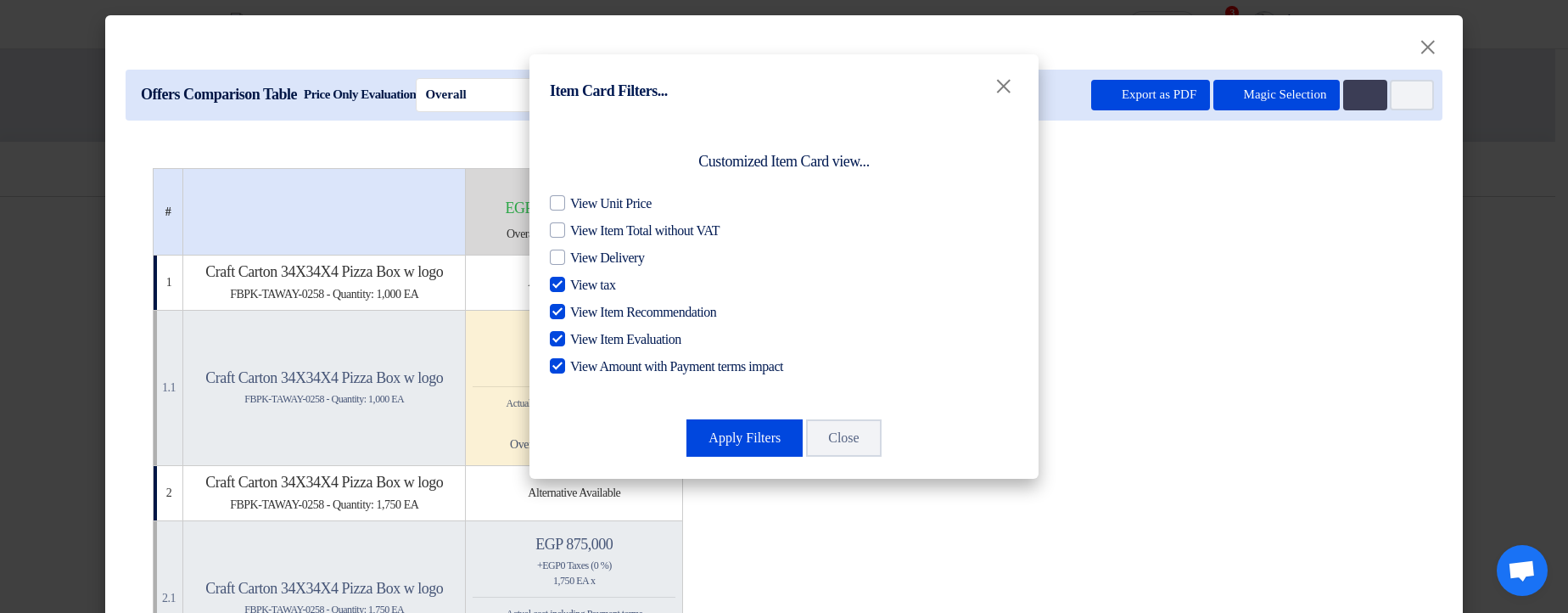
click at [594, 282] on span "View tax" at bounding box center [593, 285] width 45 height 20
click at [581, 282] on input "View tax" at bounding box center [576, 280] width 11 height 11
checkbox input "false"
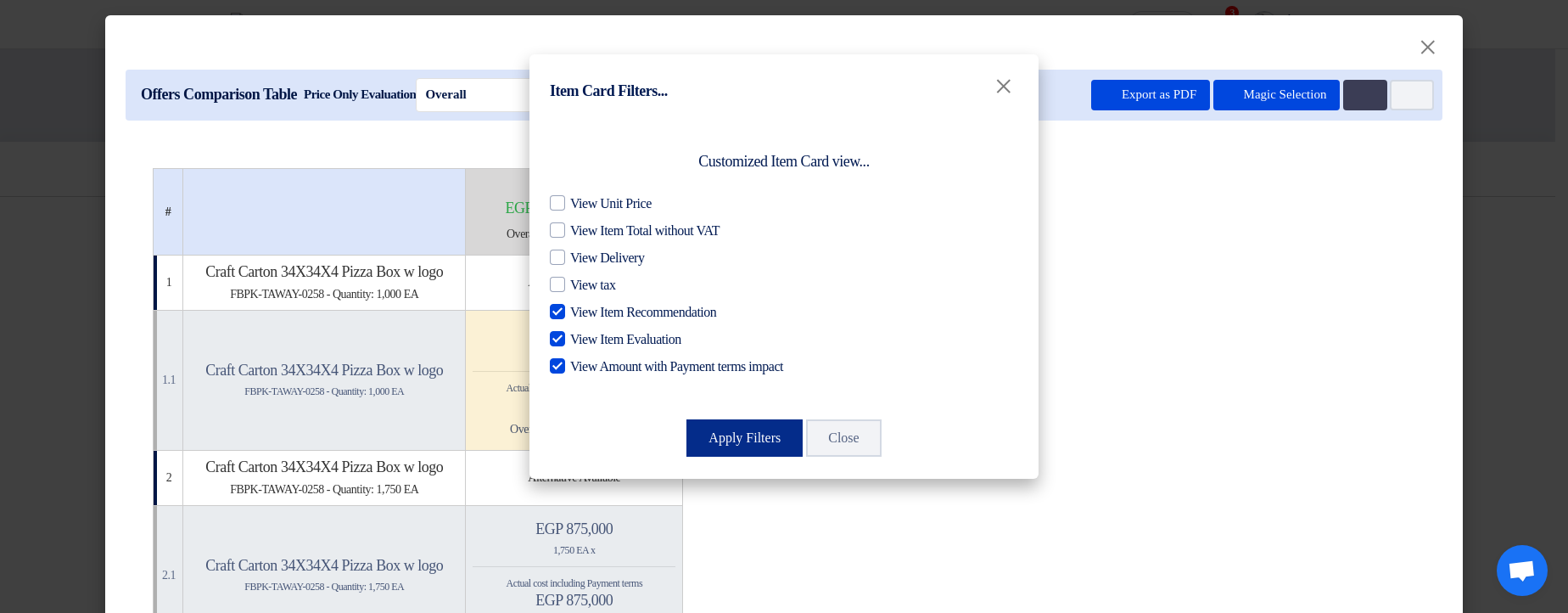
click at [738, 426] on button "Apply Filters" at bounding box center [744, 438] width 116 height 37
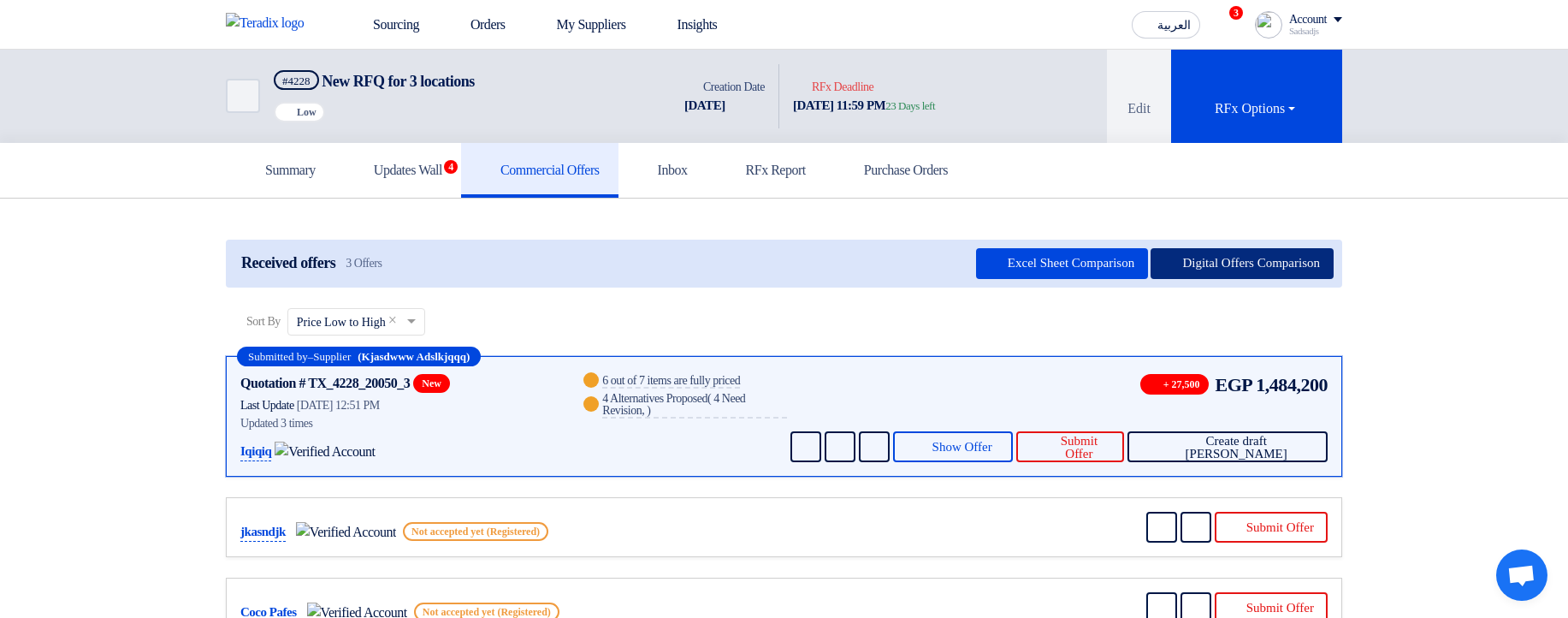
click at [1269, 267] on button "Digital Offers Comparison" at bounding box center [1241, 263] width 183 height 31
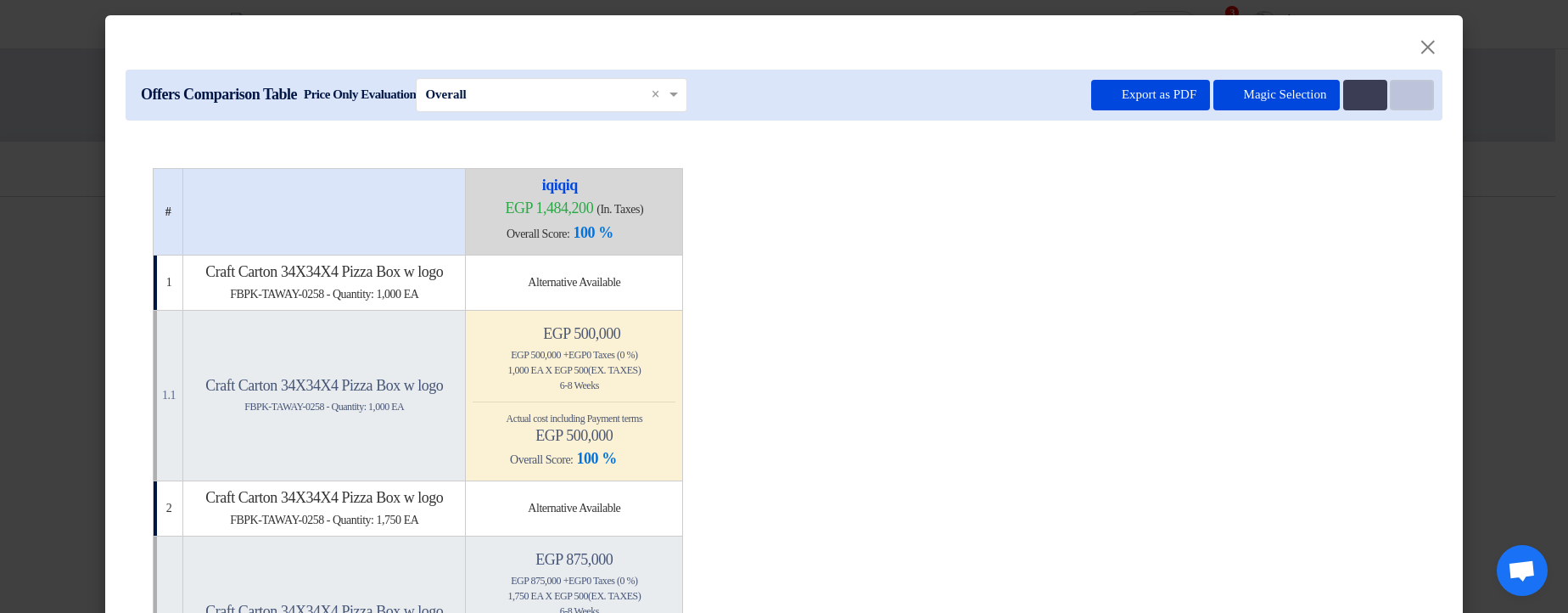
click at [1406, 104] on button "Item Card filters" at bounding box center [1412, 95] width 44 height 31
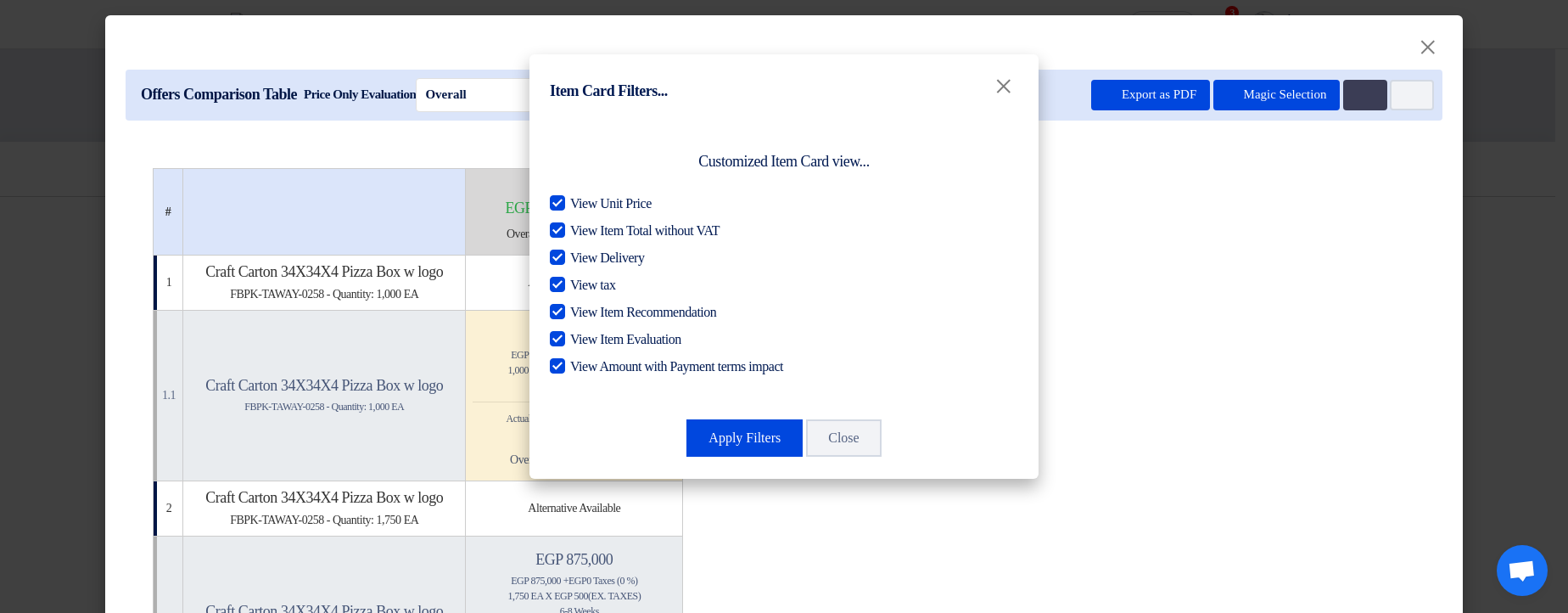
drag, startPoint x: 631, startPoint y: 202, endPoint x: 709, endPoint y: 370, distance: 185.2
click at [631, 201] on span "View Unit Price" at bounding box center [611, 203] width 81 height 20
click at [581, 201] on input "View Unit Price" at bounding box center [576, 199] width 11 height 11
checkbox input "false"
click at [727, 439] on button "Apply Filters" at bounding box center [744, 438] width 116 height 37
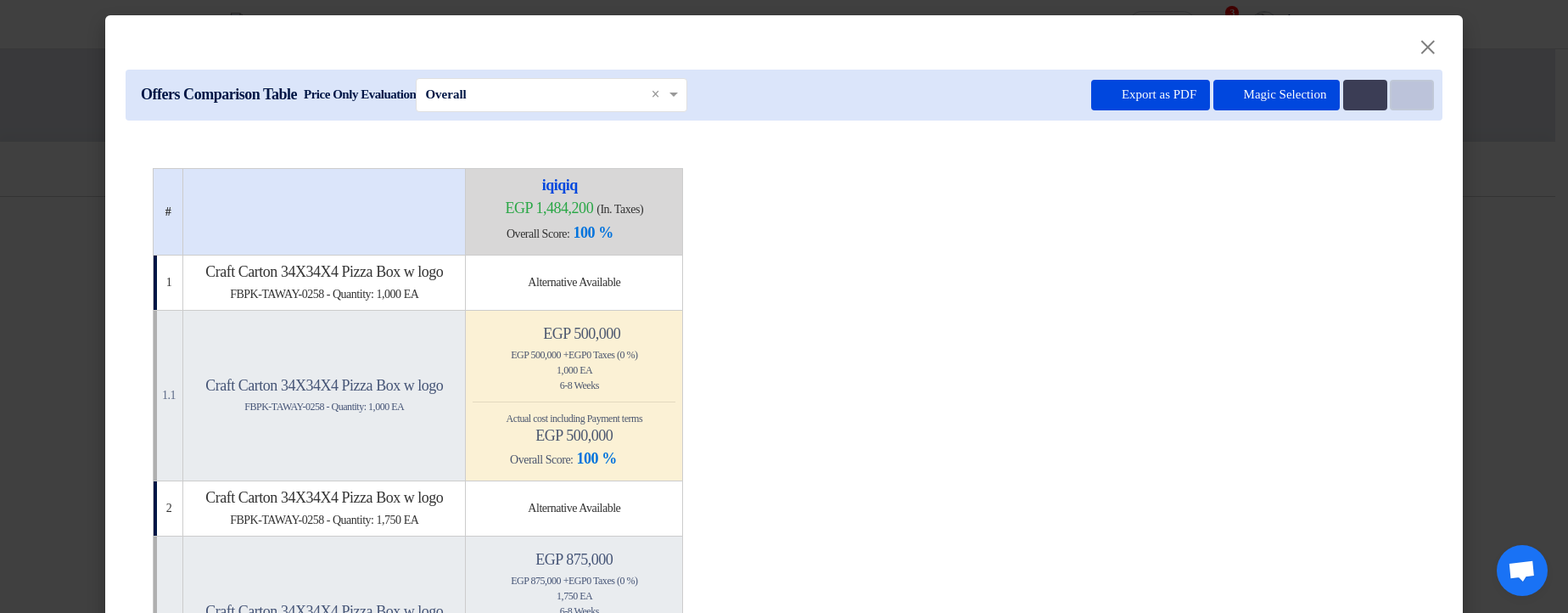
click at [1410, 95] on icon "Item Card filters" at bounding box center [1410, 96] width 12 height 12
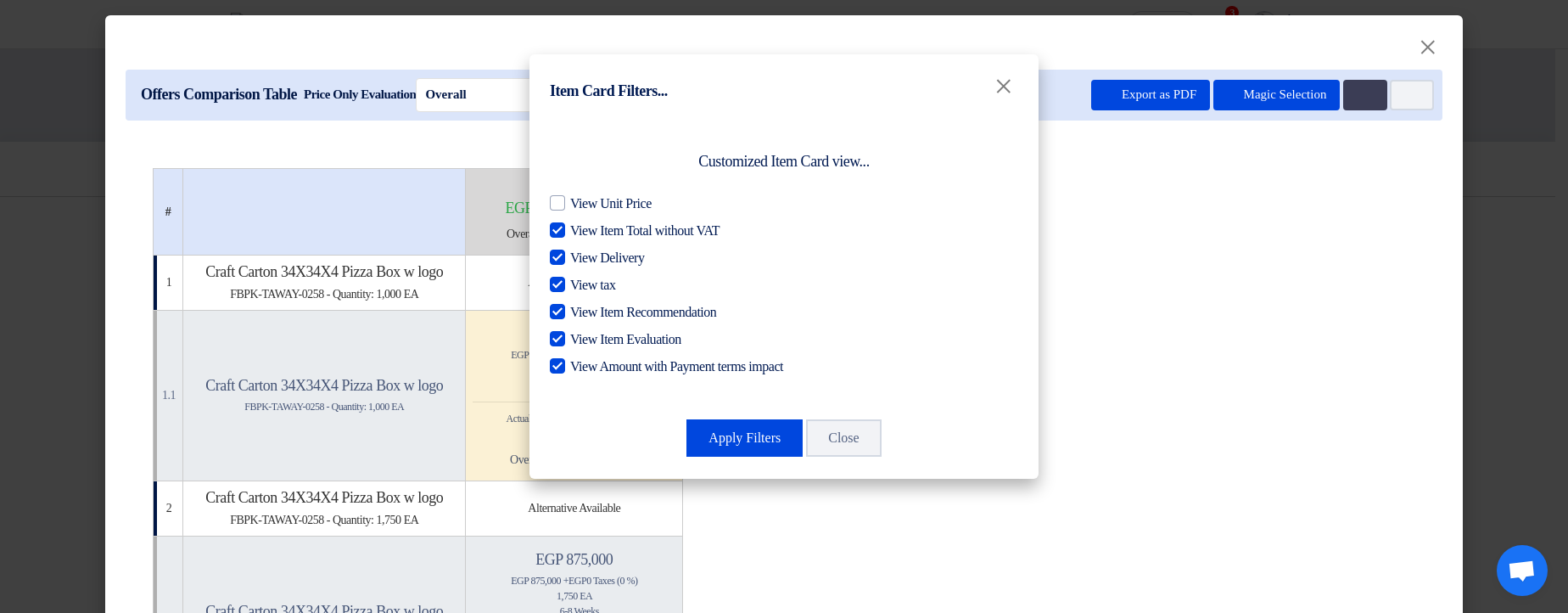
click at [648, 236] on span "View Item Total without VAT" at bounding box center [645, 230] width 149 height 20
click at [581, 232] on input "View Item Total without VAT" at bounding box center [576, 226] width 11 height 11
checkbox input "false"
click at [739, 433] on button "Apply Filters" at bounding box center [744, 438] width 116 height 37
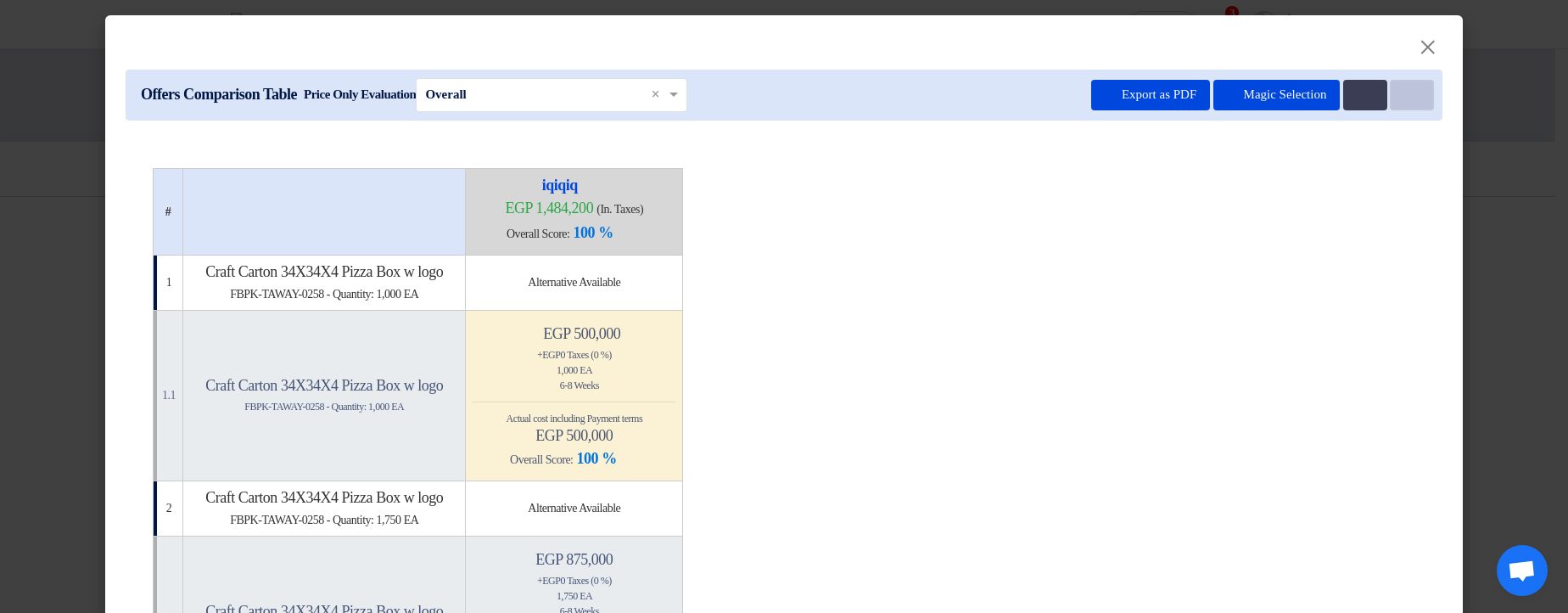
click at [1404, 89] on use at bounding box center [1404, 89] width 0 height 0
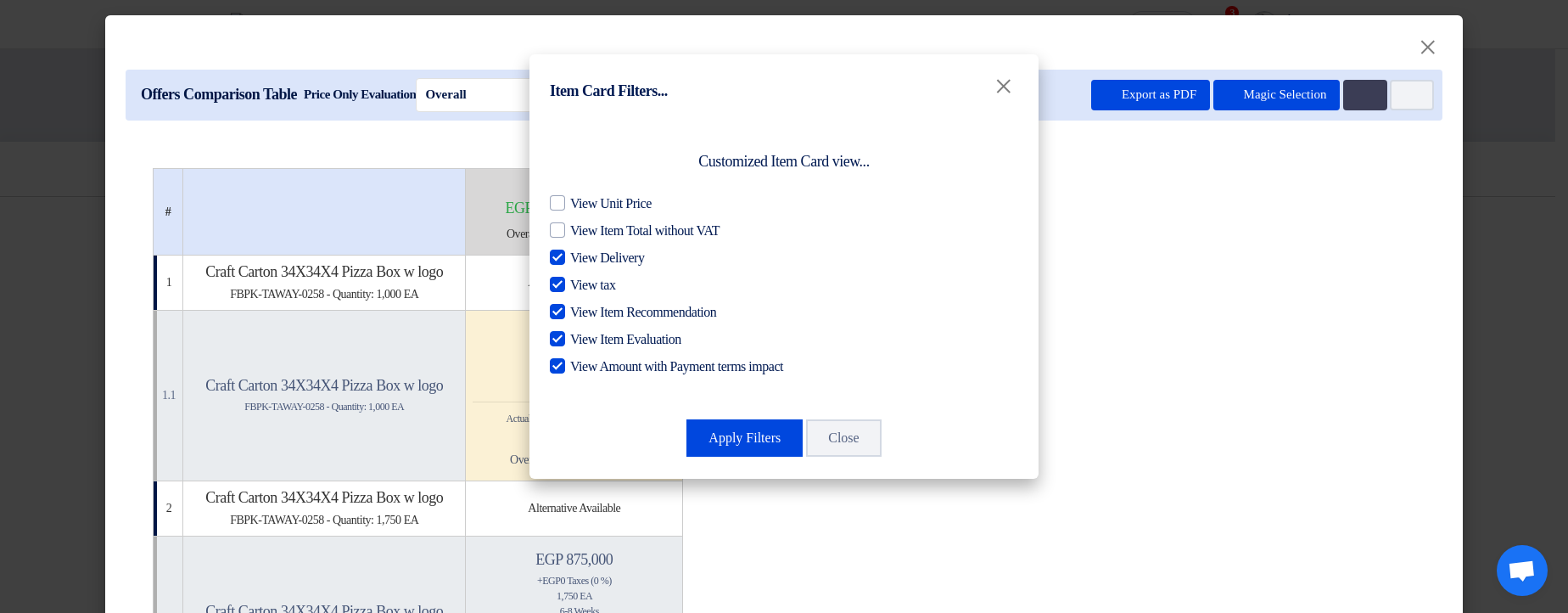
click at [634, 256] on span "View Delivery" at bounding box center [607, 257] width 73 height 20
click at [581, 256] on input "View Delivery" at bounding box center [576, 253] width 11 height 11
checkbox input "false"
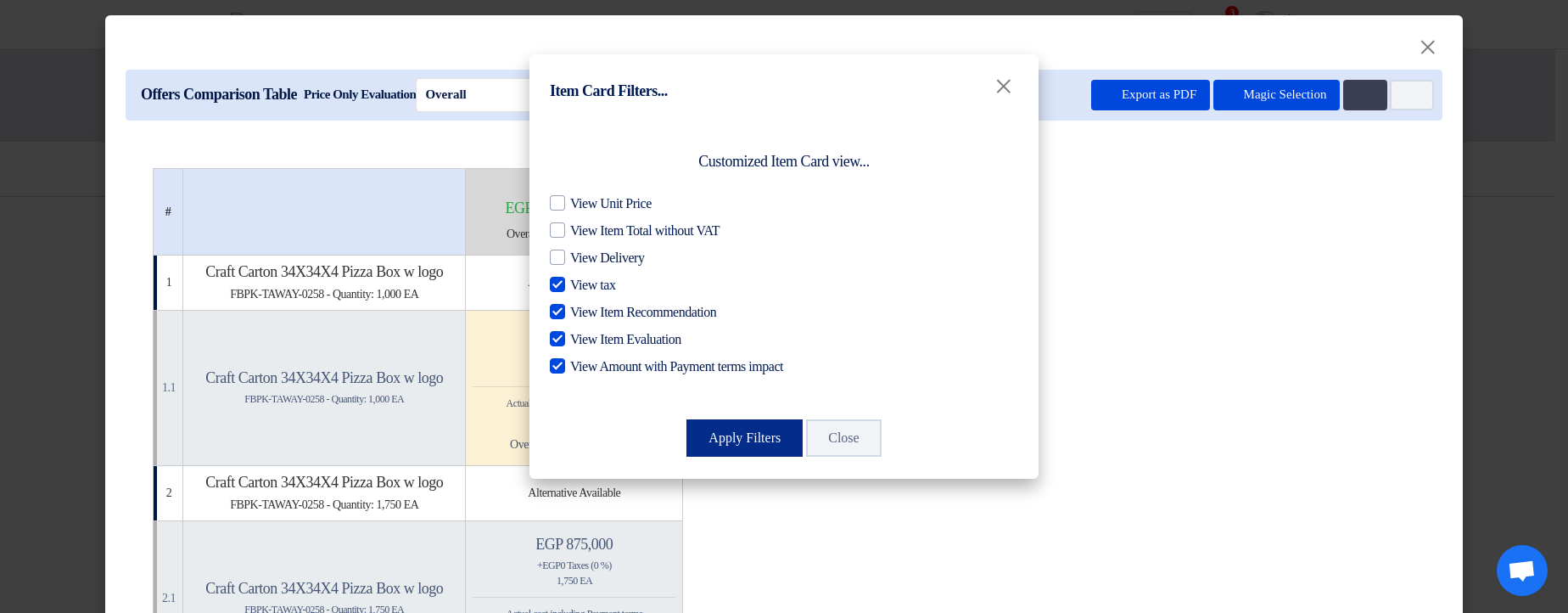
click at [726, 436] on button "Apply Filters" at bounding box center [744, 438] width 116 height 37
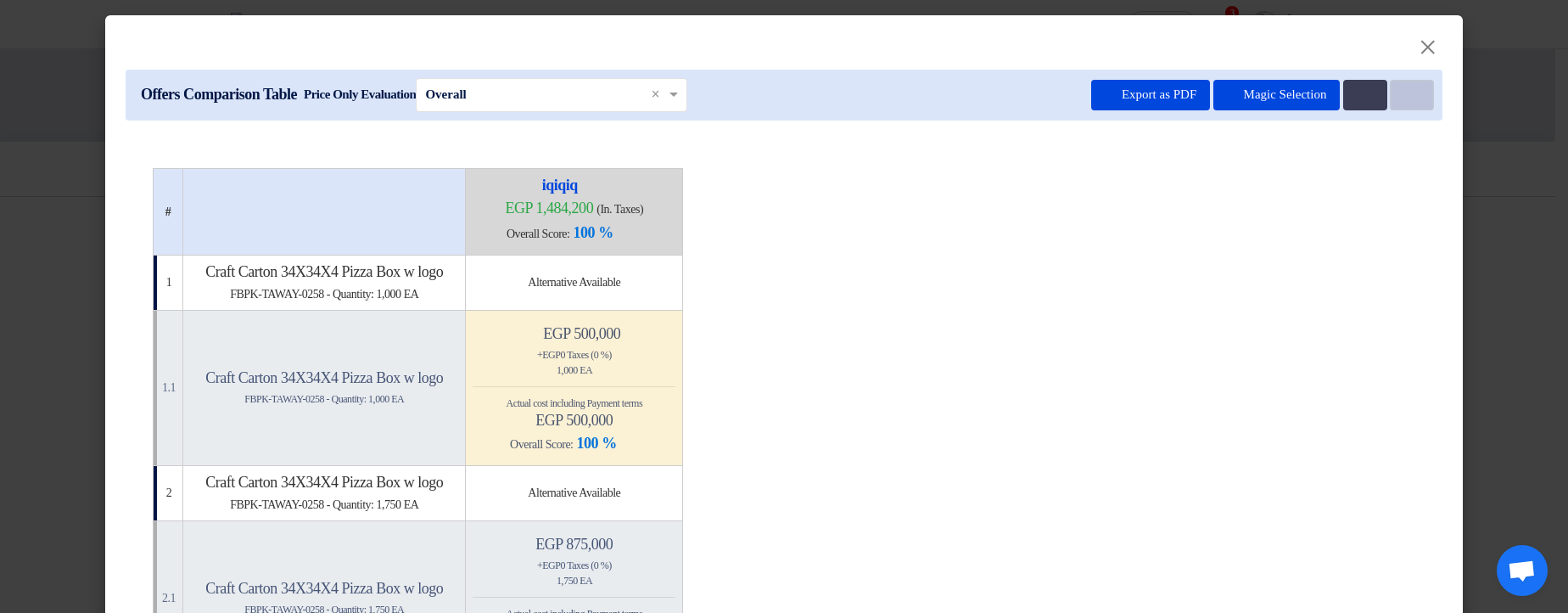
click at [1396, 99] on button "Item Card filters" at bounding box center [1412, 95] width 44 height 31
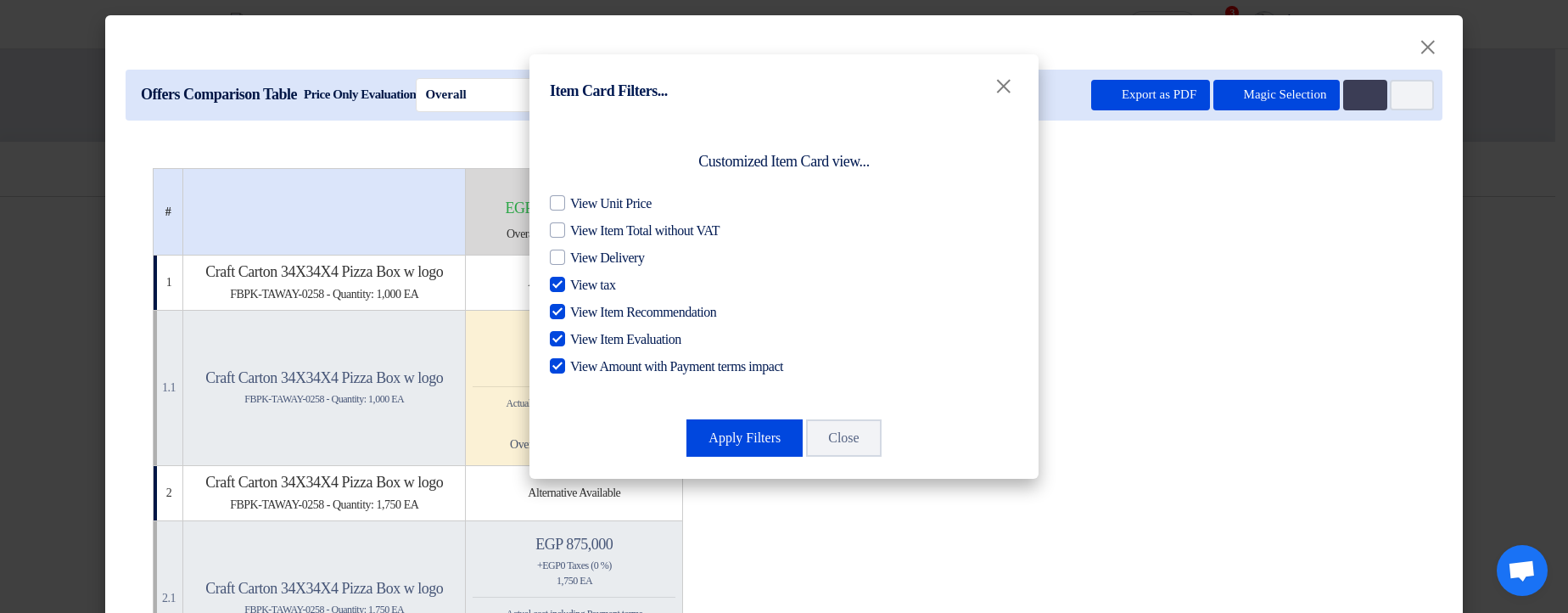
click at [599, 290] on span "View tax" at bounding box center [593, 285] width 45 height 20
click at [581, 286] on input "View tax" at bounding box center [576, 280] width 11 height 11
checkbox input "false"
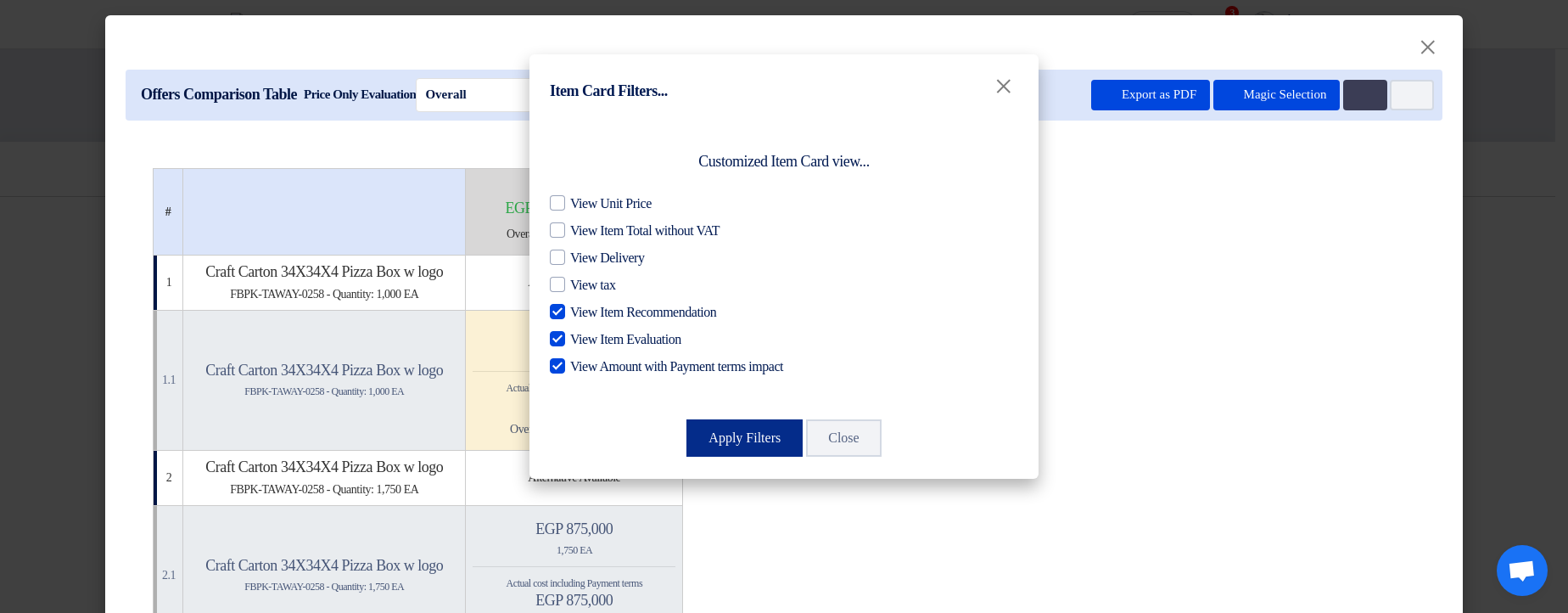
click at [746, 433] on button "Apply Filters" at bounding box center [744, 438] width 116 height 37
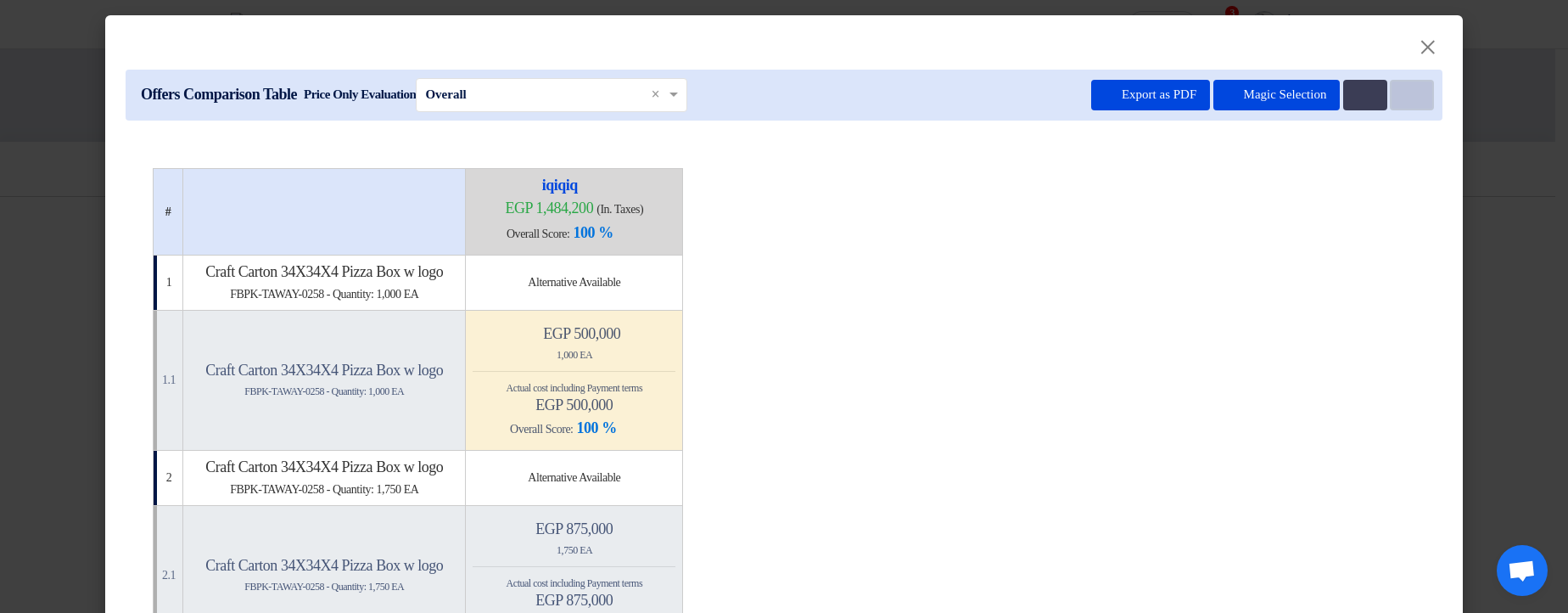
click at [1414, 90] on button "Item Card filters" at bounding box center [1412, 95] width 44 height 31
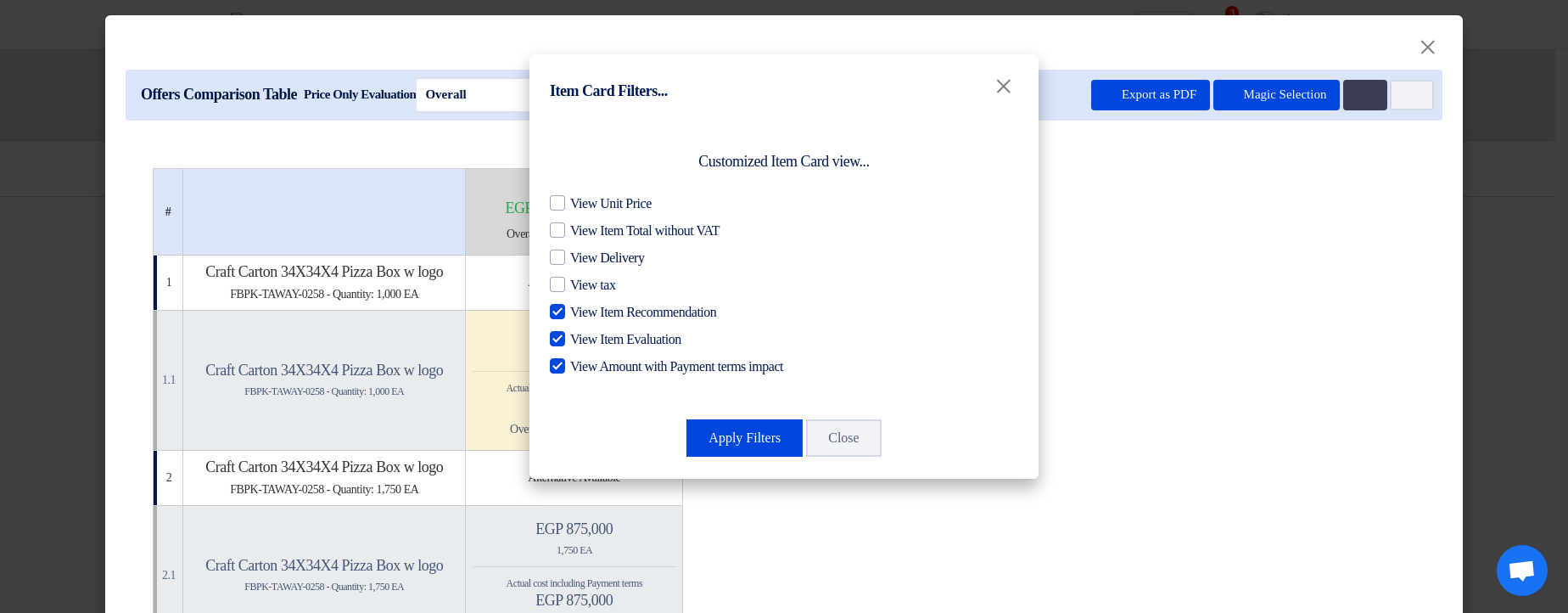
click at [672, 301] on div "View Unit Price View Item Total without VAT View Delivery View tax View Item Re…" at bounding box center [784, 285] width 469 height 183
click at [683, 312] on span "View Item Recommendation" at bounding box center [643, 312] width 146 height 20
click at [581, 312] on input "View Item Recommendation" at bounding box center [576, 308] width 11 height 11
checkbox input "false"
click at [730, 439] on button "Apply Filters" at bounding box center [744, 438] width 116 height 37
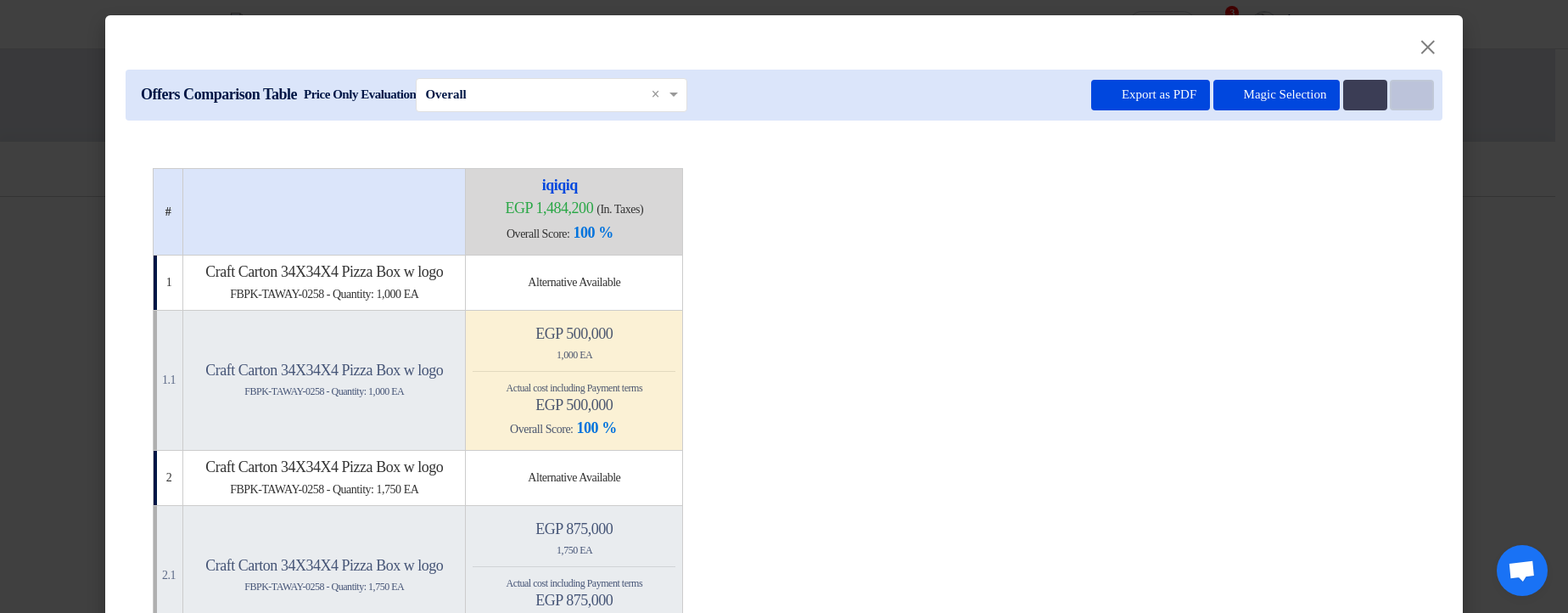
click at [1404, 89] on use at bounding box center [1404, 89] width 0 height 0
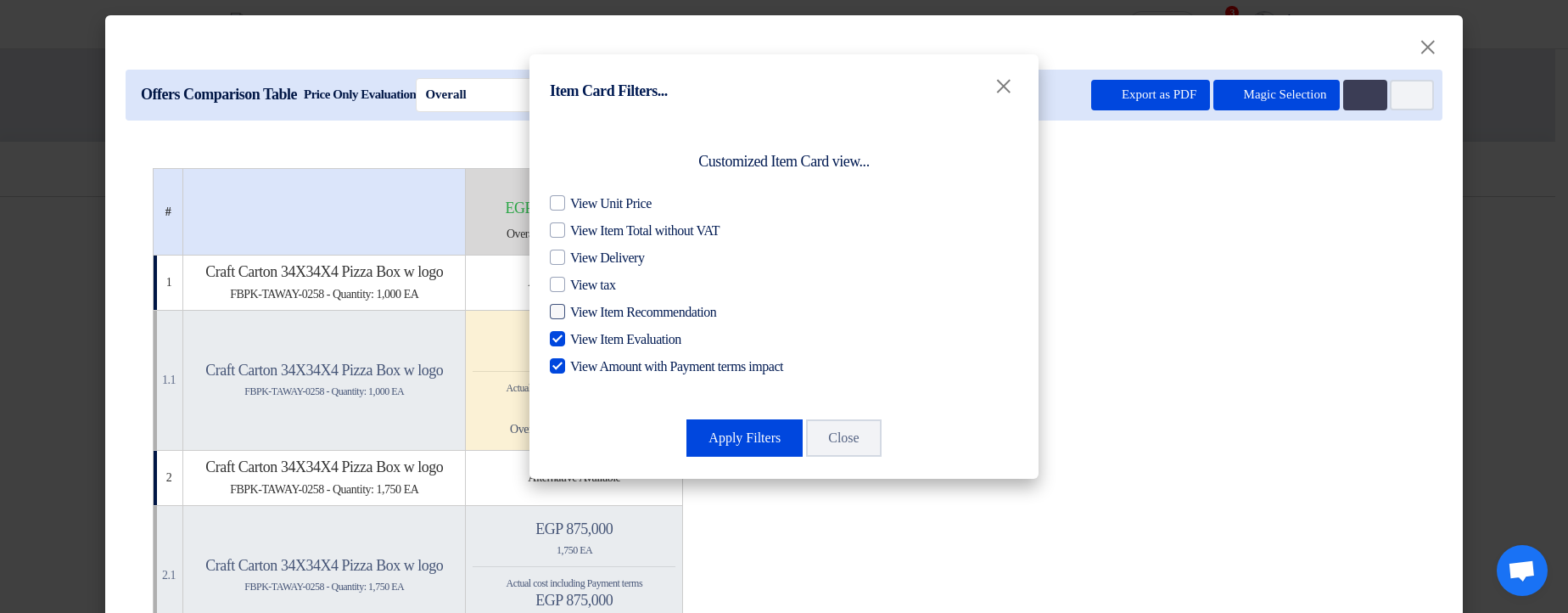
click at [639, 305] on span "View Item Recommendation" at bounding box center [643, 312] width 146 height 20
click at [581, 305] on input "View Item Recommendation" at bounding box center [576, 308] width 11 height 11
checkbox input "true"
click at [695, 443] on button "Apply Filters" at bounding box center [744, 438] width 116 height 37
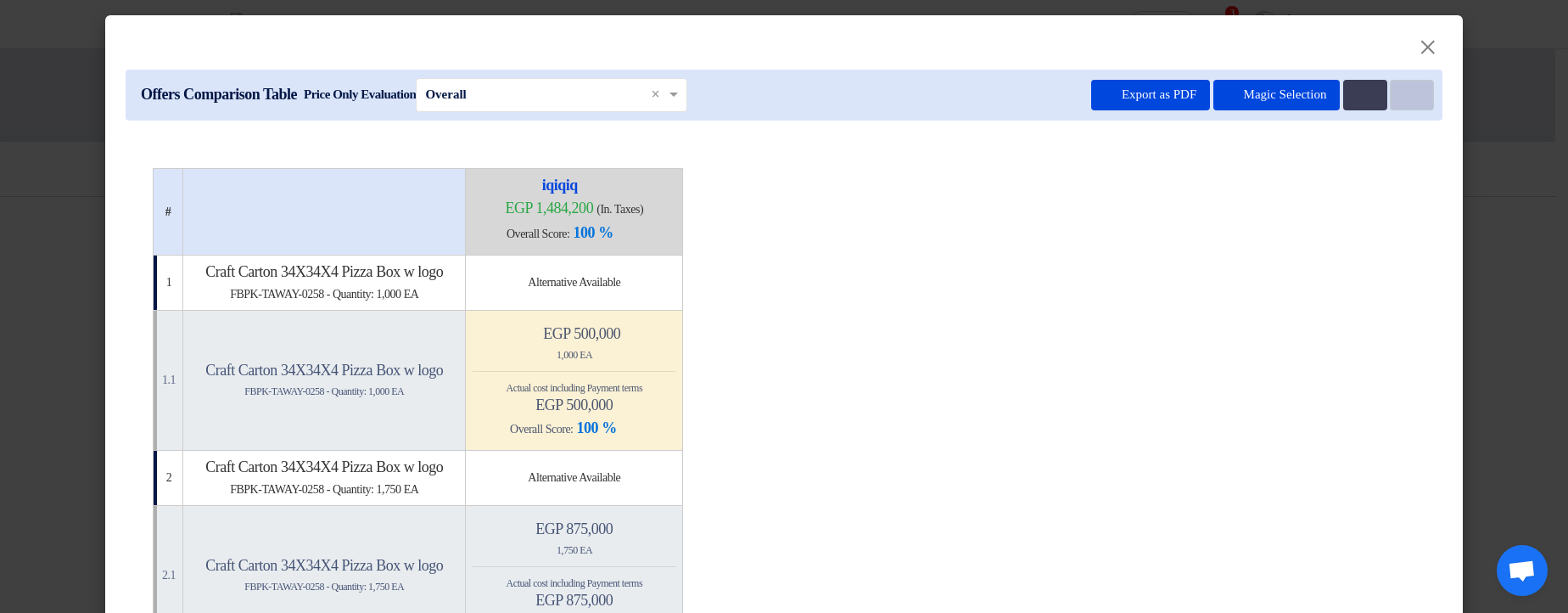
click at [1404, 89] on use at bounding box center [1404, 89] width 0 height 0
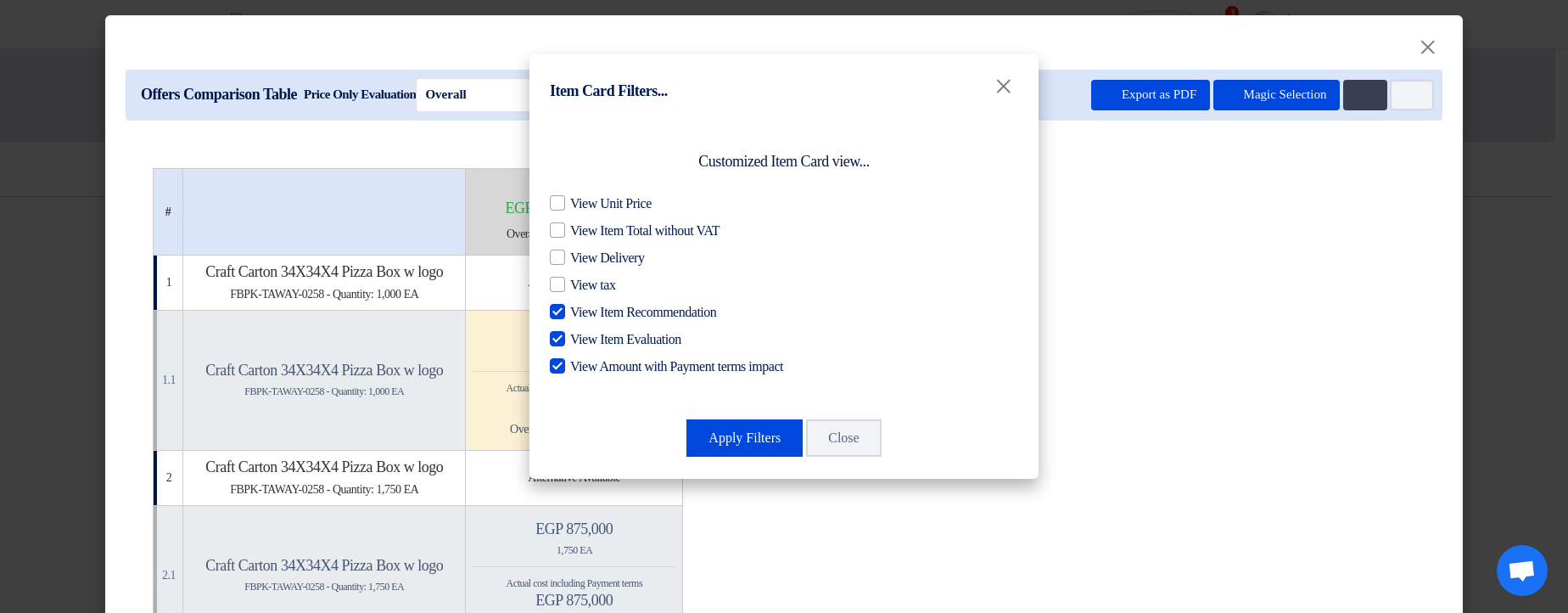
click at [654, 339] on span "View Item Evaluation" at bounding box center [626, 339] width 111 height 20
click at [581, 339] on input "View Item Evaluation" at bounding box center [576, 334] width 11 height 11
checkbox input "false"
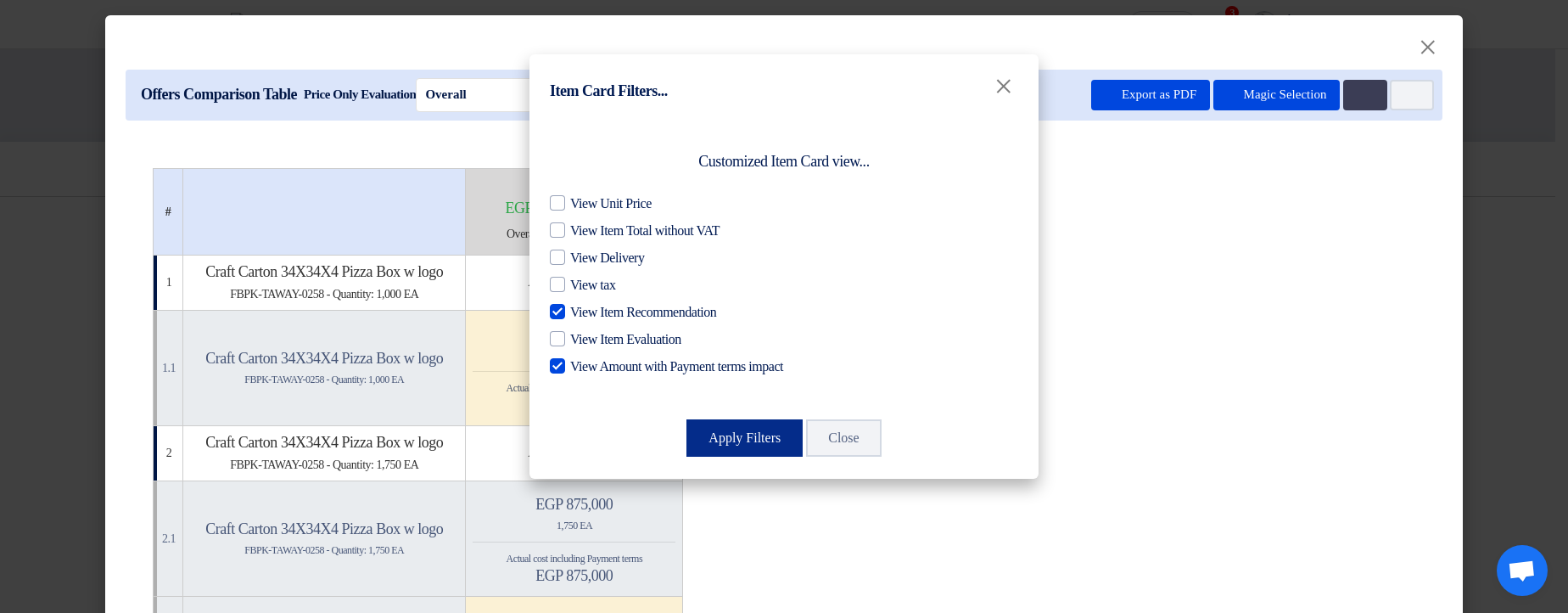
click at [722, 429] on button "Apply Filters" at bounding box center [744, 438] width 116 height 37
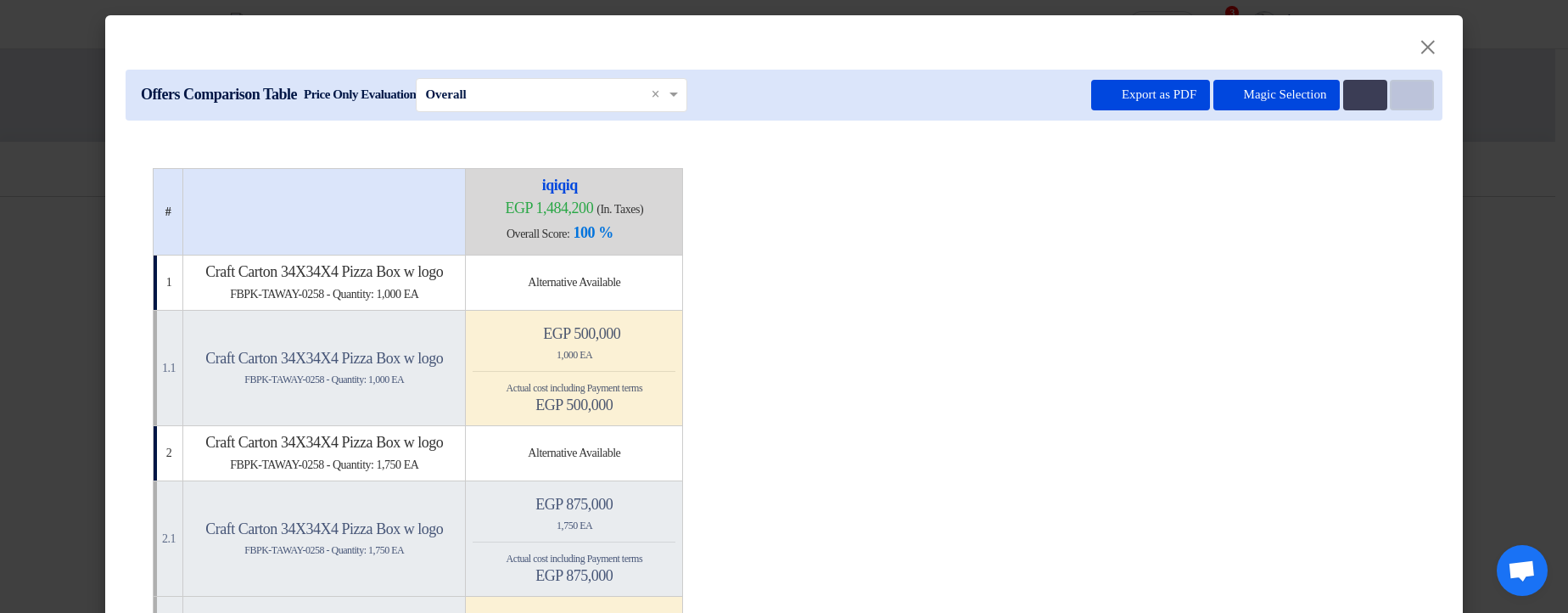
click at [1412, 96] on button "Item Card filters" at bounding box center [1412, 95] width 44 height 31
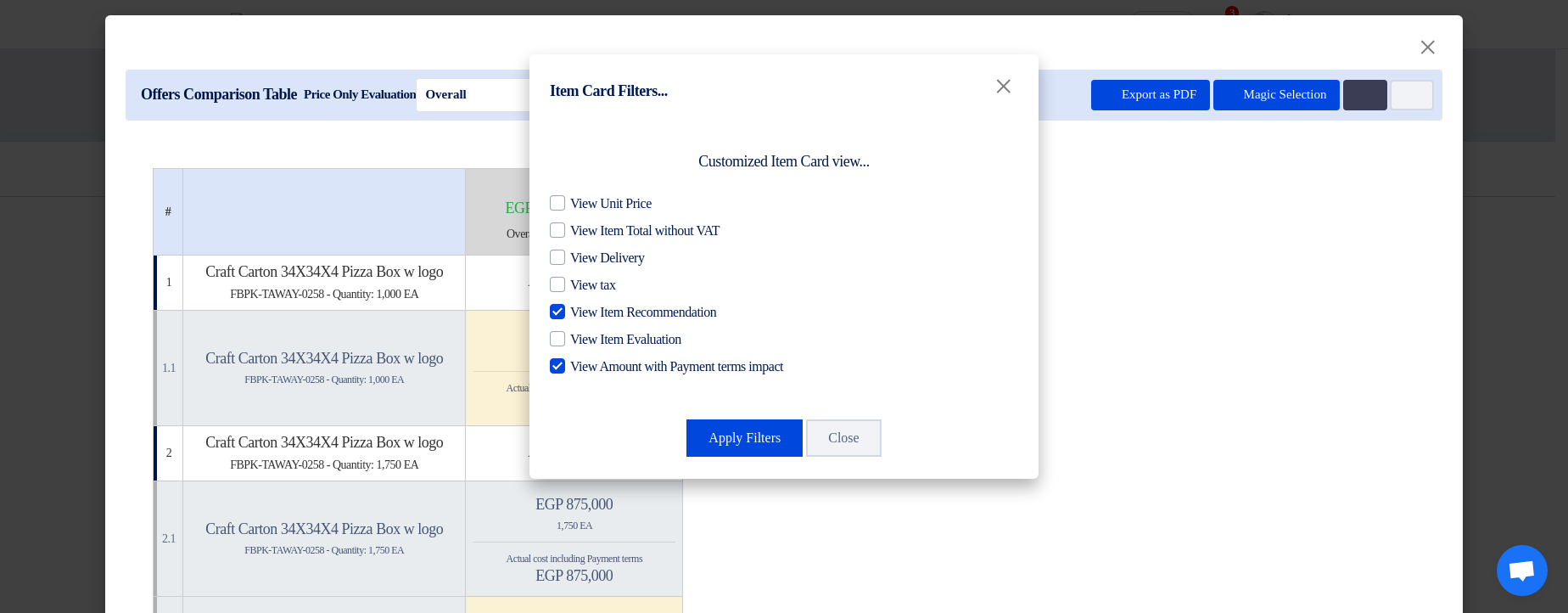
click at [677, 358] on span "View Amount with Payment terms impact" at bounding box center [677, 366] width 213 height 20
click at [581, 358] on input "View Amount with Payment terms impact" at bounding box center [576, 362] width 11 height 11
checkbox input "false"
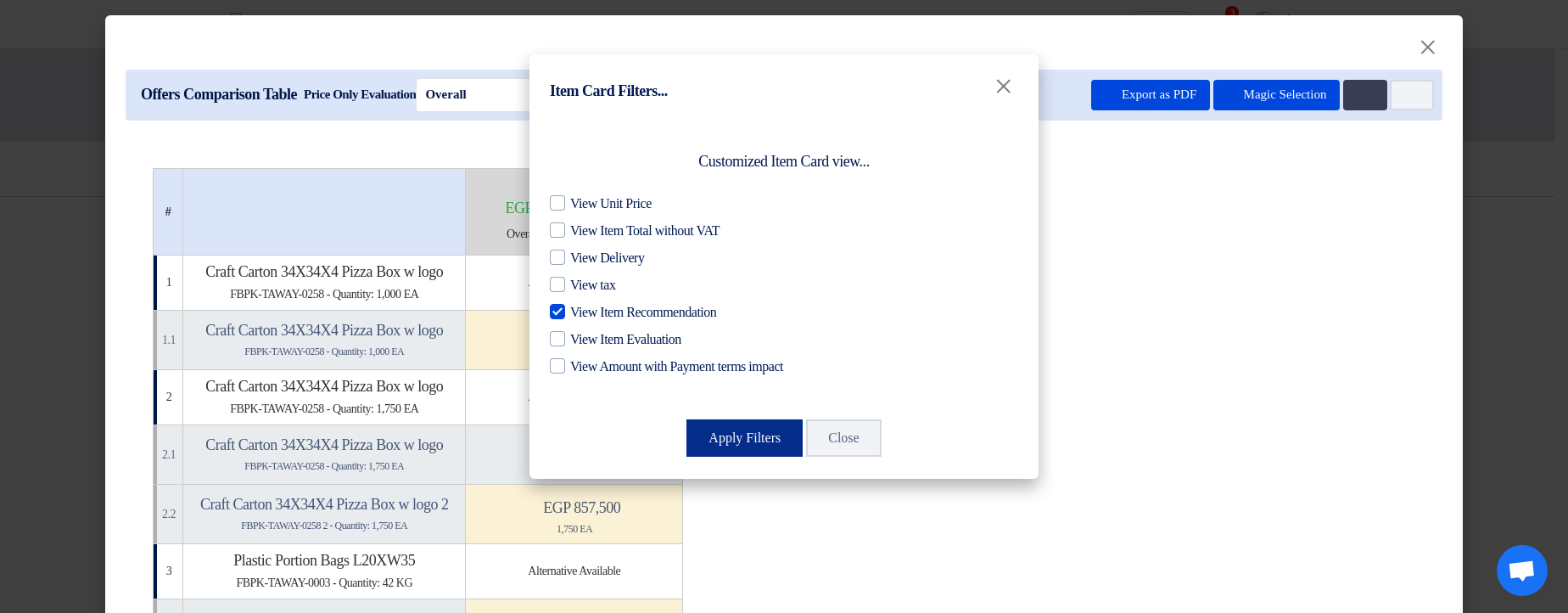
click at [732, 435] on button "Apply Filters" at bounding box center [744, 438] width 116 height 37
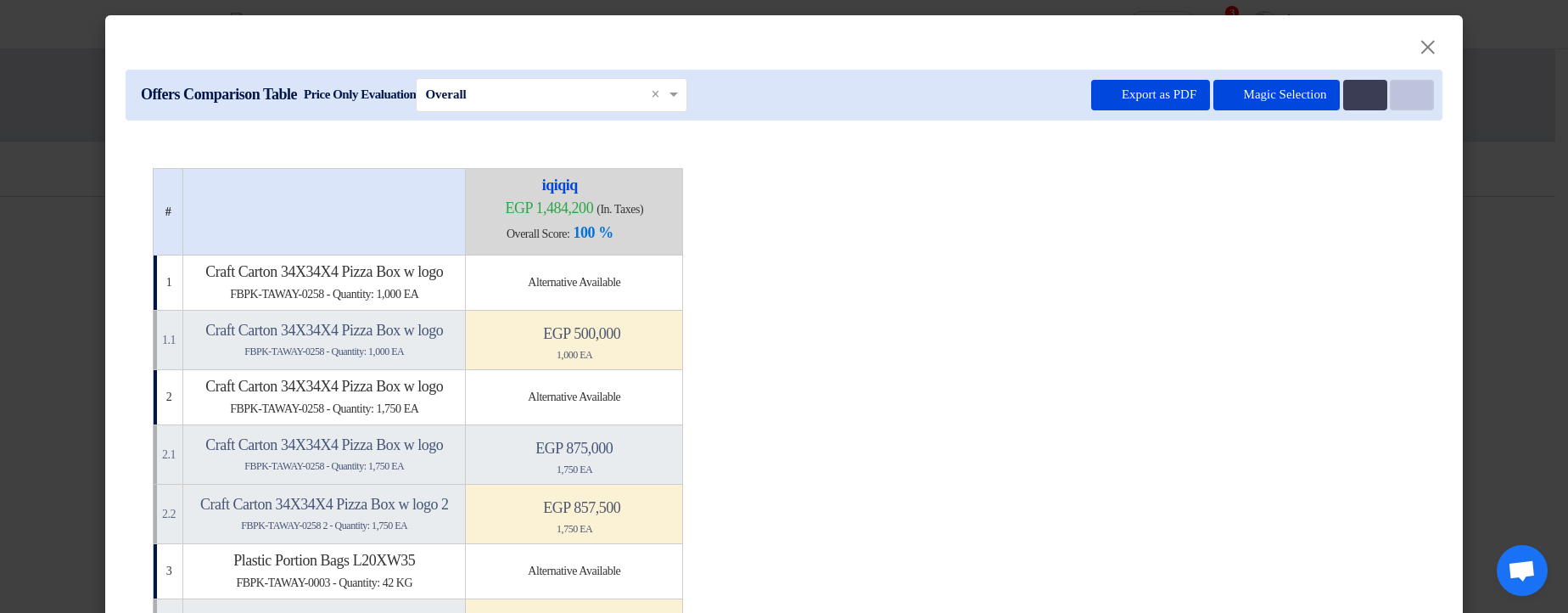
click at [1408, 102] on button "Item Card filters" at bounding box center [1412, 95] width 44 height 31
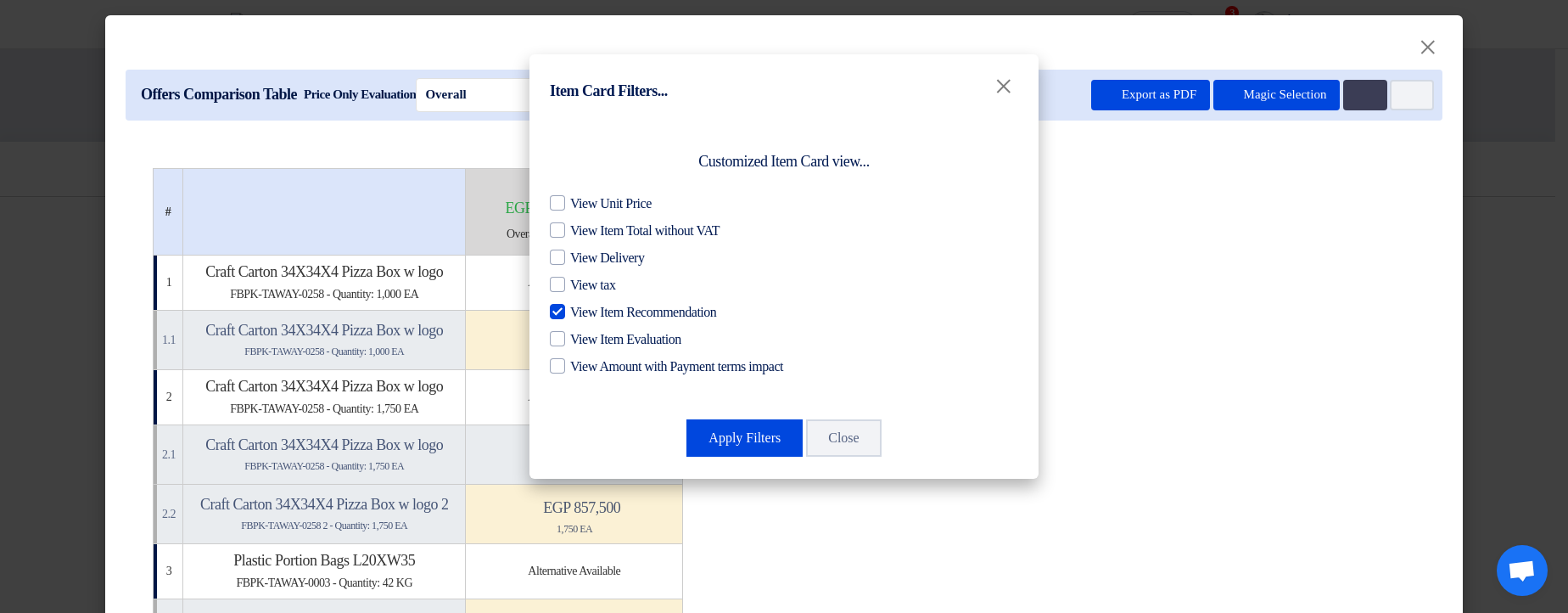
click at [608, 312] on span "View Item Recommendation" at bounding box center [643, 312] width 146 height 20
click at [581, 312] on input "View Item Recommendation" at bounding box center [576, 308] width 11 height 11
checkbox input "false"
click at [759, 446] on button "Apply Filters" at bounding box center [744, 438] width 116 height 37
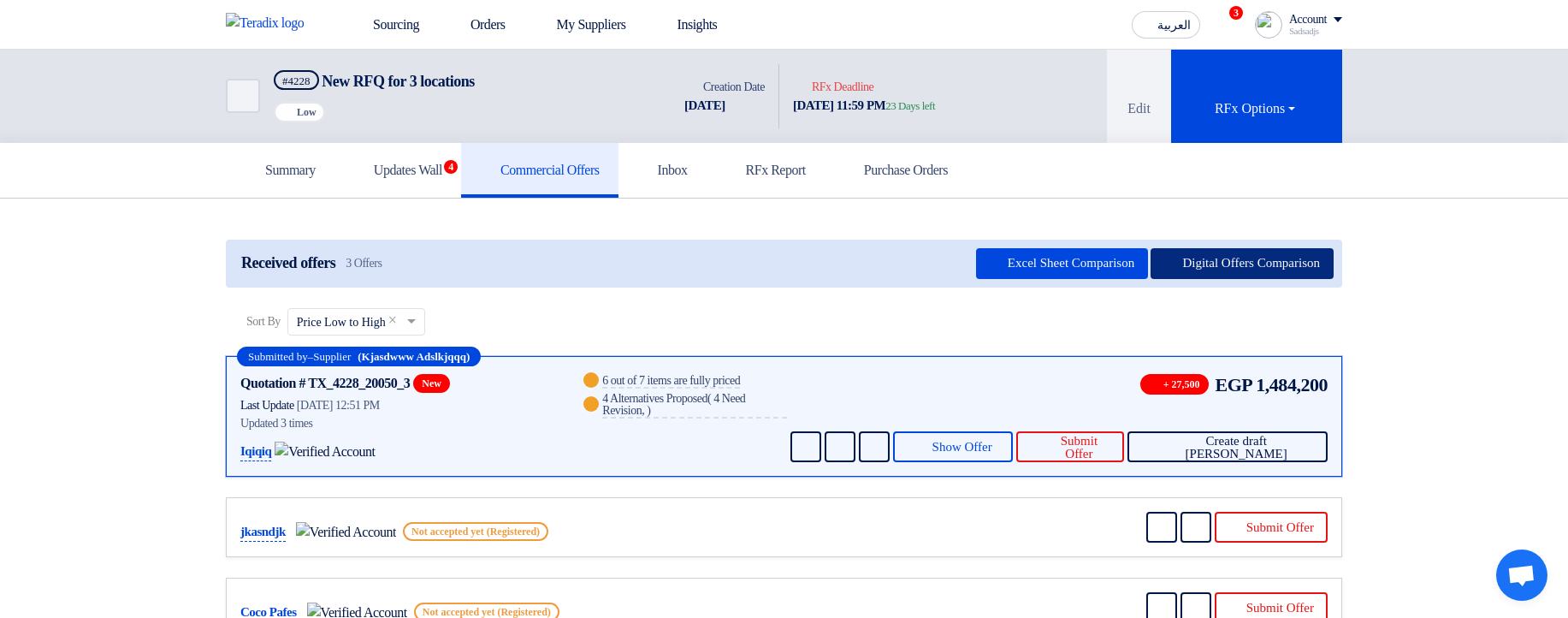
click at [1256, 262] on button "Digital Offers Comparison" at bounding box center [1241, 263] width 183 height 31
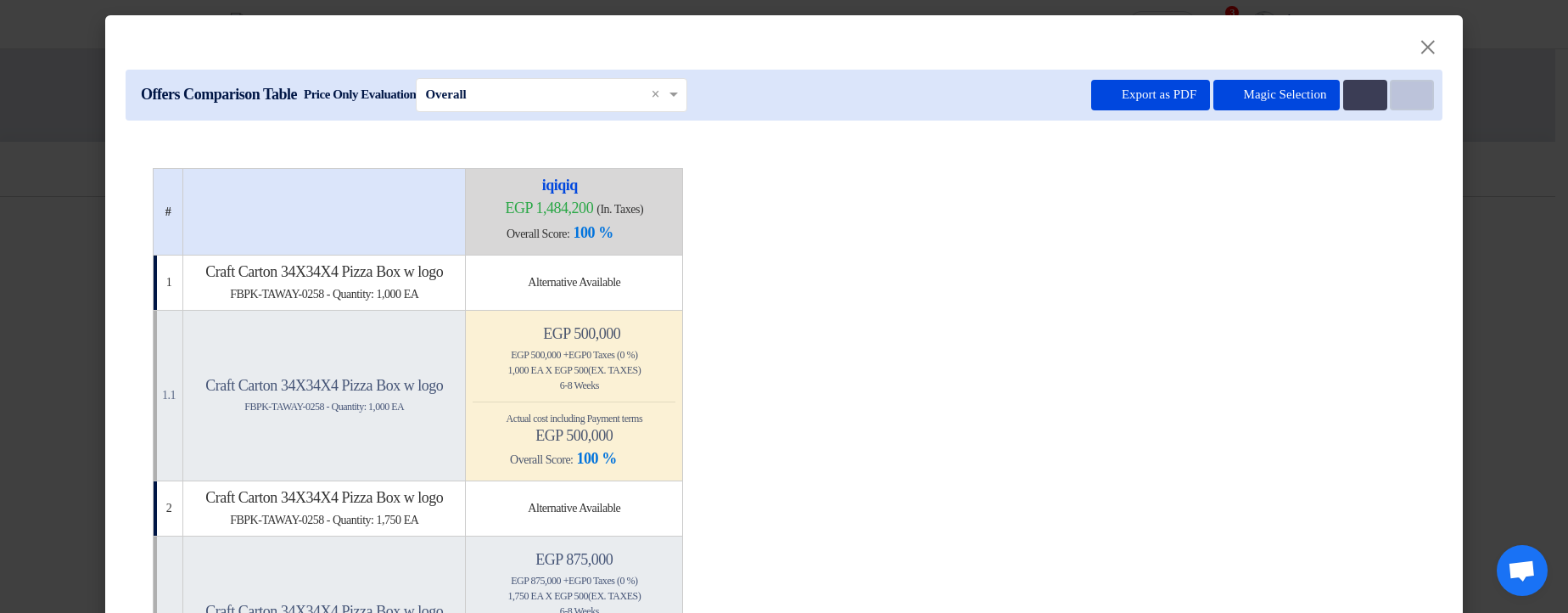
click at [1404, 89] on use at bounding box center [1404, 89] width 0 height 0
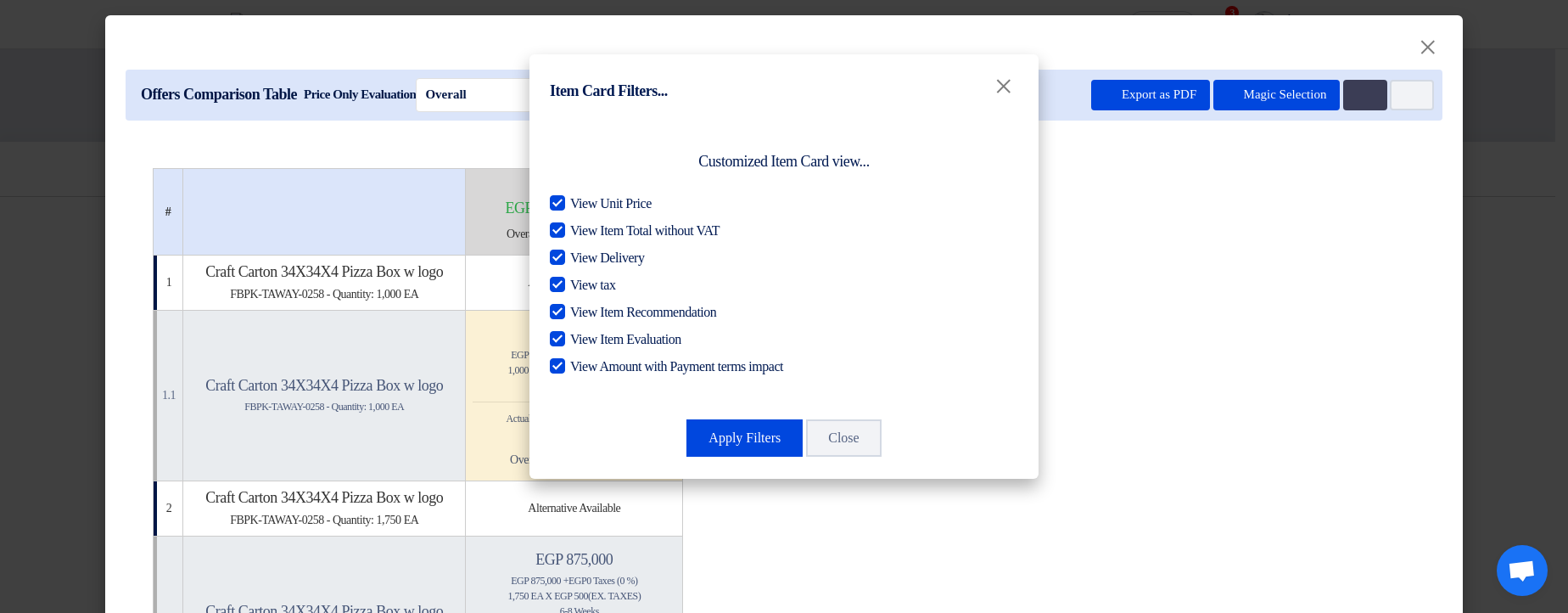
click at [615, 310] on span "View Item Recommendation" at bounding box center [643, 312] width 146 height 20
click at [581, 310] on input "View Item Recommendation" at bounding box center [576, 308] width 11 height 11
checkbox input "false"
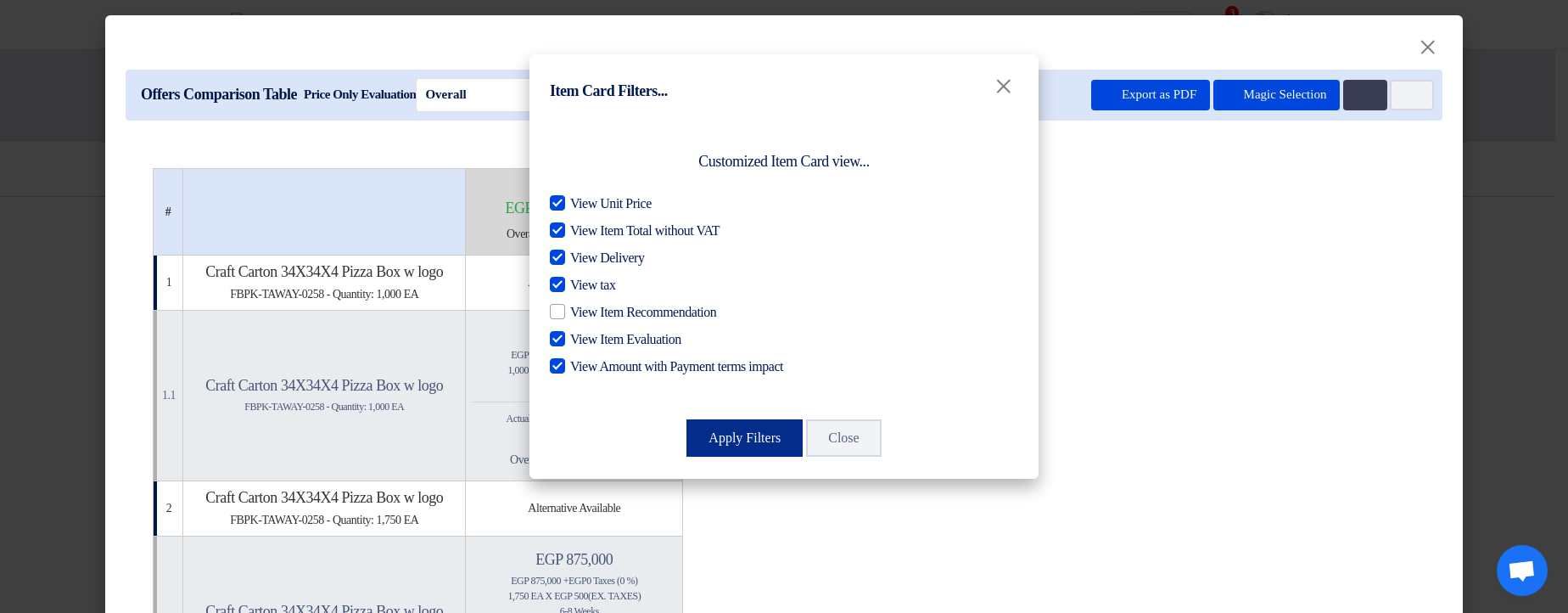
click at [763, 434] on button "Apply Filters" at bounding box center [744, 438] width 116 height 37
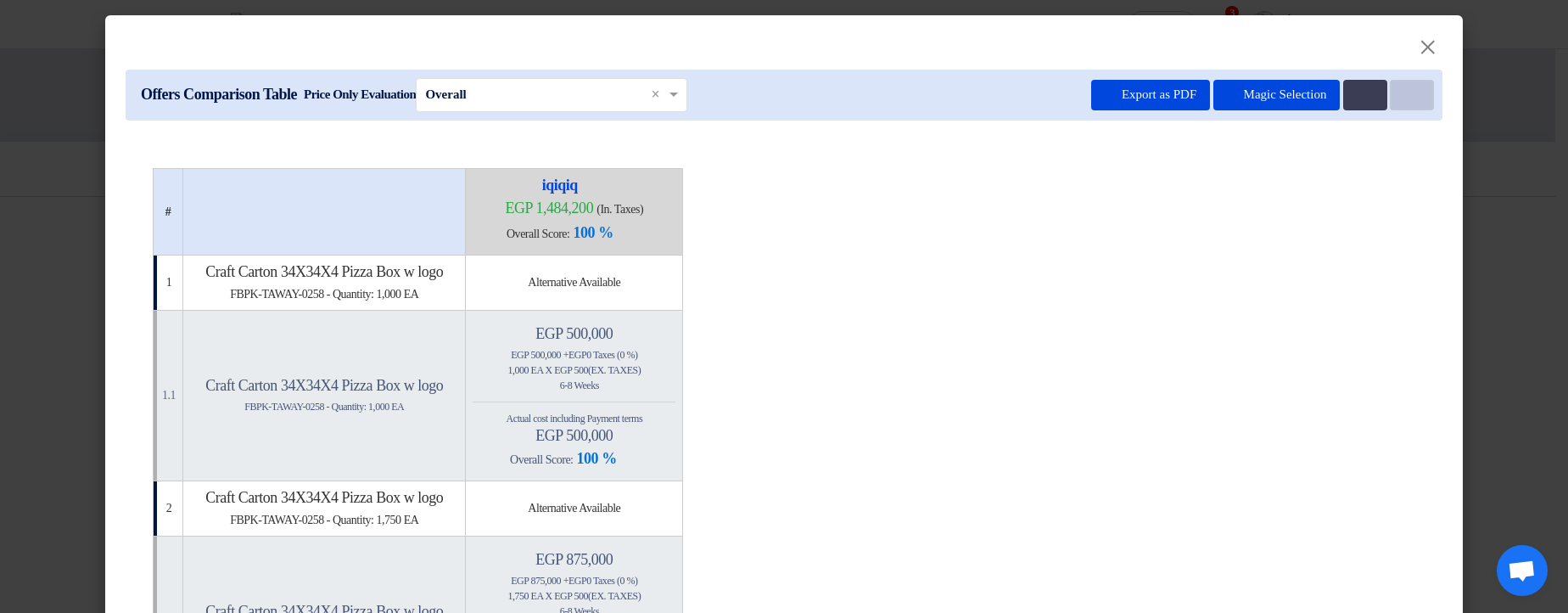
click at [1411, 95] on button "Item Card filters" at bounding box center [1412, 95] width 44 height 31
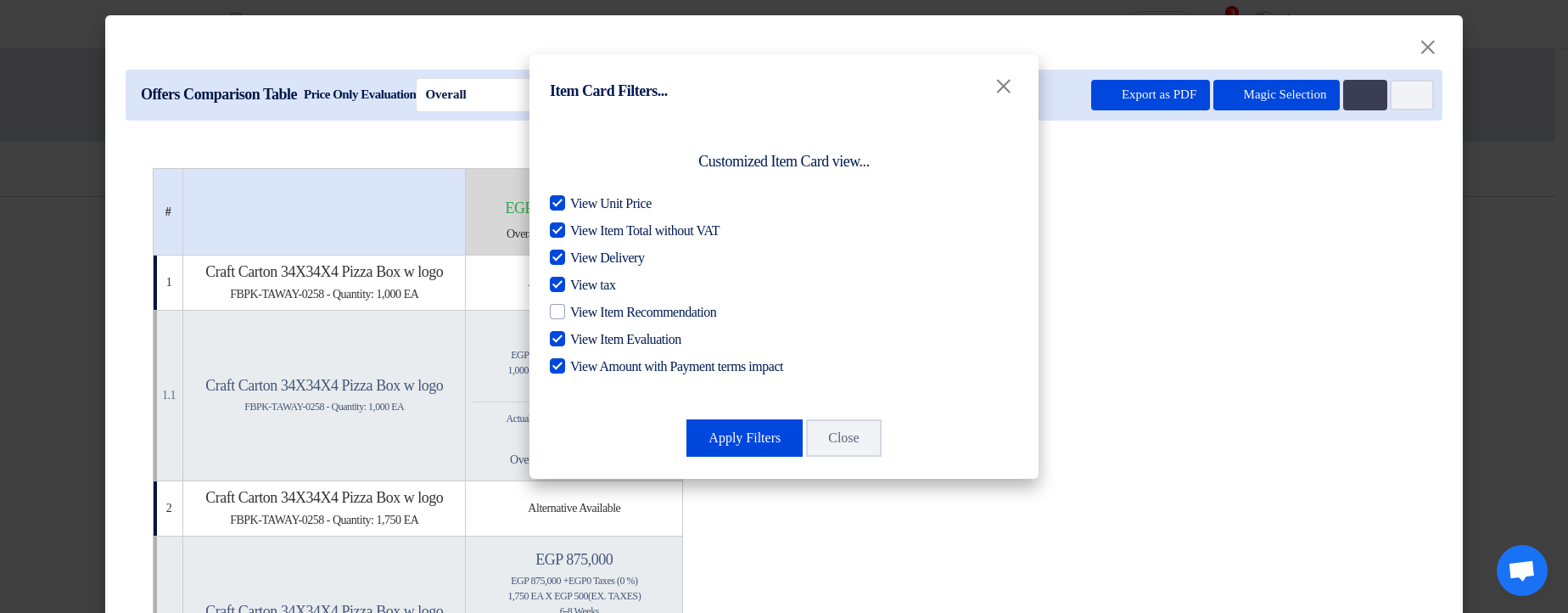
click at [564, 284] on div at bounding box center [557, 284] width 15 height 15
click at [570, 284] on input "View tax" at bounding box center [576, 280] width 11 height 11
checkbox input "false"
click at [756, 432] on button "Apply Filters" at bounding box center [744, 438] width 116 height 37
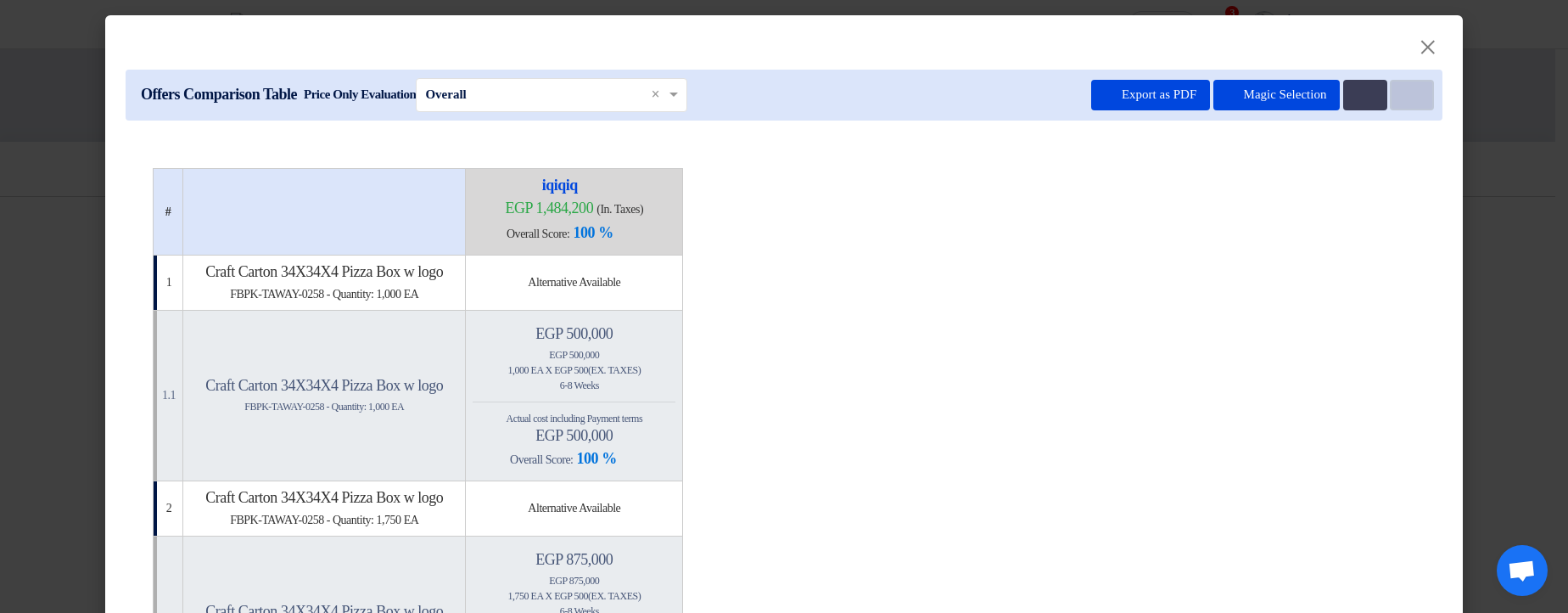
click at [1391, 93] on button "Item Card filters" at bounding box center [1412, 95] width 44 height 31
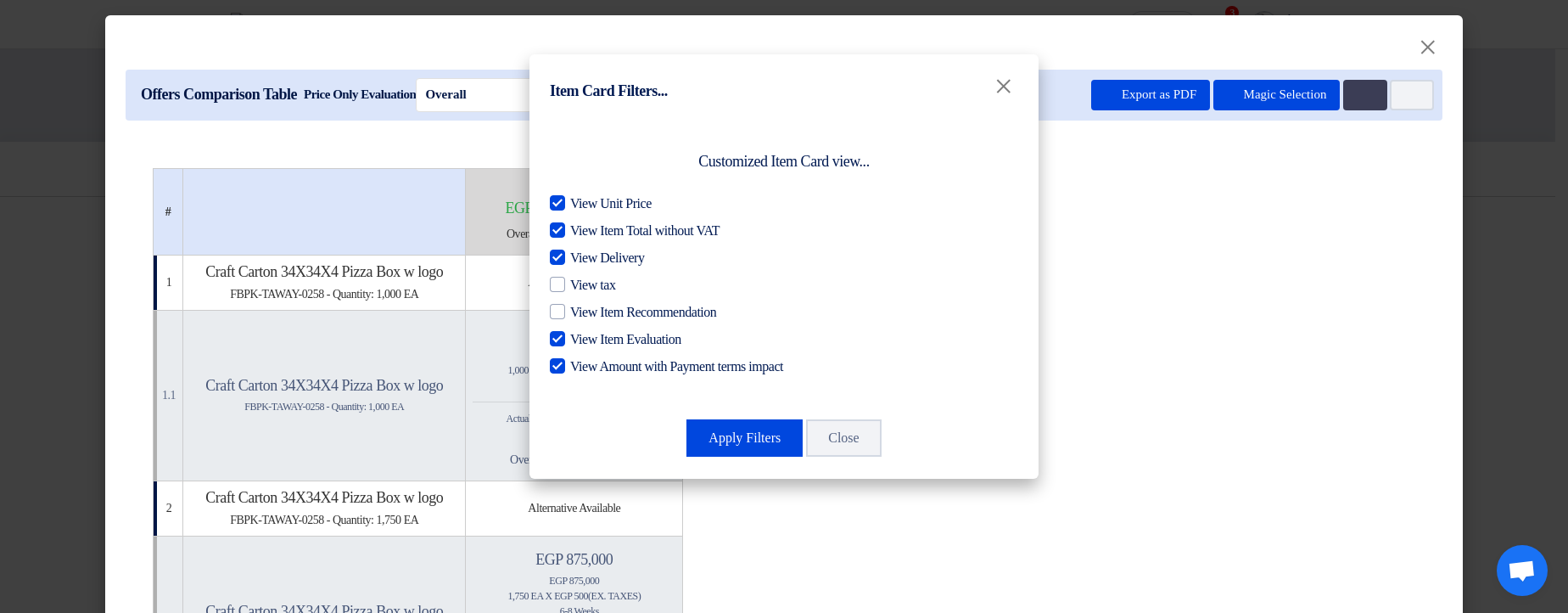
click at [617, 257] on span "View Delivery" at bounding box center [607, 257] width 73 height 20
click at [581, 257] on input "View Delivery" at bounding box center [576, 253] width 11 height 11
checkbox input "false"
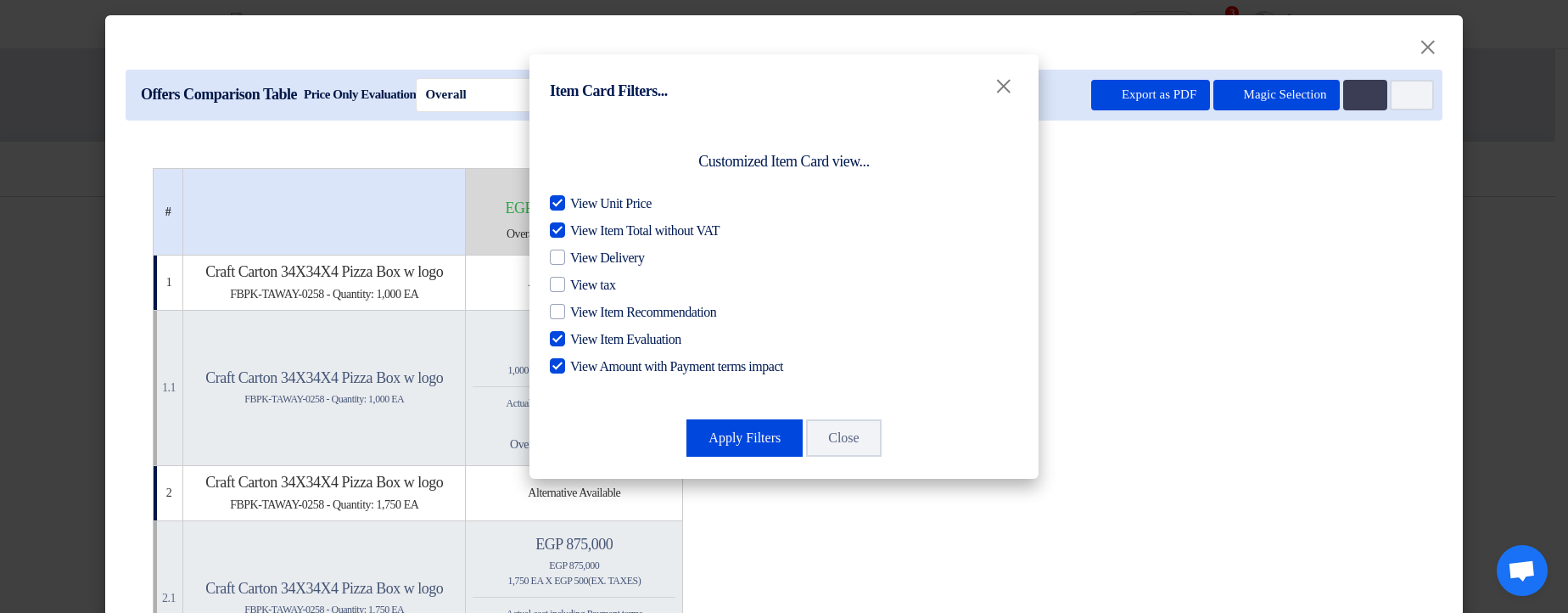
click at [662, 226] on span "View Item Total without VAT" at bounding box center [645, 230] width 149 height 20
click at [581, 226] on input "View Item Total without VAT" at bounding box center [576, 226] width 11 height 11
checkbox input "false"
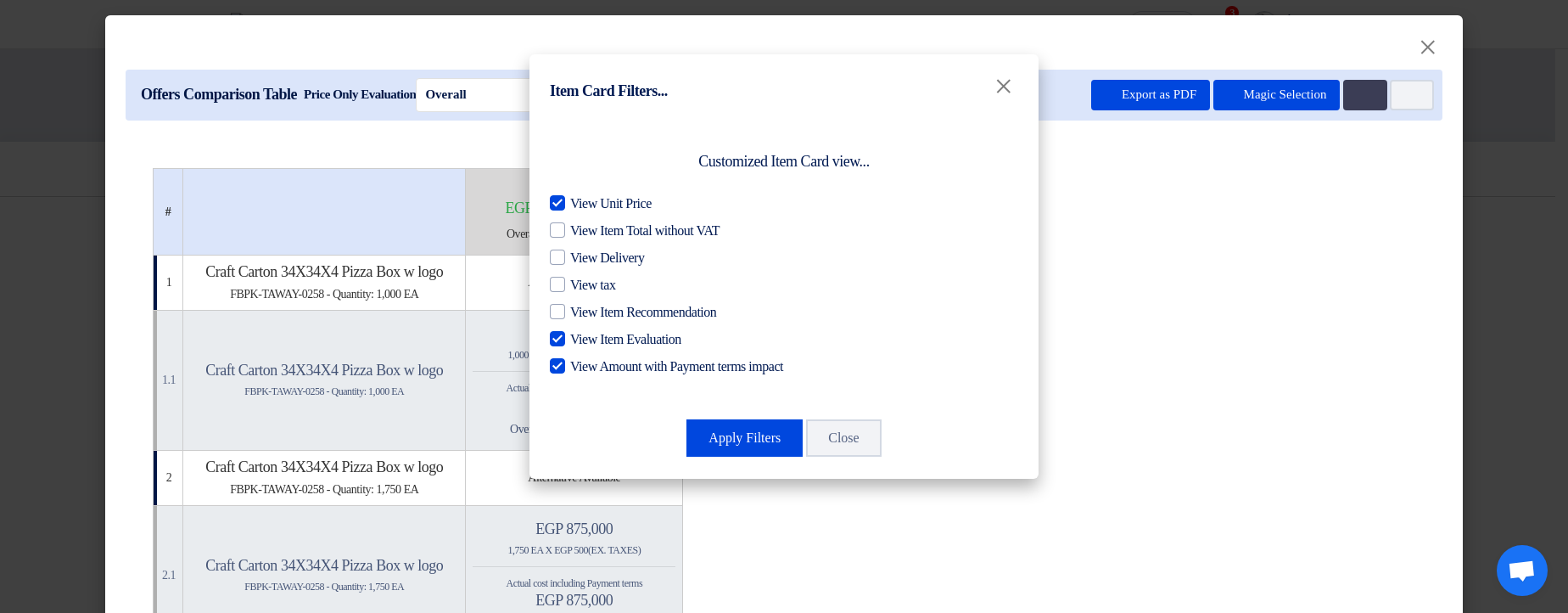
click at [629, 199] on span "View Unit Price" at bounding box center [611, 203] width 81 height 20
click at [581, 199] on input "View Unit Price" at bounding box center [576, 199] width 11 height 11
checkbox input "false"
click at [594, 343] on span "View Item Evaluation" at bounding box center [626, 339] width 111 height 20
click at [581, 341] on input "View Item Evaluation" at bounding box center [576, 334] width 11 height 11
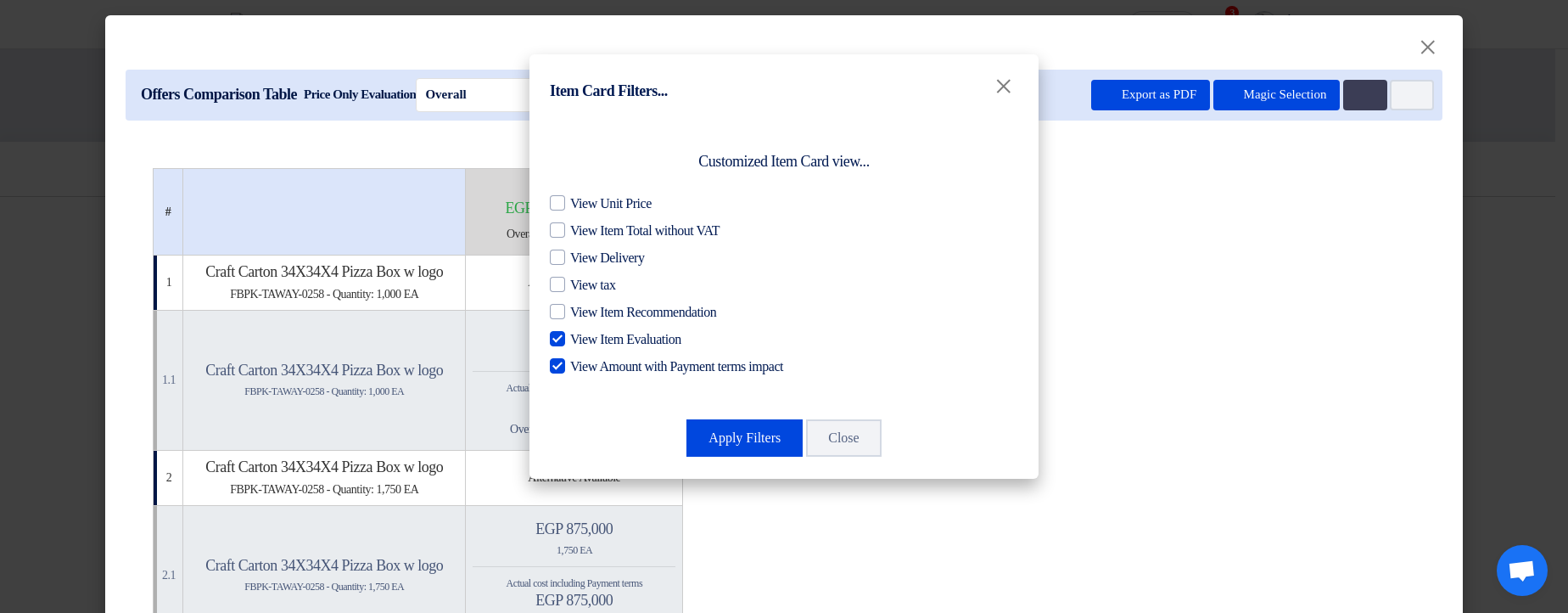
checkbox input "false"
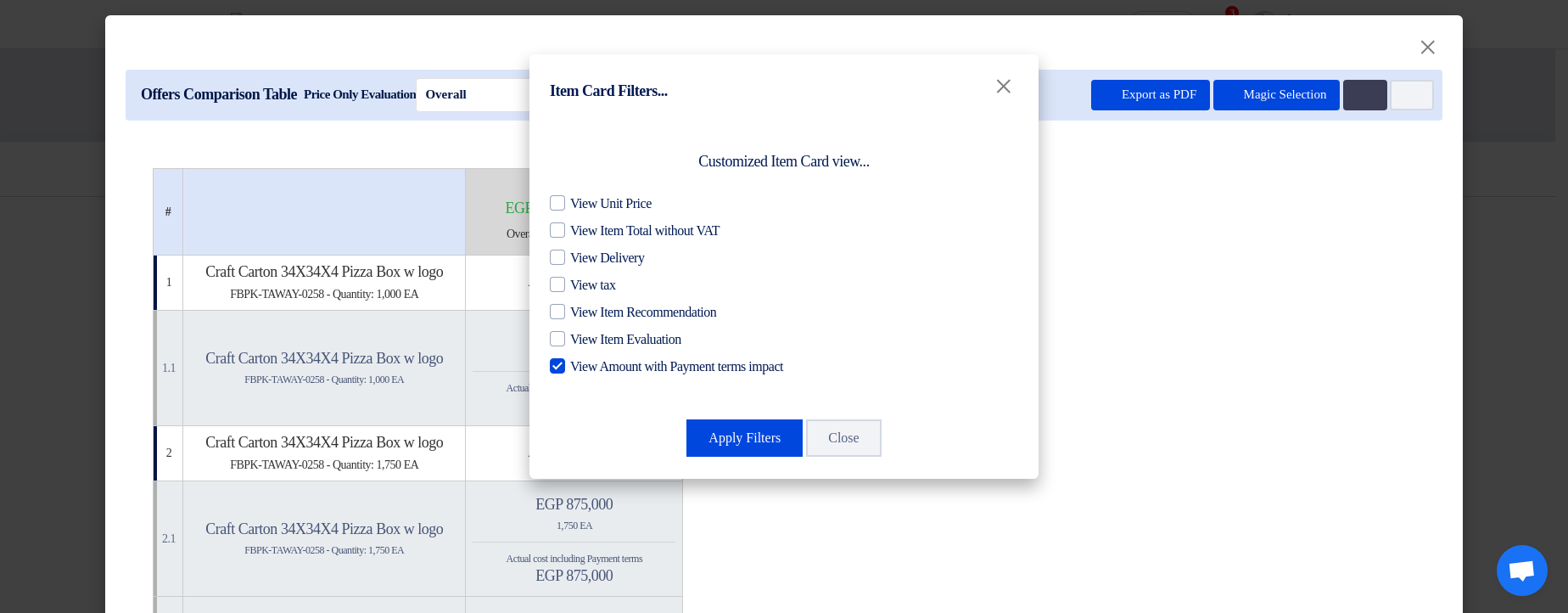
click at [606, 371] on span "View Amount with Payment terms impact" at bounding box center [677, 366] width 213 height 20
click at [581, 367] on input "View Amount with Payment terms impact" at bounding box center [576, 362] width 11 height 11
checkbox input "false"
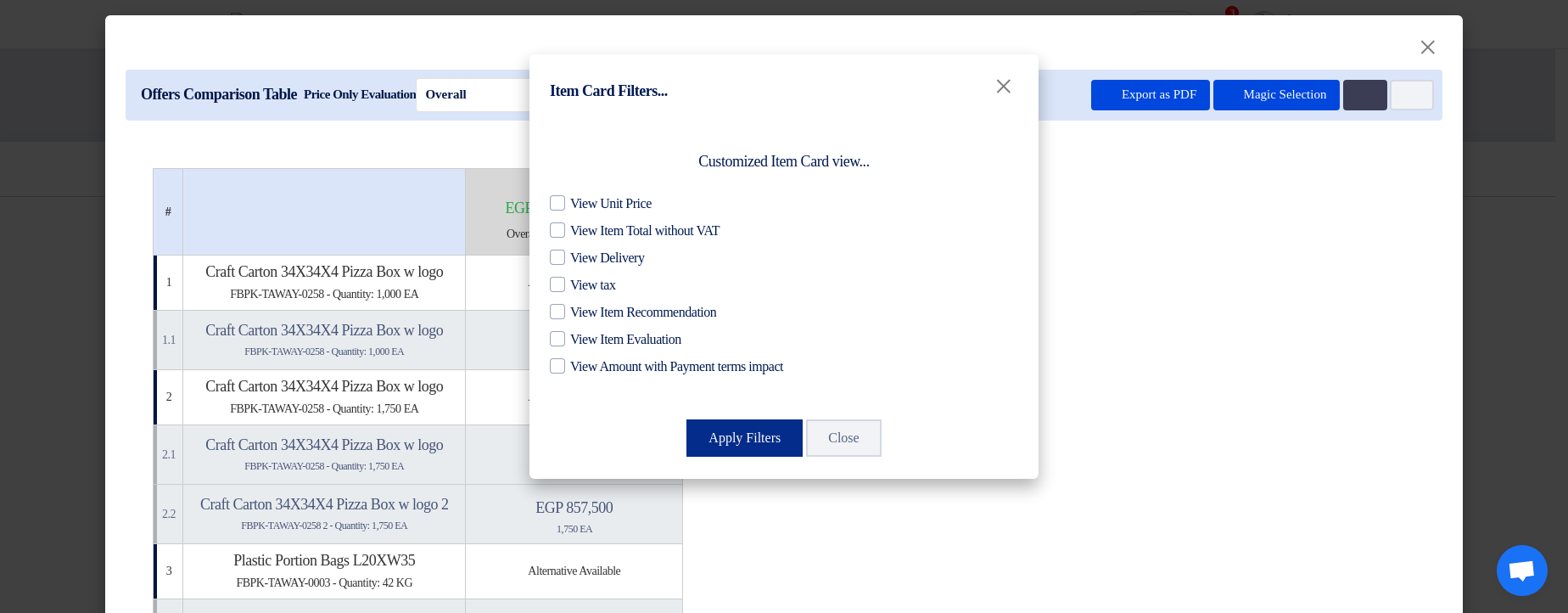
click at [738, 437] on button "Apply Filters" at bounding box center [744, 438] width 116 height 37
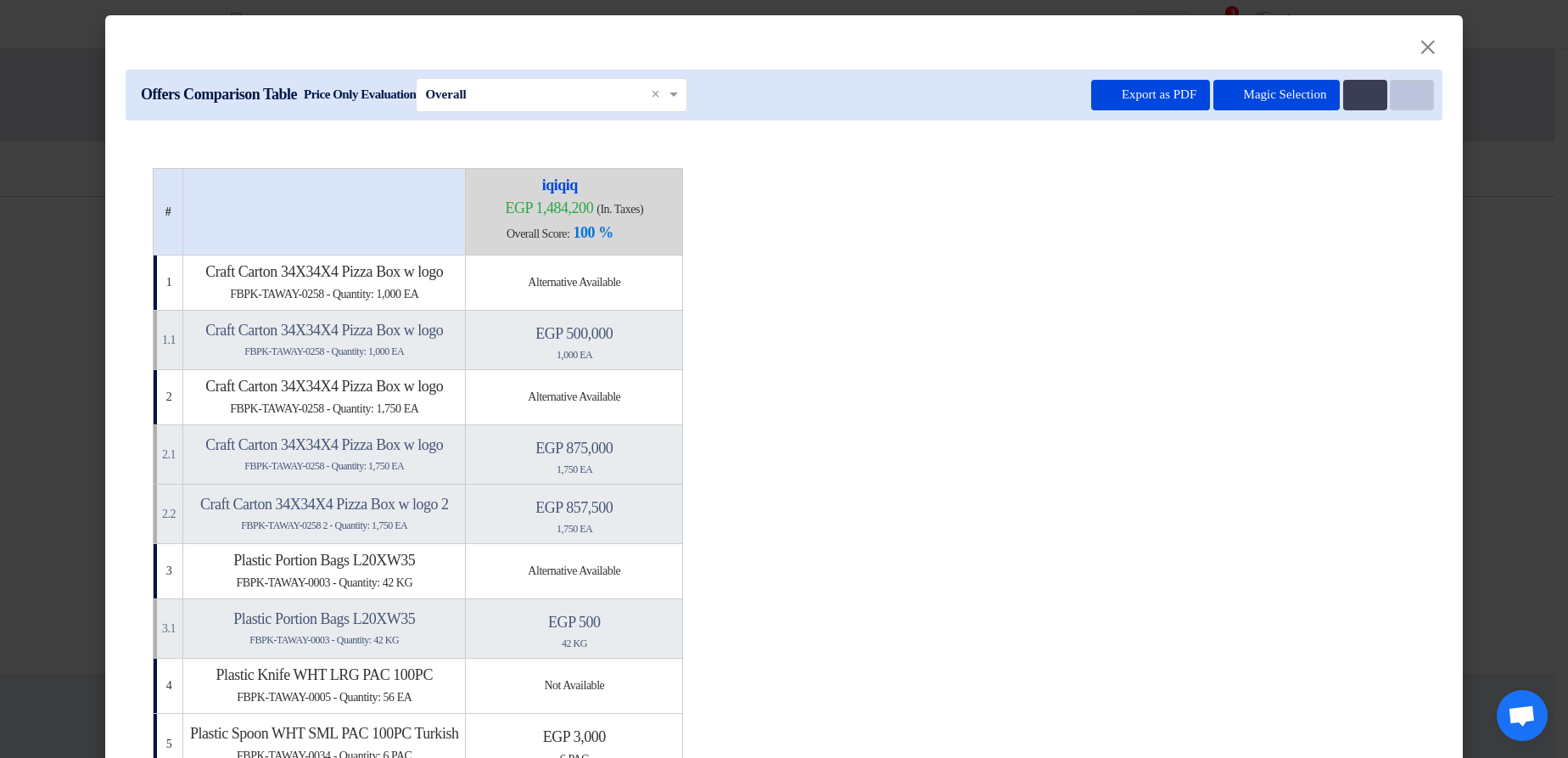
click at [1414, 94] on button "Item Card filters" at bounding box center [1412, 95] width 44 height 31
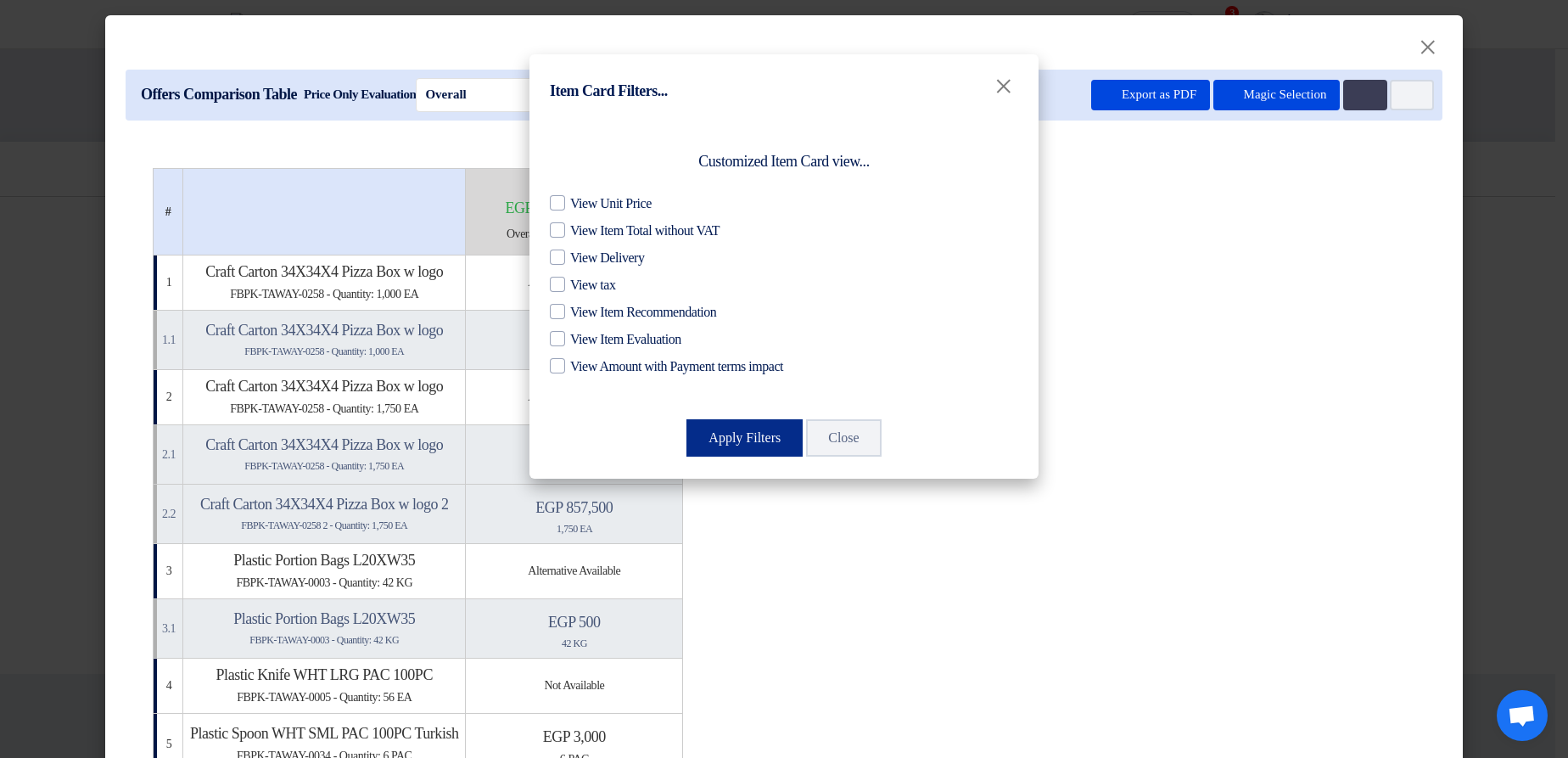
drag, startPoint x: 751, startPoint y: 462, endPoint x: 746, endPoint y: 450, distance: 13.0
click at [751, 463] on div "Customized Item Card view... View Unit Price View Item Total without VAT View D…" at bounding box center [784, 297] width 509 height 363
click at [746, 448] on button "Apply Filters" at bounding box center [744, 438] width 116 height 37
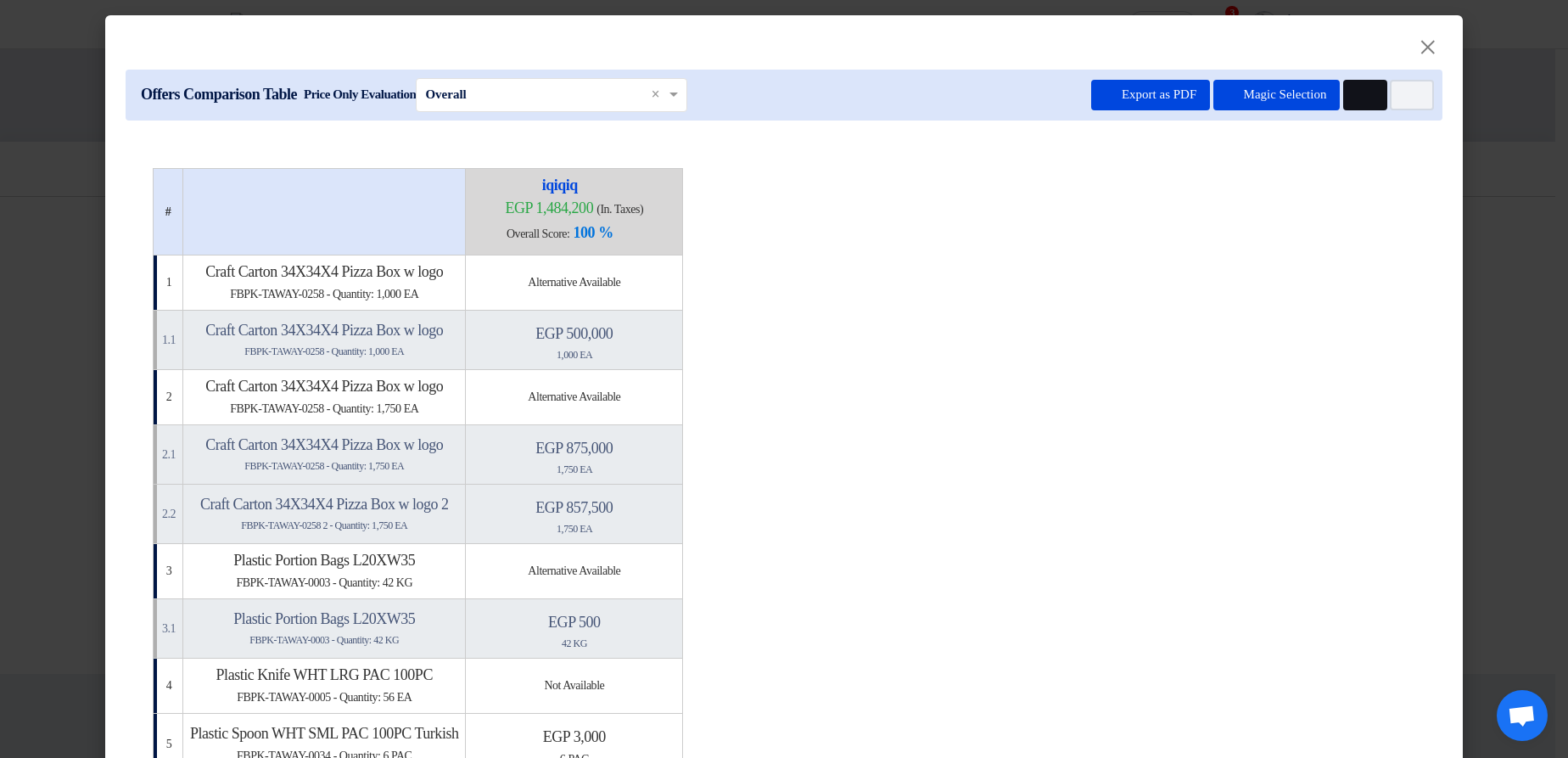
click at [1357, 89] on use at bounding box center [1357, 89] width 0 height 0
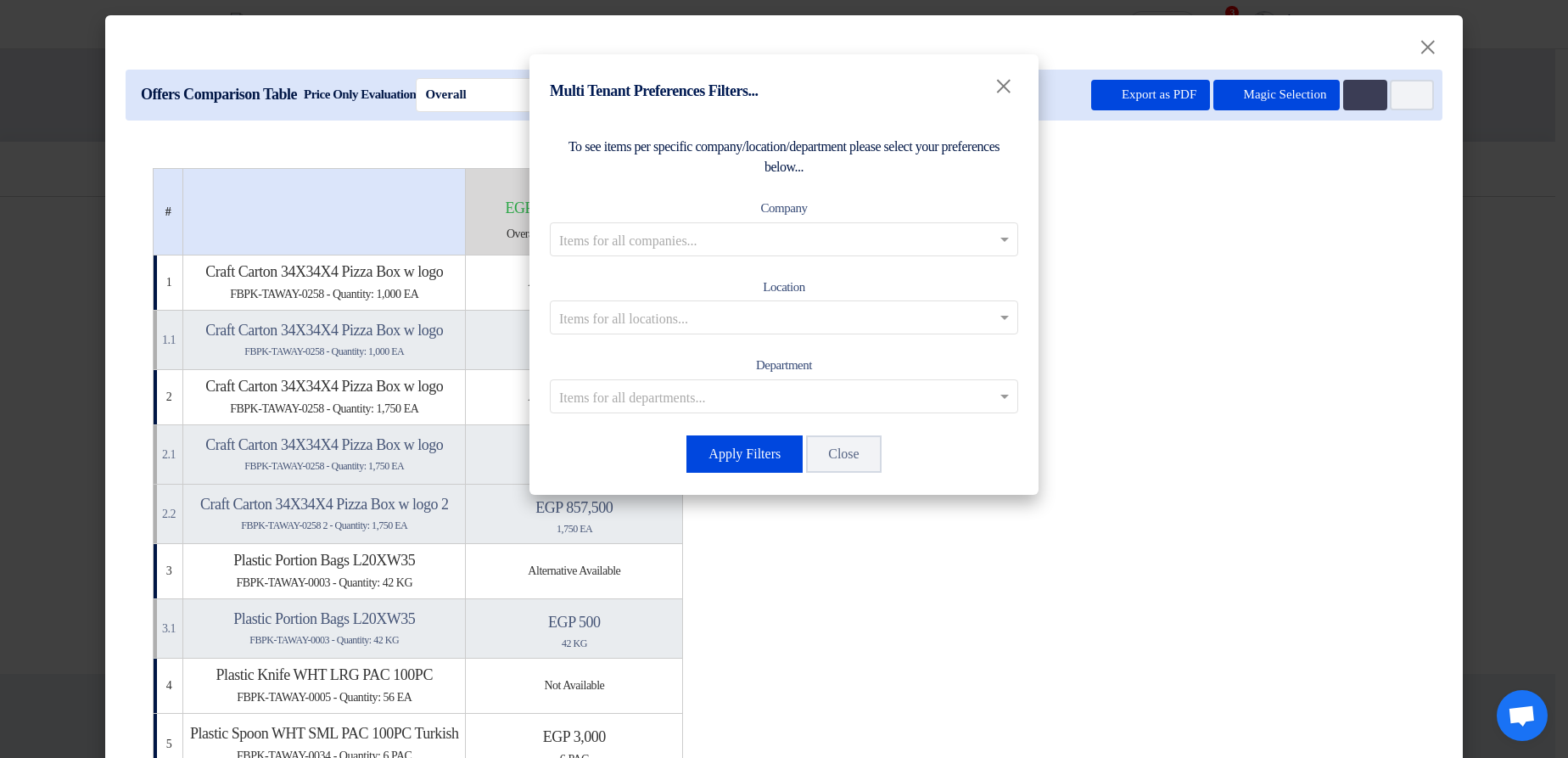
click at [1219, 394] on modal-container "Multi Tenant Preferences Filters... × To see items per specific company/locatio…" at bounding box center [784, 379] width 1568 height 758
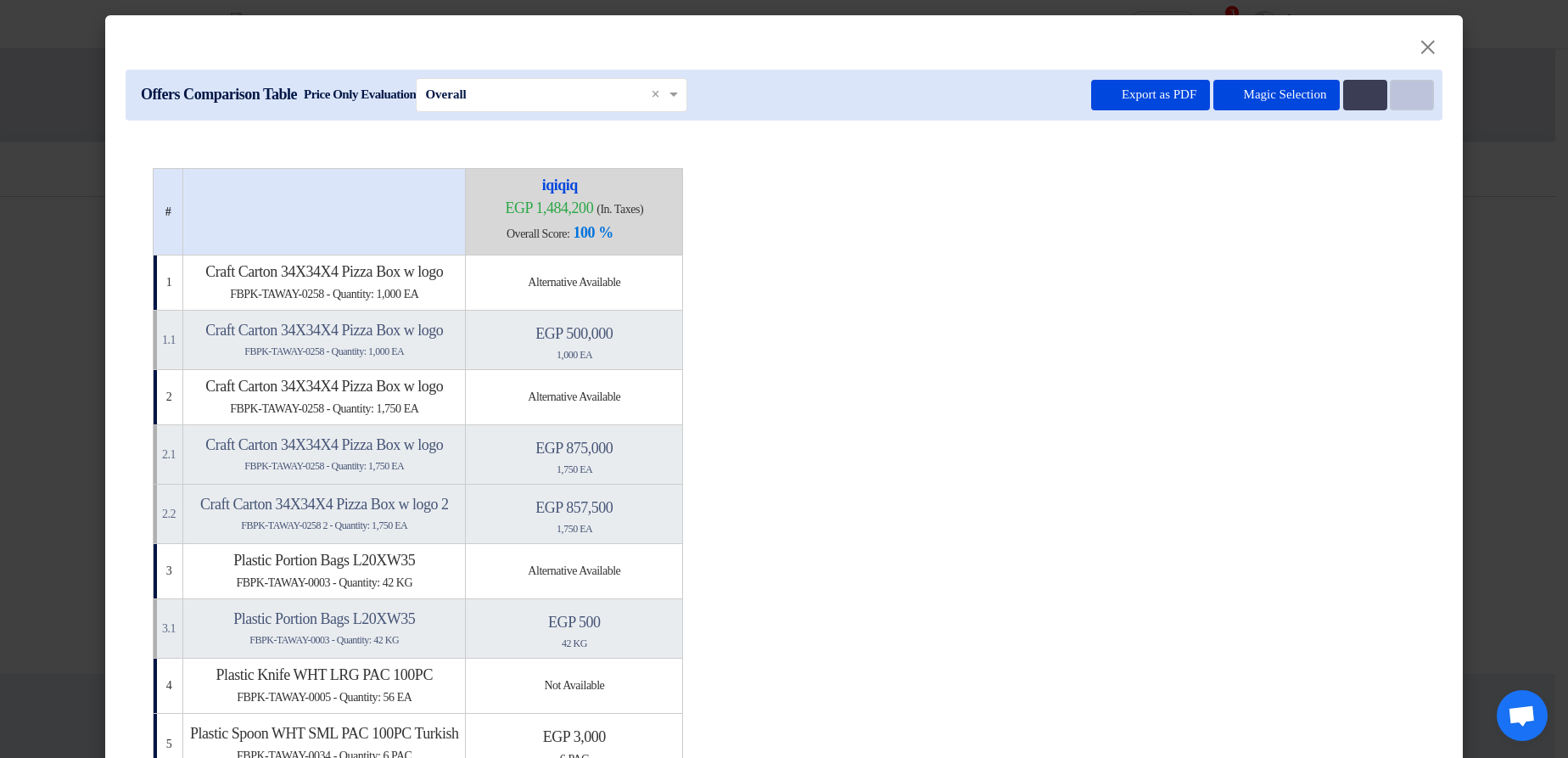
click at [1406, 92] on icon "Item Card filters" at bounding box center [1410, 96] width 12 height 12
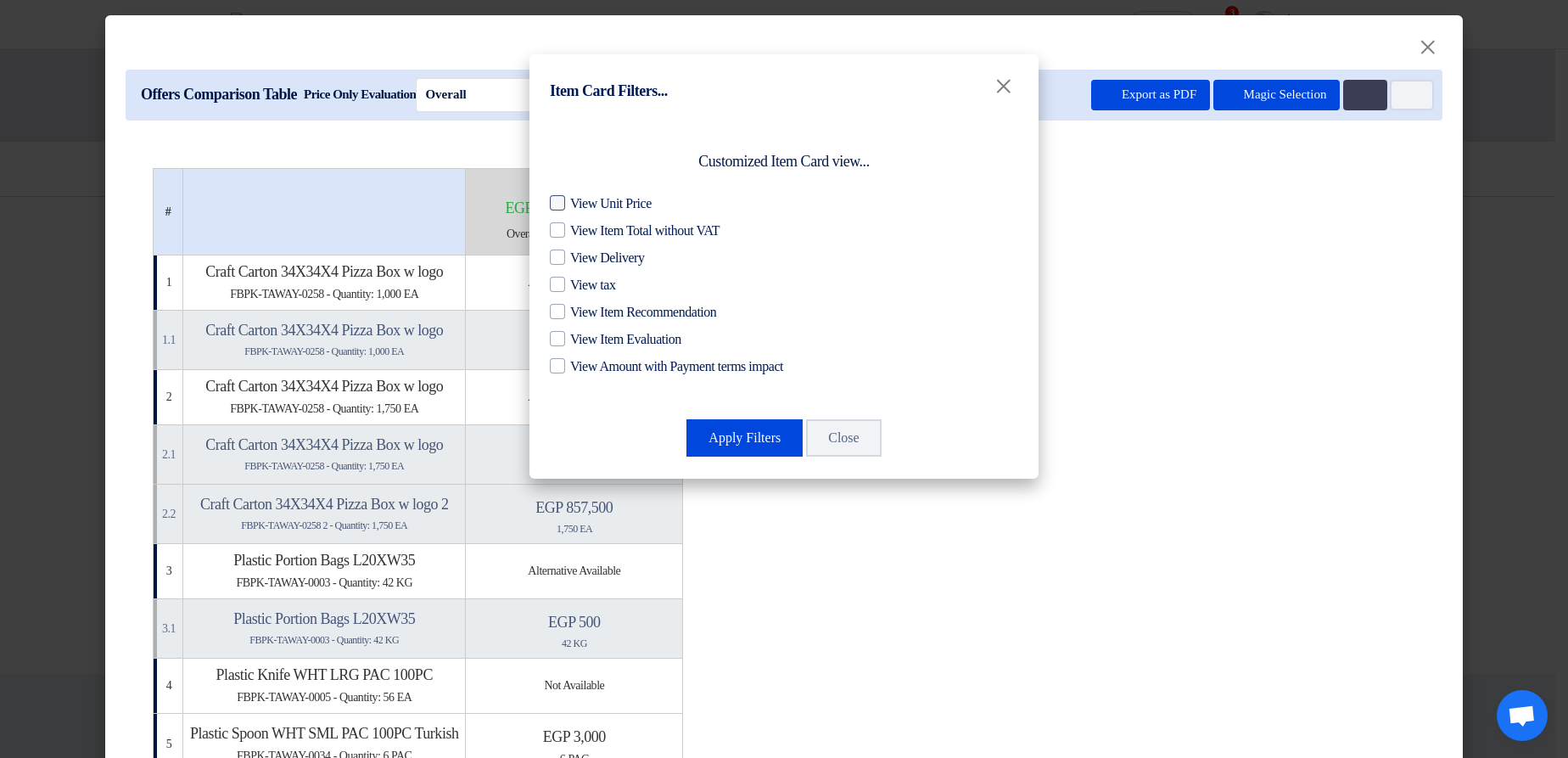
click at [625, 208] on span "View Unit Price" at bounding box center [611, 203] width 81 height 20
click at [581, 204] on input "View Unit Price" at bounding box center [576, 199] width 11 height 11
checkbox input "true"
click at [630, 231] on span "View Item Total without VAT" at bounding box center [645, 230] width 149 height 20
click at [581, 231] on input "View Item Total without VAT" at bounding box center [576, 226] width 11 height 11
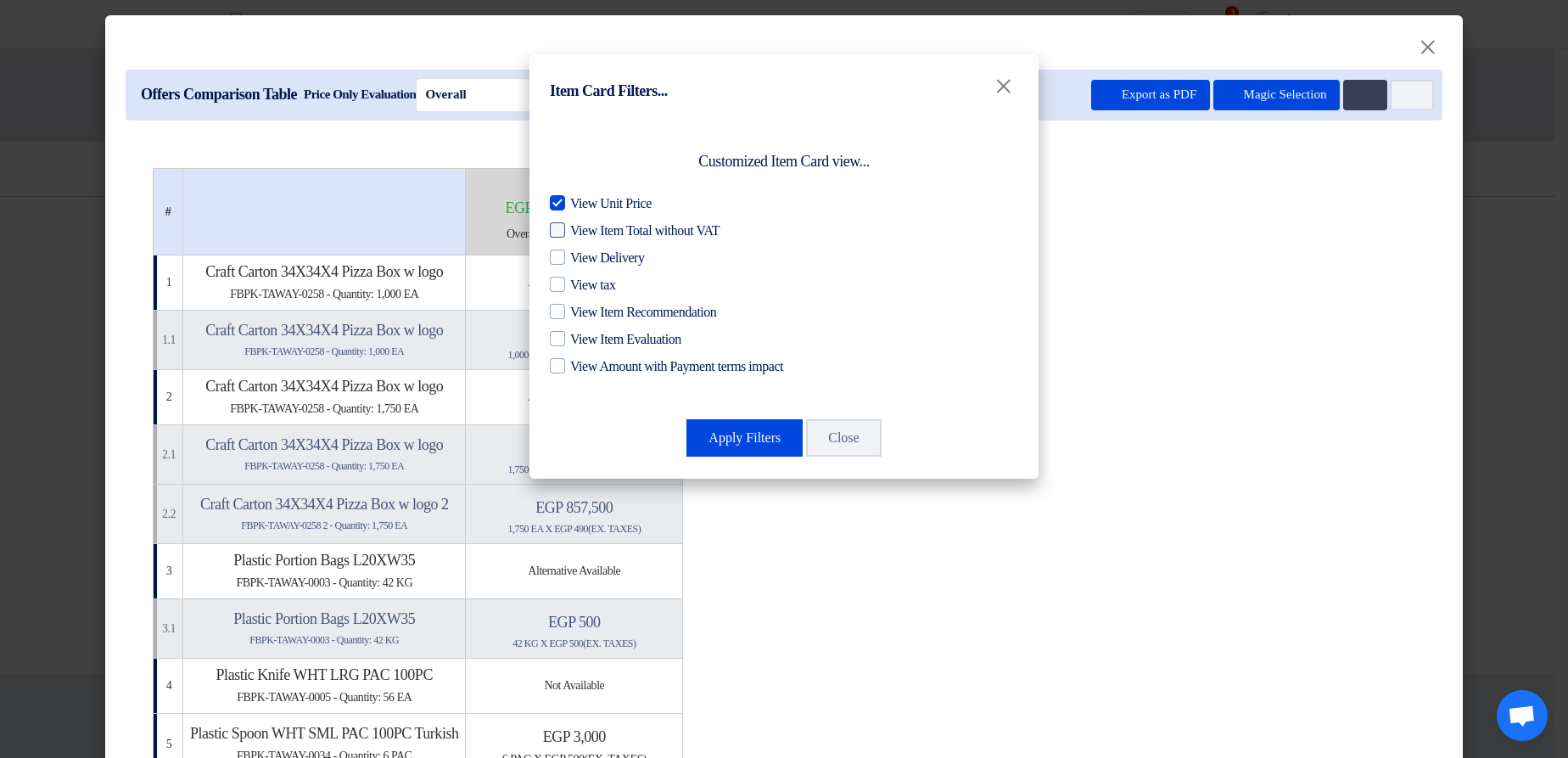
checkbox input "true"
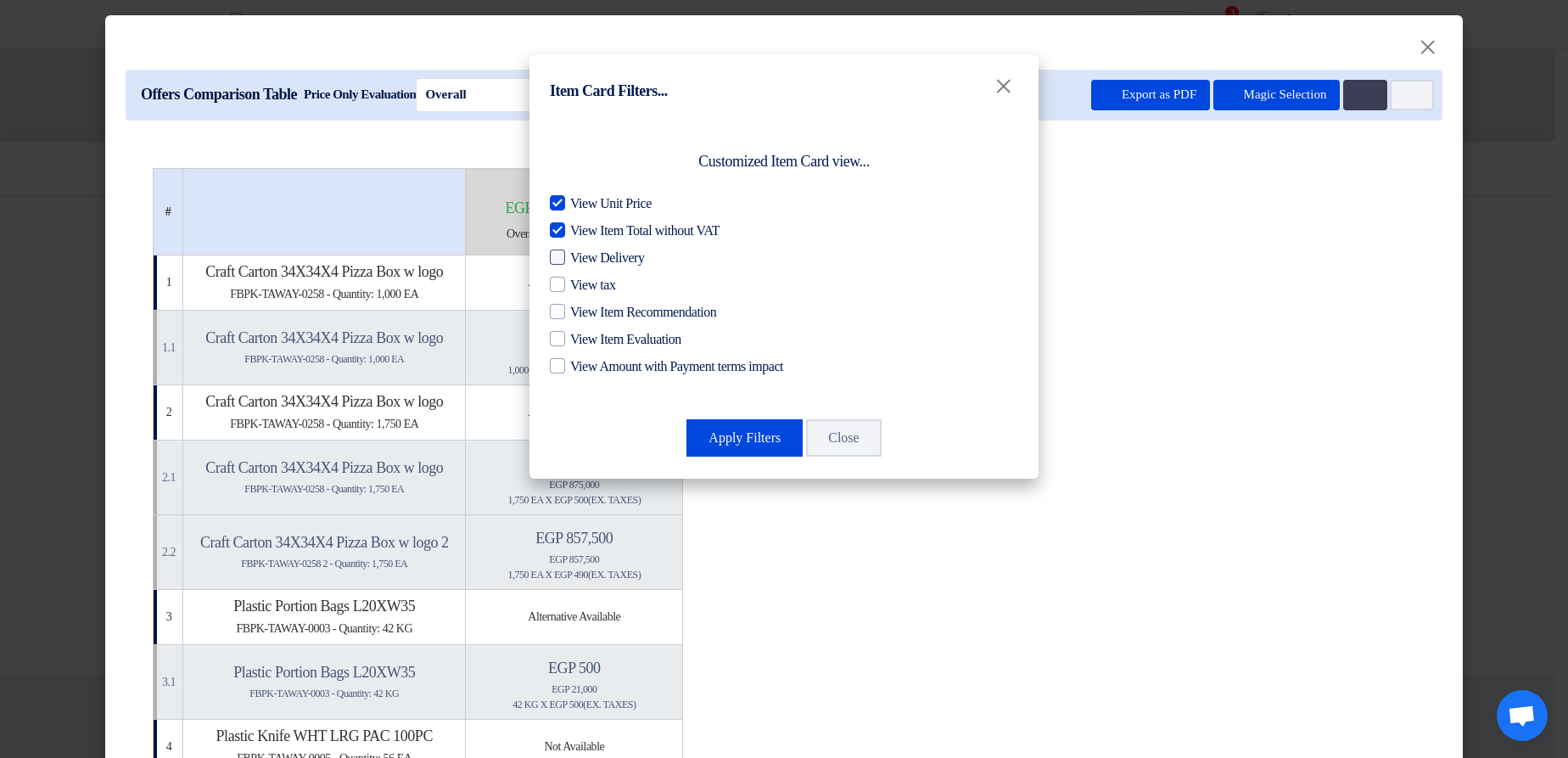
click at [606, 264] on span "View Delivery" at bounding box center [607, 257] width 73 height 20
click at [581, 259] on input "View Delivery" at bounding box center [576, 253] width 11 height 11
checkbox input "true"
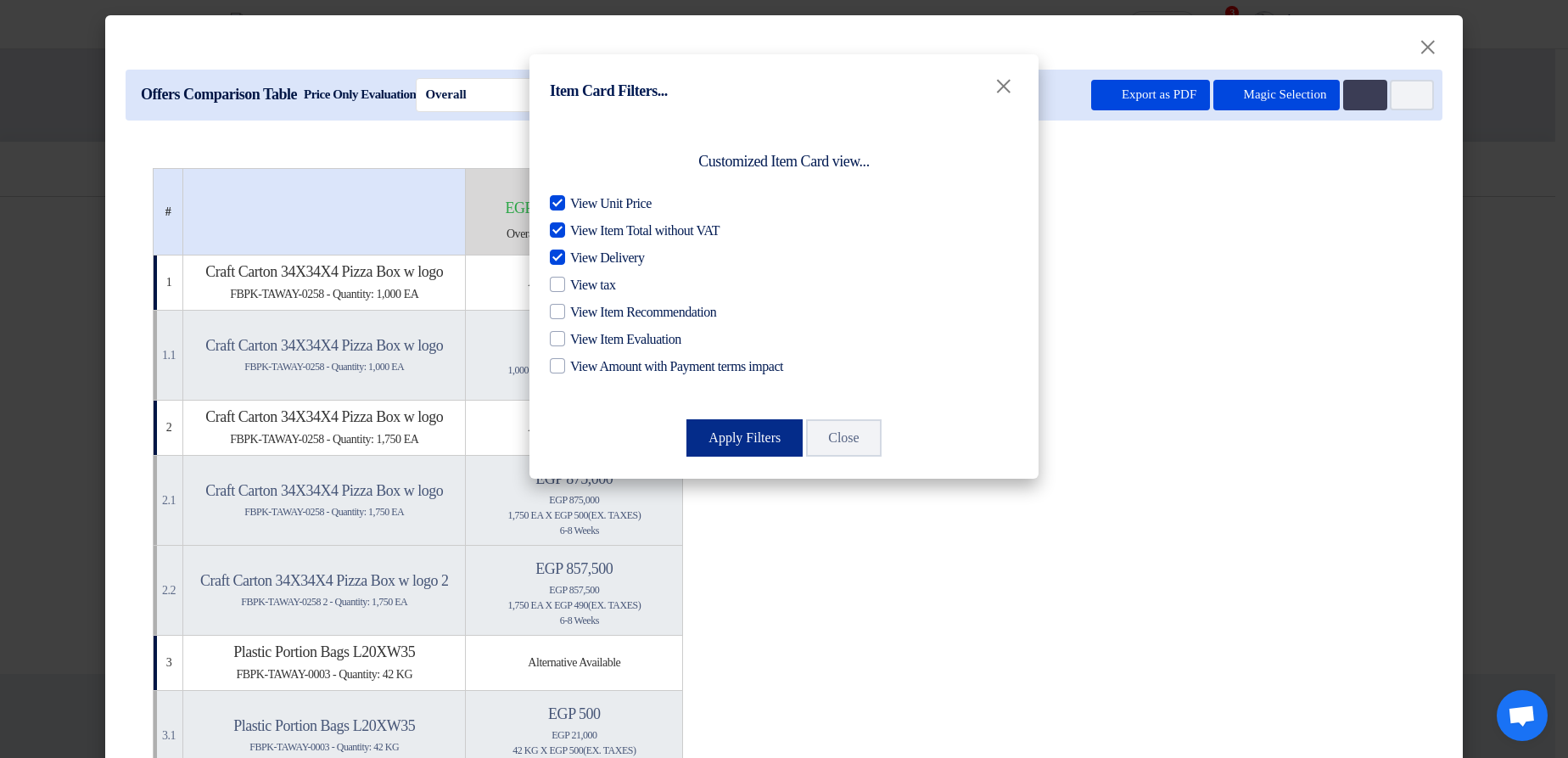
click at [739, 445] on button "Apply Filters" at bounding box center [744, 438] width 116 height 37
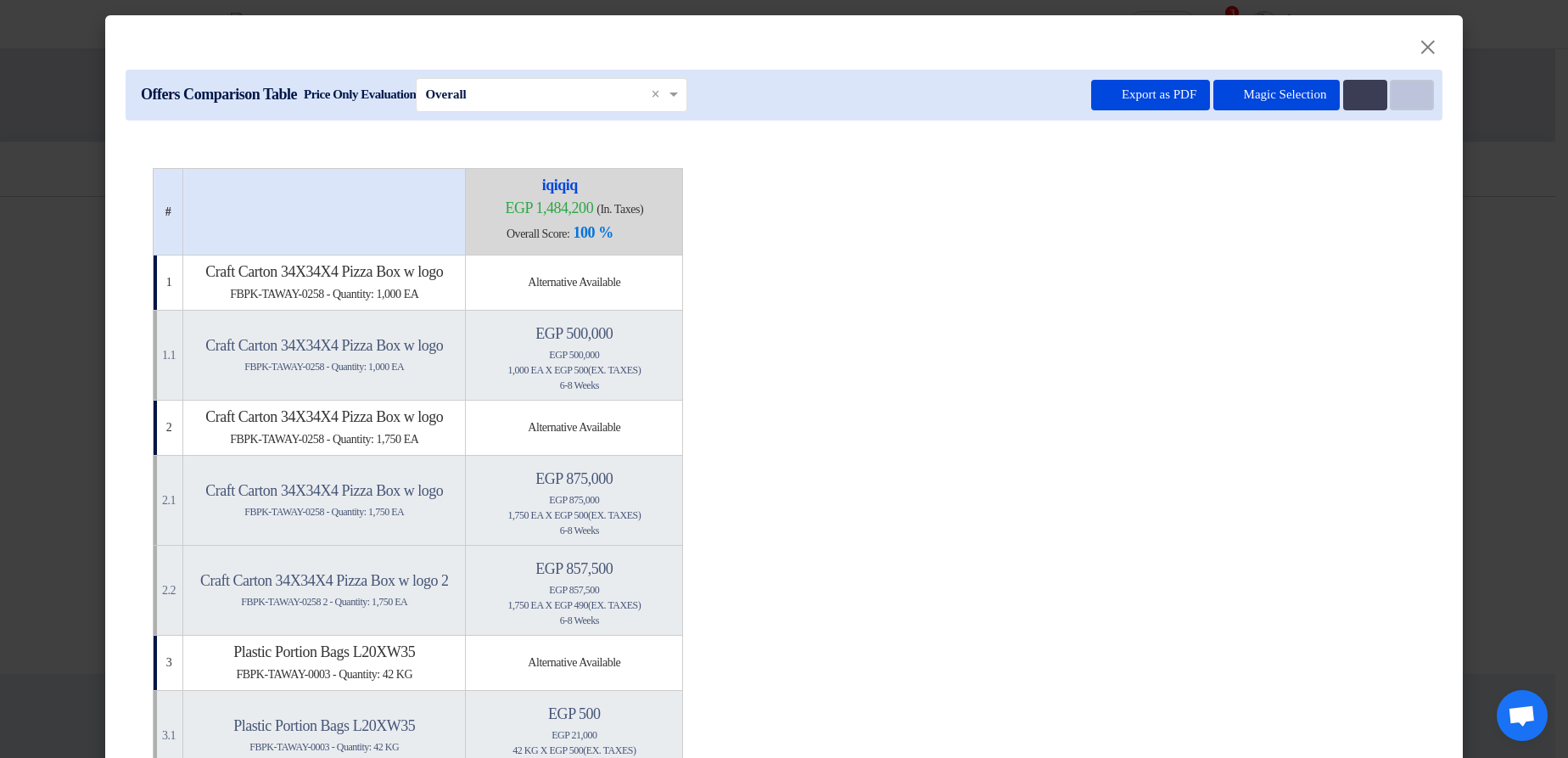
click at [1404, 83] on button "Item Card filters" at bounding box center [1412, 95] width 44 height 31
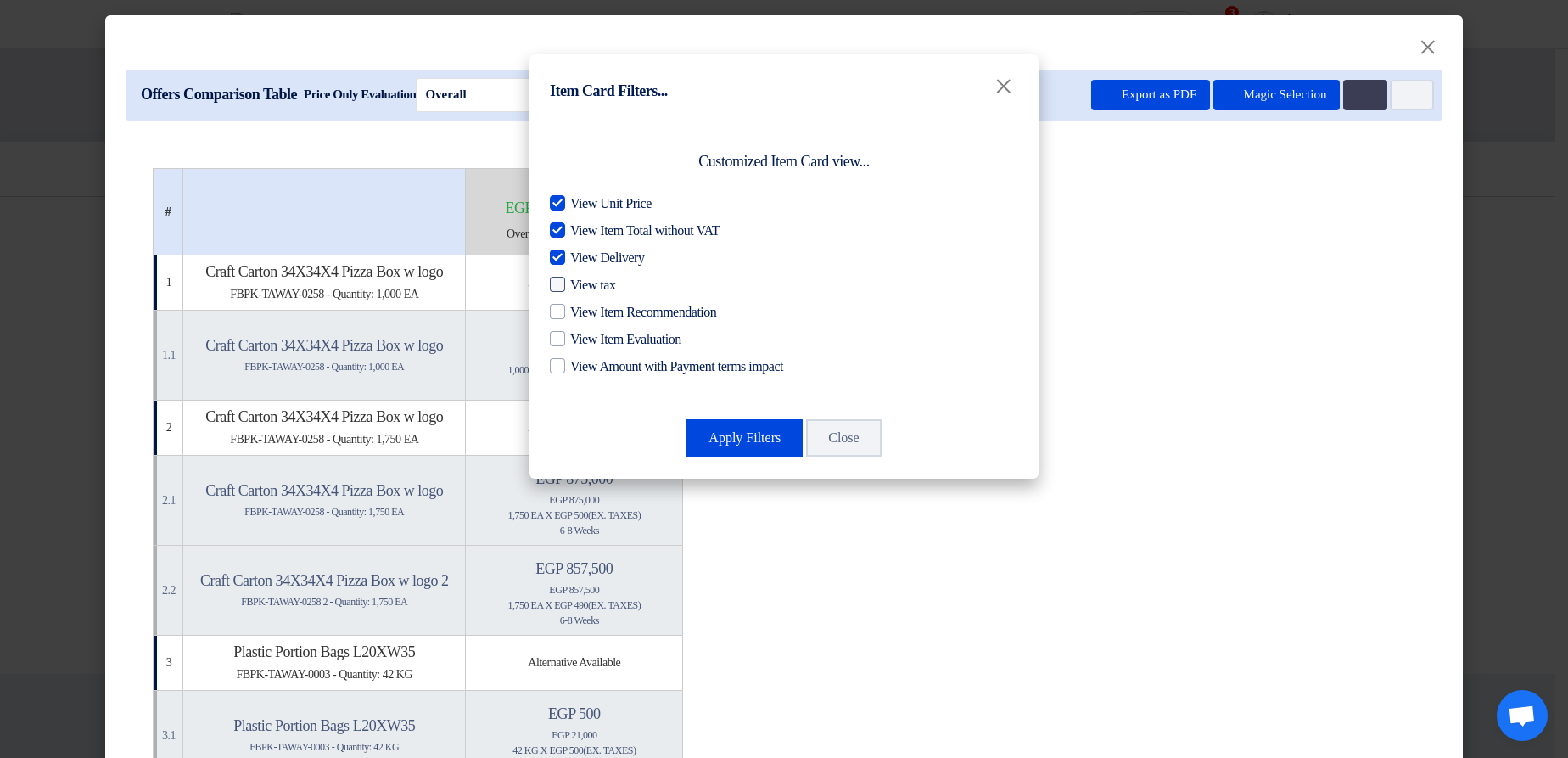
click at [589, 289] on span "View tax" at bounding box center [593, 285] width 45 height 20
click at [581, 286] on input "View tax" at bounding box center [576, 280] width 11 height 11
checkbox input "true"
click at [706, 427] on button "Apply Filters" at bounding box center [744, 438] width 116 height 37
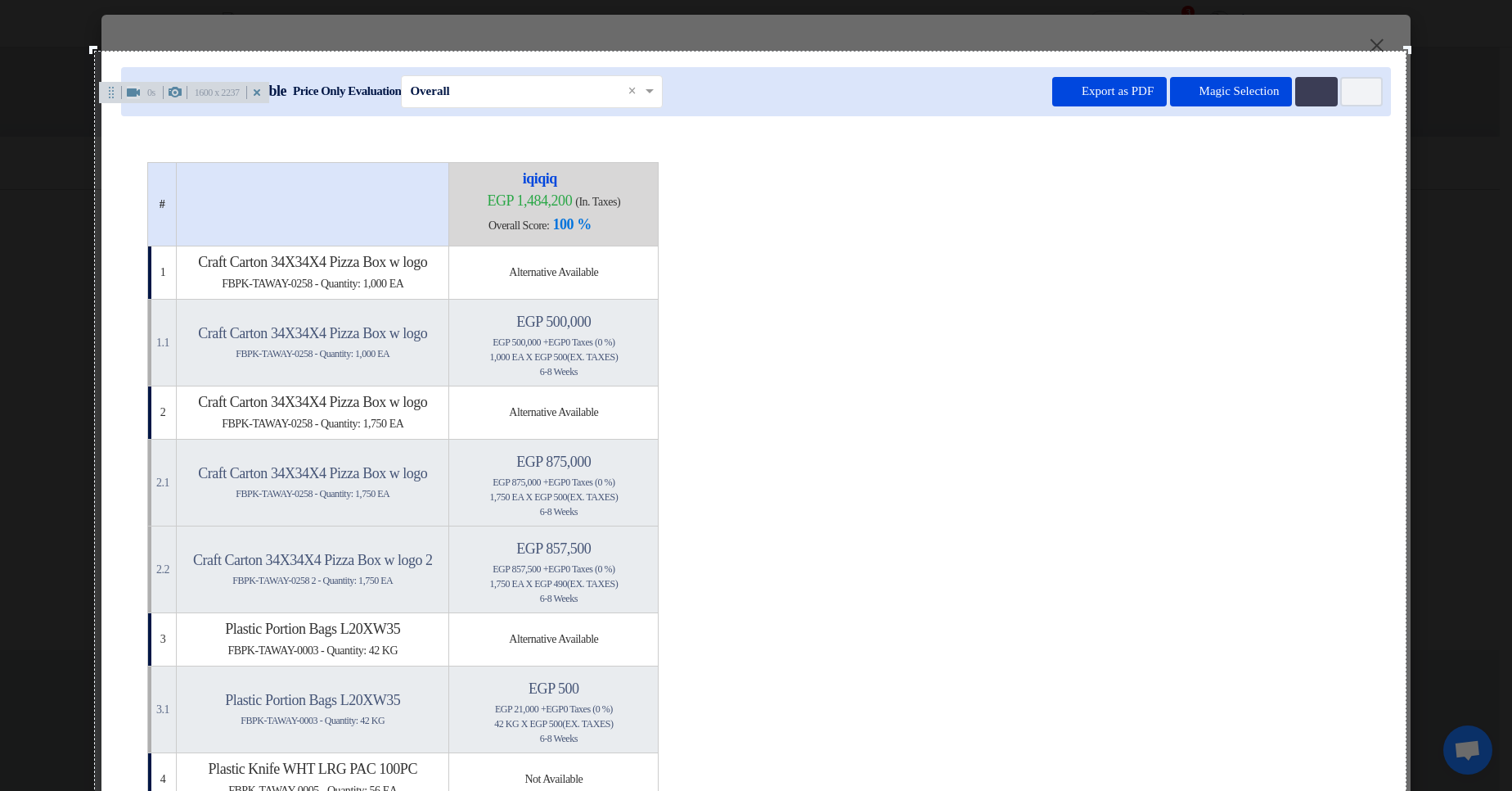
click at [131, 92] on icon at bounding box center [133, 93] width 13 height 9
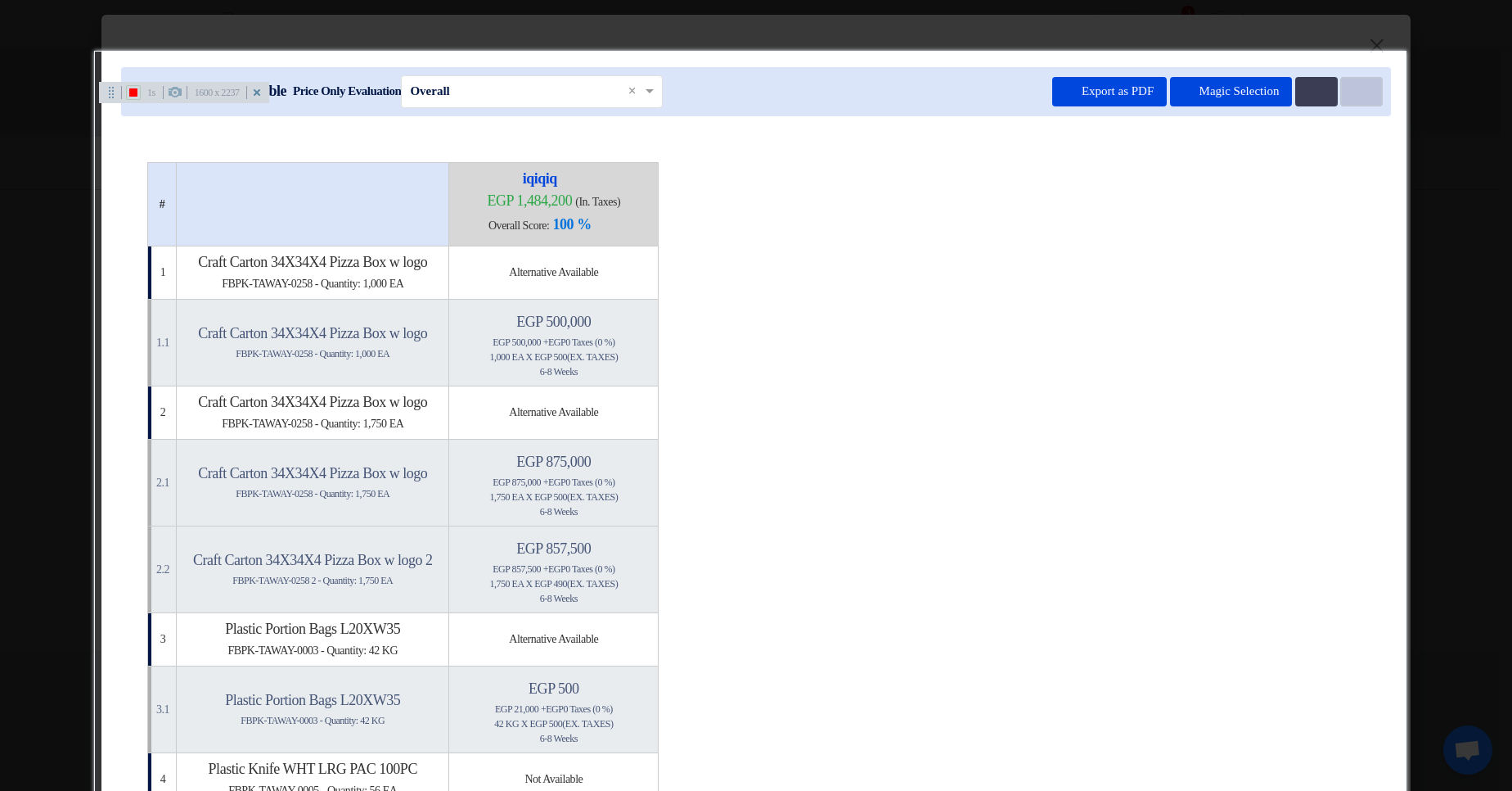
click at [1346, 99] on button "Item Card filters" at bounding box center [1362, 91] width 43 height 30
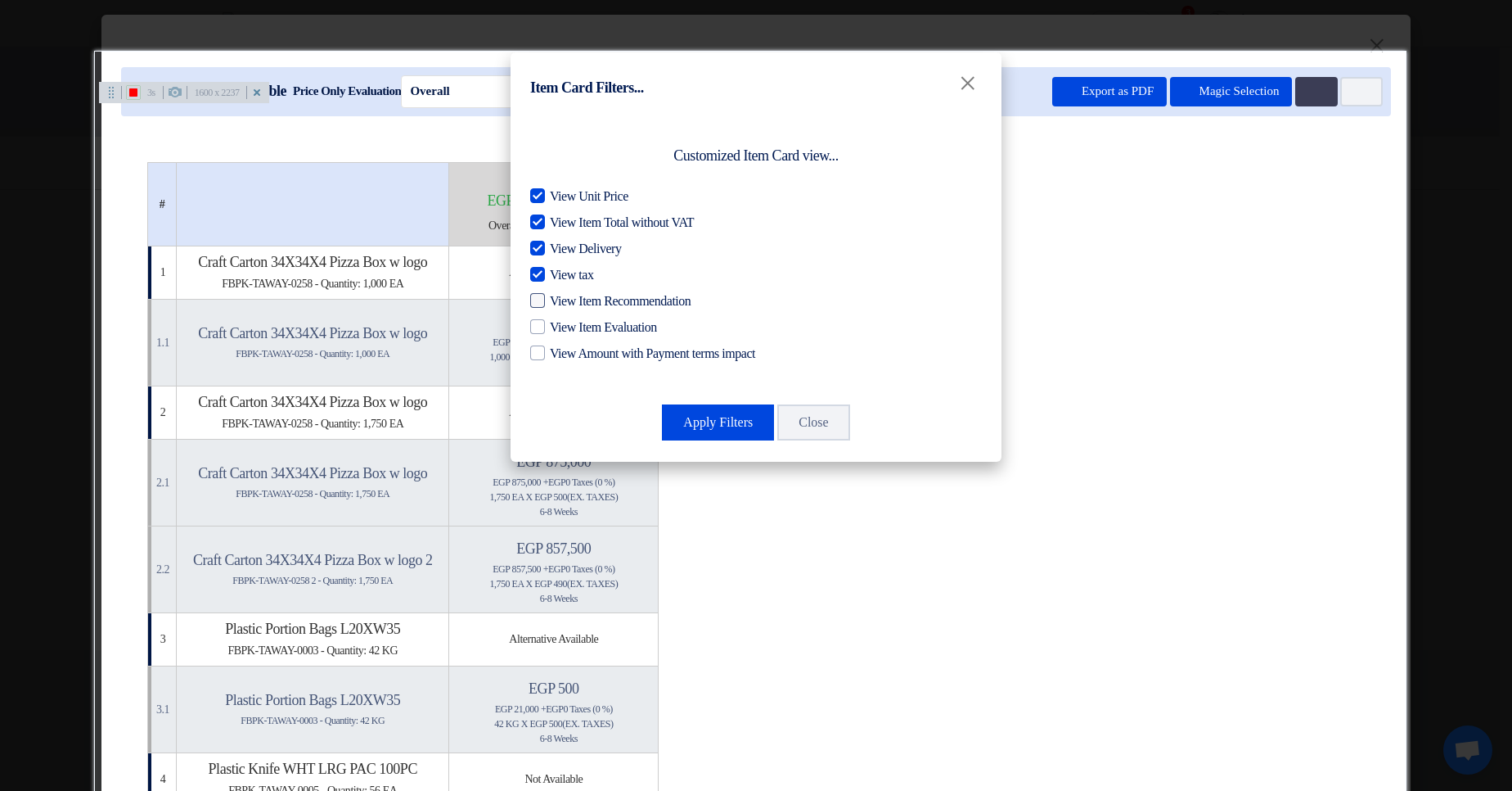
click at [576, 301] on span "View Item Recommendation" at bounding box center [620, 301] width 141 height 20
click at [560, 301] on input "View Item Recommendation" at bounding box center [555, 297] width 10 height 10
checkbox input "true"
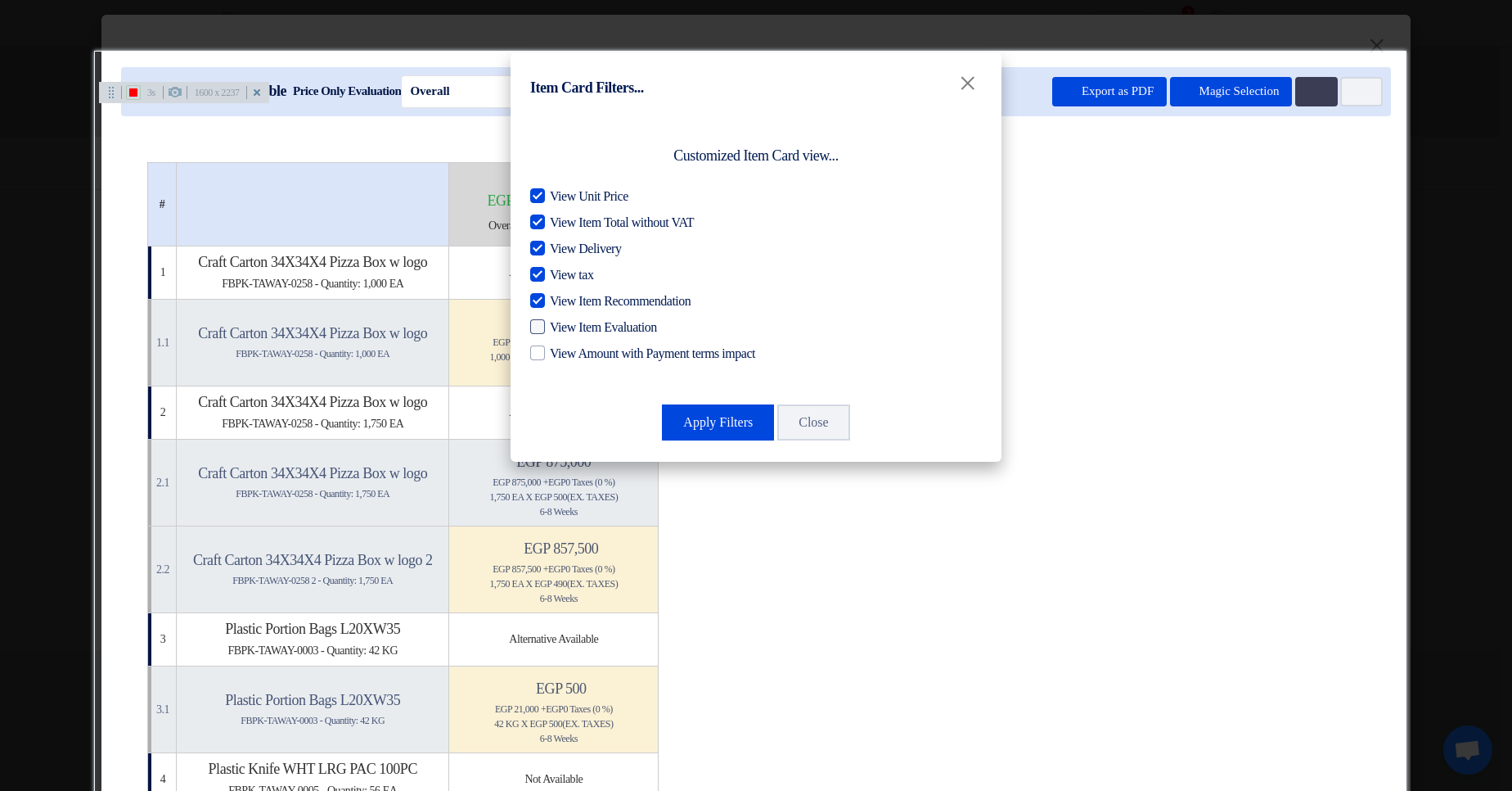
click at [602, 334] on span "View Item Evaluation" at bounding box center [604, 327] width 107 height 20
click at [560, 329] on input "View Item Evaluation" at bounding box center [555, 323] width 10 height 10
checkbox input "true"
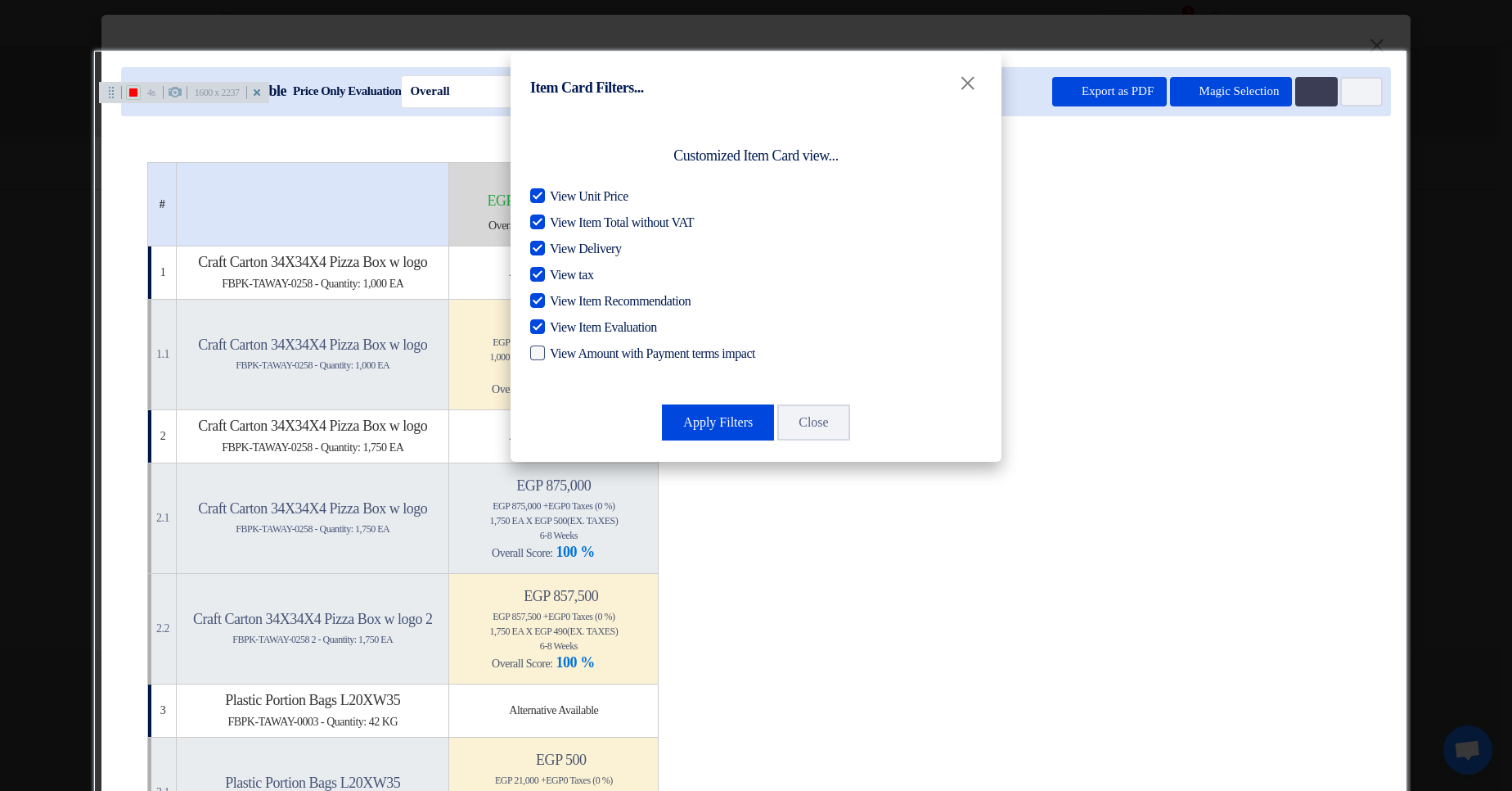
click at [612, 358] on span "View Amount with Payment terms impact" at bounding box center [652, 353] width 206 height 20
click at [560, 354] on input "View Amount with Payment terms impact" at bounding box center [555, 349] width 10 height 10
checkbox input "true"
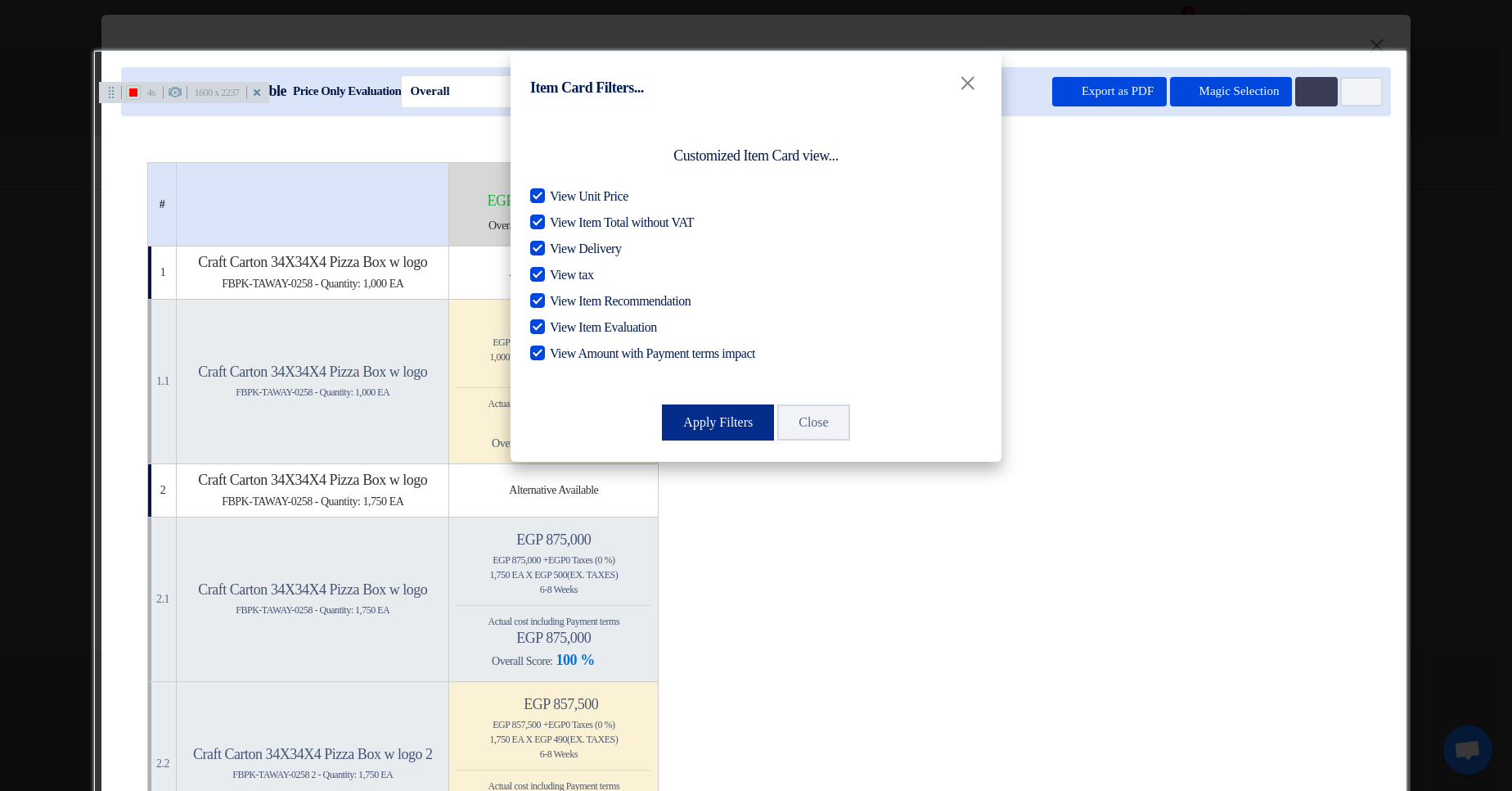
click at [739, 427] on button "Apply Filters" at bounding box center [717, 422] width 112 height 36
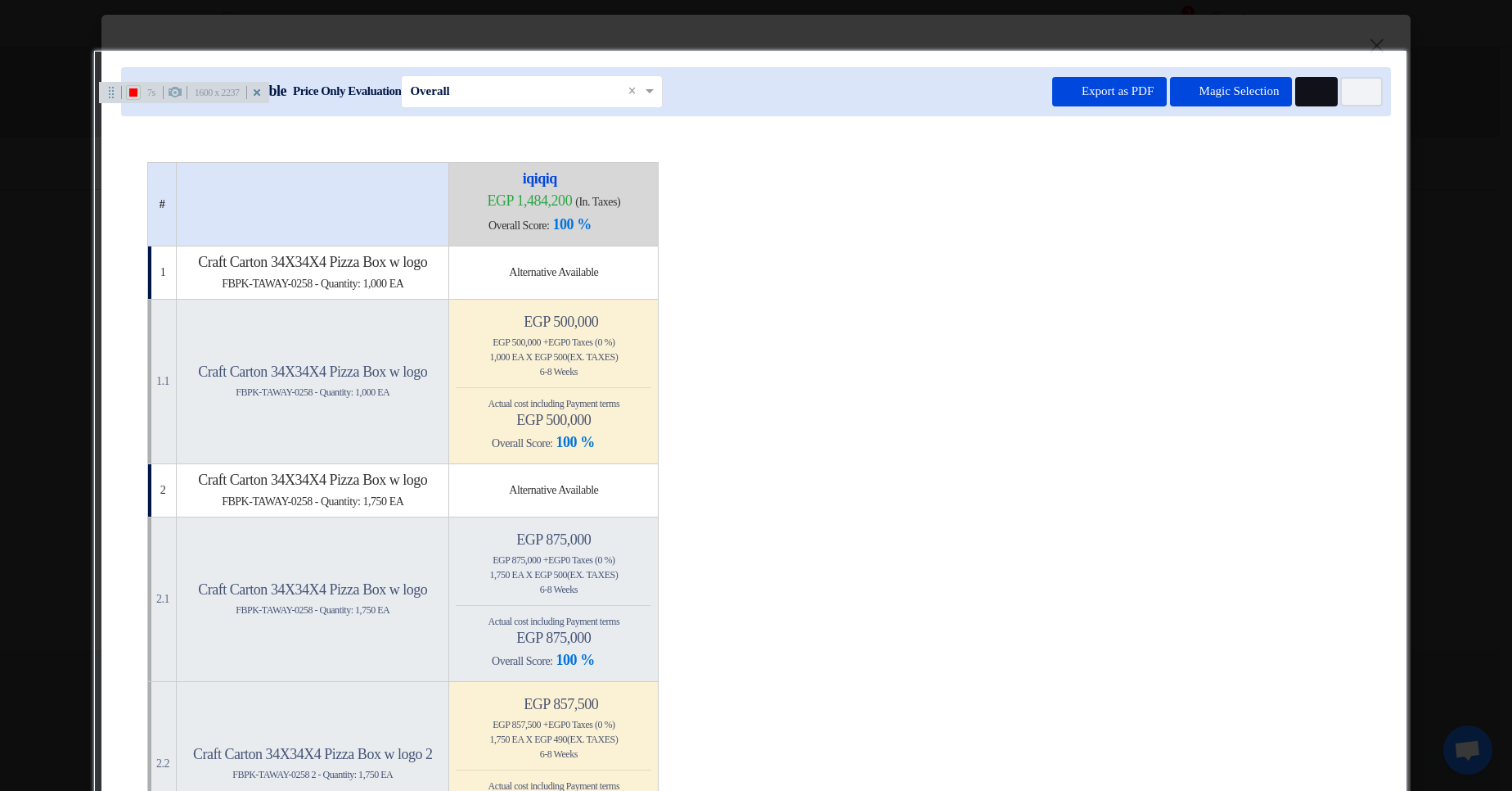
click at [1313, 91] on icon "Multi Tenant Preferences" at bounding box center [1314, 92] width 12 height 12
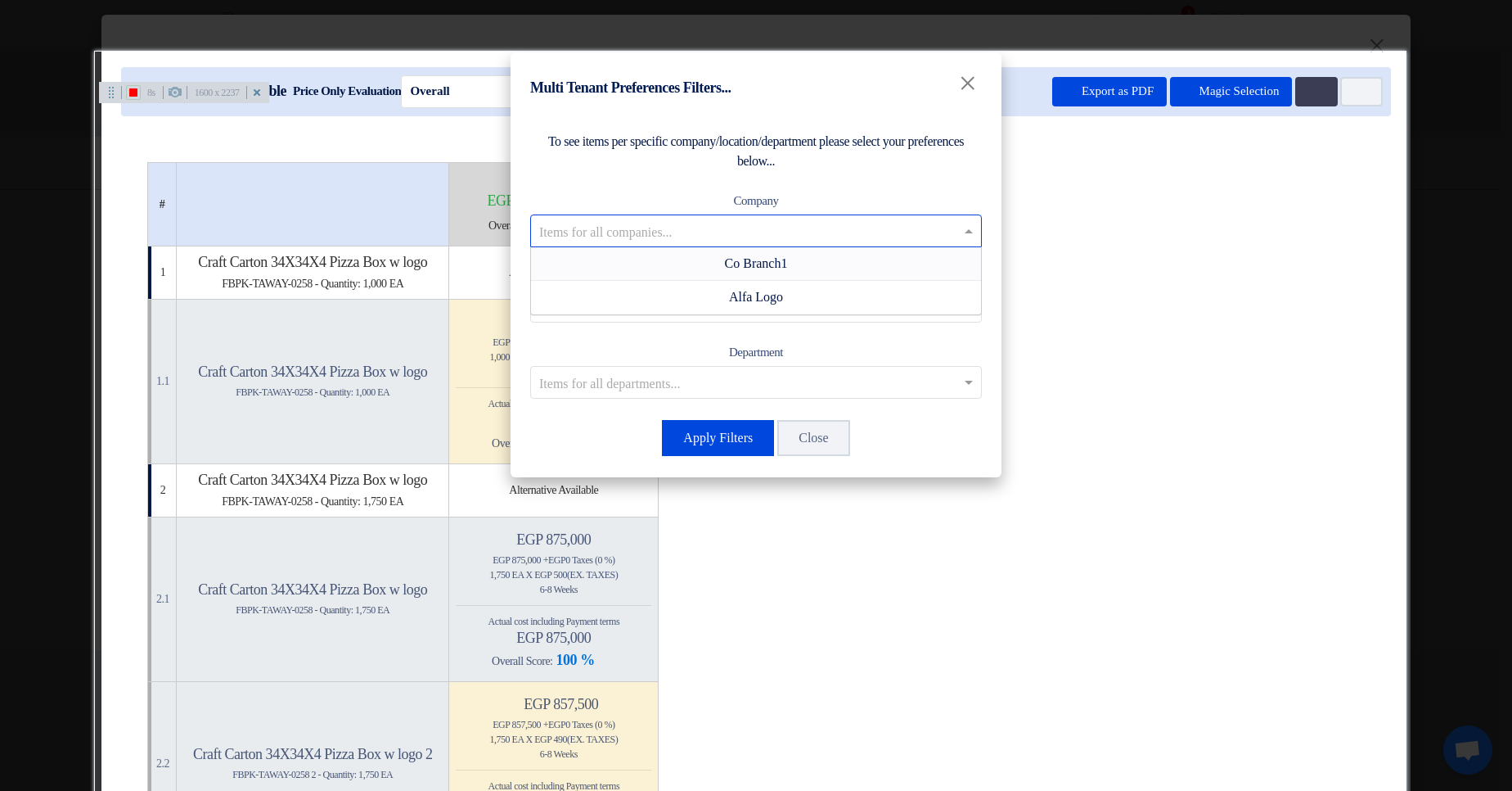
click at [658, 222] on input "text" at bounding box center [747, 230] width 417 height 27
click at [668, 259] on div "Co Branch1" at bounding box center [756, 264] width 450 height 33
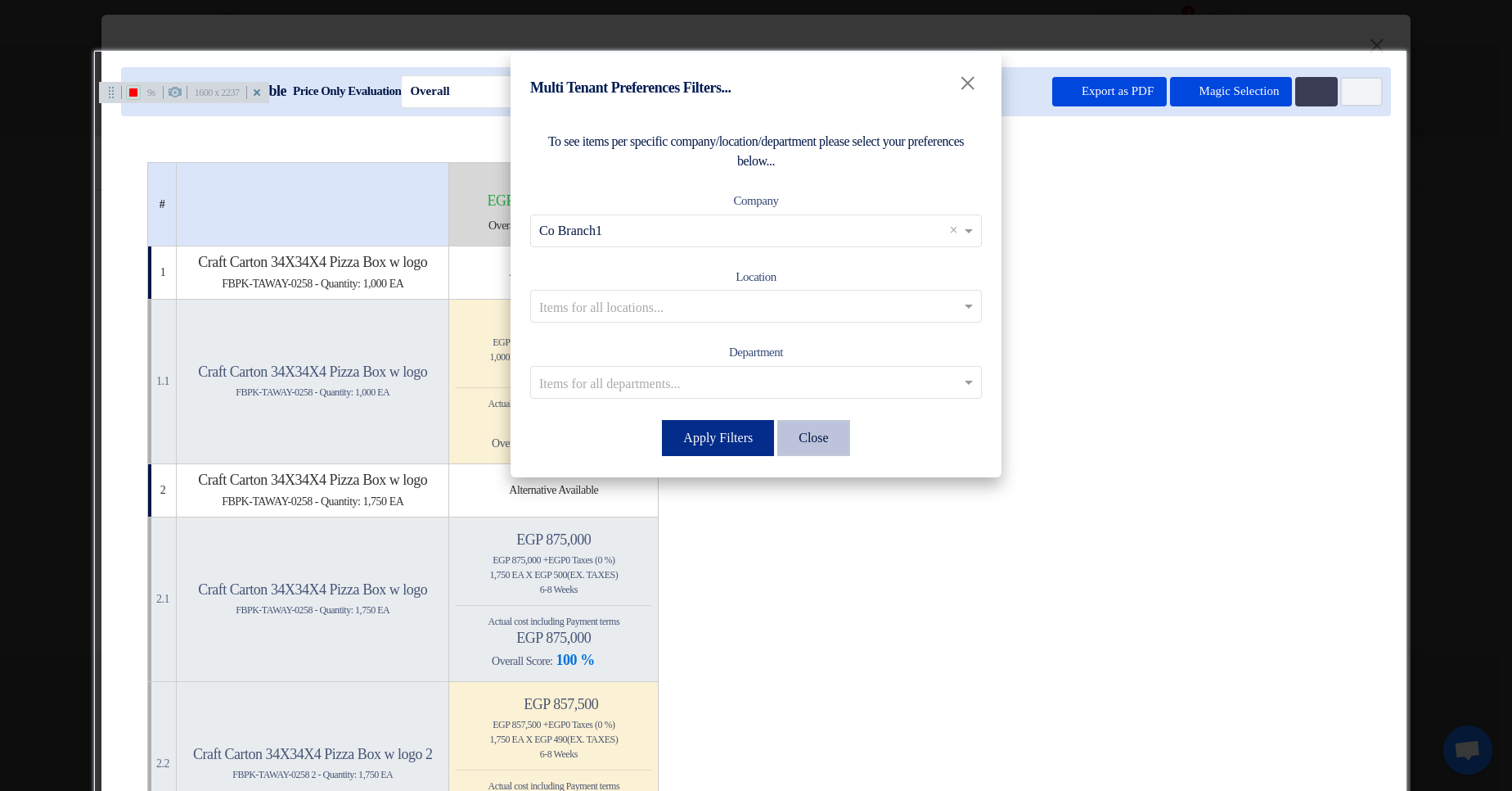
drag, startPoint x: 712, startPoint y: 445, endPoint x: 785, endPoint y: 436, distance: 73.6
click at [712, 446] on button "Apply Filters" at bounding box center [717, 438] width 112 height 36
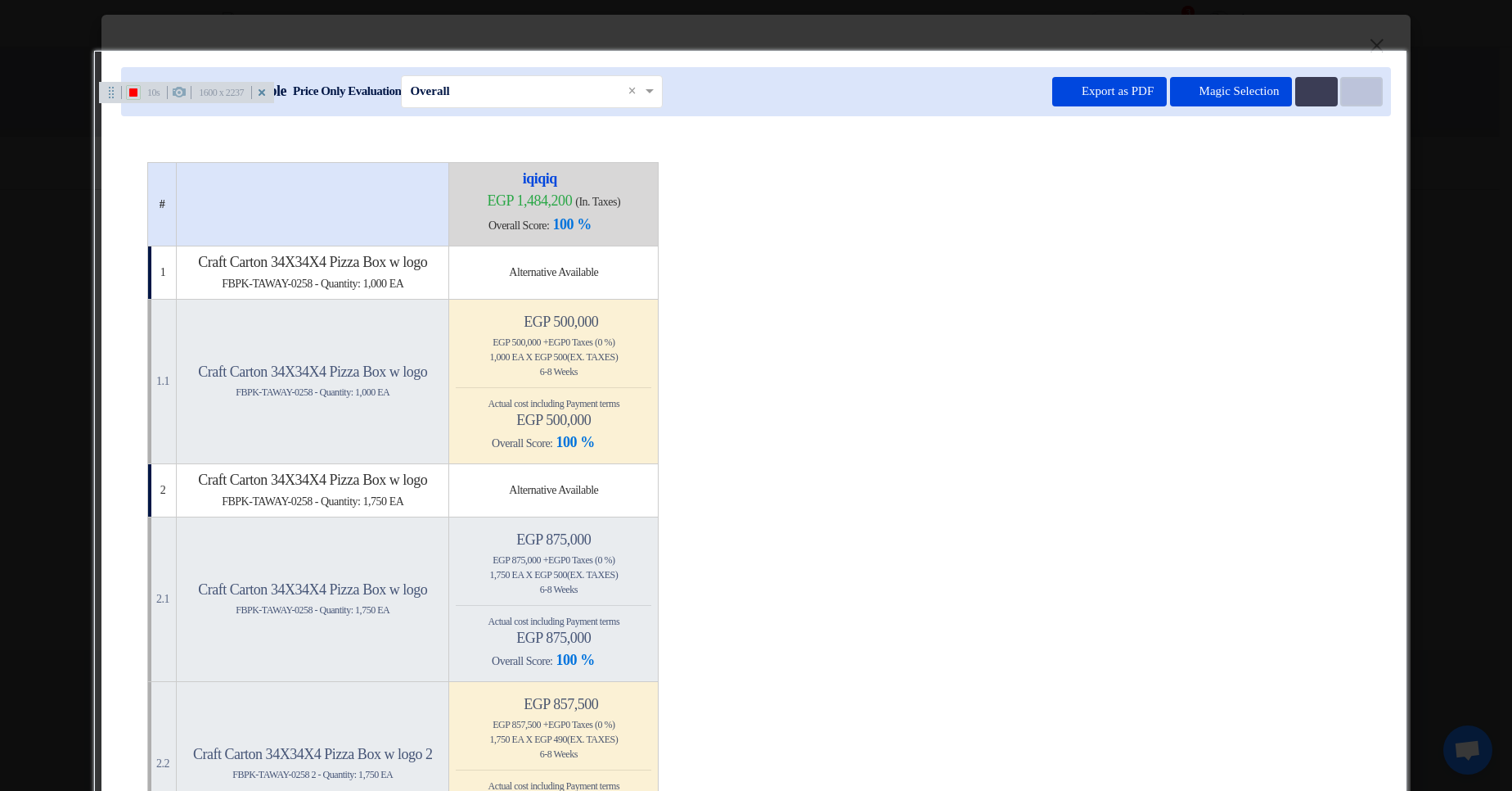
click at [1359, 100] on button "Item Card filters" at bounding box center [1362, 91] width 43 height 30
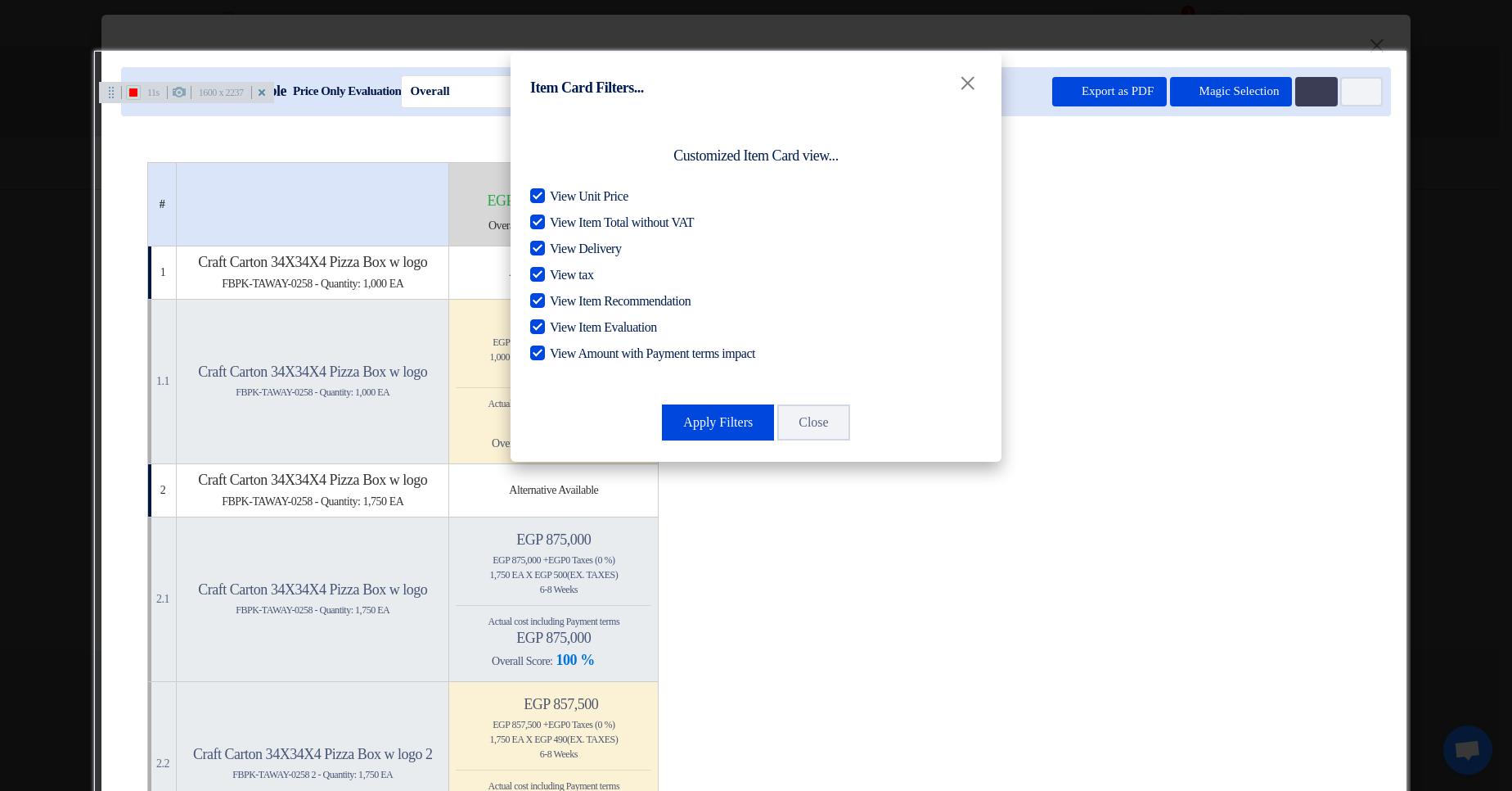
click at [576, 247] on span "View Delivery" at bounding box center [585, 248] width 71 height 20
click at [560, 247] on input "View Delivery" at bounding box center [555, 244] width 10 height 10
checkbox input "false"
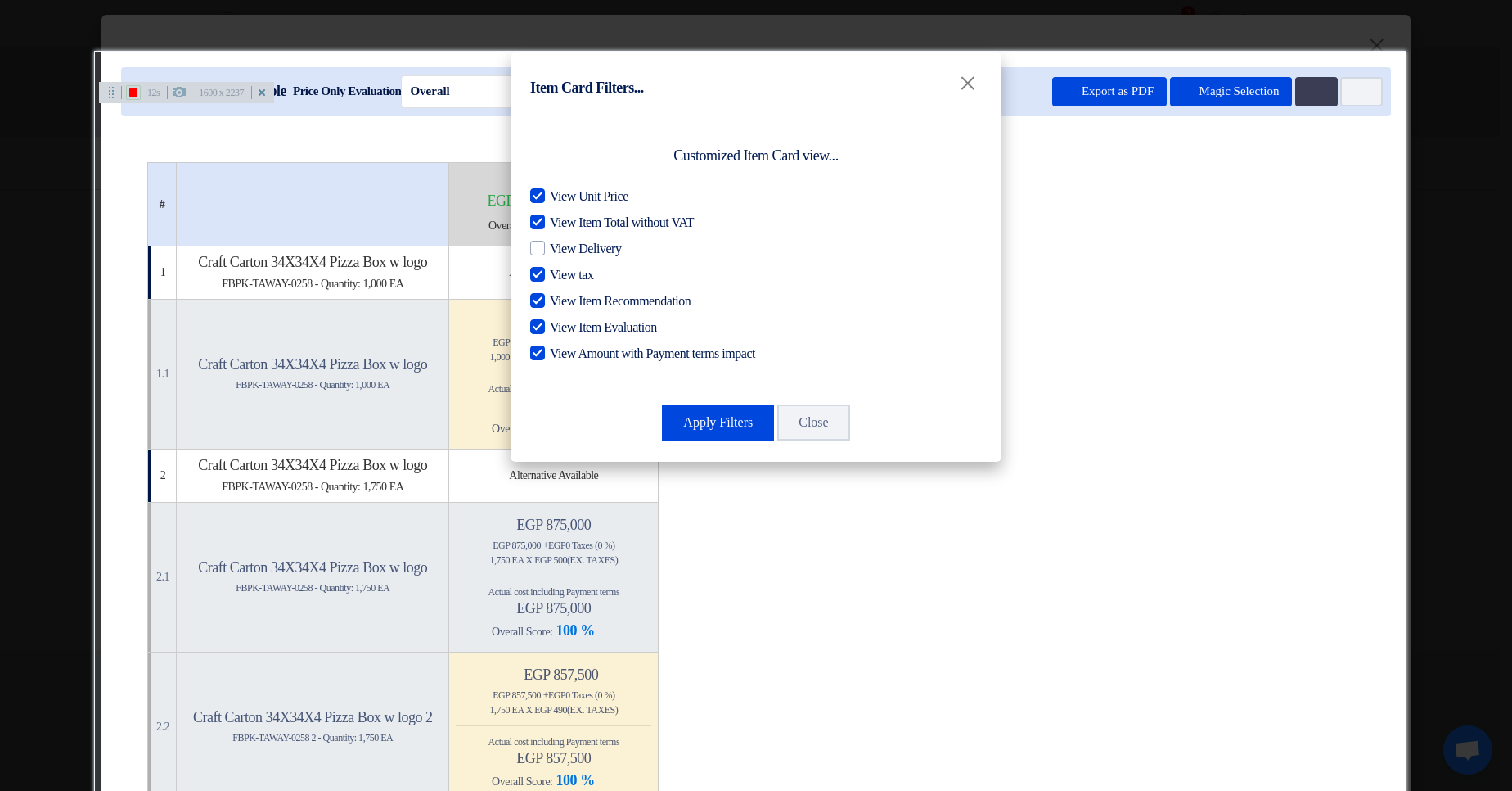
click at [572, 276] on span "View tax" at bounding box center [571, 275] width 43 height 20
click at [560, 276] on input "View tax" at bounding box center [555, 270] width 10 height 10
checkbox input "false"
click at [603, 295] on span "View Item Recommendation" at bounding box center [620, 301] width 141 height 20
click at [560, 295] on input "View Item Recommendation" at bounding box center [555, 297] width 10 height 10
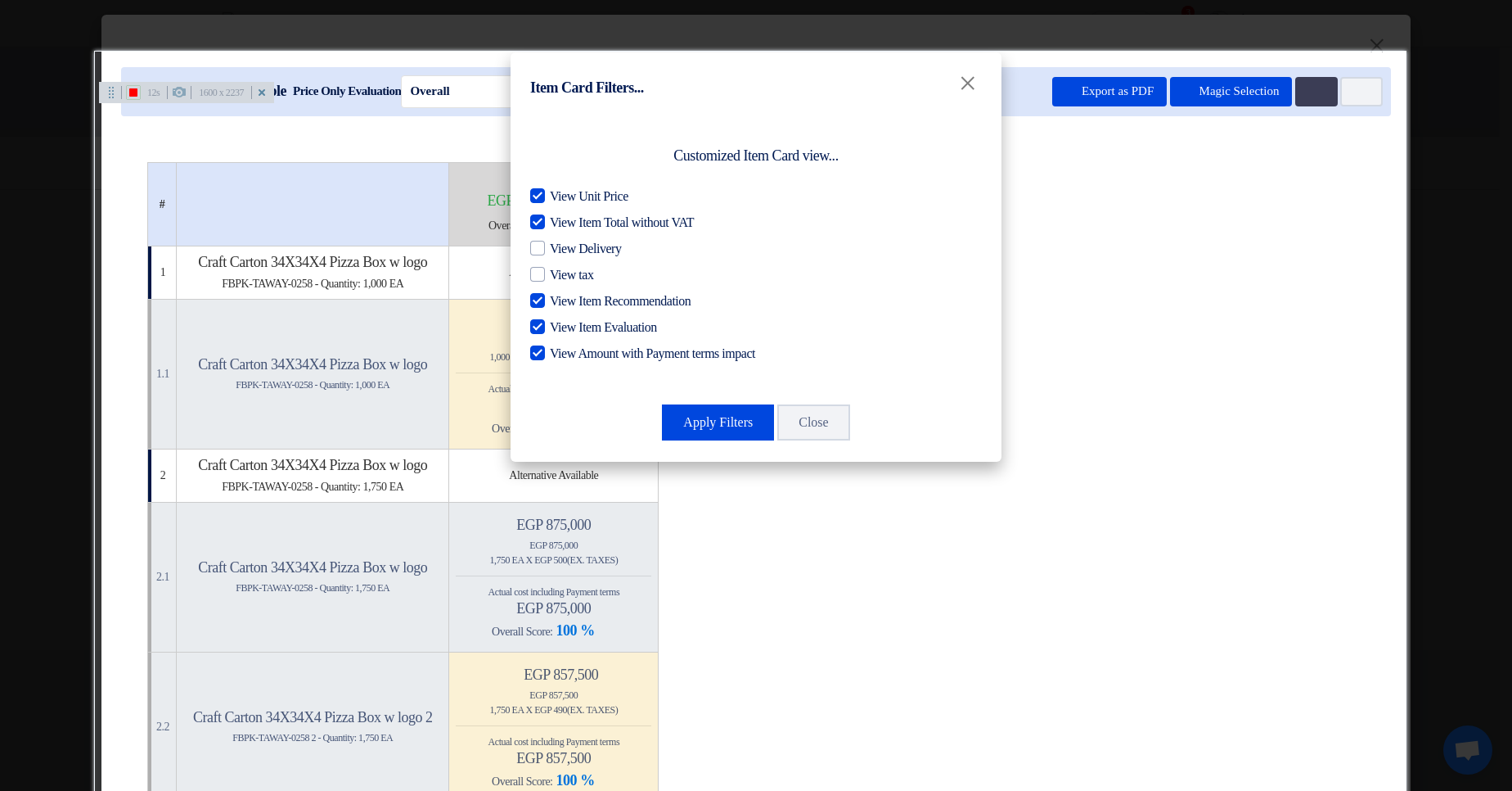
checkbox input "false"
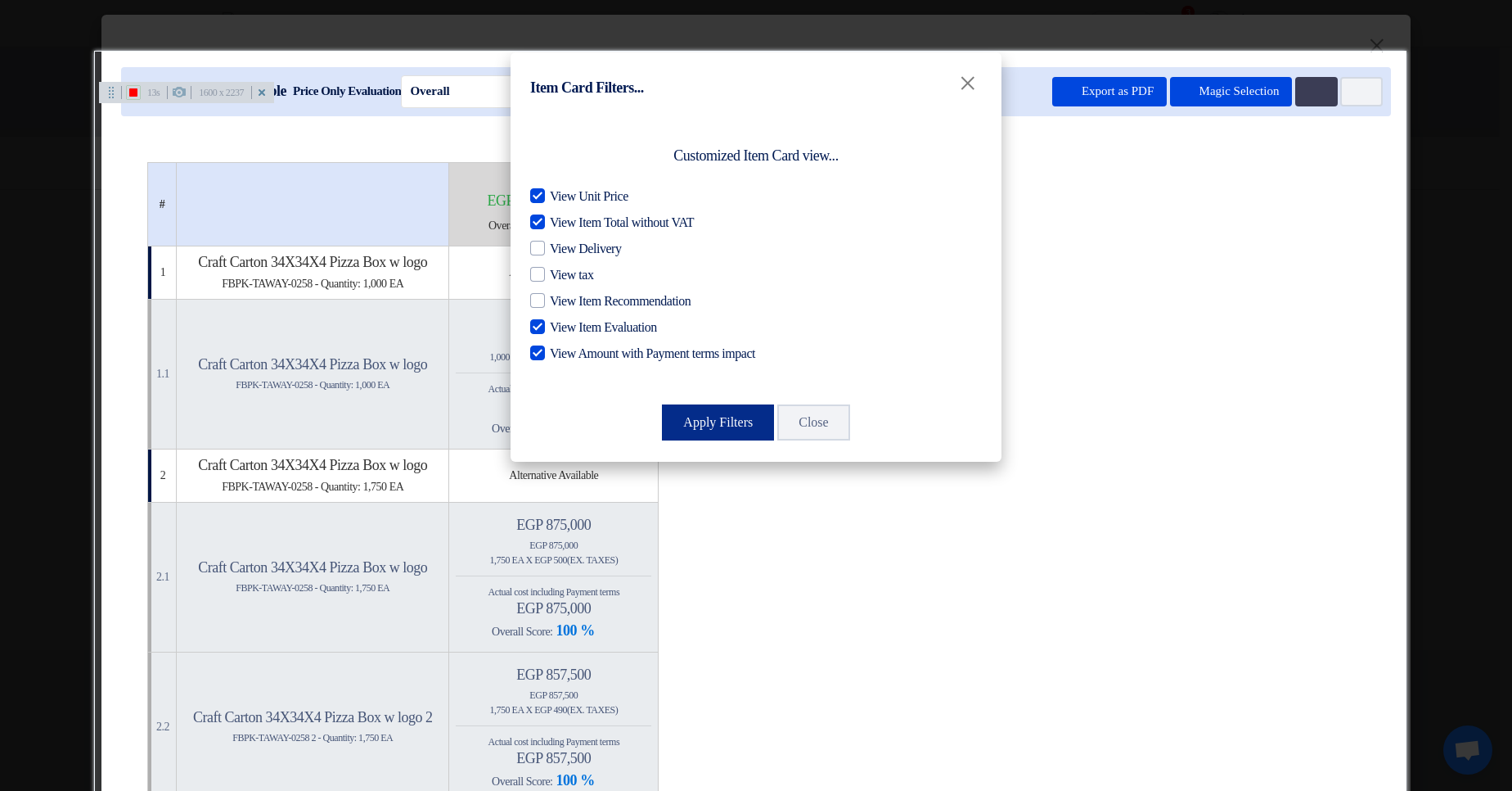
drag, startPoint x: 703, startPoint y: 430, endPoint x: 762, endPoint y: 461, distance: 66.6
click at [703, 431] on button "Apply Filters" at bounding box center [717, 422] width 112 height 36
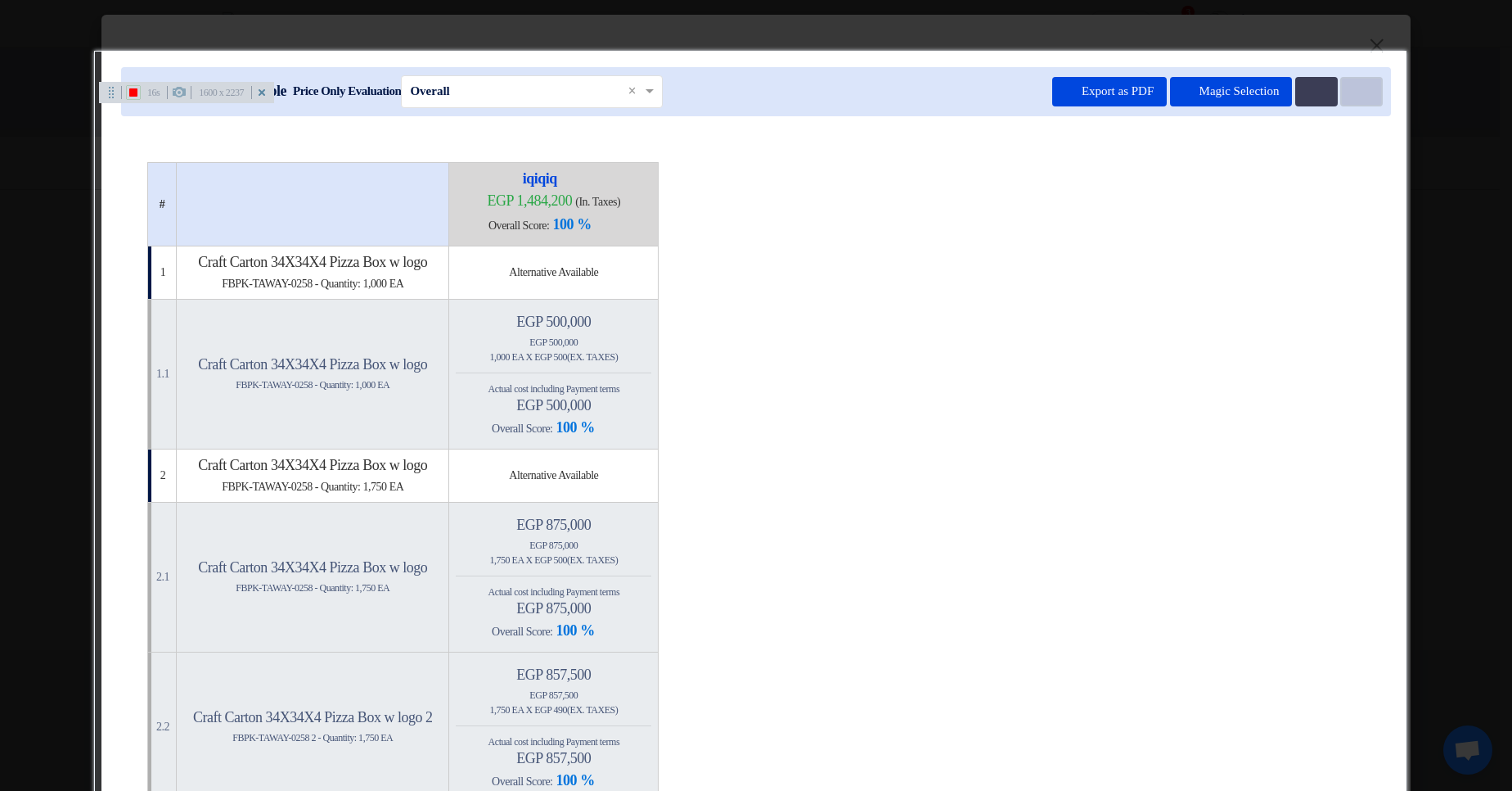
click at [1365, 93] on button "Item Card filters" at bounding box center [1362, 91] width 43 height 30
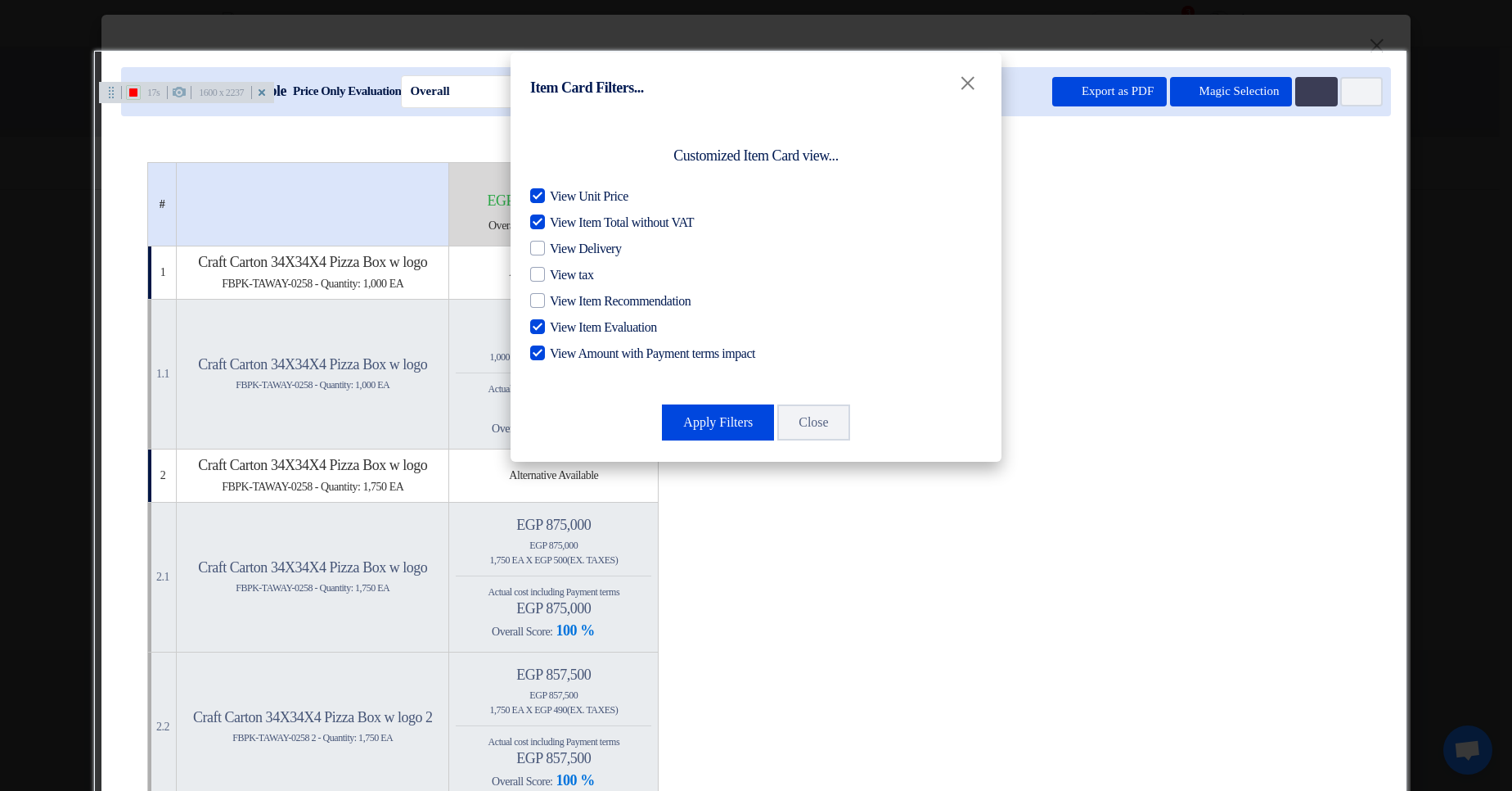
click at [572, 347] on span "View Amount with Payment terms impact" at bounding box center [652, 353] width 206 height 20
click at [560, 347] on input "View Amount with Payment terms impact" at bounding box center [555, 349] width 10 height 10
checkbox input "false"
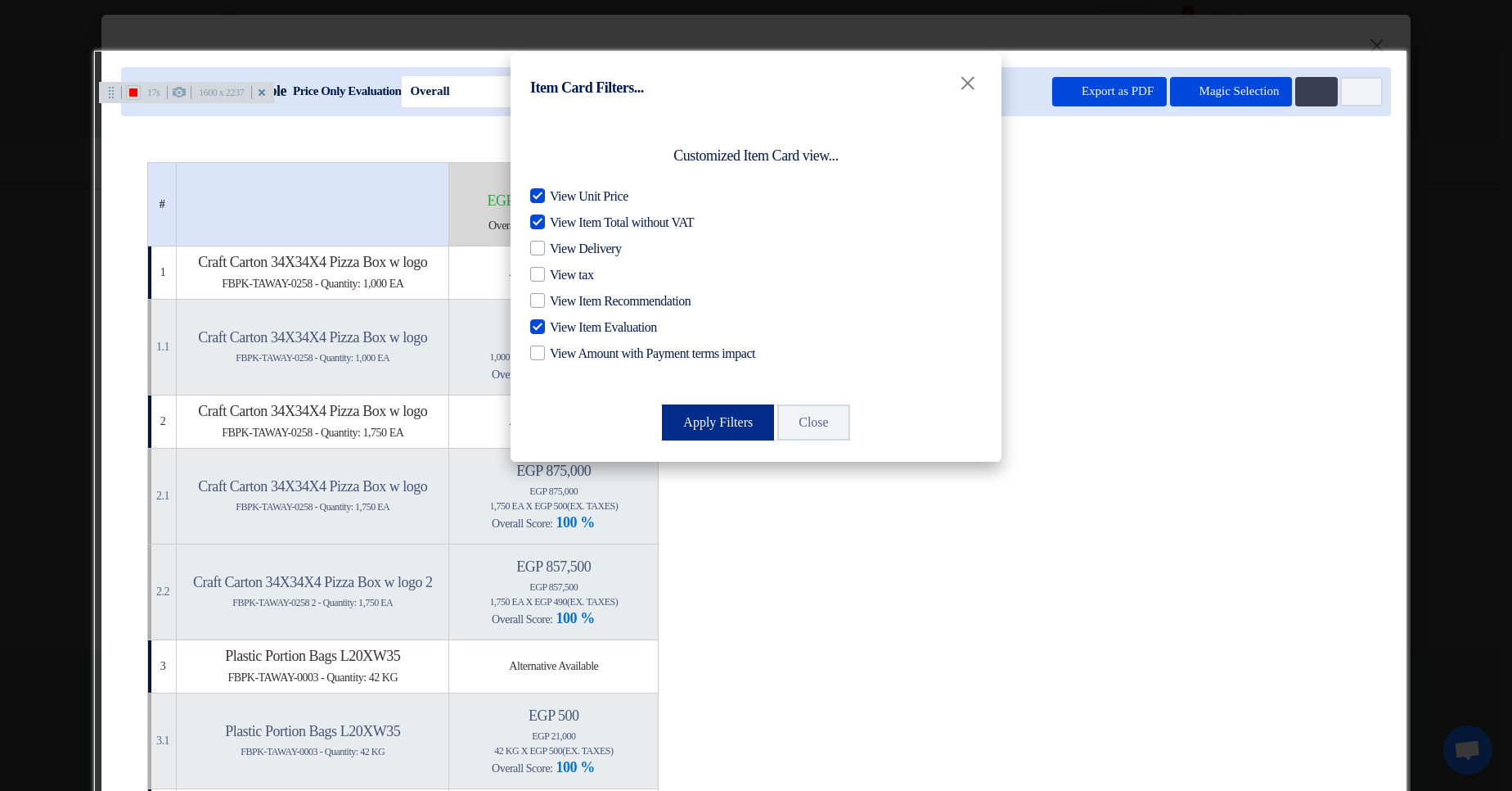
click at [714, 424] on button "Apply Filters" at bounding box center [717, 422] width 112 height 36
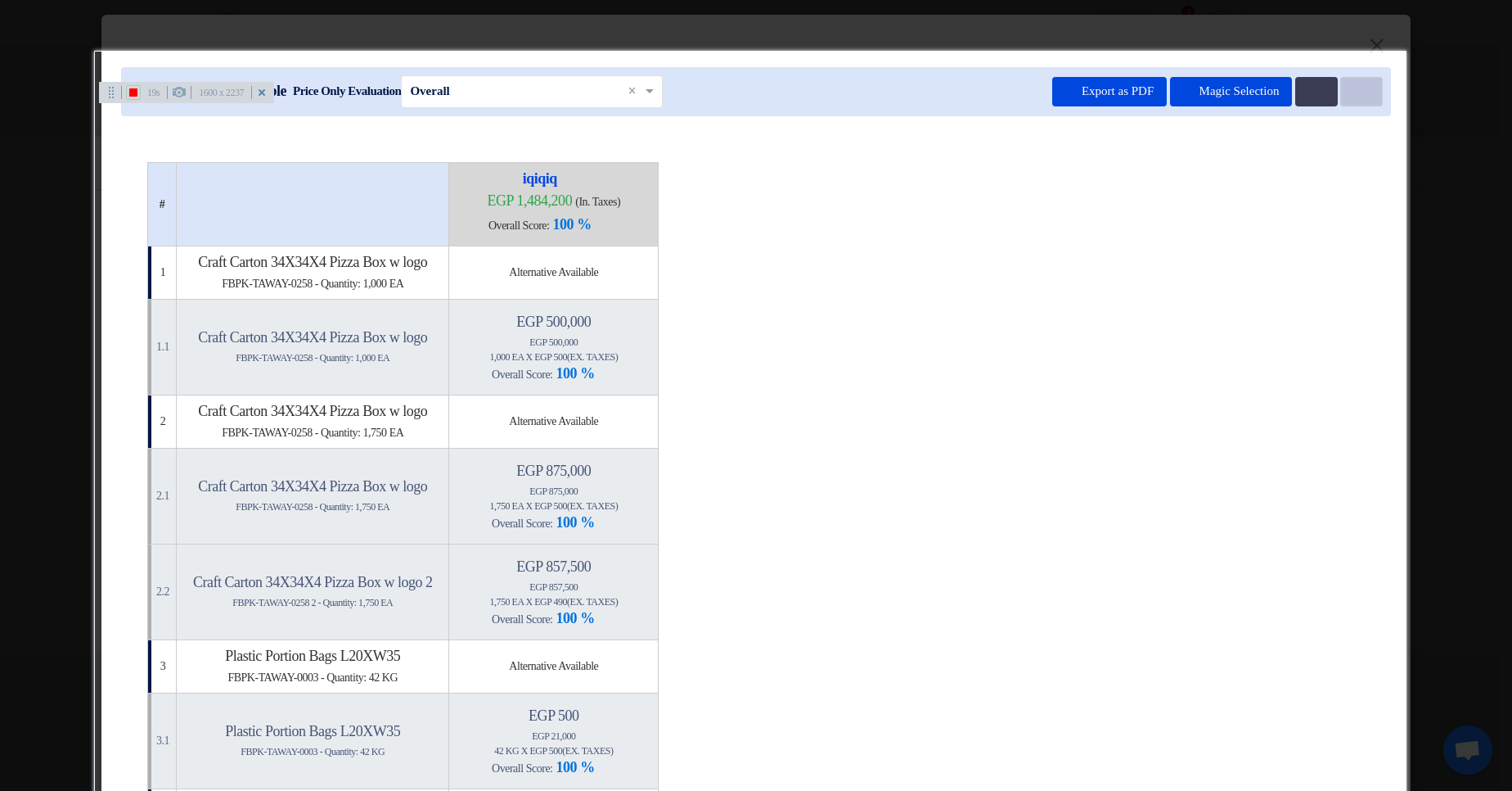
click at [1353, 86] on use at bounding box center [1353, 86] width 0 height 0
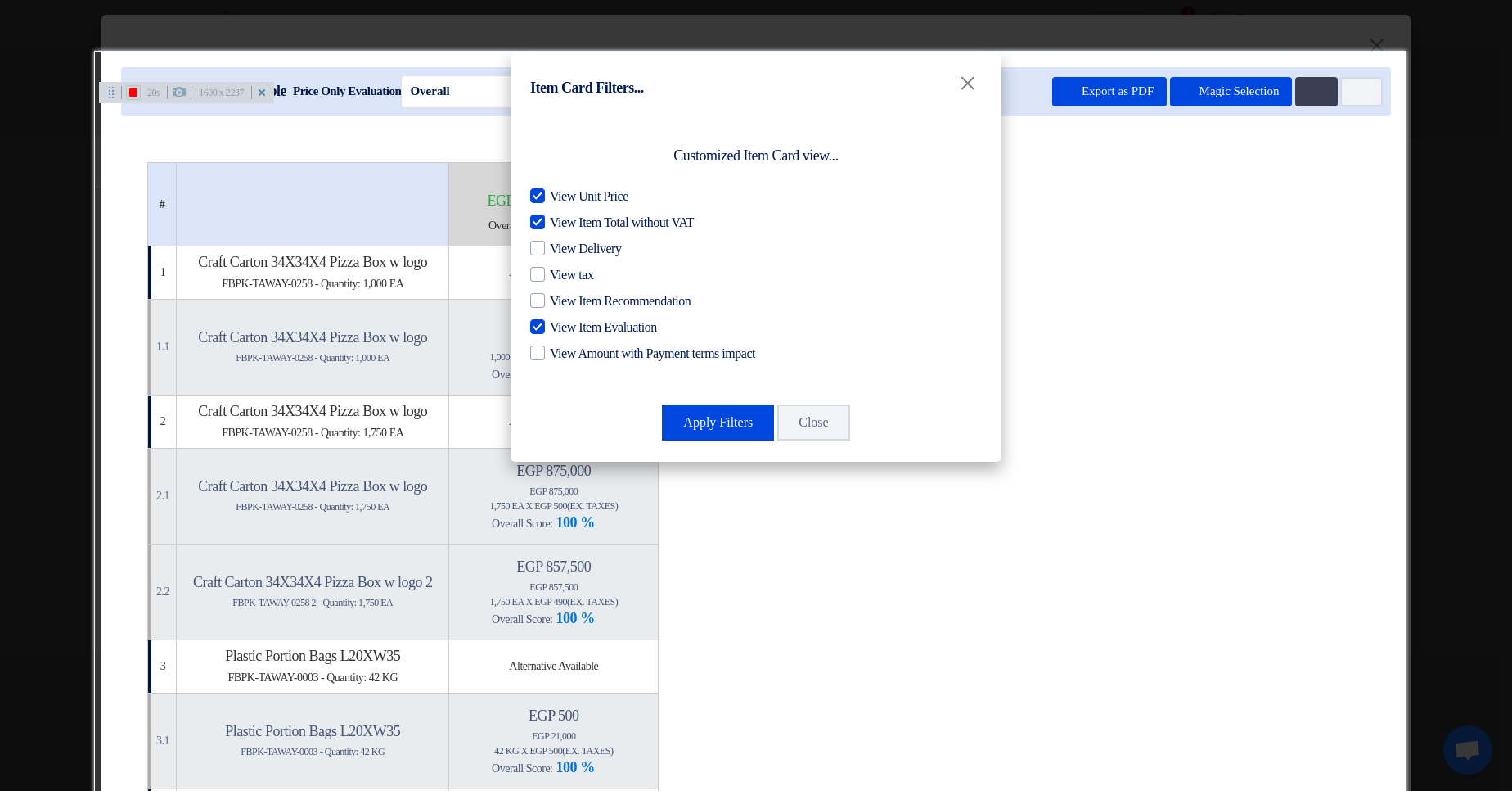
click at [634, 314] on div "View Unit Price View Item Total without VAT View Delivery View tax View Item Re…" at bounding box center [756, 275] width 452 height 177
click at [636, 334] on span "View Item Evaluation" at bounding box center [604, 327] width 107 height 20
click at [560, 329] on input "View Item Evaluation" at bounding box center [555, 323] width 10 height 10
checkbox input "false"
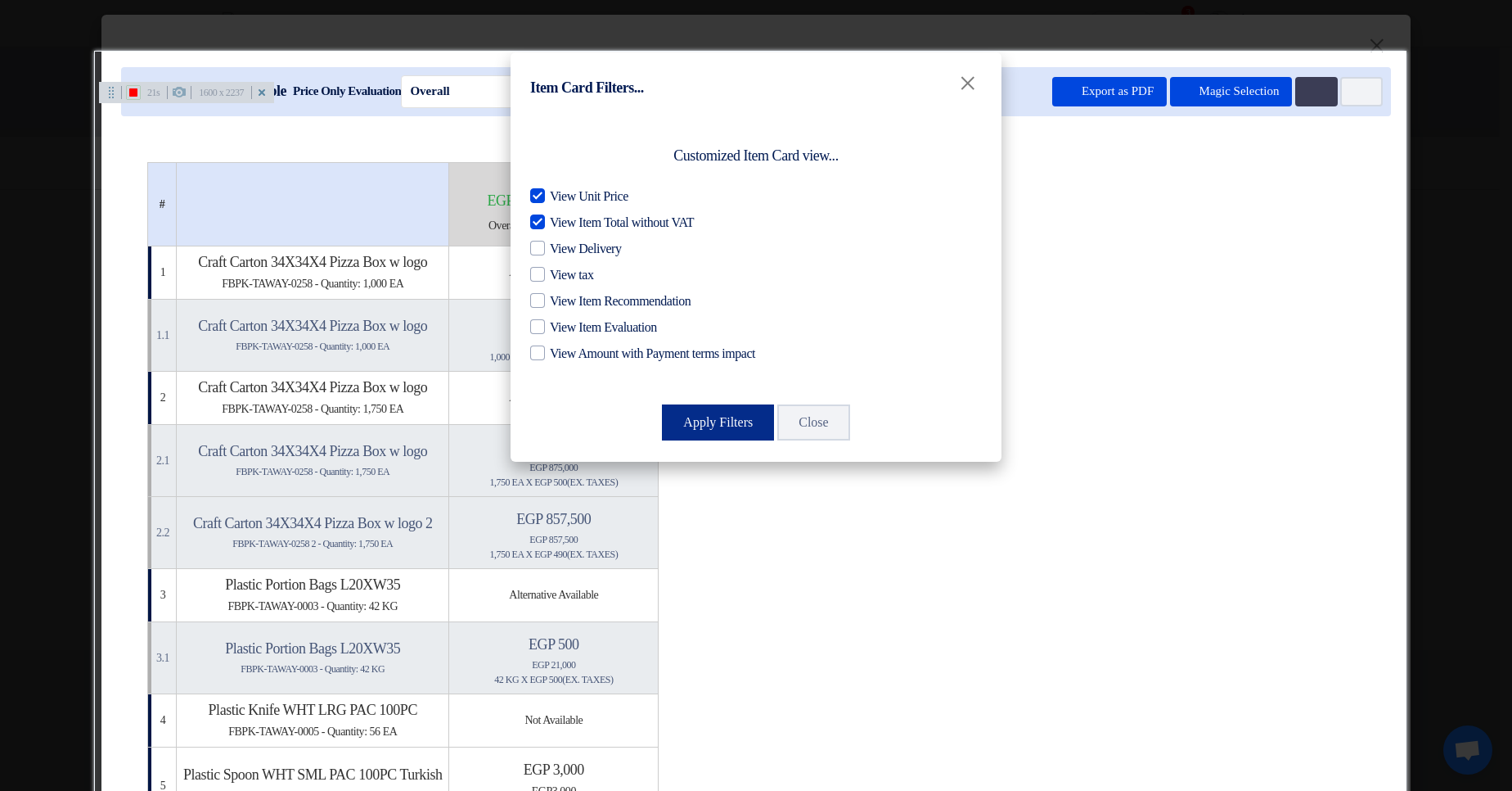
click at [699, 415] on button "Apply Filters" at bounding box center [717, 422] width 112 height 36
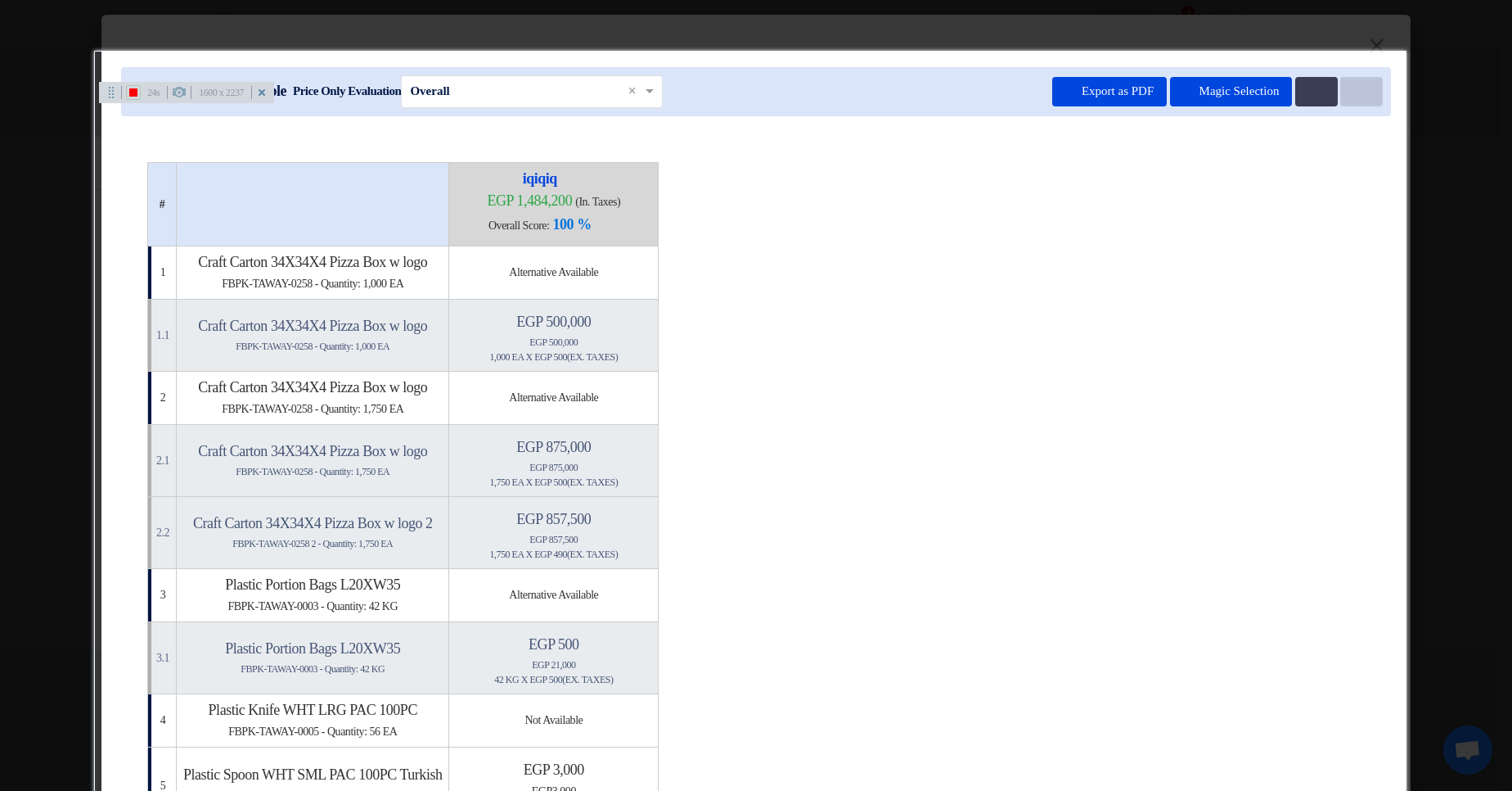
click at [1343, 101] on button "Item Card filters" at bounding box center [1362, 91] width 43 height 30
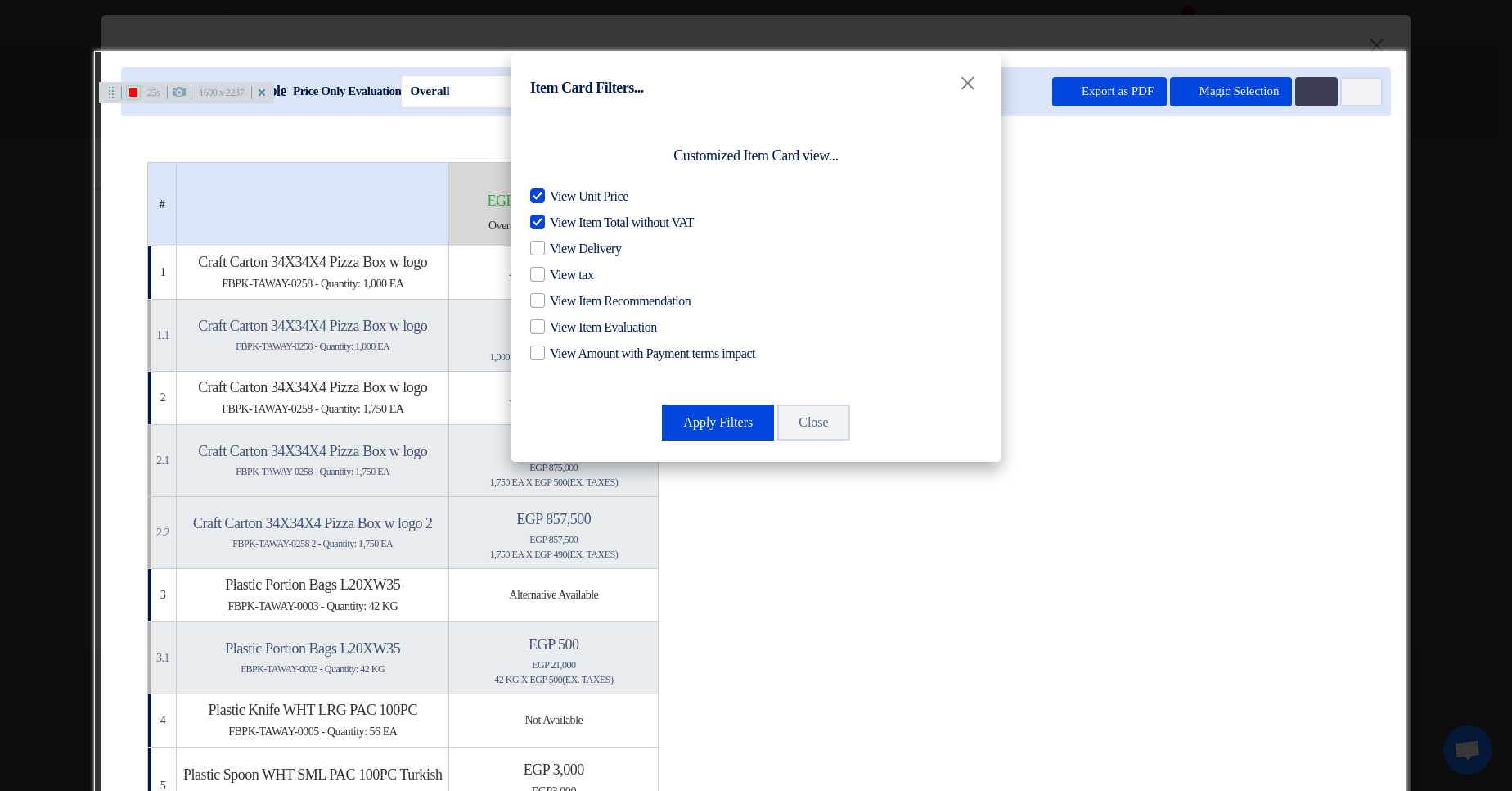
click at [608, 218] on span "View Item Total without VAT" at bounding box center [622, 222] width 144 height 20
click at [560, 218] on input "View Item Total without VAT" at bounding box center [555, 218] width 10 height 10
checkbox input "false"
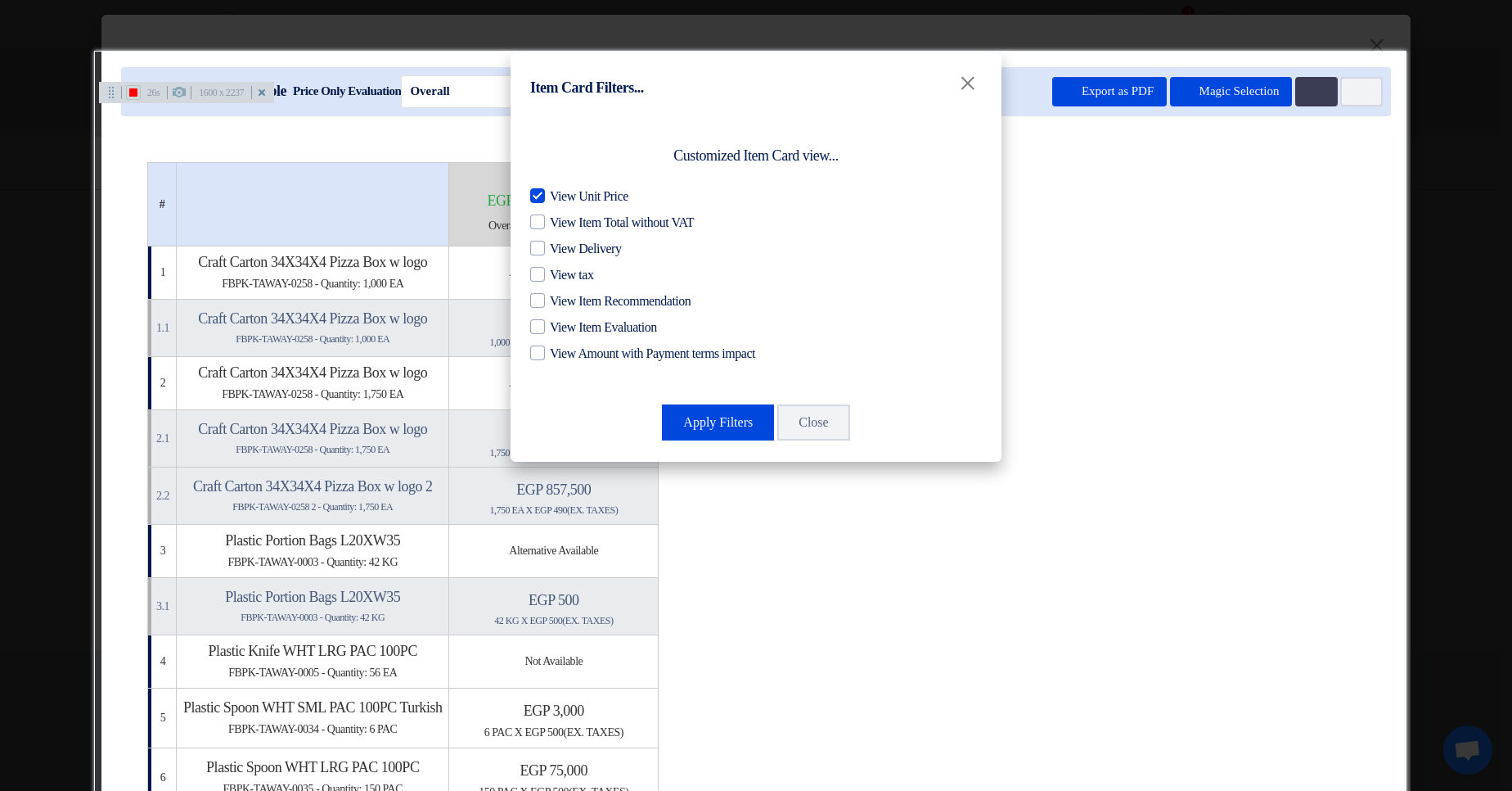
click at [593, 192] on span "View Unit Price" at bounding box center [589, 196] width 78 height 20
click at [560, 192] on input "View Unit Price" at bounding box center [555, 192] width 10 height 10
checkbox input "false"
click at [725, 432] on button "Apply Filters" at bounding box center [717, 422] width 112 height 36
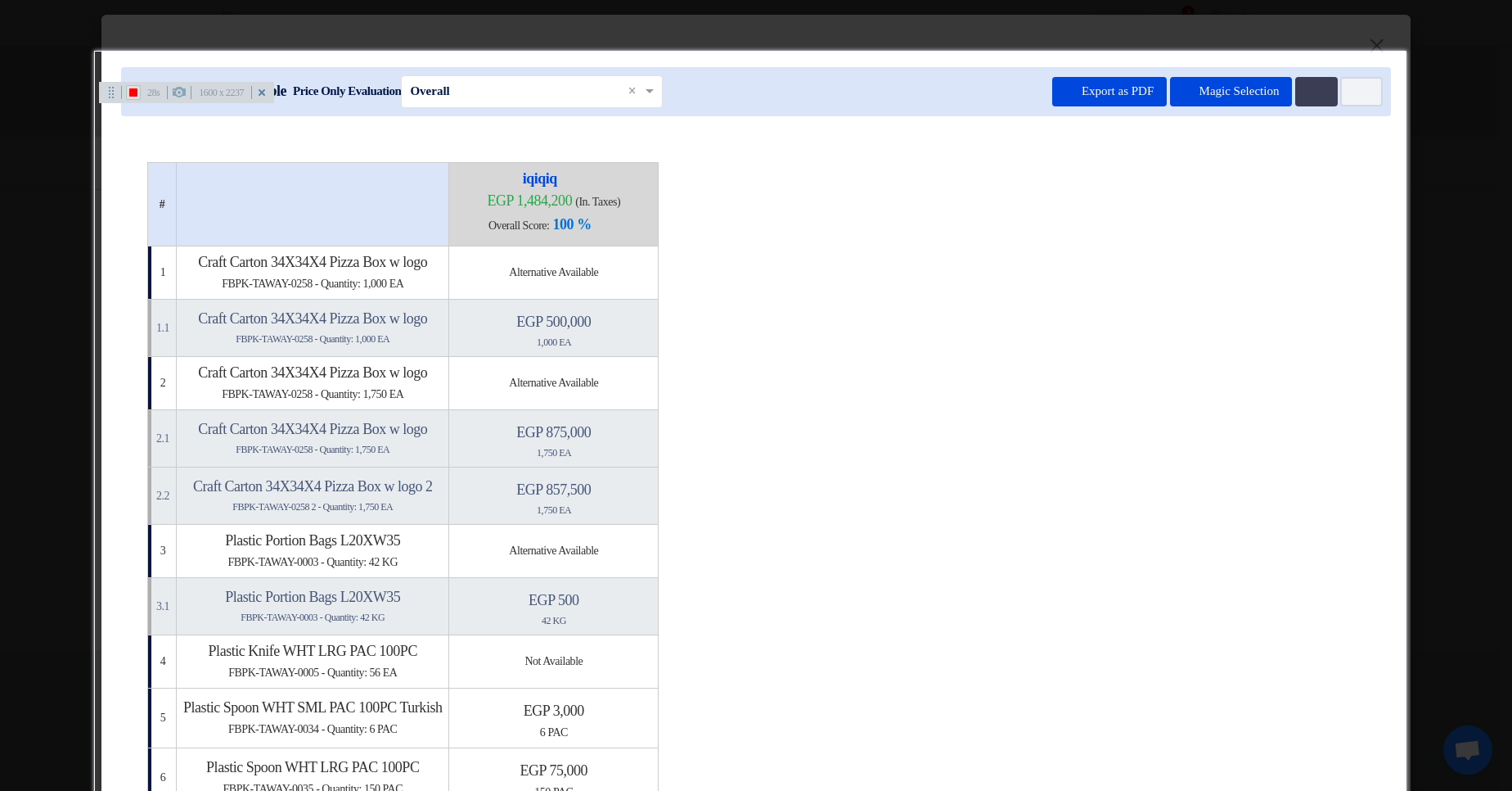
click at [133, 90] on icon at bounding box center [134, 93] width 9 height 9
